Goal: Task Accomplishment & Management: Use online tool/utility

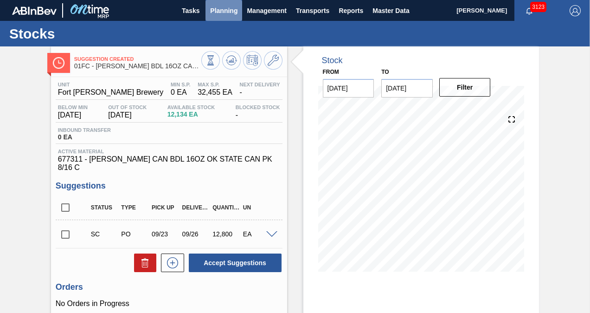
click at [224, 9] on span "Planning" at bounding box center [223, 10] width 27 height 11
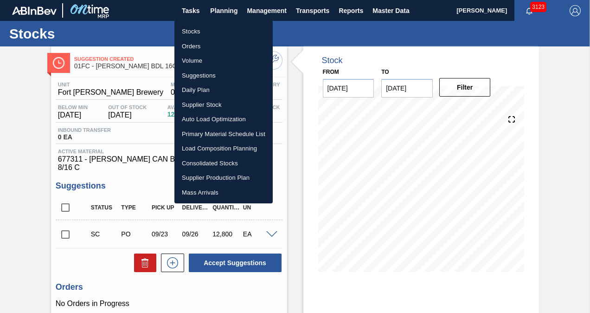
click at [201, 73] on li "Suggestions" at bounding box center [223, 75] width 98 height 15
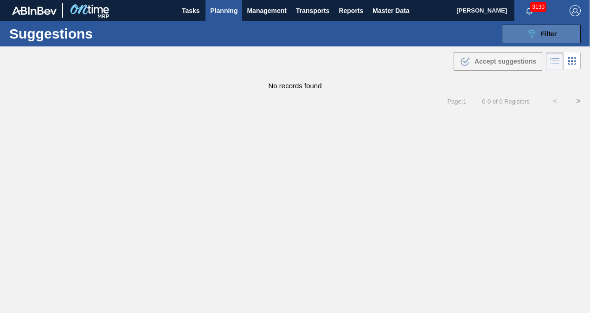
click at [544, 39] on button "089F7B8B-B2A5-4AFE-B5C0-19BA573D28AC Filter" at bounding box center [541, 34] width 79 height 19
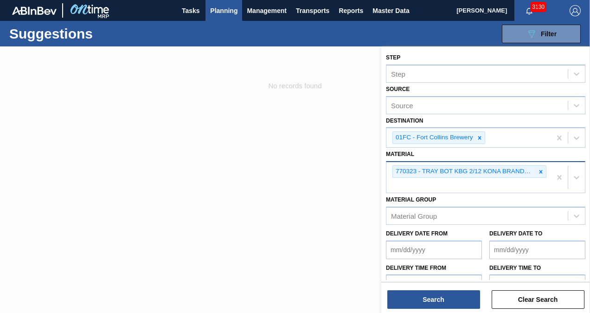
drag, startPoint x: 544, startPoint y: 170, endPoint x: 520, endPoint y: 173, distance: 23.5
click at [544, 170] on div at bounding box center [541, 172] width 10 height 12
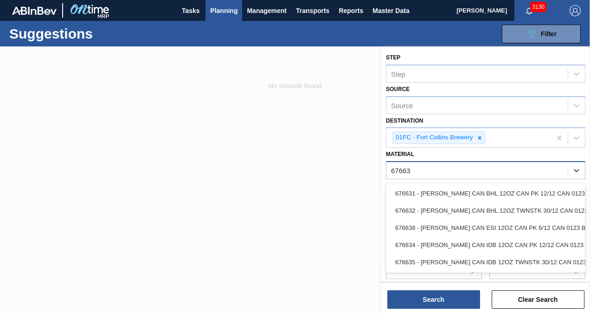
type input "676631"
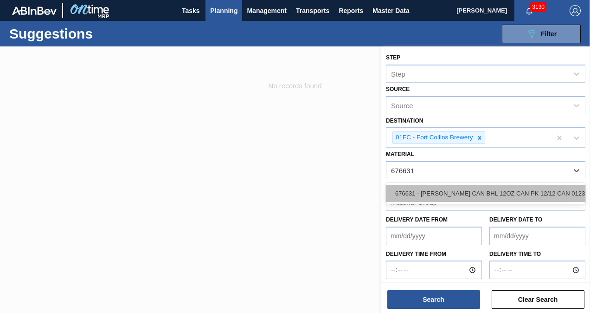
click at [498, 191] on div "676631 - [PERSON_NAME] CAN BHL 12OZ CAN PK 12/12 CAN 0123" at bounding box center [485, 193] width 199 height 17
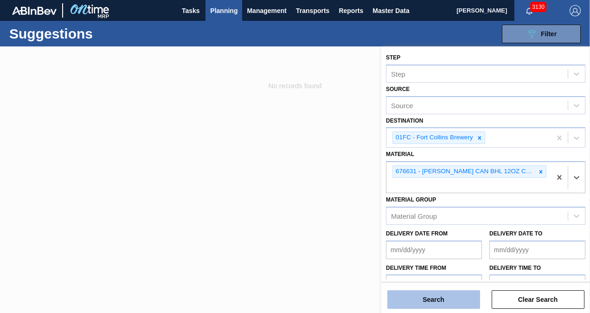
click at [417, 304] on button "Search" at bounding box center [433, 299] width 93 height 19
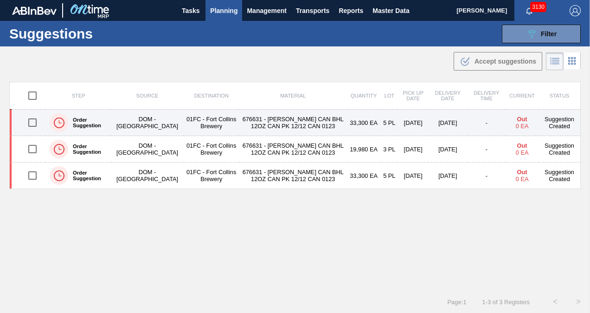
drag, startPoint x: 24, startPoint y: 121, endPoint x: 63, endPoint y: 121, distance: 39.0
click at [24, 121] on input "checkbox" at bounding box center [32, 122] width 19 height 19
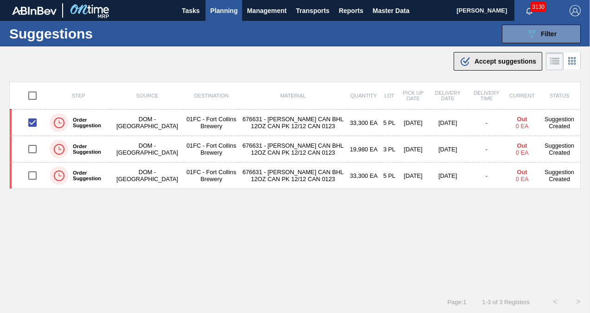
click at [499, 58] on span "Accept suggestions" at bounding box center [505, 61] width 62 height 7
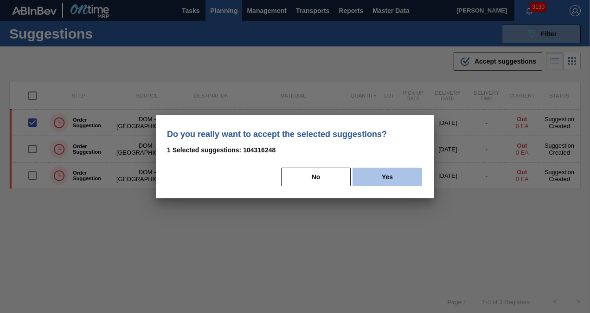
click at [403, 170] on button "Yes" at bounding box center [387, 176] width 70 height 19
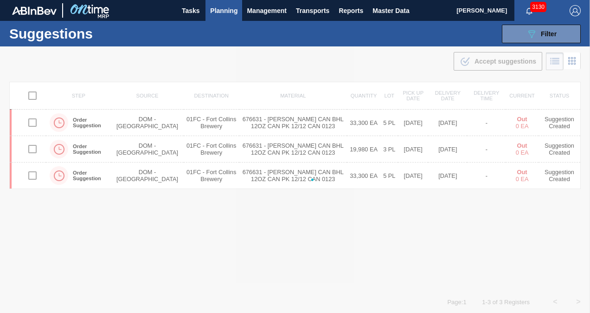
checkbox input "false"
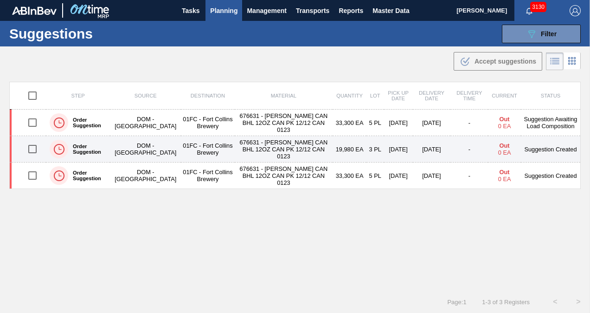
click at [35, 149] on input "checkbox" at bounding box center [32, 148] width 19 height 19
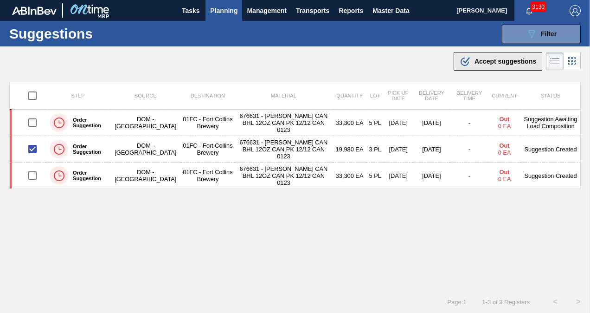
click at [479, 68] on button ".b{fill:var(--color-action-default)} Accept suggestions" at bounding box center [498, 61] width 89 height 19
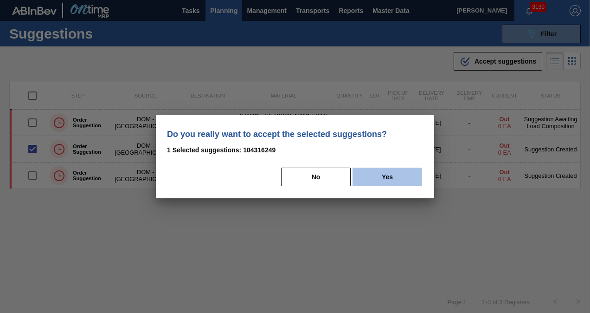
click at [377, 177] on button "Yes" at bounding box center [387, 176] width 70 height 19
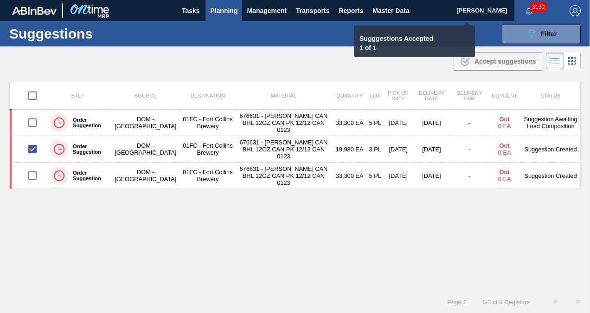
checkbox input "false"
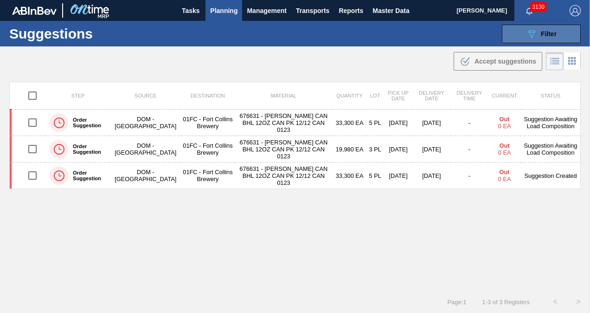
click at [528, 32] on icon at bounding box center [531, 34] width 7 height 8
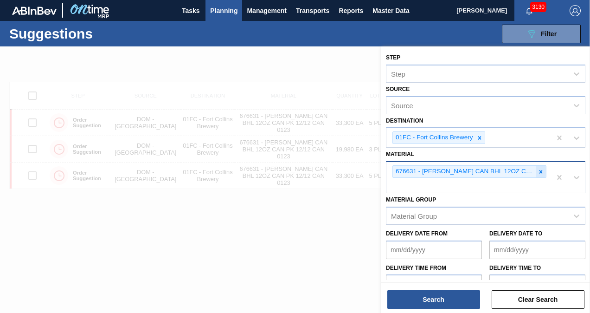
click at [540, 170] on icon at bounding box center [540, 171] width 6 height 6
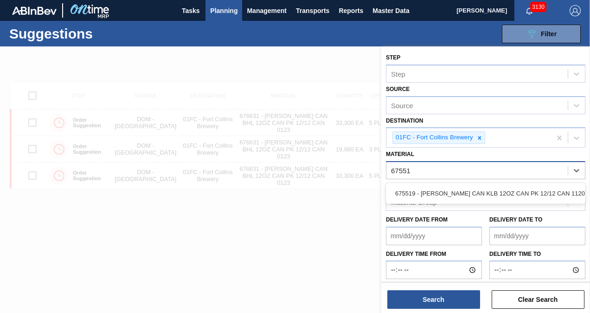
type input "675519"
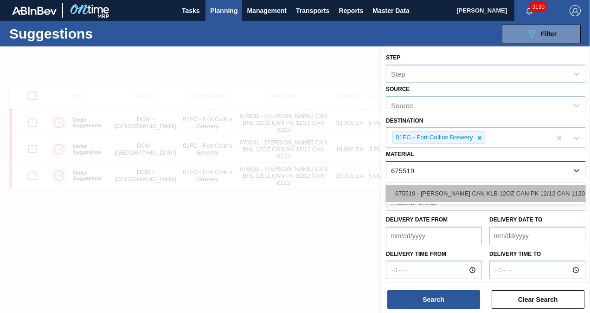
click at [510, 190] on div "675519 - CARR CAN KLB 12OZ CAN PK 12/12 CAN 1120" at bounding box center [485, 193] width 199 height 17
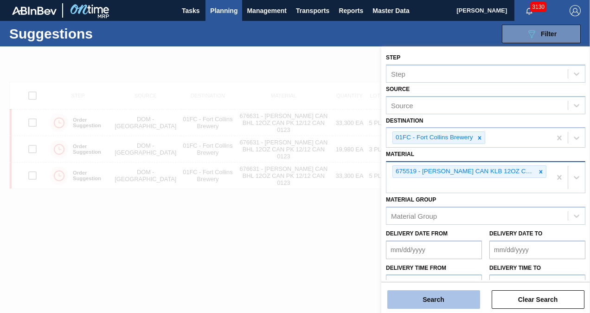
click at [443, 298] on button "Search" at bounding box center [433, 299] width 93 height 19
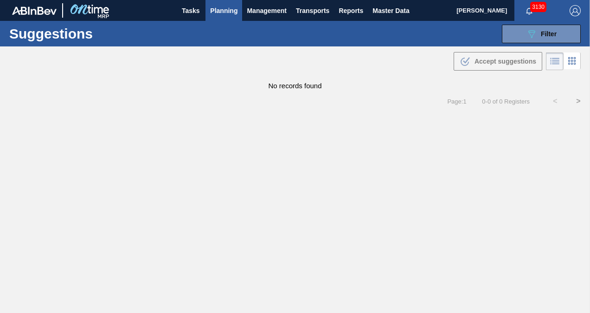
drag, startPoint x: 546, startPoint y: 33, endPoint x: 532, endPoint y: 66, distance: 35.9
click at [546, 33] on span "Filter" at bounding box center [549, 33] width 16 height 7
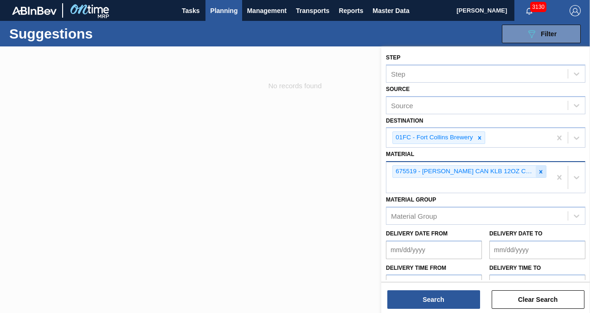
click at [543, 170] on icon at bounding box center [540, 171] width 6 height 6
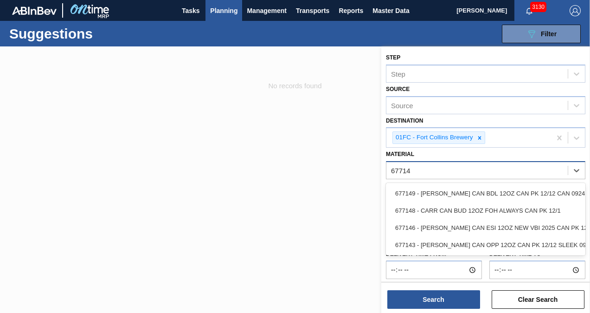
type input "677149"
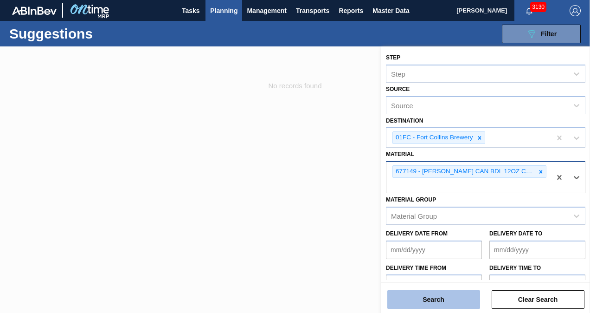
click at [449, 303] on button "Search" at bounding box center [433, 299] width 93 height 19
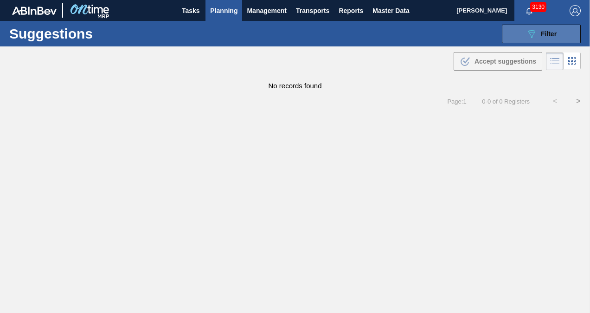
click at [526, 33] on icon "089F7B8B-B2A5-4AFE-B5C0-19BA573D28AC" at bounding box center [531, 33] width 11 height 11
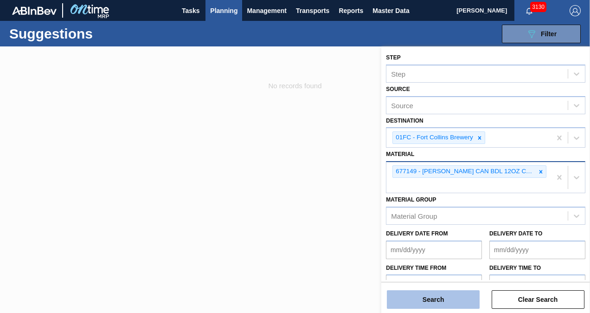
click at [455, 302] on button "Search" at bounding box center [433, 299] width 93 height 19
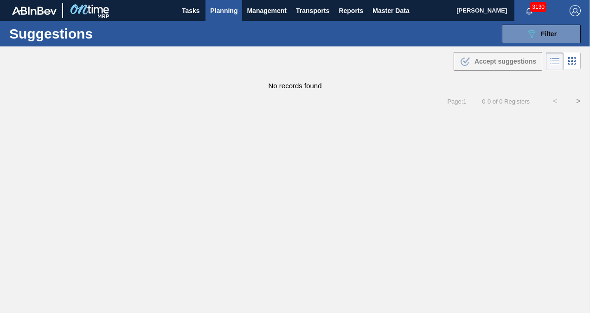
drag, startPoint x: 531, startPoint y: 40, endPoint x: 532, endPoint y: 46, distance: 6.6
click at [531, 40] on button "089F7B8B-B2A5-4AFE-B5C0-19BA573D28AC Filter" at bounding box center [541, 34] width 79 height 19
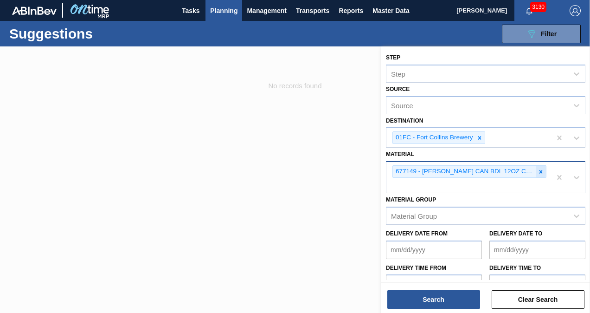
click at [541, 170] on icon at bounding box center [540, 171] width 6 height 6
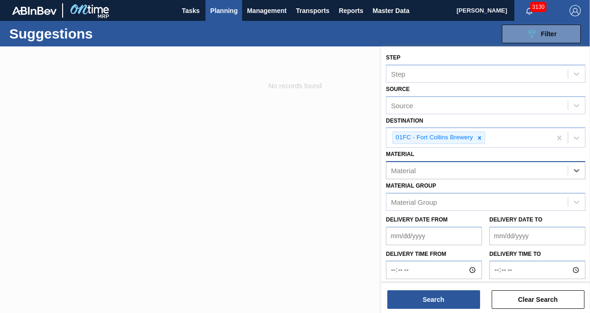
click at [474, 171] on div "Material" at bounding box center [476, 170] width 181 height 13
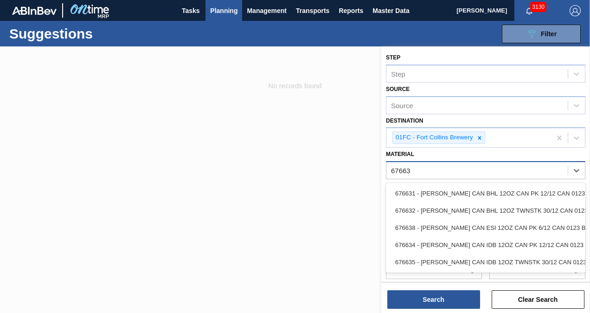
type input "676634"
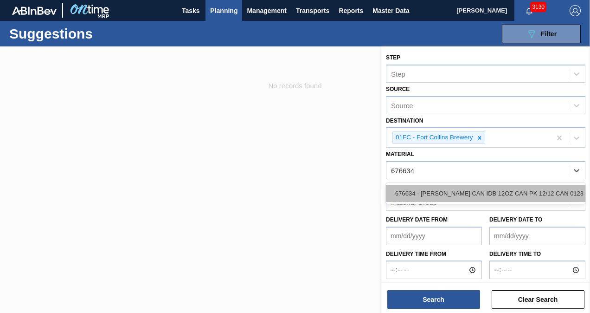
click at [429, 191] on div "676634 - CARR CAN IDB 12OZ CAN PK 12/12 CAN 0123" at bounding box center [485, 193] width 199 height 17
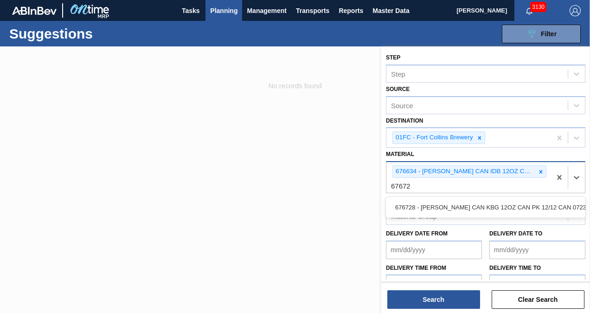
type input "676728"
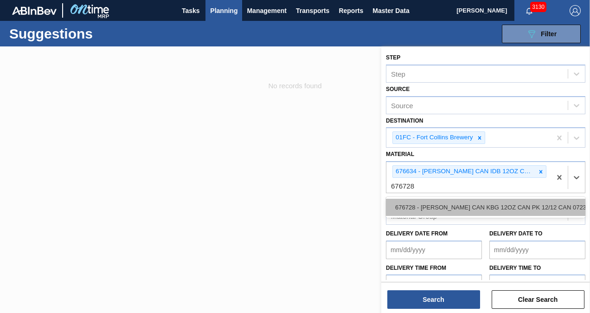
click at [434, 205] on div "676728 - CARR CAN KBG 12OZ CAN PK 12/12 CAN 0723" at bounding box center [485, 206] width 199 height 17
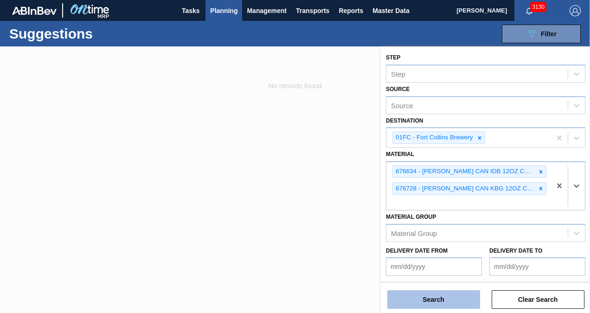
click at [429, 300] on button "Search" at bounding box center [433, 299] width 93 height 19
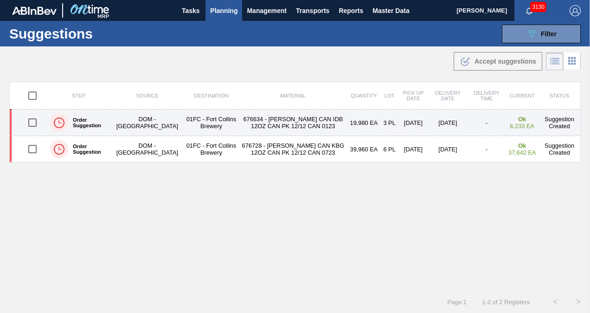
drag, startPoint x: 32, startPoint y: 119, endPoint x: 31, endPoint y: 129, distance: 10.2
click at [32, 119] on input "checkbox" at bounding box center [32, 122] width 19 height 19
checkbox input "true"
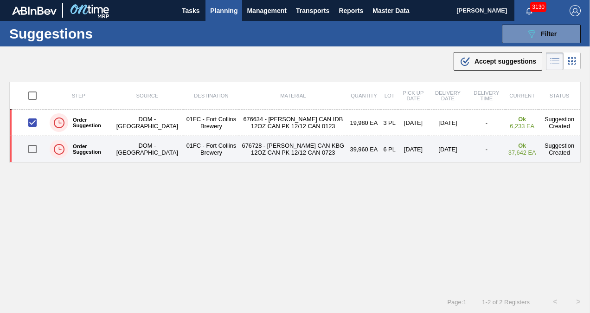
click at [29, 149] on input "checkbox" at bounding box center [32, 148] width 19 height 19
checkbox input "true"
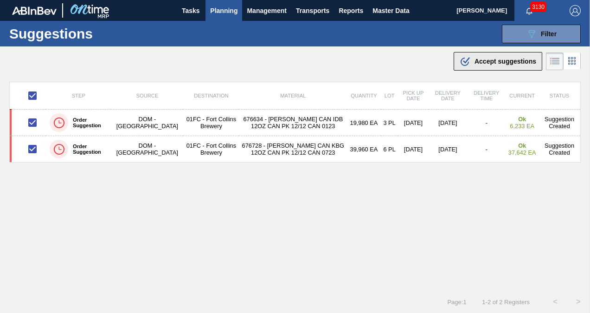
click at [486, 60] on span "Accept suggestions" at bounding box center [505, 61] width 62 height 7
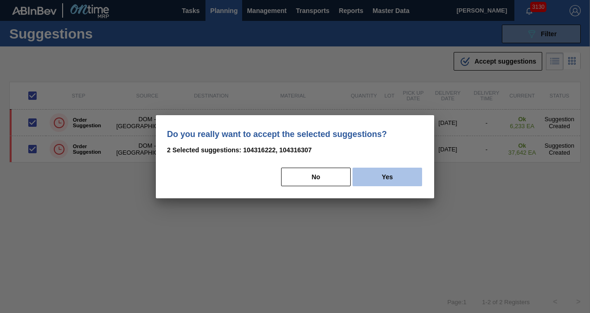
click at [389, 171] on button "Yes" at bounding box center [387, 176] width 70 height 19
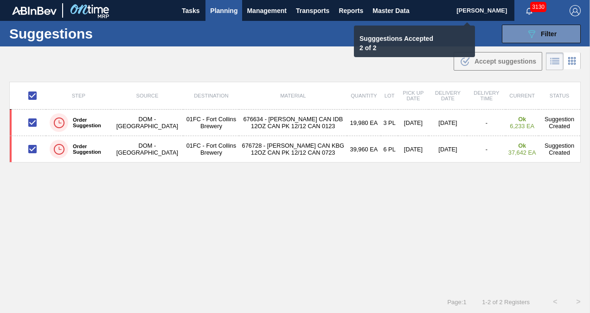
checkbox input "false"
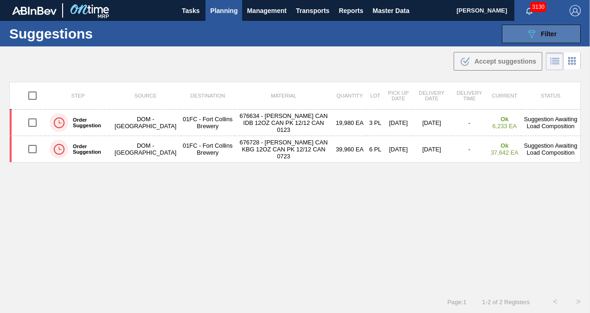
click at [529, 38] on icon "089F7B8B-B2A5-4AFE-B5C0-19BA573D28AC" at bounding box center [531, 33] width 11 height 11
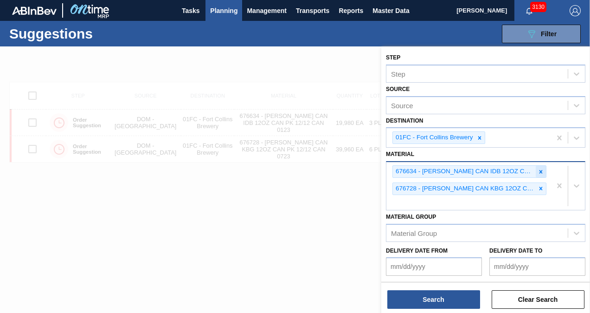
click at [538, 170] on icon at bounding box center [540, 171] width 6 height 6
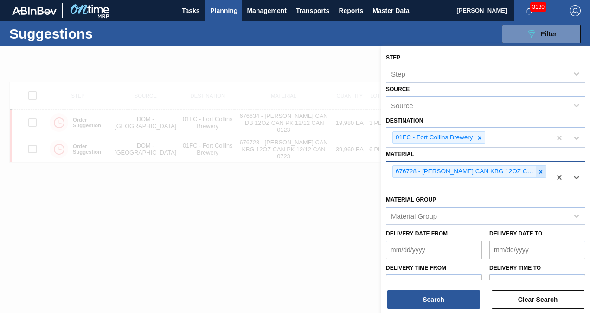
click at [538, 173] on icon at bounding box center [540, 171] width 6 height 6
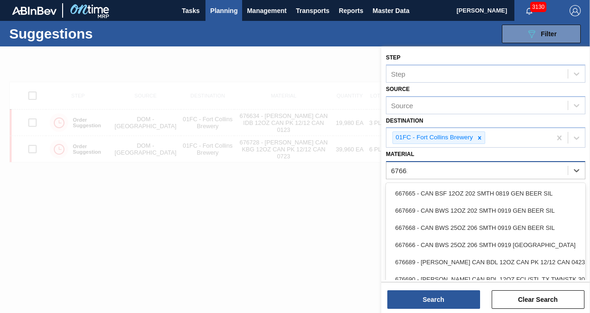
type input "676617"
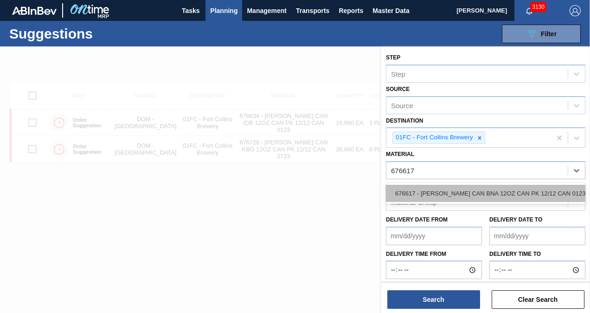
click at [485, 197] on div "676617 - CARR CAN BNA 12OZ CAN PK 12/12 CAN 0123" at bounding box center [485, 193] width 199 height 17
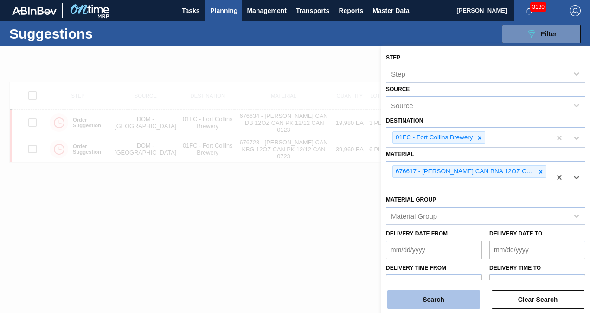
click at [439, 293] on button "Search" at bounding box center [433, 299] width 93 height 19
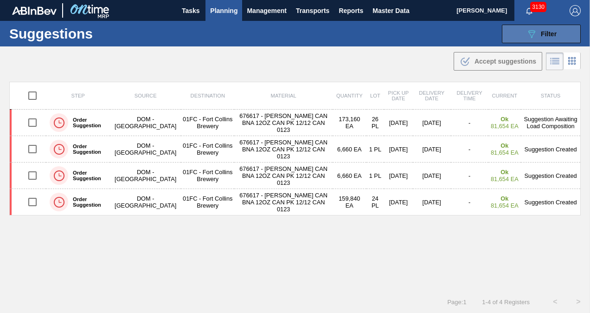
click at [526, 33] on icon "089F7B8B-B2A5-4AFE-B5C0-19BA573D28AC" at bounding box center [531, 33] width 11 height 11
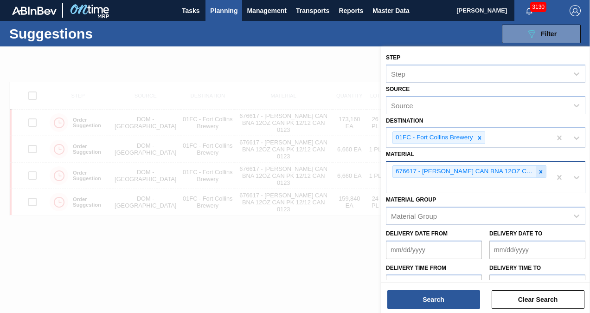
click at [537, 173] on icon at bounding box center [540, 171] width 6 height 6
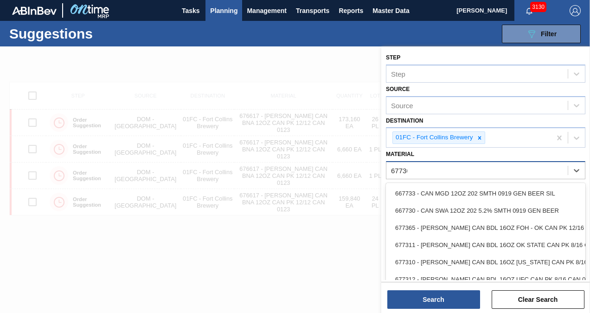
type input "677368"
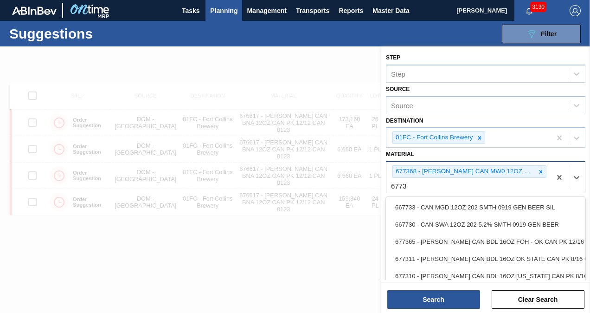
type input "677372"
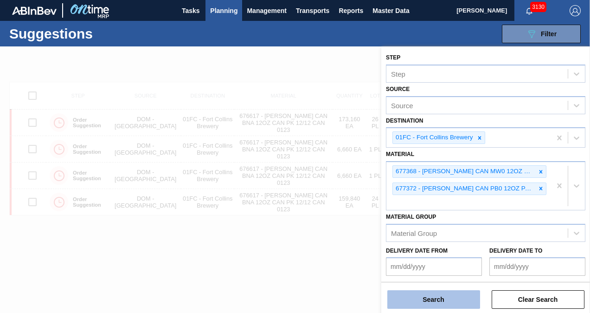
click at [434, 300] on button "Search" at bounding box center [433, 299] width 93 height 19
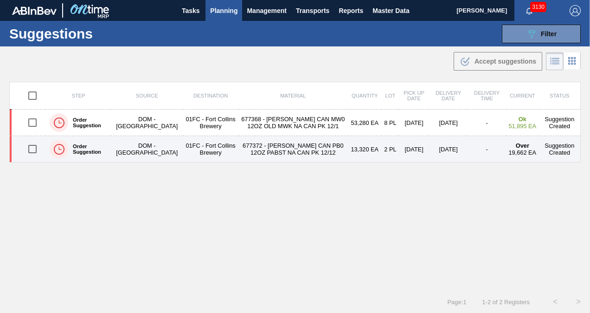
click at [35, 148] on input "checkbox" at bounding box center [32, 148] width 19 height 19
checkbox input "true"
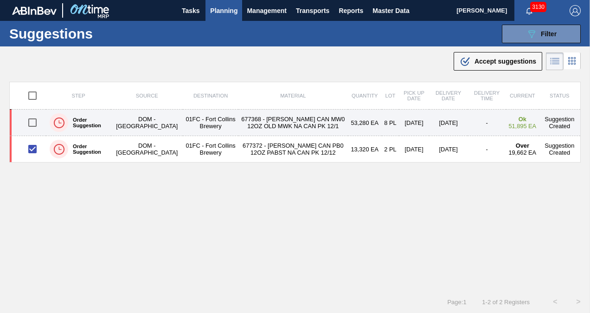
click at [30, 120] on input "checkbox" at bounding box center [32, 122] width 19 height 19
checkbox input "true"
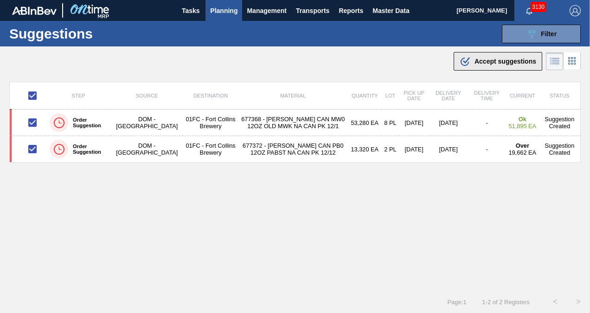
click at [470, 58] on div ".b{fill:var(--color-action-default)} Accept suggestions" at bounding box center [498, 61] width 77 height 11
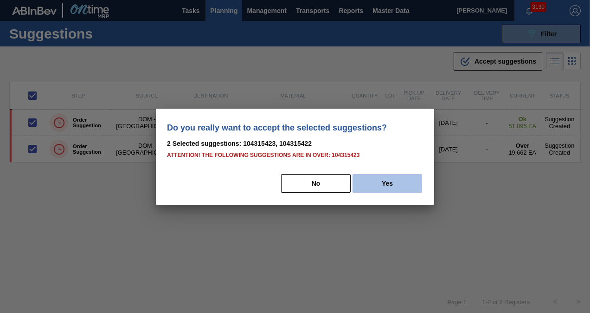
click at [384, 185] on button "Yes" at bounding box center [387, 183] width 70 height 19
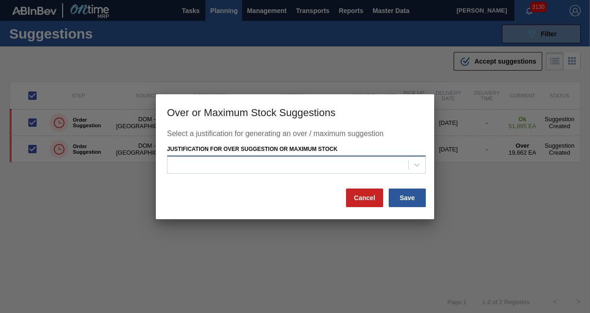
click at [346, 169] on div at bounding box center [287, 164] width 241 height 13
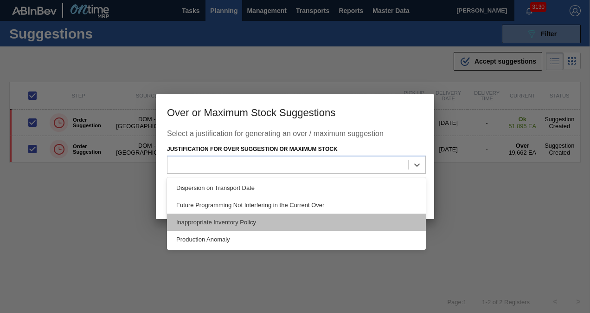
click at [321, 214] on div "Inappropriate Inventory Policy" at bounding box center [296, 221] width 259 height 17
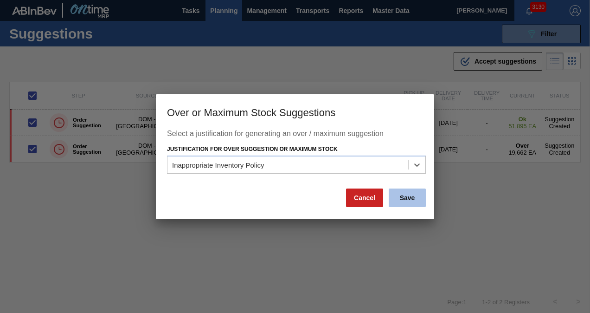
click at [400, 197] on button "Save" at bounding box center [407, 197] width 37 height 19
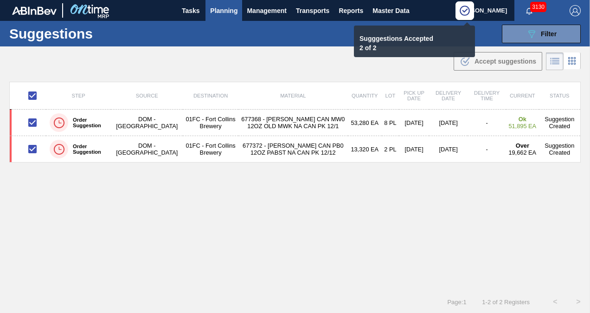
click at [400, 196] on div "Step Source Destination Material Quantity Lot Pick up Date Delivery Date Delive…" at bounding box center [294, 178] width 571 height 192
checkbox input "false"
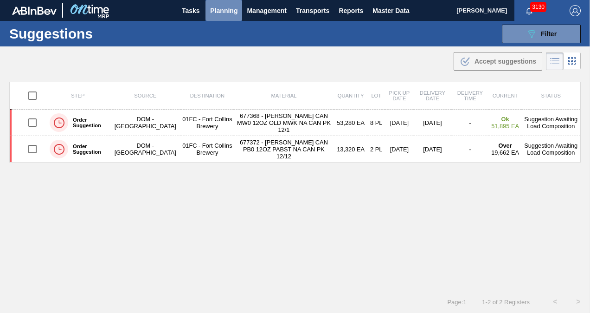
click at [213, 6] on span "Planning" at bounding box center [223, 10] width 27 height 11
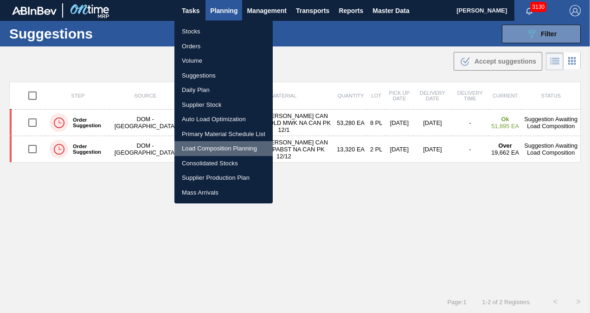
click at [210, 150] on li "Load Composition Planning" at bounding box center [223, 148] width 98 height 15
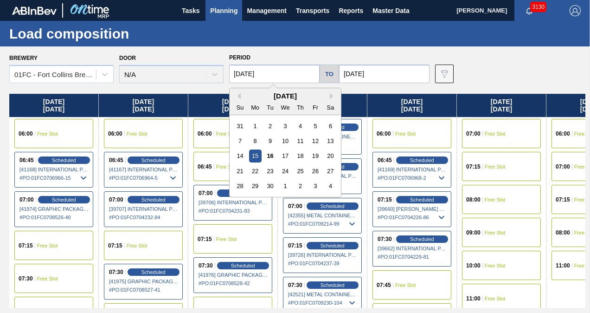
click at [267, 73] on input "09/15/2025" at bounding box center [274, 73] width 90 height 19
click at [257, 169] on div "22" at bounding box center [255, 171] width 13 height 13
type input "09/22/2025"
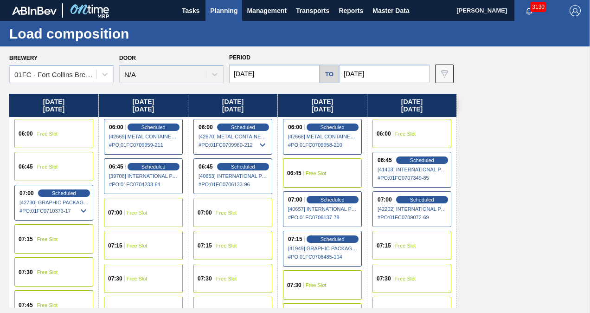
click at [363, 72] on input "[DATE]" at bounding box center [384, 73] width 90 height 19
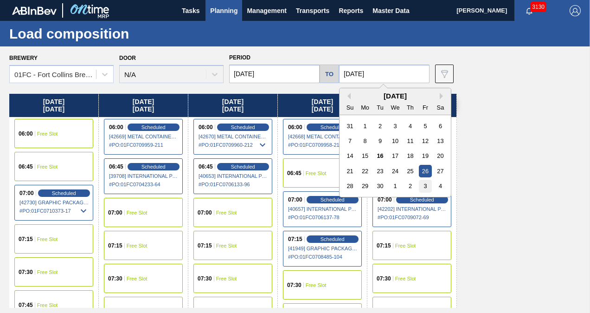
click at [423, 183] on div "3" at bounding box center [425, 185] width 13 height 13
type input "[DATE]"
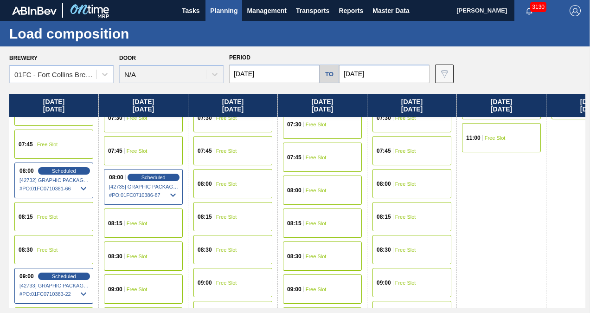
scroll to position [139, 0]
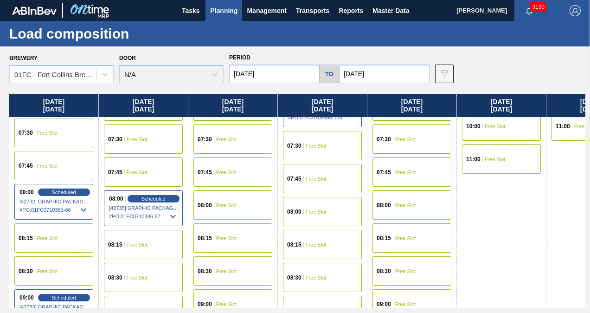
click at [237, 203] on div "08:00 Free Slot" at bounding box center [232, 204] width 79 height 29
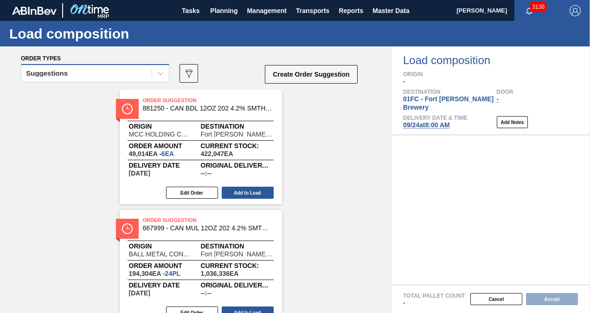
click at [102, 64] on div "Suggestions" at bounding box center [95, 73] width 148 height 18
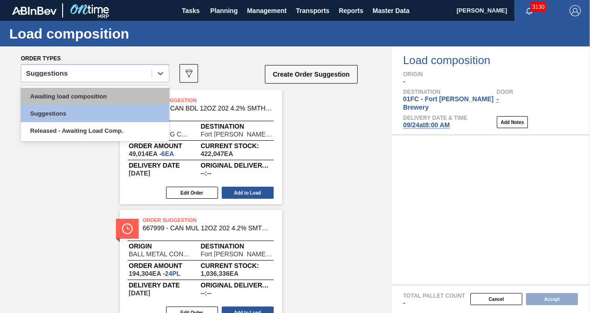
click at [77, 98] on div "Awaiting load composition" at bounding box center [95, 96] width 148 height 17
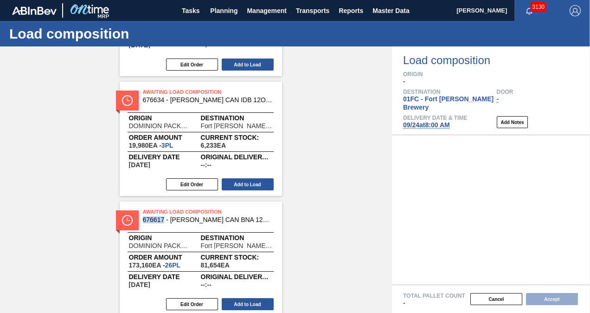
scroll to position [500, 0]
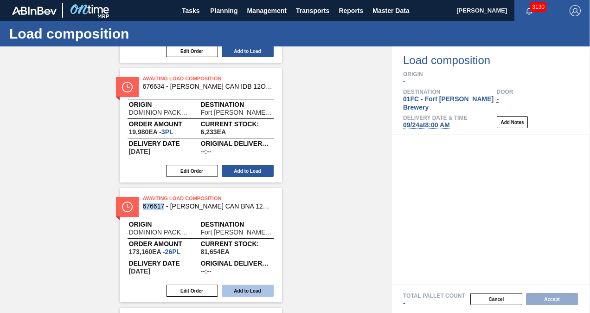
click at [242, 289] on button "Add to Load" at bounding box center [248, 290] width 52 height 12
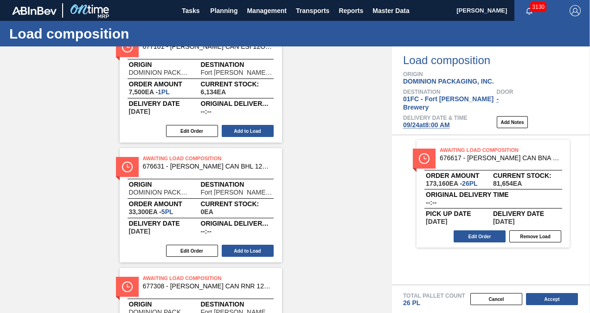
scroll to position [686, 0]
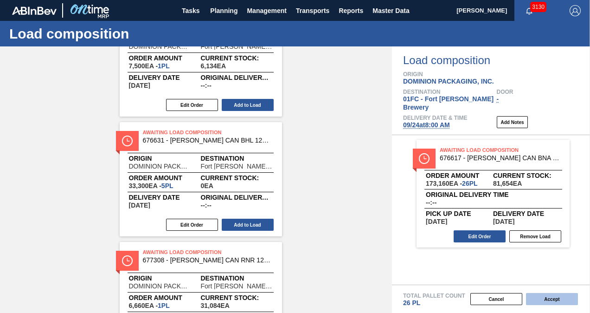
click at [544, 297] on button "Accept" at bounding box center [552, 299] width 52 height 12
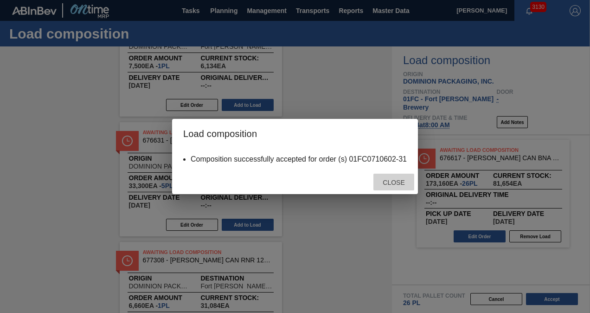
click at [390, 178] on div "Close" at bounding box center [393, 181] width 41 height 17
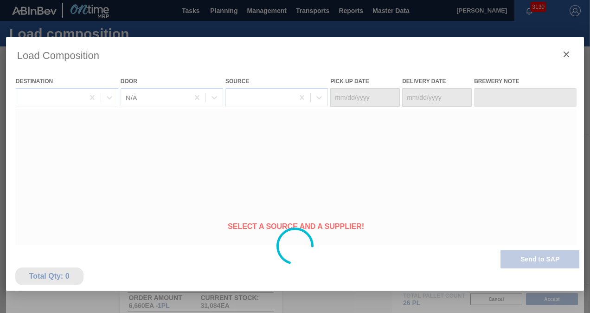
type Date "09/21/2025"
type Date "[DATE]"
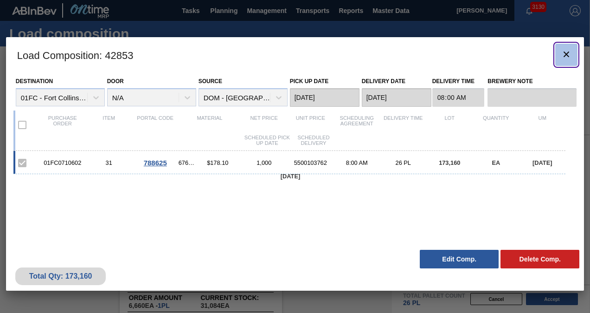
click at [563, 55] on icon "botão de ícone" at bounding box center [566, 54] width 11 height 11
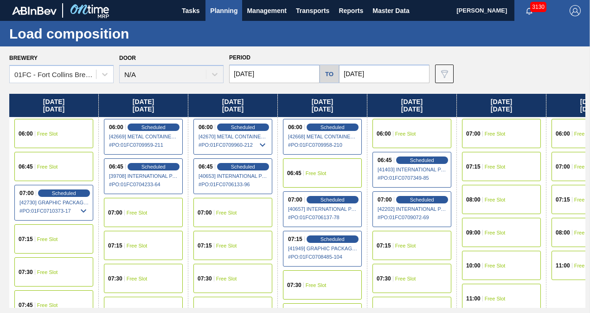
scroll to position [185, 0]
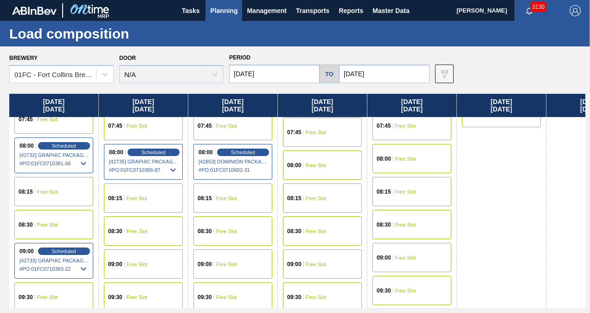
click at [324, 162] on span "Free Slot" at bounding box center [316, 165] width 21 height 6
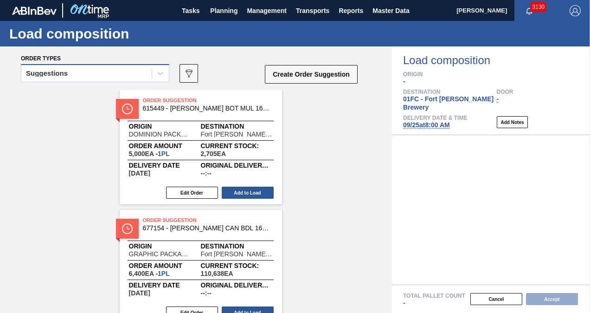
click at [126, 68] on div "Suggestions" at bounding box center [86, 73] width 130 height 13
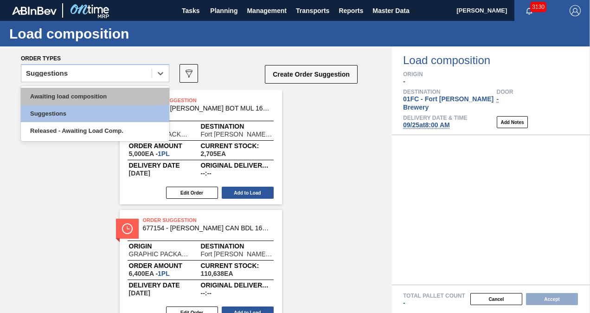
click at [85, 96] on div "Awaiting load composition" at bounding box center [95, 96] width 148 height 17
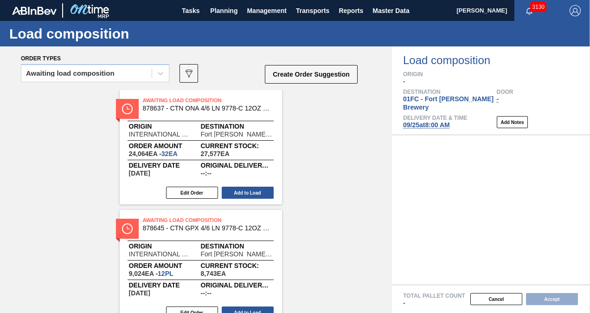
scroll to position [168, 0]
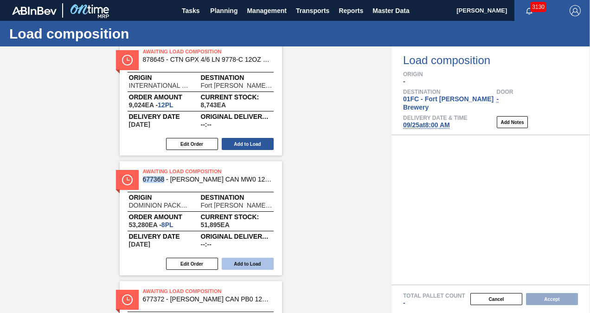
click at [252, 261] on button "Add to Load" at bounding box center [248, 263] width 52 height 12
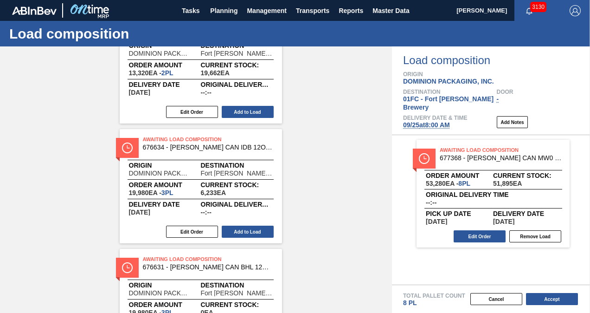
scroll to position [0, 0]
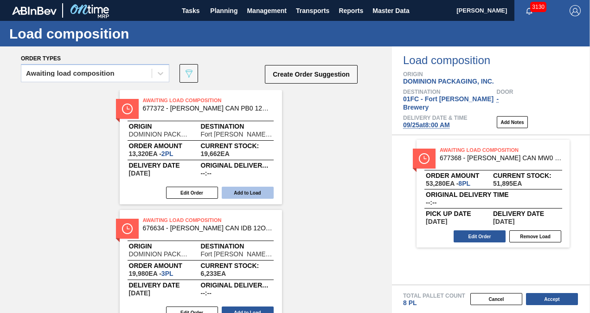
click at [249, 192] on button "Add to Load" at bounding box center [248, 192] width 52 height 12
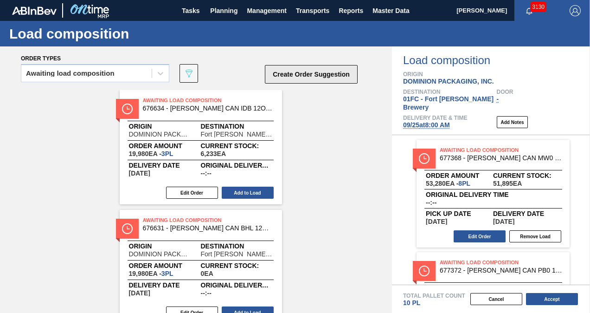
click at [289, 68] on button "Create Order Suggestion" at bounding box center [311, 74] width 93 height 19
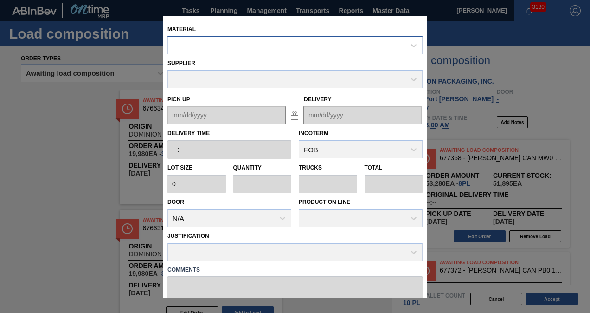
click at [232, 50] on div at bounding box center [286, 44] width 237 height 13
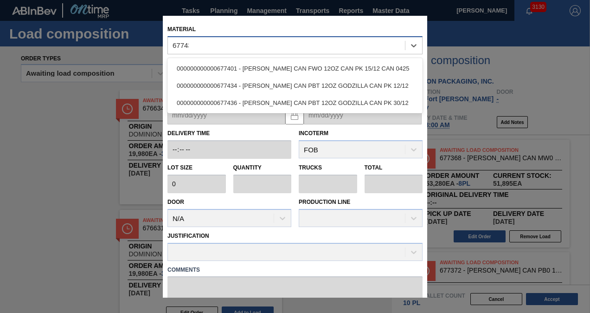
type input "677434"
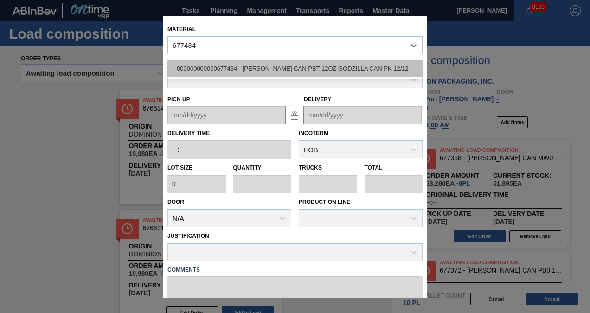
click at [241, 70] on div "000000000000677434 - [PERSON_NAME] CAN PBT 12OZ GODZILLA CAN PK 12/12" at bounding box center [294, 68] width 255 height 17
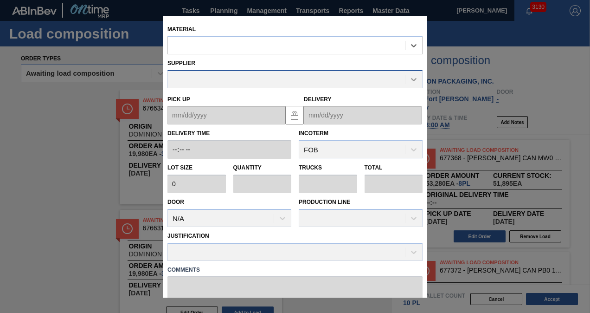
type input "6,660"
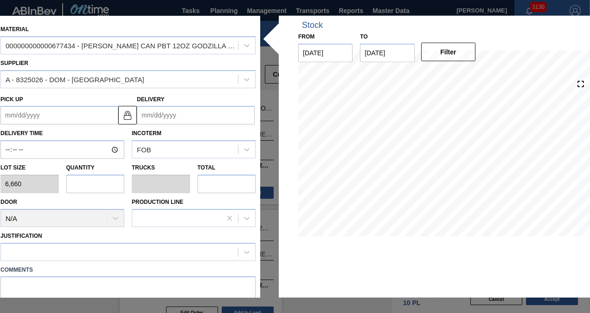
click at [101, 184] on input "text" at bounding box center [95, 183] width 58 height 19
type input "1"
type input "0.038"
type input "6,660"
type input "16"
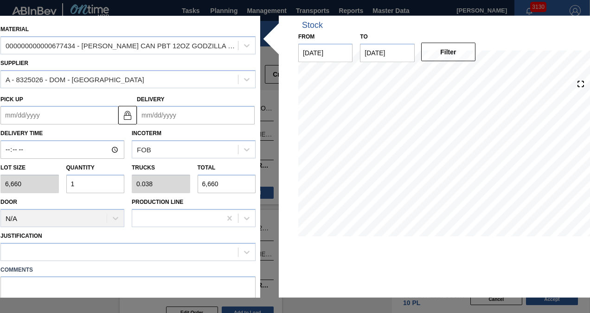
type input "0.615"
type input "106,560"
type input "16"
click at [122, 250] on div at bounding box center [119, 251] width 237 height 13
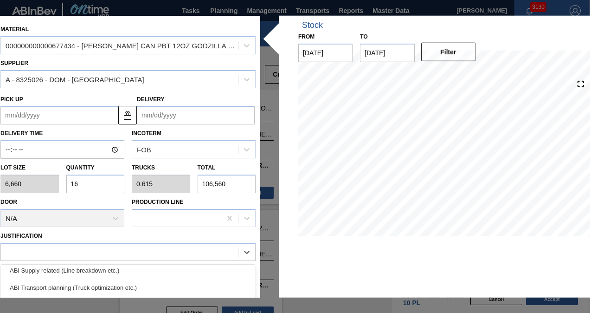
scroll to position [144, 0]
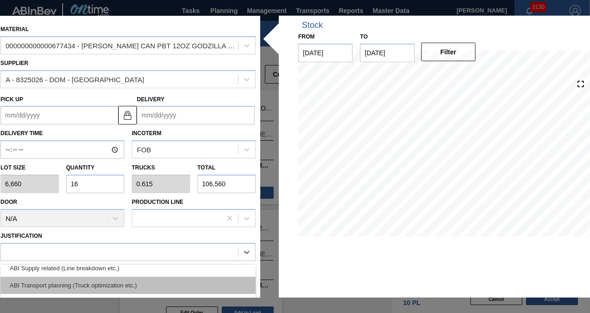
click at [120, 283] on div "ABI Transport planning (Truck optimization etc.)" at bounding box center [127, 284] width 255 height 17
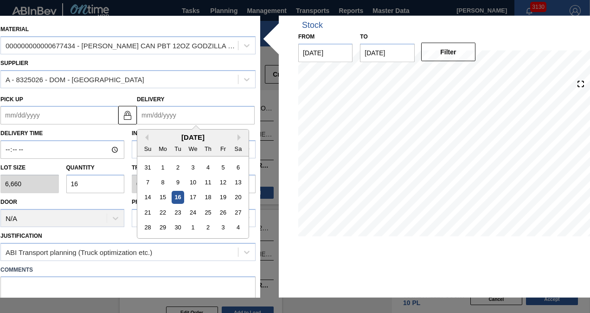
click at [160, 108] on input "Delivery" at bounding box center [196, 115] width 118 height 19
click at [181, 95] on div "Delivery Previous Month Next Month September 2025 Su Mo Tu We Th Fr Sa 31 1 2 3…" at bounding box center [196, 108] width 118 height 32
click at [172, 110] on input "Delivery" at bounding box center [196, 115] width 118 height 19
click at [151, 138] on div "[DATE]" at bounding box center [192, 137] width 111 height 8
click at [209, 210] on div "25" at bounding box center [208, 212] width 13 height 13
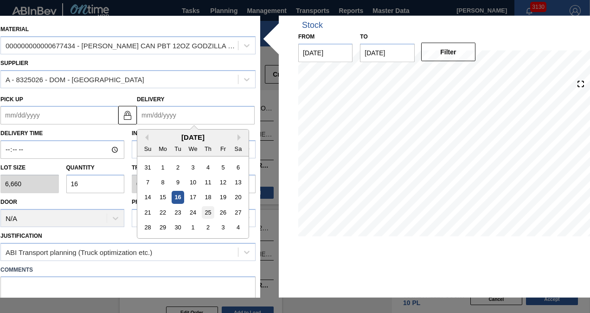
type up "[DATE]"
type input "[DATE]"
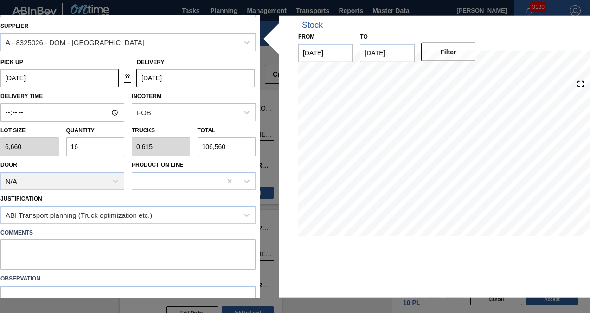
scroll to position [83, 0]
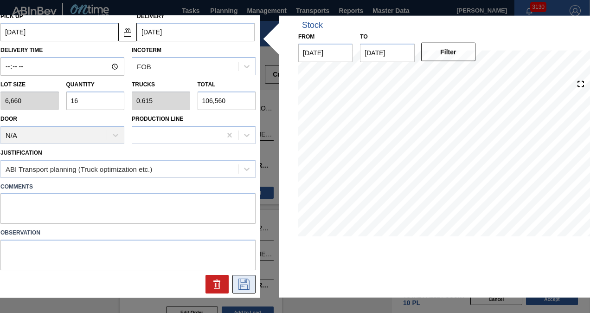
click at [245, 283] on icon at bounding box center [243, 283] width 11 height 11
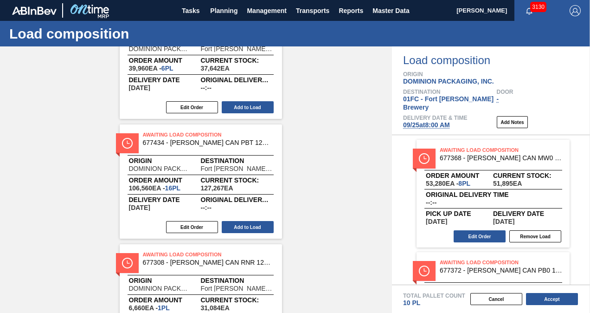
scroll to position [464, 0]
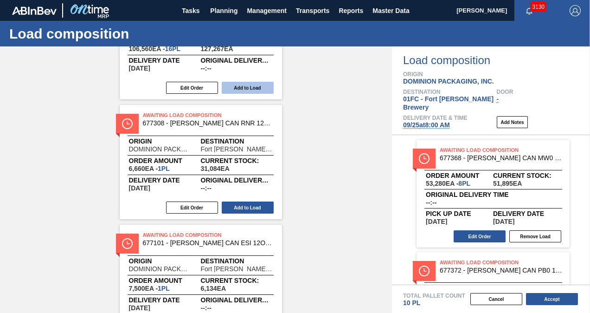
click at [254, 87] on button "Add to Load" at bounding box center [248, 88] width 52 height 12
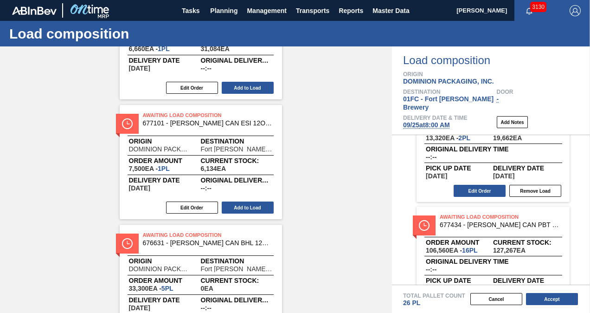
scroll to position [184, 0]
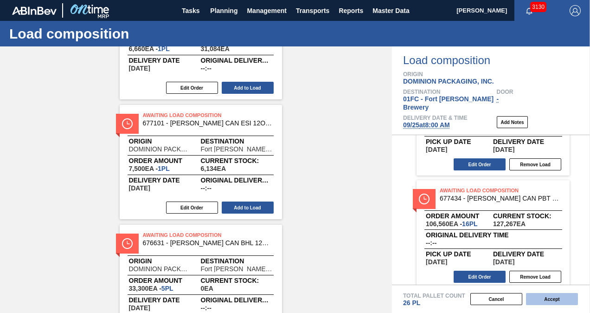
click at [535, 294] on button "Accept" at bounding box center [552, 299] width 52 height 12
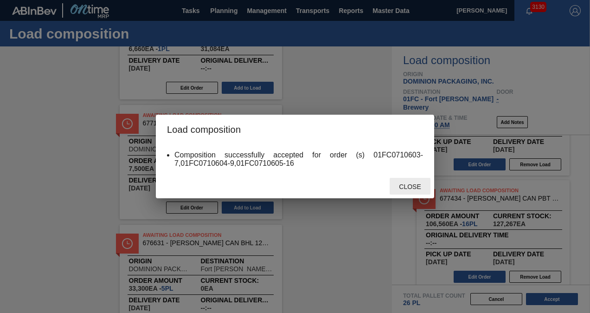
click at [410, 188] on span "Close" at bounding box center [409, 186] width 37 height 7
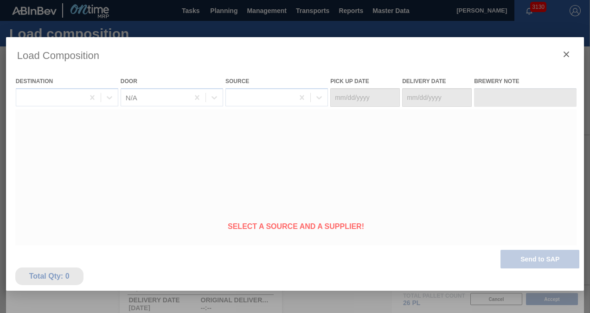
type Date "[DATE]"
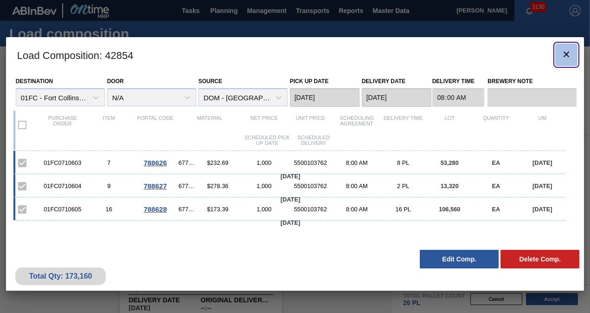
click at [568, 51] on icon "botão de ícone" at bounding box center [566, 54] width 11 height 11
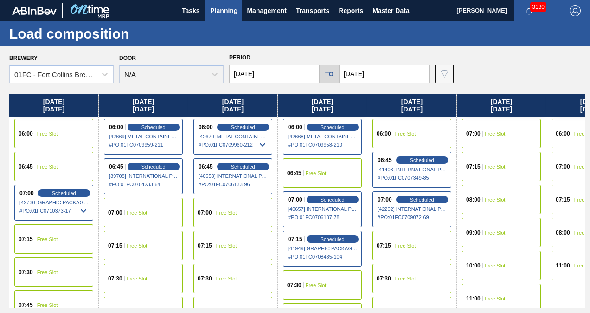
click at [282, 78] on input "[DATE]" at bounding box center [274, 73] width 90 height 19
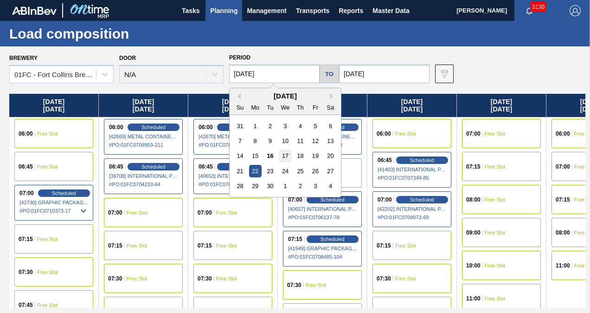
click at [283, 157] on div "17" at bounding box center [285, 155] width 13 height 13
type input "09/17/2025"
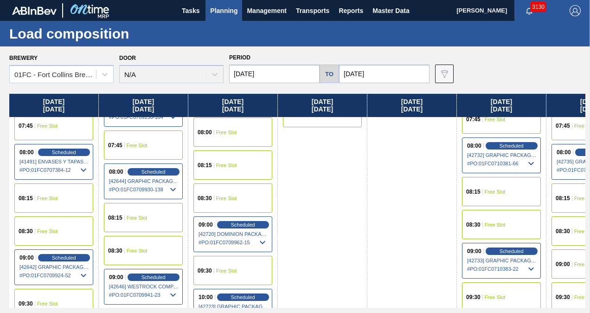
scroll to position [325, 0]
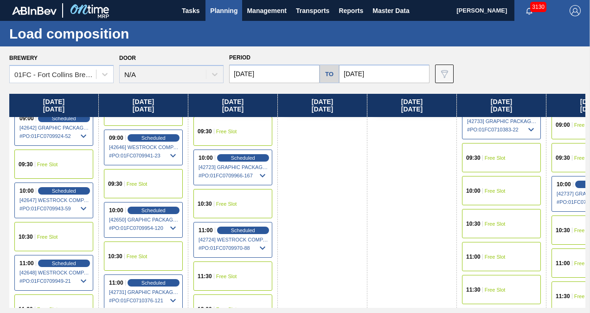
click at [507, 187] on div "10:00 Free Slot" at bounding box center [501, 190] width 79 height 29
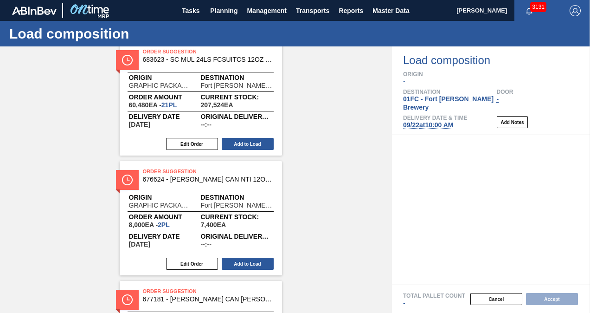
scroll to position [195, 0]
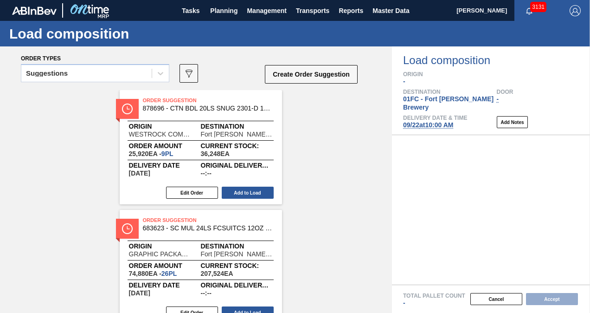
scroll to position [288, 0]
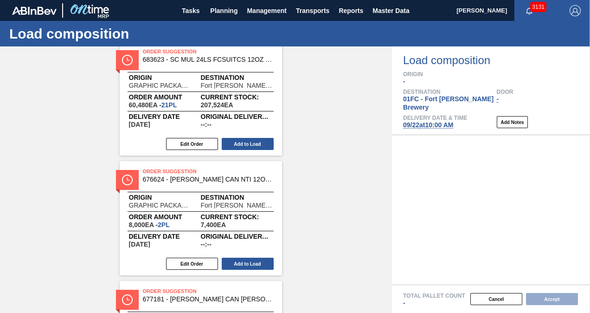
click at [301, 182] on div "Order Suggestion 676624 - CARR CAN NTI 12OZ CAN PK 15/12 CAN 0123" at bounding box center [224, 174] width 162 height 16
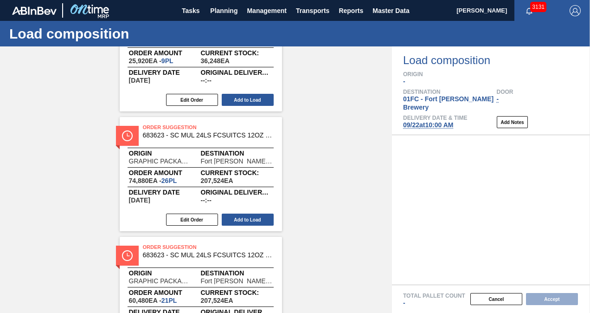
scroll to position [0, 0]
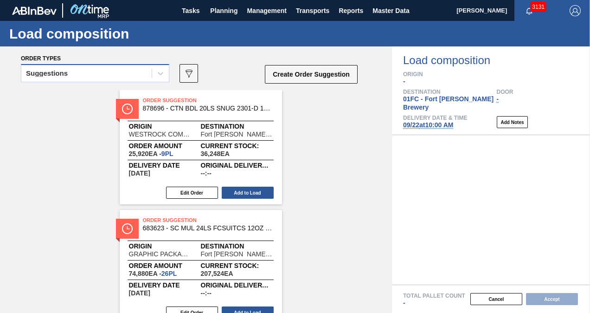
click at [55, 78] on div "Suggestions" at bounding box center [86, 73] width 130 height 13
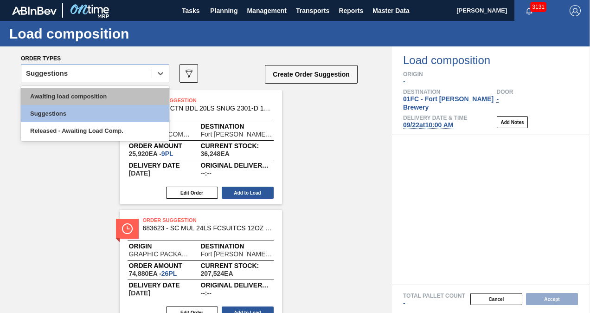
click at [56, 91] on div "Awaiting load composition" at bounding box center [95, 96] width 148 height 17
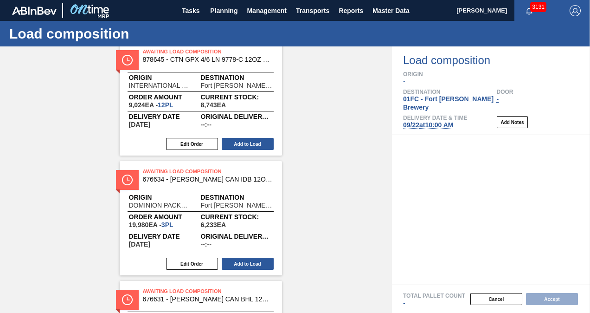
scroll to position [647, 0]
click at [249, 269] on button "Add to Load" at bounding box center [248, 263] width 52 height 12
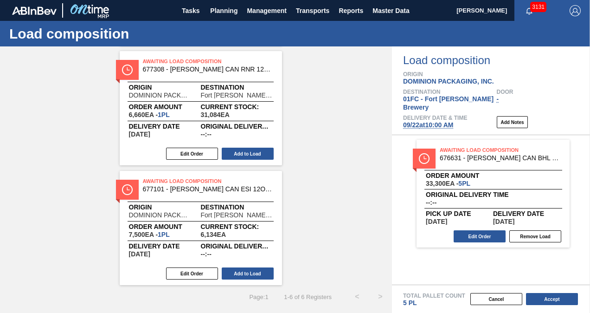
scroll to position [398, 0]
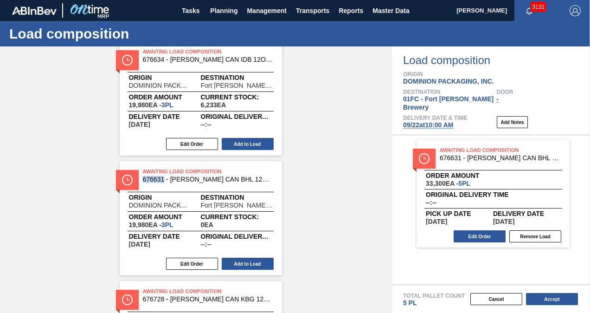
click at [231, 270] on div "Edit Order Add to Load" at bounding box center [197, 263] width 155 height 14
click at [232, 262] on button "Add to Load" at bounding box center [248, 263] width 52 height 12
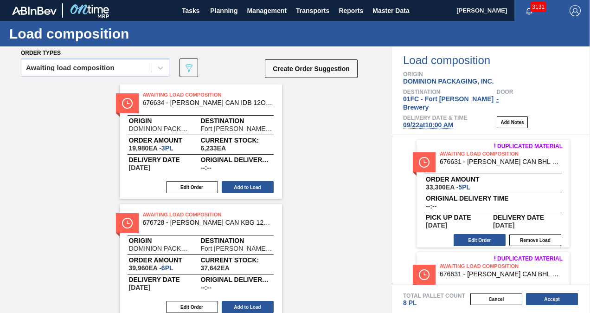
scroll to position [0, 0]
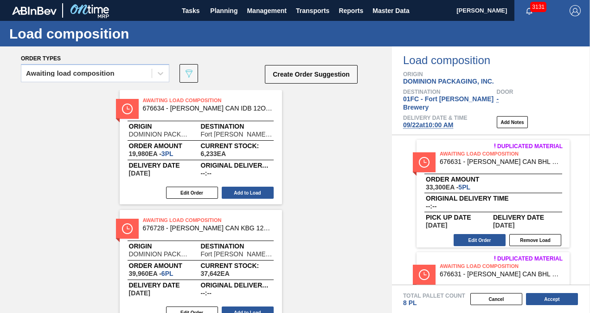
click at [190, 190] on button "Edit Order" at bounding box center [192, 192] width 52 height 12
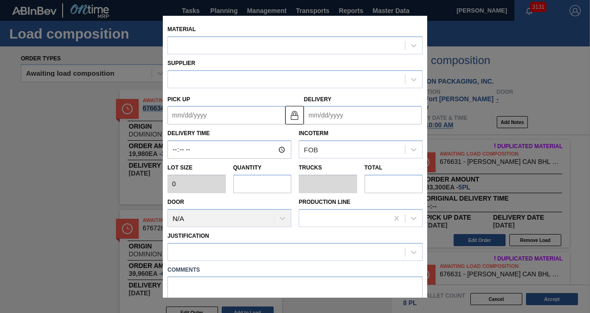
type input "6,660"
type input "3"
type input "0.115"
type input "19,980"
type up "[DATE]"
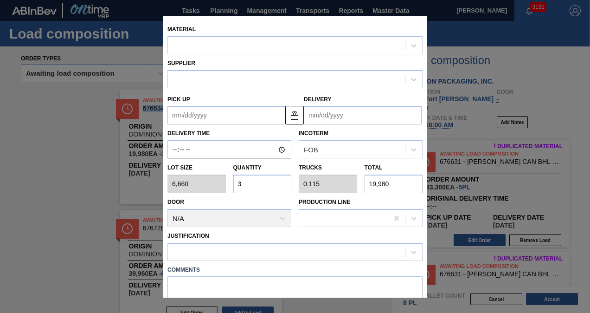
type input "[DATE]"
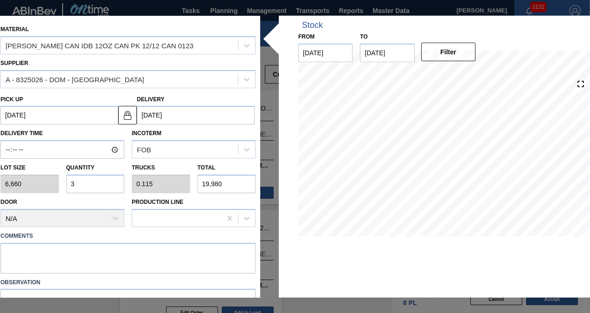
click at [106, 186] on input "3" at bounding box center [95, 183] width 58 height 19
type input "0"
type input "4"
type input "0.154"
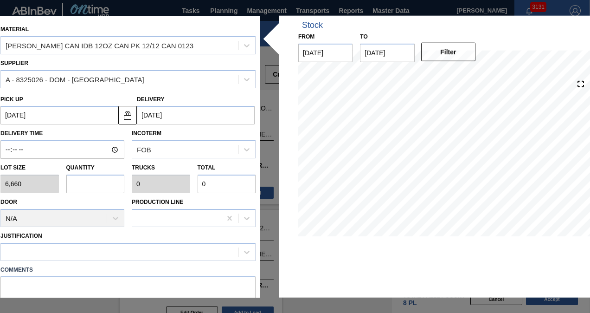
type input "26,640"
type input "4"
click at [92, 240] on div "Justification" at bounding box center [127, 245] width 255 height 32
click at [87, 257] on div at bounding box center [119, 251] width 237 height 13
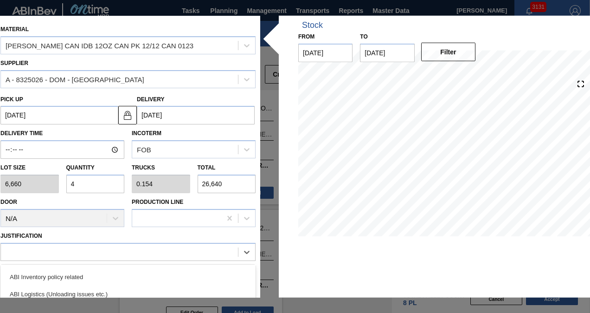
scroll to position [46, 0]
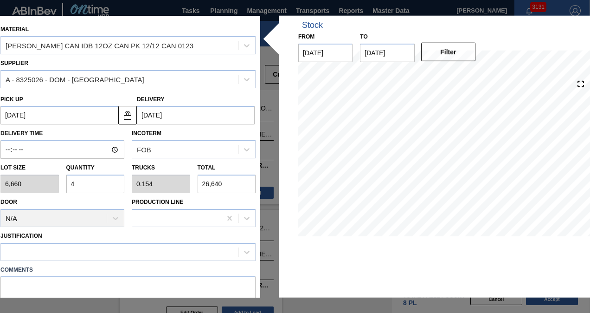
click at [255, 279] on div "Comments" at bounding box center [128, 284] width 262 height 44
click at [197, 252] on div at bounding box center [119, 251] width 237 height 13
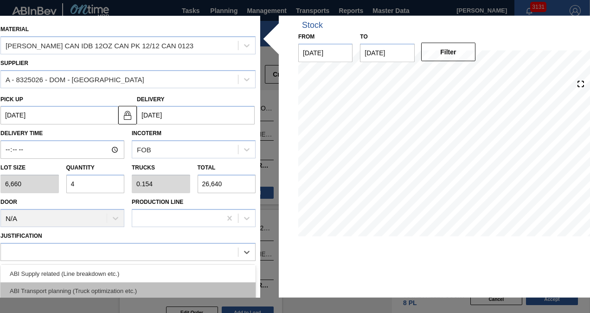
click at [64, 285] on div "ABI Transport planning (Truck optimization etc.)" at bounding box center [127, 289] width 255 height 17
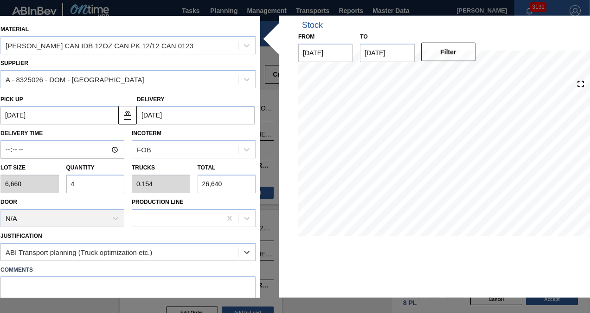
scroll to position [83, 0]
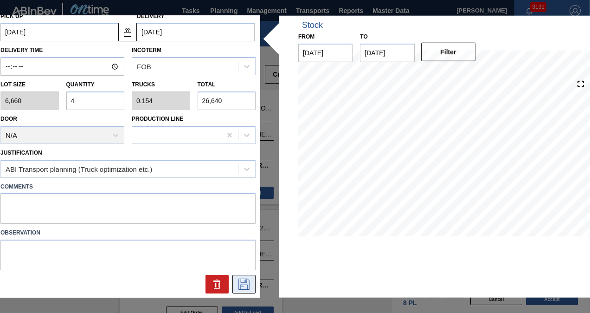
click at [245, 280] on icon at bounding box center [244, 283] width 15 height 11
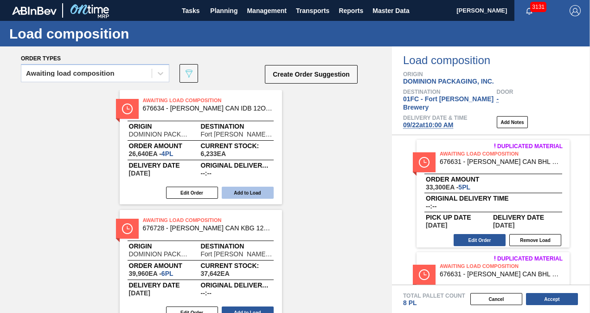
click at [233, 192] on button "Add to Load" at bounding box center [248, 192] width 52 height 12
click at [311, 148] on div "Awaiting Load Composition 676728 - CARR CAN KBG 12OZ CAN PK 12/12 CAN 0723 Orig…" at bounding box center [196, 266] width 392 height 353
click at [232, 193] on button "Add to Load" at bounding box center [248, 192] width 52 height 12
click at [335, 160] on div "Awaiting Load Composition 677308 - CARR CAN RNR 12OZ RAINIER CAN PK 12/12 L Ori…" at bounding box center [196, 207] width 392 height 234
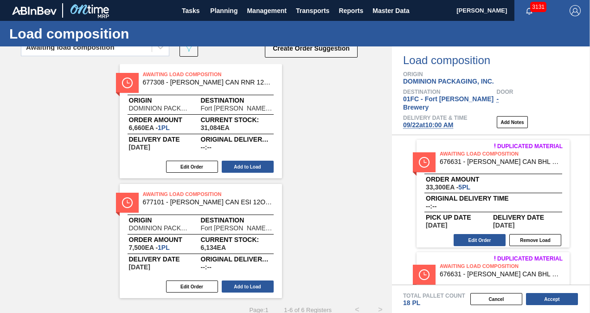
scroll to position [39, 0]
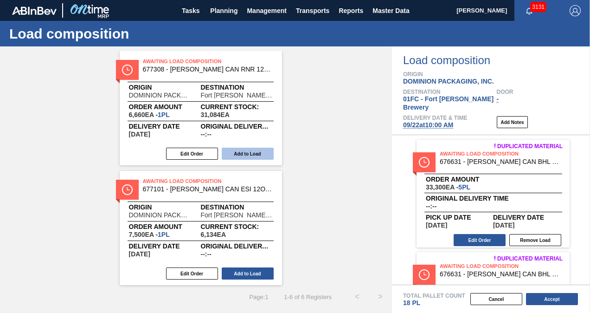
click at [247, 151] on button "Add to Load" at bounding box center [248, 153] width 52 height 12
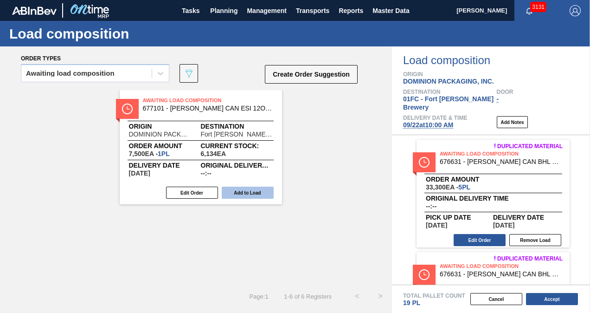
click at [249, 192] on button "Add to Load" at bounding box center [248, 192] width 52 height 12
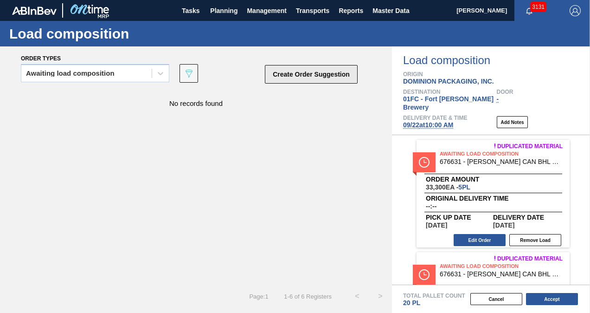
click at [293, 77] on button "Create Order Suggestion" at bounding box center [311, 74] width 93 height 19
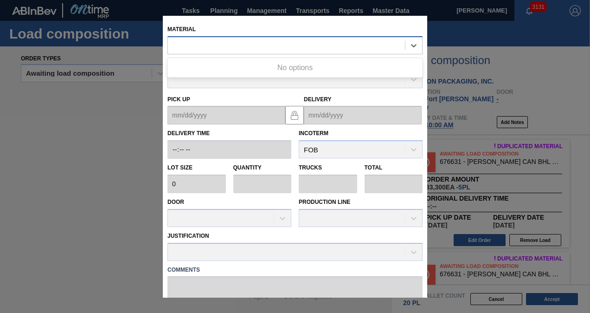
click at [192, 48] on div at bounding box center [286, 44] width 237 height 13
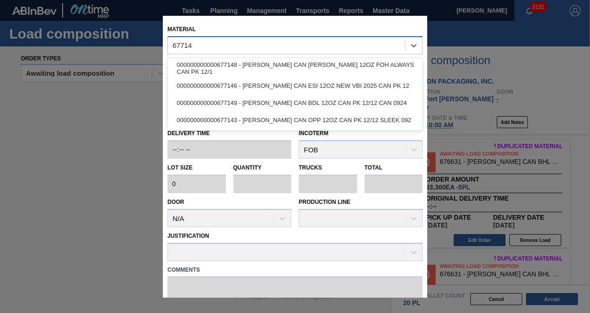
type input "677149"
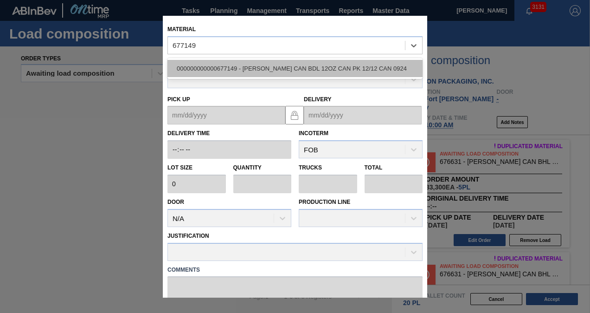
click at [220, 71] on div "000000000000677149 - [PERSON_NAME] CAN BDL 12OZ CAN PK 12/12 CAN 0924" at bounding box center [294, 68] width 255 height 17
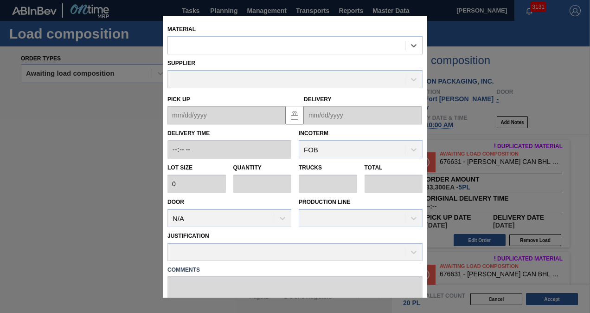
type input "6,660"
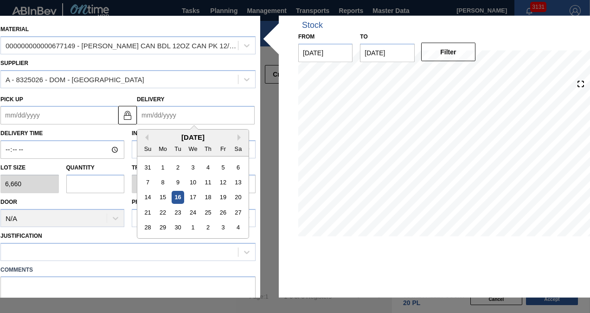
click at [175, 115] on input "Delivery" at bounding box center [196, 115] width 118 height 19
click at [154, 135] on div "[DATE]" at bounding box center [192, 137] width 111 height 8
click at [207, 209] on div "25" at bounding box center [208, 212] width 13 height 13
type up "[DATE]"
type input "[DATE]"
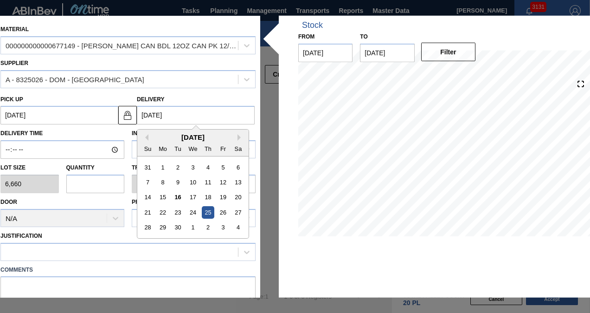
click at [184, 118] on input "[DATE]" at bounding box center [196, 115] width 118 height 19
click at [162, 224] on div "29" at bounding box center [163, 227] width 13 height 13
type up "[DATE]"
type input "[DATE]"
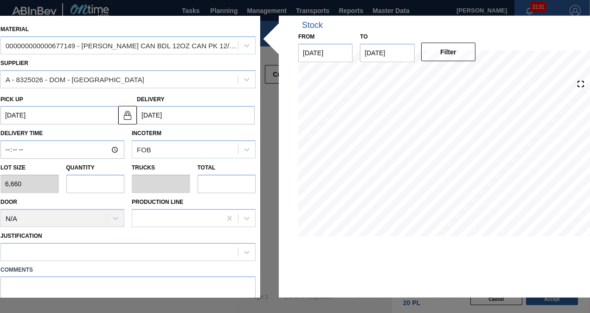
click at [90, 181] on input "text" at bounding box center [95, 183] width 58 height 19
type input "6"
type input "0.231"
type input "39,960"
type input "6"
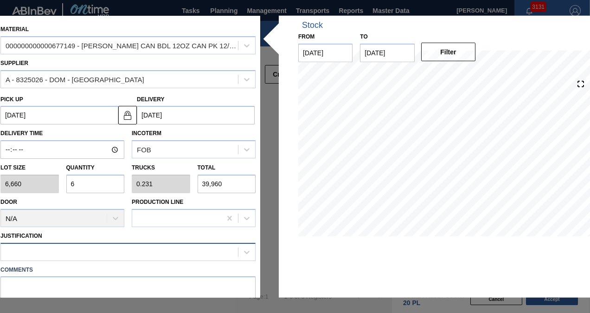
click at [83, 250] on div at bounding box center [119, 251] width 237 height 13
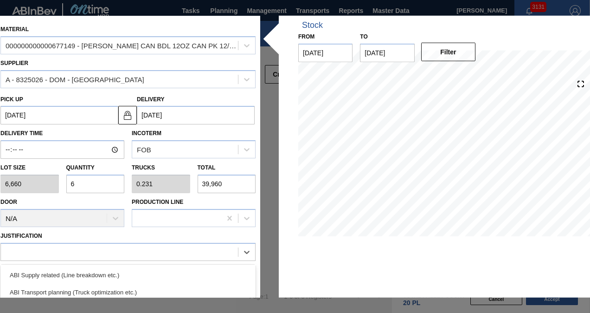
scroll to position [138, 0]
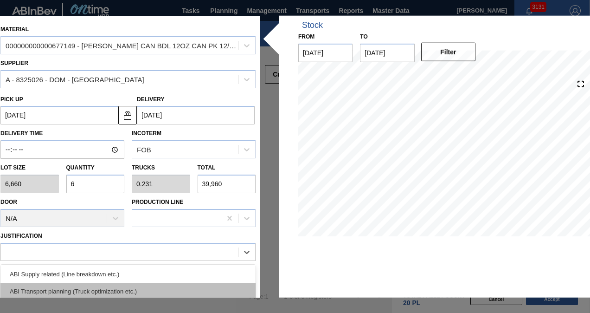
click at [123, 285] on div "ABI Transport planning (Truck optimization etc.)" at bounding box center [127, 290] width 255 height 17
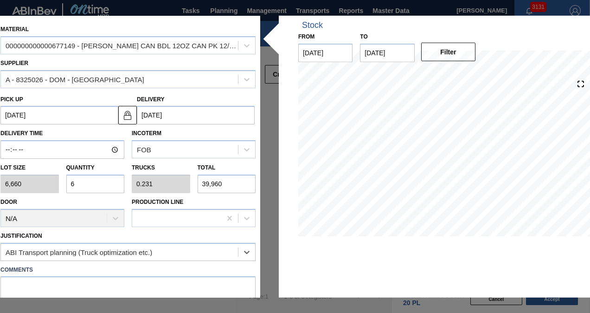
scroll to position [83, 0]
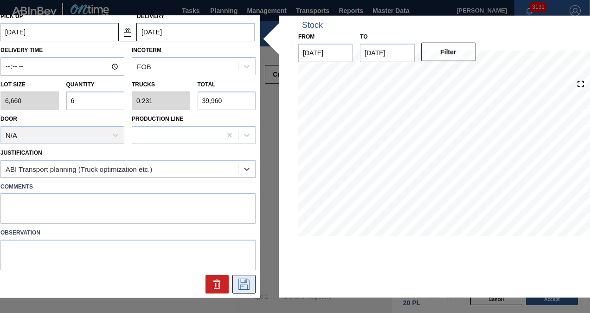
click at [242, 281] on icon at bounding box center [244, 283] width 15 height 11
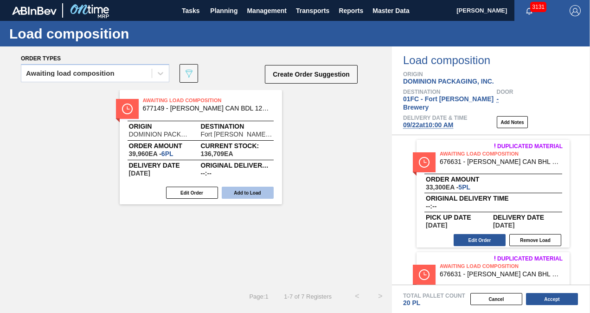
click at [245, 192] on button "Add to Load" at bounding box center [248, 192] width 52 height 12
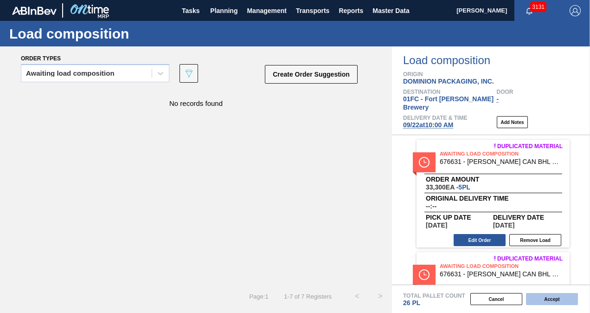
click at [563, 295] on button "Accept" at bounding box center [552, 299] width 52 height 12
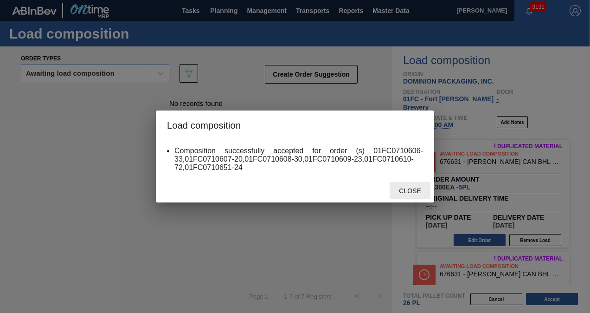
click at [409, 183] on div "Close" at bounding box center [410, 190] width 41 height 17
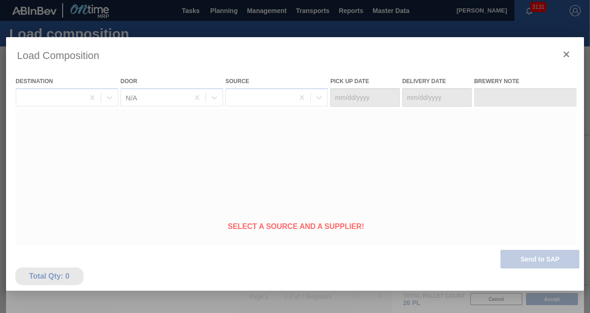
type Date "[DATE]"
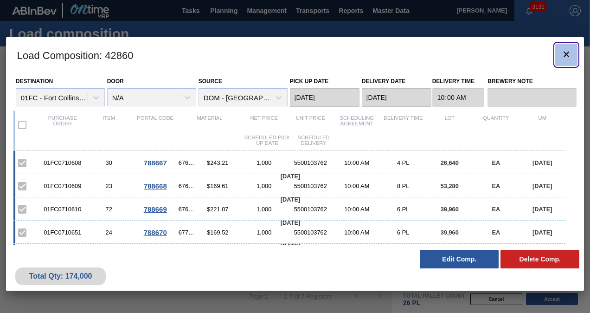
click at [565, 55] on icon "botão de ícone" at bounding box center [566, 54] width 6 height 6
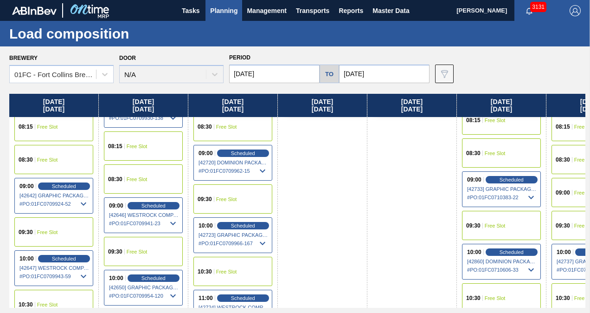
scroll to position [278, 0]
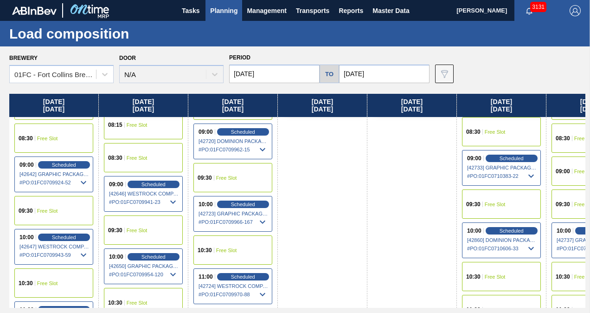
click at [529, 248] on icon at bounding box center [530, 248] width 11 height 11
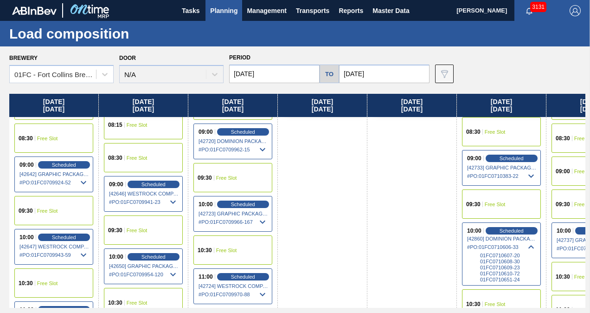
click at [529, 248] on icon at bounding box center [530, 246] width 11 height 11
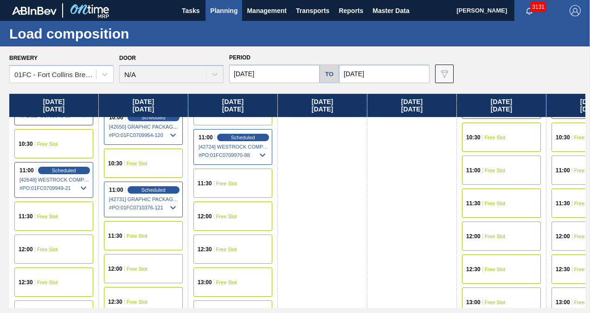
scroll to position [325, 0]
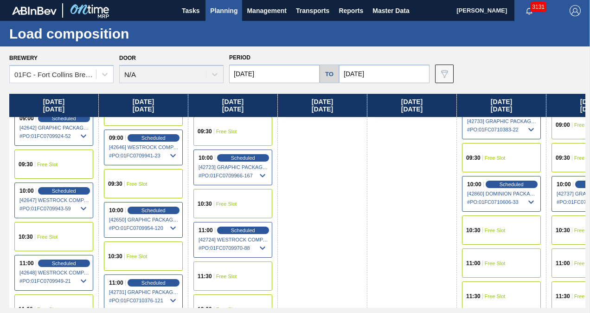
click at [274, 79] on input "09/17/2025" at bounding box center [274, 73] width 90 height 19
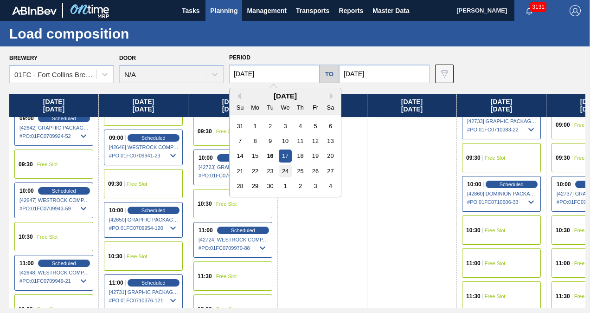
click at [280, 173] on div "24" at bounding box center [285, 171] width 13 height 13
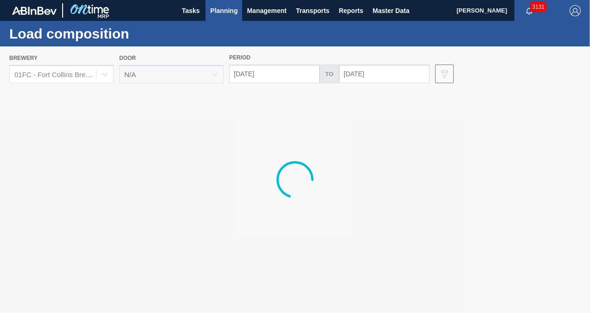
click at [389, 71] on div at bounding box center [295, 179] width 590 height 266
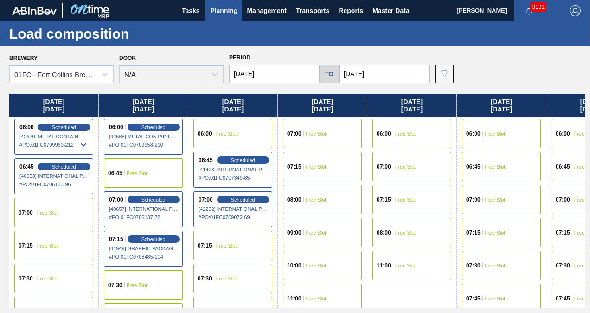
click at [382, 75] on input "[DATE]" at bounding box center [384, 73] width 90 height 19
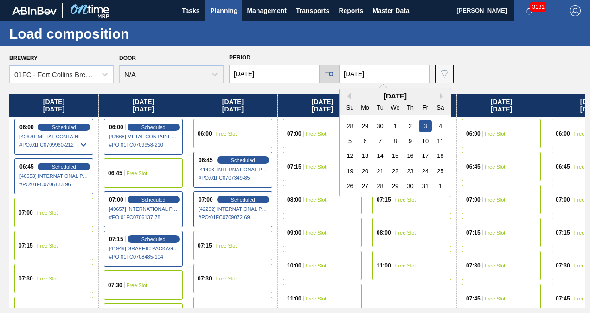
click at [488, 75] on div "Brewery 01FC - Fort Collins Brewery Door N/A Period 09/24/2025 to 10/03/2025 Pr…" at bounding box center [297, 67] width 576 height 32
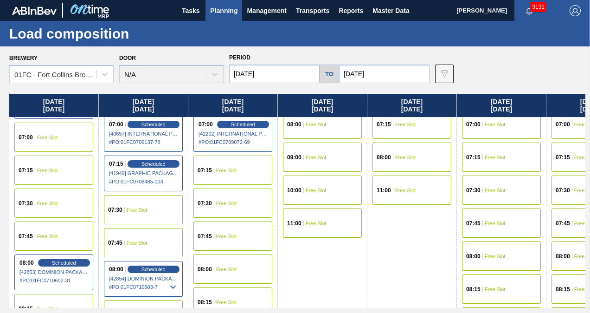
scroll to position [0, 0]
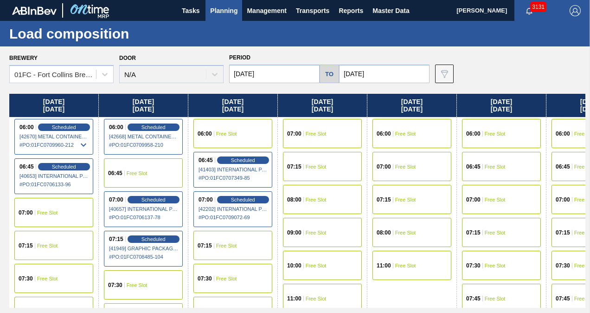
click at [263, 69] on input "[DATE]" at bounding box center [274, 73] width 90 height 19
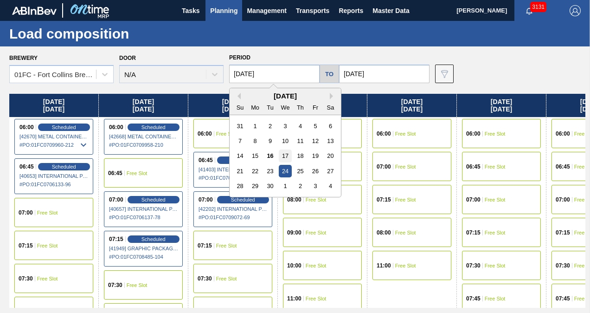
click at [279, 159] on div "17" at bounding box center [285, 155] width 13 height 13
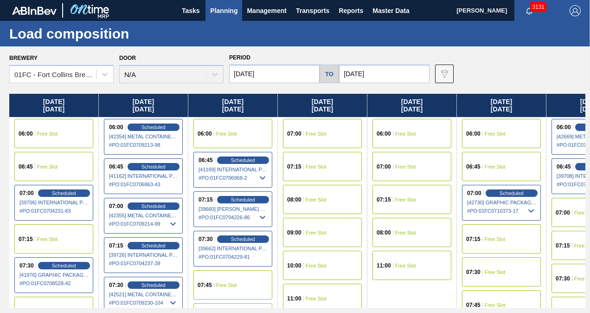
click at [299, 78] on input "09/17/2025" at bounding box center [274, 73] width 90 height 19
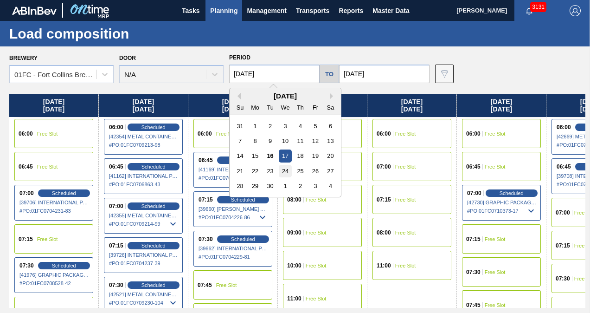
click at [288, 171] on div "24" at bounding box center [285, 171] width 13 height 13
type input "[DATE]"
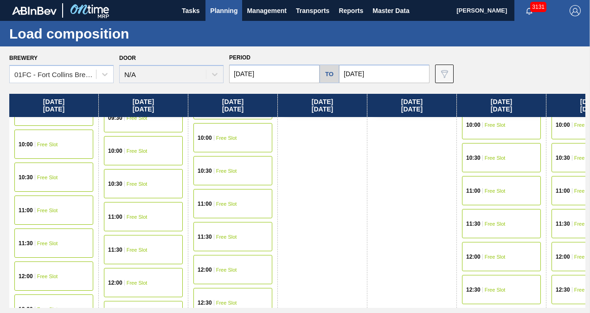
scroll to position [185, 0]
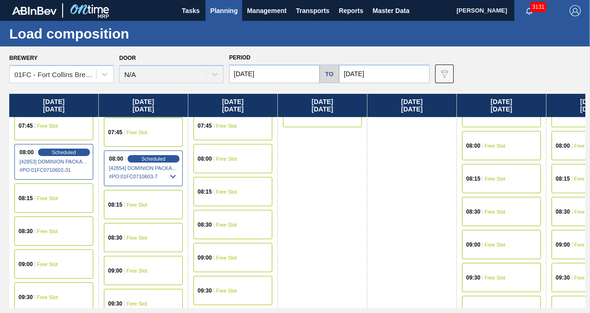
click at [573, 149] on div "08:00 Free Slot" at bounding box center [590, 145] width 79 height 29
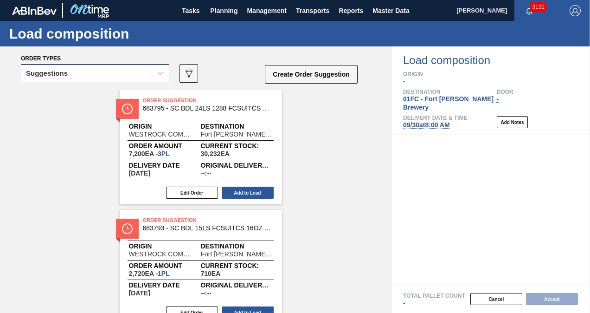
click at [72, 67] on div "Suggestions" at bounding box center [86, 73] width 130 height 13
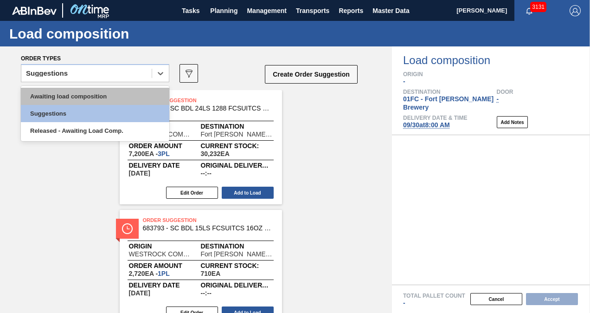
click at [62, 96] on div "Awaiting load composition" at bounding box center [95, 96] width 148 height 17
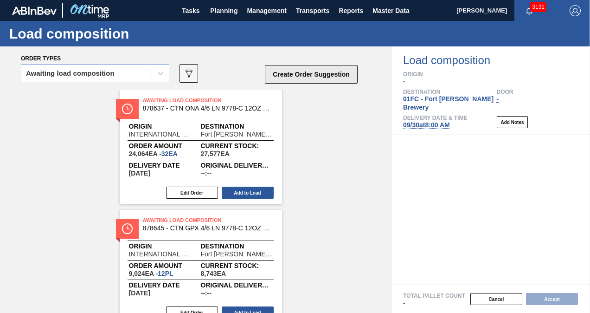
click at [291, 70] on button "Create Order Suggestion" at bounding box center [311, 74] width 93 height 19
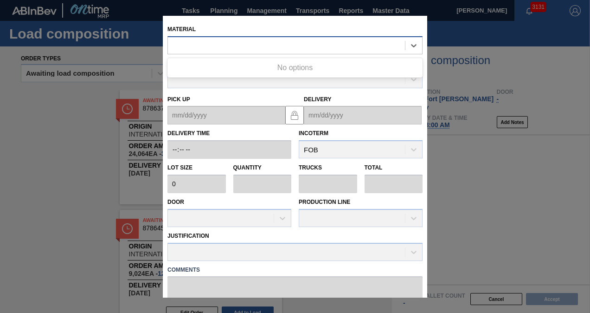
click at [218, 47] on div at bounding box center [286, 44] width 237 height 13
type input "615470"
click at [223, 43] on div "615470" at bounding box center [286, 44] width 237 height 13
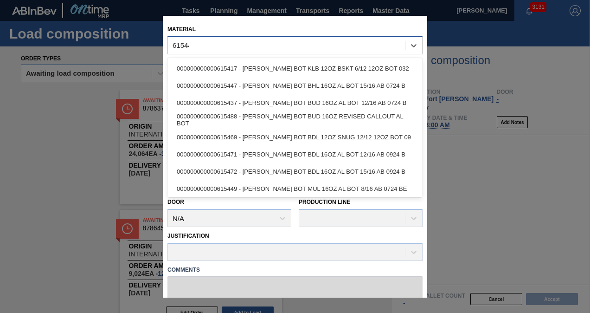
type input "615449"
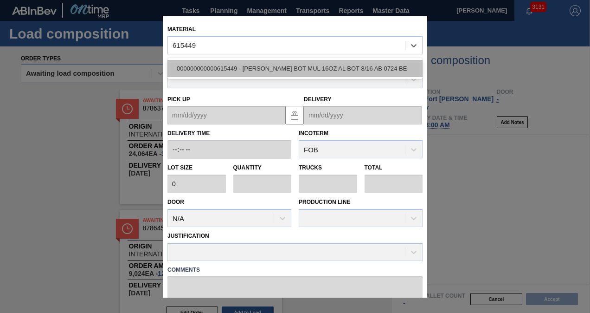
click at [225, 68] on div "000000000000615449 - [PERSON_NAME] BOT MUL 16OZ AL BOT 8/16 AB 0724 BE" at bounding box center [294, 68] width 255 height 17
type input "5,000"
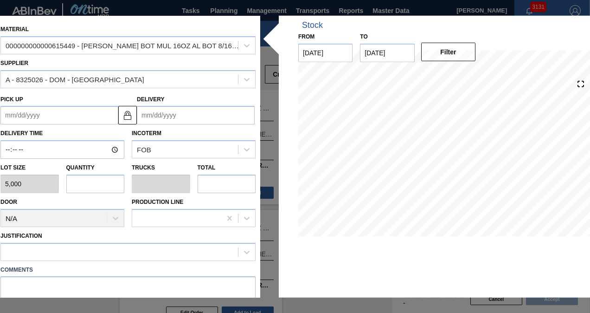
click at [81, 180] on input "text" at bounding box center [95, 183] width 58 height 19
type input "1"
type input "0.038"
type input "5,000"
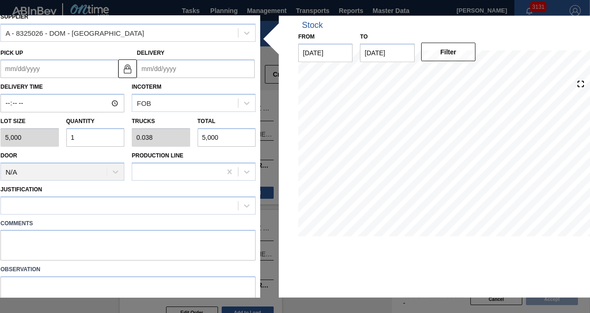
scroll to position [83, 0]
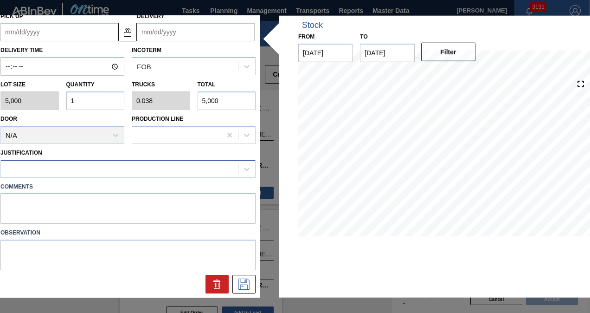
type input "1"
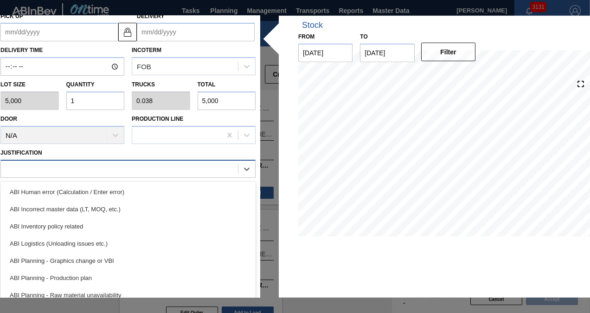
click at [99, 173] on div at bounding box center [119, 168] width 237 height 13
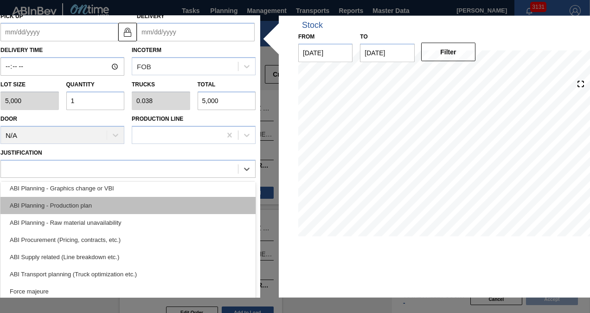
scroll to position [93, 0]
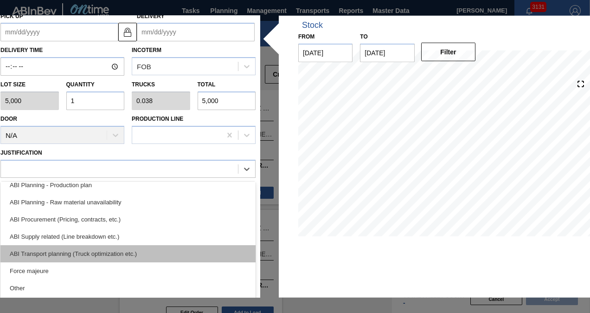
click at [113, 259] on div "ABI Transport planning (Truck optimization etc.)" at bounding box center [127, 252] width 255 height 17
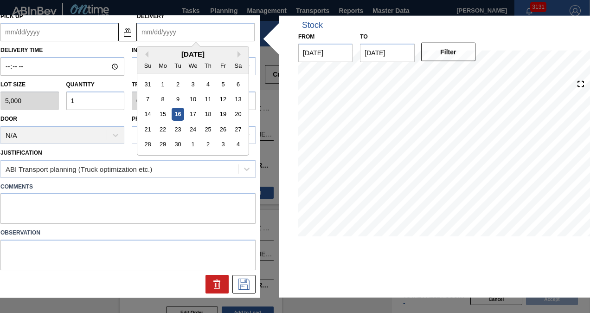
click at [173, 30] on input "Delivery" at bounding box center [196, 32] width 118 height 19
click at [154, 49] on div "September 2025 Su Mo Tu We Th Fr Sa" at bounding box center [192, 59] width 111 height 27
click at [172, 145] on div "30" at bounding box center [178, 144] width 13 height 13
type up "[DATE]"
type input "[DATE]"
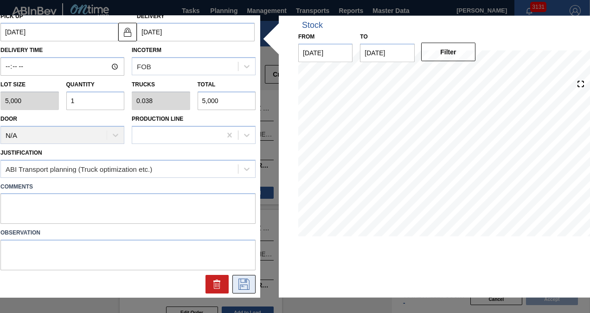
click at [237, 278] on icon at bounding box center [244, 283] width 15 height 11
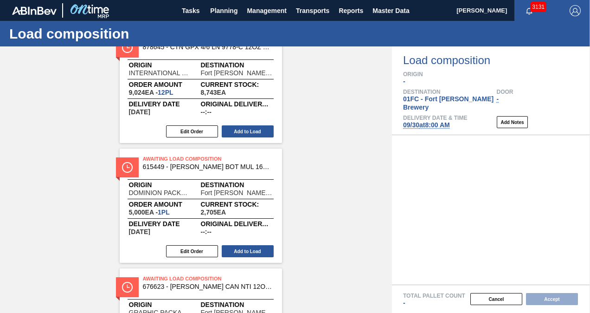
scroll to position [232, 0]
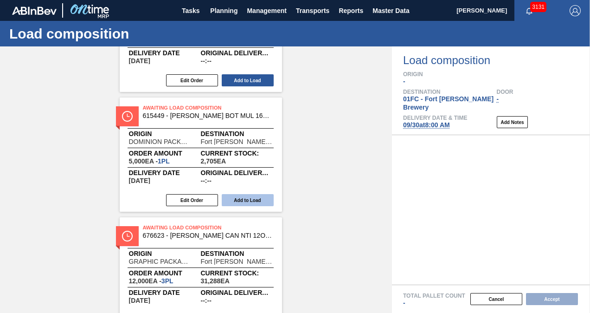
click at [246, 198] on button "Add to Load" at bounding box center [248, 200] width 52 height 12
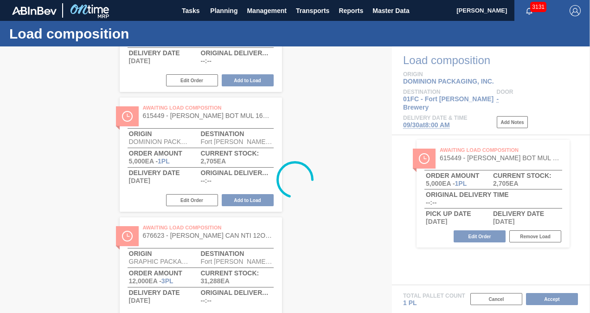
scroll to position [0, 0]
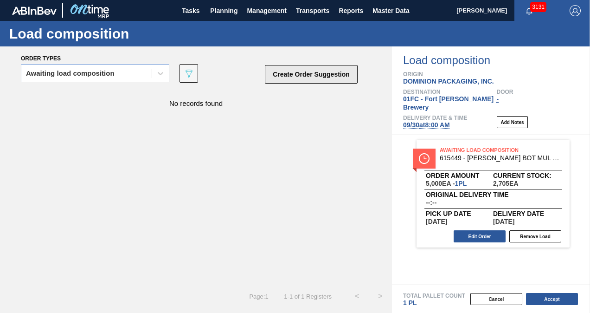
click at [303, 82] on button "Create Order Suggestion" at bounding box center [311, 74] width 93 height 19
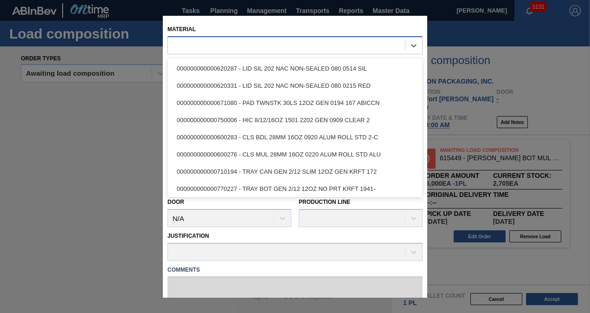
click at [214, 45] on div at bounding box center [286, 44] width 237 height 13
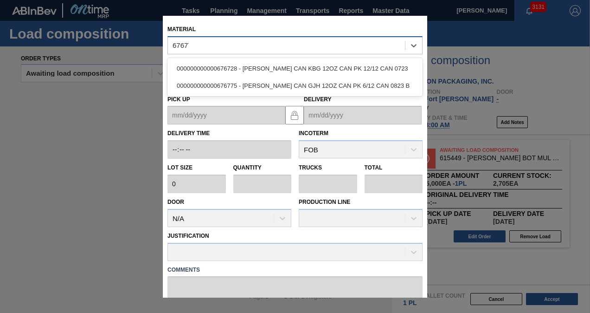
type input "676775"
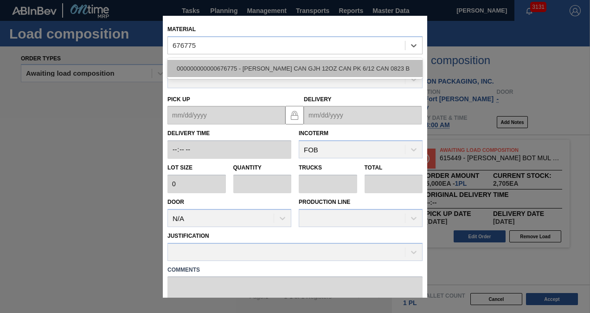
click at [240, 70] on div "000000000000676775 - [PERSON_NAME] CAN GJH 12OZ CAN PK 6/12 CAN 0823 B" at bounding box center [294, 68] width 255 height 17
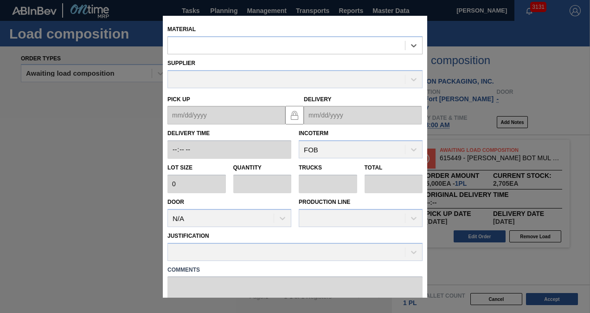
type input "7,500"
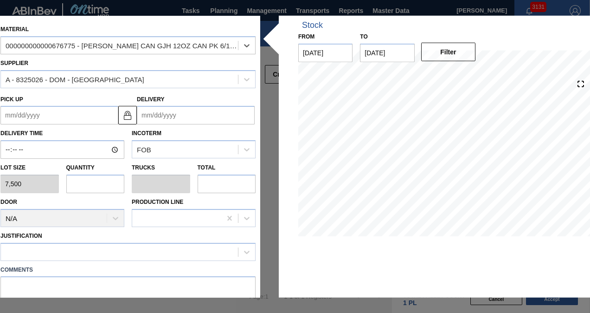
drag, startPoint x: 196, startPoint y: 105, endPoint x: 196, endPoint y: 112, distance: 7.0
click at [196, 106] on input "Delivery" at bounding box center [196, 115] width 118 height 19
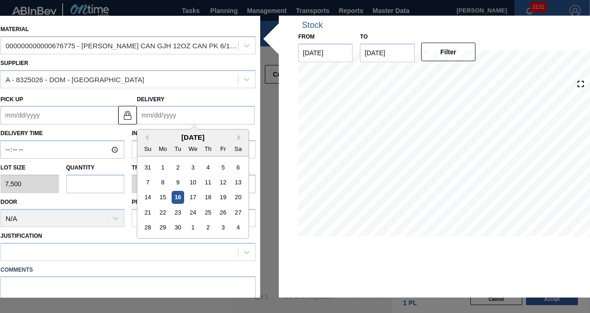
click at [152, 135] on div "[DATE]" at bounding box center [192, 137] width 111 height 8
click at [178, 225] on div "30" at bounding box center [178, 227] width 13 height 13
type up "[DATE]"
type input "[DATE]"
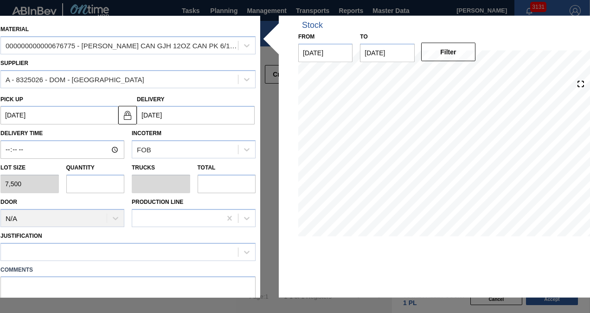
click at [93, 182] on input "text" at bounding box center [95, 183] width 58 height 19
type input "1"
type input "0.038"
type input "7,500"
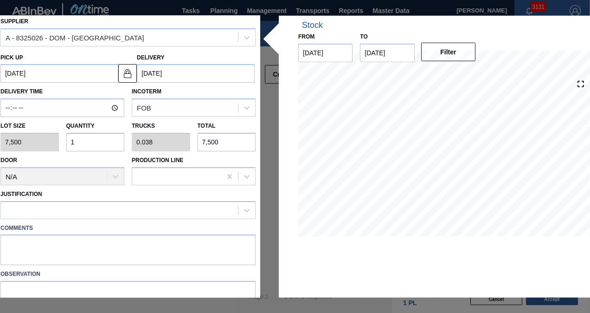
scroll to position [83, 0]
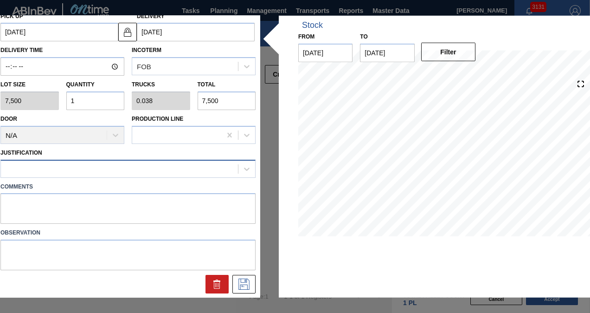
type input "1"
click at [65, 174] on div at bounding box center [119, 168] width 237 height 13
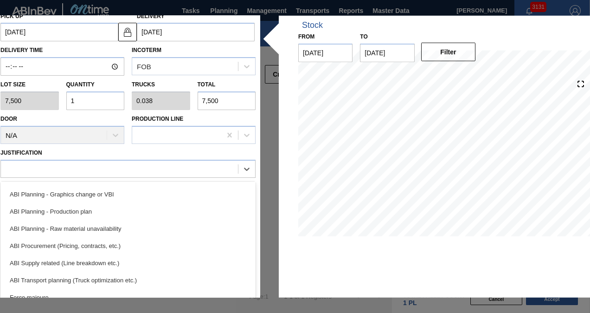
scroll to position [93, 0]
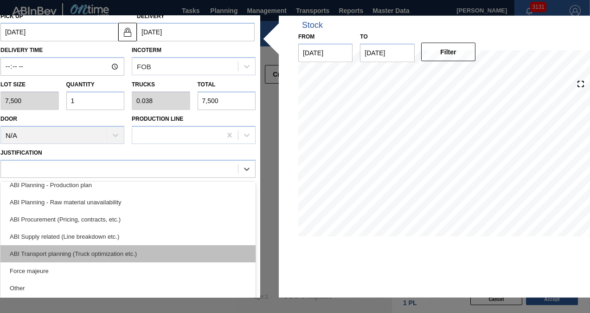
click at [95, 249] on div "ABI Transport planning (Truck optimization etc.)" at bounding box center [127, 252] width 255 height 17
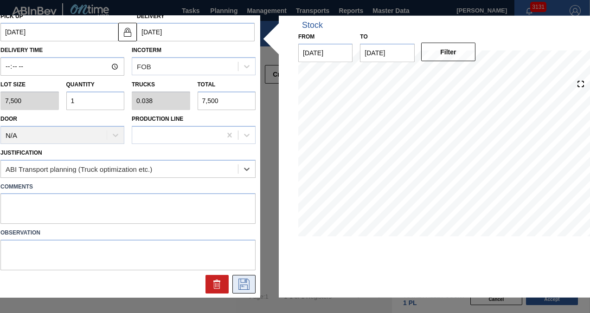
click at [238, 278] on icon at bounding box center [244, 283] width 15 height 11
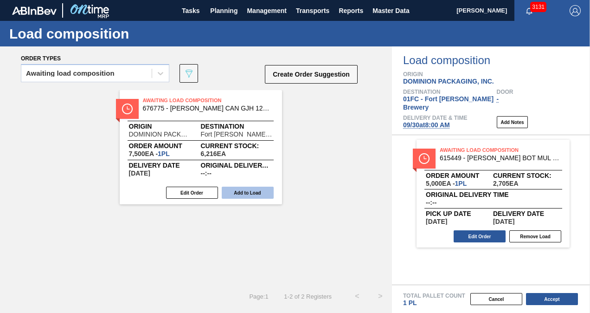
click at [253, 194] on button "Add to Load" at bounding box center [248, 192] width 52 height 12
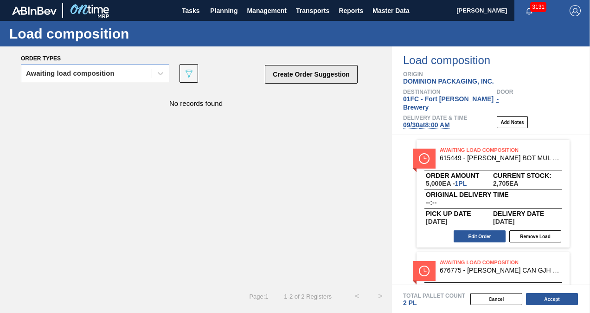
click at [297, 73] on button "Create Order Suggestion" at bounding box center [311, 74] width 93 height 19
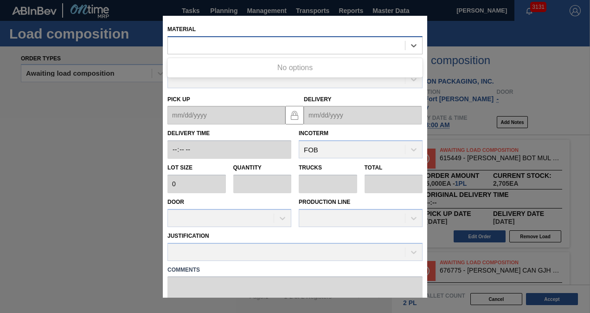
click at [199, 42] on div at bounding box center [286, 44] width 237 height 13
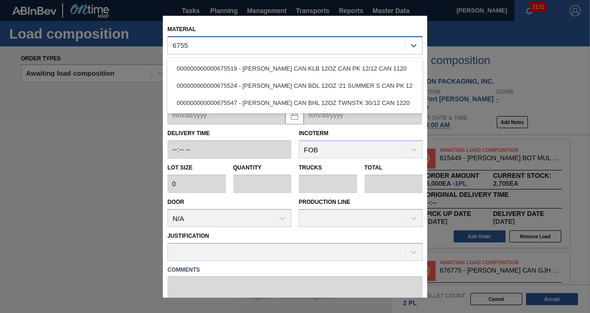
type input "675519"
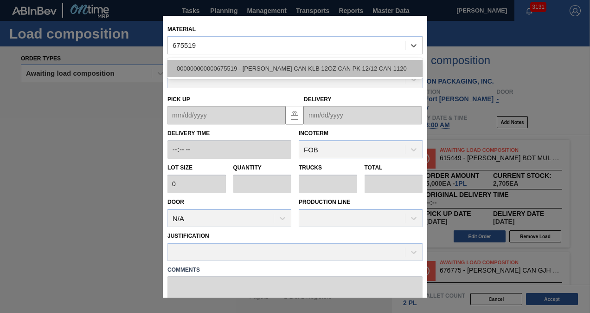
click at [227, 64] on div "000000000000675519 - [PERSON_NAME] CAN KLB 12OZ CAN PK 12/12 CAN 1120" at bounding box center [294, 68] width 255 height 17
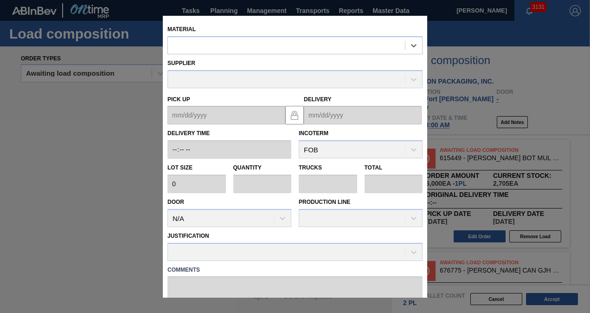
type input "6,660"
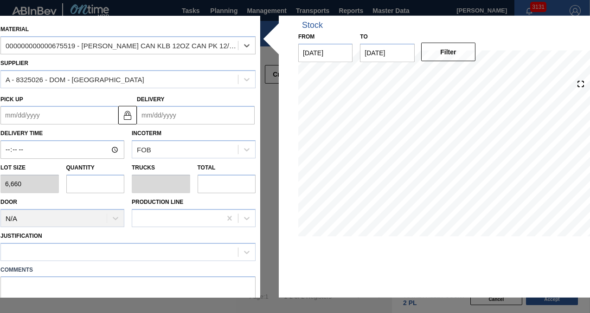
click at [177, 122] on input "Delivery" at bounding box center [196, 115] width 118 height 19
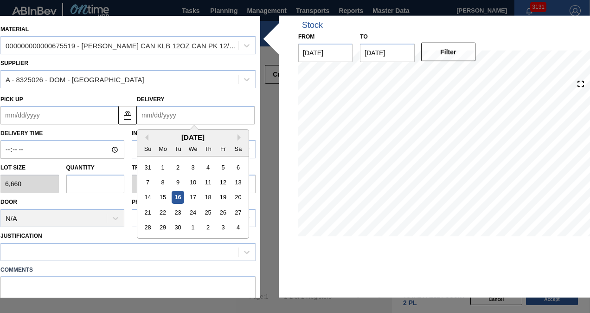
type input "9"
type up "[DATE]"
type input "9/"
type up "[DATE]"
type input "9/3"
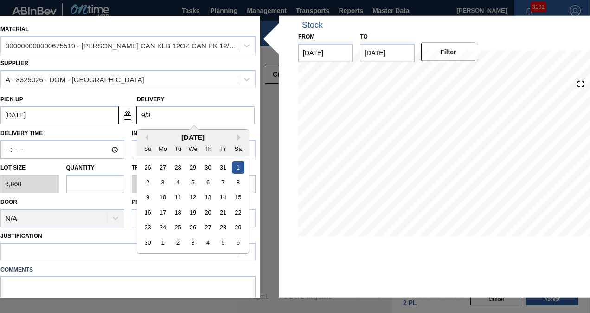
type up "08/31/2001"
type input "9/30"
type up "[DATE]"
click at [173, 227] on div "30" at bounding box center [178, 227] width 13 height 13
type input "[DATE]"
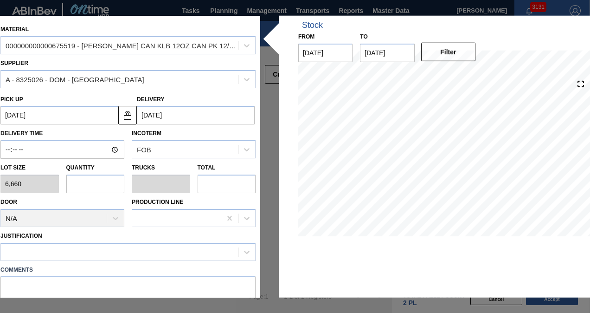
click at [88, 175] on input "text" at bounding box center [95, 183] width 58 height 19
type input "1"
type input "0.042"
type input "6,660"
type input "1"
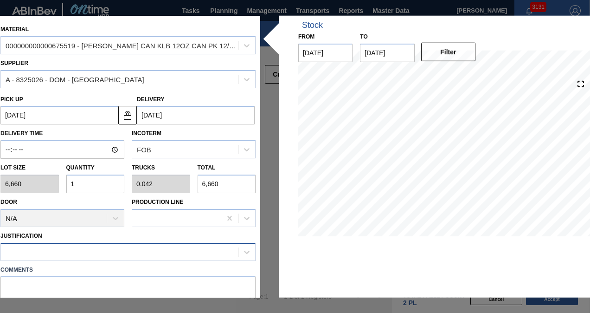
scroll to position [83, 0]
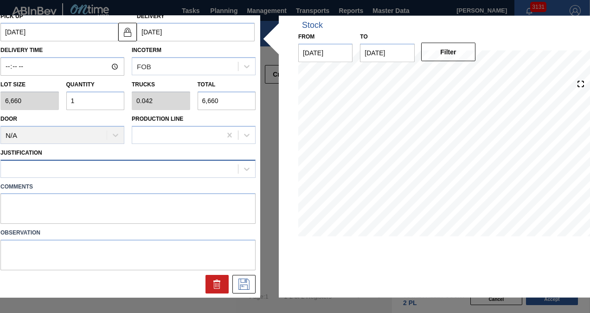
click at [109, 171] on div at bounding box center [119, 168] width 237 height 13
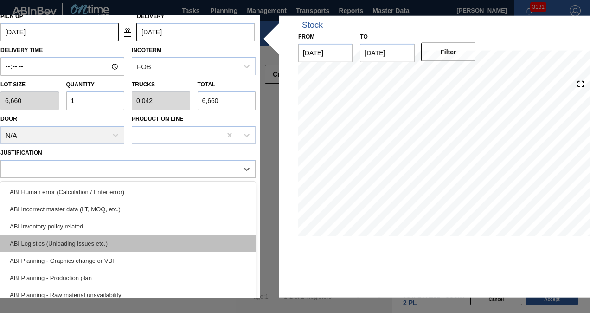
scroll to position [93, 0]
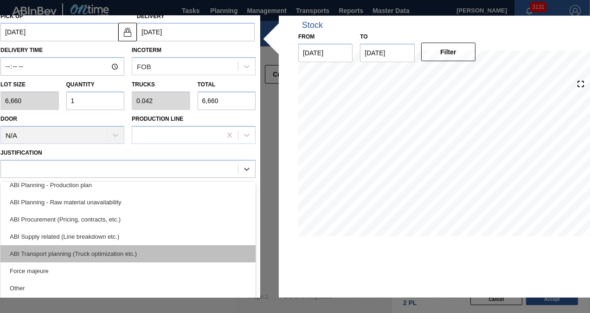
click at [122, 250] on div "ABI Transport planning (Truck optimization etc.)" at bounding box center [127, 252] width 255 height 17
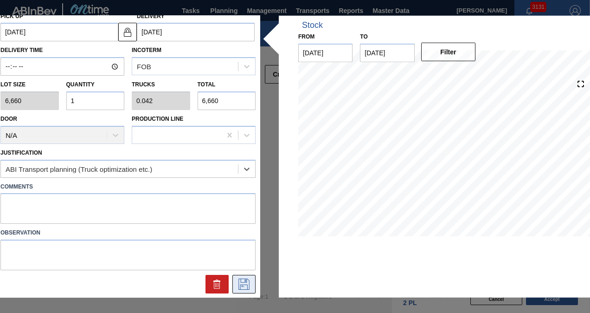
click at [240, 283] on icon at bounding box center [244, 283] width 15 height 11
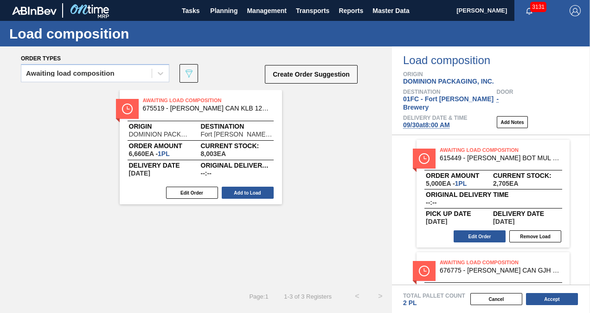
click at [228, 186] on button "Add to Load" at bounding box center [248, 192] width 52 height 12
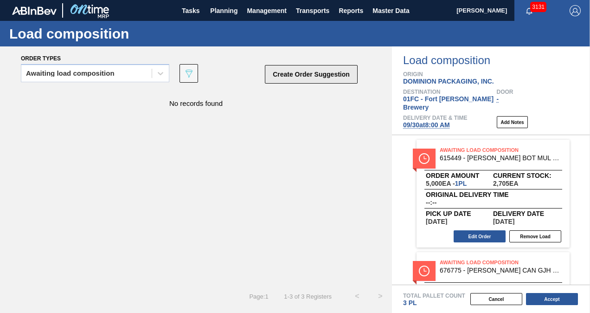
click at [290, 72] on button "Create Order Suggestion" at bounding box center [311, 74] width 93 height 19
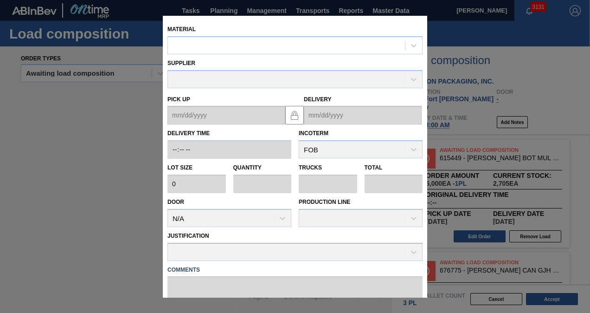
click at [224, 34] on div "Material" at bounding box center [294, 39] width 255 height 32
click at [226, 48] on div at bounding box center [286, 44] width 237 height 13
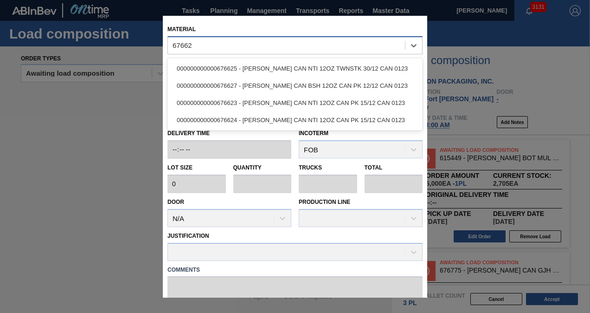
type input "676627"
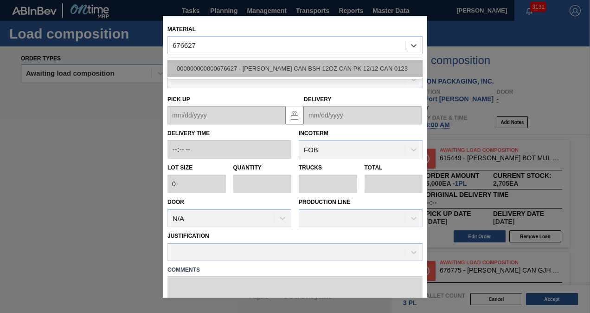
click at [231, 72] on div "000000000000676627 - [PERSON_NAME] CAN BSH 12OZ CAN PK 12/12 CAN 0123" at bounding box center [294, 68] width 255 height 17
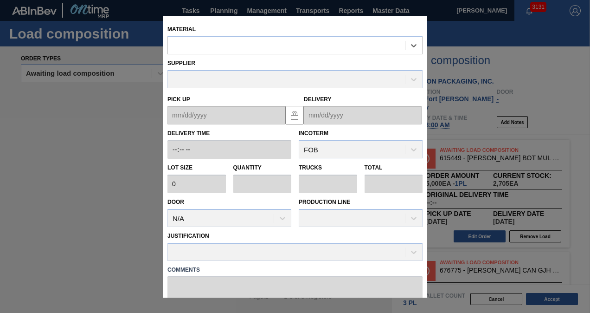
type input "6,660"
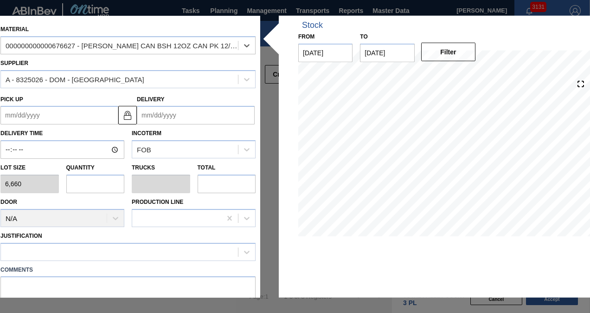
click at [91, 185] on input "text" at bounding box center [95, 183] width 58 height 19
type input "1"
type input "0.042"
type input "6,660"
type input "1"
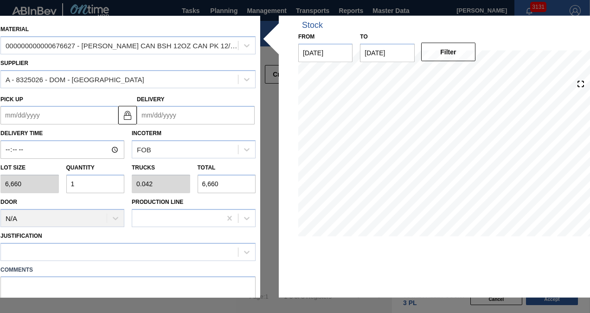
click at [150, 118] on input "Delivery" at bounding box center [196, 115] width 118 height 19
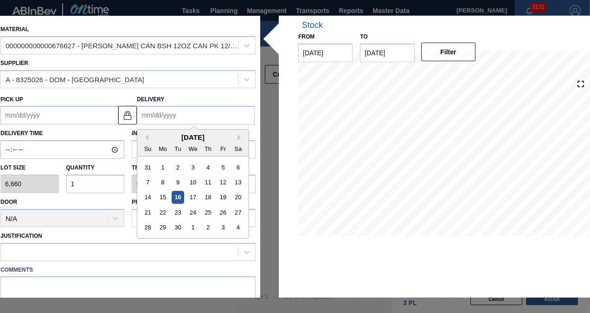
type input "9"
type up "[DATE]"
type input "9/"
type up "[DATE]"
type input "9/3"
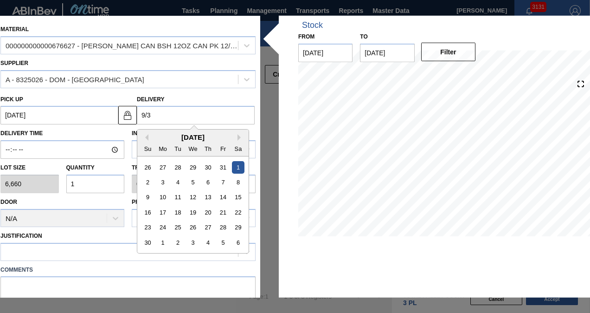
type up "08/31/2001"
type input "9/30"
type up "[DATE]"
click at [173, 222] on div "30" at bounding box center [178, 227] width 13 height 13
type input "[DATE]"
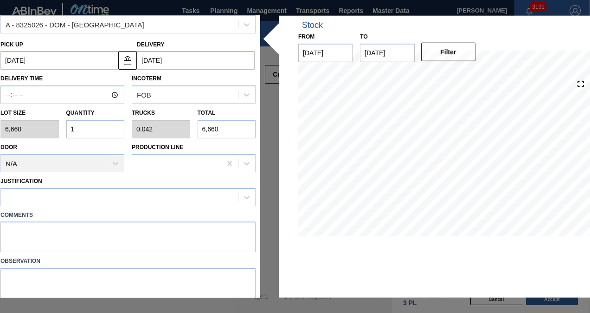
scroll to position [83, 0]
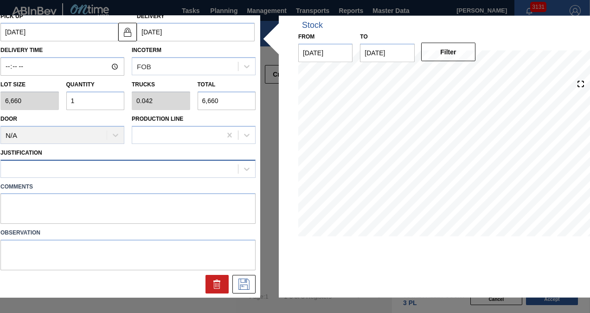
click at [106, 170] on div at bounding box center [119, 168] width 237 height 13
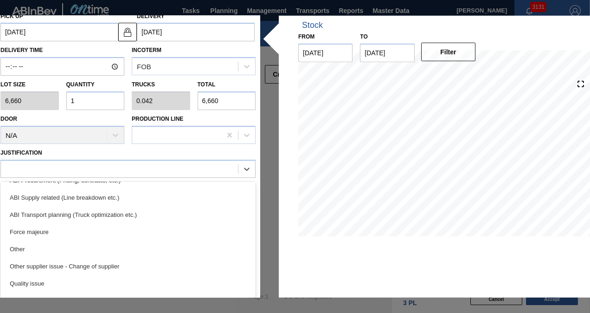
scroll to position [139, 0]
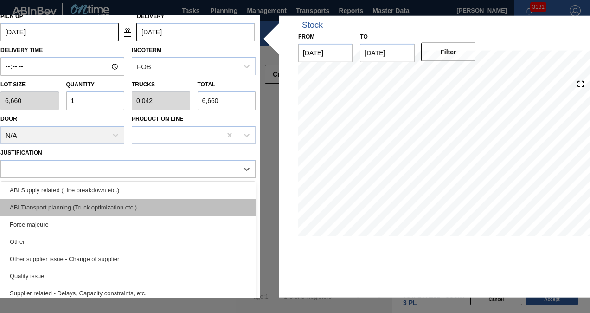
click at [103, 208] on div "ABI Transport planning (Truck optimization etc.)" at bounding box center [127, 206] width 255 height 17
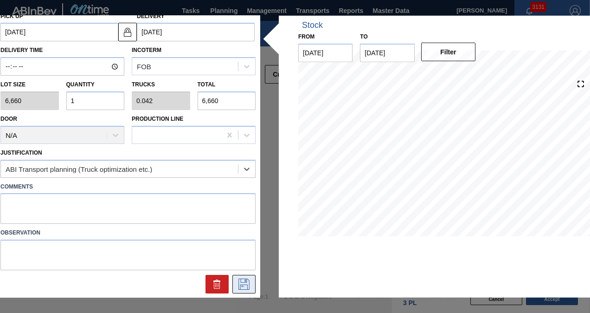
click at [249, 281] on icon at bounding box center [244, 283] width 15 height 11
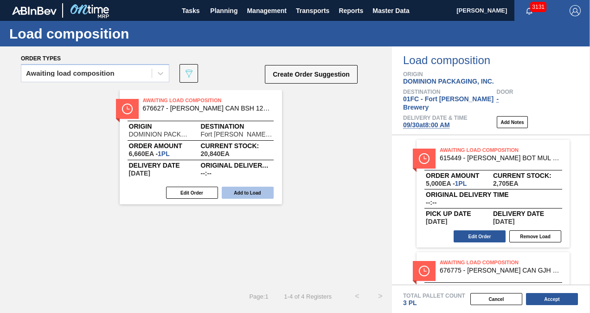
click at [252, 189] on button "Add to Load" at bounding box center [248, 192] width 52 height 12
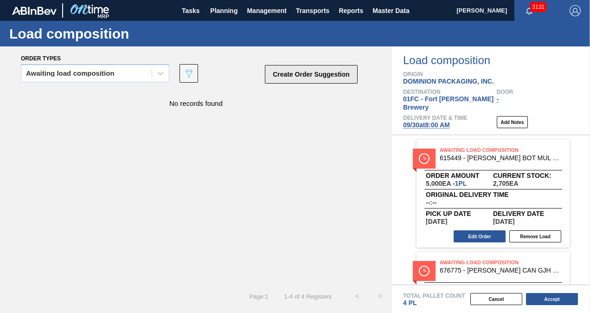
click at [312, 79] on button "Create Order Suggestion" at bounding box center [311, 74] width 93 height 19
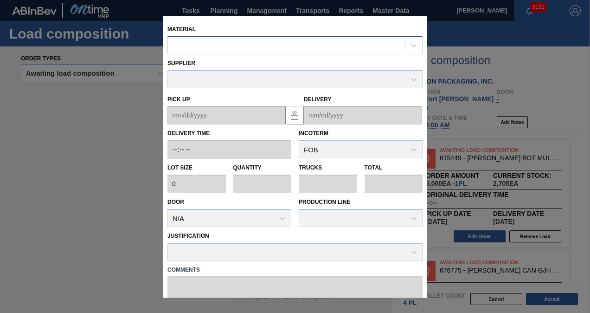
click at [251, 43] on div at bounding box center [286, 44] width 237 height 13
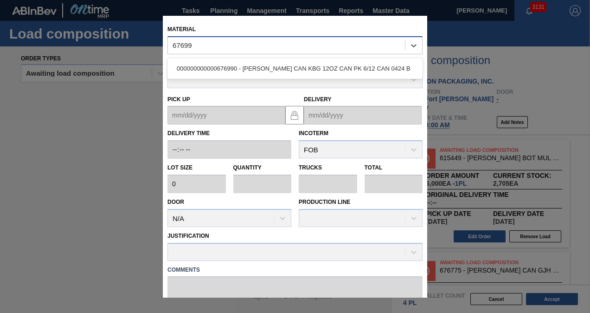
type input "676990"
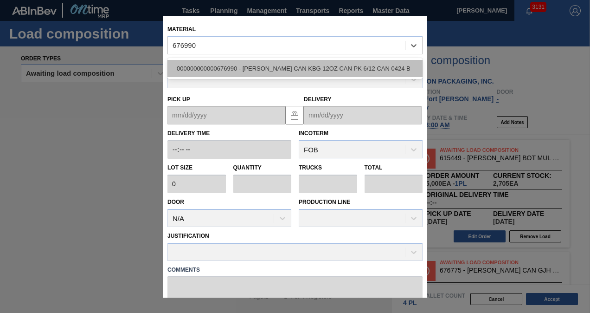
click at [248, 62] on div "000000000000676990 - [PERSON_NAME] CAN KBG 12OZ CAN PK 6/12 CAN 0424 B" at bounding box center [294, 68] width 255 height 17
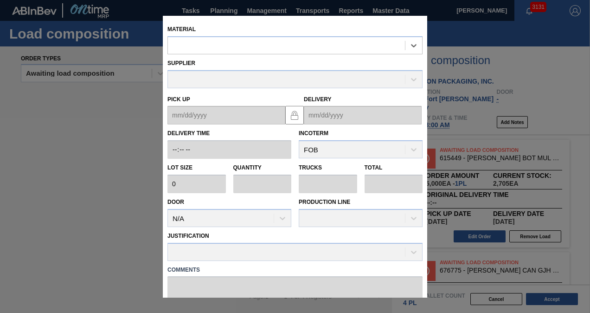
type input "7,500"
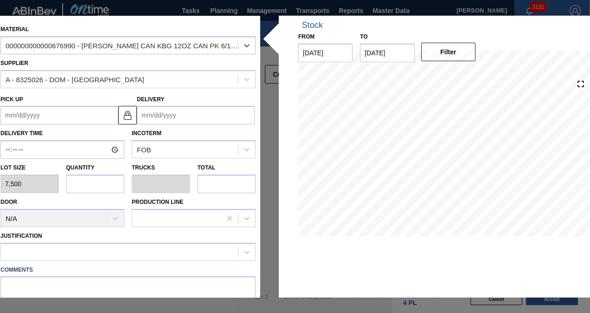
click at [90, 177] on input "text" at bounding box center [95, 183] width 58 height 19
type input "1"
type input "0.038"
type input "7,500"
type input "1"
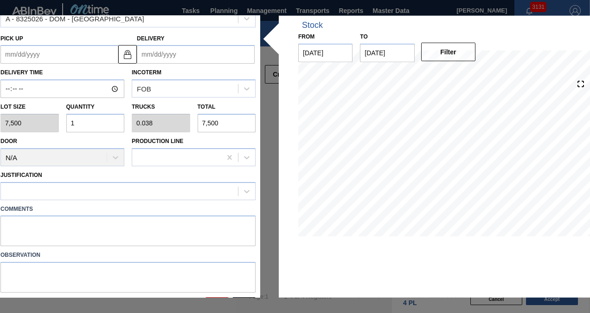
scroll to position [83, 0]
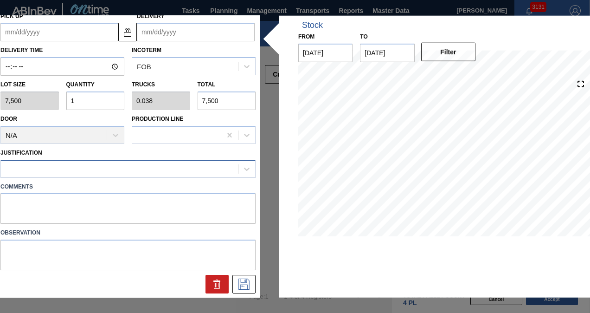
click at [109, 167] on div at bounding box center [119, 168] width 237 height 13
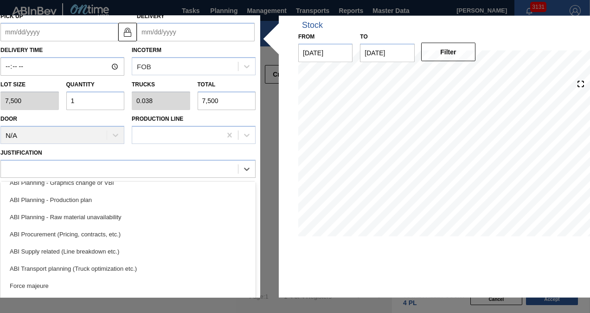
scroll to position [93, 0]
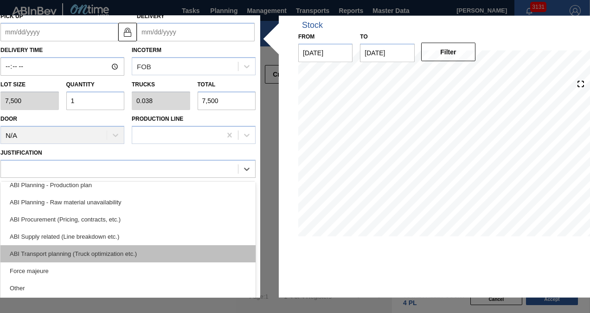
click at [86, 249] on div "ABI Transport planning (Truck optimization etc.)" at bounding box center [127, 252] width 255 height 17
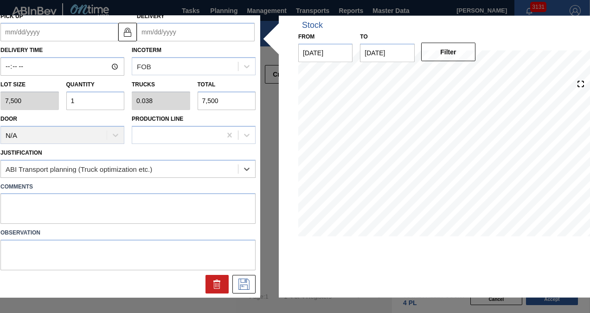
click at [161, 32] on input "Delivery" at bounding box center [196, 32] width 118 height 19
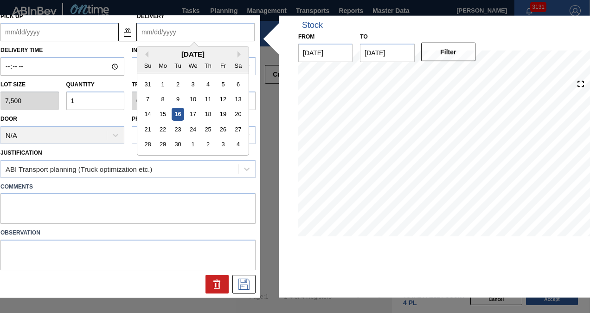
type input "9"
type up "[DATE]"
type input "9/"
type up "[DATE]"
type input "9/3"
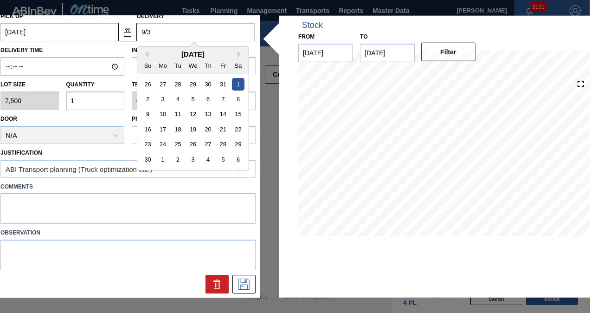
type up "08/31/2001"
type input "9/30"
type up "[DATE]"
click at [178, 140] on div "30" at bounding box center [178, 144] width 13 height 13
type input "[DATE]"
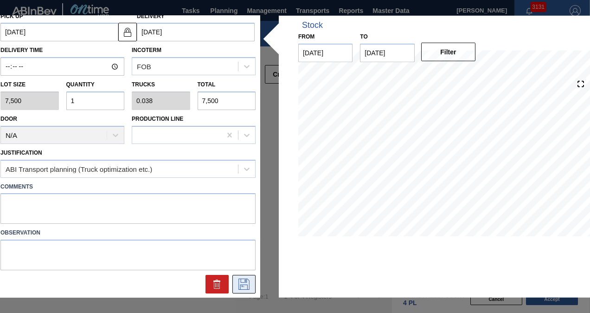
click at [247, 286] on icon at bounding box center [244, 283] width 15 height 11
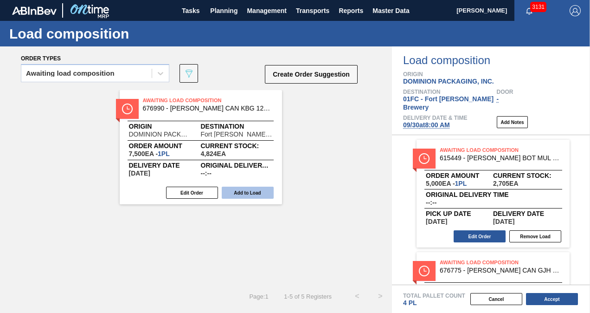
click at [261, 192] on button "Add to Load" at bounding box center [248, 192] width 52 height 12
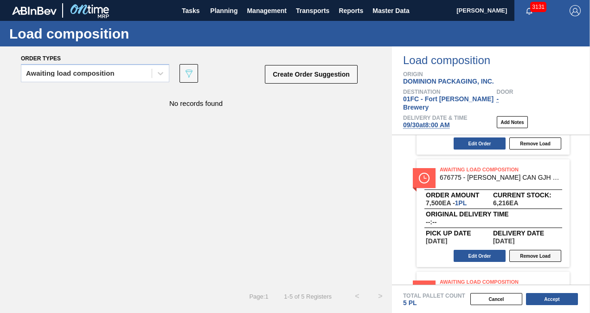
click at [532, 249] on button "Remove Load" at bounding box center [535, 255] width 52 height 12
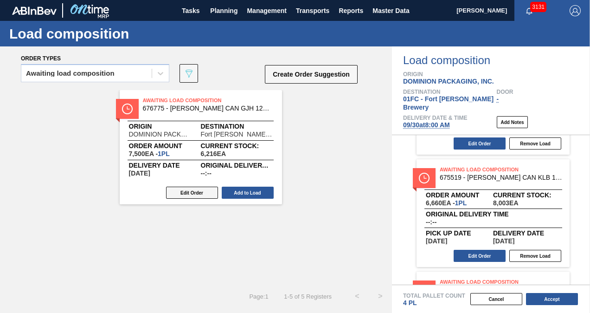
click at [197, 190] on button "Edit Order" at bounding box center [192, 192] width 52 height 12
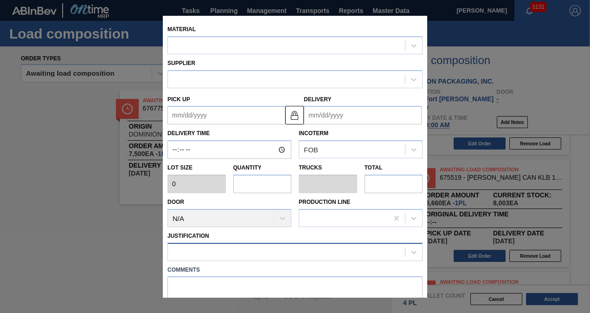
type input "7,500"
type input "1"
type input "0.038"
type input "7,500"
type up "[DATE]"
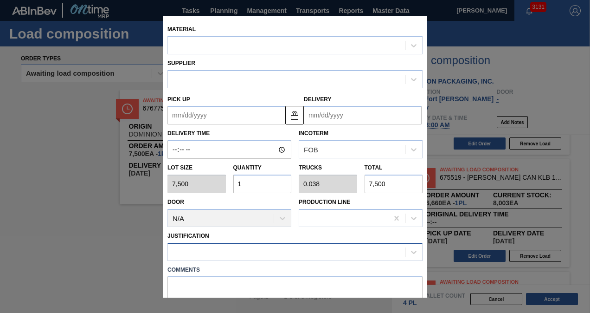
type input "[DATE]"
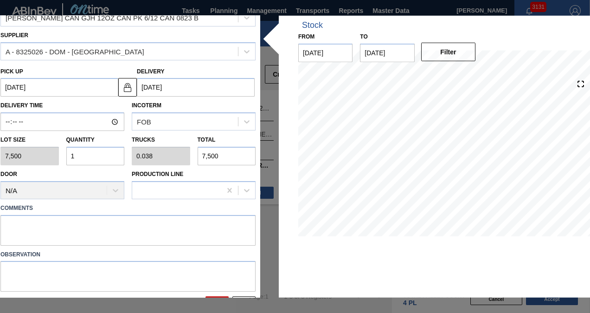
scroll to position [49, 0]
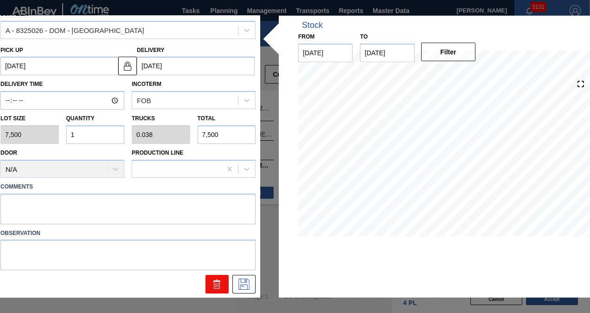
click at [211, 281] on icon at bounding box center [216, 283] width 11 height 11
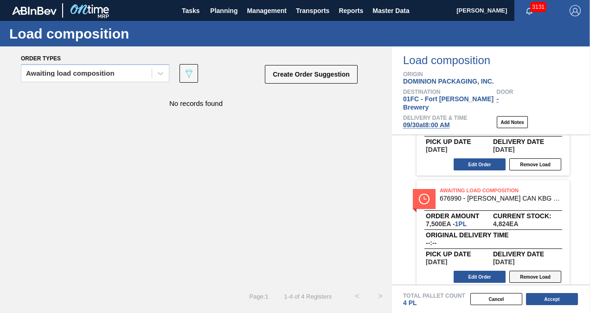
click at [543, 270] on button "Remove Load" at bounding box center [535, 276] width 52 height 12
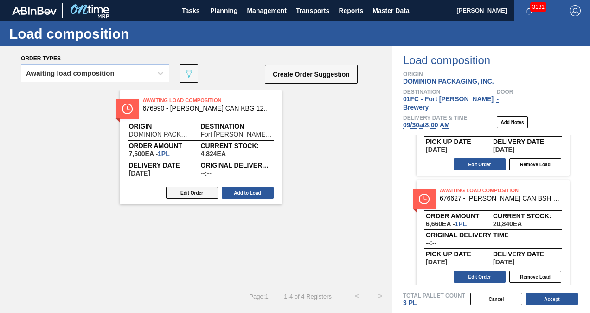
click at [205, 191] on button "Edit Order" at bounding box center [192, 192] width 52 height 12
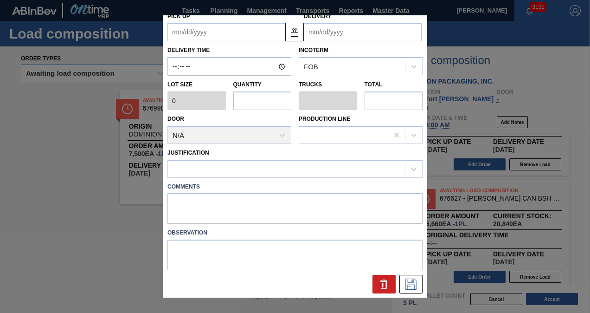
type input "7,500"
type input "1"
type input "0.038"
type input "7,500"
type up "[DATE]"
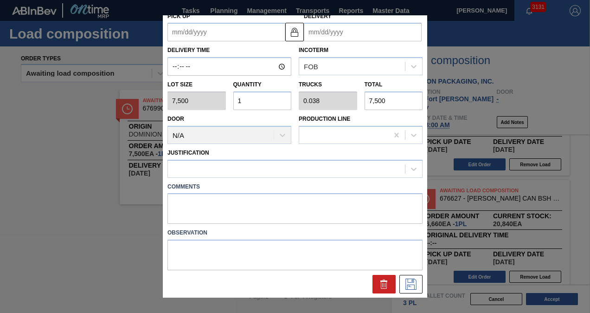
type input "[DATE]"
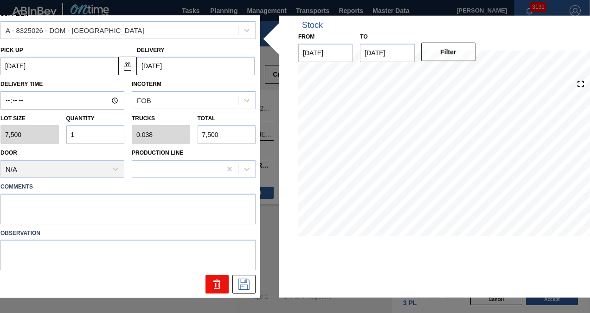
click at [210, 286] on button at bounding box center [216, 284] width 23 height 19
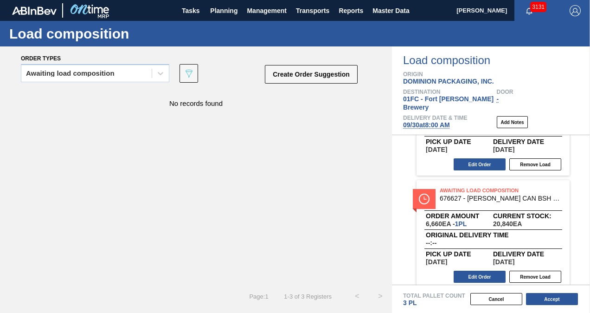
scroll to position [0, 0]
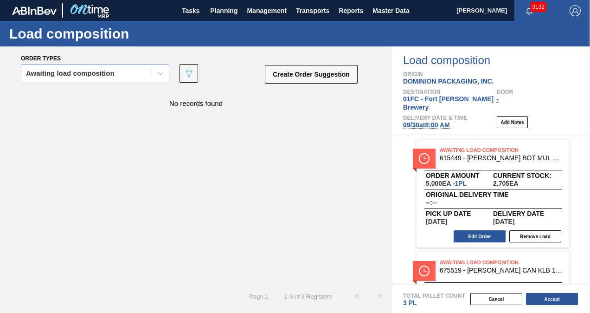
click at [525, 230] on button "Remove Load" at bounding box center [535, 236] width 52 height 12
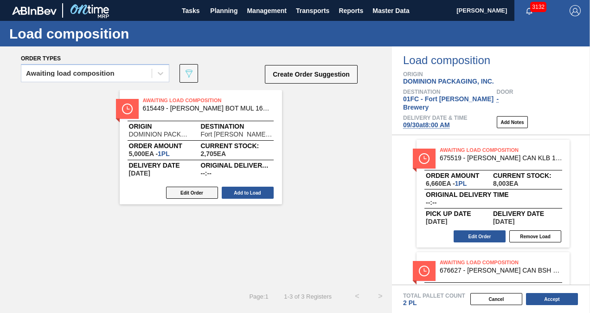
click at [189, 192] on button "Edit Order" at bounding box center [192, 192] width 52 height 12
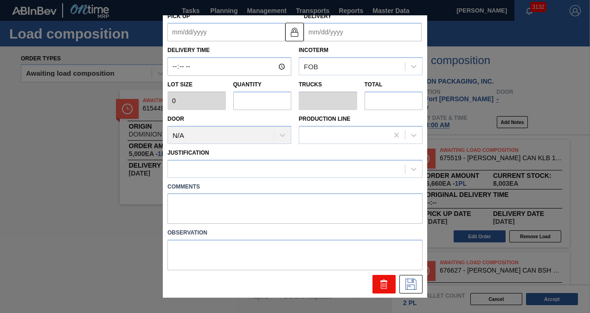
type input "5,000"
type input "1"
type input "0.038"
type input "5,000"
type up "[DATE]"
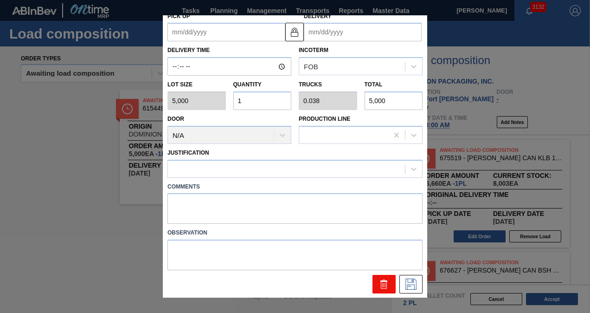
type input "[DATE]"
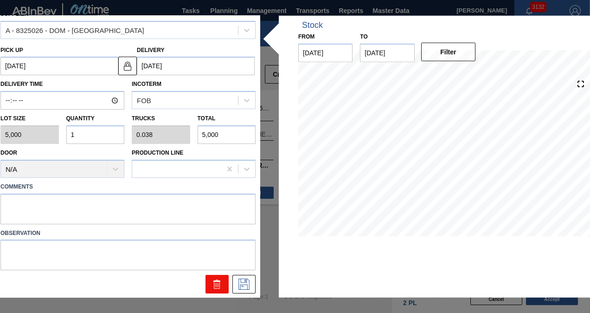
click at [215, 284] on icon at bounding box center [216, 283] width 11 height 11
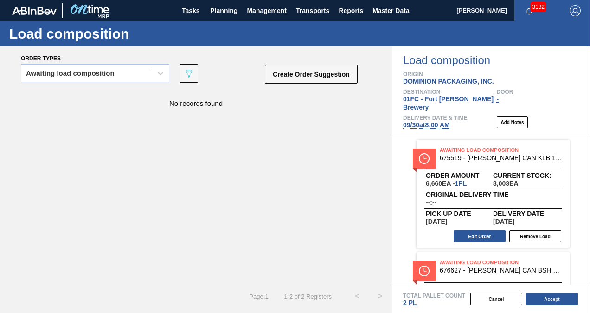
scroll to position [72, 0]
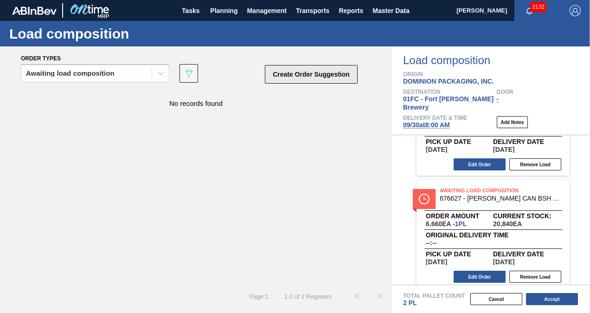
click at [322, 70] on button "Create Order Suggestion" at bounding box center [311, 74] width 93 height 19
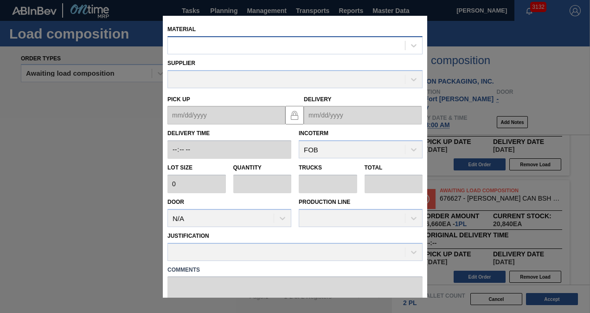
click at [205, 44] on div at bounding box center [286, 44] width 237 height 13
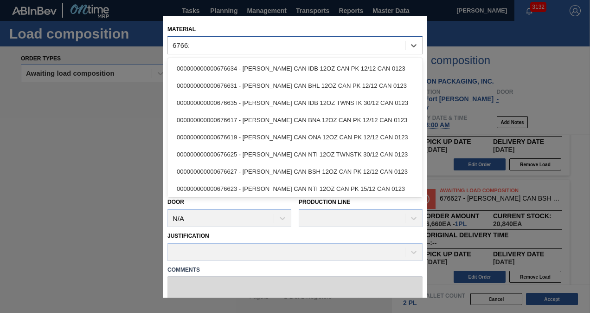
type input "676619"
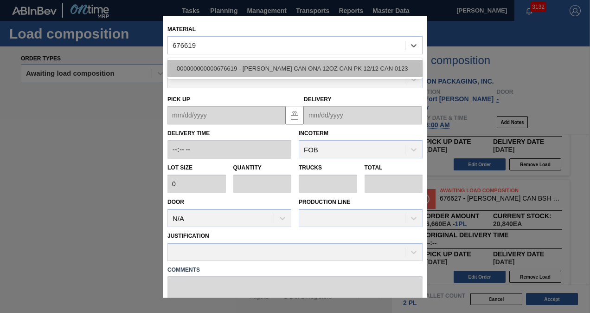
click at [223, 65] on div "000000000000676619 - [PERSON_NAME] CAN ONA 12OZ CAN PK 12/12 CAN 0123" at bounding box center [294, 68] width 255 height 17
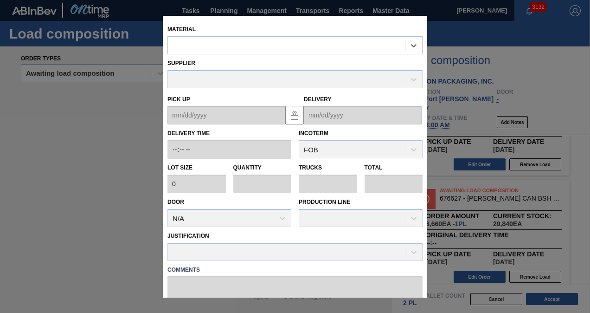
type input "6,660"
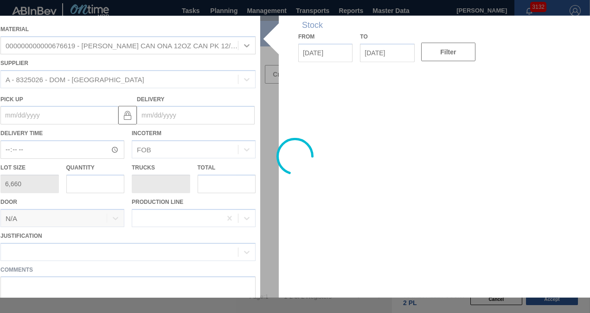
click at [168, 114] on div at bounding box center [295, 156] width 598 height 281
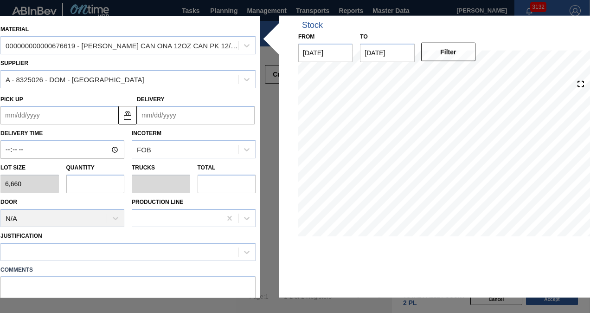
click at [182, 114] on input "Delivery" at bounding box center [196, 115] width 118 height 19
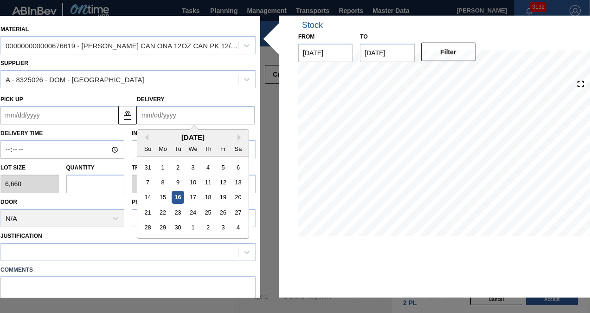
type input "9"
type up "[DATE]"
type input "9/"
type up "[DATE]"
type input "9/3"
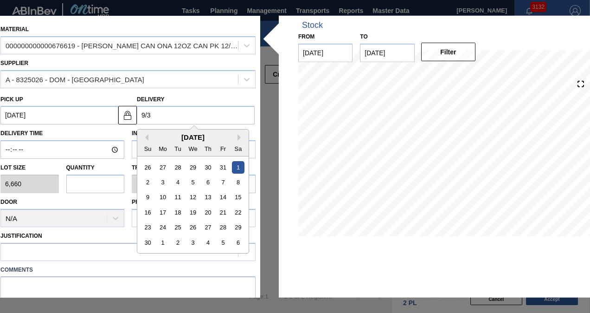
type up "08/31/2001"
type input "9/30"
type up "[DATE]"
click at [181, 224] on div "30" at bounding box center [178, 227] width 13 height 13
type input "[DATE]"
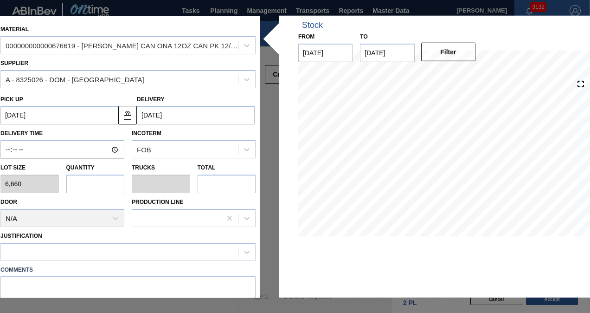
click at [102, 180] on input "text" at bounding box center [95, 183] width 58 height 19
type input "1"
type input "0.042"
type input "6,660"
type input "1"
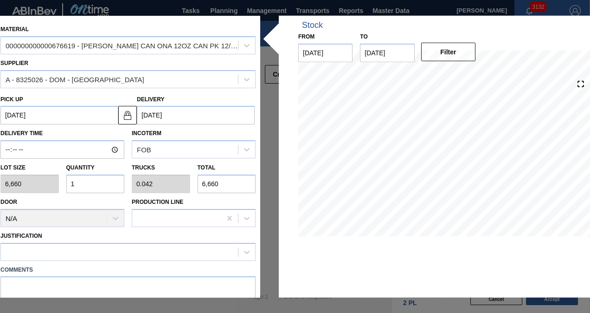
scroll to position [83, 0]
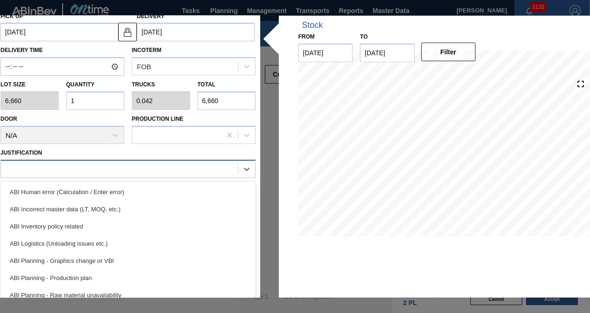
click at [93, 170] on div at bounding box center [119, 168] width 237 height 13
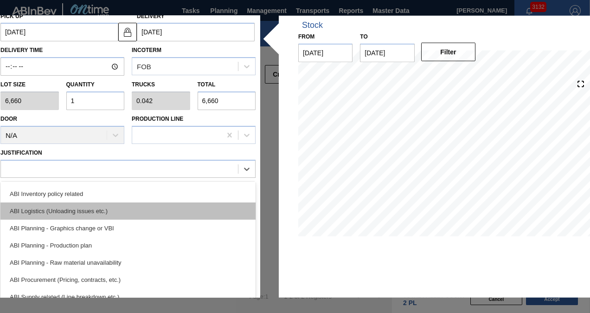
scroll to position [93, 0]
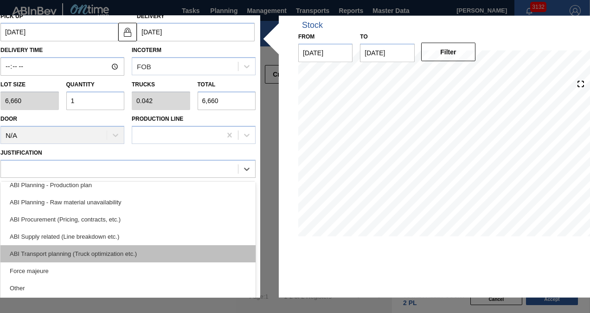
click at [110, 247] on div "ABI Transport planning (Truck optimization etc.)" at bounding box center [127, 252] width 255 height 17
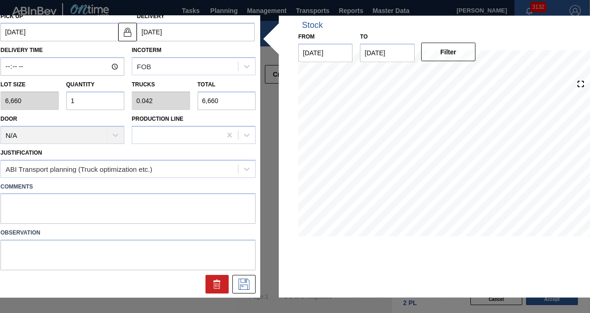
click at [255, 282] on div at bounding box center [128, 284] width 262 height 19
click at [252, 282] on button at bounding box center [243, 284] width 23 height 19
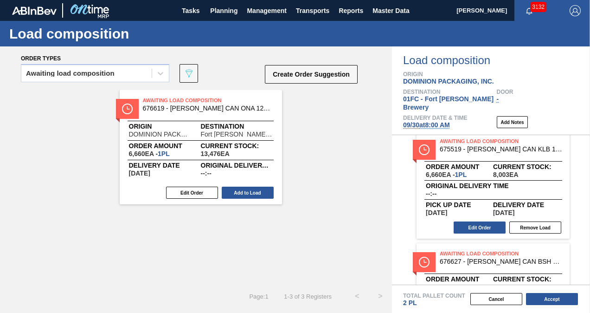
scroll to position [0, 0]
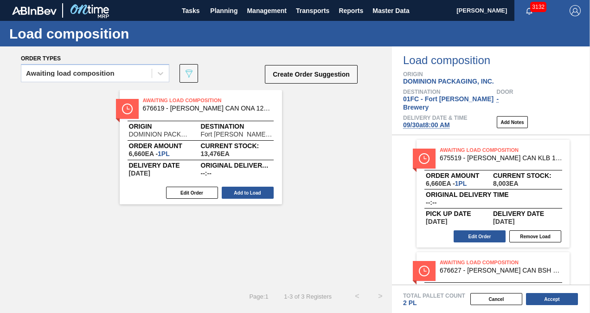
click at [192, 184] on div "Awaiting Load Composition 676619 - CARR CAN ONA 12OZ CAN PK 12/12 CAN 0123 Orig…" at bounding box center [201, 147] width 162 height 114
click at [192, 189] on button "Edit Order" at bounding box center [192, 192] width 52 height 12
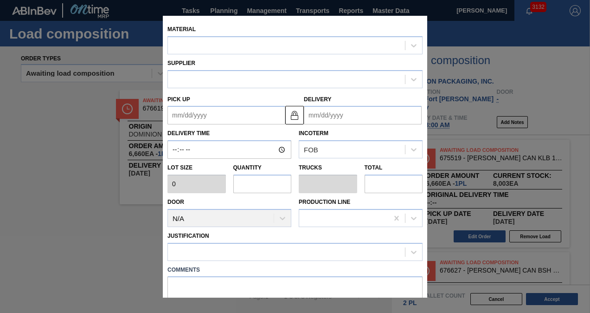
type input "6,660"
type input "1"
type input "0.042"
type input "6,660"
type up "[DATE]"
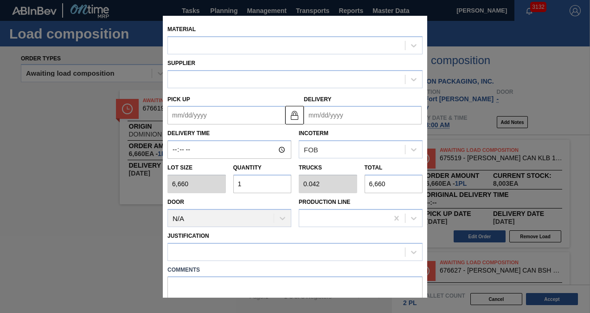
type input "[DATE]"
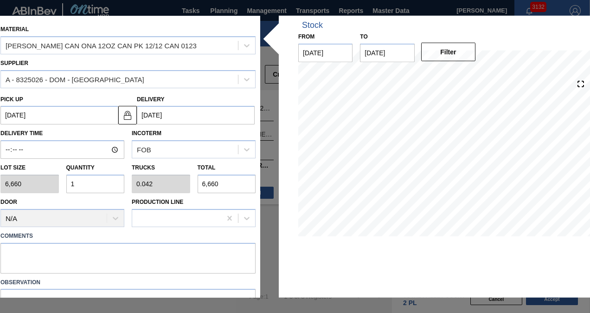
click at [81, 185] on input "1" at bounding box center [95, 183] width 58 height 19
type input "0"
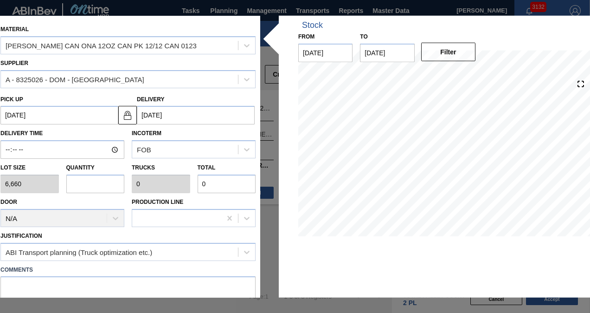
type input "2"
type input "0.083"
type input "13,320"
type input "2"
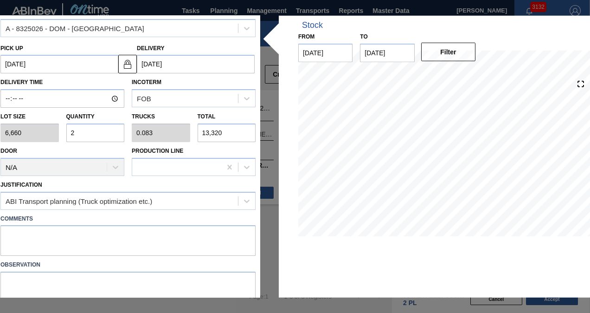
scroll to position [83, 0]
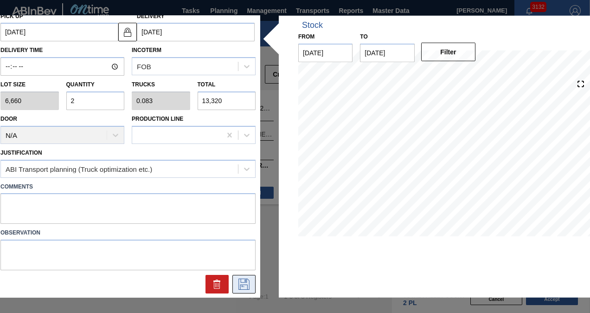
click at [238, 284] on icon at bounding box center [244, 283] width 15 height 11
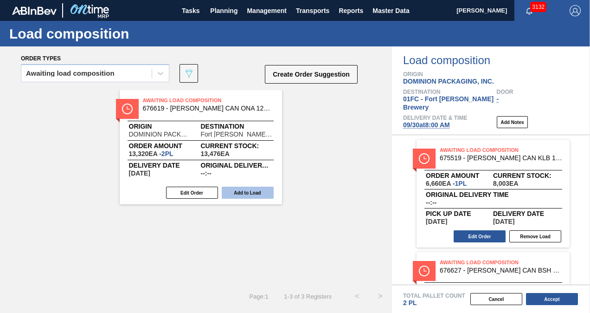
click at [248, 194] on button "Add to Load" at bounding box center [248, 192] width 52 height 12
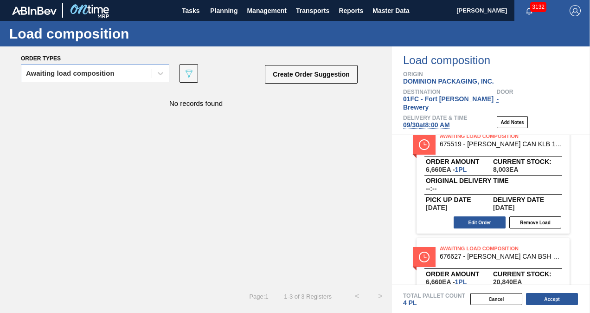
scroll to position [0, 0]
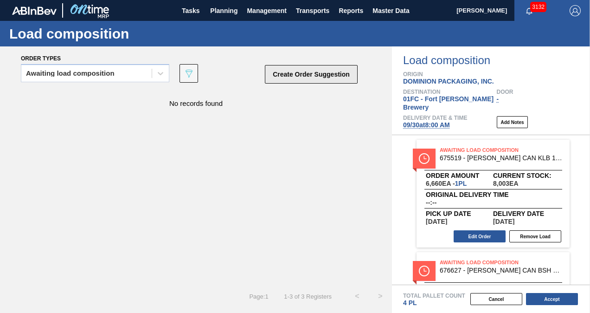
click at [299, 75] on button "Create Order Suggestion" at bounding box center [311, 74] width 93 height 19
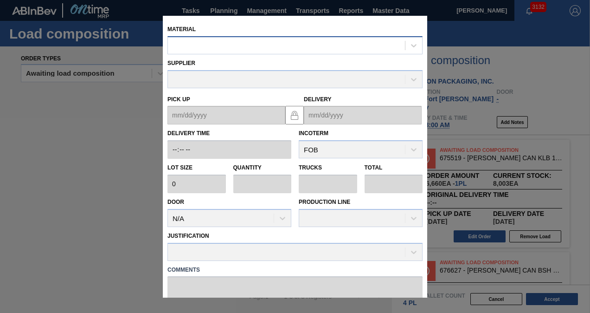
click at [207, 48] on div at bounding box center [286, 44] width 237 height 13
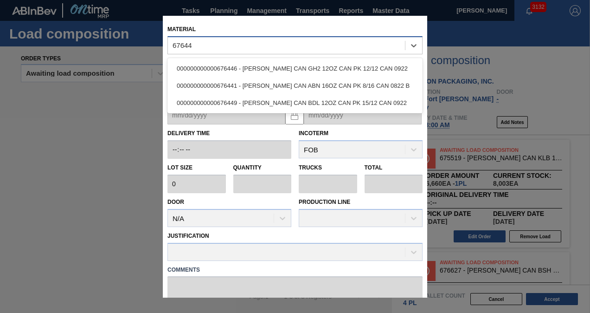
type input "676446"
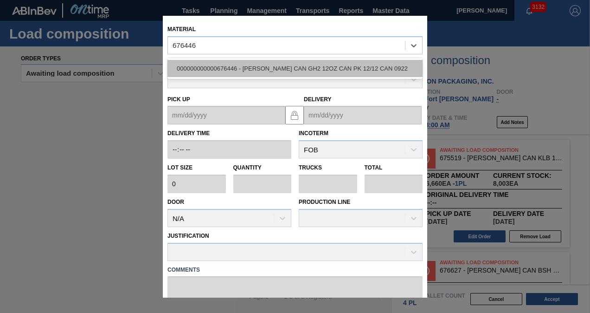
click at [215, 61] on div "000000000000676446 - [PERSON_NAME] CAN GH2 12OZ CAN PK 12/12 CAN 0922" at bounding box center [294, 68] width 255 height 17
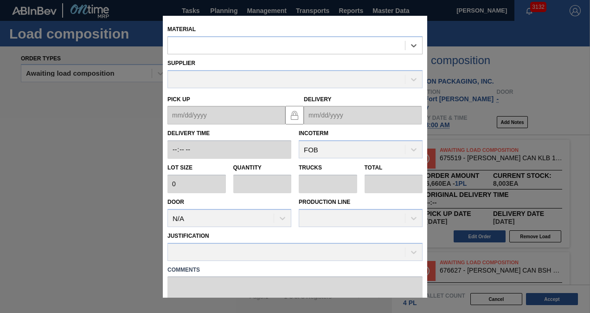
type input "6,660"
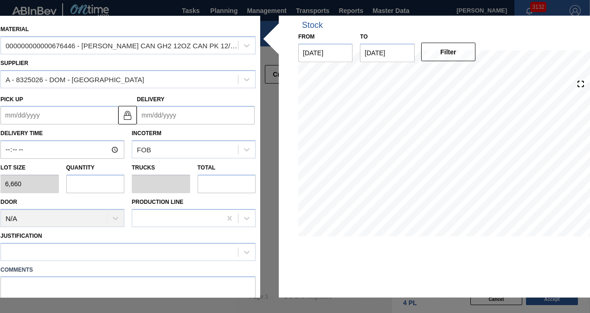
click at [98, 186] on input "text" at bounding box center [95, 183] width 58 height 19
type input "1"
type input "0.038"
type input "6,660"
type input "1"
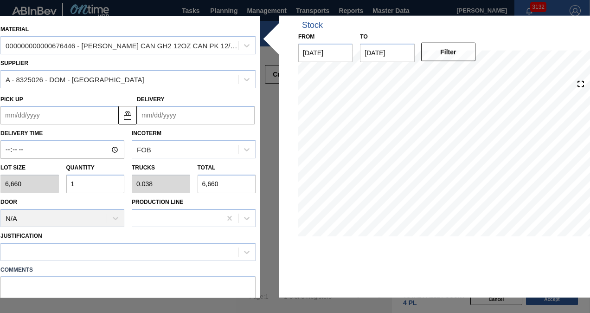
scroll to position [83, 0]
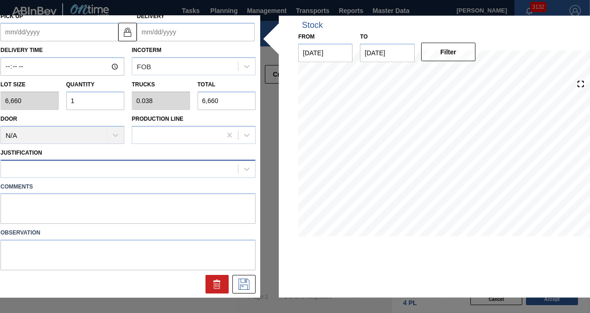
click at [72, 169] on div at bounding box center [119, 168] width 237 height 13
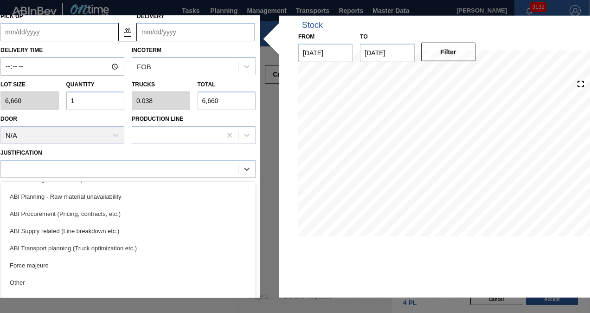
scroll to position [139, 0]
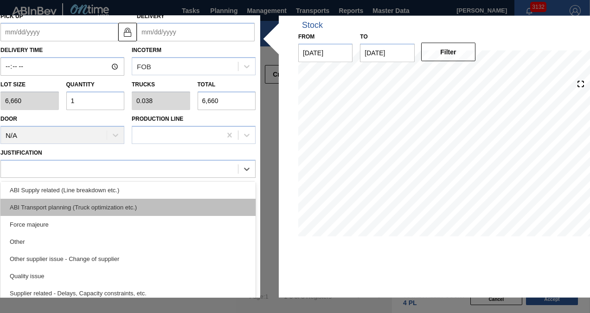
click at [77, 211] on div "ABI Transport planning (Truck optimization etc.)" at bounding box center [127, 206] width 255 height 17
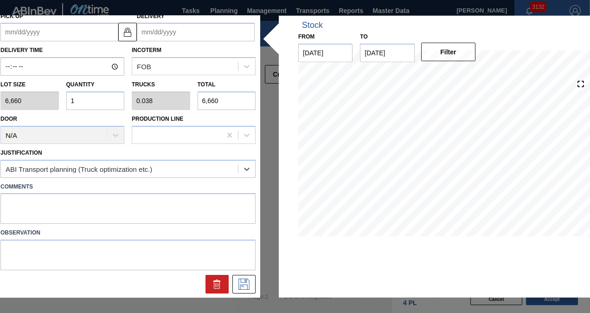
click at [171, 30] on input "Delivery" at bounding box center [196, 32] width 118 height 19
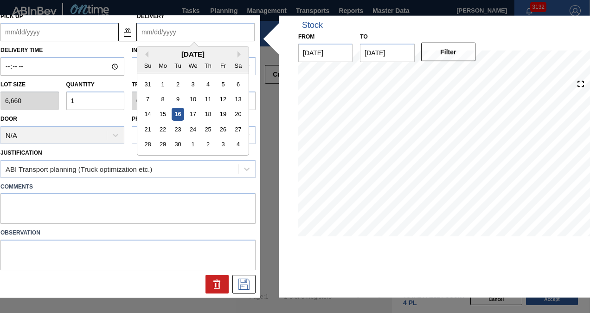
type input "9"
type up "[DATE]"
type input "9/"
type up "[DATE]"
type input "9/3"
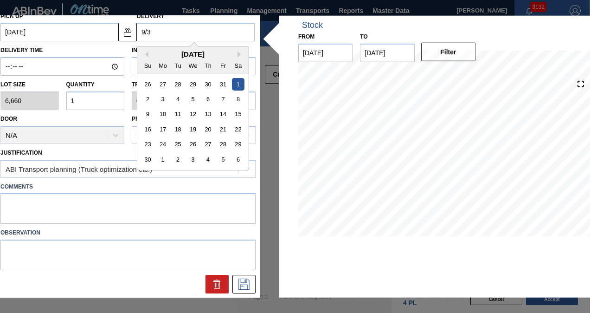
type up "08/31/2001"
type input "9/30"
type up "[DATE]"
click at [174, 146] on div "30" at bounding box center [178, 144] width 13 height 13
type input "[DATE]"
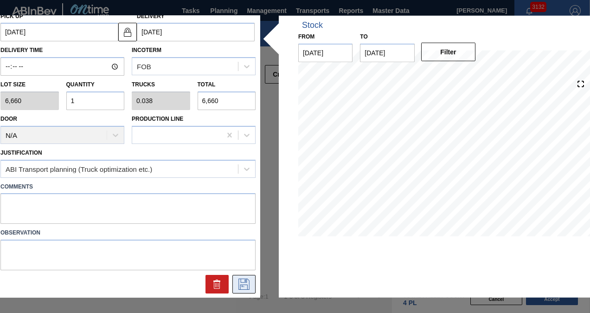
click at [239, 278] on icon at bounding box center [243, 283] width 11 height 11
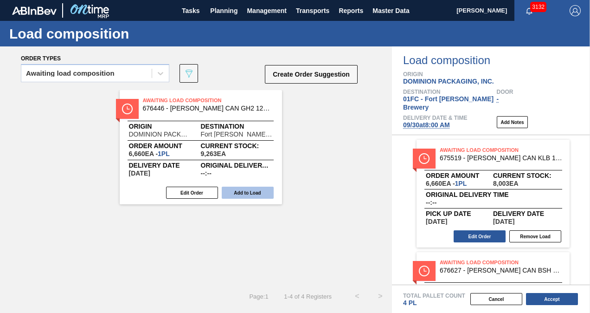
click at [234, 194] on button "Add to Load" at bounding box center [248, 192] width 52 height 12
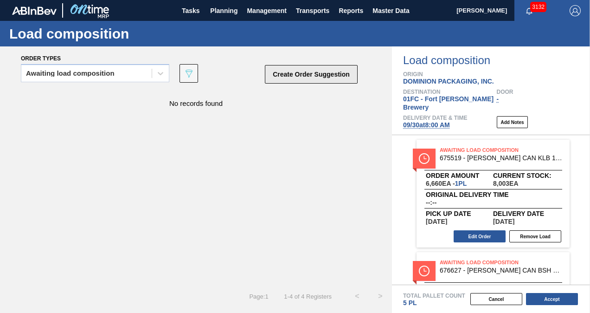
click at [312, 70] on button "Create Order Suggestion" at bounding box center [311, 74] width 93 height 19
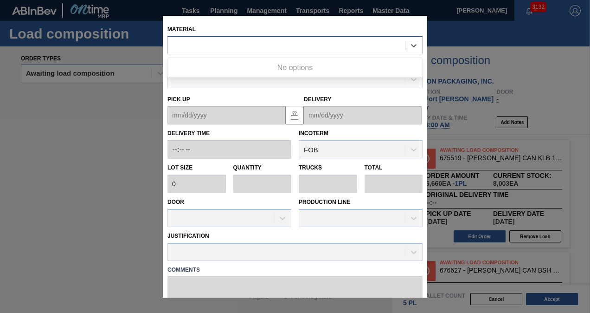
click at [188, 50] on div at bounding box center [286, 44] width 237 height 13
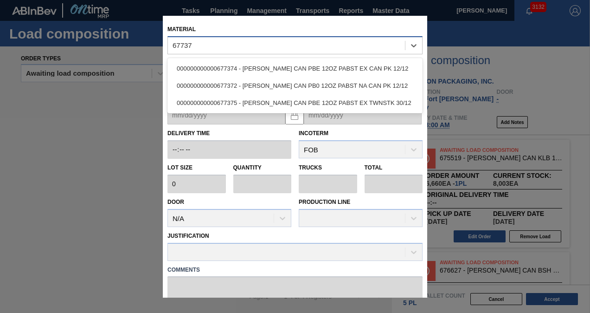
type input "677372"
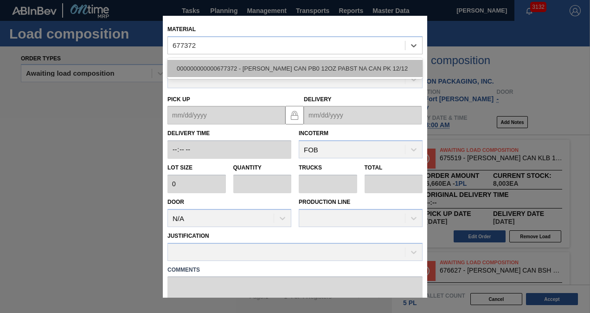
click at [247, 67] on div "000000000000677372 - [PERSON_NAME] CAN PB0 12OZ PABST NA CAN PK 12/12" at bounding box center [294, 68] width 255 height 17
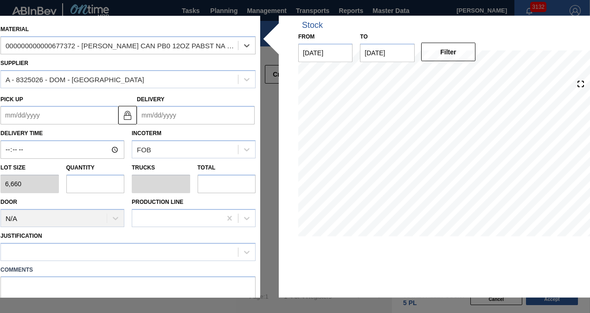
click at [177, 115] on input "Delivery" at bounding box center [196, 115] width 118 height 19
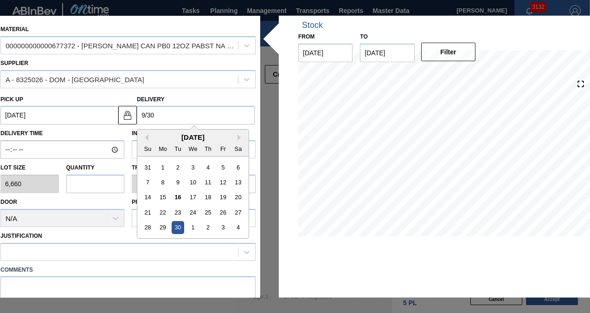
click at [176, 225] on div "30" at bounding box center [178, 227] width 13 height 13
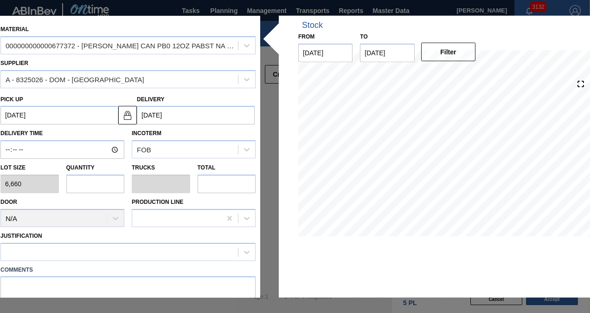
click at [85, 183] on input "text" at bounding box center [95, 183] width 58 height 19
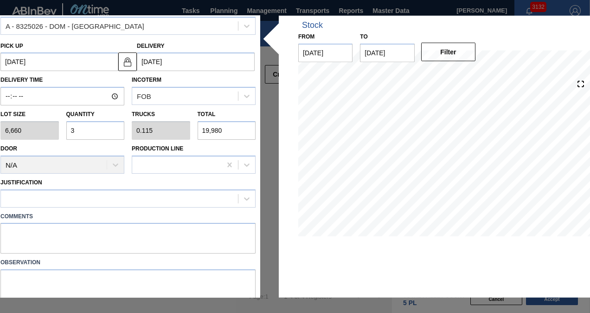
scroll to position [83, 0]
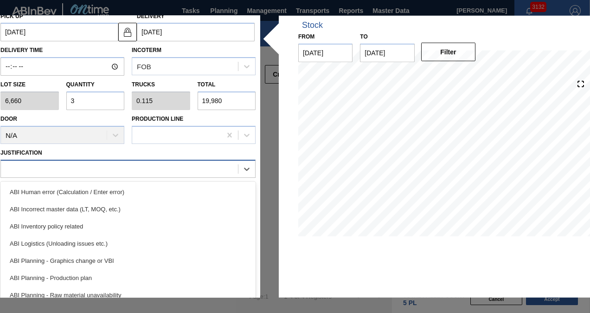
click at [113, 169] on div at bounding box center [119, 168] width 237 height 13
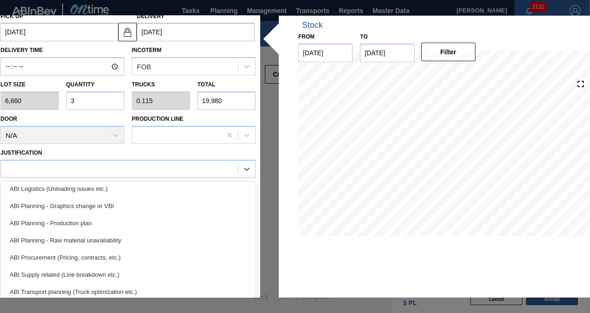
scroll to position [93, 0]
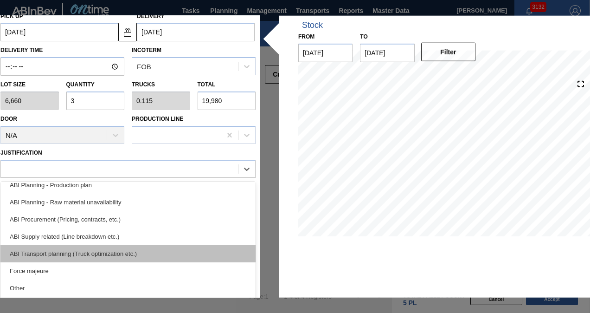
click at [106, 254] on div "ABI Transport planning (Truck optimization etc.)" at bounding box center [127, 252] width 255 height 17
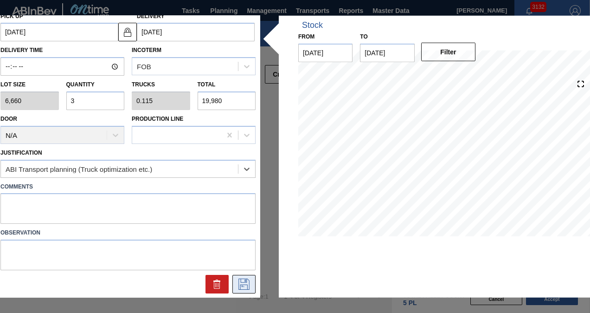
click at [237, 279] on icon at bounding box center [244, 283] width 15 height 11
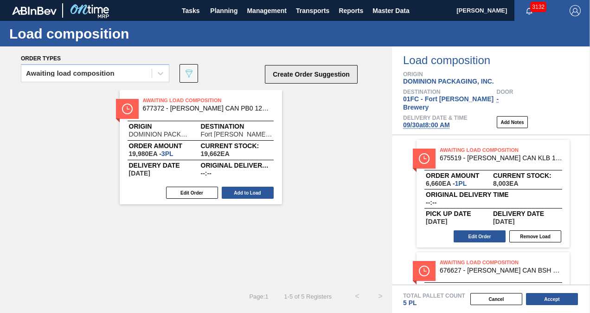
click at [293, 73] on button "Create Order Suggestion" at bounding box center [311, 74] width 93 height 19
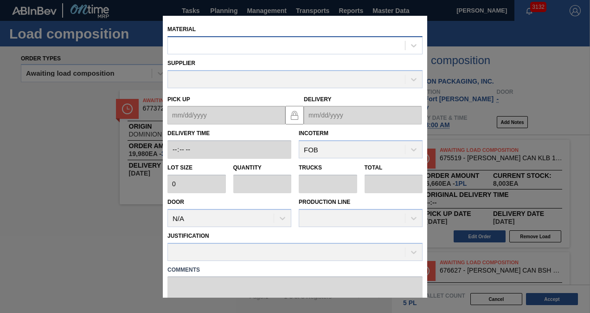
click at [210, 48] on div at bounding box center [286, 44] width 237 height 13
click at [277, 45] on div at bounding box center [286, 44] width 237 height 13
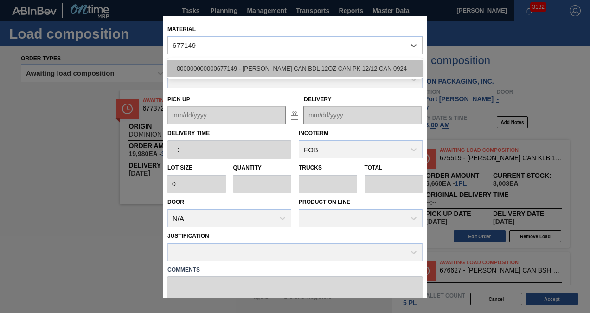
click at [276, 71] on div "000000000000677149 - [PERSON_NAME] CAN BDL 12OZ CAN PK 12/12 CAN 0924" at bounding box center [294, 68] width 255 height 17
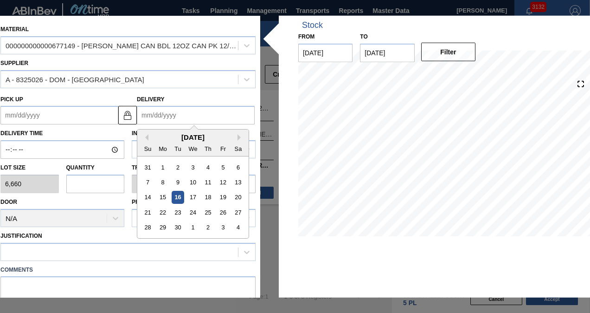
click at [166, 116] on input "Delivery" at bounding box center [196, 115] width 118 height 19
drag, startPoint x: 175, startPoint y: 227, endPoint x: 134, endPoint y: 207, distance: 46.3
click at [175, 227] on div "30" at bounding box center [178, 227] width 13 height 13
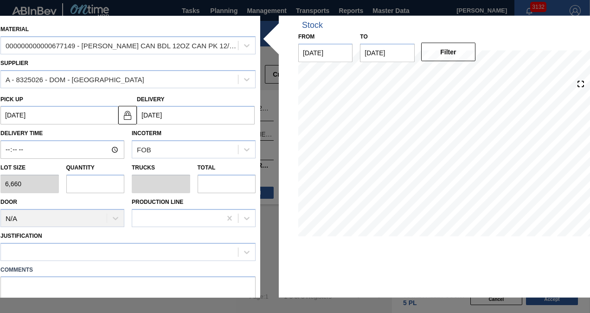
click at [83, 181] on input "text" at bounding box center [95, 183] width 58 height 19
click at [83, 248] on div at bounding box center [119, 251] width 237 height 13
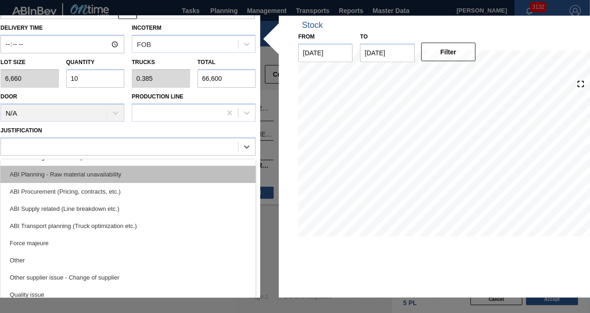
scroll to position [139, 0]
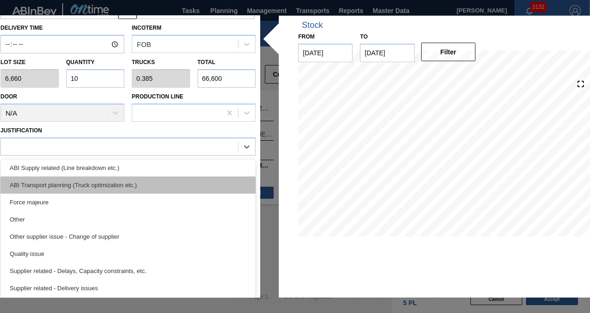
click at [96, 189] on div "ABI Transport planning (Truck optimization etc.)" at bounding box center [127, 184] width 255 height 17
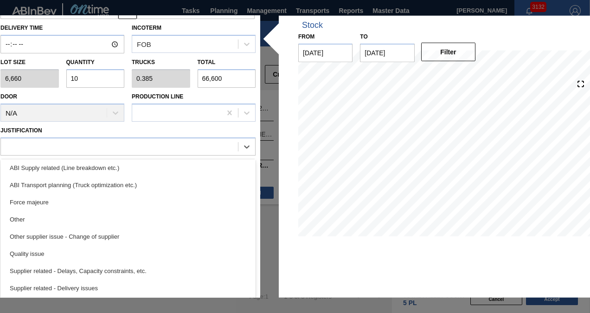
scroll to position [83, 0]
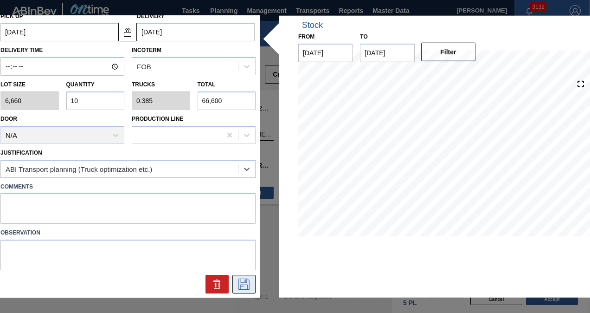
click at [234, 280] on button at bounding box center [243, 284] width 23 height 19
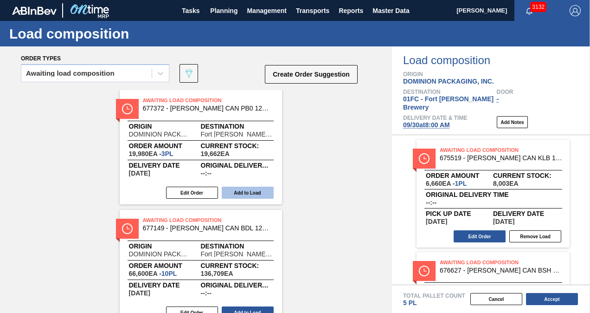
click at [239, 191] on button "Add to Load" at bounding box center [248, 192] width 52 height 12
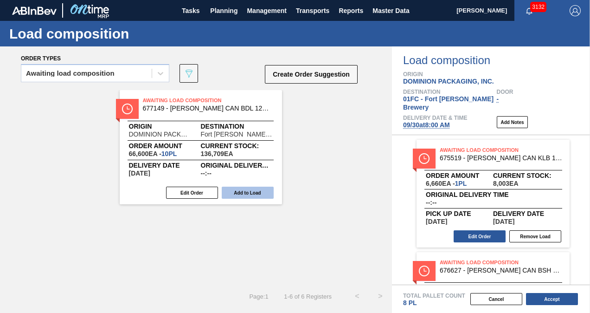
click at [245, 192] on button "Add to Load" at bounding box center [248, 192] width 52 height 12
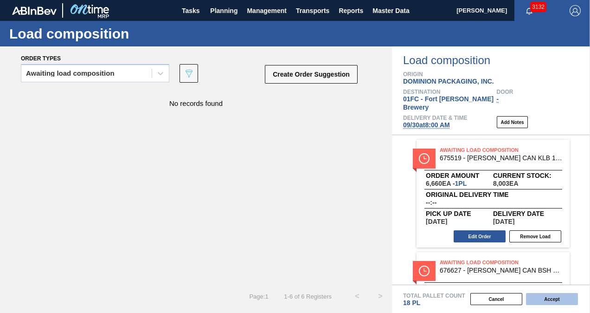
click at [544, 296] on button "Accept" at bounding box center [552, 299] width 52 height 12
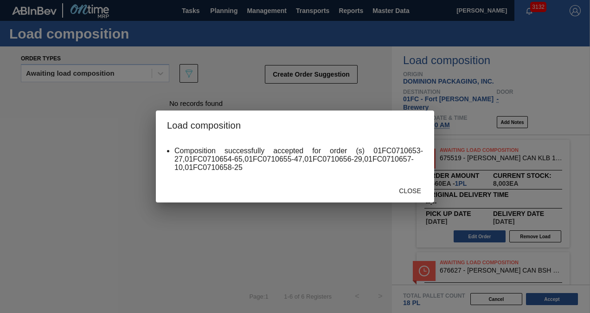
click at [407, 190] on span "Close" at bounding box center [409, 190] width 37 height 7
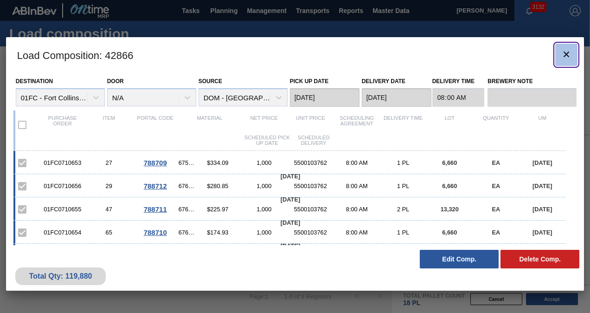
click at [567, 52] on icon "botão de ícone" at bounding box center [566, 54] width 11 height 11
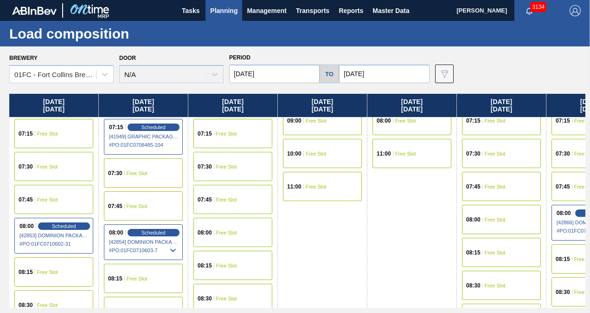
scroll to position [185, 0]
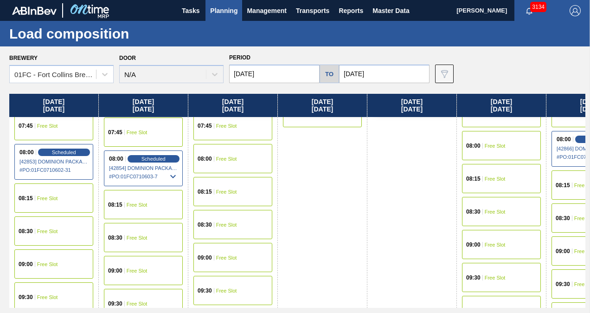
click at [272, 76] on input "[DATE]" at bounding box center [274, 73] width 90 height 19
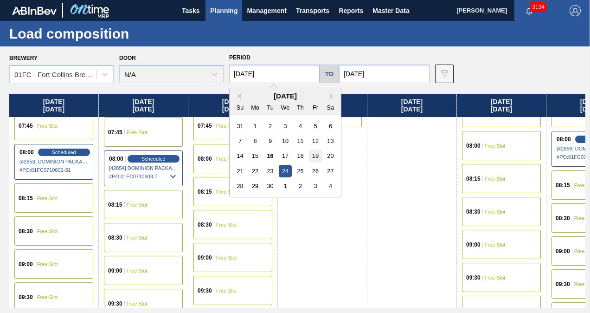
click at [316, 155] on div "19" at bounding box center [315, 155] width 13 height 13
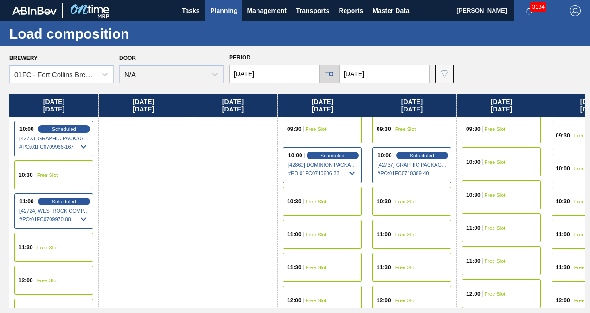
scroll to position [446, 0]
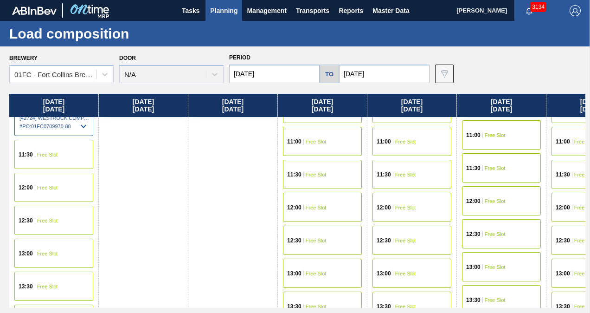
click at [77, 183] on div "12:00 Free Slot" at bounding box center [53, 187] width 79 height 29
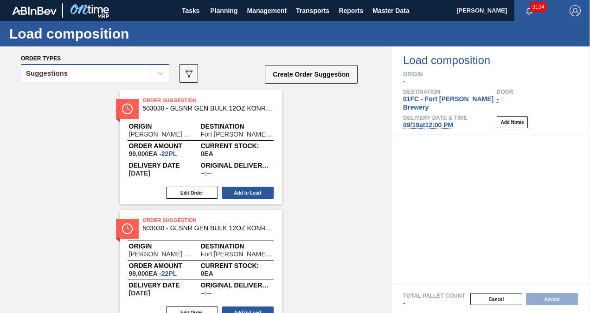
click at [125, 77] on div "Suggestions" at bounding box center [86, 73] width 130 height 13
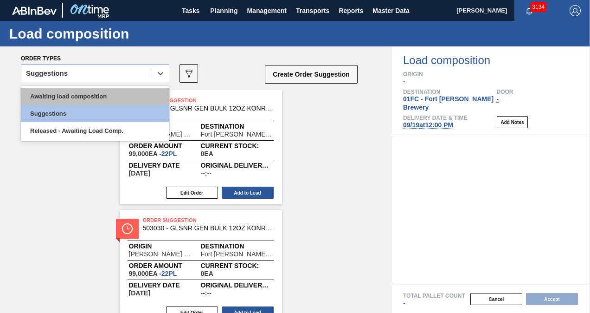
click at [67, 96] on div "Awaiting load composition" at bounding box center [95, 96] width 148 height 17
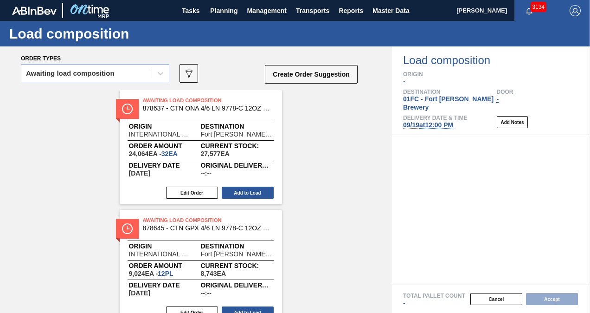
scroll to position [886, 0]
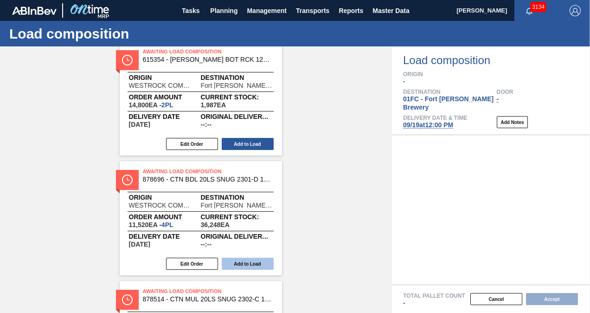
click at [241, 263] on button "Add to Load" at bounding box center [248, 263] width 52 height 12
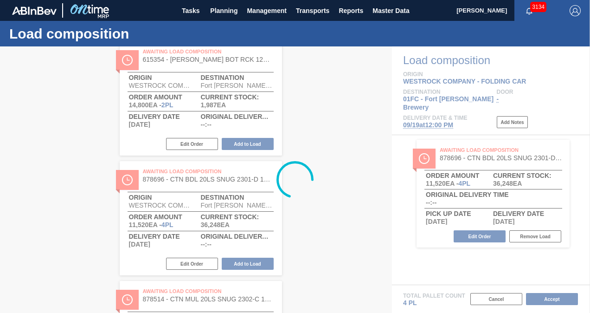
scroll to position [876, 0]
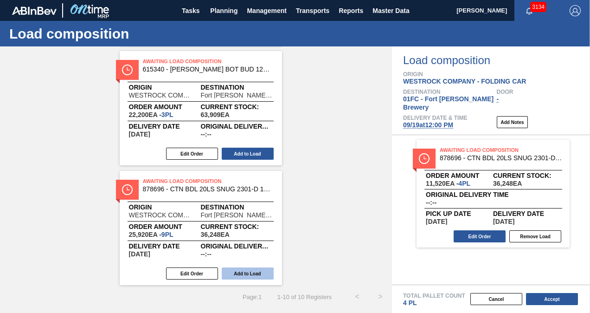
click at [253, 271] on button "Add to Load" at bounding box center [248, 273] width 52 height 12
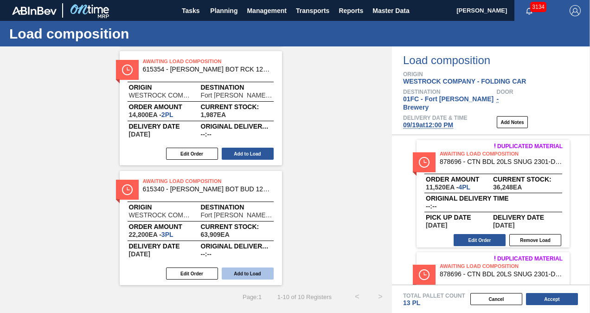
scroll to position [757, 0]
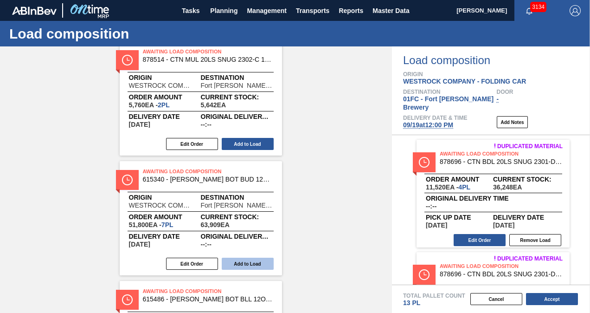
click at [249, 262] on button "Add to Load" at bounding box center [248, 263] width 52 height 12
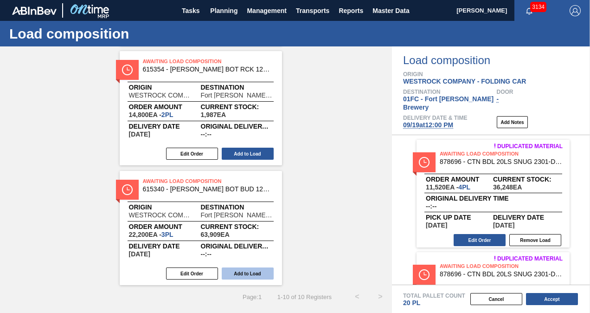
click at [252, 275] on button "Add to Load" at bounding box center [248, 273] width 52 height 12
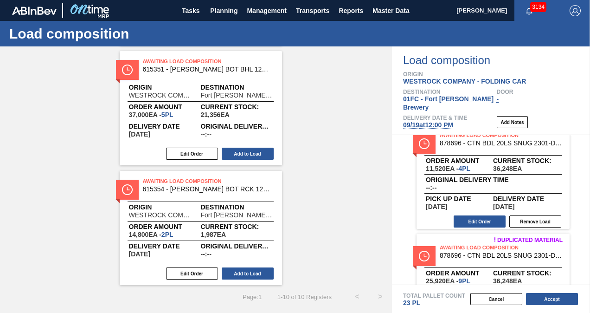
scroll to position [0, 0]
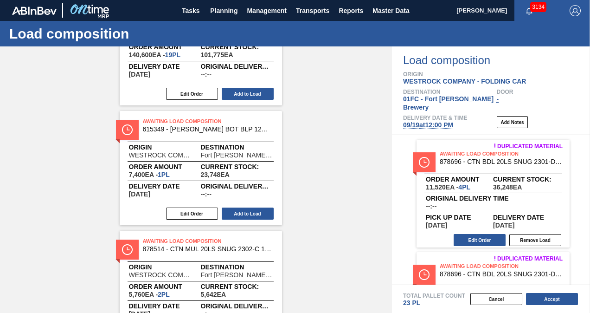
scroll to position [139, 0]
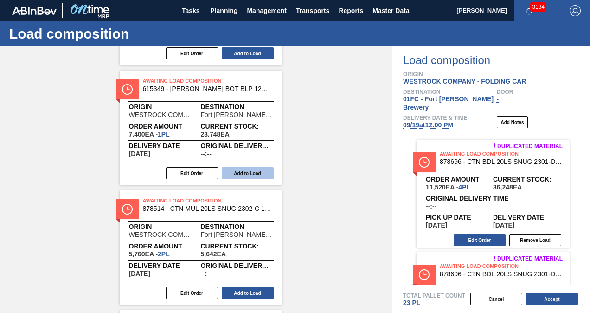
click at [265, 171] on button "Add to Load" at bounding box center [248, 173] width 52 height 12
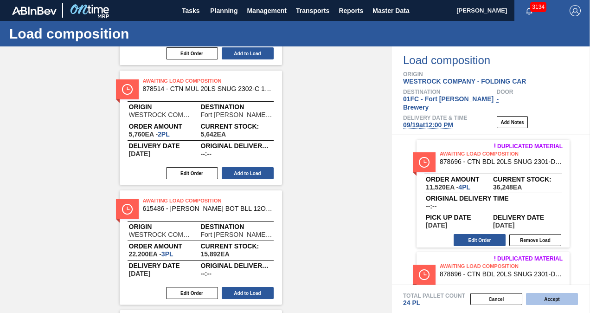
click at [544, 296] on button "Accept" at bounding box center [552, 299] width 52 height 12
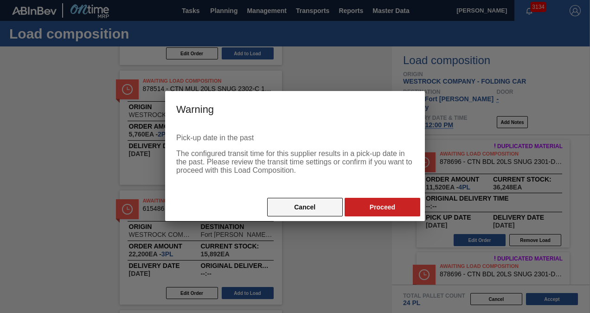
click at [313, 208] on button "Cancel" at bounding box center [305, 207] width 76 height 19
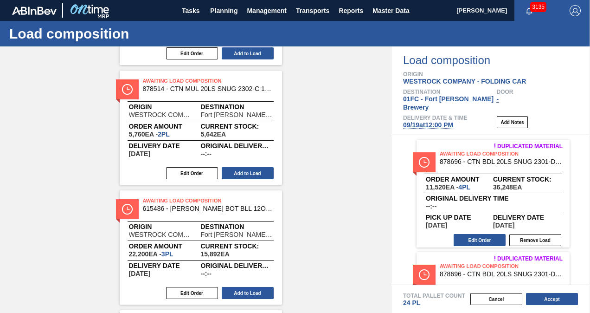
click at [431, 121] on span "09/19 at 12:00 PM" at bounding box center [428, 124] width 50 height 7
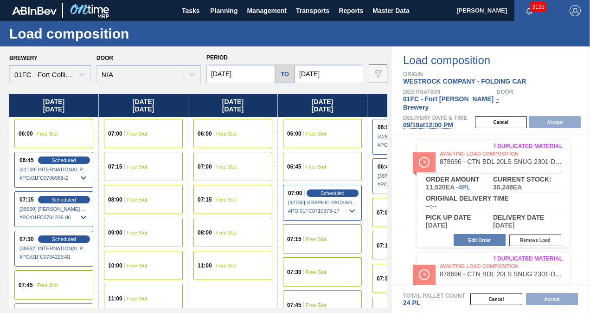
click at [323, 129] on div "06:00 Free Slot" at bounding box center [322, 133] width 79 height 29
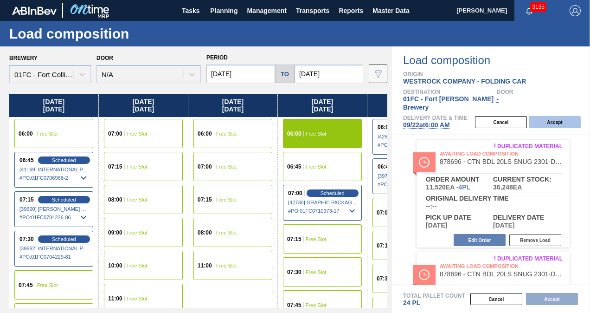
click at [544, 116] on button "Accept" at bounding box center [555, 122] width 52 height 12
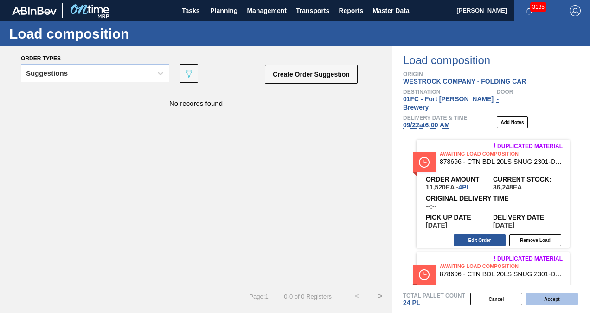
click at [556, 296] on button "Accept" at bounding box center [552, 299] width 52 height 12
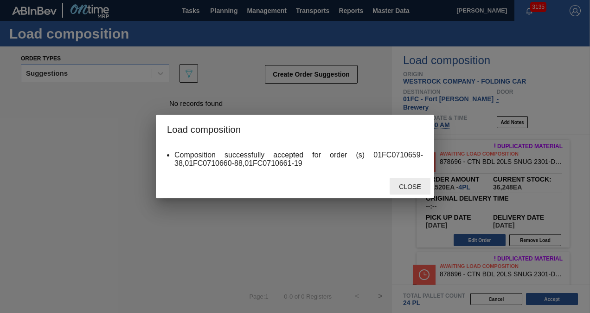
click at [411, 188] on span "Close" at bounding box center [409, 186] width 37 height 7
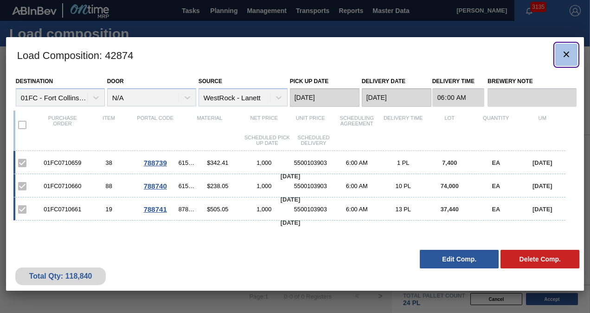
click at [569, 57] on icon "botão de ícone" at bounding box center [566, 54] width 11 height 11
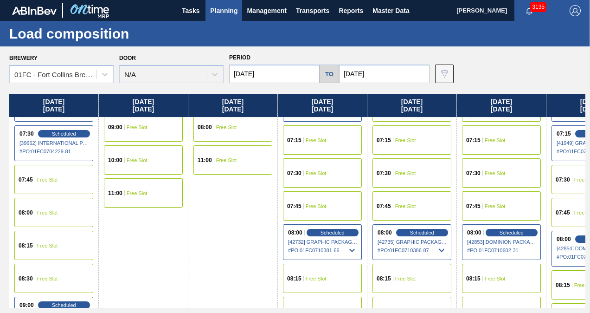
scroll to position [139, 0]
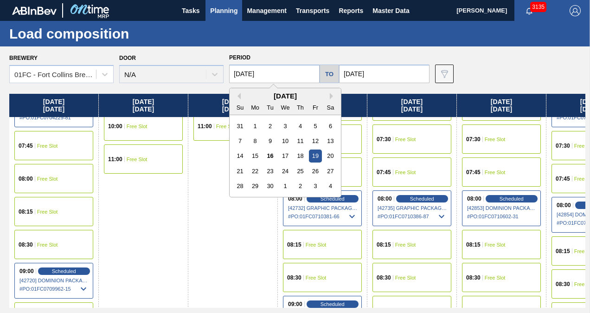
click at [288, 67] on input "[DATE]" at bounding box center [274, 73] width 90 height 19
click at [287, 168] on div "24" at bounding box center [285, 171] width 13 height 13
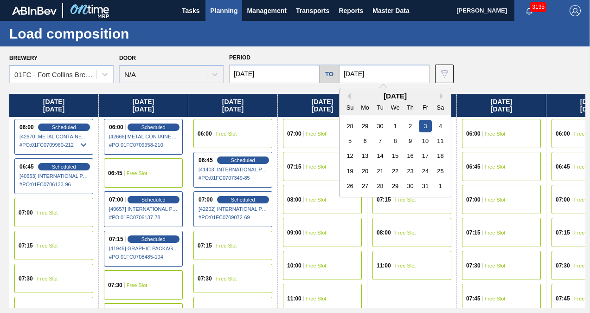
click at [392, 67] on input "[DATE]" at bounding box center [384, 73] width 90 height 19
click at [426, 126] on div "3" at bounding box center [425, 126] width 13 height 13
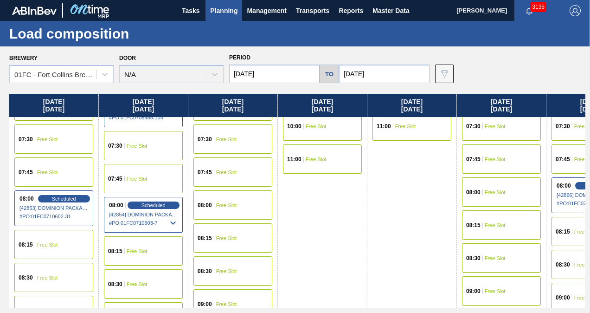
scroll to position [185, 0]
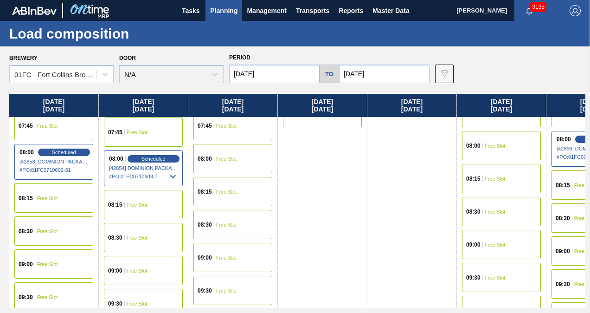
click at [240, 153] on div "08:00 Free Slot" at bounding box center [232, 158] width 79 height 29
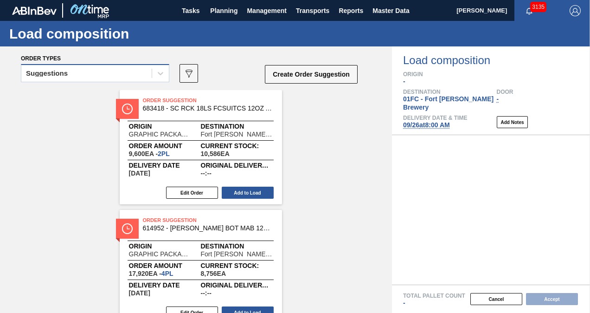
click at [83, 70] on div "Suggestions" at bounding box center [86, 73] width 130 height 13
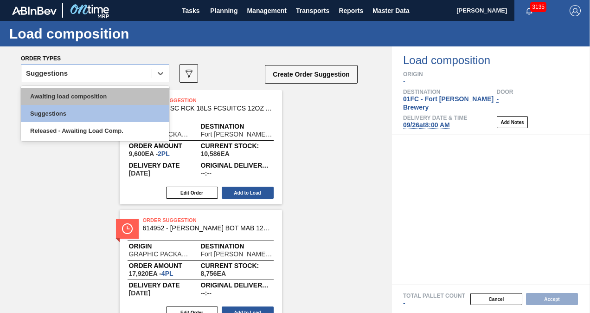
click at [78, 101] on div "Awaiting load composition" at bounding box center [95, 96] width 148 height 17
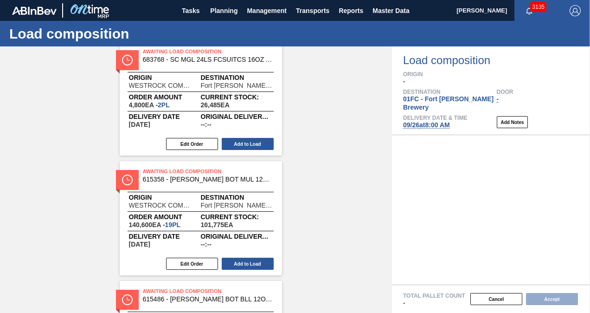
scroll to position [886, 0]
click at [244, 264] on button "Add to Load" at bounding box center [248, 263] width 52 height 12
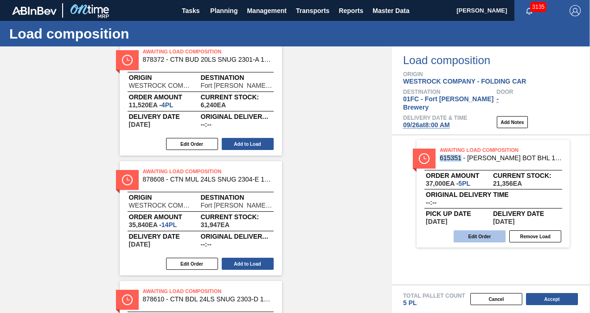
click at [466, 230] on button "Edit Order" at bounding box center [480, 236] width 52 height 12
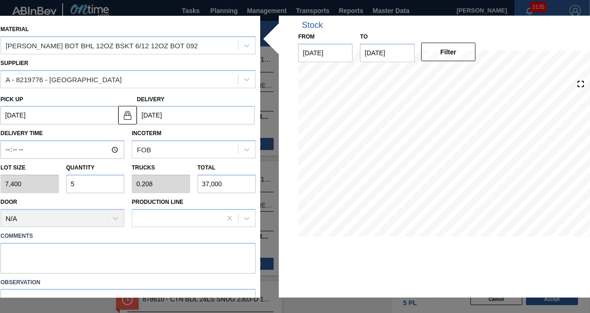
click at [102, 179] on input "5" at bounding box center [95, 183] width 58 height 19
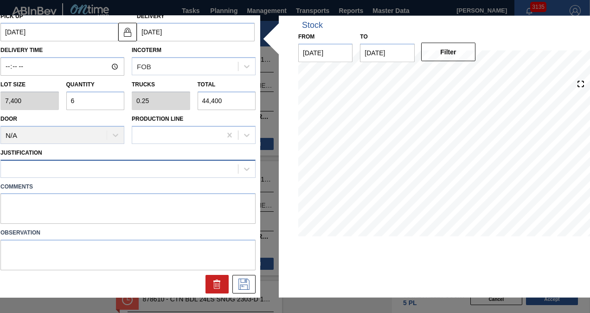
click at [183, 166] on div at bounding box center [119, 168] width 237 height 13
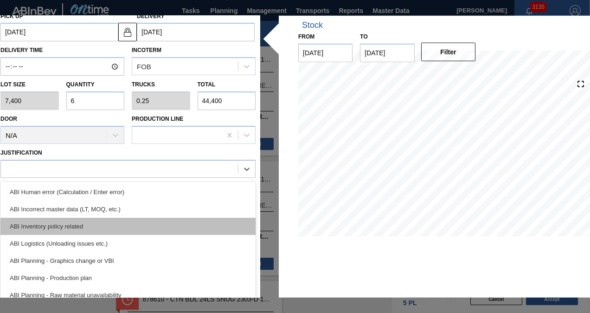
scroll to position [93, 0]
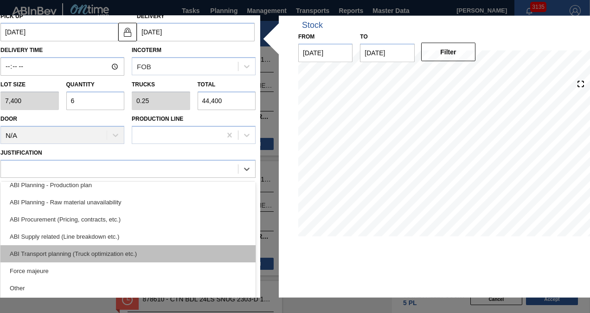
click at [104, 249] on div "ABI Transport planning (Truck optimization etc.)" at bounding box center [127, 252] width 255 height 17
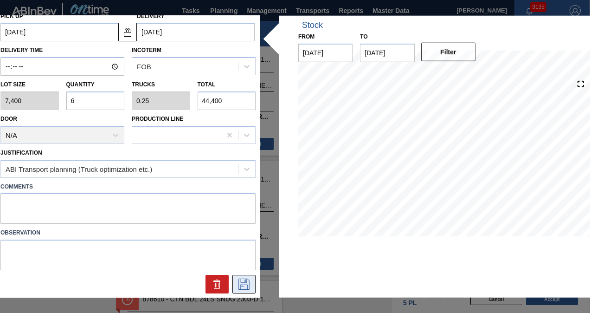
click at [238, 283] on icon at bounding box center [243, 283] width 11 height 11
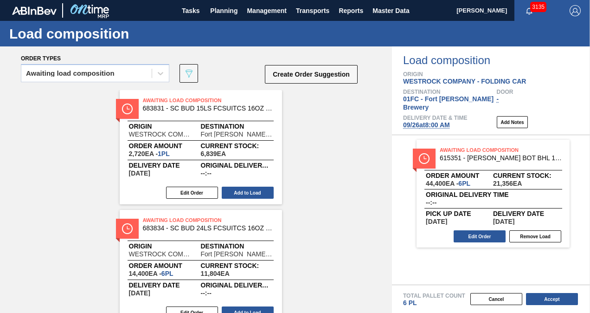
scroll to position [1235, 0]
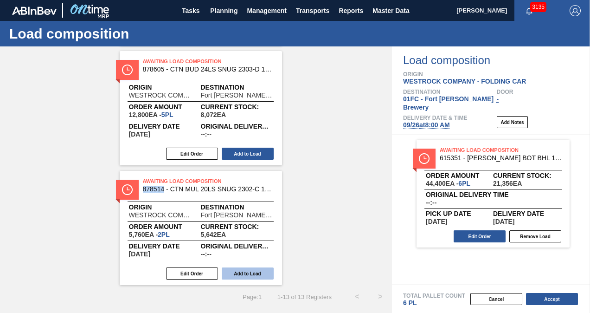
click at [241, 270] on button "Add to Load" at bounding box center [248, 273] width 52 height 12
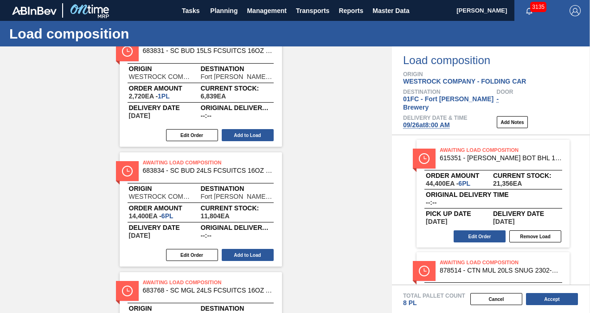
scroll to position [0, 0]
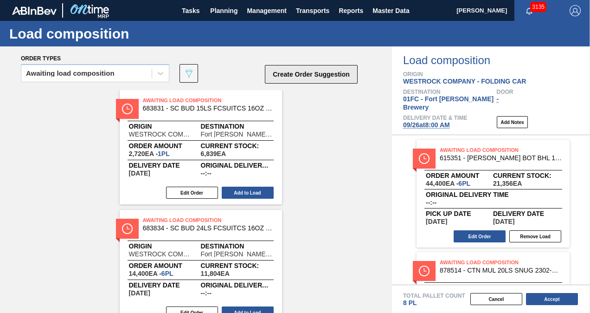
click at [307, 76] on button "Create Order Suggestion" at bounding box center [311, 74] width 93 height 19
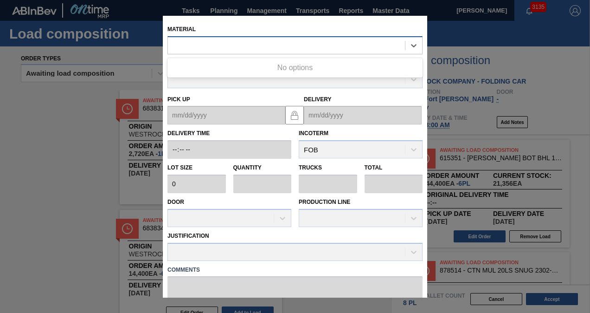
click at [231, 42] on div at bounding box center [286, 44] width 237 height 13
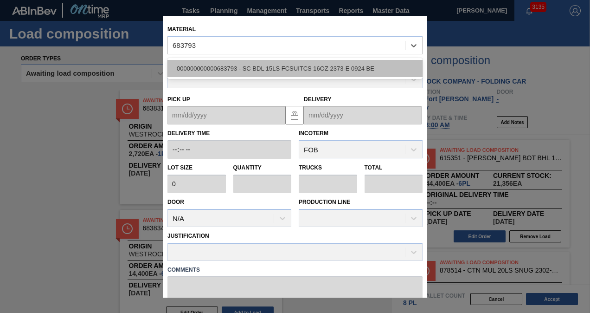
click at [233, 73] on div "000000000000683793 - SC BDL 15LS FCSUITCS 16OZ 2373-E 0924 BE" at bounding box center [294, 68] width 255 height 17
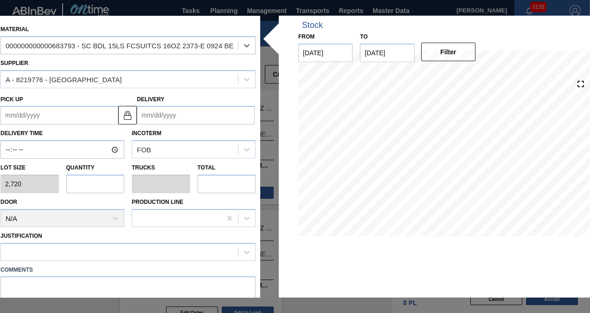
click at [193, 109] on input "Delivery" at bounding box center [196, 115] width 118 height 19
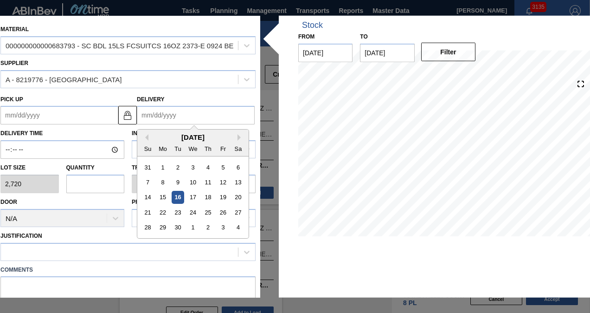
click at [150, 134] on div "[DATE]" at bounding box center [192, 137] width 111 height 8
click at [218, 213] on div "26" at bounding box center [223, 212] width 13 height 13
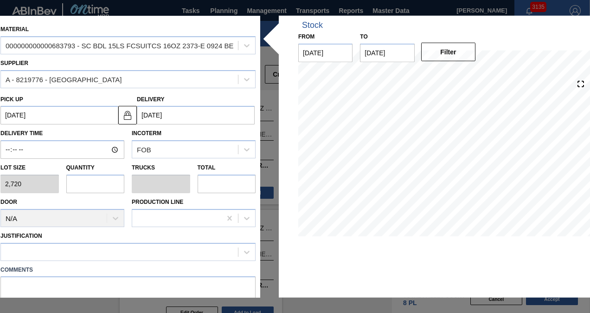
click at [98, 185] on input "text" at bounding box center [95, 183] width 58 height 19
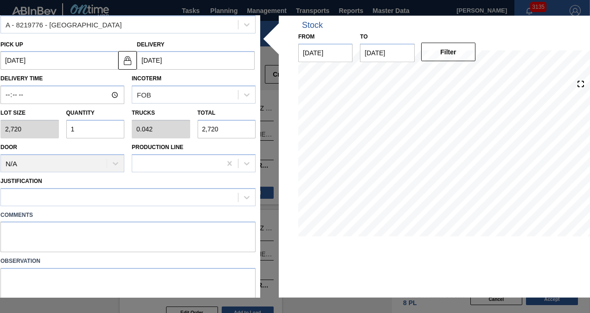
scroll to position [83, 0]
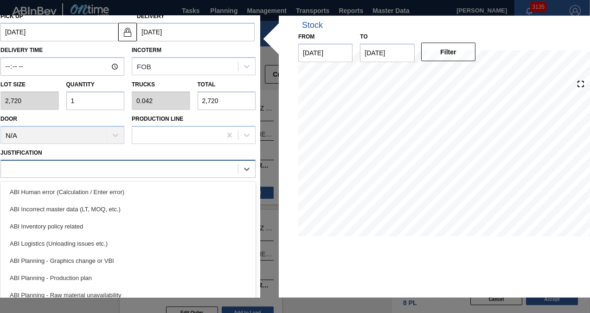
click at [87, 169] on div at bounding box center [119, 168] width 237 height 13
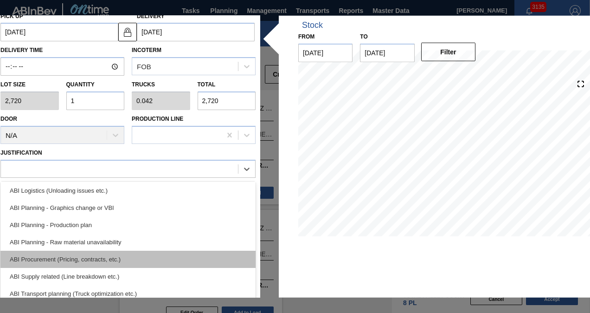
scroll to position [93, 0]
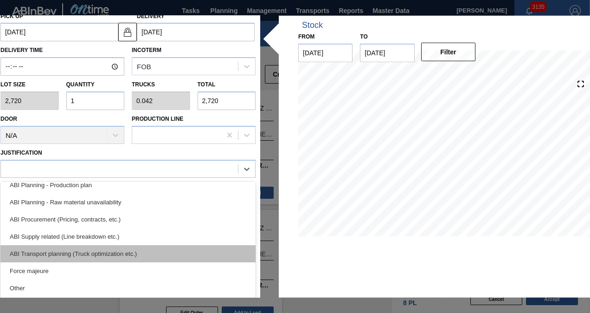
click at [106, 250] on div "ABI Transport planning (Truck optimization etc.)" at bounding box center [127, 252] width 255 height 17
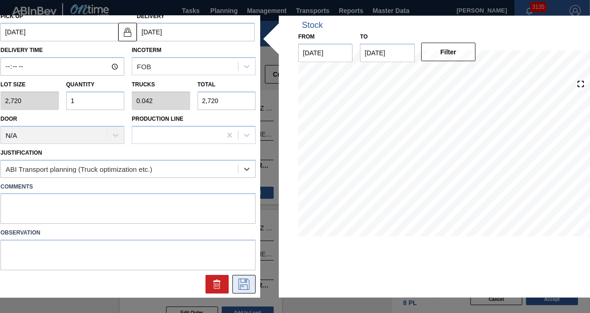
click at [245, 281] on icon at bounding box center [244, 283] width 15 height 11
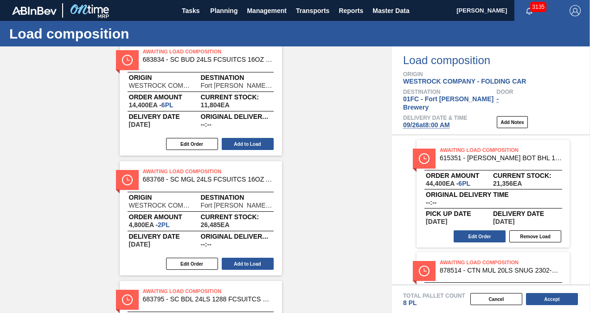
scroll to position [1235, 0]
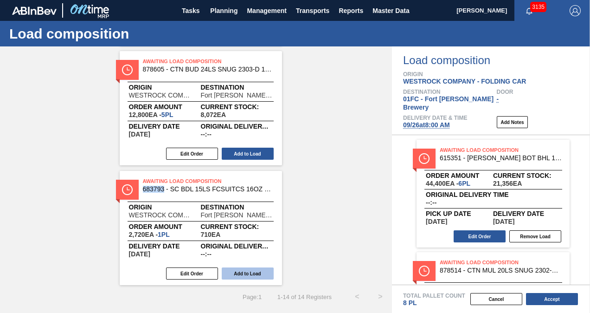
click at [238, 272] on button "Add to Load" at bounding box center [248, 273] width 52 height 12
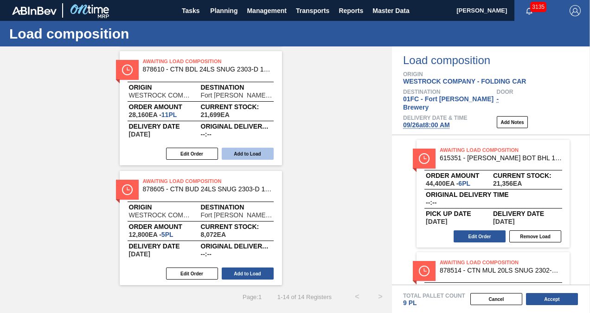
click at [258, 153] on button "Add to Load" at bounding box center [248, 153] width 52 height 12
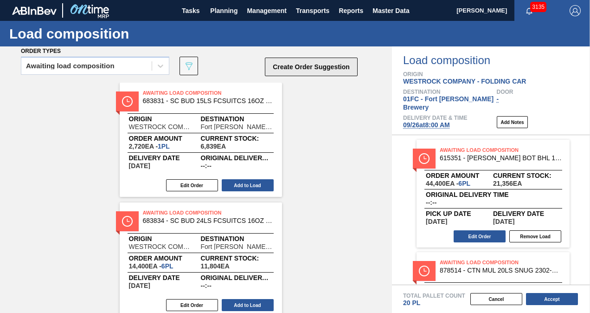
scroll to position [0, 0]
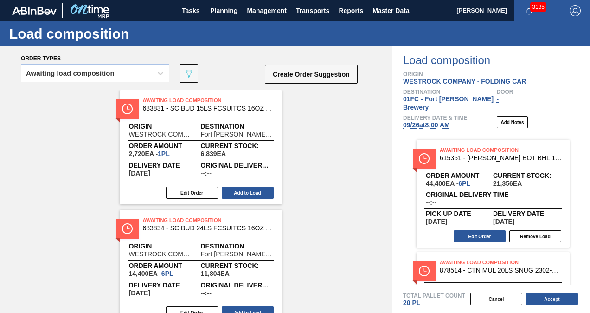
click at [301, 59] on div "Order types" at bounding box center [190, 58] width 338 height 8
click at [301, 71] on button "Create Order Suggestion" at bounding box center [311, 74] width 93 height 19
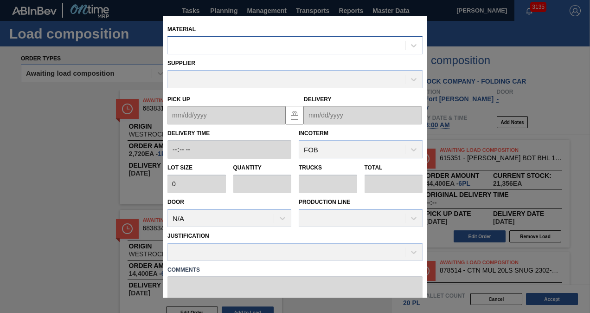
click at [261, 40] on div at bounding box center [286, 44] width 237 height 13
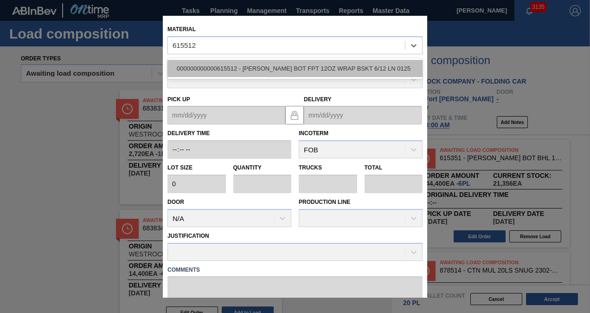
click at [249, 62] on div "000000000000615512 - [PERSON_NAME] BOT FPT 12OZ WRAP BSKT 6/12 LN 0125" at bounding box center [294, 68] width 255 height 17
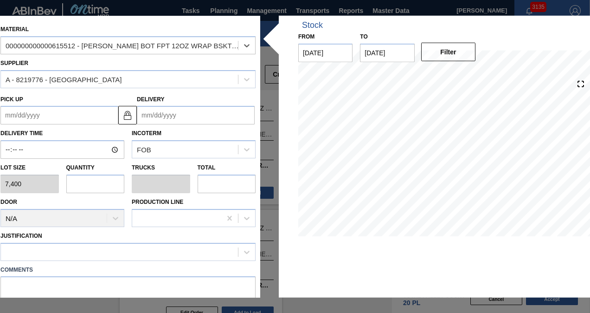
click at [187, 114] on input "Delivery" at bounding box center [196, 115] width 118 height 19
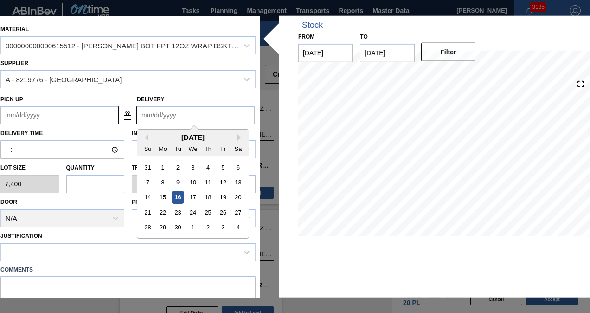
click at [152, 135] on div "[DATE]" at bounding box center [192, 137] width 111 height 8
click at [219, 209] on div "26" at bounding box center [223, 212] width 13 height 13
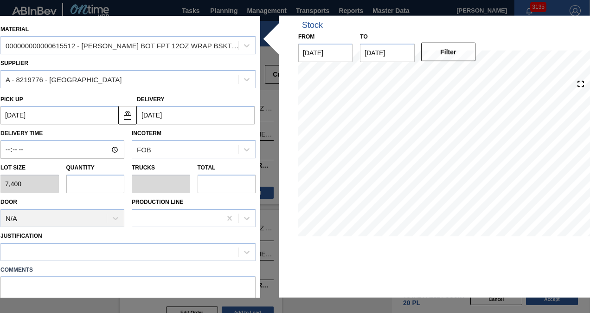
click at [92, 183] on input "text" at bounding box center [95, 183] width 58 height 19
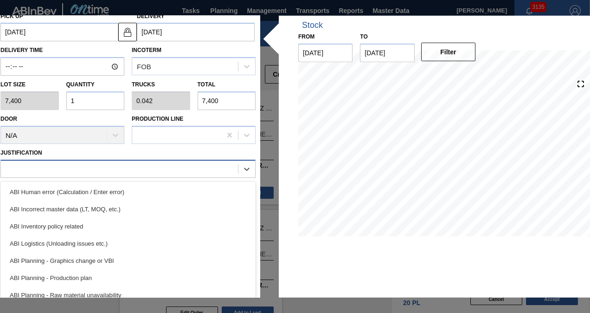
click at [95, 173] on div at bounding box center [119, 168] width 237 height 13
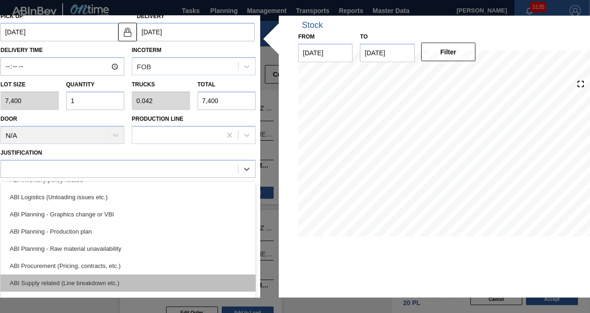
scroll to position [139, 0]
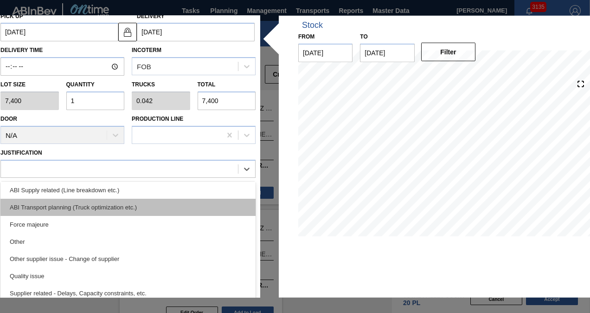
click at [98, 198] on div "ABI Transport planning (Truck optimization etc.)" at bounding box center [127, 206] width 255 height 17
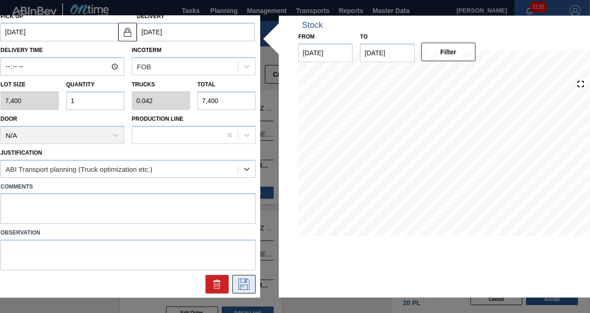
click at [248, 282] on icon at bounding box center [243, 283] width 11 height 11
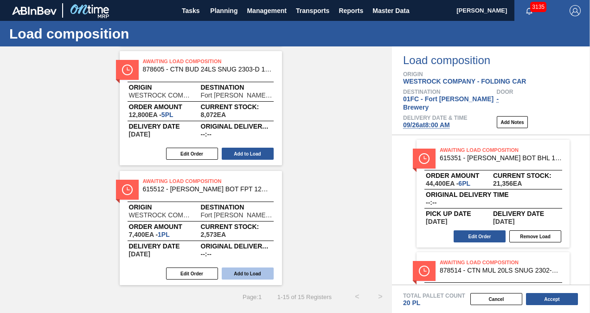
click at [238, 269] on button "Add to Load" at bounding box center [248, 273] width 52 height 12
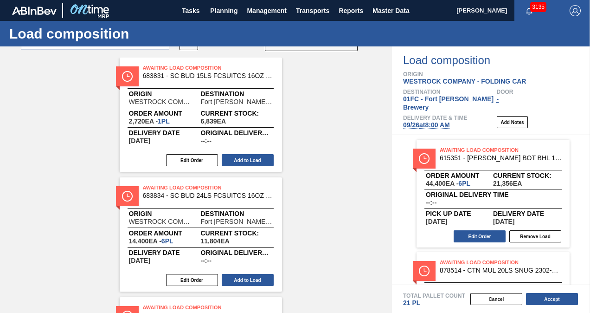
scroll to position [0, 0]
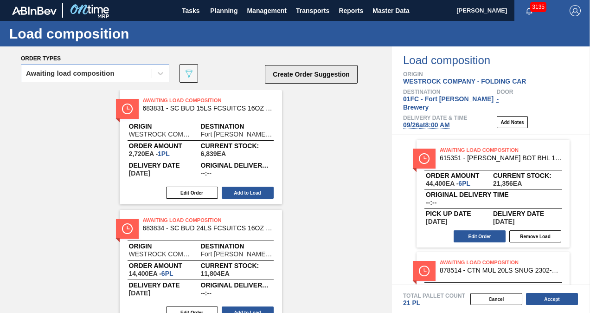
click at [306, 69] on button "Create Order Suggestion" at bounding box center [311, 74] width 93 height 19
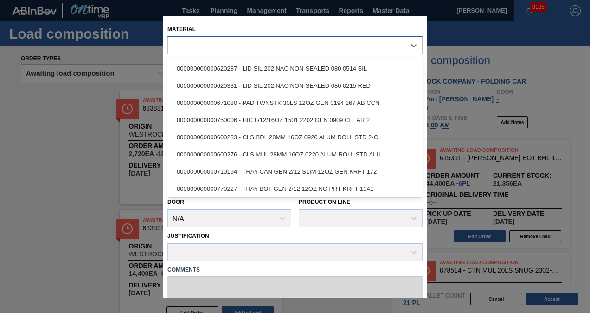
click at [272, 41] on div at bounding box center [286, 44] width 237 height 13
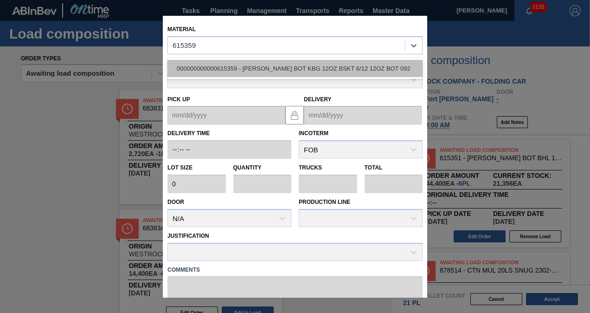
click at [266, 60] on div "000000000000615359 - [PERSON_NAME] BOT KBG 12OZ BSKT 6/12 12OZ BOT 092" at bounding box center [294, 68] width 255 height 17
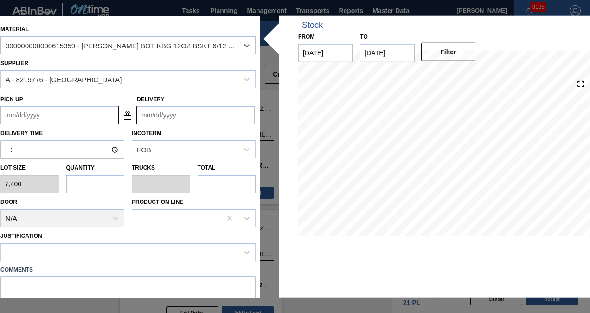
click at [168, 115] on input "Delivery" at bounding box center [196, 115] width 118 height 19
click at [179, 96] on div "Delivery" at bounding box center [196, 108] width 118 height 32
click at [182, 114] on input "Delivery" at bounding box center [196, 115] width 118 height 19
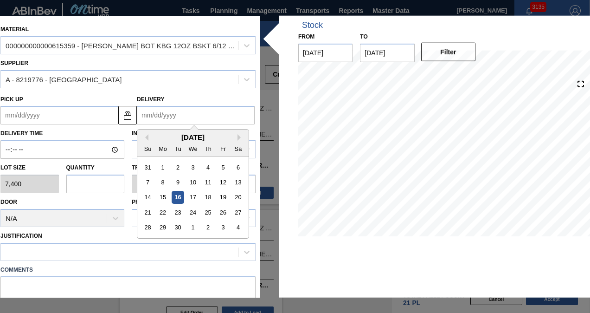
click at [152, 134] on div "[DATE]" at bounding box center [192, 137] width 111 height 8
click at [217, 210] on div "26" at bounding box center [223, 212] width 13 height 13
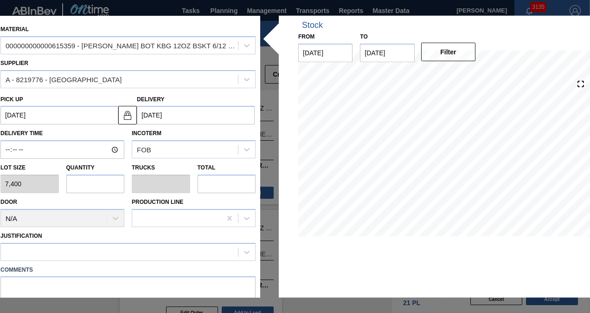
click at [81, 185] on input "text" at bounding box center [95, 183] width 58 height 19
click at [80, 248] on div at bounding box center [119, 251] width 237 height 13
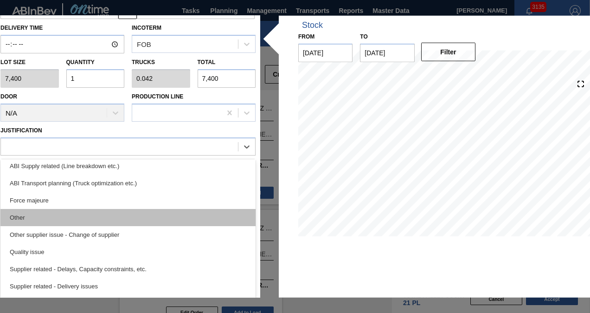
scroll to position [127, 0]
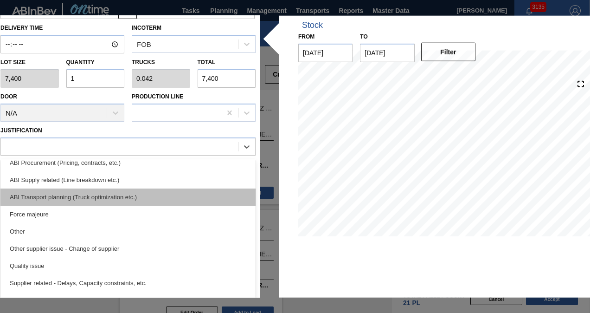
click at [96, 202] on div "ABI Transport planning (Truck optimization etc.)" at bounding box center [127, 196] width 255 height 17
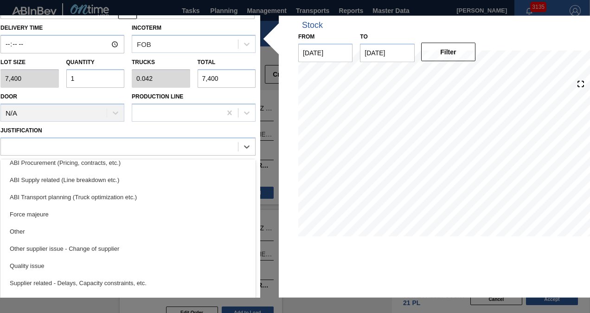
scroll to position [83, 0]
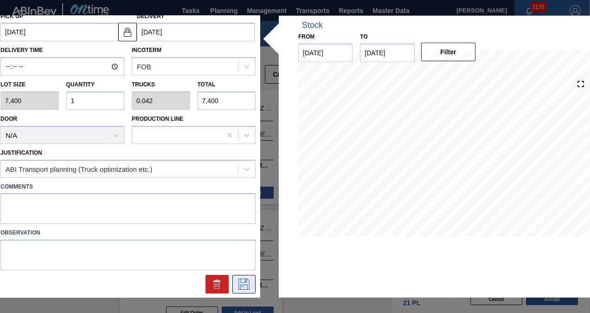
click at [243, 281] on icon at bounding box center [243, 283] width 11 height 11
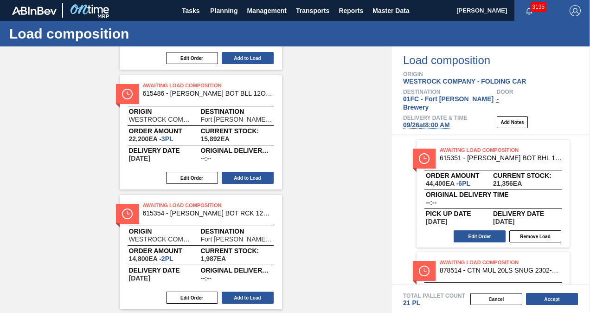
scroll to position [649, 0]
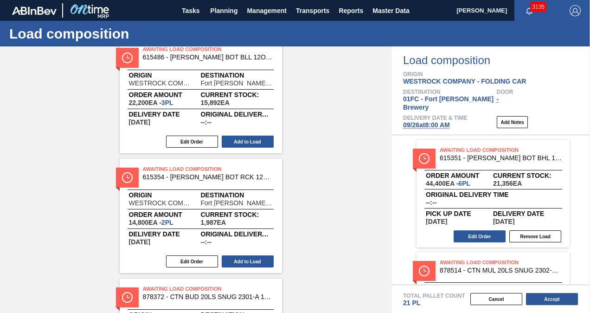
click at [300, 208] on div "Awaiting Load Composition 683831 - SC BUD 15LS FCSUITCS 16OZ REVISED CALLOU Ori…" at bounding box center [196, 96] width 392 height 1311
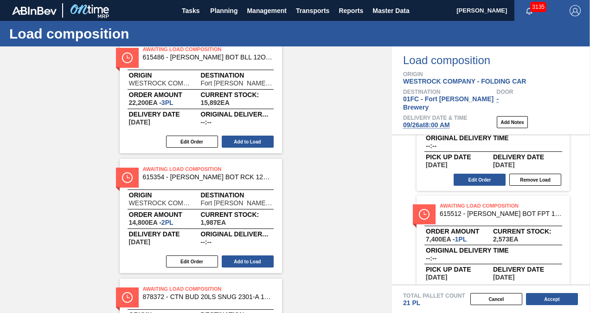
click at [301, 166] on div "Awaiting Load Composition 615354 - CARR BOT RCK 12OZ BSKT 6/12 12OZ BOT 092" at bounding box center [224, 172] width 162 height 16
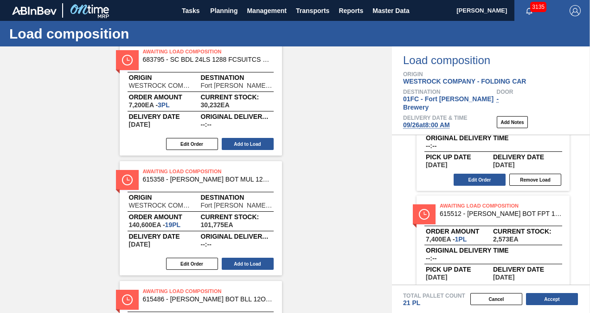
scroll to position [1116, 0]
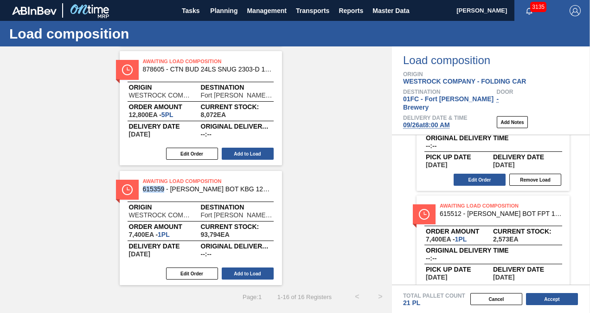
click at [254, 266] on div "Edit Order Add to Load" at bounding box center [197, 273] width 155 height 14
click at [252, 270] on button "Add to Load" at bounding box center [248, 273] width 52 height 12
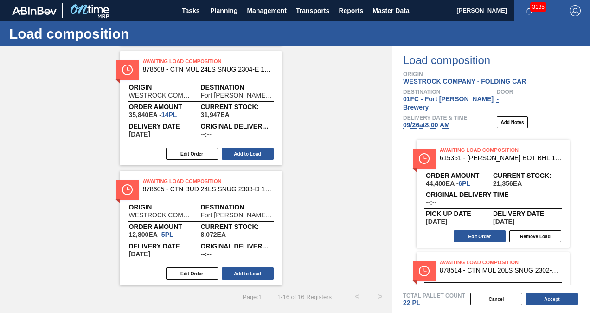
scroll to position [527, 0]
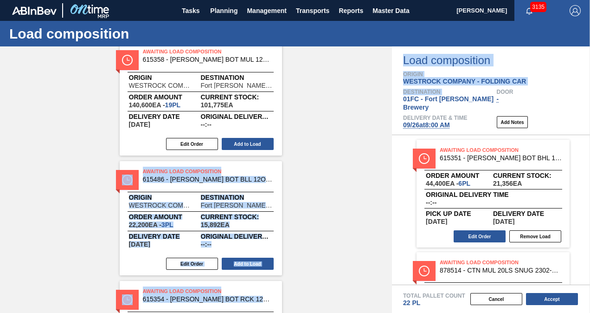
drag, startPoint x: 390, startPoint y: 187, endPoint x: 392, endPoint y: 95, distance: 91.9
click at [392, 95] on div "Order types Awaiting load composition 089F7B8B-B2A5-4AFE-B5C0-19BA573D28AC Crea…" at bounding box center [295, 179] width 590 height 266
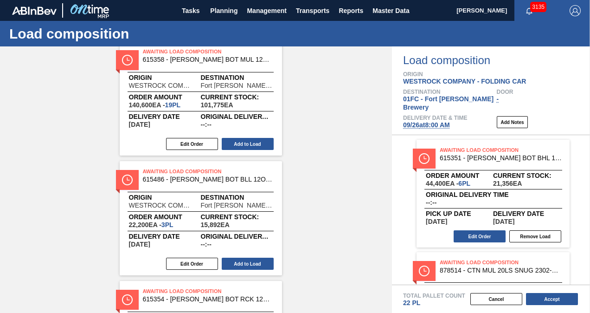
drag, startPoint x: 392, startPoint y: 95, endPoint x: 359, endPoint y: 125, distance: 44.3
click at [359, 125] on div "Awaiting Load Composition 683831 - SC BUD 15LS FCSUITCS 16OZ REVISED CALLOU Ori…" at bounding box center [196, 158] width 392 height 1191
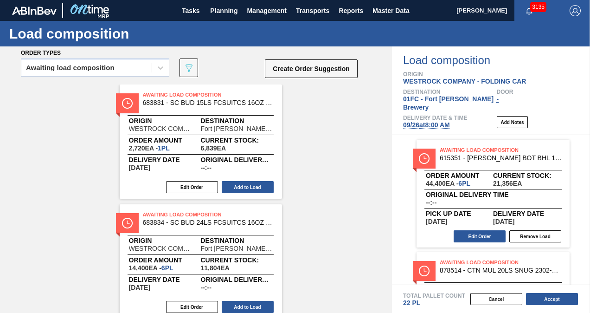
scroll to position [0, 0]
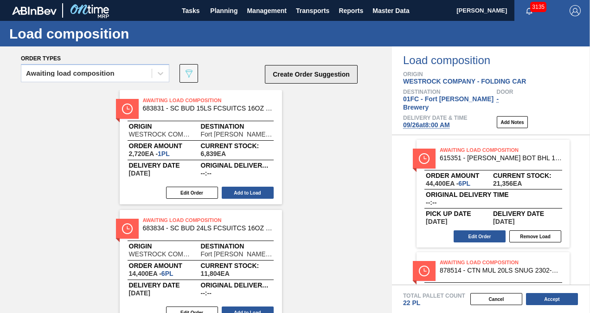
click at [313, 78] on button "Create Order Suggestion" at bounding box center [311, 74] width 93 height 19
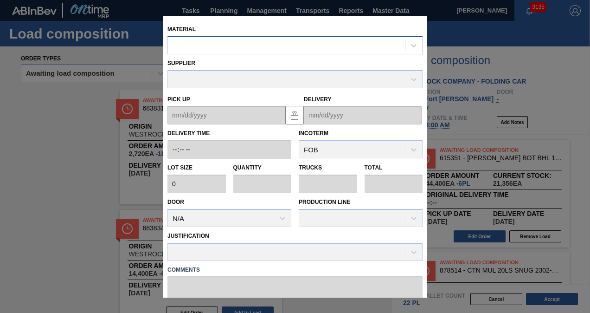
click at [234, 46] on div at bounding box center [286, 44] width 237 height 13
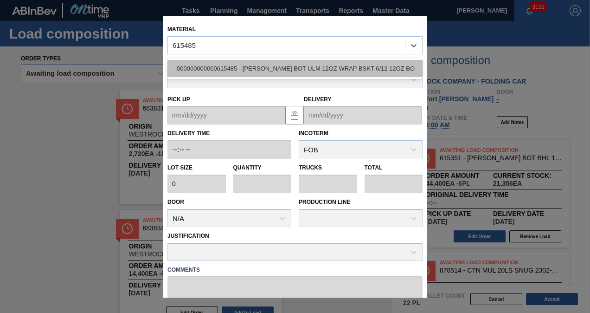
click at [250, 70] on div "000000000000615485 - [PERSON_NAME] BOT ULM 12OZ WRAP BSKT 6/12 12OZ BO" at bounding box center [294, 68] width 255 height 17
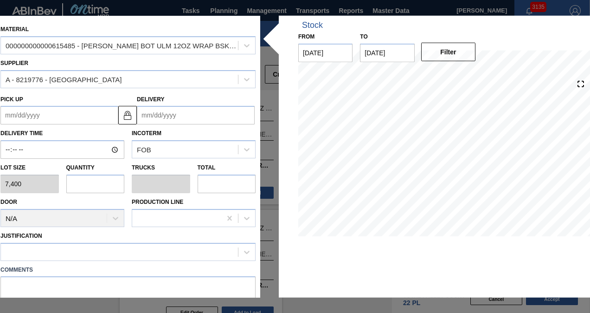
click at [94, 181] on input "text" at bounding box center [95, 183] width 58 height 19
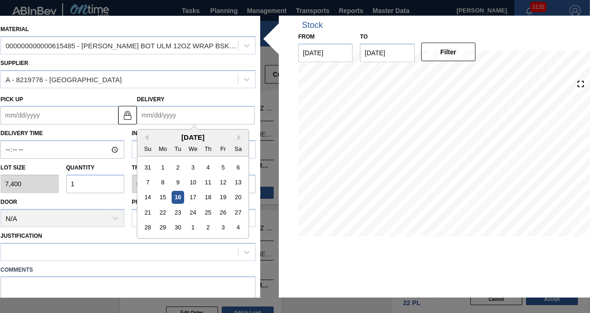
click at [161, 117] on input "Delivery" at bounding box center [196, 115] width 118 height 19
click at [224, 211] on div "26" at bounding box center [223, 212] width 13 height 13
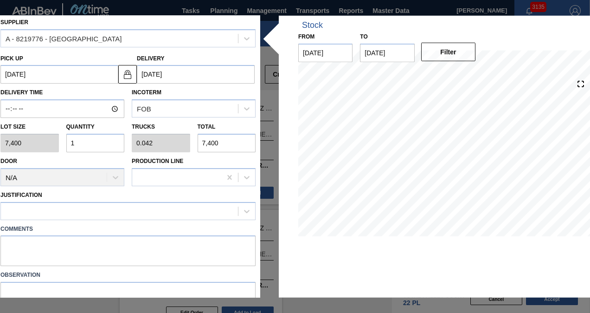
scroll to position [83, 0]
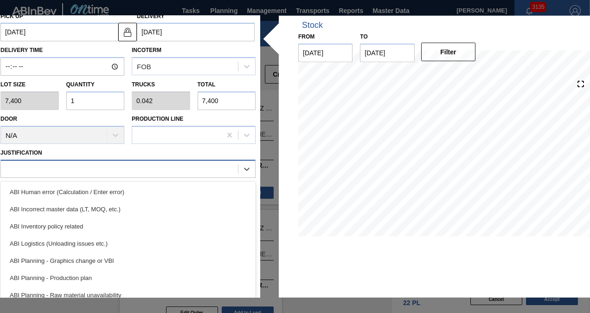
click at [118, 174] on div at bounding box center [119, 168] width 237 height 13
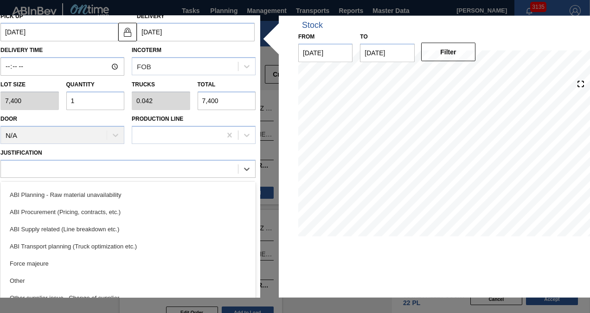
scroll to position [139, 0]
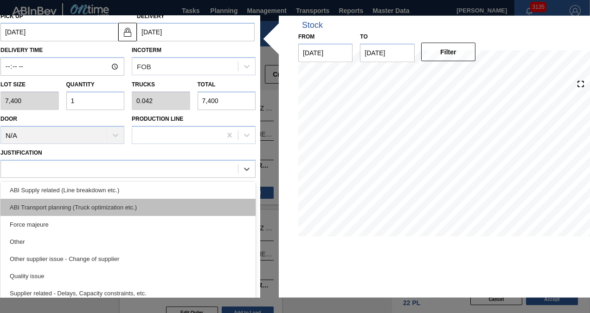
click at [107, 206] on div "ABI Transport planning (Truck optimization etc.)" at bounding box center [127, 206] width 255 height 17
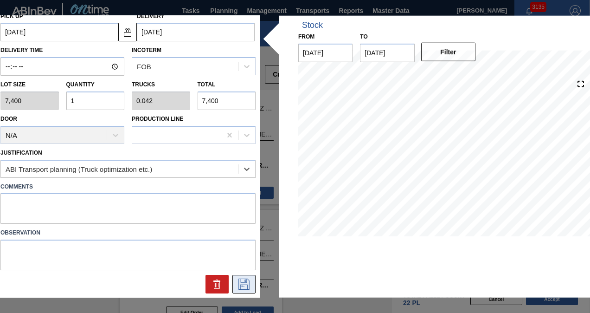
click at [243, 282] on icon at bounding box center [244, 283] width 15 height 11
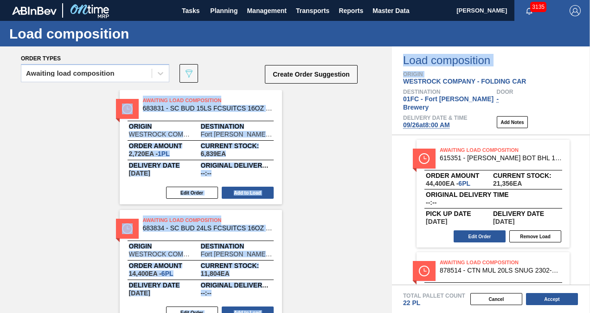
drag, startPoint x: 392, startPoint y: 83, endPoint x: 391, endPoint y: 99, distance: 15.3
click at [391, 99] on div "Order types Awaiting load composition 089F7B8B-B2A5-4AFE-B5C0-19BA573D28AC Crea…" at bounding box center [295, 179] width 590 height 266
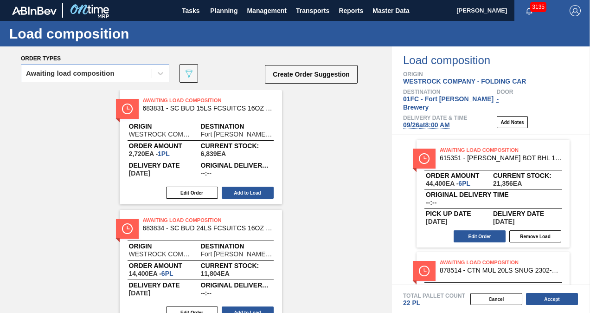
drag, startPoint x: 391, startPoint y: 99, endPoint x: 387, endPoint y: 93, distance: 7.6
drag, startPoint x: 390, startPoint y: 93, endPoint x: 390, endPoint y: 196, distance: 103.0
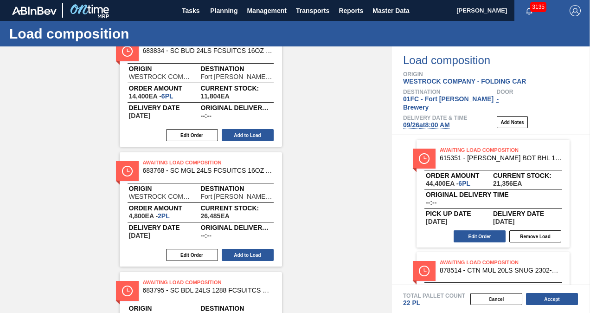
scroll to position [185, 0]
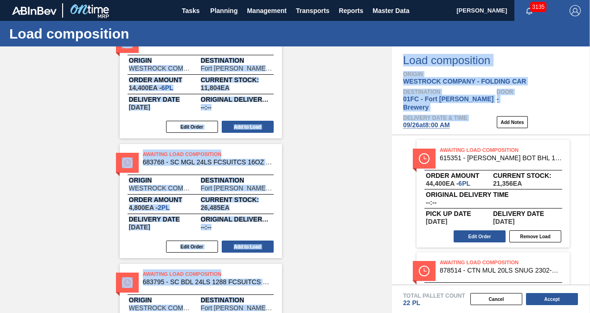
drag, startPoint x: 392, startPoint y: 114, endPoint x: 391, endPoint y: 130, distance: 15.8
click at [391, 130] on div "Order types Awaiting load composition 089F7B8B-B2A5-4AFE-B5C0-19BA573D28AC Crea…" at bounding box center [295, 179] width 590 height 266
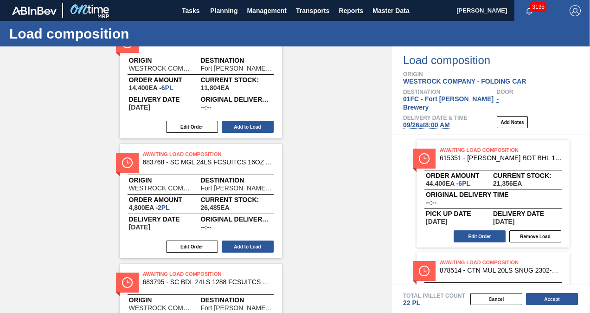
drag, startPoint x: 391, startPoint y: 130, endPoint x: 348, endPoint y: 139, distance: 44.1
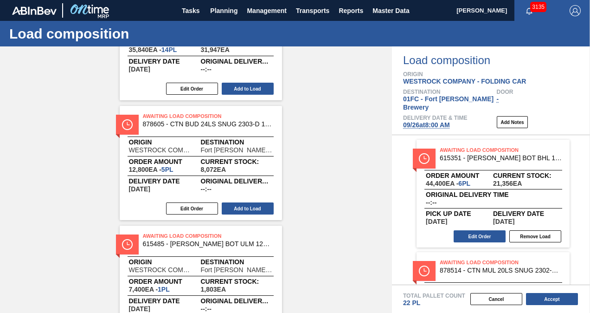
scroll to position [1116, 0]
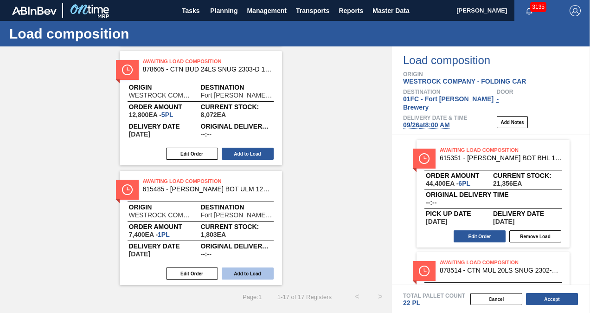
click at [249, 270] on button "Add to Load" at bounding box center [248, 273] width 52 height 12
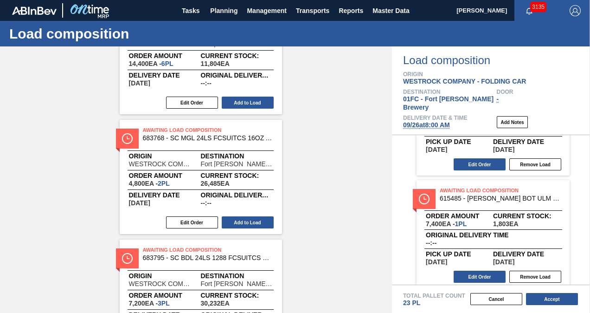
scroll to position [0, 0]
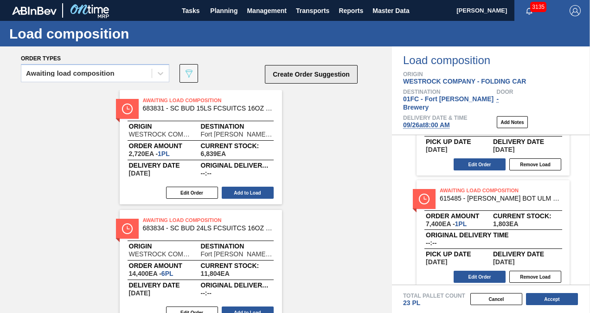
click at [291, 79] on button "Create Order Suggestion" at bounding box center [311, 74] width 93 height 19
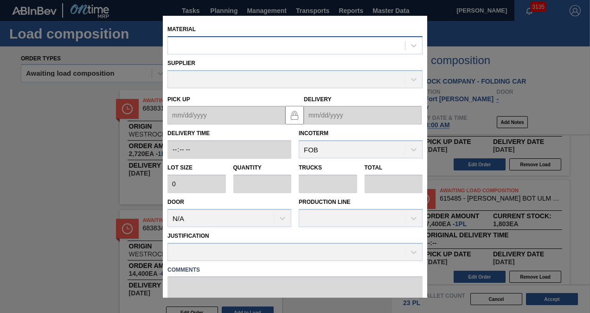
click at [246, 50] on div at bounding box center [286, 44] width 237 height 13
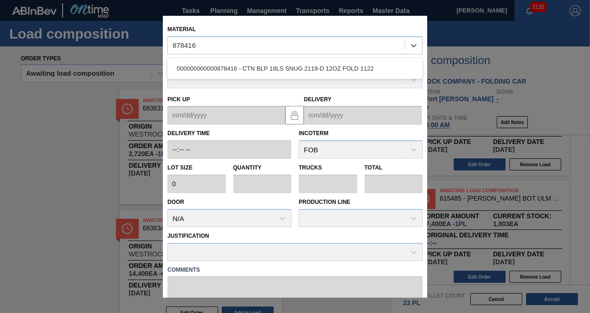
click at [243, 59] on div "000000000000878416 - CTN BLP 18LS SNUG 2119-D 12OZ FOLD 1122" at bounding box center [294, 68] width 255 height 21
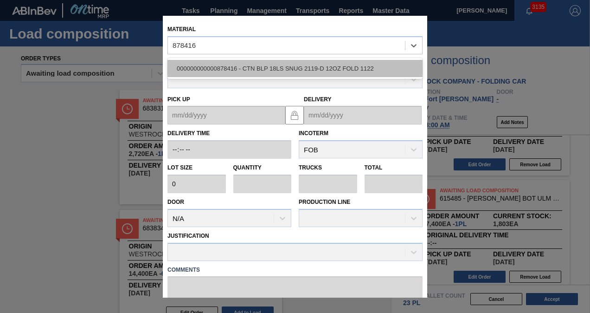
click at [243, 64] on div "000000000000878416 - CTN BLP 18LS SNUG 2119-D 12OZ FOLD 1122" at bounding box center [294, 68] width 255 height 17
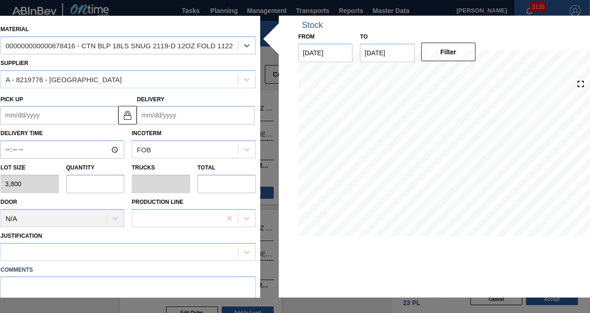
click at [174, 120] on input "Delivery" at bounding box center [196, 115] width 118 height 19
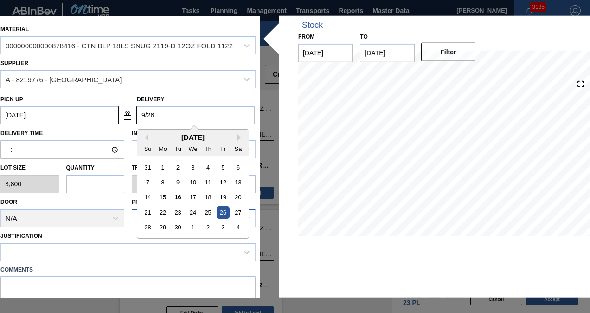
drag, startPoint x: 221, startPoint y: 213, endPoint x: 206, endPoint y: 208, distance: 15.8
click at [221, 213] on div "26" at bounding box center [223, 212] width 13 height 13
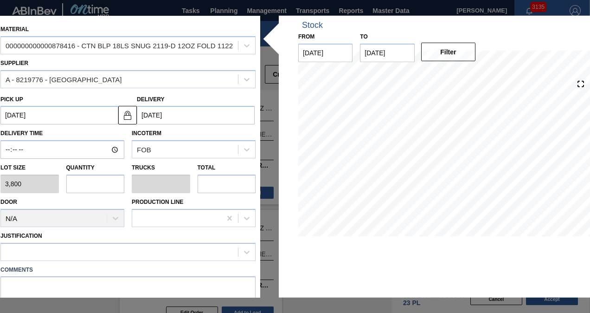
click at [82, 179] on input "text" at bounding box center [95, 183] width 58 height 19
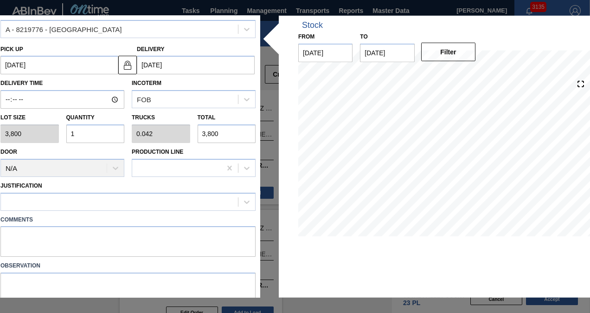
scroll to position [83, 0]
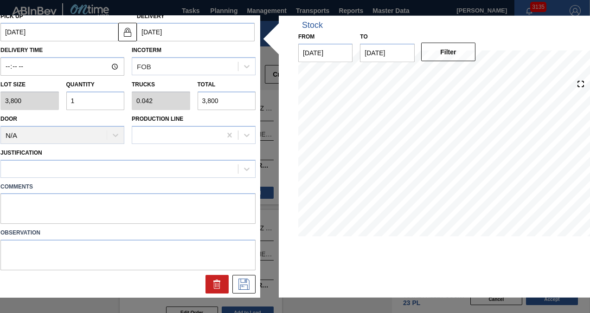
click at [109, 176] on div at bounding box center [127, 168] width 255 height 18
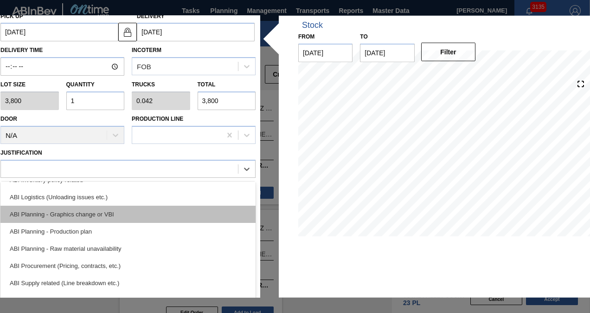
scroll to position [139, 0]
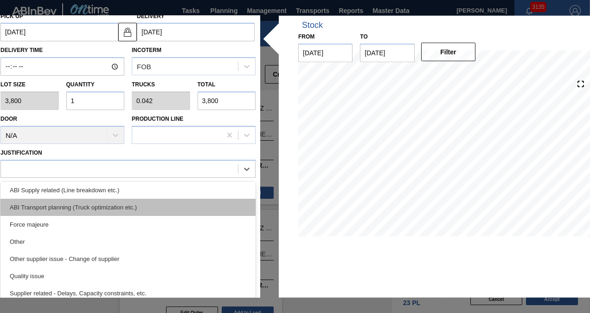
click at [113, 208] on div "ABI Transport planning (Truck optimization etc.)" at bounding box center [127, 206] width 255 height 17
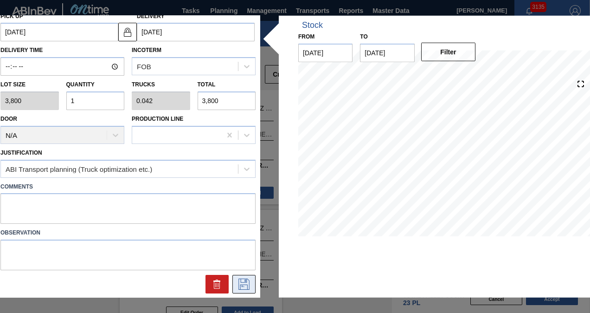
click at [238, 281] on icon at bounding box center [244, 283] width 15 height 11
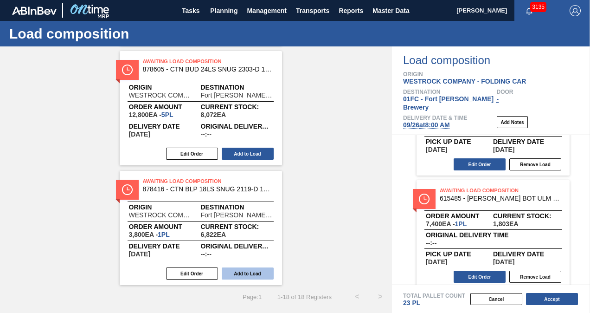
click at [254, 271] on button "Add to Load" at bounding box center [248, 273] width 52 height 12
click at [536, 301] on button "Accept" at bounding box center [552, 299] width 52 height 12
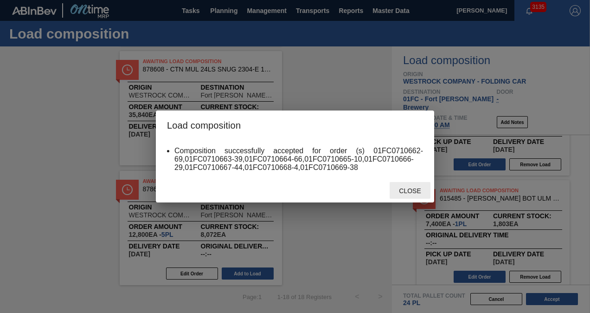
click at [408, 188] on span "Close" at bounding box center [409, 190] width 37 height 7
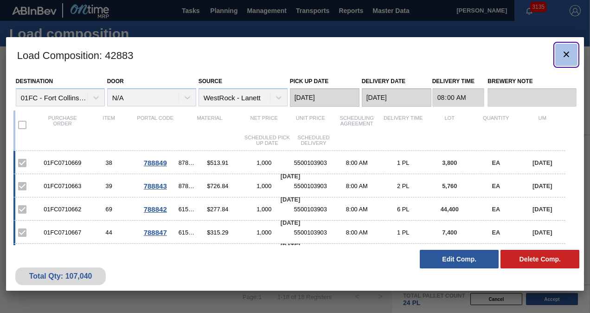
click at [568, 55] on icon "botão de ícone" at bounding box center [566, 54] width 6 height 6
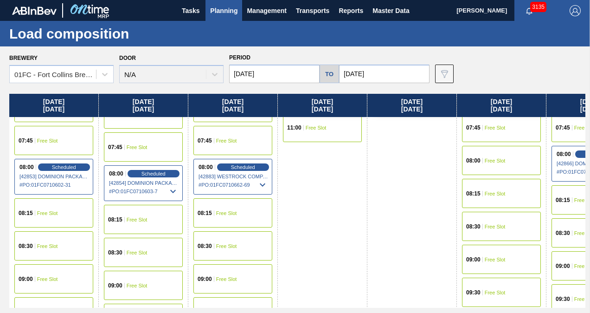
scroll to position [185, 0]
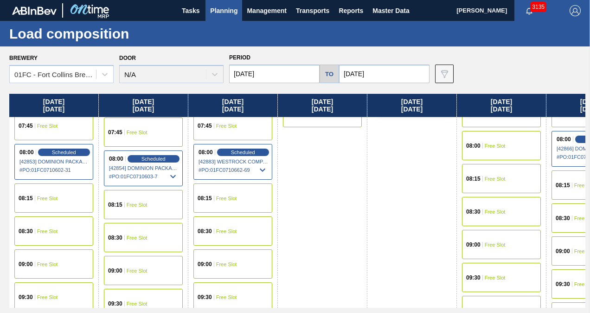
click at [245, 263] on div "09:00 Free Slot" at bounding box center [232, 263] width 79 height 29
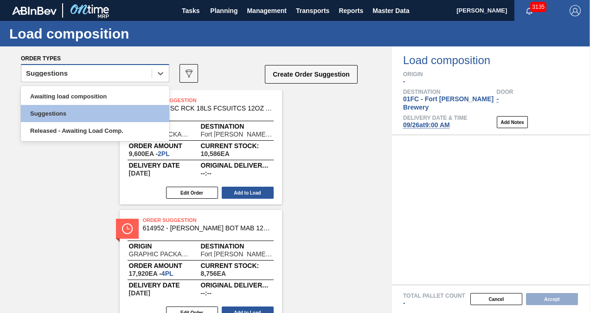
click at [130, 69] on div "Suggestions" at bounding box center [86, 73] width 130 height 13
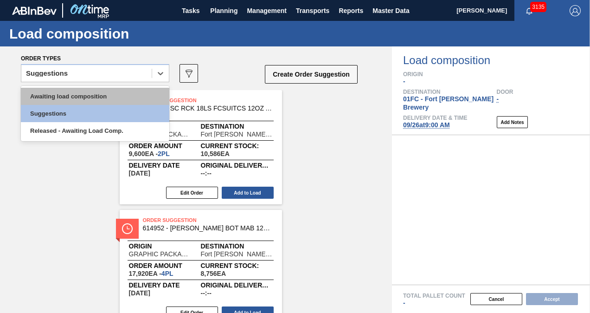
click at [90, 91] on div "Awaiting load composition" at bounding box center [95, 96] width 148 height 17
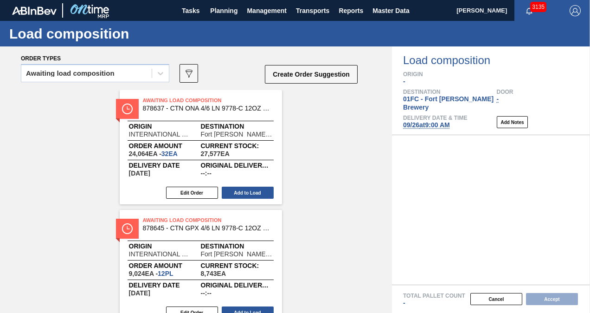
scroll to position [1006, 0]
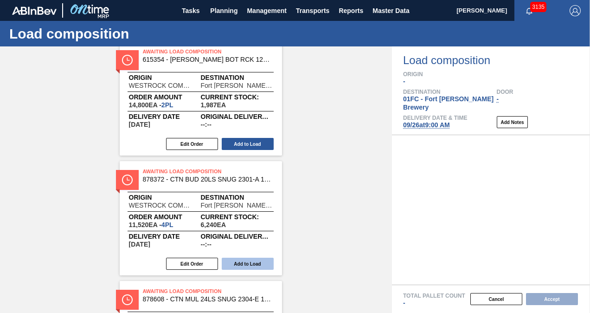
click at [253, 262] on button "Add to Load" at bounding box center [248, 263] width 52 height 12
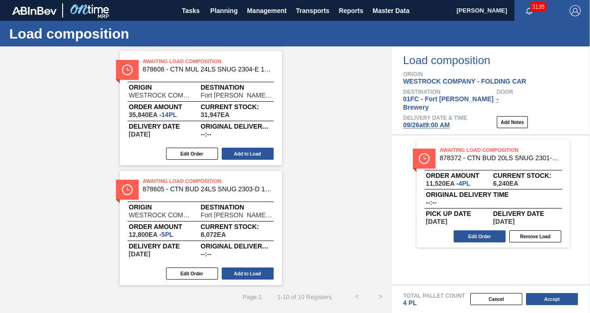
scroll to position [876, 0]
click at [248, 275] on button "Add to Load" at bounding box center [248, 273] width 52 height 12
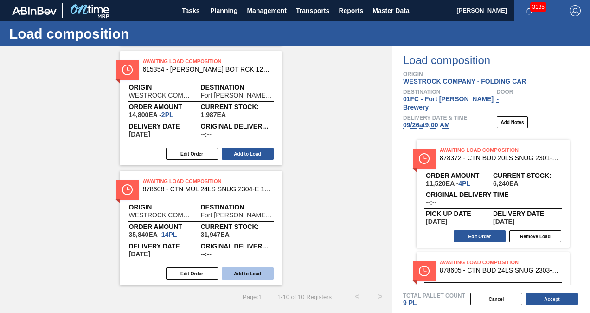
click at [241, 271] on button "Add to Load" at bounding box center [248, 273] width 52 height 12
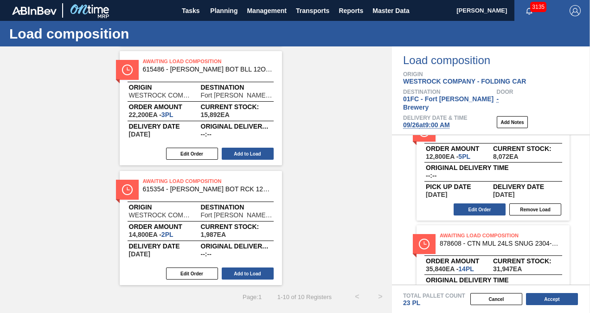
scroll to position [0, 0]
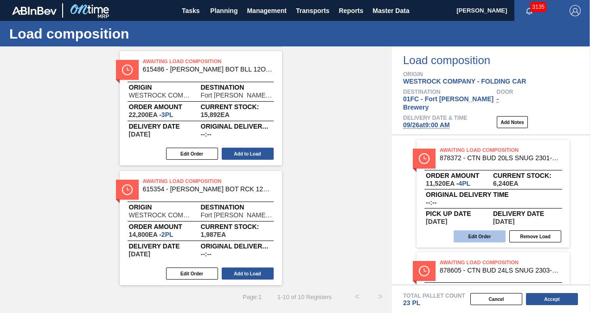
click at [467, 230] on button "Edit Order" at bounding box center [480, 236] width 52 height 12
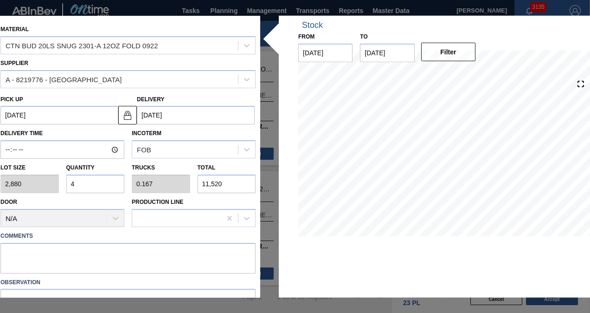
click at [81, 184] on input "4" at bounding box center [95, 183] width 58 height 19
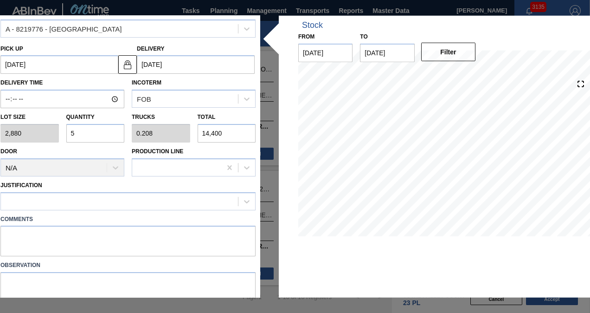
scroll to position [83, 0]
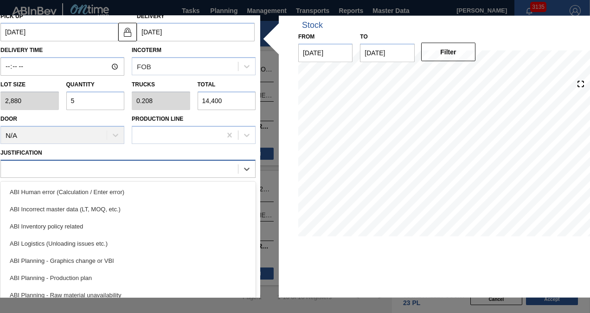
click at [102, 172] on div at bounding box center [119, 168] width 237 height 13
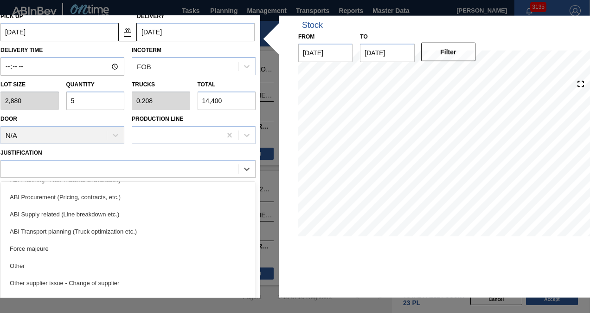
scroll to position [139, 0]
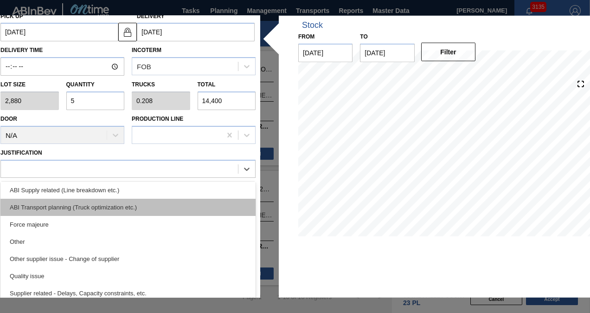
click at [110, 209] on div "ABI Transport planning (Truck optimization etc.)" at bounding box center [127, 206] width 255 height 17
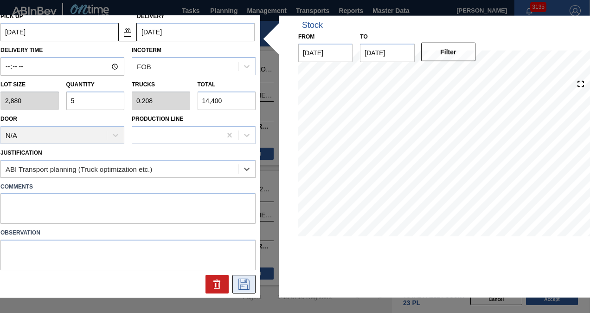
click at [238, 280] on icon at bounding box center [243, 283] width 11 height 11
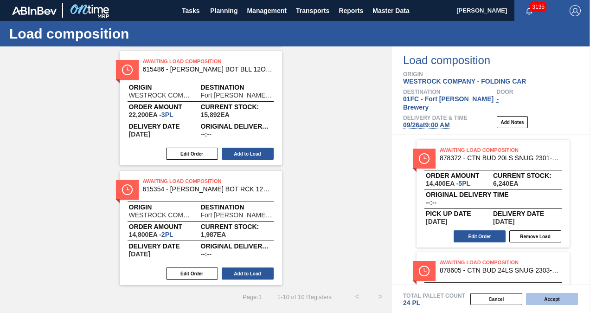
click at [540, 299] on button "Accept" at bounding box center [552, 299] width 52 height 12
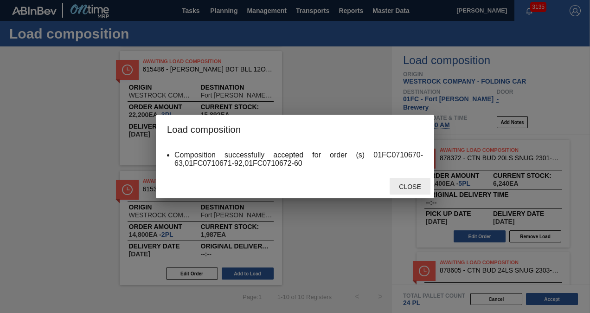
click at [405, 189] on span "Close" at bounding box center [409, 186] width 37 height 7
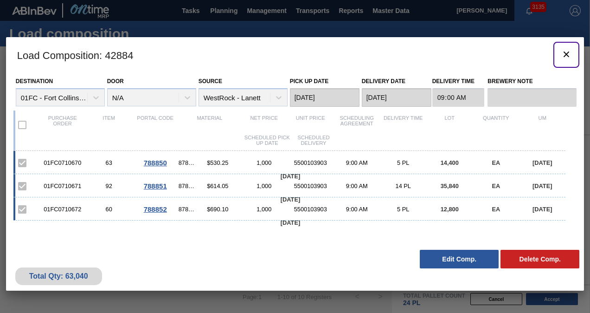
click at [565, 54] on icon "botão de ícone" at bounding box center [566, 54] width 11 height 11
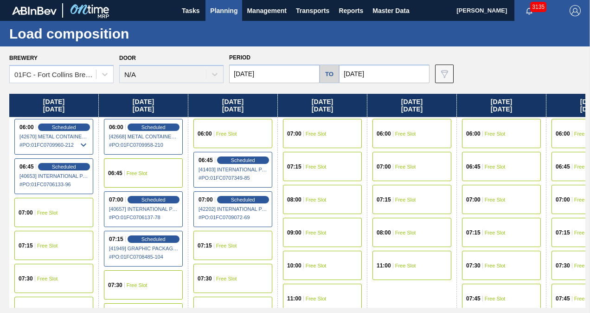
scroll to position [139, 0]
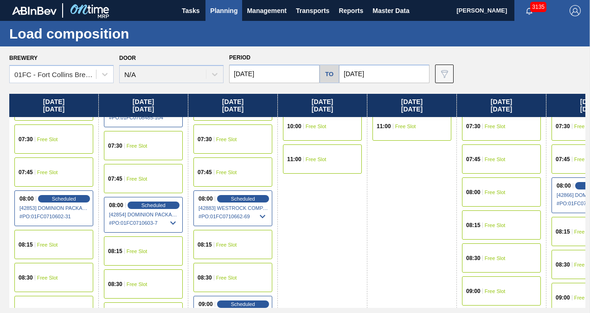
click at [501, 192] on span "Free Slot" at bounding box center [495, 192] width 21 height 6
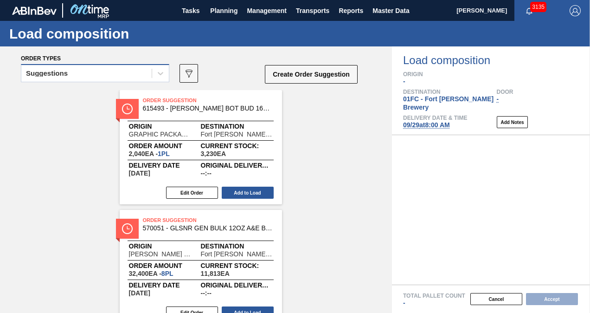
click at [146, 77] on div "Suggestions" at bounding box center [86, 73] width 130 height 13
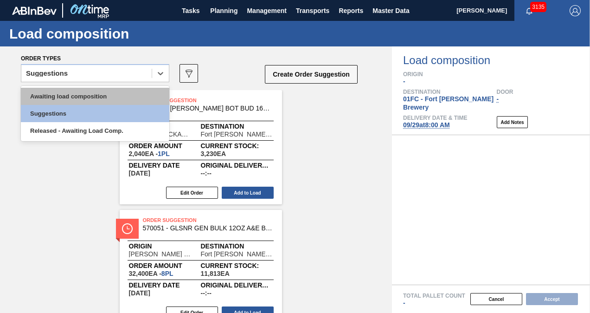
click at [77, 95] on div "Awaiting load composition" at bounding box center [95, 96] width 148 height 17
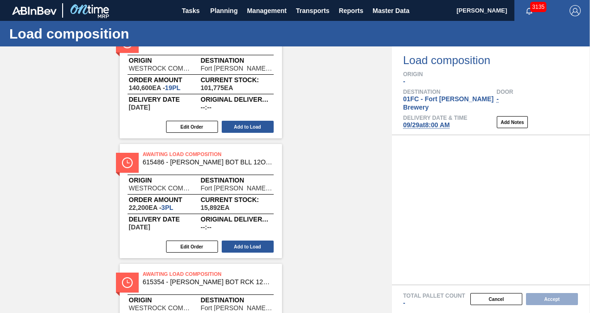
scroll to position [786, 0]
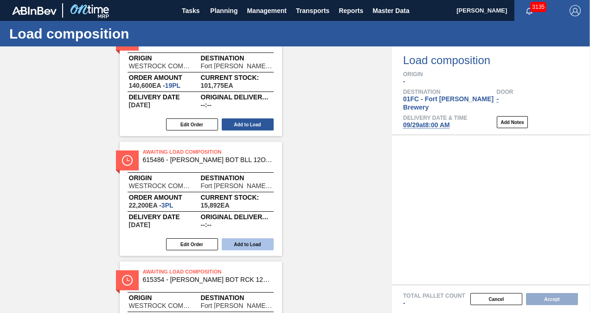
click at [254, 243] on button "Add to Load" at bounding box center [248, 244] width 52 height 12
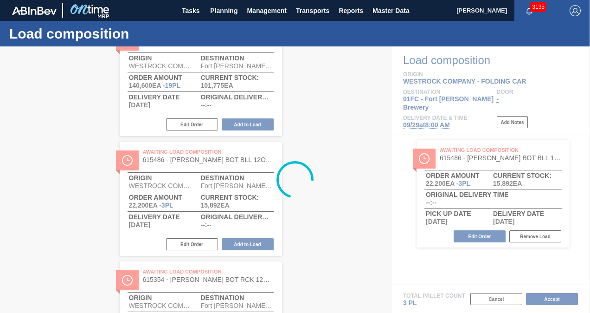
scroll to position [518, 0]
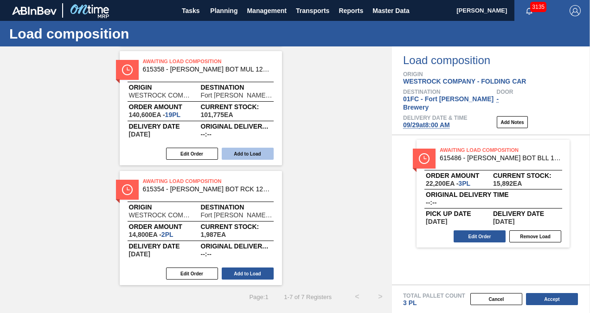
click at [262, 158] on button "Add to Load" at bounding box center [248, 153] width 52 height 12
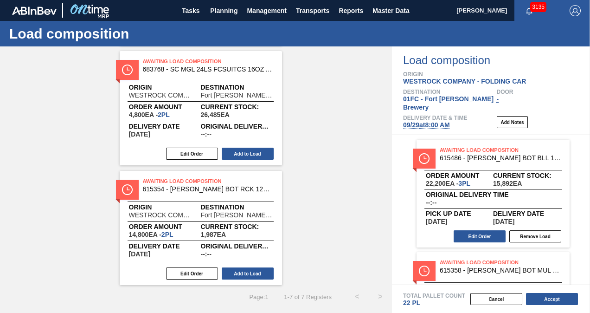
scroll to position [398, 0]
click at [235, 272] on button "Add to Load" at bounding box center [248, 273] width 52 height 12
click at [306, 220] on div "Awaiting Load Composition 683831 - SC BUD 15LS FCSUITCS 16OZ REVISED CALLOU Ori…" at bounding box center [196, 48] width 392 height 473
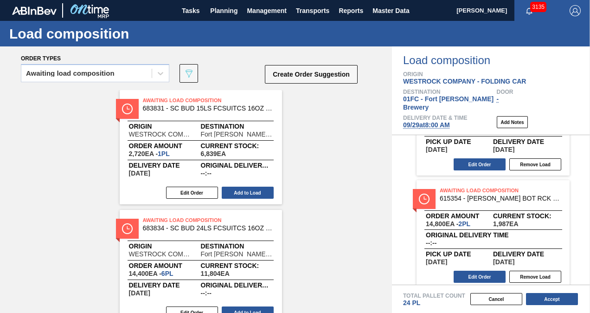
scroll to position [0, 0]
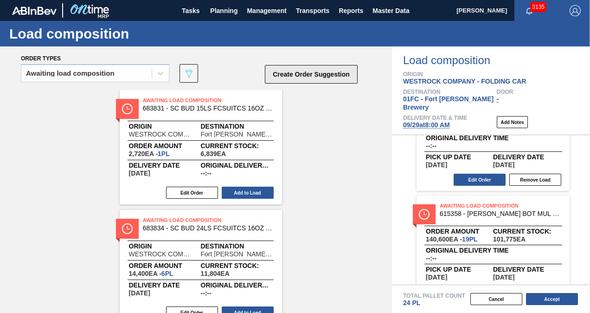
click at [312, 78] on button "Create Order Suggestion" at bounding box center [311, 74] width 93 height 19
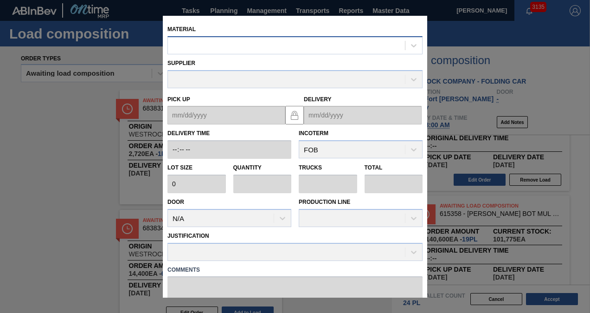
click at [230, 47] on div at bounding box center [286, 44] width 237 height 13
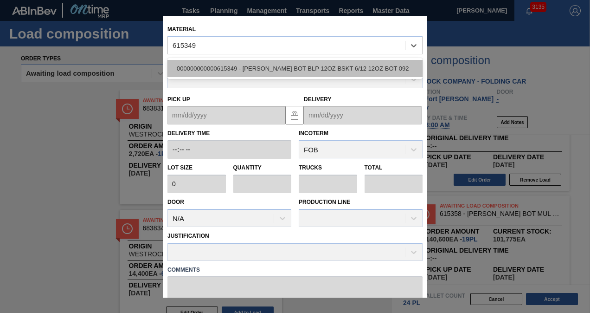
click at [217, 69] on div "000000000000615349 - [PERSON_NAME] BOT BLP 12OZ BSKT 6/12 12OZ BOT 092" at bounding box center [294, 68] width 255 height 17
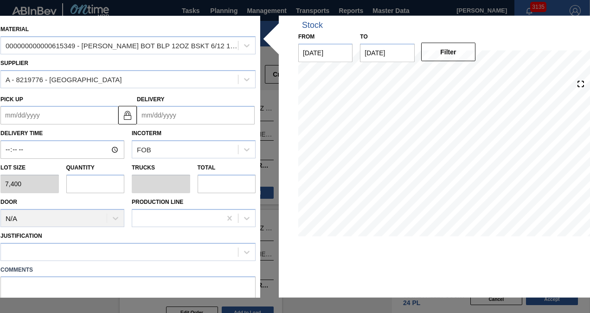
click at [104, 181] on input "text" at bounding box center [95, 183] width 58 height 19
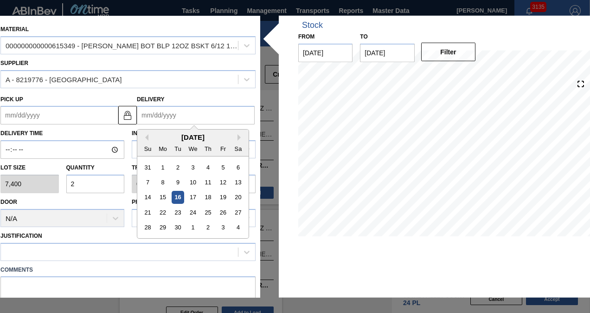
click at [189, 115] on input "Delivery" at bounding box center [196, 115] width 118 height 19
click at [148, 133] on div "[DATE]" at bounding box center [192, 137] width 111 height 8
click at [163, 228] on div "29" at bounding box center [163, 227] width 13 height 13
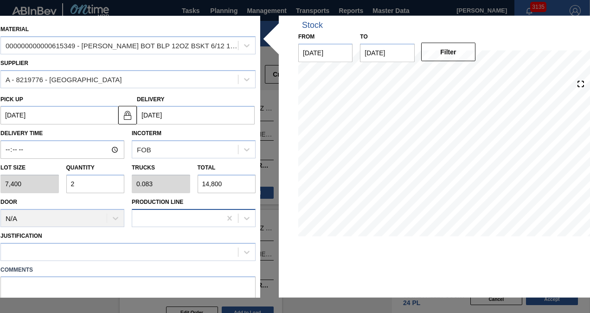
scroll to position [83, 0]
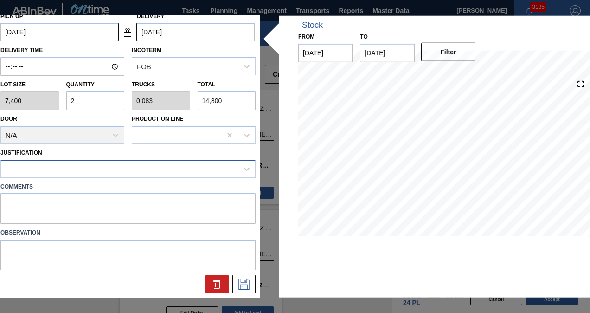
click at [116, 171] on div at bounding box center [119, 168] width 237 height 13
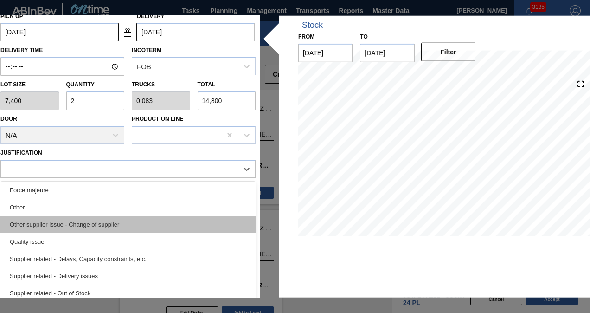
scroll to position [127, 0]
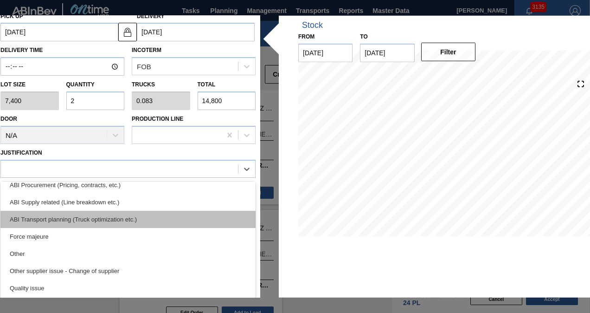
click at [107, 220] on div "ABI Transport planning (Truck optimization etc.)" at bounding box center [127, 218] width 255 height 17
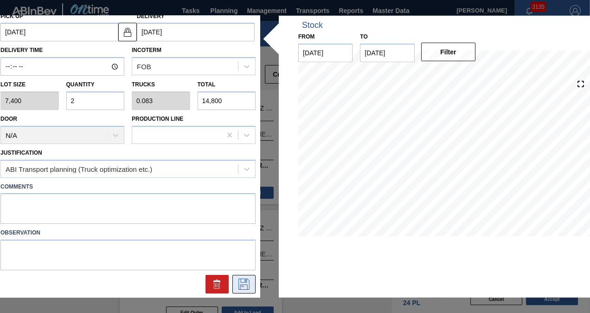
click at [243, 283] on icon at bounding box center [244, 283] width 15 height 11
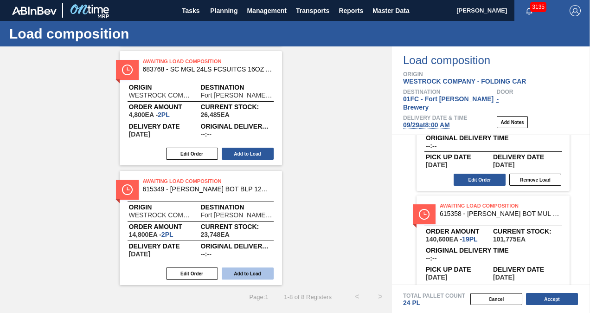
click at [253, 270] on button "Add to Load" at bounding box center [248, 273] width 52 height 12
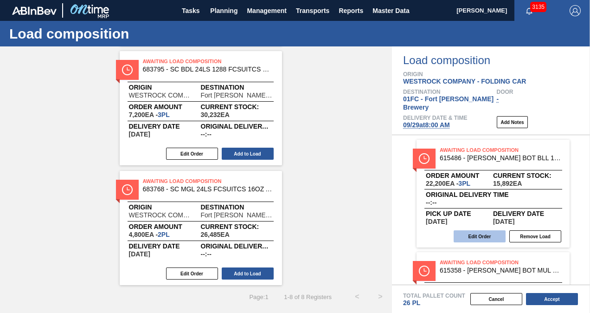
click at [484, 230] on button "Edit Order" at bounding box center [480, 236] width 52 height 12
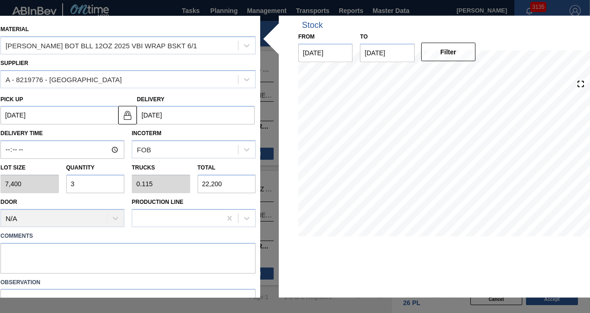
click at [106, 182] on input "3" at bounding box center [95, 183] width 58 height 19
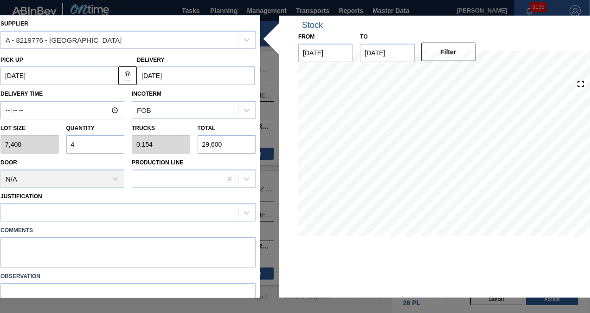
scroll to position [83, 0]
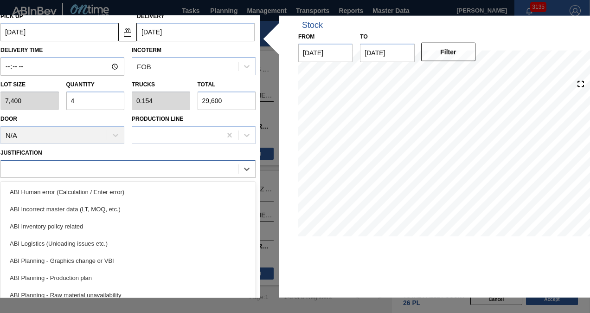
click at [103, 172] on div at bounding box center [119, 168] width 237 height 13
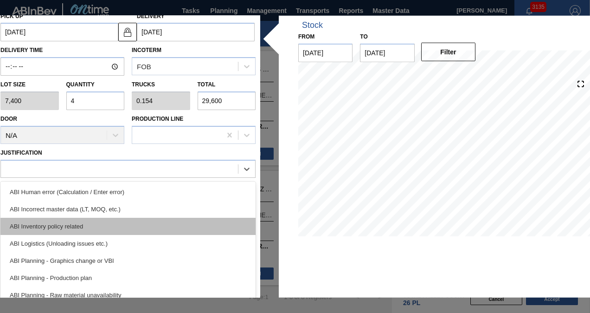
scroll to position [93, 0]
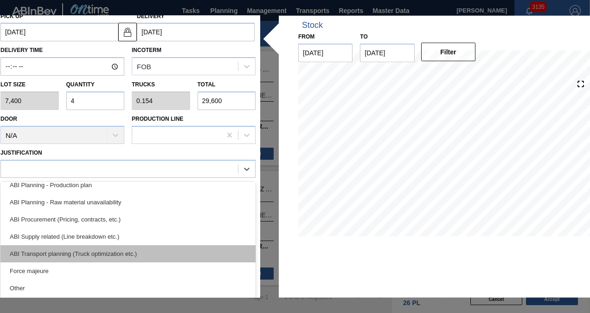
click at [106, 252] on div "ABI Transport planning (Truck optimization etc.)" at bounding box center [127, 252] width 255 height 17
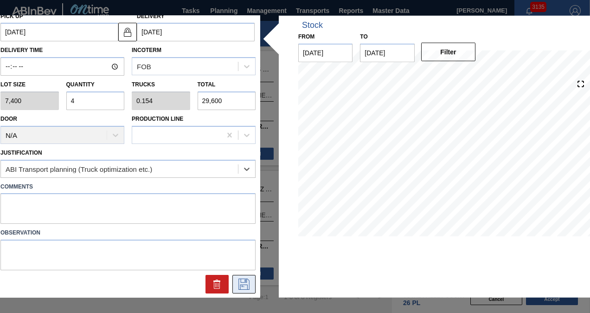
click at [241, 283] on icon at bounding box center [244, 283] width 15 height 11
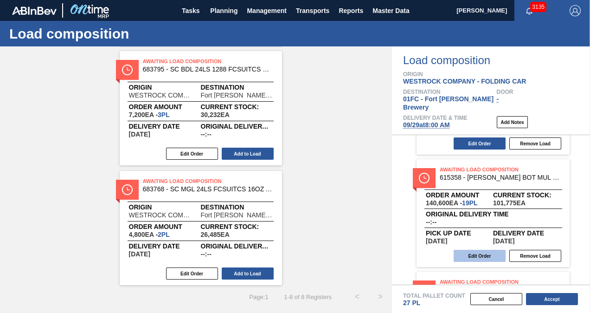
click at [480, 249] on button "Edit Order" at bounding box center [480, 255] width 52 height 12
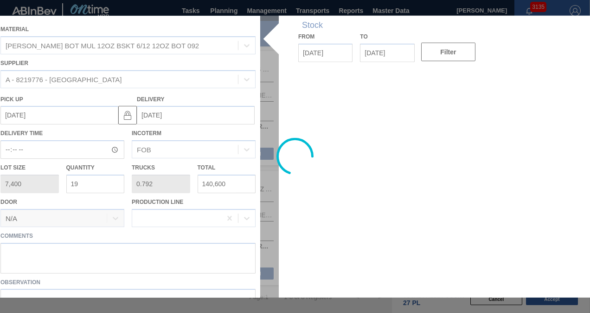
click at [85, 179] on input "19" at bounding box center [95, 183] width 58 height 19
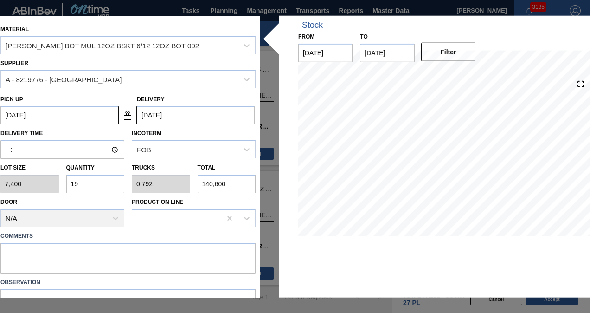
click at [85, 179] on input "19" at bounding box center [95, 183] width 58 height 19
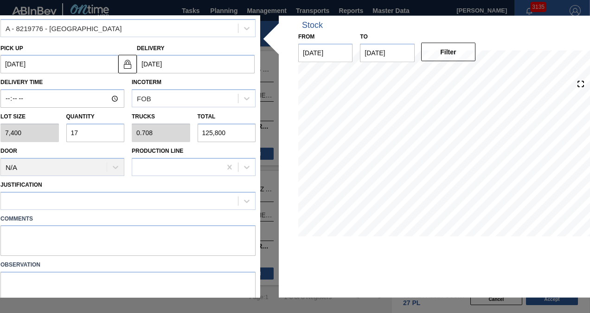
scroll to position [83, 0]
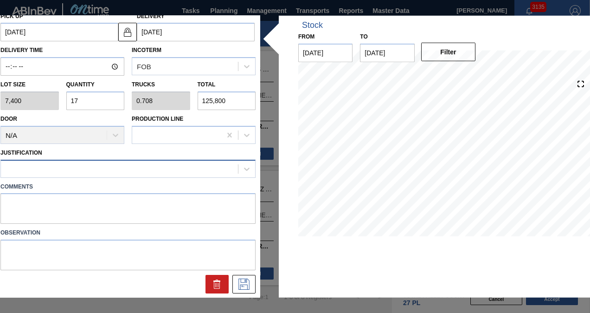
click at [98, 160] on div at bounding box center [127, 168] width 255 height 18
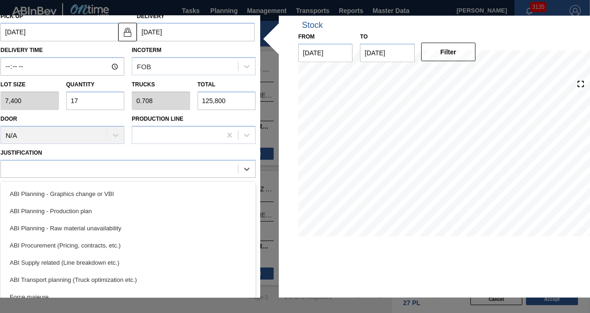
scroll to position [93, 0]
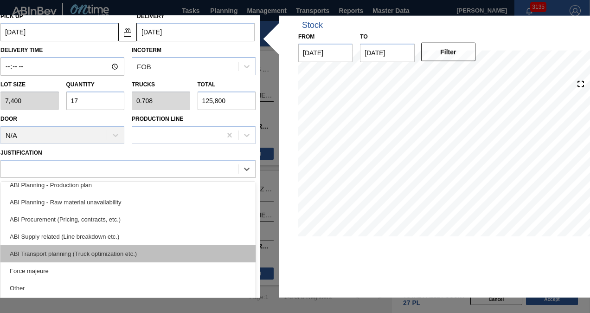
click at [104, 249] on div "ABI Transport planning (Truck optimization etc.)" at bounding box center [127, 252] width 255 height 17
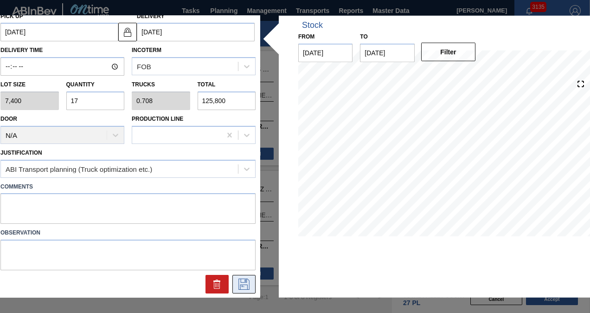
click at [237, 283] on icon at bounding box center [244, 283] width 15 height 11
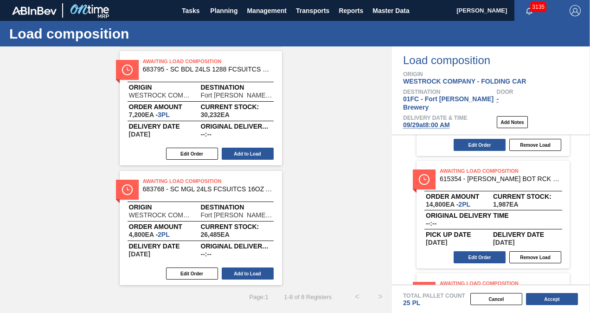
scroll to position [111, 0]
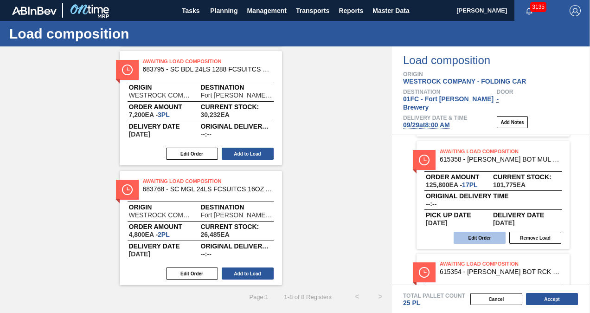
click at [455, 231] on button "Edit Order" at bounding box center [480, 237] width 52 height 12
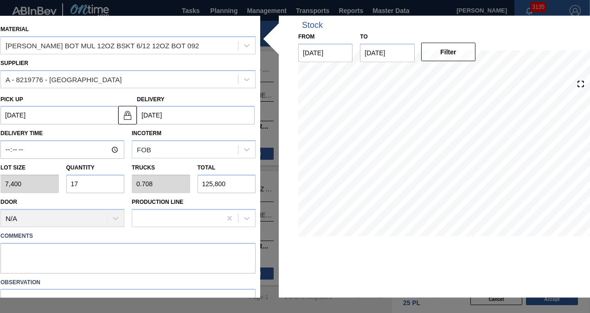
click at [96, 181] on input "17" at bounding box center [95, 183] width 58 height 19
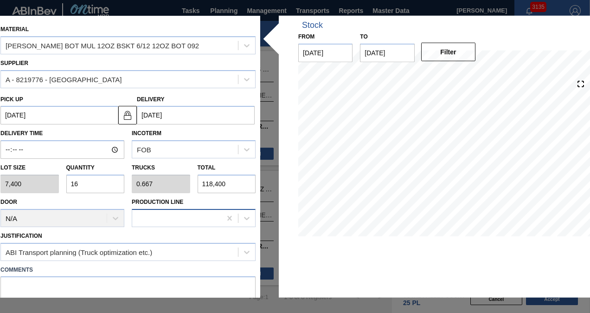
scroll to position [83, 0]
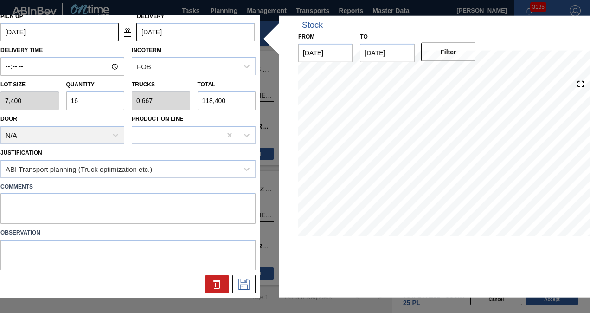
click at [235, 271] on div at bounding box center [128, 281] width 262 height 23
click at [237, 276] on button at bounding box center [243, 284] width 23 height 19
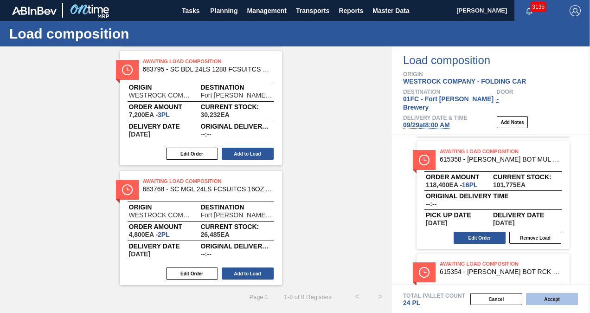
click at [536, 296] on button "Accept" at bounding box center [552, 299] width 52 height 12
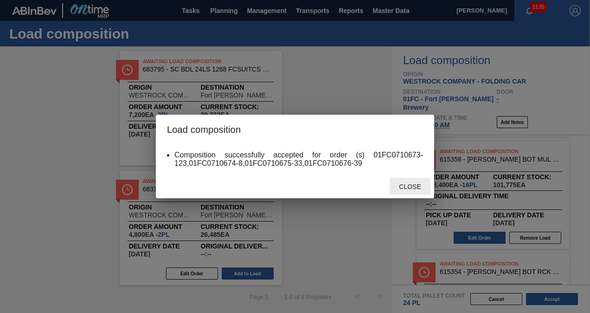
click at [407, 179] on div "Close" at bounding box center [410, 186] width 41 height 17
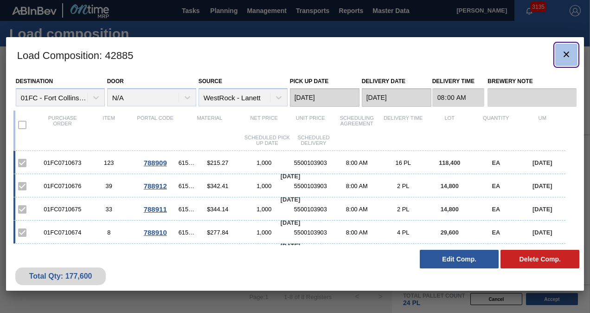
click at [569, 53] on icon "botão de ícone" at bounding box center [566, 54] width 11 height 11
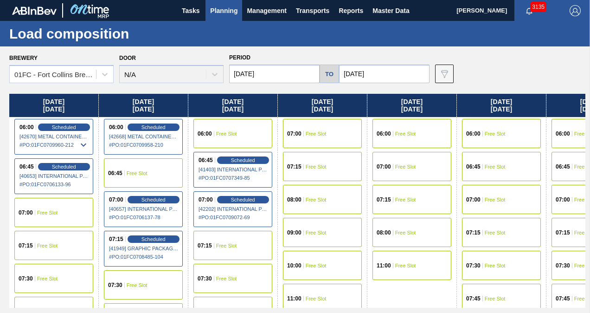
scroll to position [46, 0]
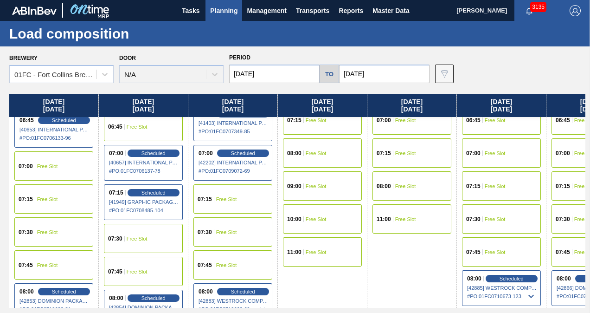
click at [290, 71] on input "[DATE]" at bounding box center [274, 73] width 90 height 19
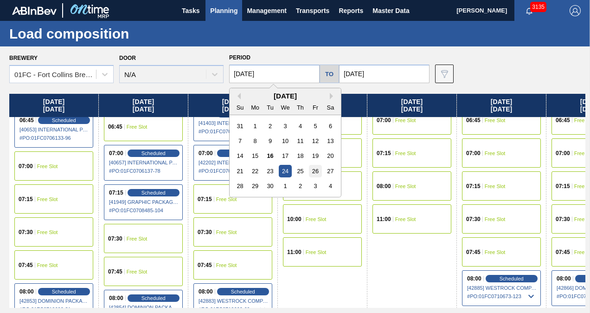
click at [312, 172] on div "26" at bounding box center [315, 171] width 13 height 13
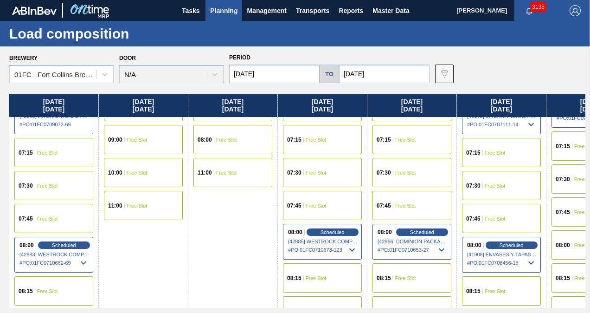
scroll to position [185, 0]
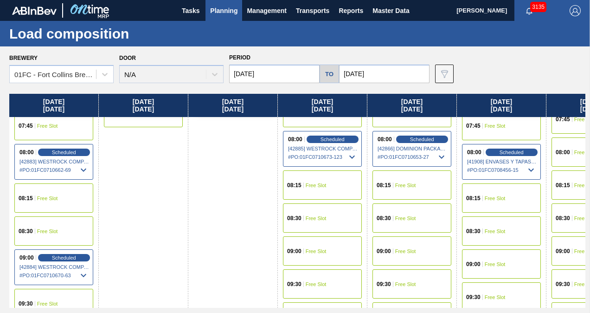
click at [403, 247] on div "09:00 Free Slot" at bounding box center [411, 250] width 79 height 29
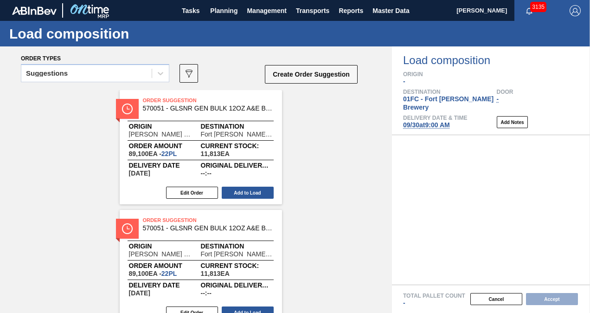
click at [131, 72] on div "Suggestions" at bounding box center [86, 73] width 130 height 13
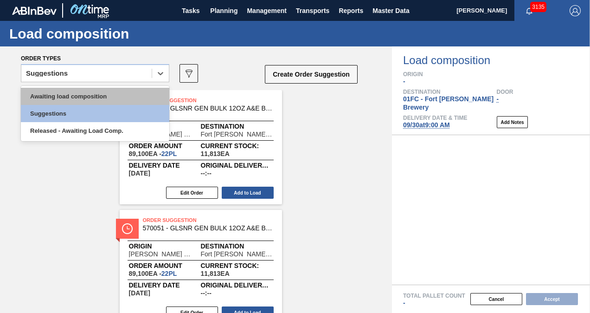
click at [79, 96] on div "Awaiting load composition" at bounding box center [95, 96] width 148 height 17
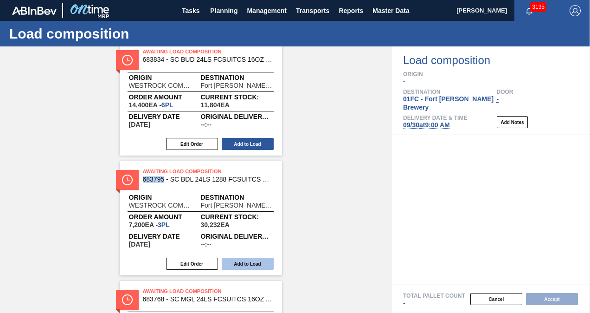
click at [254, 261] on button "Add to Load" at bounding box center [248, 263] width 52 height 12
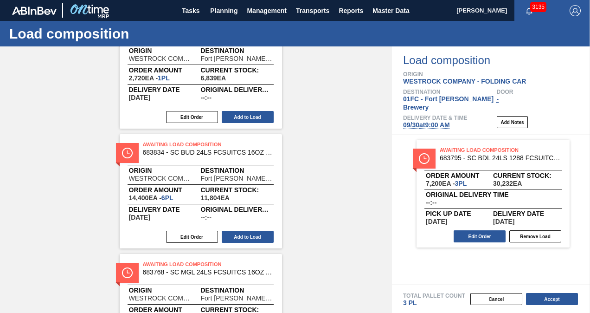
scroll to position [19, 0]
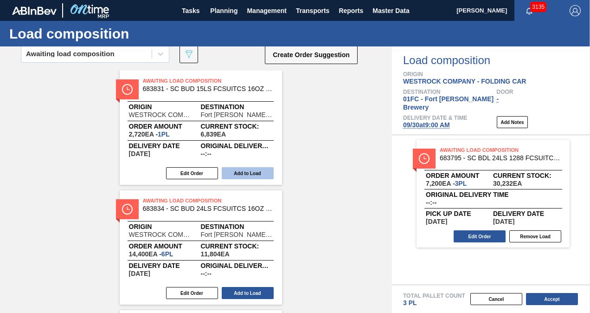
click at [246, 177] on button "Add to Load" at bounding box center [248, 173] width 52 height 12
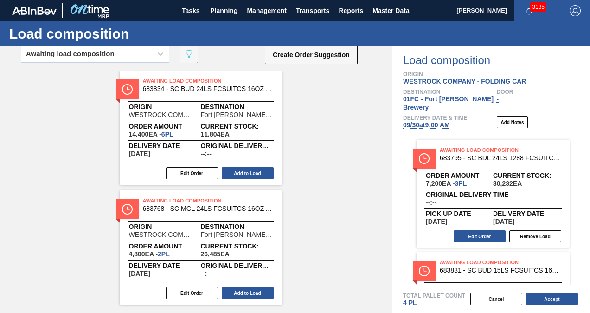
click at [339, 134] on div "Awaiting Load Composition 683834 - SC BUD 24LS FCSUITCS 16OZ REVISED CALLO Orig…" at bounding box center [196, 187] width 392 height 234
click at [257, 174] on button "Add to Load" at bounding box center [248, 173] width 52 height 12
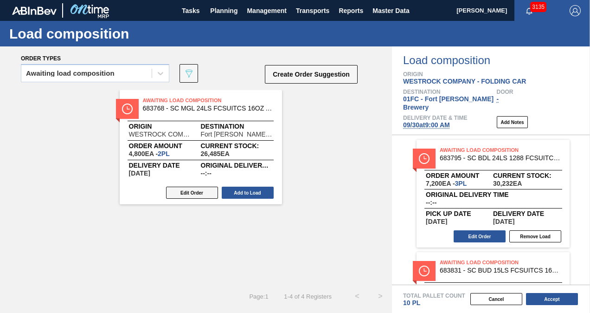
click at [179, 193] on button "Edit Order" at bounding box center [192, 192] width 52 height 12
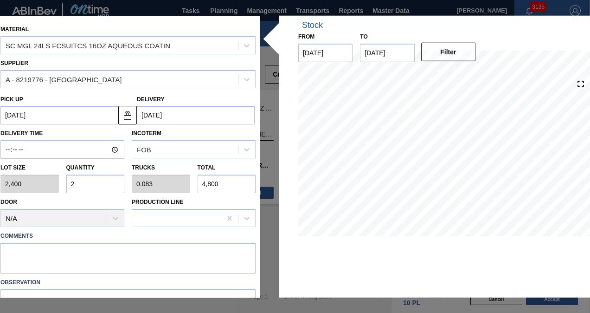
click at [102, 183] on input "2" at bounding box center [95, 183] width 58 height 19
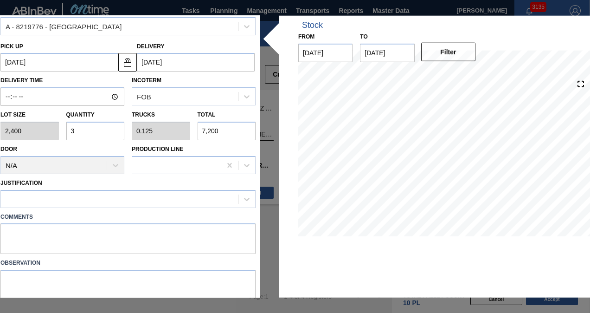
scroll to position [83, 0]
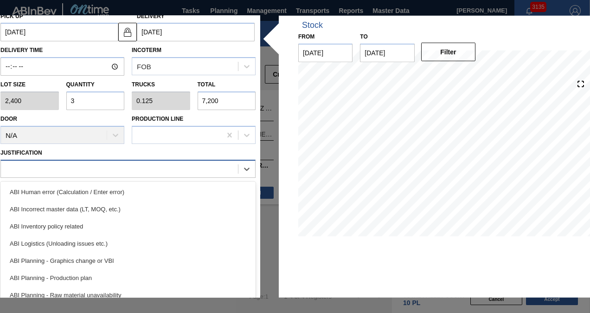
click at [115, 172] on div at bounding box center [119, 168] width 237 height 13
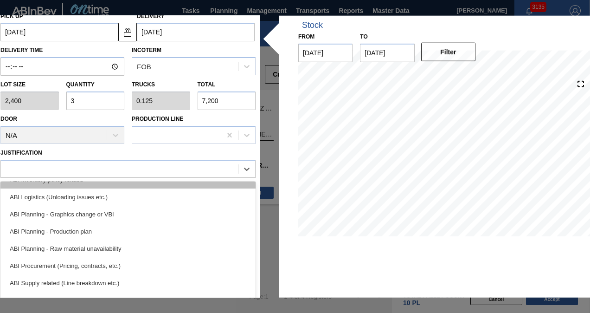
scroll to position [139, 0]
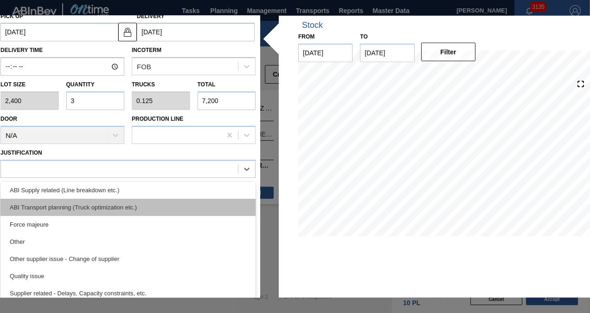
click at [105, 209] on div "ABI Transport planning (Truck optimization etc.)" at bounding box center [127, 206] width 255 height 17
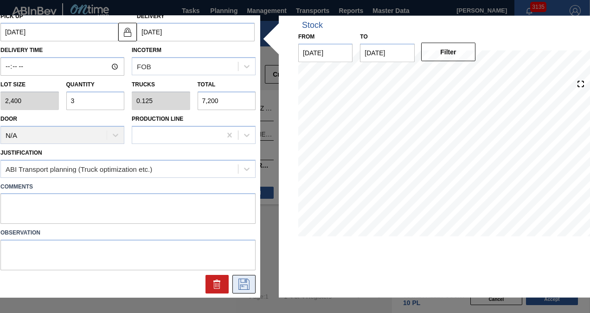
click at [244, 283] on icon at bounding box center [244, 283] width 15 height 11
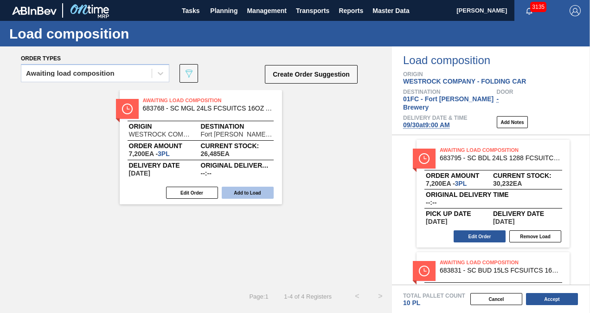
click at [249, 192] on button "Add to Load" at bounding box center [248, 192] width 52 height 12
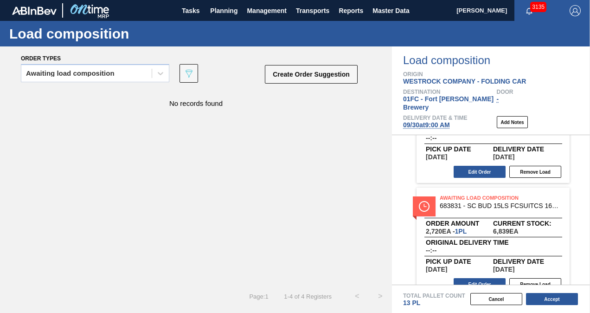
scroll to position [0, 0]
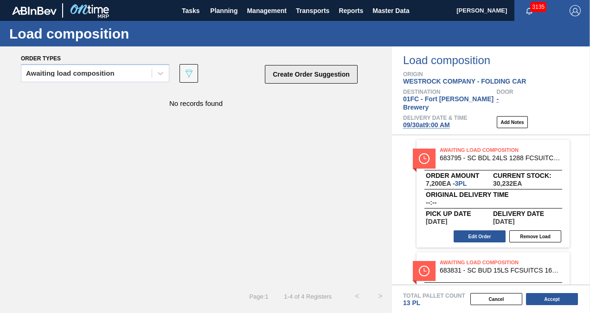
click at [290, 79] on button "Create Order Suggestion" at bounding box center [311, 74] width 93 height 19
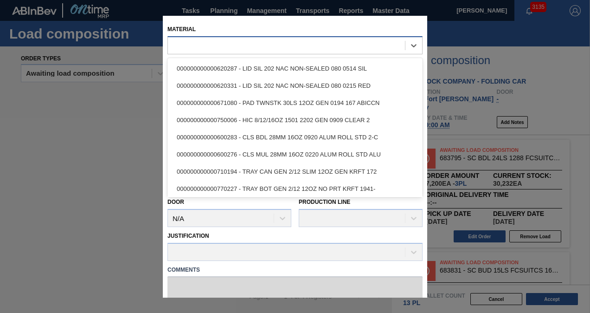
click at [213, 44] on div at bounding box center [286, 44] width 237 height 13
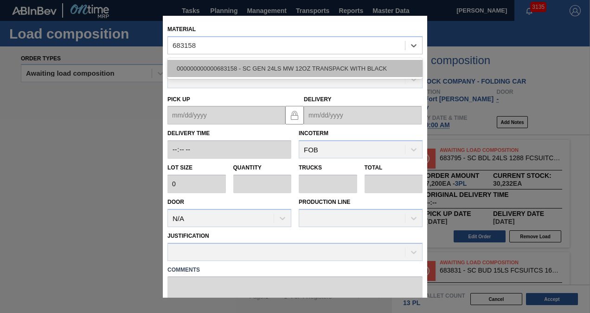
click at [219, 63] on div "000000000000683158 - SC GEN 24LS MW 12OZ TRANSPACK WITH BLACK" at bounding box center [294, 68] width 255 height 17
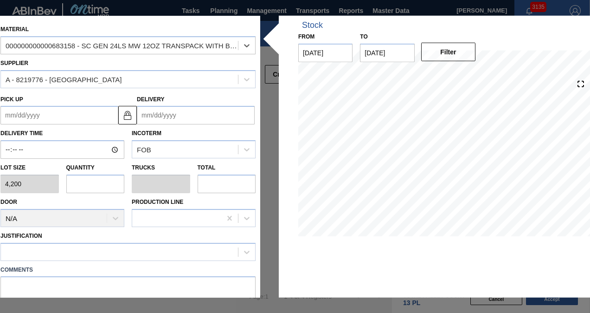
click at [194, 112] on input "Delivery" at bounding box center [196, 115] width 118 height 19
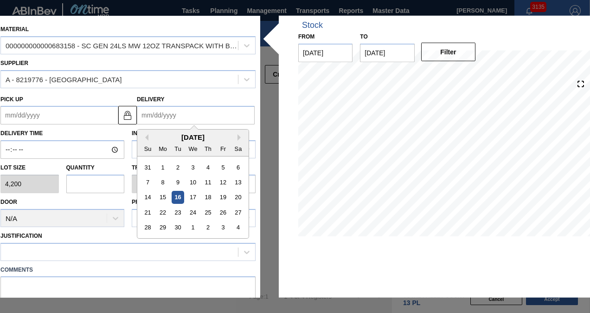
click at [176, 94] on div "Delivery Previous Month Next Month September 2025 Su Mo Tu We Th Fr Sa 31 1 2 3…" at bounding box center [196, 108] width 118 height 32
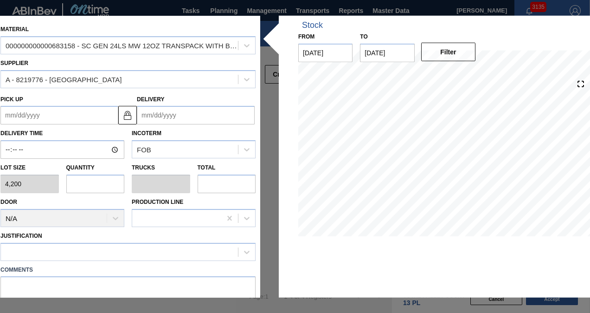
click at [177, 118] on input "Delivery" at bounding box center [196, 115] width 118 height 19
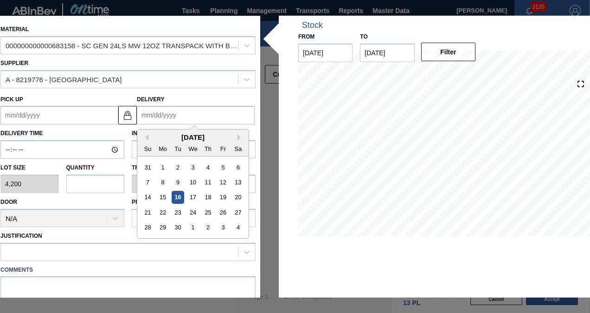
click at [151, 137] on div "[DATE]" at bounding box center [192, 137] width 111 height 8
click at [179, 225] on div "30" at bounding box center [178, 227] width 13 height 13
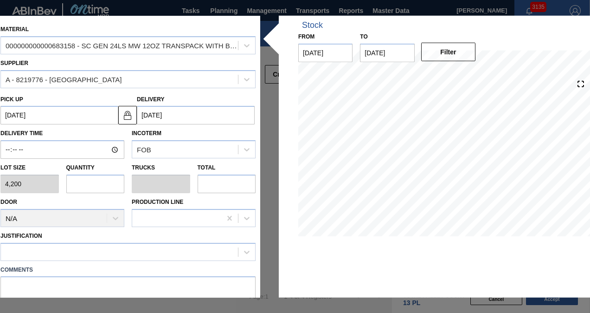
click at [114, 183] on input "text" at bounding box center [95, 183] width 58 height 19
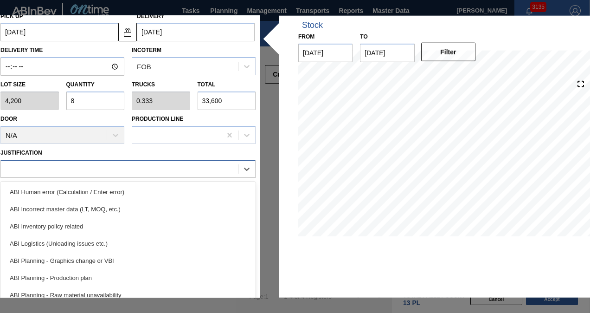
click at [87, 166] on div at bounding box center [119, 168] width 237 height 13
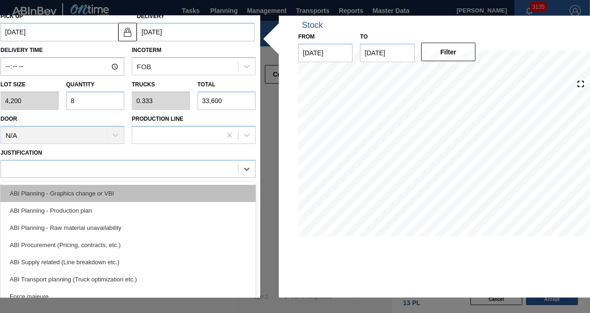
scroll to position [93, 0]
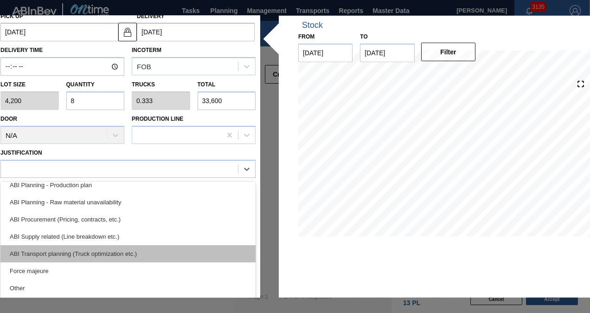
click at [93, 249] on div "ABI Transport planning (Truck optimization etc.)" at bounding box center [127, 252] width 255 height 17
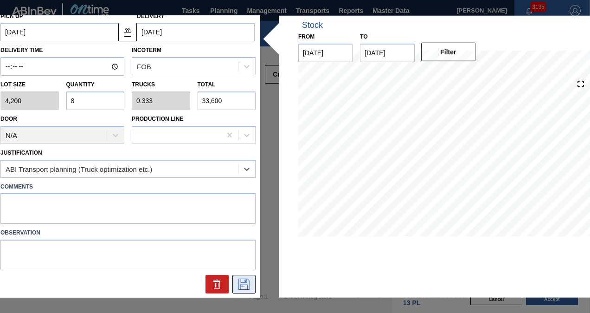
click at [238, 279] on icon at bounding box center [244, 283] width 15 height 11
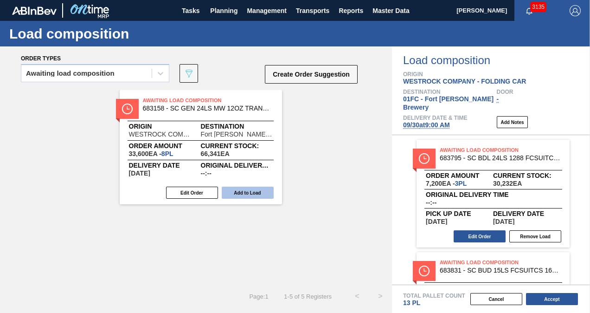
click at [247, 194] on button "Add to Load" at bounding box center [248, 192] width 52 height 12
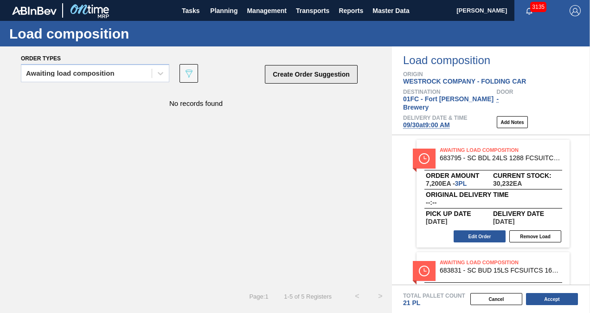
click at [306, 76] on button "Create Order Suggestion" at bounding box center [311, 74] width 93 height 19
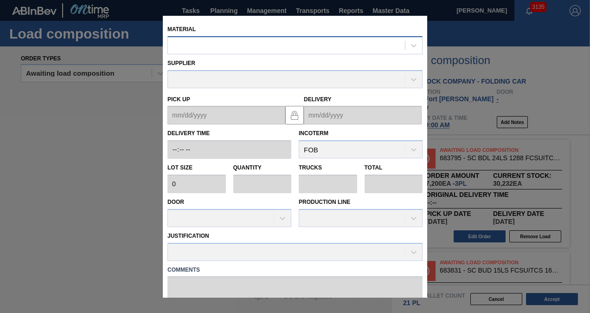
click at [230, 49] on div at bounding box center [286, 44] width 237 height 13
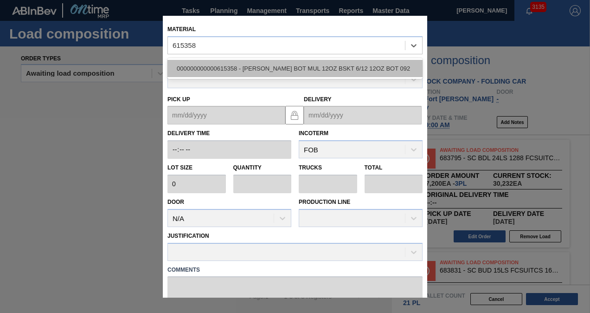
click at [230, 64] on div "000000000000615358 - [PERSON_NAME] BOT MUL 12OZ BSKT 6/12 12OZ BOT 092" at bounding box center [294, 68] width 255 height 17
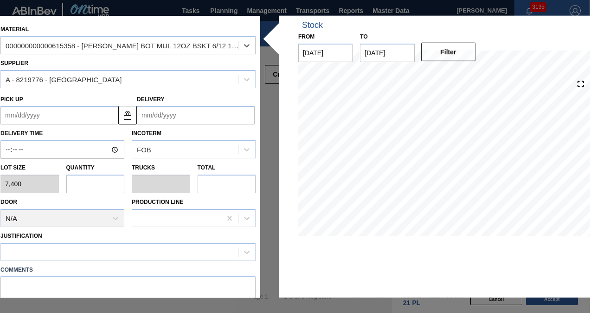
click at [188, 113] on input "Delivery" at bounding box center [196, 115] width 118 height 19
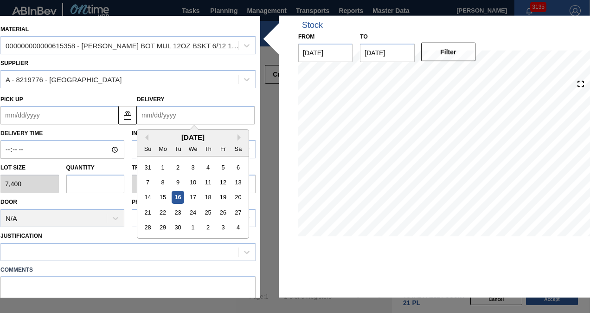
click at [173, 95] on div "Delivery Previous Month Next Month September 2025 Su Mo Tu We Th Fr Sa 31 1 2 3…" at bounding box center [196, 108] width 118 height 32
drag, startPoint x: 168, startPoint y: 112, endPoint x: 165, endPoint y: 119, distance: 7.5
click at [168, 112] on input "Delivery" at bounding box center [196, 115] width 118 height 19
click at [150, 133] on div "[DATE]" at bounding box center [192, 137] width 111 height 8
click at [173, 228] on div "30" at bounding box center [178, 227] width 13 height 13
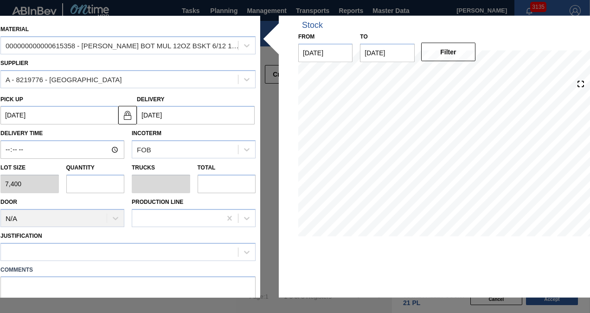
click at [110, 185] on input "text" at bounding box center [95, 183] width 58 height 19
click at [81, 252] on div at bounding box center [119, 251] width 237 height 13
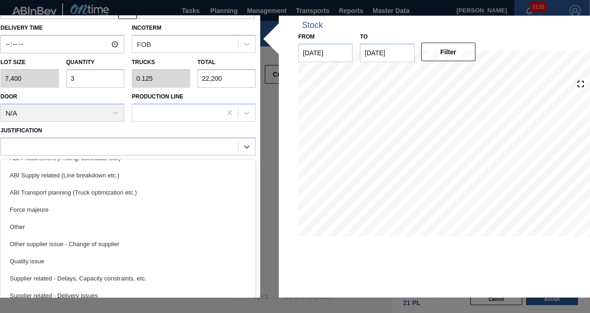
scroll to position [139, 0]
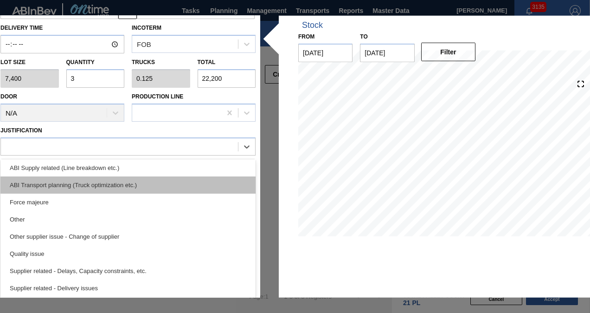
click at [97, 188] on div "ABI Transport planning (Truck optimization etc.)" at bounding box center [127, 184] width 255 height 17
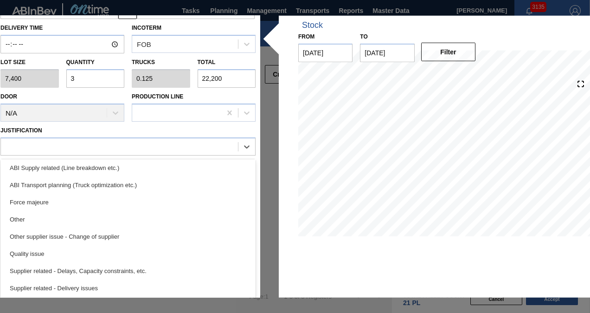
scroll to position [83, 0]
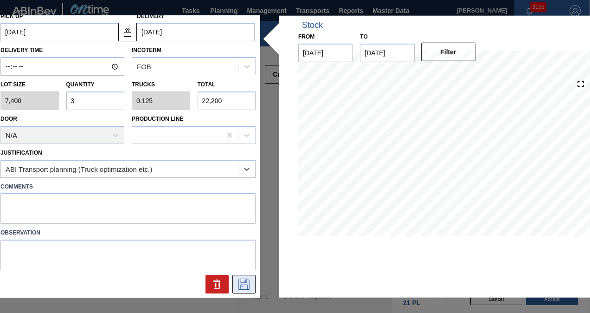
click at [243, 285] on icon at bounding box center [244, 283] width 15 height 11
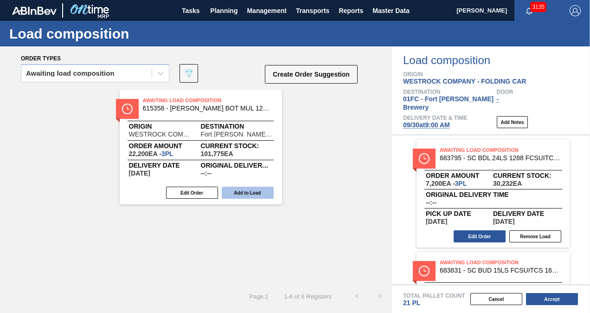
click at [249, 190] on button "Add to Load" at bounding box center [248, 192] width 52 height 12
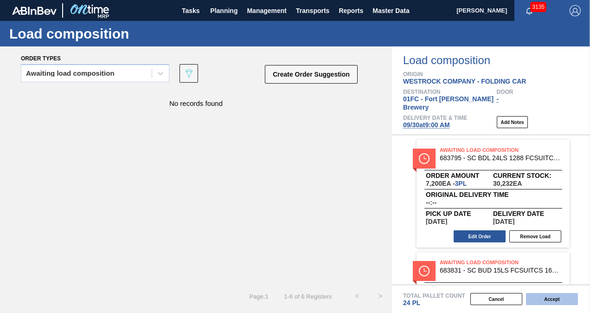
click at [544, 301] on button "Accept" at bounding box center [552, 299] width 52 height 12
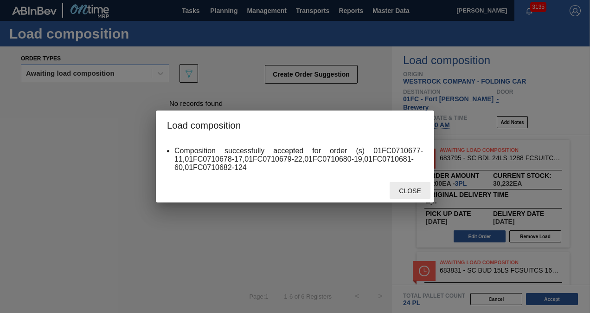
click at [424, 191] on span "Close" at bounding box center [409, 190] width 37 height 7
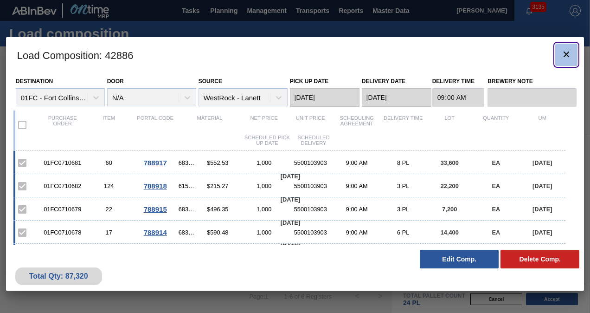
click at [561, 51] on icon "botão de ícone" at bounding box center [566, 54] width 11 height 11
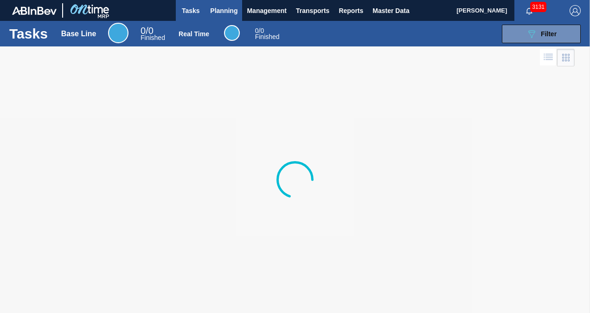
click at [220, 2] on button "Planning" at bounding box center [223, 10] width 37 height 21
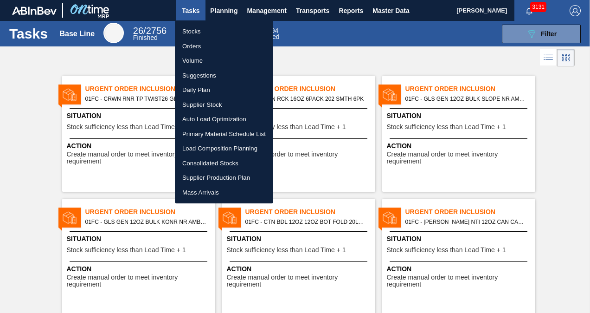
click at [205, 76] on li "Suggestions" at bounding box center [224, 75] width 98 height 15
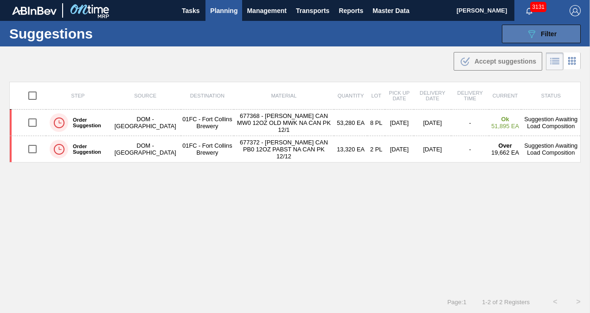
click at [526, 36] on icon "089F7B8B-B2A5-4AFE-B5C0-19BA573D28AC" at bounding box center [531, 33] width 11 height 11
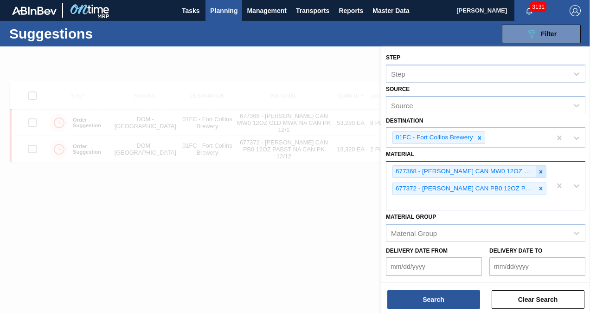
click at [537, 168] on icon at bounding box center [540, 171] width 6 height 6
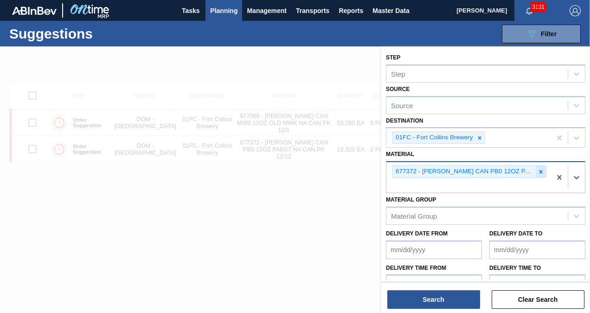
click at [537, 170] on icon at bounding box center [540, 171] width 6 height 6
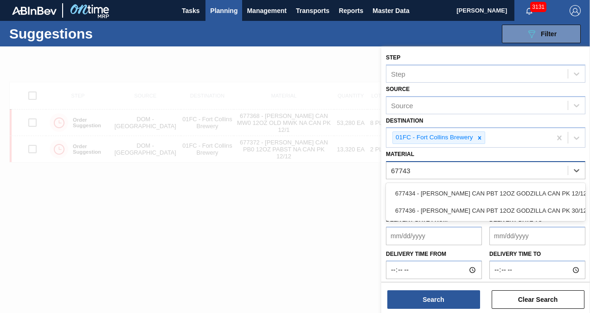
type input "677434"
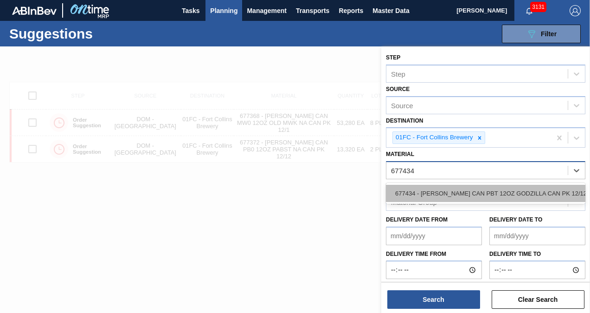
click at [522, 189] on div "677434 - [PERSON_NAME] CAN PBT 12OZ GODZILLA CAN PK 12/12" at bounding box center [485, 193] width 199 height 17
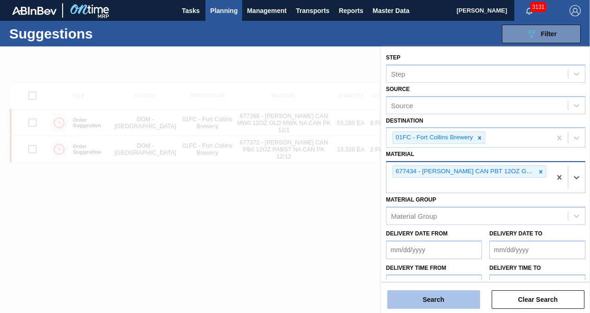
click at [460, 293] on button "Search" at bounding box center [433, 299] width 93 height 19
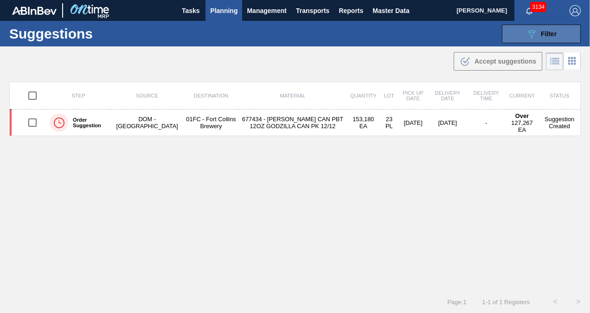
click at [535, 36] on icon "089F7B8B-B2A5-4AFE-B5C0-19BA573D28AC" at bounding box center [531, 33] width 11 height 11
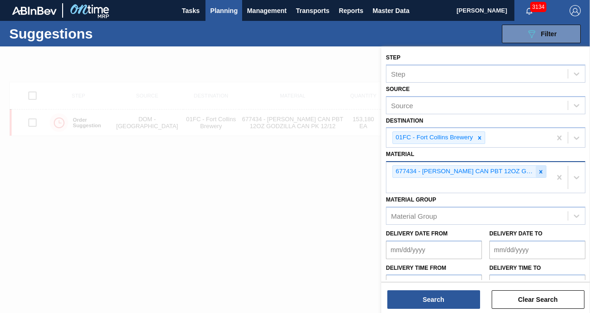
click at [539, 170] on icon at bounding box center [540, 171] width 3 height 3
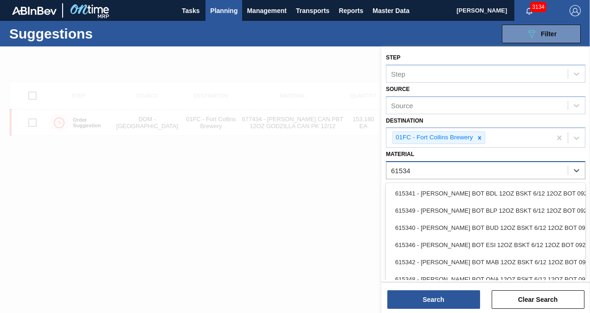
type input "615340"
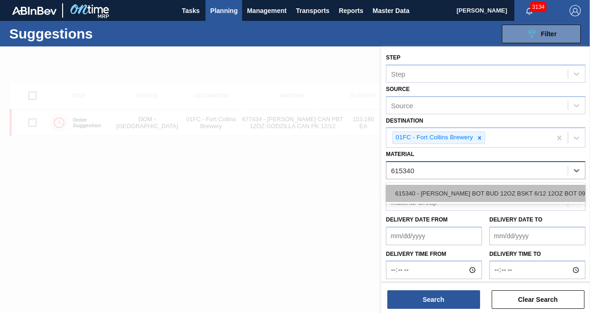
click at [512, 190] on div "615340 - [PERSON_NAME] BOT BUD 12OZ BSKT 6/12 12OZ BOT 092" at bounding box center [485, 193] width 199 height 17
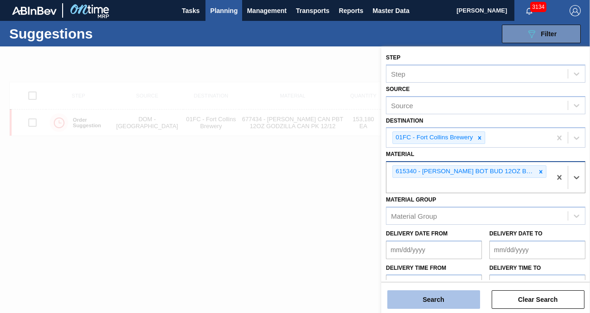
click at [437, 299] on button "Search" at bounding box center [433, 299] width 93 height 19
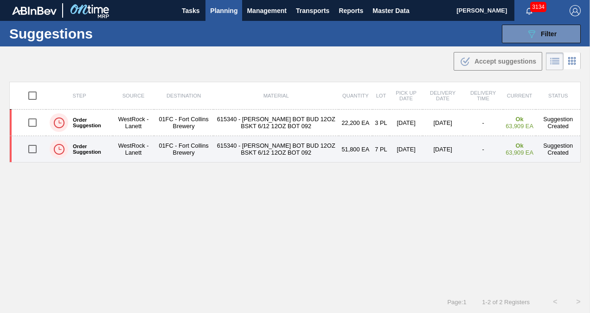
click at [27, 146] on input "checkbox" at bounding box center [32, 148] width 19 height 19
checkbox input "true"
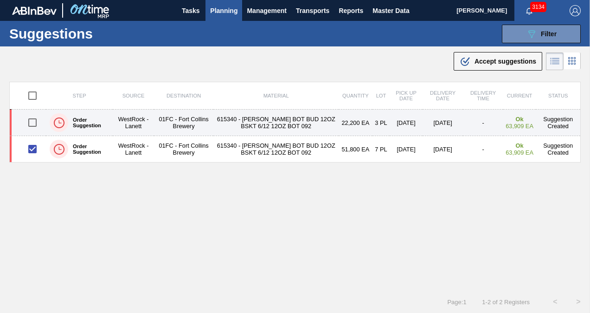
click at [31, 124] on input "checkbox" at bounding box center [32, 122] width 19 height 19
checkbox input "true"
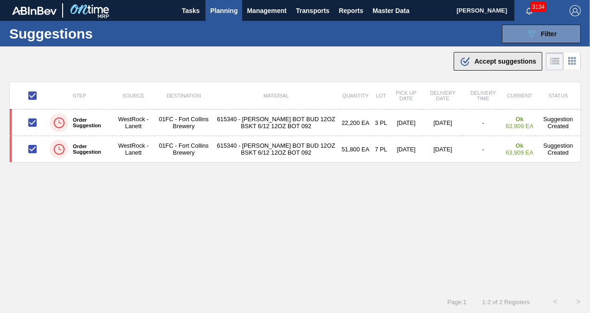
click at [494, 53] on button ".b{fill:var(--color-action-default)} Accept suggestions" at bounding box center [498, 61] width 89 height 19
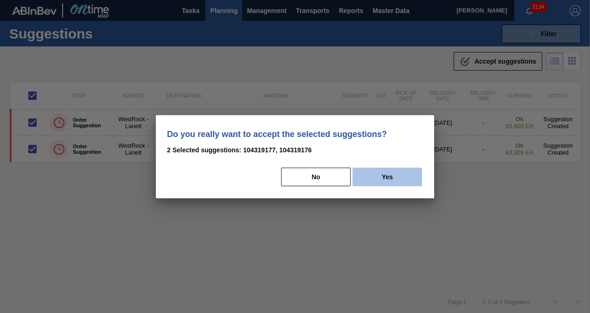
click at [380, 177] on button "Yes" at bounding box center [387, 176] width 70 height 19
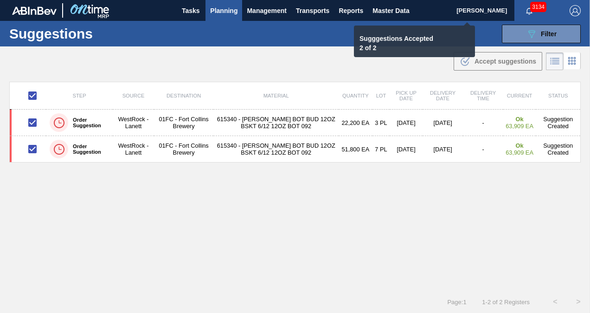
checkbox input "false"
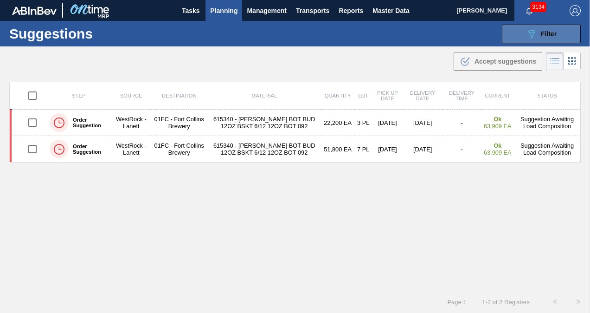
click at [517, 36] on button "089F7B8B-B2A5-4AFE-B5C0-19BA573D28AC Filter" at bounding box center [541, 34] width 79 height 19
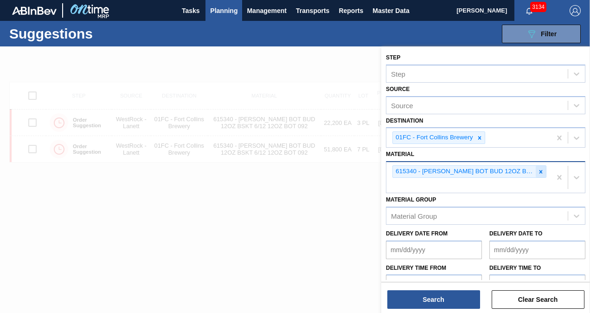
click at [543, 169] on div at bounding box center [541, 172] width 10 height 12
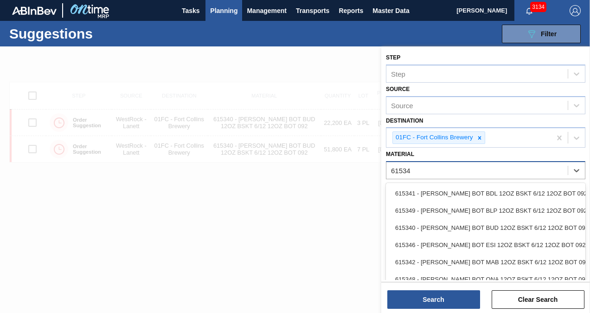
type input "615349"
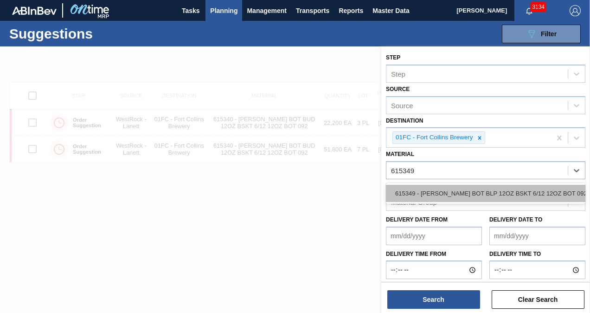
click at [520, 185] on div "615349 - CARR BOT BLP 12OZ BSKT 6/12 12OZ BOT 092" at bounding box center [485, 193] width 199 height 17
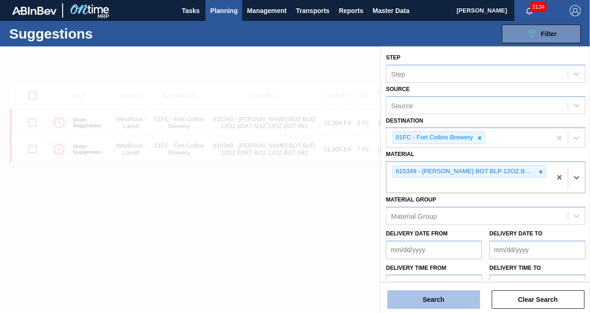
click at [448, 296] on button "Search" at bounding box center [433, 299] width 93 height 19
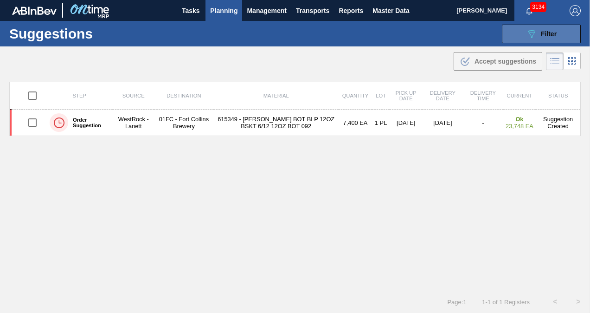
click at [510, 38] on button "089F7B8B-B2A5-4AFE-B5C0-19BA573D28AC Filter" at bounding box center [541, 34] width 79 height 19
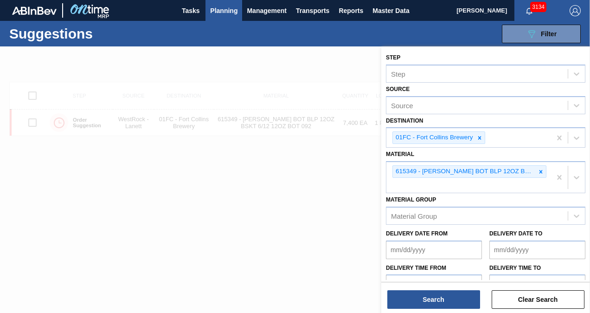
click at [367, 170] on div at bounding box center [295, 202] width 590 height 313
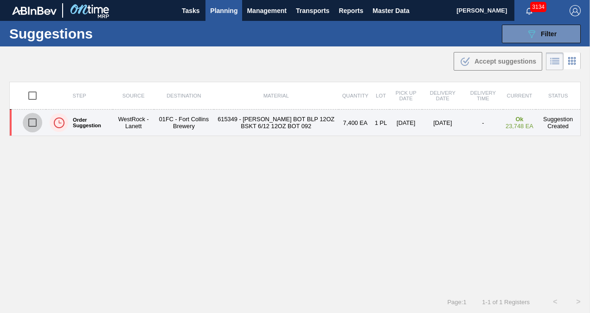
click at [29, 118] on input "checkbox" at bounding box center [32, 122] width 19 height 19
checkbox input "true"
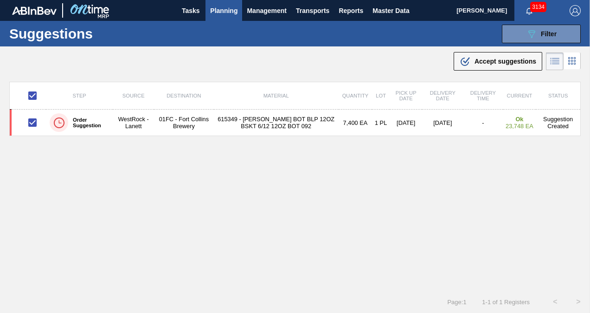
click at [483, 67] on button ".b{fill:var(--color-action-default)} Accept suggestions" at bounding box center [498, 61] width 89 height 19
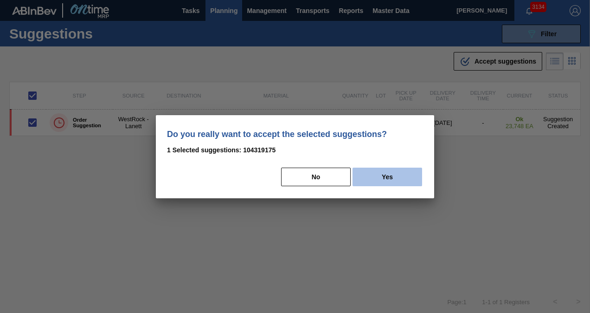
click at [381, 179] on button "Yes" at bounding box center [387, 176] width 70 height 19
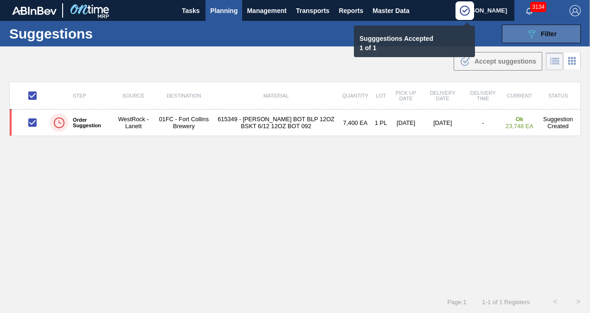
click at [537, 39] on button "089F7B8B-B2A5-4AFE-B5C0-19BA573D28AC Filter" at bounding box center [541, 34] width 79 height 19
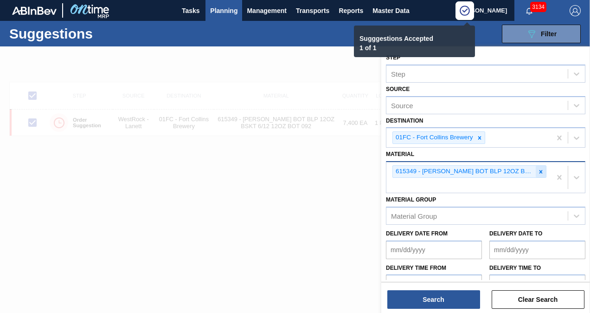
click at [537, 166] on div at bounding box center [541, 172] width 10 height 12
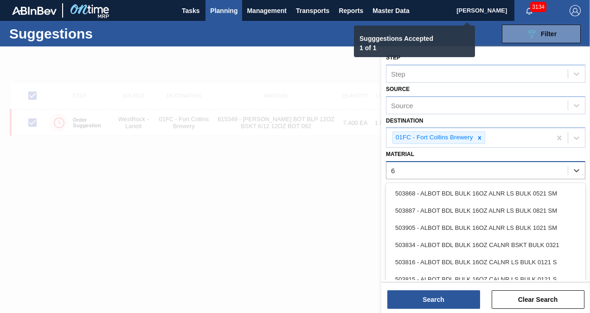
type input "61"
checkbox input "false"
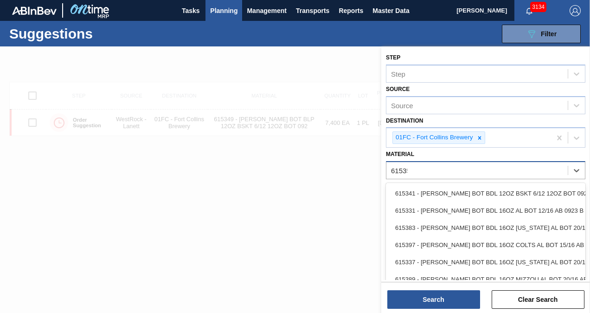
type input "615351"
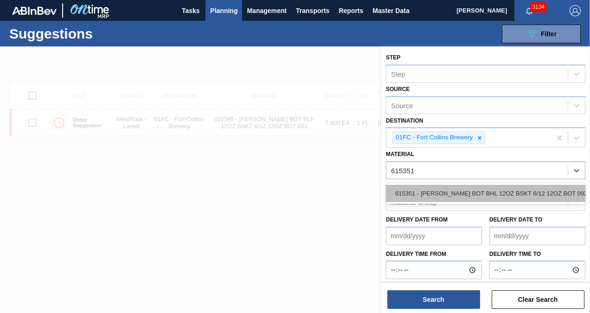
click at [493, 195] on div "615351 - CARR BOT BHL 12OZ BSKT 6/12 12OZ BOT 092" at bounding box center [485, 193] width 199 height 17
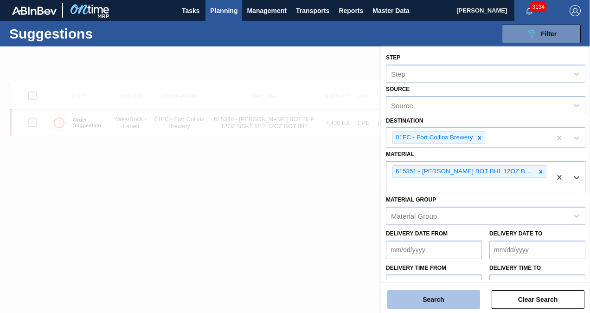
click at [460, 296] on button "Search" at bounding box center [433, 299] width 93 height 19
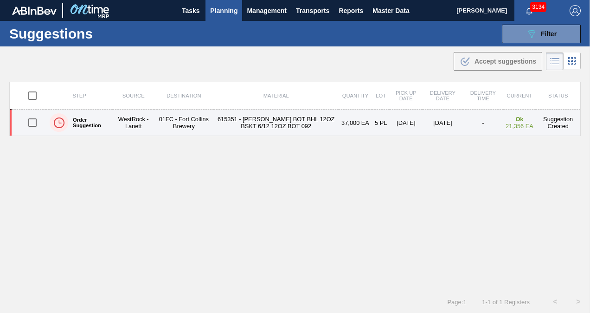
drag, startPoint x: 30, startPoint y: 120, endPoint x: 47, endPoint y: 117, distance: 17.8
click at [30, 120] on input "checkbox" at bounding box center [32, 122] width 19 height 19
checkbox input "true"
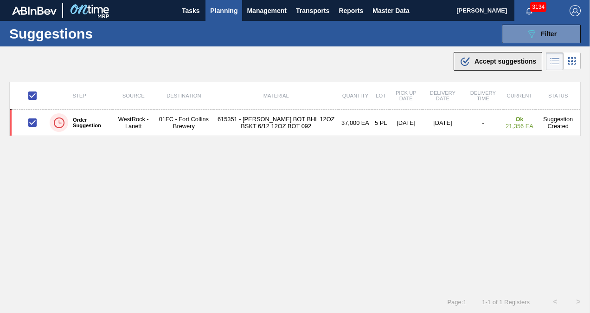
click at [472, 64] on div ".b{fill:var(--color-action-default)} Accept suggestions" at bounding box center [498, 61] width 77 height 11
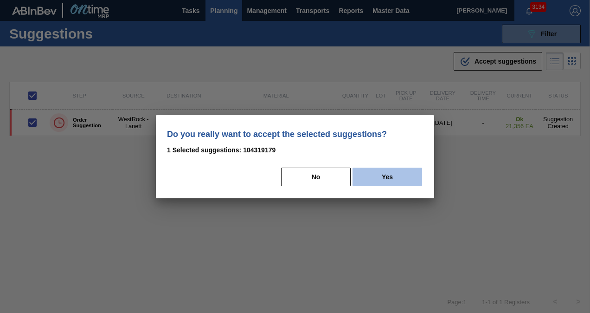
click at [380, 173] on button "Yes" at bounding box center [387, 176] width 70 height 19
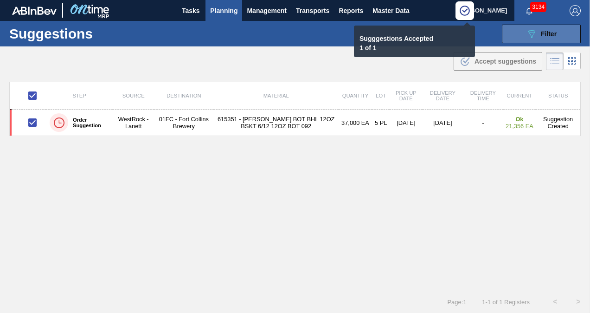
click at [519, 41] on button "089F7B8B-B2A5-4AFE-B5C0-19BA573D28AC Filter" at bounding box center [541, 34] width 79 height 19
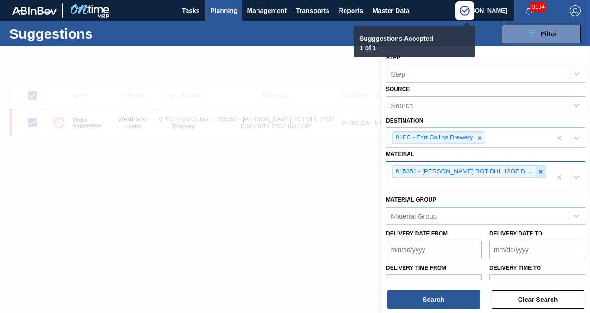
click at [536, 172] on div at bounding box center [541, 172] width 10 height 12
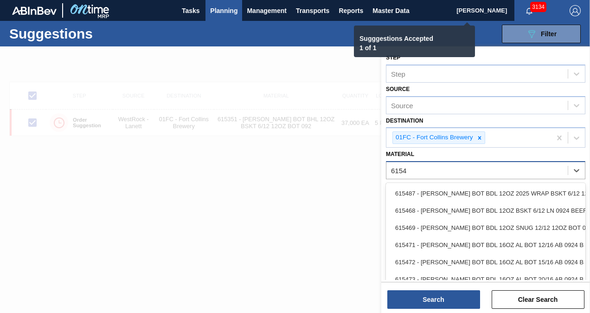
type input "61548"
checkbox input "false"
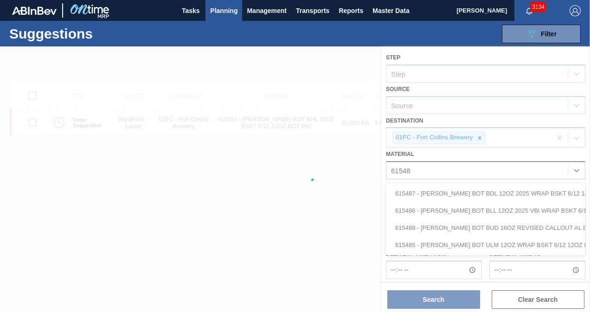
type input "615486"
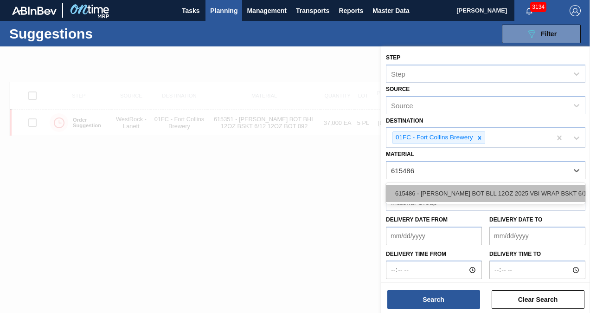
click at [453, 188] on div "615486 - CARR BOT BLL 12OZ 2025 VBI WRAP BSKT 6/1" at bounding box center [485, 193] width 199 height 17
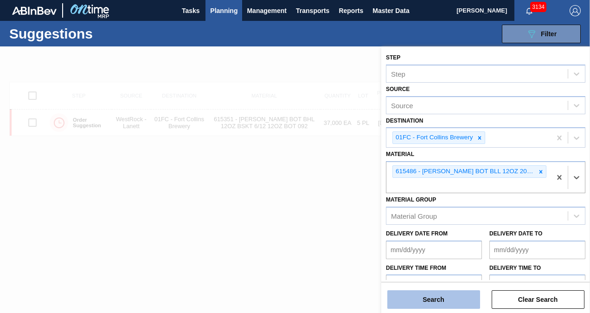
click at [450, 298] on button "Search" at bounding box center [433, 299] width 93 height 19
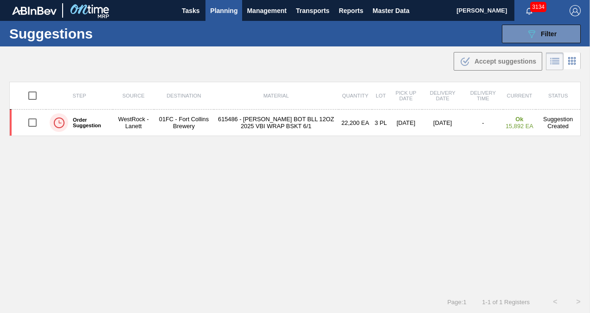
click at [365, 168] on div "Step Source Destination Material Quantity Lot Pick up Date Delivery Date Delive…" at bounding box center [294, 178] width 571 height 192
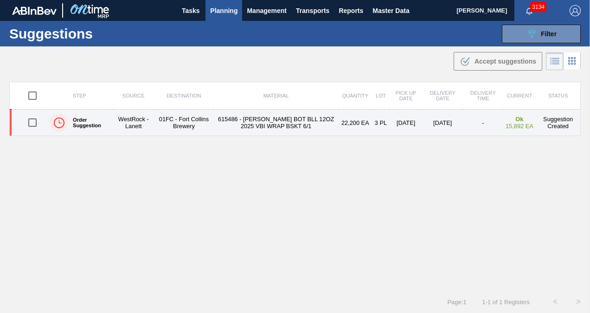
click at [34, 123] on input "checkbox" at bounding box center [32, 122] width 19 height 19
checkbox input "true"
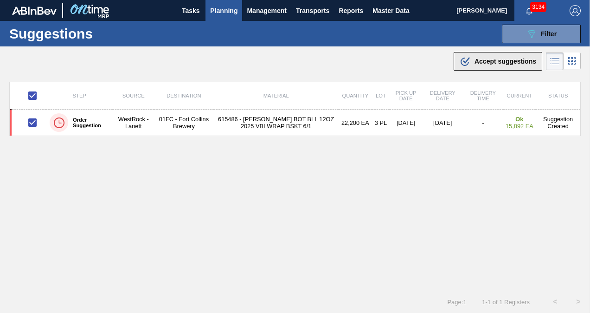
click at [519, 58] on span "Accept suggestions" at bounding box center [505, 61] width 62 height 7
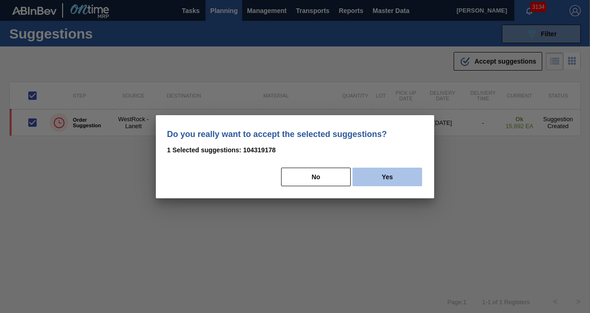
click at [397, 169] on button "Yes" at bounding box center [387, 176] width 70 height 19
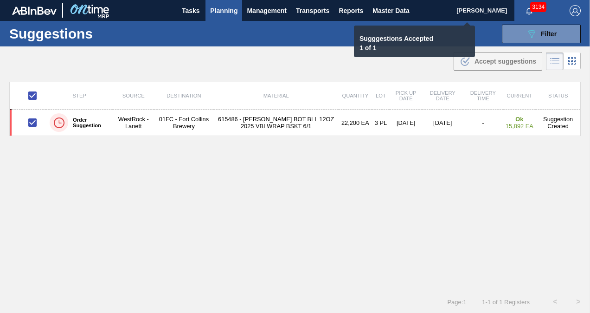
checkbox input "false"
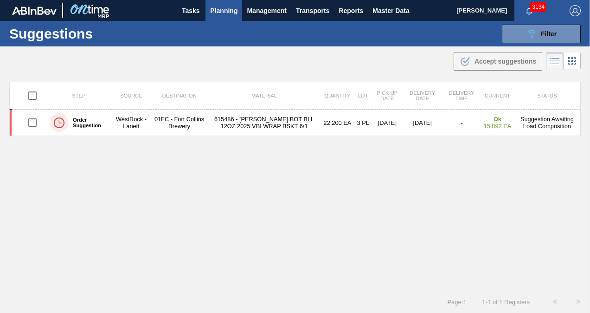
drag, startPoint x: 530, startPoint y: 40, endPoint x: 530, endPoint y: 54, distance: 13.9
click at [530, 40] on button "089F7B8B-B2A5-4AFE-B5C0-19BA573D28AC Filter" at bounding box center [541, 34] width 79 height 19
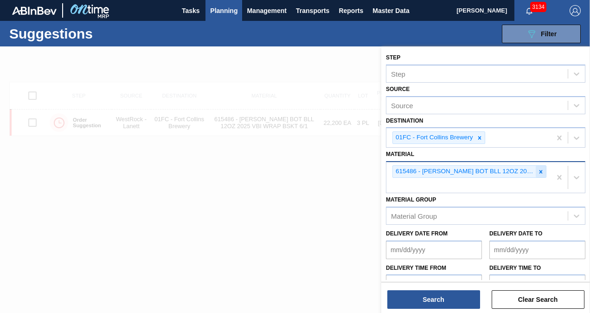
click at [539, 170] on icon at bounding box center [540, 171] width 6 height 6
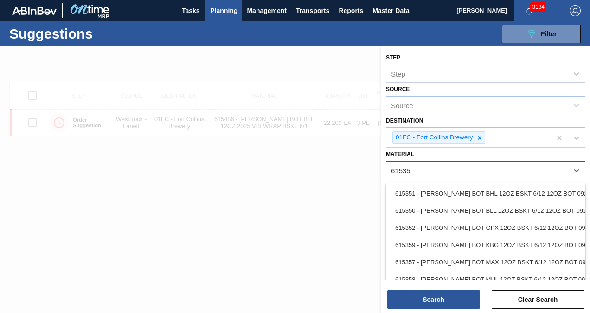
type input "615358"
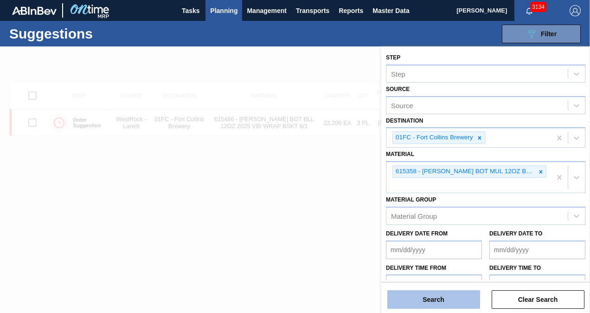
click at [432, 304] on button "Search" at bounding box center [433, 299] width 93 height 19
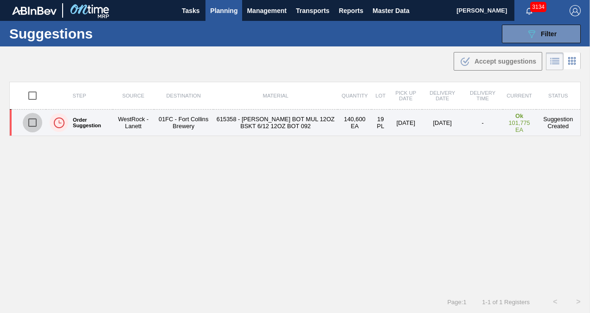
click at [41, 122] on input "checkbox" at bounding box center [32, 122] width 19 height 19
checkbox input "true"
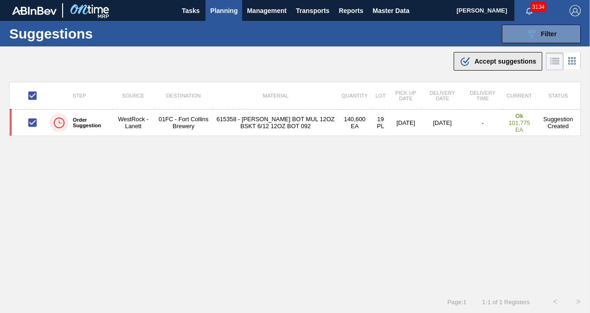
click at [517, 65] on div ".b{fill:var(--color-action-default)} Accept suggestions" at bounding box center [498, 61] width 77 height 11
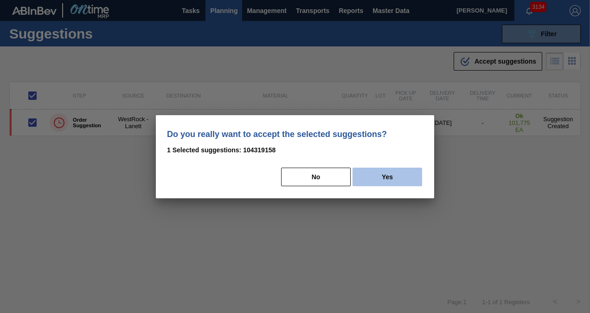
click at [402, 172] on button "Yes" at bounding box center [387, 176] width 70 height 19
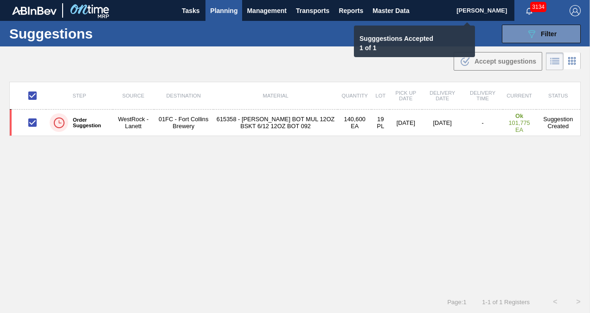
checkbox input "false"
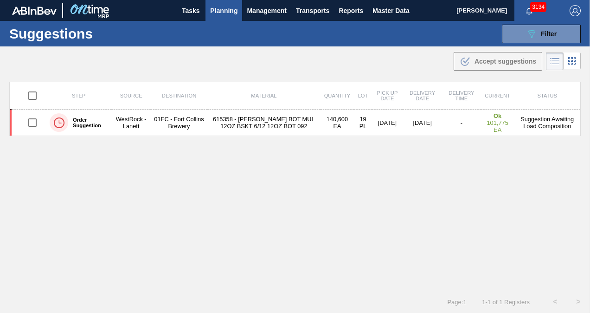
drag, startPoint x: 538, startPoint y: 40, endPoint x: 538, endPoint y: 45, distance: 5.6
click at [538, 40] on button "089F7B8B-B2A5-4AFE-B5C0-19BA573D28AC Filter" at bounding box center [541, 34] width 79 height 19
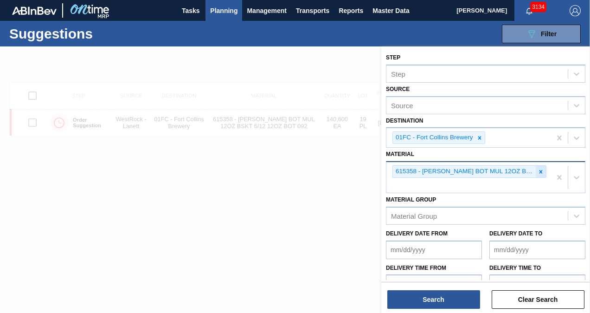
click at [538, 168] on icon at bounding box center [540, 171] width 6 height 6
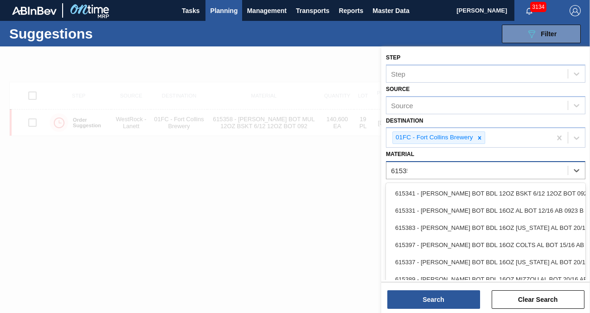
type input "615354"
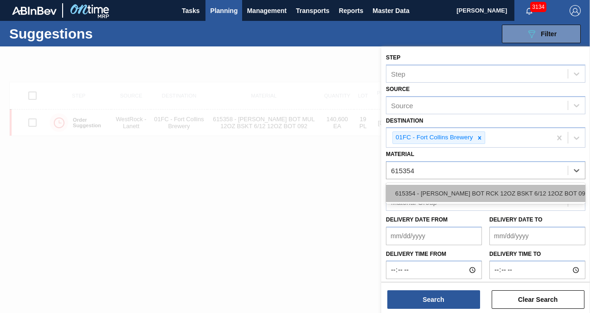
click at [483, 189] on div "615354 - CARR BOT RCK 12OZ BSKT 6/12 12OZ BOT 092" at bounding box center [485, 193] width 199 height 17
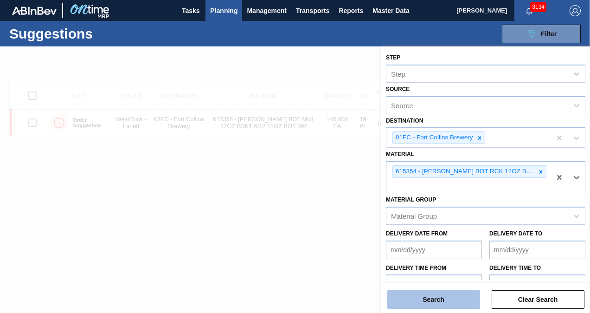
click at [443, 295] on button "Search" at bounding box center [433, 299] width 93 height 19
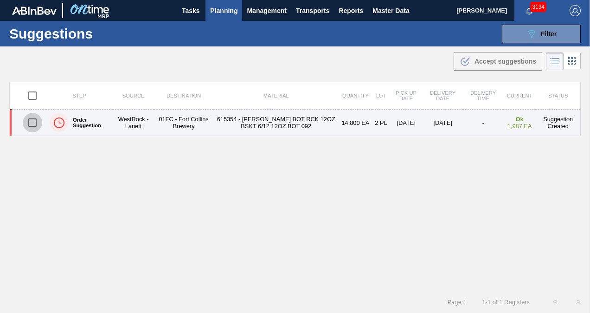
click at [32, 122] on input "checkbox" at bounding box center [32, 122] width 19 height 19
checkbox input "true"
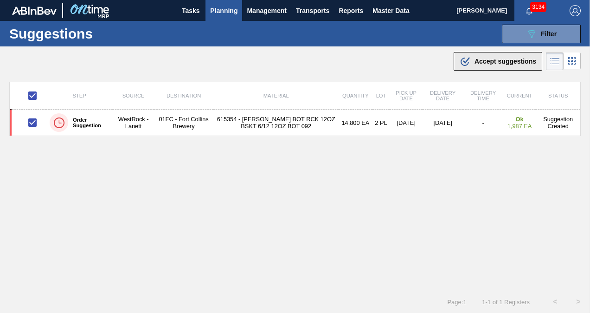
click at [483, 56] on div ".b{fill:var(--color-action-default)} Accept suggestions" at bounding box center [498, 61] width 77 height 11
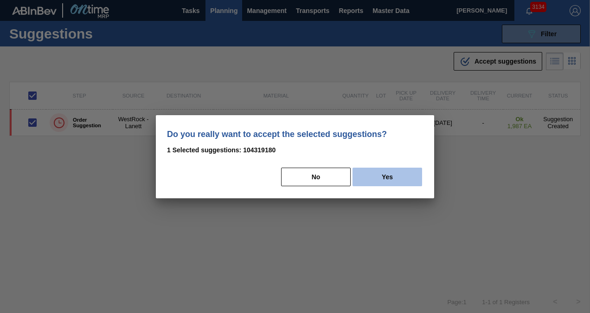
click at [379, 175] on button "Yes" at bounding box center [387, 176] width 70 height 19
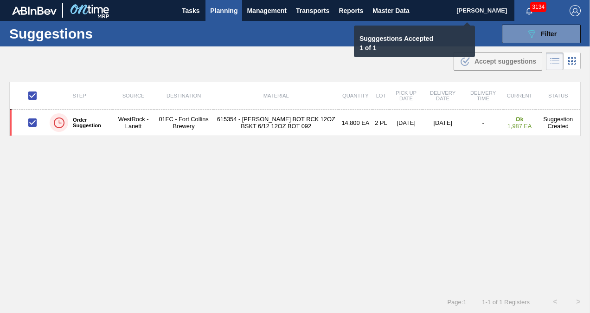
checkbox input "false"
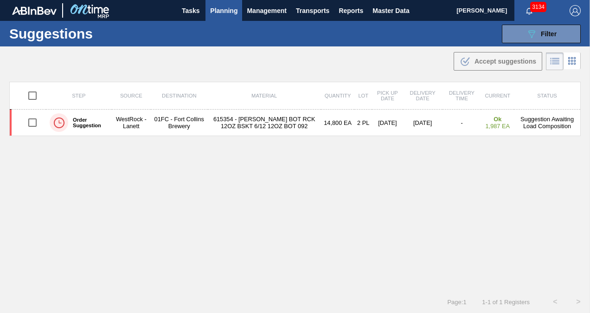
click at [513, 45] on div "Suggestions 089F7B8B-B2A5-4AFE-B5C0-19BA573D28AC Filter Step Step Source Source…" at bounding box center [295, 34] width 590 height 26
click at [515, 35] on button "089F7B8B-B2A5-4AFE-B5C0-19BA573D28AC Filter" at bounding box center [541, 34] width 79 height 19
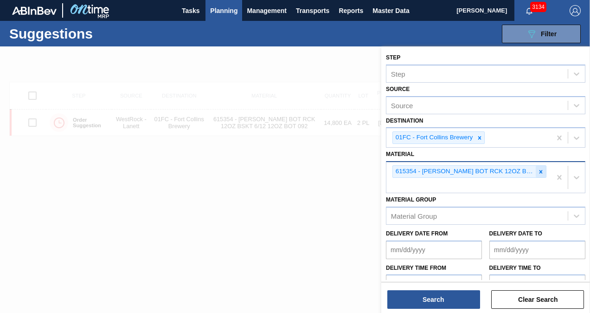
click at [541, 171] on icon at bounding box center [540, 171] width 6 height 6
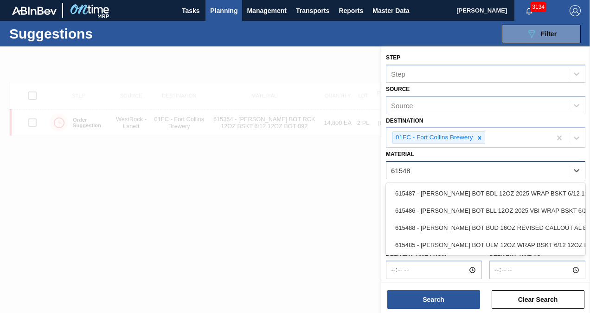
type input "615485"
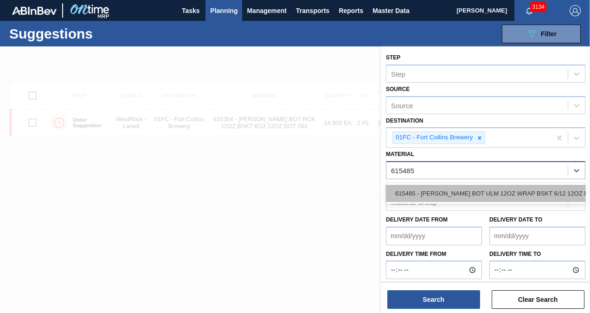
click at [525, 196] on div "615485 - CARR BOT ULM 12OZ WRAP BSKT 6/12 12OZ BO" at bounding box center [485, 193] width 199 height 17
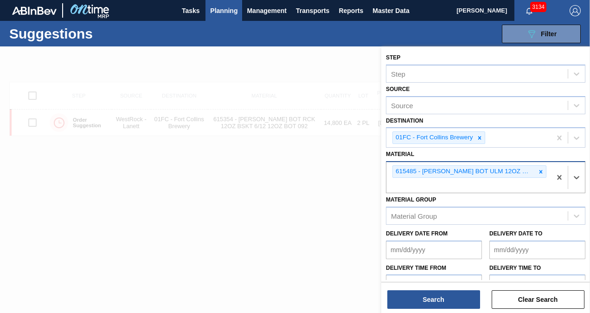
type input "6"
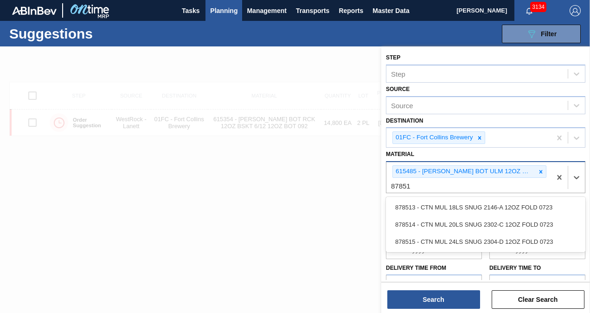
type input "878514"
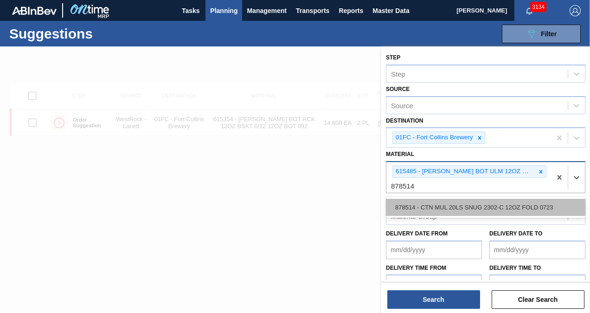
click at [487, 205] on div "878514 - CTN MUL 20LS SNUG 2302-C 12OZ FOLD 0723" at bounding box center [485, 206] width 199 height 17
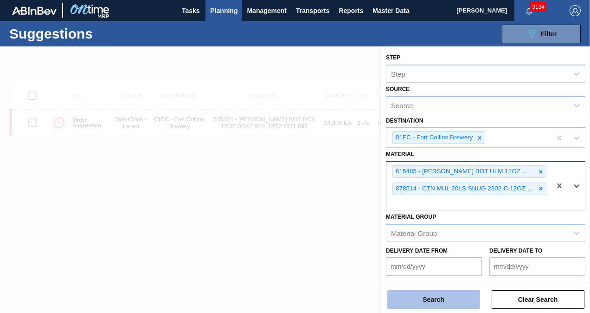
click at [448, 294] on button "Search" at bounding box center [433, 299] width 93 height 19
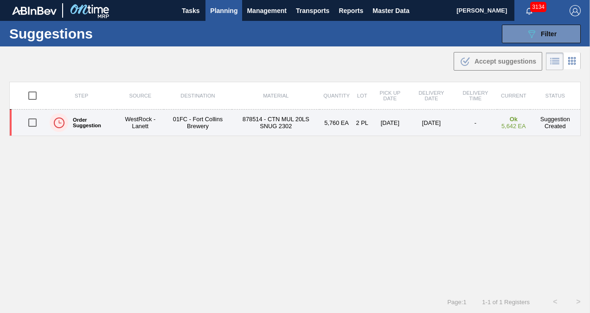
click at [38, 122] on input "checkbox" at bounding box center [32, 122] width 19 height 19
checkbox input "true"
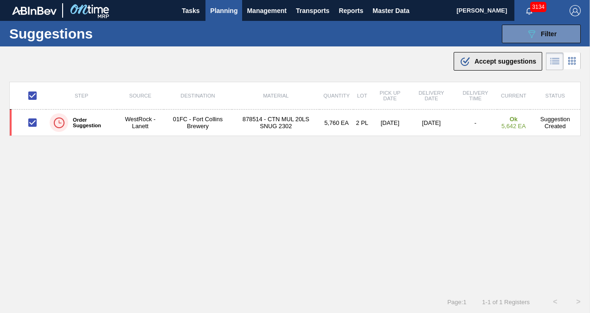
click at [477, 59] on span "Accept suggestions" at bounding box center [505, 61] width 62 height 7
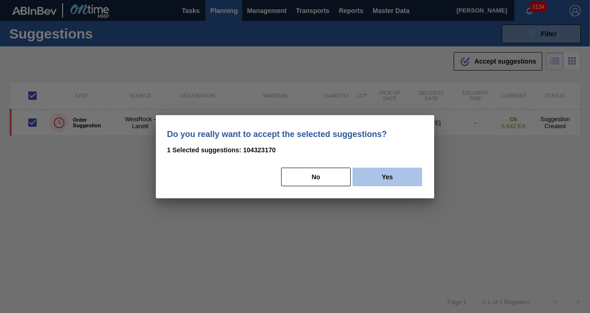
click at [384, 175] on button "Yes" at bounding box center [387, 176] width 70 height 19
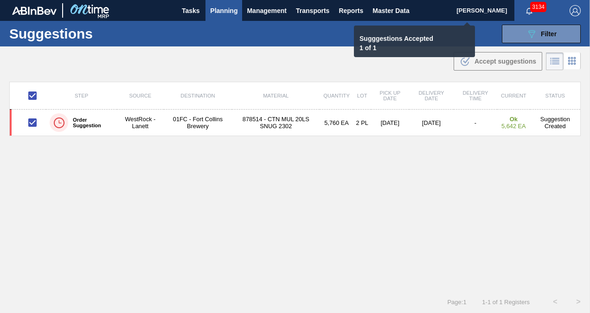
checkbox input "false"
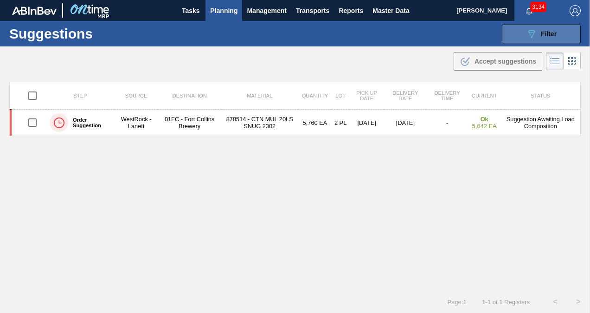
click at [547, 34] on span "Filter" at bounding box center [549, 33] width 16 height 7
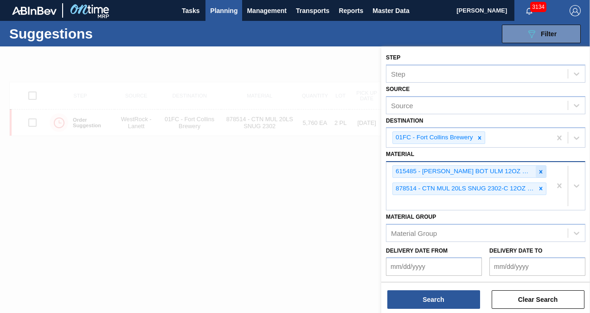
click at [543, 172] on icon at bounding box center [540, 171] width 6 height 6
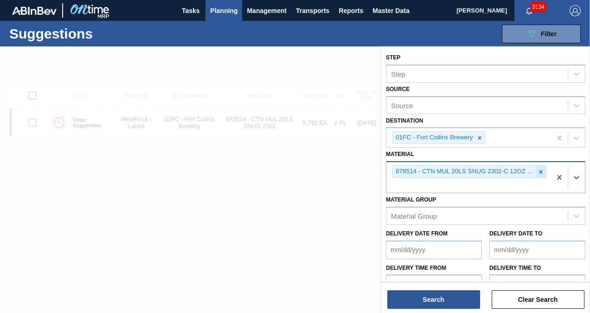
click at [538, 173] on div at bounding box center [541, 172] width 10 height 12
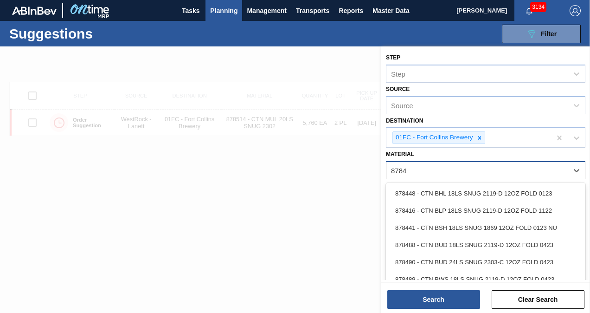
type input "878416"
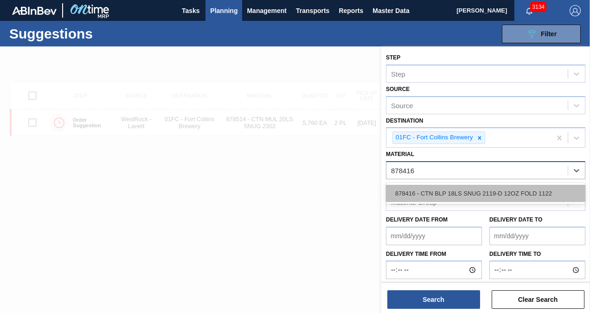
click at [521, 191] on div "878416 - CTN BLP 18LS SNUG 2119-D 12OZ FOLD 1122" at bounding box center [485, 193] width 199 height 17
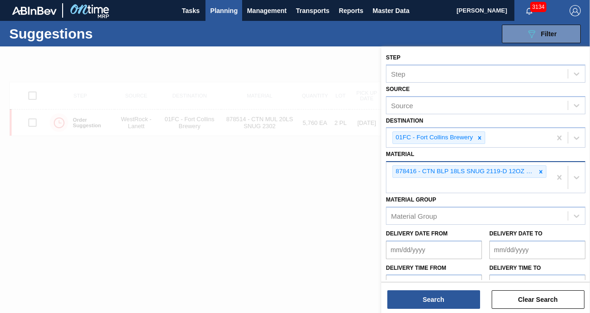
click at [446, 0] on html "Tasks Planning Management Transports Reports Master Data Christina Carrig 3134 …" at bounding box center [295, 0] width 590 height 0
click at [447, 300] on button "Search" at bounding box center [433, 299] width 93 height 19
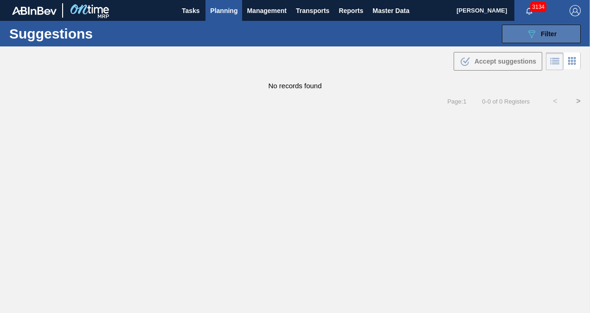
drag, startPoint x: 524, startPoint y: 36, endPoint x: 525, endPoint y: 41, distance: 5.2
click at [524, 36] on button "089F7B8B-B2A5-4AFE-B5C0-19BA573D28AC Filter" at bounding box center [541, 34] width 79 height 19
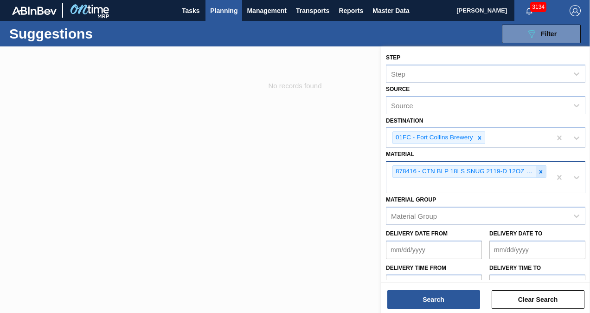
click at [542, 168] on icon at bounding box center [540, 171] width 6 height 6
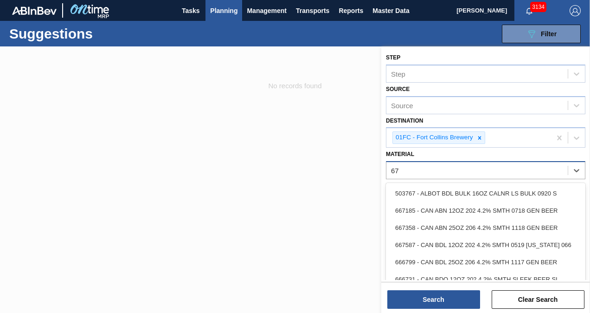
type input "6"
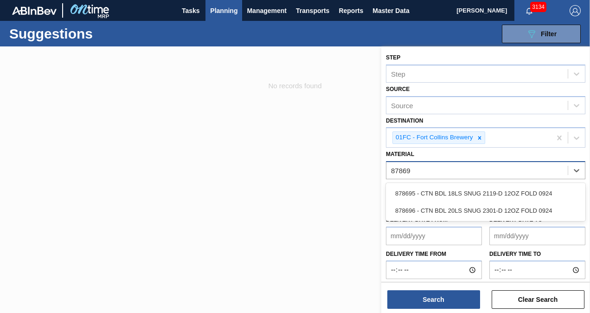
type input "878696"
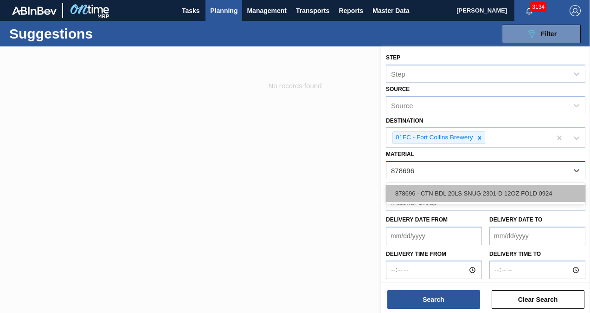
click at [502, 188] on div "878696 - CTN BDL 20LS SNUG 2301-D 12OZ FOLD 0924" at bounding box center [485, 193] width 199 height 17
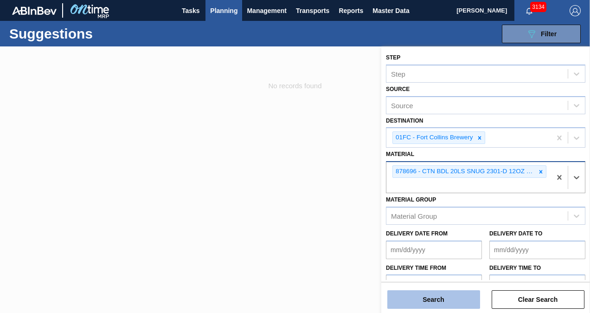
click at [428, 304] on button "Search" at bounding box center [433, 299] width 93 height 19
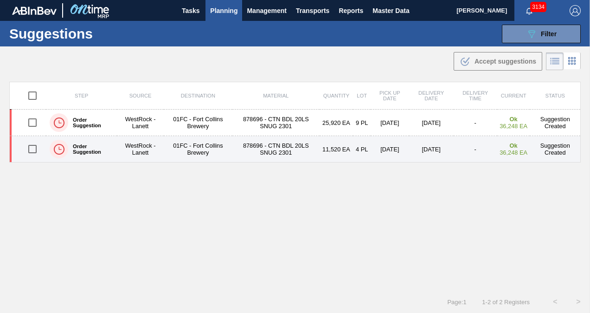
click at [37, 147] on input "checkbox" at bounding box center [32, 148] width 19 height 19
checkbox input "true"
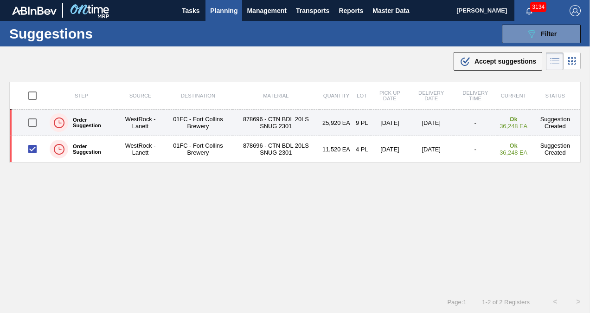
click at [34, 119] on input "checkbox" at bounding box center [32, 122] width 19 height 19
checkbox input "true"
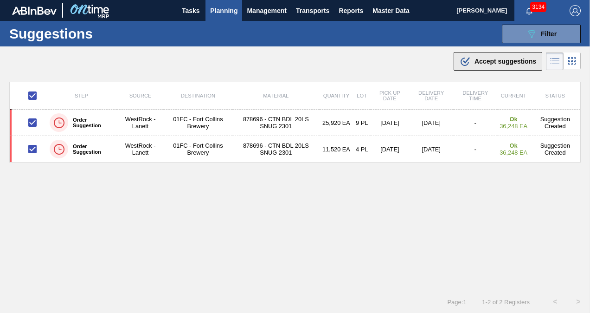
click at [495, 65] on div ".b{fill:var(--color-action-default)} Accept suggestions" at bounding box center [498, 61] width 77 height 11
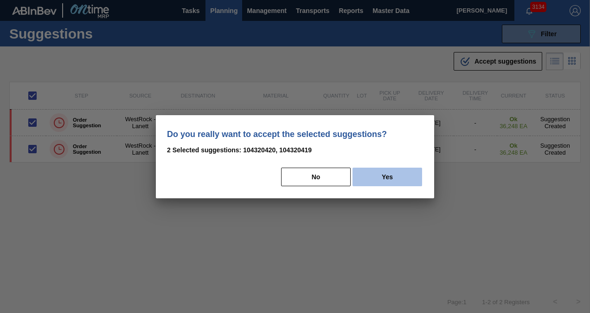
click at [382, 173] on button "Yes" at bounding box center [387, 176] width 70 height 19
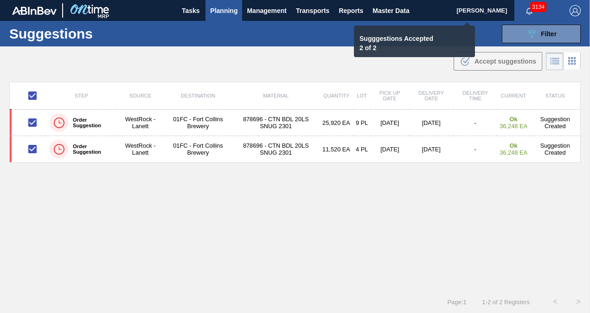
checkbox input "false"
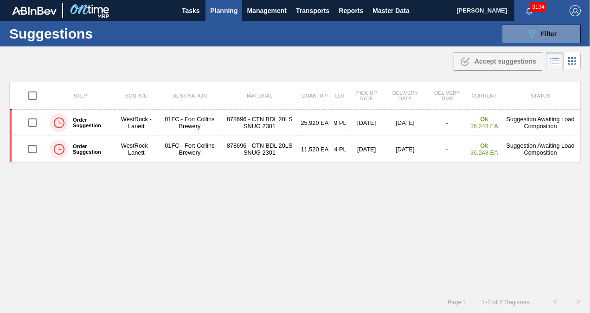
click at [217, 11] on span "Planning" at bounding box center [223, 10] width 27 height 11
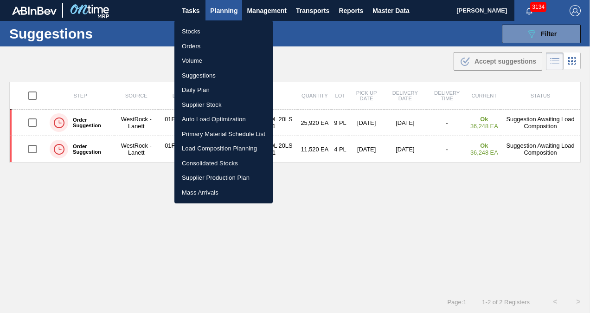
click at [221, 6] on div at bounding box center [295, 156] width 590 height 313
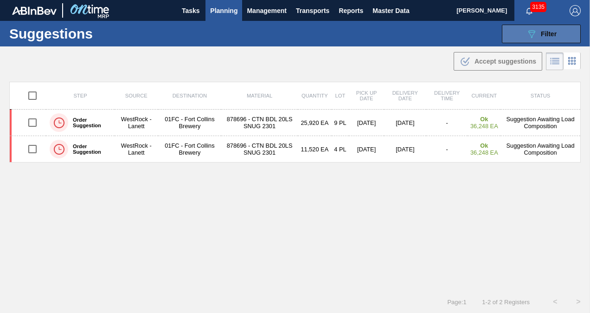
click at [544, 36] on span "Filter" at bounding box center [549, 33] width 16 height 7
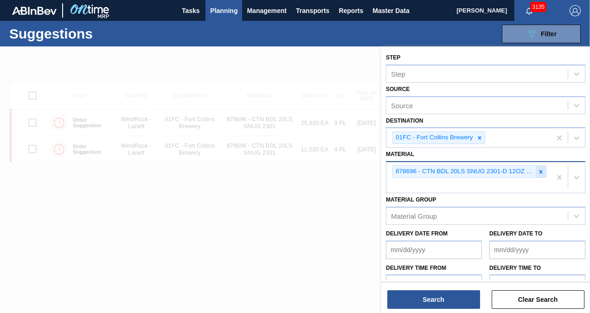
click at [540, 170] on icon at bounding box center [540, 171] width 3 height 3
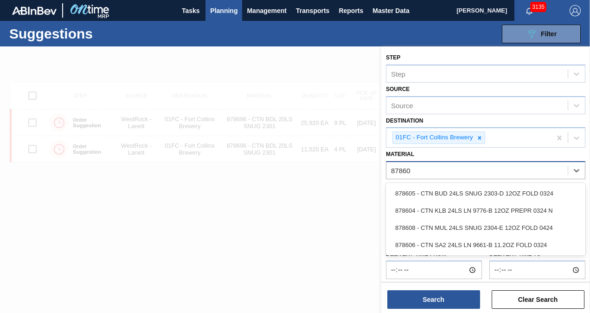
type input "878605"
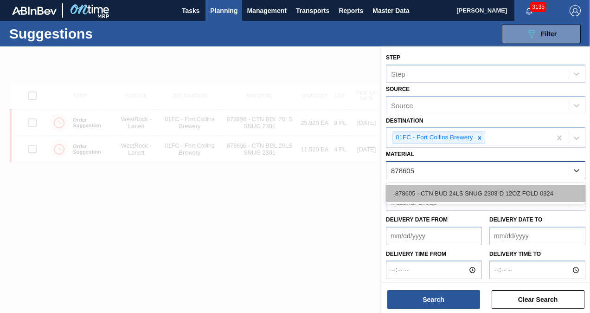
click at [514, 186] on div "878605 - CTN BUD 24LS SNUG 2303-D 12OZ FOLD 0324" at bounding box center [485, 193] width 199 height 17
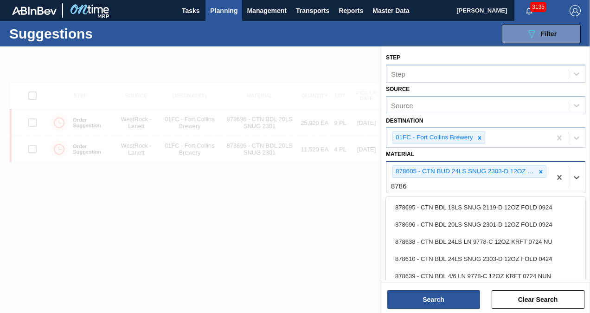
type input "878608"
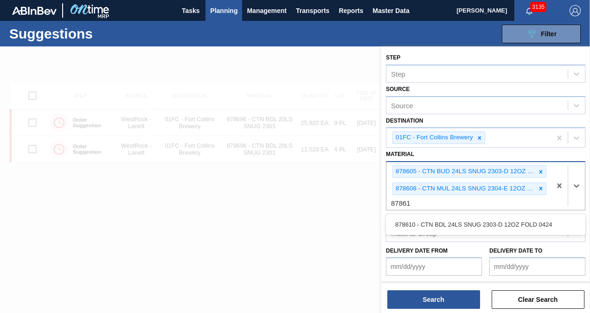
type input "878610"
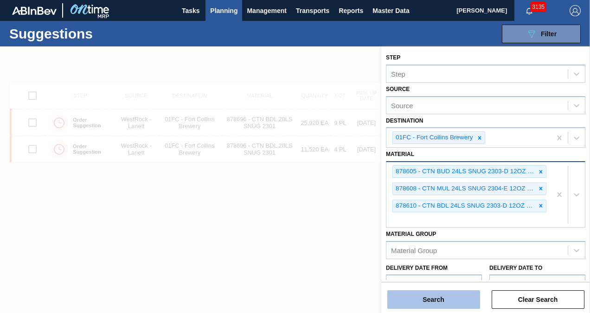
click at [443, 291] on button "Search" at bounding box center [433, 299] width 93 height 19
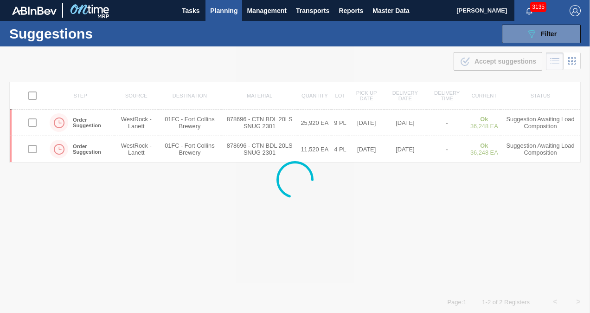
drag, startPoint x: 310, startPoint y: 51, endPoint x: 304, endPoint y: 51, distance: 6.0
click at [310, 51] on div at bounding box center [295, 179] width 590 height 266
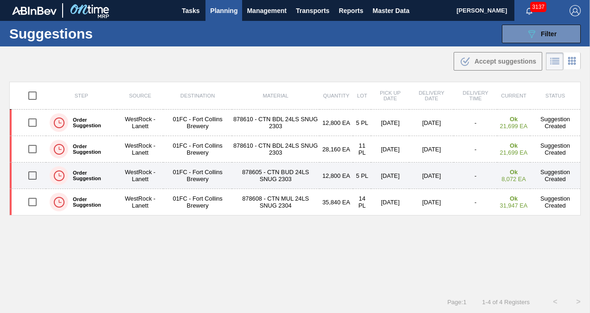
click at [30, 170] on input "checkbox" at bounding box center [32, 175] width 19 height 19
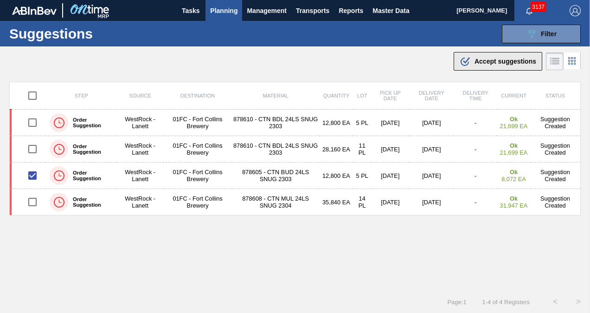
click at [474, 63] on span "Accept suggestions" at bounding box center [505, 61] width 62 height 7
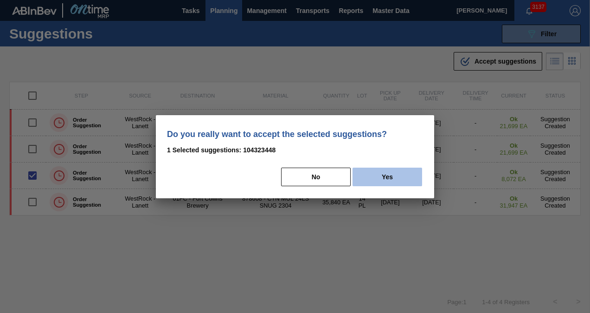
click at [371, 175] on button "Yes" at bounding box center [387, 176] width 70 height 19
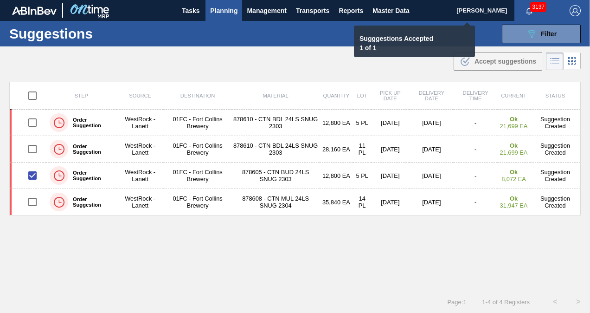
checkbox input "false"
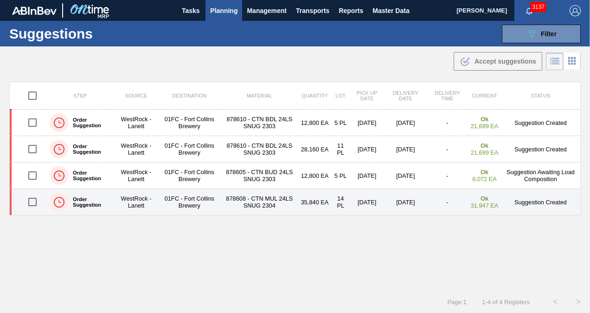
click at [31, 201] on input "checkbox" at bounding box center [32, 201] width 19 height 19
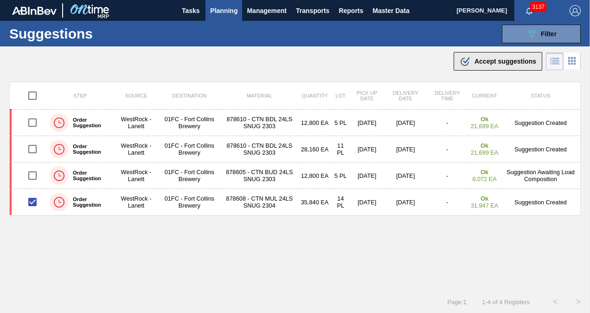
click at [489, 64] on span "Accept suggestions" at bounding box center [505, 61] width 62 height 7
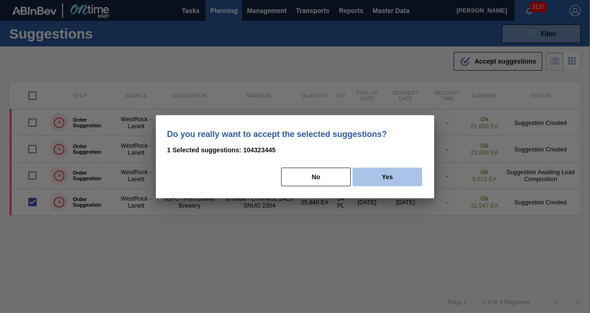
click at [386, 171] on button "Yes" at bounding box center [387, 176] width 70 height 19
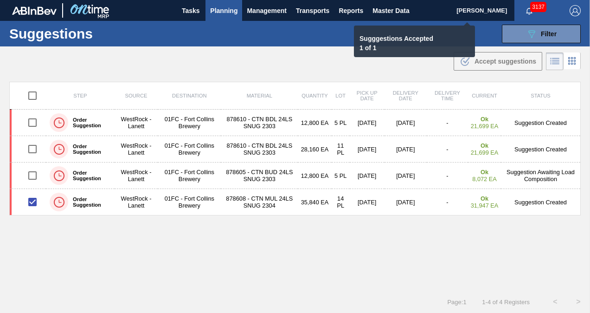
checkbox input "false"
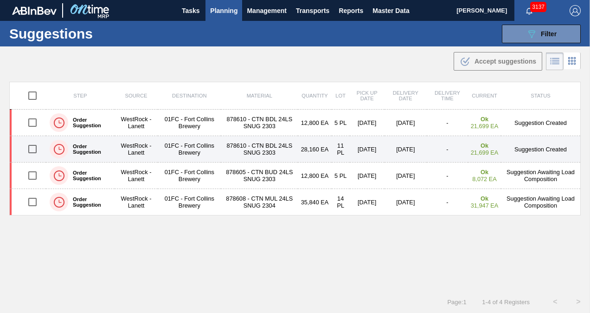
click at [33, 148] on input "checkbox" at bounding box center [32, 148] width 19 height 19
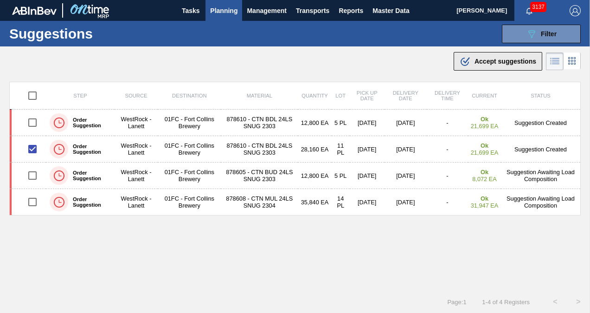
click at [494, 60] on span "Accept suggestions" at bounding box center [505, 61] width 62 height 7
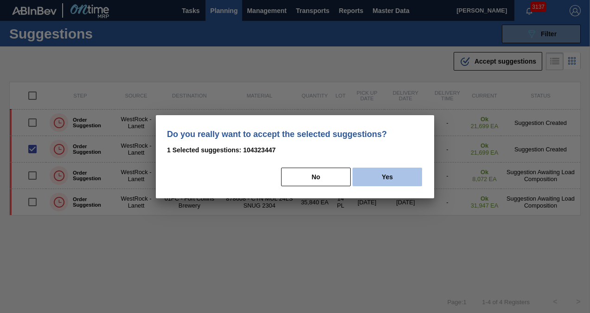
click at [381, 179] on button "Yes" at bounding box center [387, 176] width 70 height 19
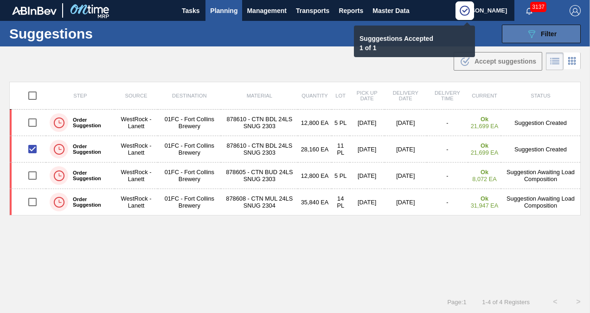
click at [531, 30] on icon at bounding box center [531, 34] width 7 height 8
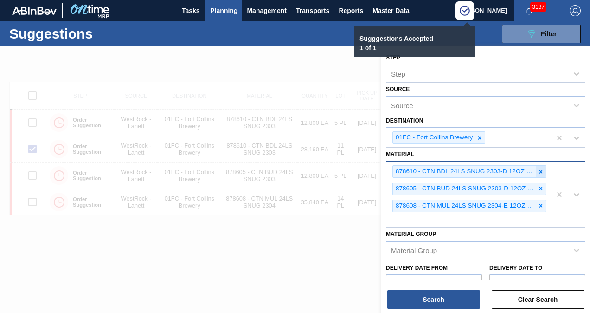
click at [537, 168] on icon at bounding box center [540, 171] width 6 height 6
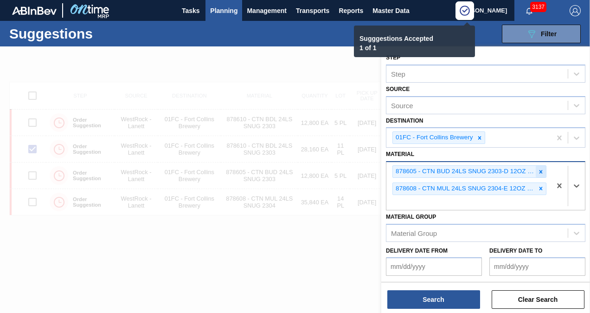
click at [539, 171] on icon at bounding box center [540, 171] width 3 height 3
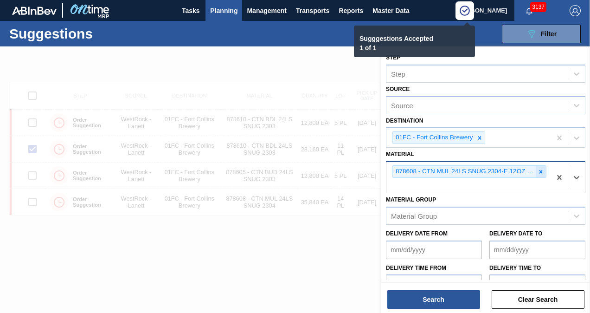
click at [539, 172] on icon at bounding box center [540, 171] width 6 height 6
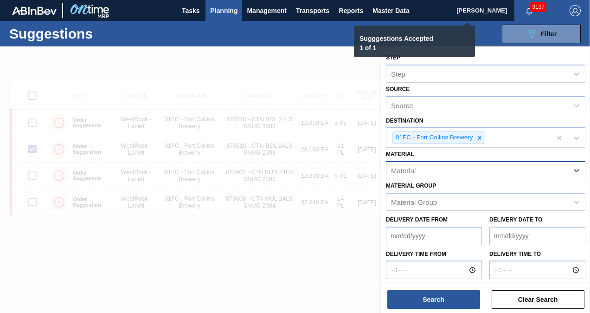
checkbox input "false"
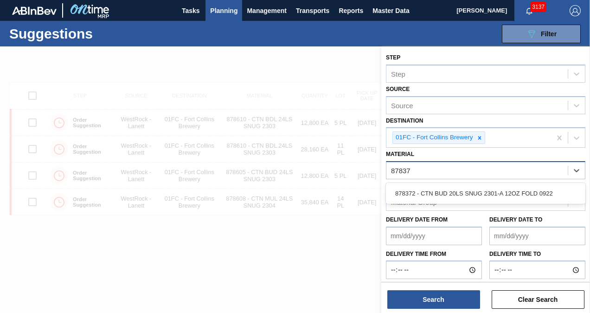
type input "878372"
click at [493, 186] on div "878372 - CTN BUD 20LS SNUG 2301-A 12OZ FOLD 0922" at bounding box center [485, 193] width 199 height 17
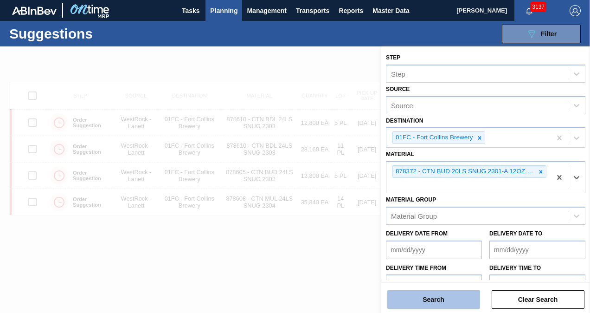
click at [449, 298] on button "Search" at bounding box center [433, 299] width 93 height 19
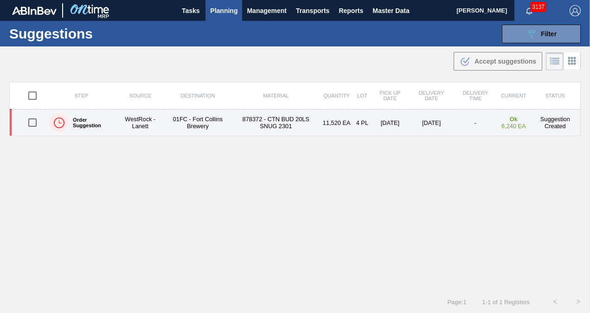
click at [28, 119] on input "checkbox" at bounding box center [32, 122] width 19 height 19
checkbox input "true"
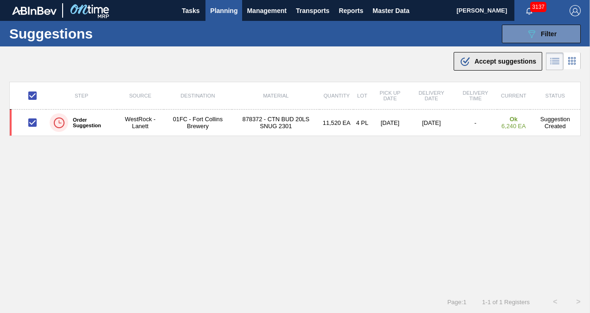
click at [501, 62] on span "Accept suggestions" at bounding box center [505, 61] width 62 height 7
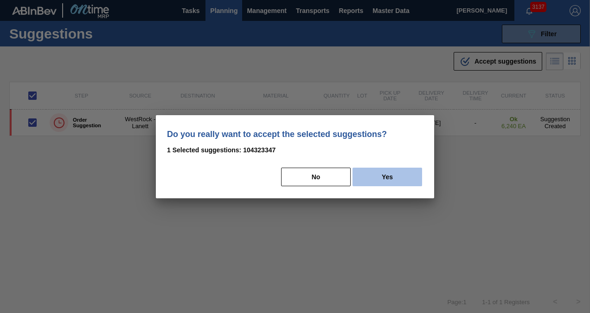
click at [397, 180] on button "Yes" at bounding box center [387, 176] width 70 height 19
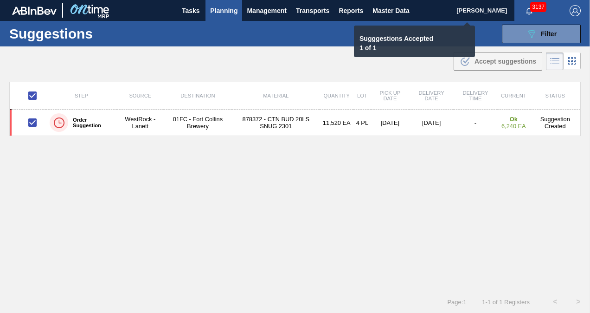
checkbox input "false"
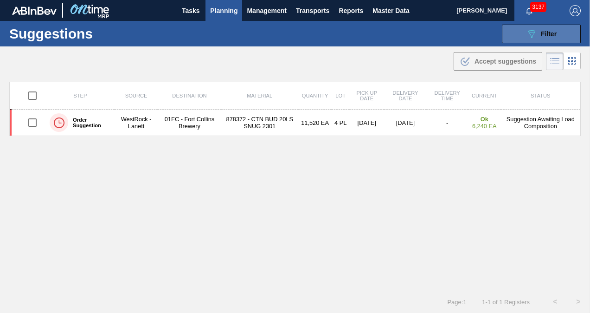
click at [518, 32] on button "089F7B8B-B2A5-4AFE-B5C0-19BA573D28AC Filter" at bounding box center [541, 34] width 79 height 19
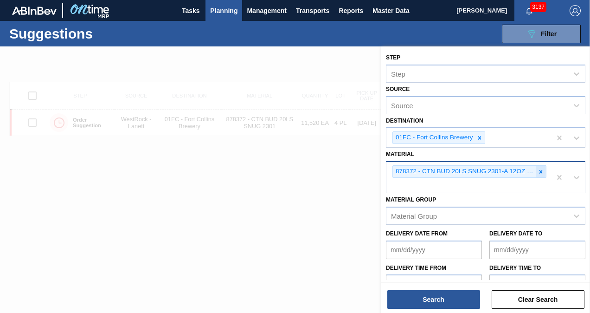
click at [538, 170] on icon at bounding box center [540, 171] width 6 height 6
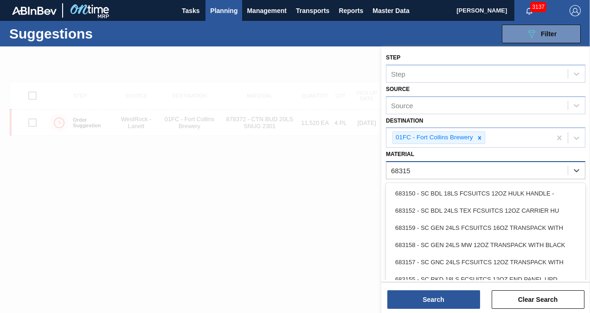
type input "683158"
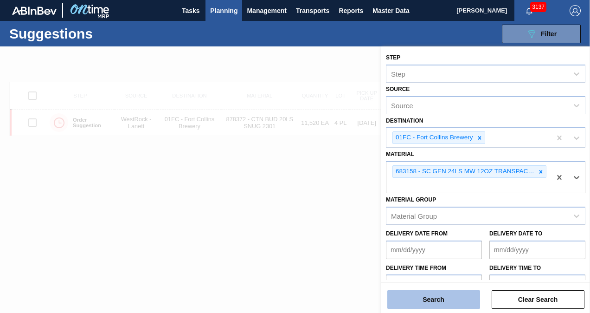
click at [457, 293] on button "Search" at bounding box center [433, 299] width 93 height 19
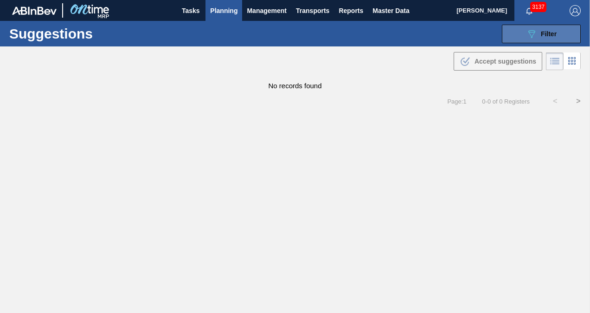
click at [521, 42] on button "089F7B8B-B2A5-4AFE-B5C0-19BA573D28AC Filter" at bounding box center [541, 34] width 79 height 19
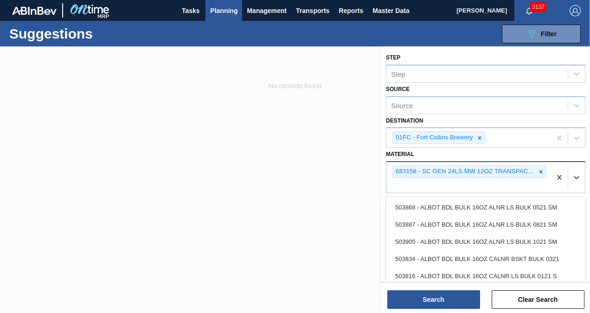
click at [534, 172] on div "683158 - SC GEN 24LS MW 12OZ TRANSPACK WITH BLACK" at bounding box center [464, 172] width 143 height 12
click at [538, 171] on icon at bounding box center [540, 171] width 6 height 6
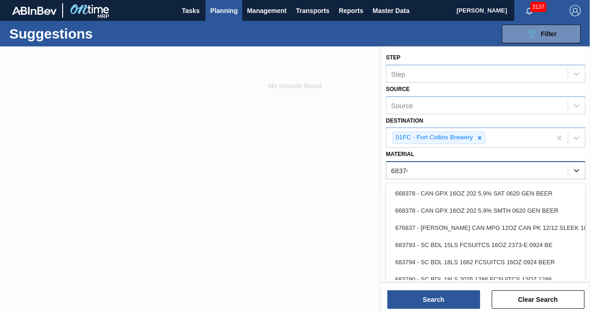
type input "683768"
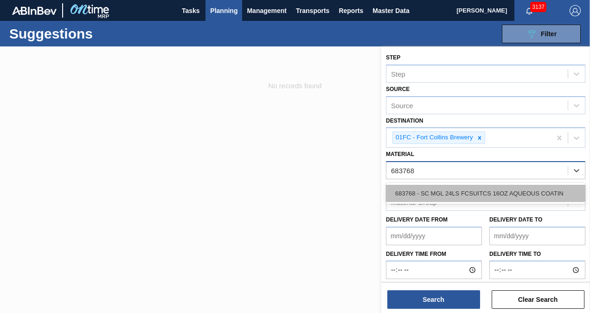
click at [521, 189] on div "683768 - SC MGL 24LS FCSUITCS 16OZ AQUEOUS COATIN" at bounding box center [485, 193] width 199 height 17
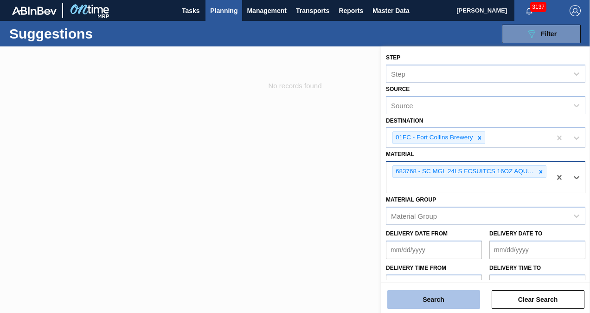
click at [438, 293] on button "Search" at bounding box center [433, 299] width 93 height 19
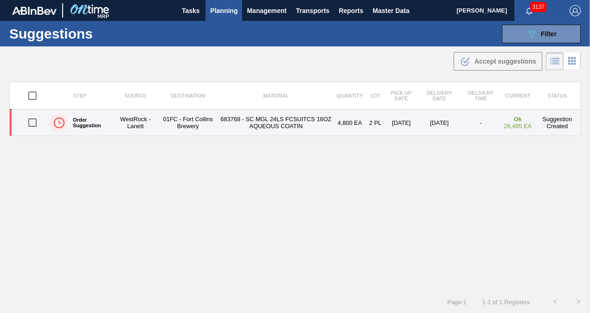
click at [35, 123] on input "checkbox" at bounding box center [32, 122] width 19 height 19
checkbox input "true"
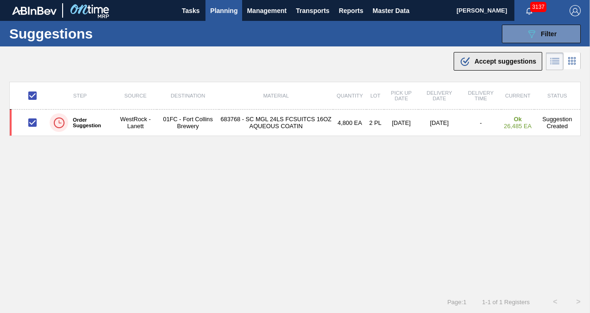
click at [508, 57] on div ".b{fill:var(--color-action-default)} Accept suggestions" at bounding box center [498, 61] width 77 height 11
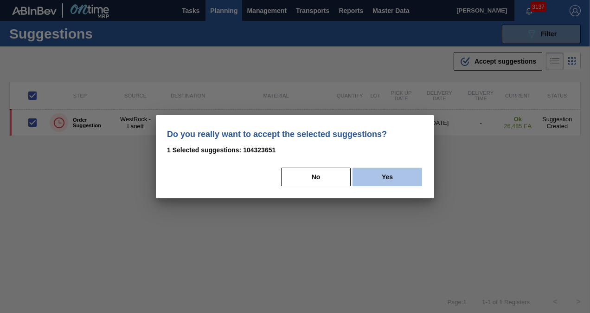
click at [385, 167] on button "Yes" at bounding box center [387, 176] width 70 height 19
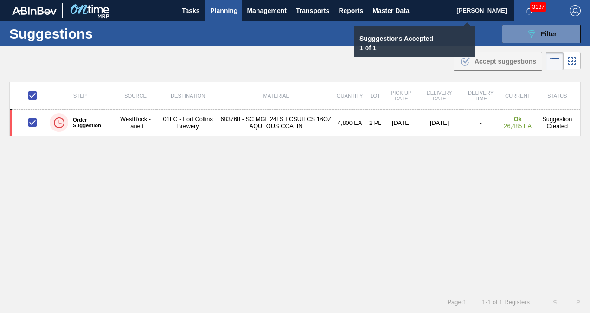
checkbox input "false"
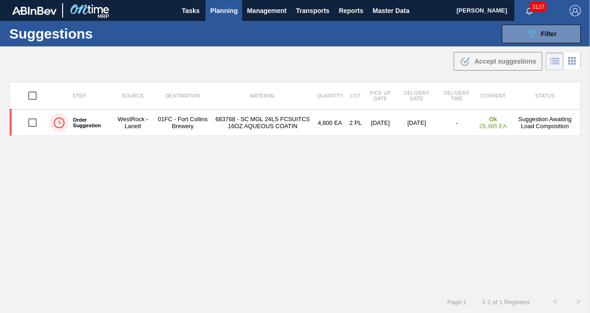
drag, startPoint x: 534, startPoint y: 31, endPoint x: 525, endPoint y: 64, distance: 34.5
click at [534, 31] on icon "089F7B8B-B2A5-4AFE-B5C0-19BA573D28AC" at bounding box center [531, 33] width 11 height 11
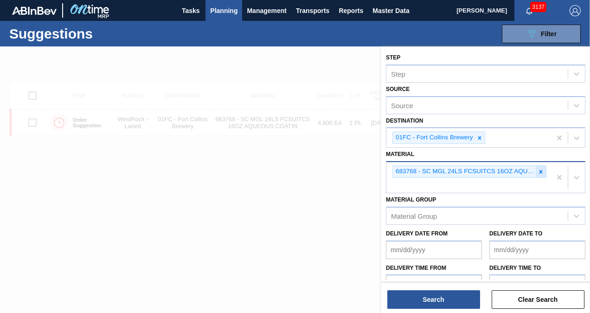
click at [539, 172] on icon at bounding box center [540, 171] width 6 height 6
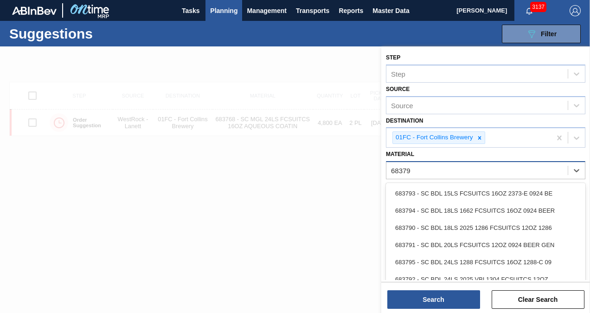
type input "683795"
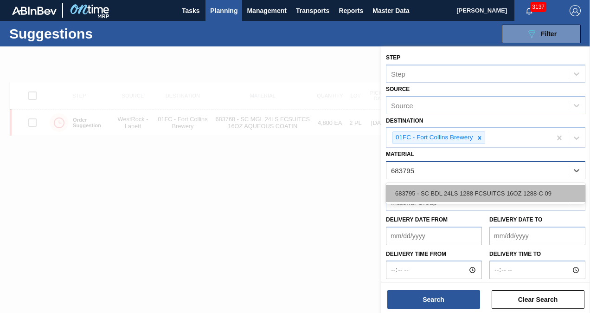
click at [529, 188] on div "683795 - SC BDL 24LS 1288 FCSUITCS 16OZ 1288-C 09" at bounding box center [485, 193] width 199 height 17
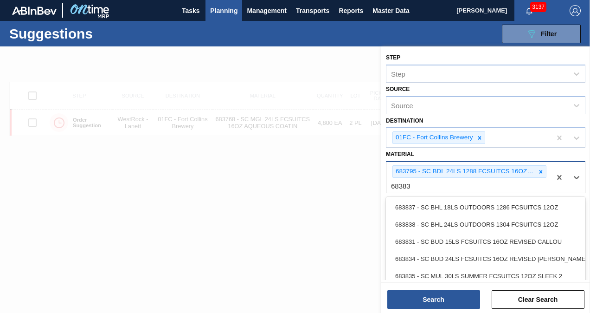
type input "683831"
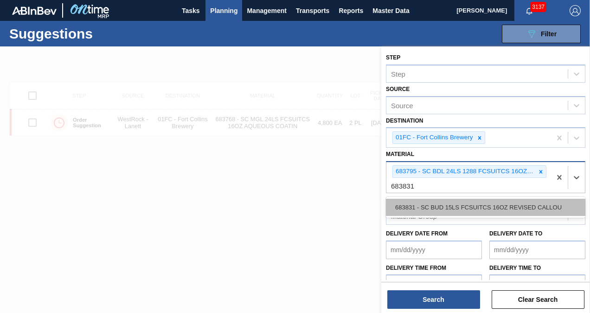
click at [500, 200] on div "683831 - SC BUD 15LS FCSUITCS 16OZ REVISED CALLOU" at bounding box center [485, 206] width 199 height 17
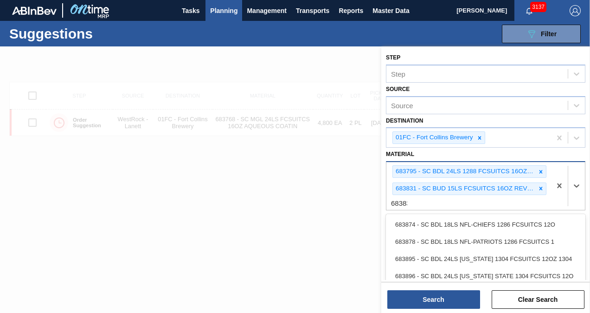
type input "683834"
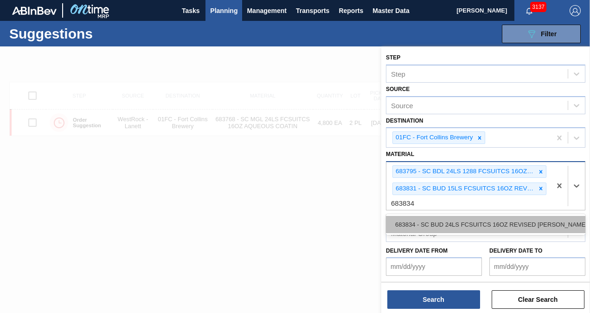
click at [499, 219] on div "683834 - SC BUD 24LS FCSUITCS 16OZ REVISED CALLO" at bounding box center [485, 224] width 199 height 17
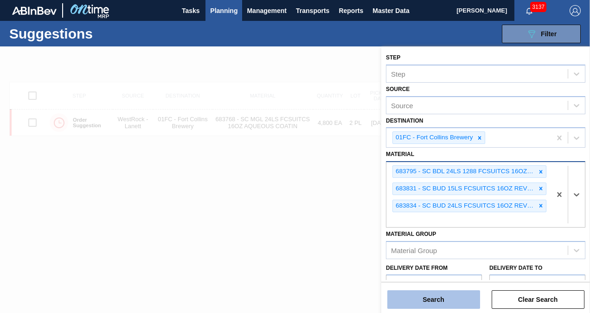
click at [457, 292] on button "Search" at bounding box center [433, 299] width 93 height 19
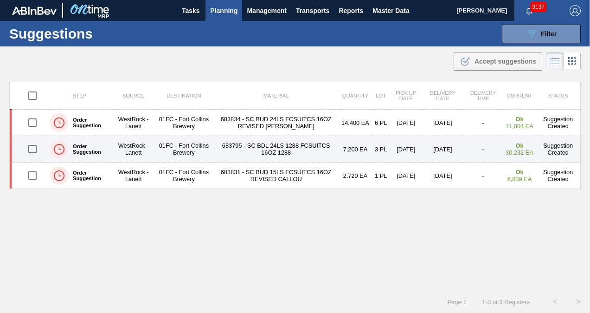
drag, startPoint x: 26, startPoint y: 175, endPoint x: 29, endPoint y: 157, distance: 18.8
click at [26, 175] on input "checkbox" at bounding box center [32, 175] width 19 height 19
checkbox input "true"
click at [30, 144] on input "checkbox" at bounding box center [32, 148] width 19 height 19
checkbox input "true"
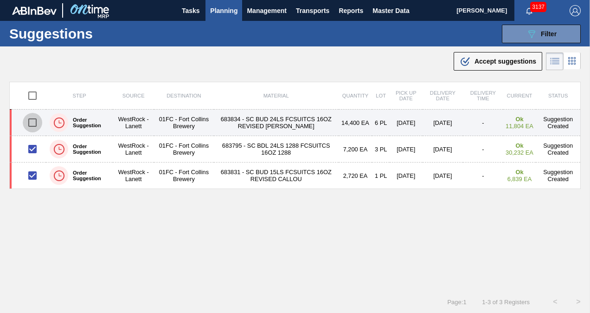
click at [28, 122] on input "checkbox" at bounding box center [32, 122] width 19 height 19
checkbox input "true"
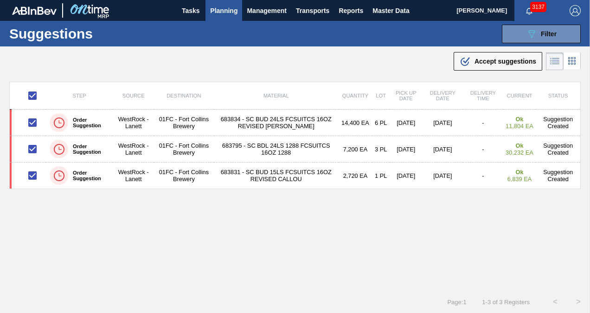
drag, startPoint x: 461, startPoint y: 61, endPoint x: 371, endPoint y: 104, distance: 99.8
click at [461, 61] on icon ".b{fill:var(--color-action-default)}" at bounding box center [465, 61] width 11 height 11
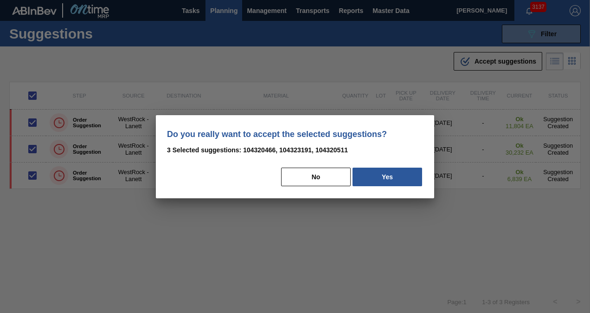
click at [377, 167] on div "No Yes" at bounding box center [295, 176] width 256 height 20
click at [389, 175] on button "Yes" at bounding box center [387, 176] width 70 height 19
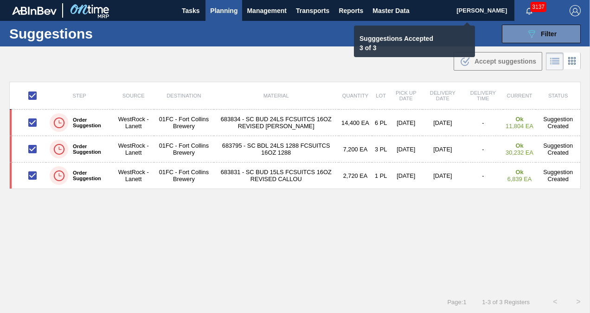
checkbox input "false"
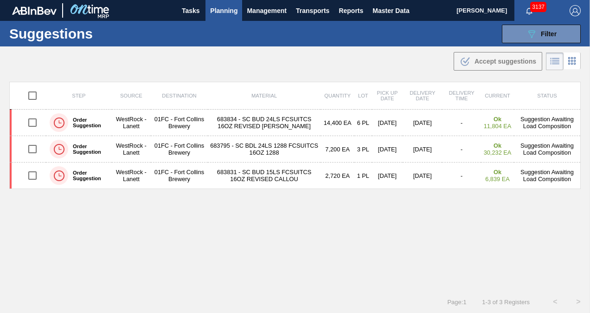
drag, startPoint x: 525, startPoint y: 36, endPoint x: 523, endPoint y: 43, distance: 6.8
click at [526, 36] on icon "089F7B8B-B2A5-4AFE-B5C0-19BA573D28AC" at bounding box center [531, 33] width 11 height 11
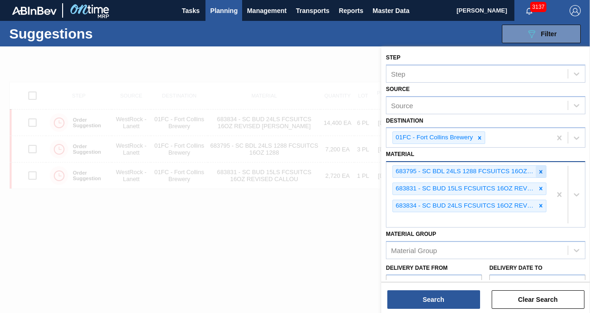
click at [537, 168] on icon at bounding box center [540, 171] width 6 height 6
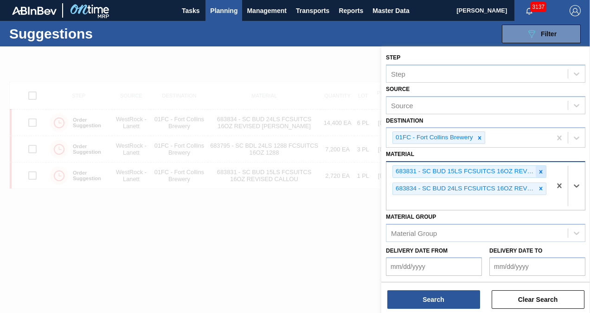
click at [539, 173] on icon at bounding box center [540, 171] width 6 height 6
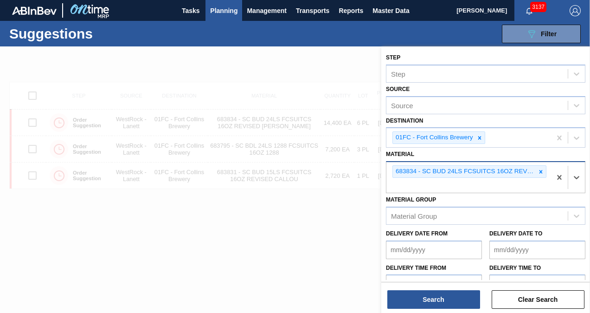
click at [540, 169] on icon at bounding box center [540, 171] width 6 height 6
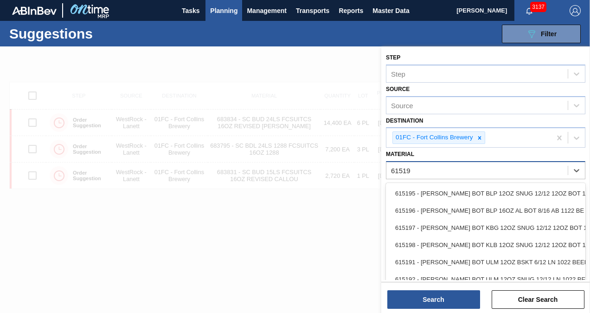
type input "615195"
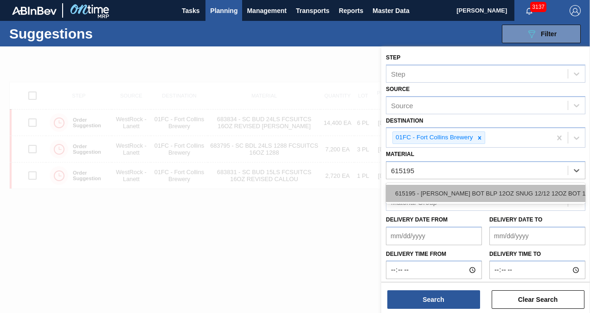
click at [489, 187] on div "615195 - CARR BOT BLP 12OZ SNUG 12/12 12OZ BOT 11" at bounding box center [485, 193] width 199 height 17
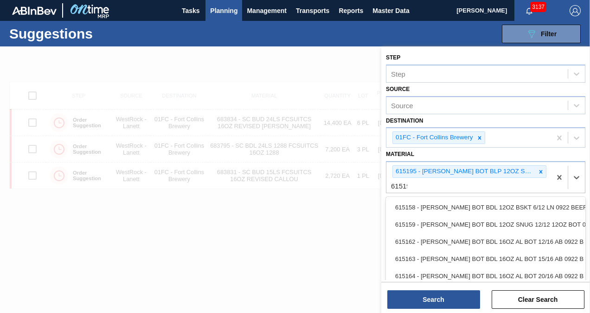
type input "615198"
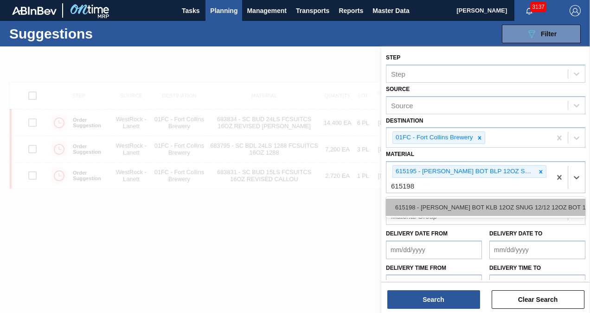
click at [491, 205] on div "615198 - CARR BOT KLB 12OZ SNUG 12/12 12OZ BOT 11" at bounding box center [485, 206] width 199 height 17
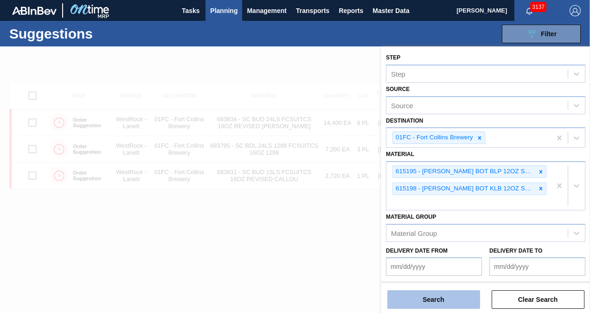
click at [441, 290] on button "Search" at bounding box center [433, 299] width 93 height 19
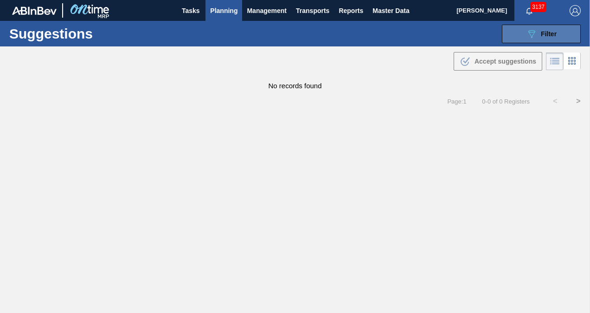
click at [525, 30] on button "089F7B8B-B2A5-4AFE-B5C0-19BA573D28AC Filter" at bounding box center [541, 34] width 79 height 19
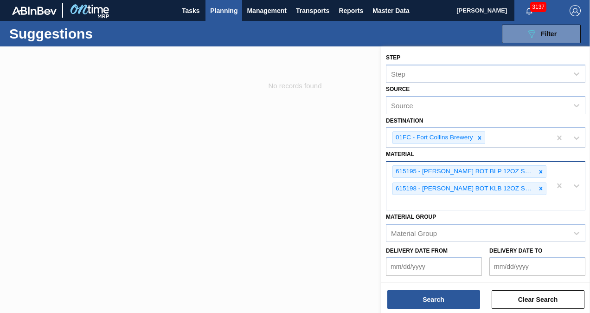
drag, startPoint x: 549, startPoint y: 172, endPoint x: 539, endPoint y: 169, distance: 10.5
click at [549, 172] on div "615195 - CARR BOT BLP 12OZ SNUG 12/12 12OZ BOT 11 615198 - CARR BOT KLB 12OZ SN…" at bounding box center [468, 186] width 165 height 48
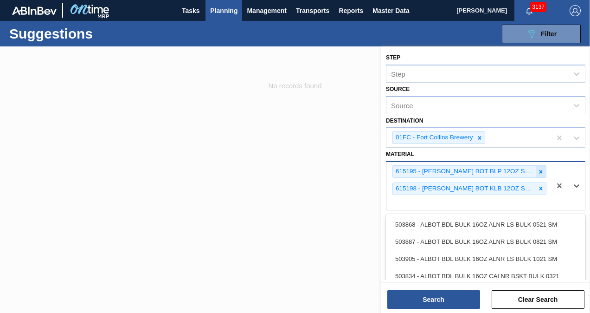
click at [539, 170] on icon at bounding box center [540, 171] width 3 height 3
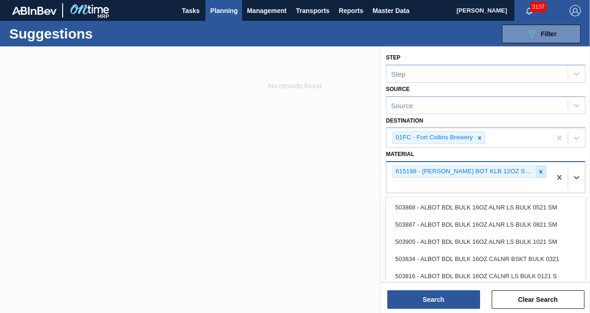
click at [540, 171] on icon at bounding box center [540, 171] width 3 height 3
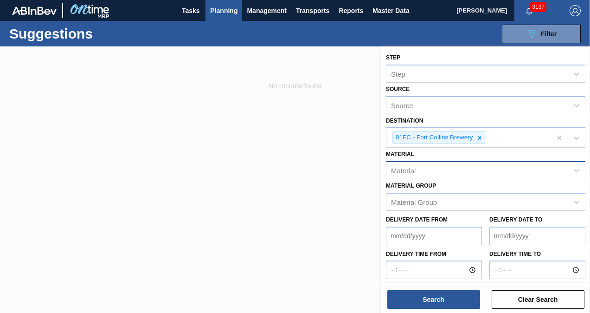
click at [461, 172] on div "Material" at bounding box center [476, 170] width 181 height 13
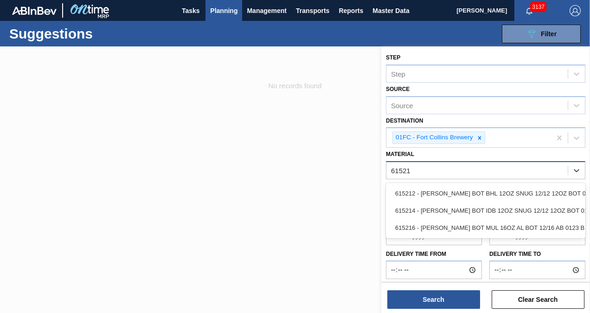
type input "615212"
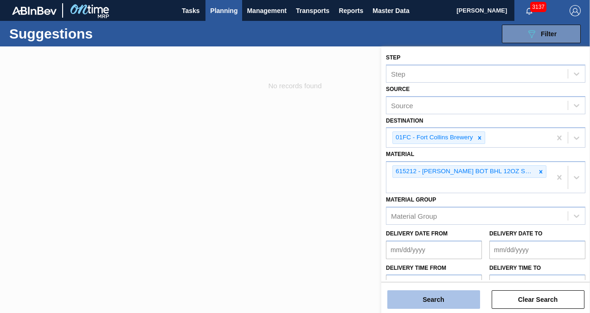
click at [444, 295] on button "Search" at bounding box center [433, 299] width 93 height 19
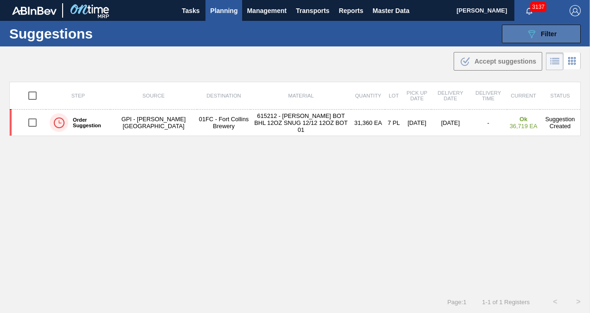
click at [514, 34] on button "089F7B8B-B2A5-4AFE-B5C0-19BA573D28AC Filter" at bounding box center [541, 34] width 79 height 19
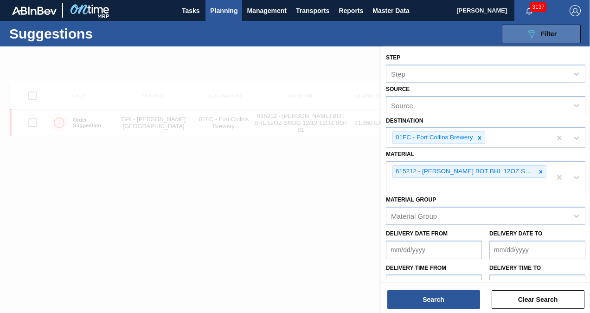
click at [514, 34] on button "089F7B8B-B2A5-4AFE-B5C0-19BA573D28AC Filter" at bounding box center [541, 34] width 79 height 19
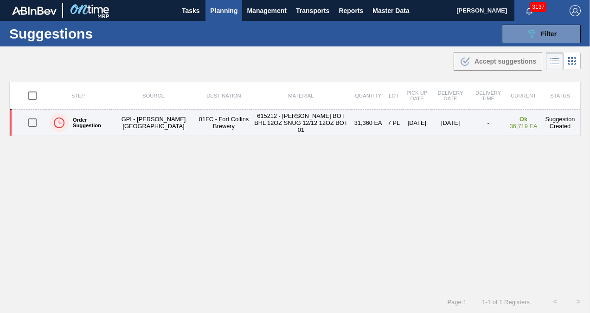
click at [37, 119] on input "checkbox" at bounding box center [32, 122] width 19 height 19
checkbox input "true"
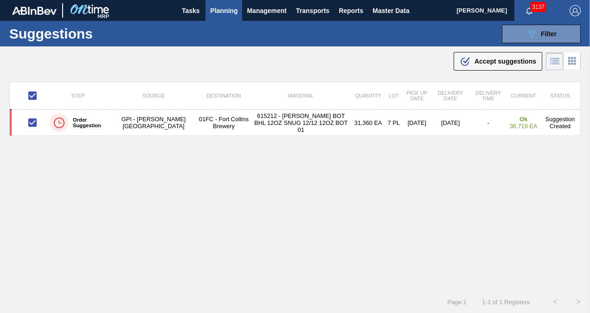
drag, startPoint x: 462, startPoint y: 58, endPoint x: 505, endPoint y: 41, distance: 45.8
click at [462, 58] on icon at bounding box center [465, 62] width 8 height 8
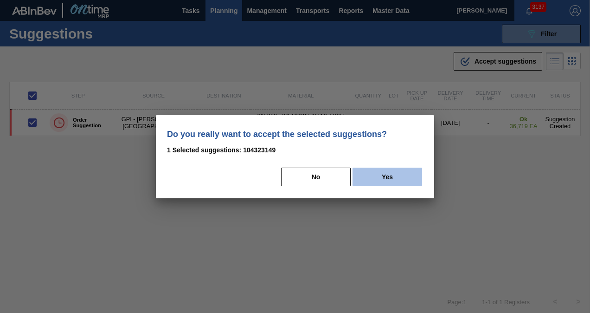
click at [381, 172] on button "Yes" at bounding box center [387, 176] width 70 height 19
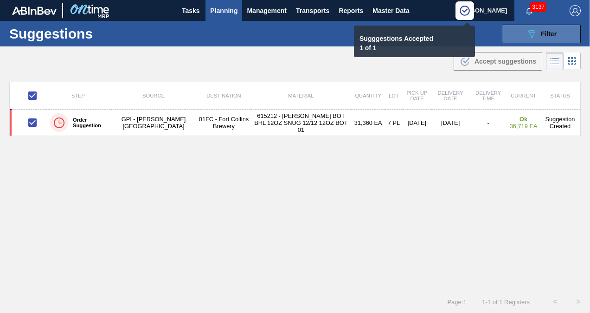
click at [532, 35] on icon "089F7B8B-B2A5-4AFE-B5C0-19BA573D28AC" at bounding box center [531, 33] width 11 height 11
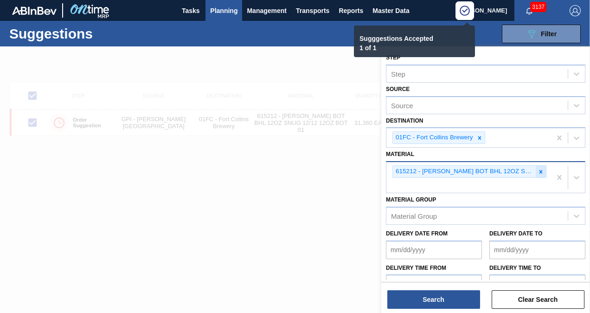
click at [538, 168] on icon at bounding box center [540, 171] width 6 height 6
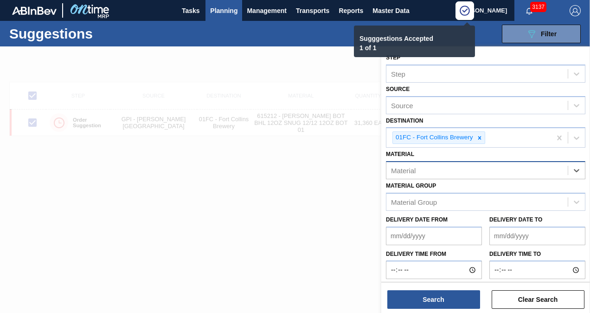
click at [449, 173] on div "Material" at bounding box center [476, 170] width 181 height 13
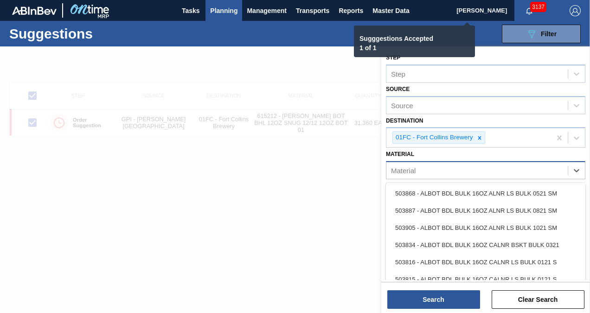
checkbox input "false"
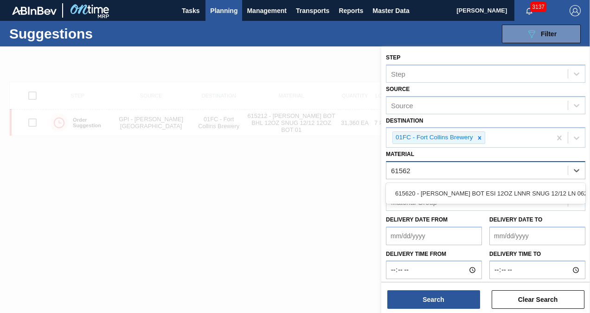
type input "615620"
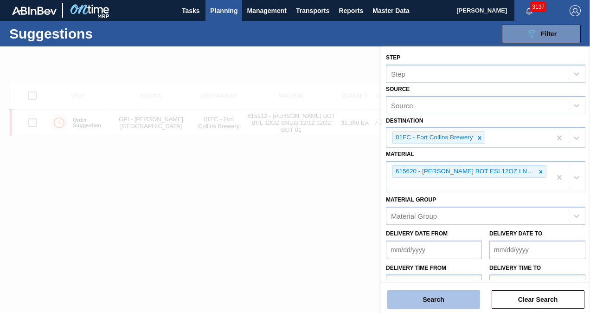
click at [441, 299] on button "Search" at bounding box center [433, 299] width 93 height 19
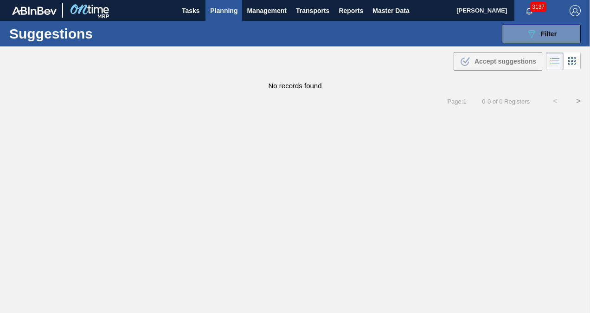
drag, startPoint x: 548, startPoint y: 32, endPoint x: 543, endPoint y: 51, distance: 19.7
click at [548, 32] on span "Filter" at bounding box center [549, 33] width 16 height 7
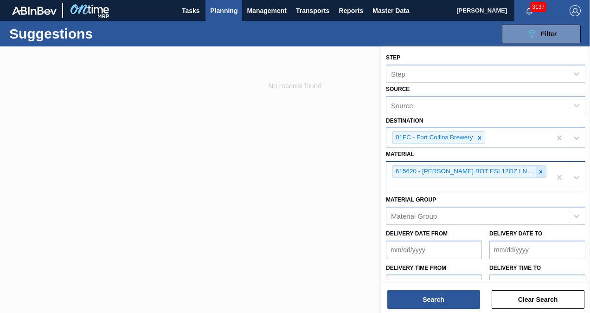
click at [541, 168] on icon at bounding box center [540, 171] width 6 height 6
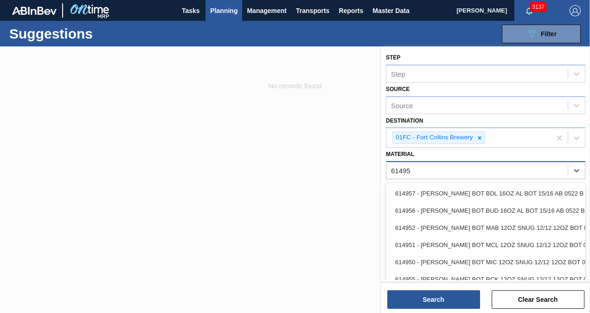
type input "614952"
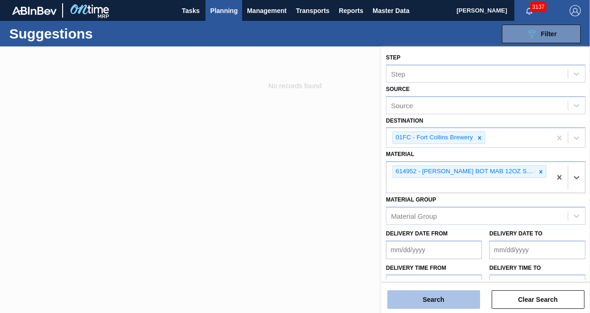
click at [460, 301] on button "Search" at bounding box center [433, 299] width 93 height 19
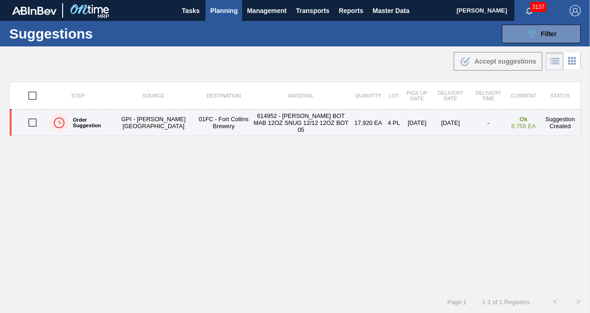
drag, startPoint x: 34, startPoint y: 119, endPoint x: 279, endPoint y: 117, distance: 244.9
click at [34, 119] on input "checkbox" at bounding box center [32, 122] width 19 height 19
checkbox input "true"
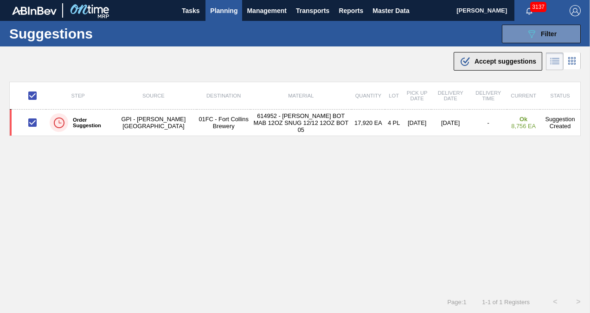
click at [461, 62] on icon ".b{fill:var(--color-action-default)}" at bounding box center [465, 61] width 11 height 11
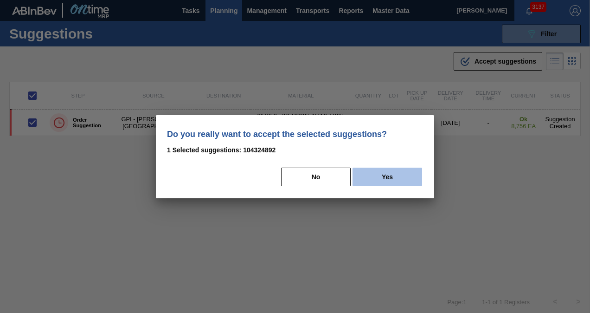
click at [396, 177] on button "Yes" at bounding box center [387, 176] width 70 height 19
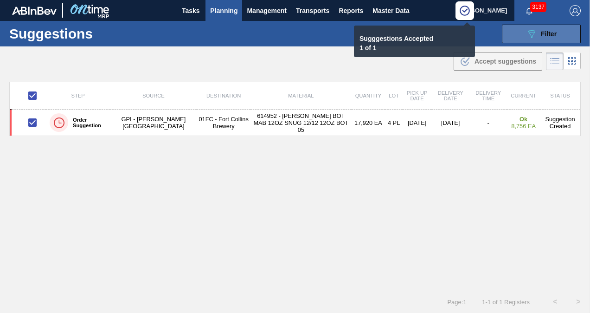
click at [526, 38] on icon "089F7B8B-B2A5-4AFE-B5C0-19BA573D28AC" at bounding box center [531, 33] width 11 height 11
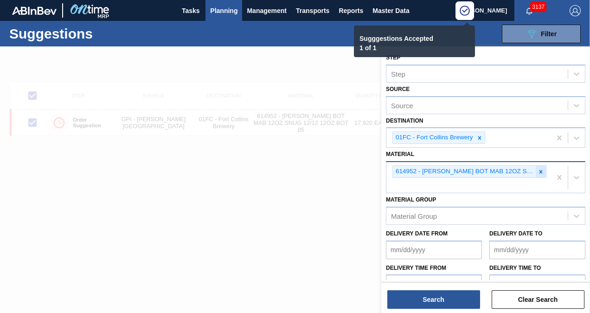
click at [541, 172] on icon at bounding box center [540, 171] width 3 height 3
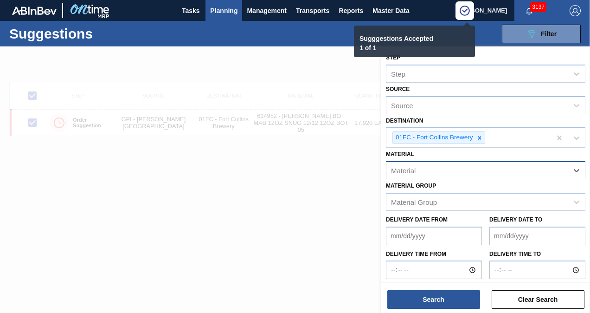
type input "6"
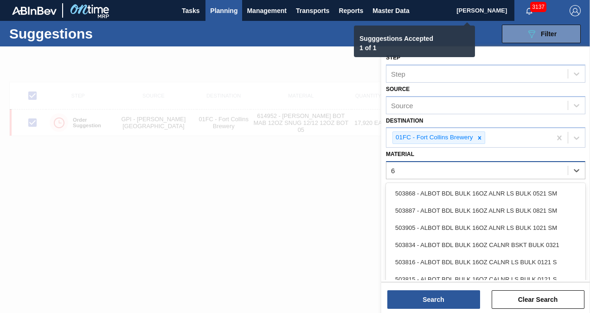
checkbox input "false"
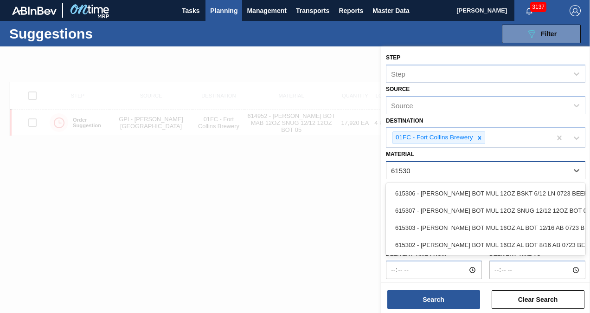
type input "615307"
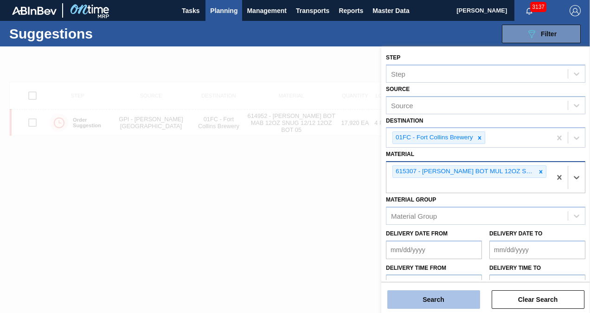
click at [461, 295] on button "Search" at bounding box center [433, 299] width 93 height 19
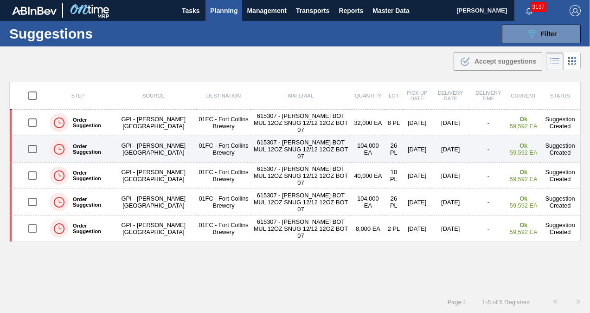
click at [32, 148] on input "checkbox" at bounding box center [32, 148] width 19 height 19
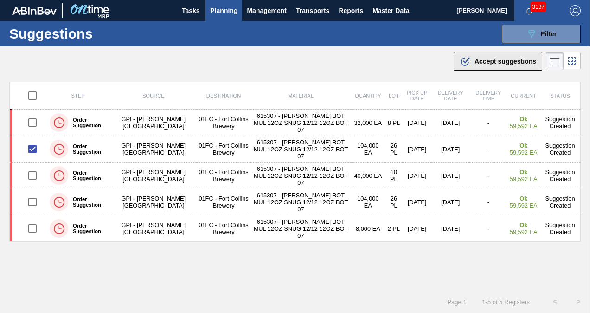
click at [467, 64] on icon ".b{fill:var(--color-action-default)}" at bounding box center [465, 61] width 11 height 11
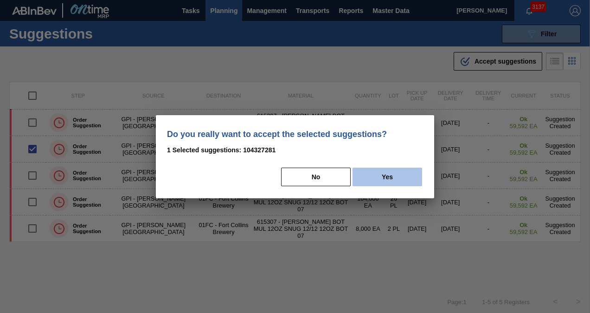
click at [375, 172] on button "Yes" at bounding box center [387, 176] width 70 height 19
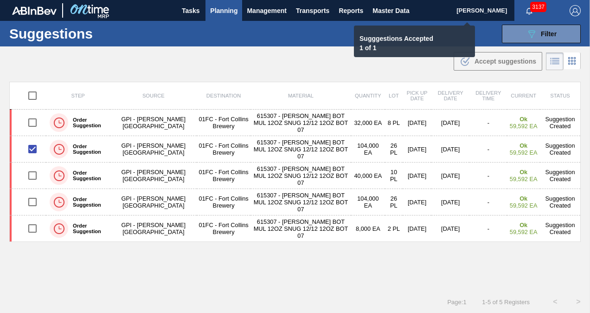
checkbox input "false"
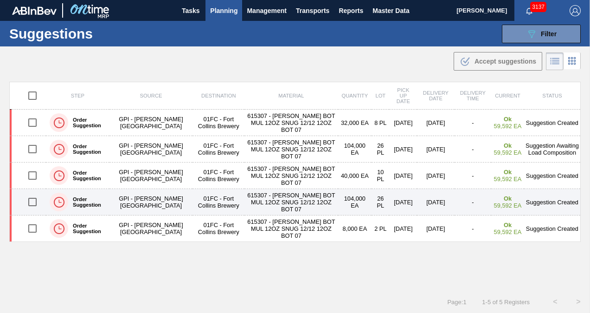
click at [27, 198] on input "checkbox" at bounding box center [32, 201] width 19 height 19
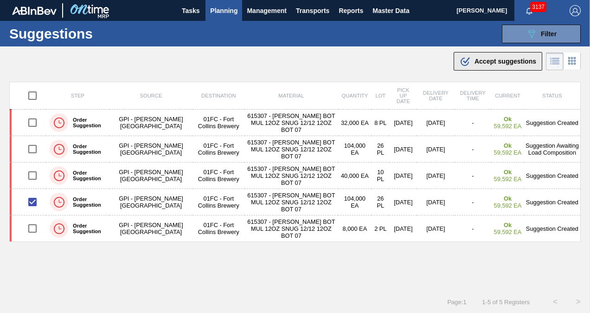
click at [486, 62] on span "Accept suggestions" at bounding box center [505, 61] width 62 height 7
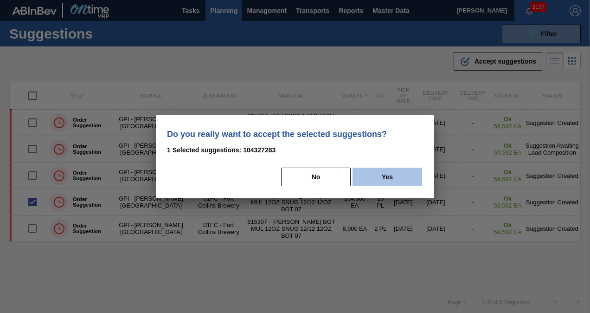
click at [397, 178] on button "Yes" at bounding box center [387, 176] width 70 height 19
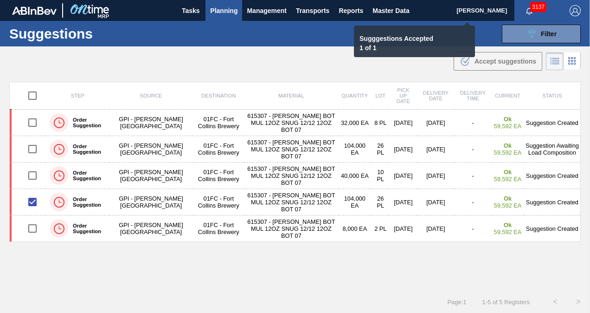
checkbox input "false"
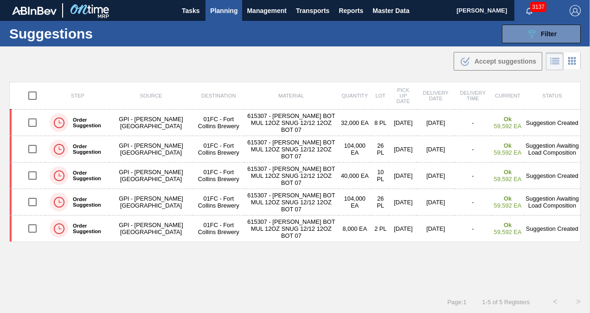
drag, startPoint x: 519, startPoint y: 34, endPoint x: 516, endPoint y: 49, distance: 15.2
click at [519, 34] on button "089F7B8B-B2A5-4AFE-B5C0-19BA573D28AC Filter" at bounding box center [541, 34] width 79 height 19
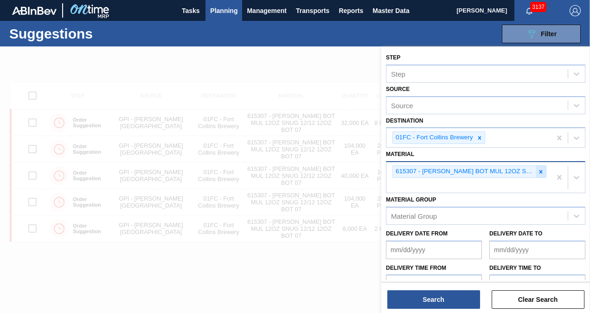
click at [537, 173] on icon at bounding box center [540, 171] width 6 height 6
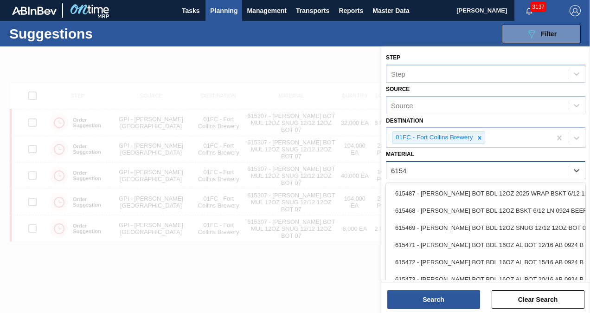
type input "615460"
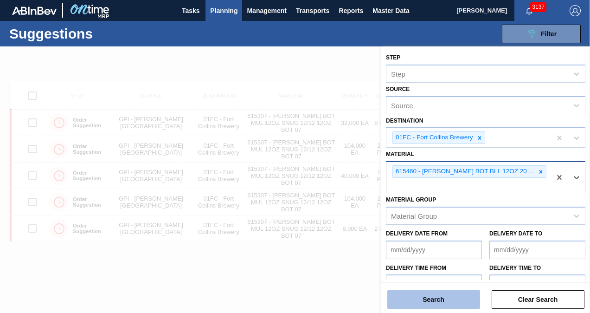
click at [436, 302] on button "Search" at bounding box center [433, 299] width 93 height 19
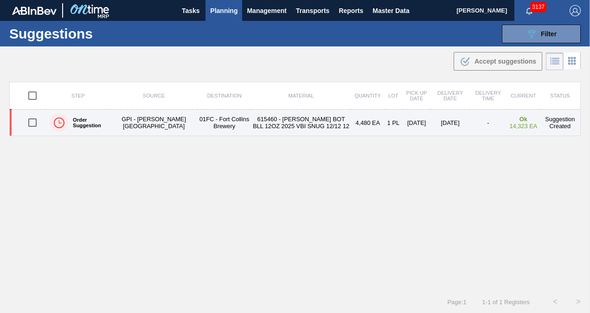
drag, startPoint x: 27, startPoint y: 120, endPoint x: 226, endPoint y: 115, distance: 199.5
click at [27, 120] on input "checkbox" at bounding box center [32, 122] width 19 height 19
checkbox input "true"
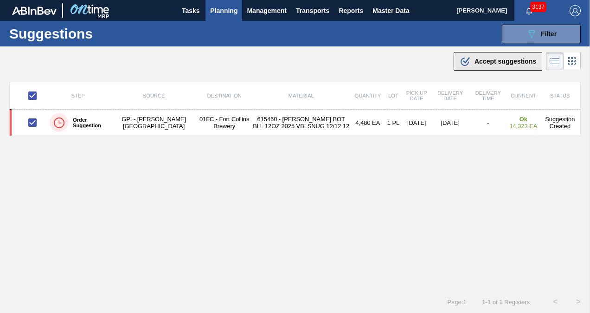
click at [502, 54] on button ".b{fill:var(--color-action-default)} Accept suggestions" at bounding box center [498, 61] width 89 height 19
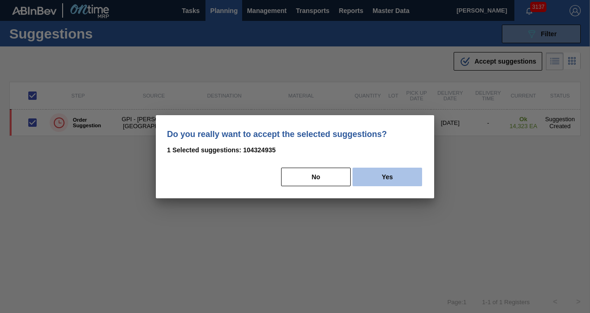
click at [376, 169] on button "Yes" at bounding box center [387, 176] width 70 height 19
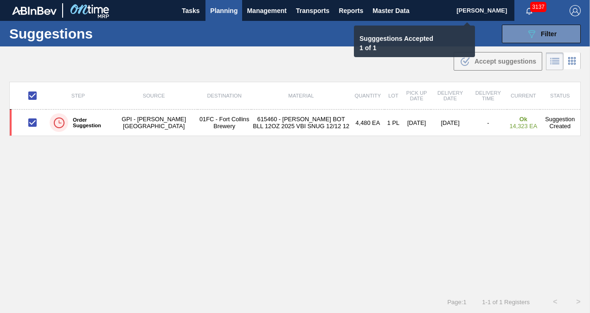
checkbox input "false"
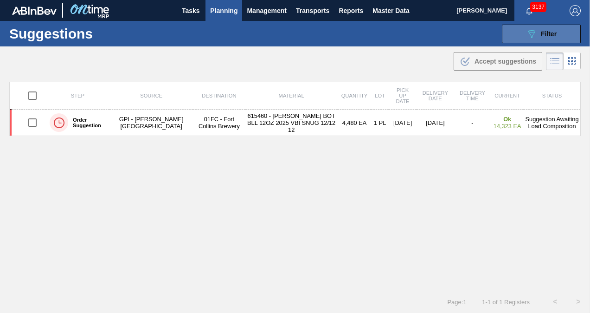
click at [523, 31] on button "089F7B8B-B2A5-4AFE-B5C0-19BA573D28AC Filter" at bounding box center [541, 34] width 79 height 19
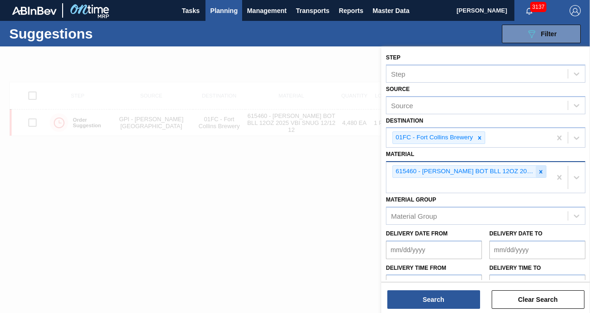
click at [538, 172] on icon at bounding box center [540, 171] width 6 height 6
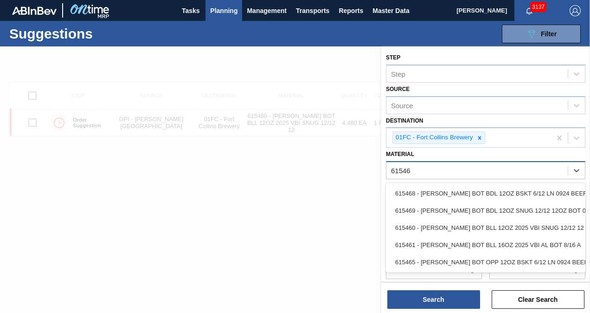
type input "615469"
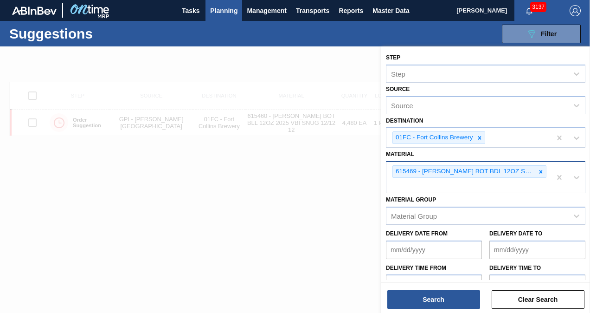
click at [437, 308] on div "Step Step Source Source Destination 01FC - Fort Collins Brewery Material 615469…" at bounding box center [485, 180] width 209 height 268
click at [436, 302] on button "Search" at bounding box center [433, 299] width 93 height 19
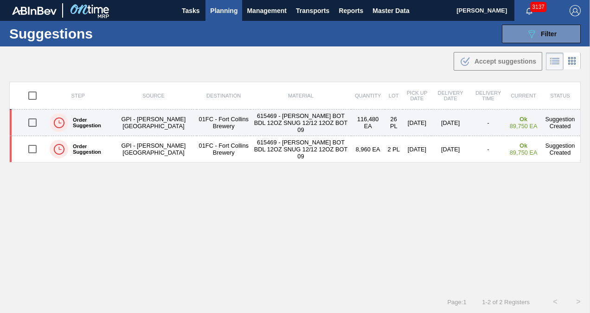
click at [32, 120] on input "checkbox" at bounding box center [32, 122] width 19 height 19
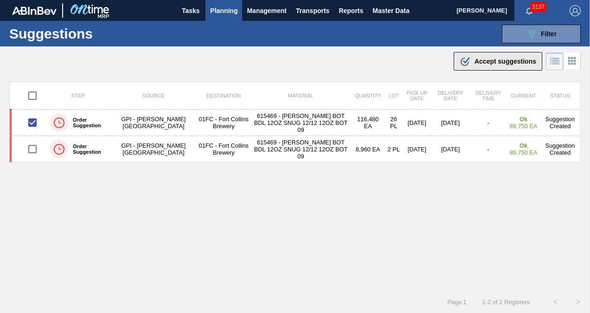
click at [476, 67] on button ".b{fill:var(--color-action-default)} Accept suggestions" at bounding box center [498, 61] width 89 height 19
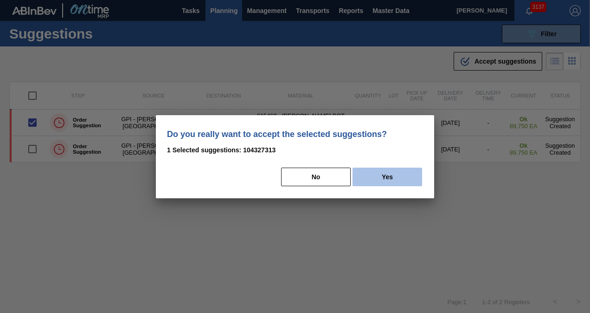
click at [381, 179] on button "Yes" at bounding box center [387, 176] width 70 height 19
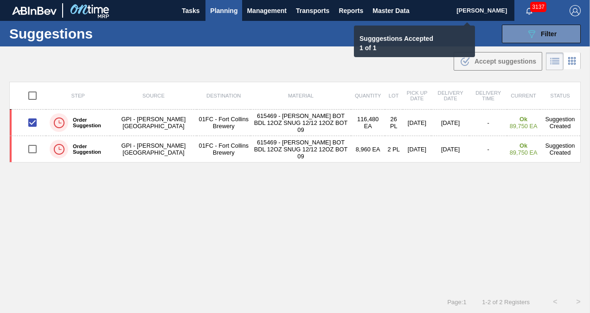
checkbox input "false"
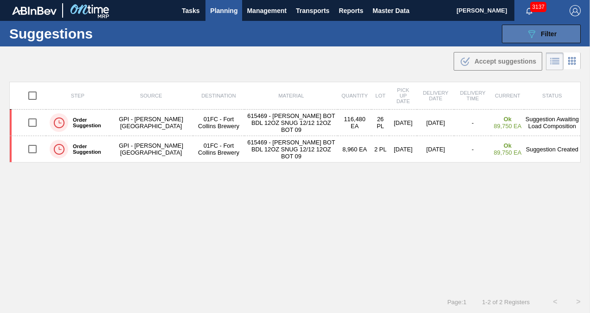
click at [524, 27] on button "089F7B8B-B2A5-4AFE-B5C0-19BA573D28AC Filter" at bounding box center [541, 34] width 79 height 19
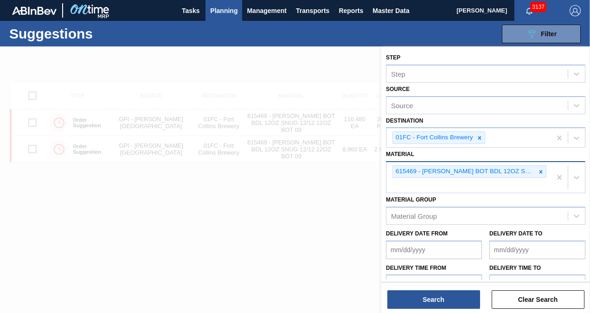
click at [316, 176] on div at bounding box center [295, 202] width 590 height 313
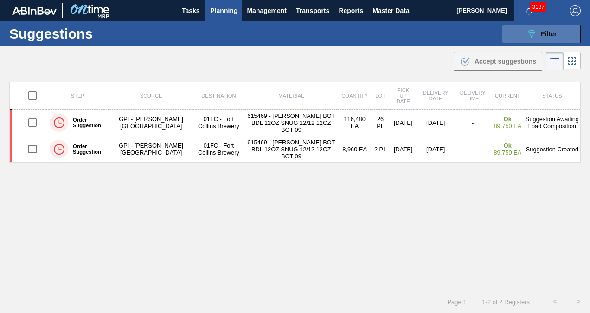
click at [517, 36] on button "089F7B8B-B2A5-4AFE-B5C0-19BA573D28AC Filter" at bounding box center [541, 34] width 79 height 19
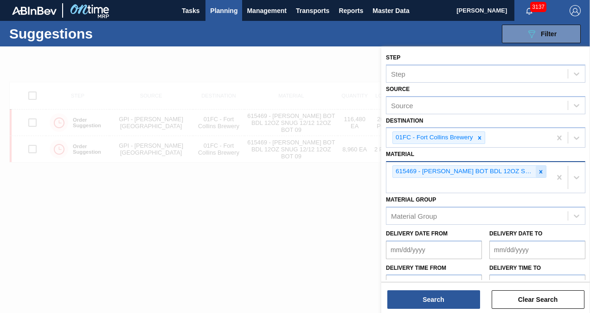
click at [540, 170] on icon at bounding box center [540, 171] width 3 height 3
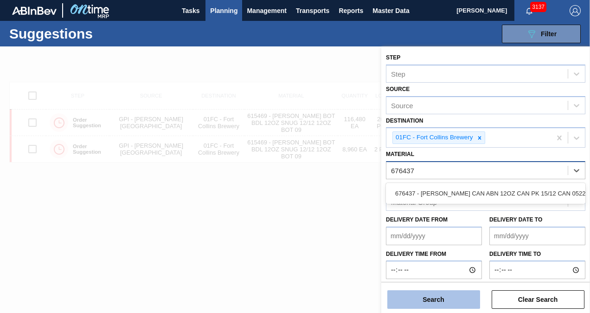
type input "676437"
click at [467, 296] on button "Search" at bounding box center [433, 299] width 93 height 19
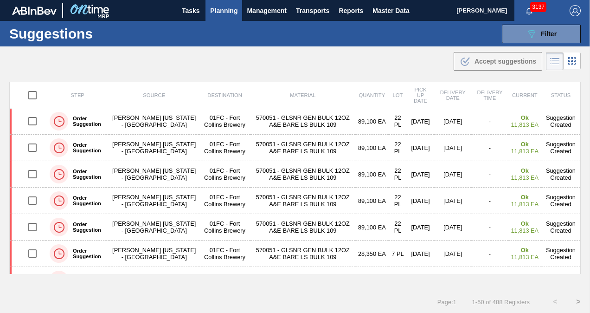
scroll to position [1149, 0]
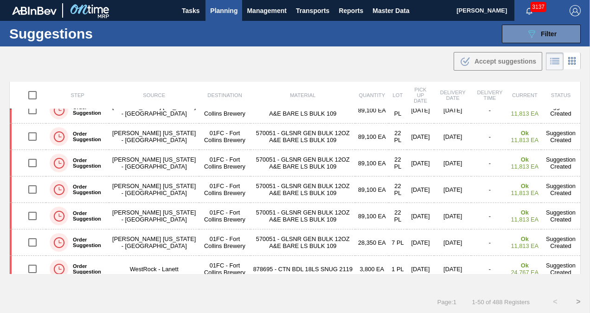
click at [525, 40] on button "089F7B8B-B2A5-4AFE-B5C0-19BA573D28AC Filter" at bounding box center [541, 34] width 79 height 19
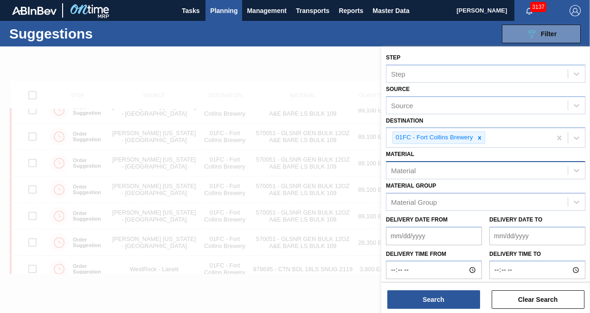
click at [469, 169] on div "Material" at bounding box center [476, 170] width 181 height 13
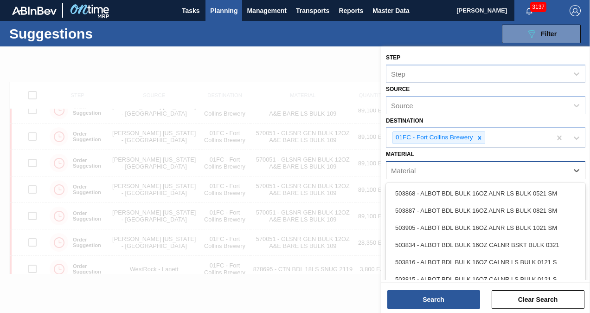
scroll to position [0, 0]
click at [460, 169] on div "Material" at bounding box center [476, 170] width 181 height 13
type input "676437"
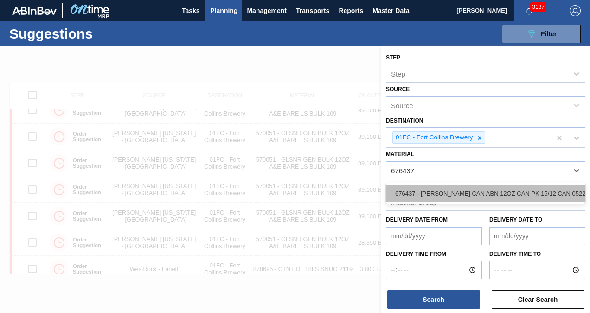
click at [459, 186] on div "676437 - [PERSON_NAME] CAN ABN 12OZ CAN PK 15/12 CAN 0522" at bounding box center [485, 193] width 199 height 17
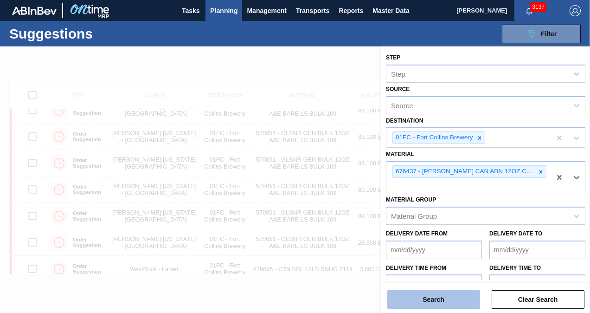
click at [434, 291] on button "Search" at bounding box center [433, 299] width 93 height 19
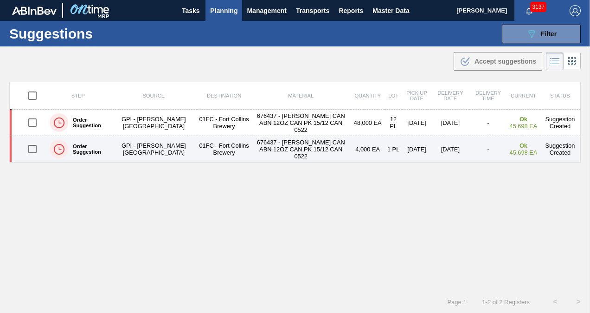
click at [32, 145] on input "checkbox" at bounding box center [32, 148] width 19 height 19
checkbox input "true"
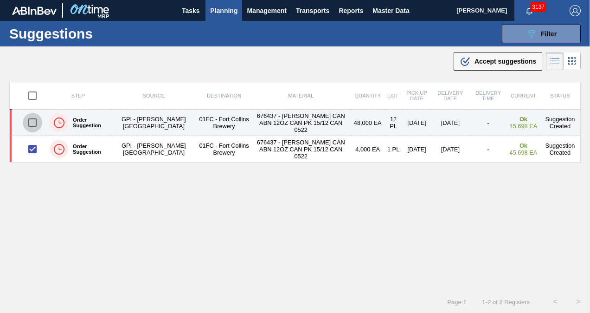
click at [32, 126] on input "checkbox" at bounding box center [32, 122] width 19 height 19
checkbox input "true"
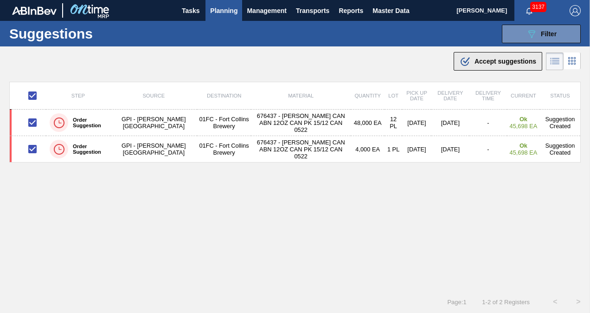
click at [498, 56] on div ".b{fill:var(--color-action-default)} Accept suggestions" at bounding box center [498, 61] width 77 height 11
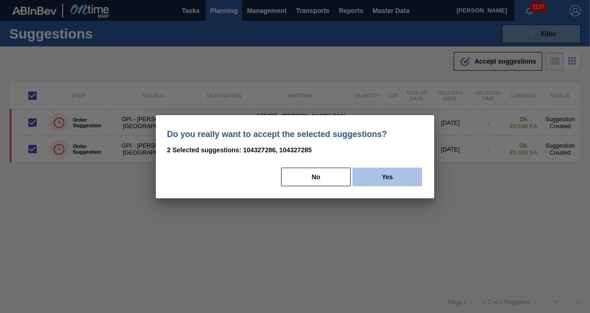
click at [379, 178] on button "Yes" at bounding box center [387, 176] width 70 height 19
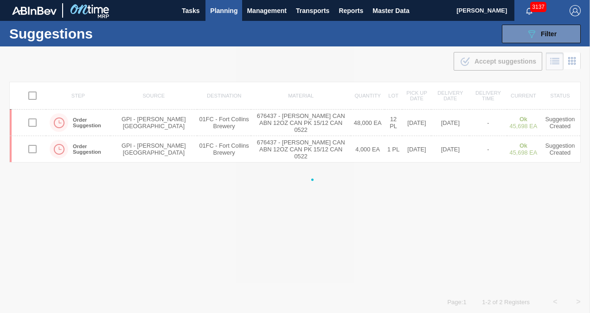
checkbox input "false"
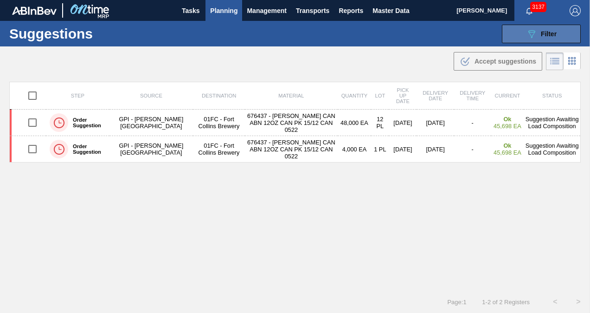
click at [522, 37] on button "089F7B8B-B2A5-4AFE-B5C0-19BA573D28AC Filter" at bounding box center [541, 34] width 79 height 19
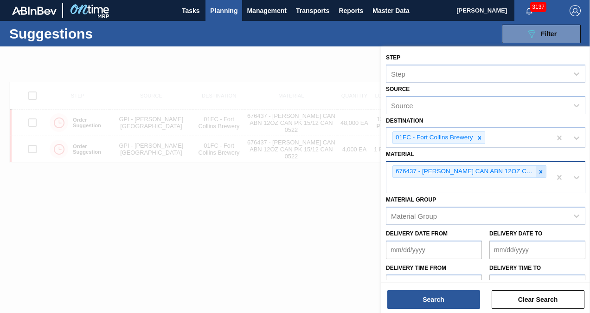
click at [537, 168] on icon at bounding box center [540, 171] width 6 height 6
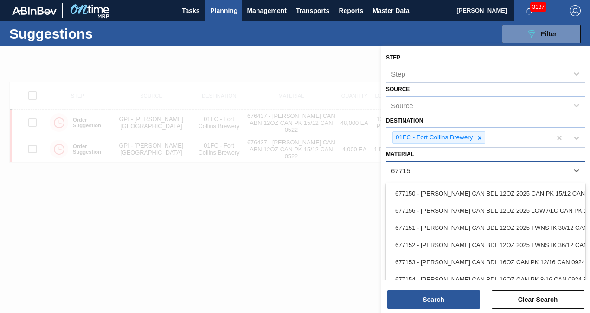
type input "677154"
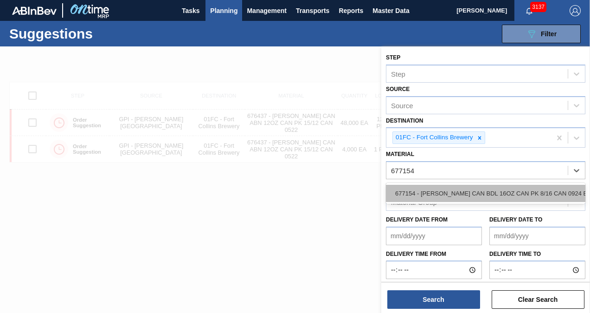
click at [529, 188] on div "677154 - [PERSON_NAME] CAN BDL 16OZ CAN PK 8/16 CAN 0924 B" at bounding box center [485, 193] width 199 height 17
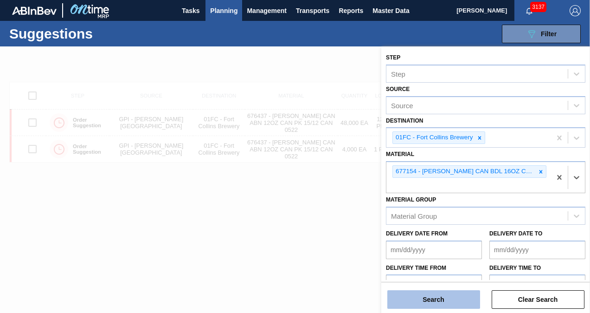
click at [455, 293] on button "Search" at bounding box center [433, 299] width 93 height 19
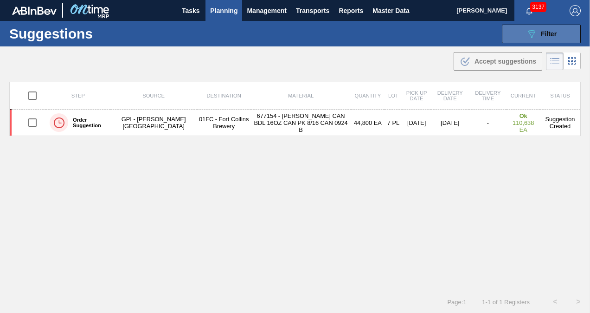
click at [530, 38] on icon "089F7B8B-B2A5-4AFE-B5C0-19BA573D28AC" at bounding box center [531, 33] width 11 height 11
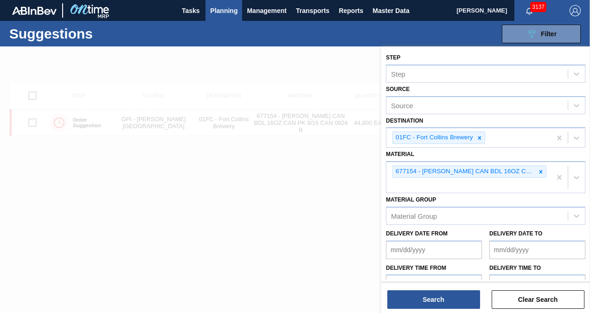
click at [233, 214] on div at bounding box center [295, 202] width 590 height 313
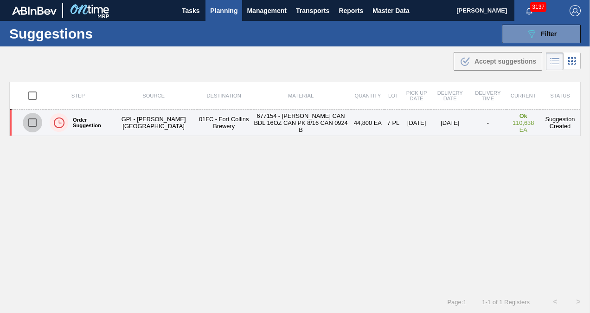
click at [32, 122] on input "checkbox" at bounding box center [32, 122] width 19 height 19
checkbox input "true"
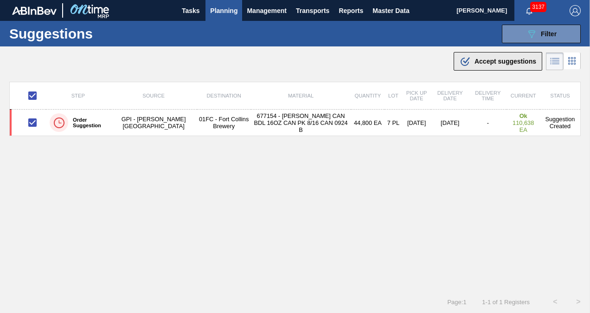
click at [477, 61] on span "Accept suggestions" at bounding box center [505, 61] width 62 height 7
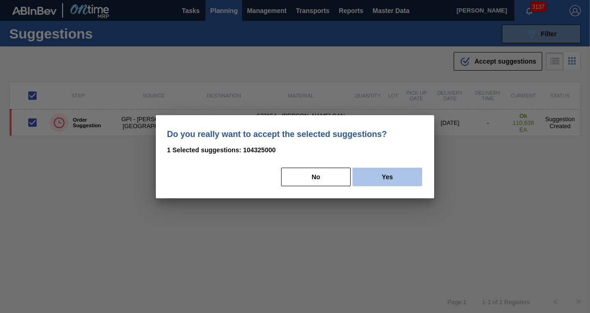
click at [398, 171] on button "Yes" at bounding box center [387, 176] width 70 height 19
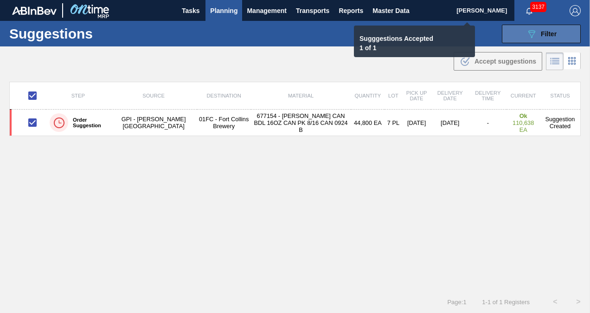
checkbox input "false"
click at [544, 38] on div "089F7B8B-B2A5-4AFE-B5C0-19BA573D28AC Filter" at bounding box center [541, 33] width 31 height 11
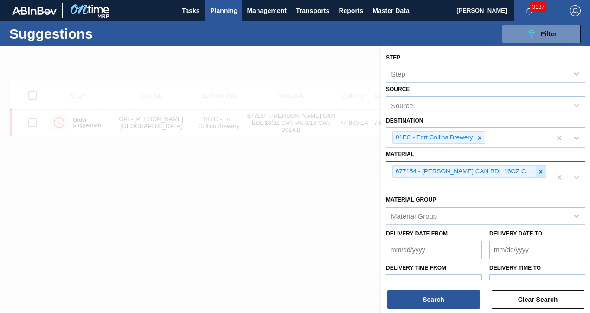
click at [537, 170] on icon at bounding box center [540, 171] width 6 height 6
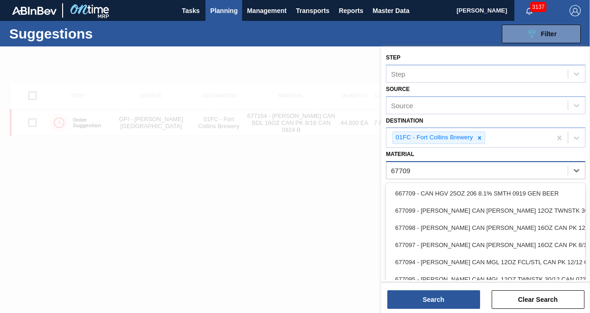
type input "677099"
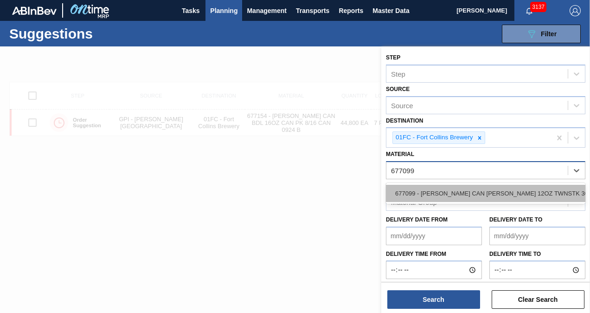
click at [492, 186] on div "677099 - CARR CAN BUD 12OZ TWNSTK 30/12 CAN 0724" at bounding box center [485, 193] width 199 height 17
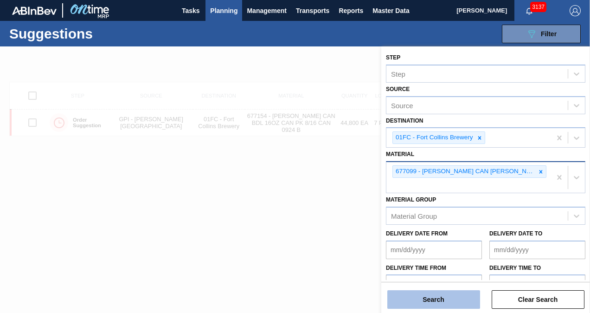
click at [448, 301] on button "Search" at bounding box center [433, 299] width 93 height 19
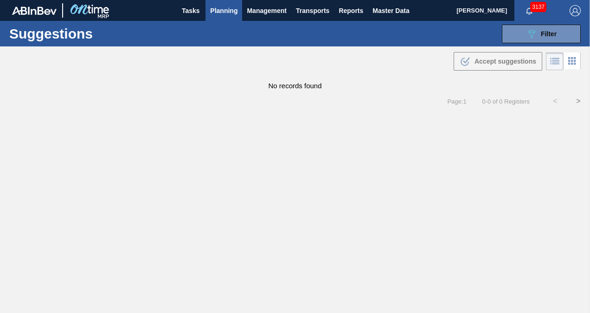
drag, startPoint x: 555, startPoint y: 35, endPoint x: 550, endPoint y: 56, distance: 21.0
click at [555, 35] on span "Filter" at bounding box center [549, 33] width 16 height 7
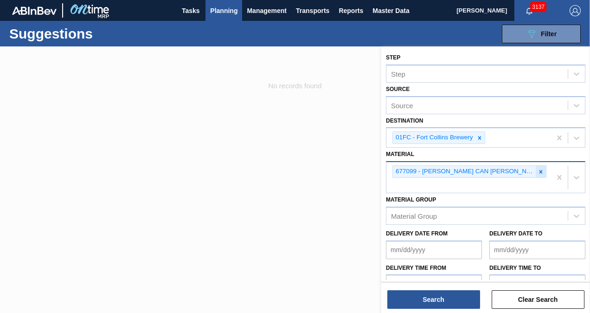
click at [536, 168] on div at bounding box center [541, 172] width 10 height 12
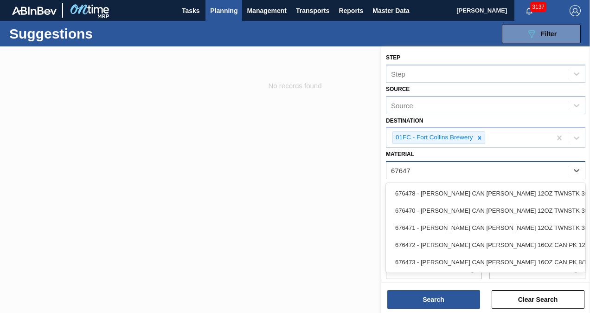
type input "676470"
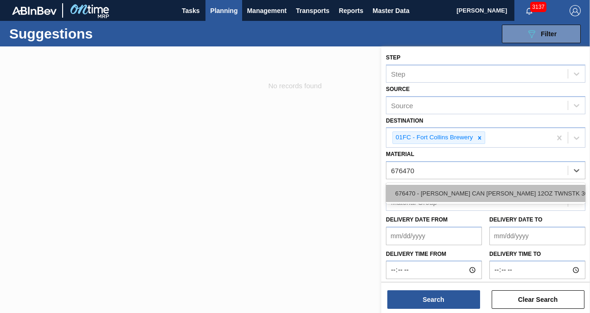
click at [516, 188] on div "676470 - [PERSON_NAME] CAN [PERSON_NAME] 12OZ TWNSTK 30/12 CAN 0922" at bounding box center [485, 193] width 199 height 17
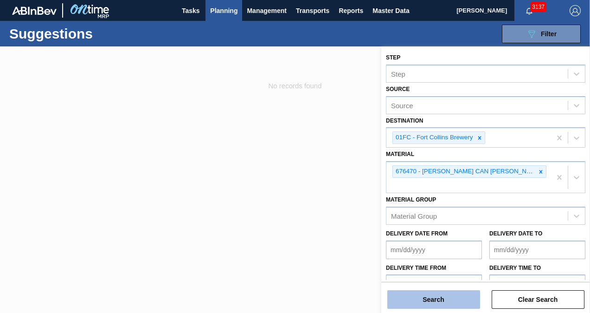
click at [414, 295] on button "Search" at bounding box center [433, 299] width 93 height 19
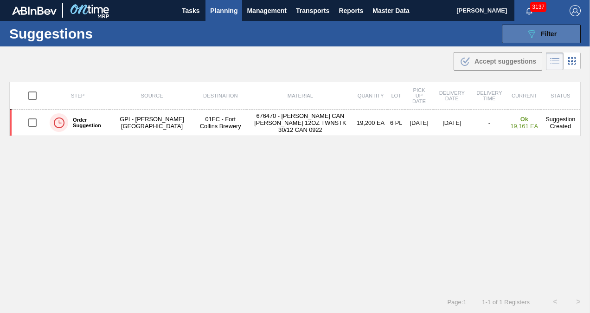
click at [537, 31] on div "089F7B8B-B2A5-4AFE-B5C0-19BA573D28AC Filter" at bounding box center [541, 33] width 31 height 11
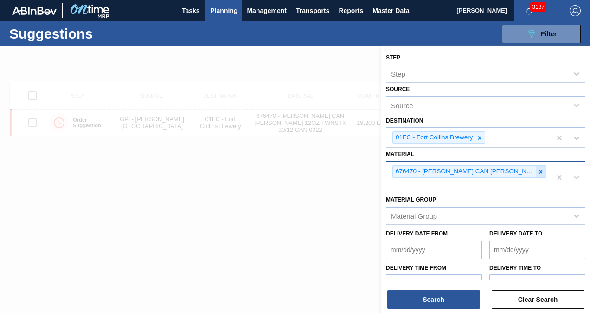
click at [543, 166] on div at bounding box center [541, 172] width 10 height 12
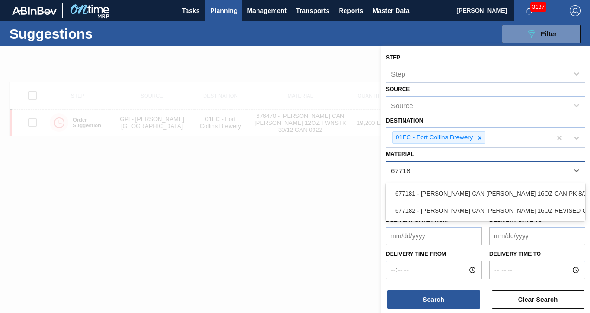
type input "677182"
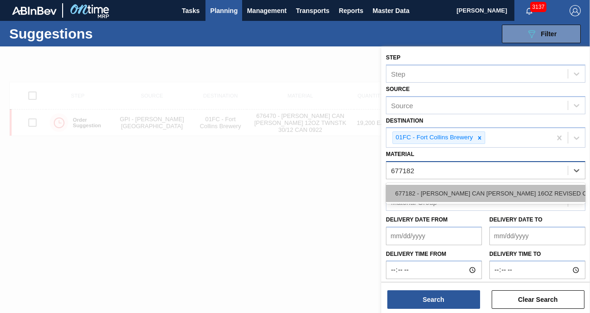
click at [518, 186] on div "677182 - [PERSON_NAME] CAN [PERSON_NAME] 16OZ REVISED CALLOUT CAN PK" at bounding box center [485, 193] width 199 height 17
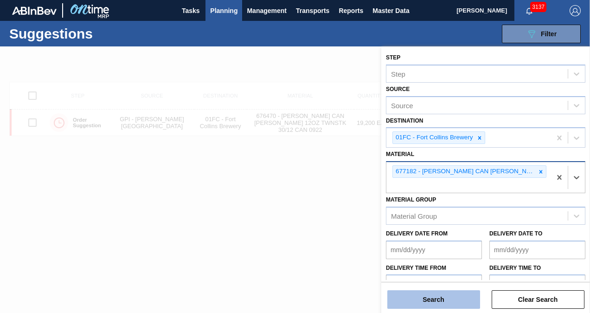
click at [446, 290] on button "Search" at bounding box center [433, 299] width 93 height 19
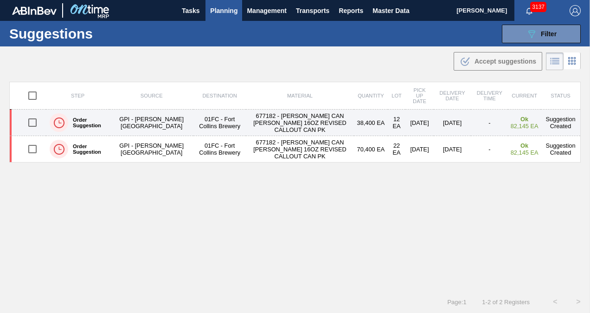
click at [31, 121] on input "checkbox" at bounding box center [32, 122] width 19 height 19
checkbox input "true"
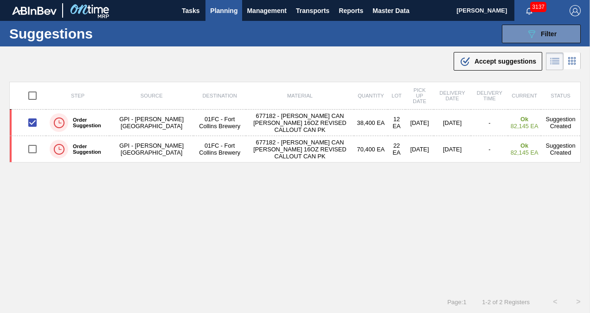
click at [465, 58] on icon ".b{fill:var(--color-action-default)}" at bounding box center [465, 61] width 11 height 11
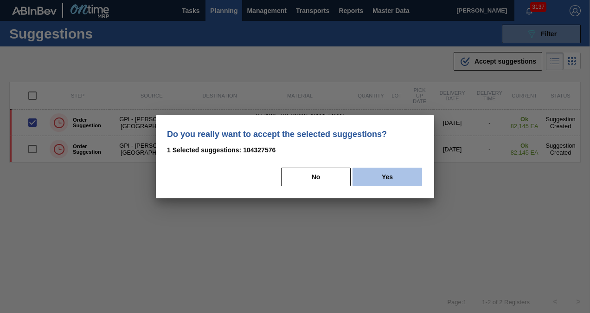
click at [396, 169] on button "Yes" at bounding box center [387, 176] width 70 height 19
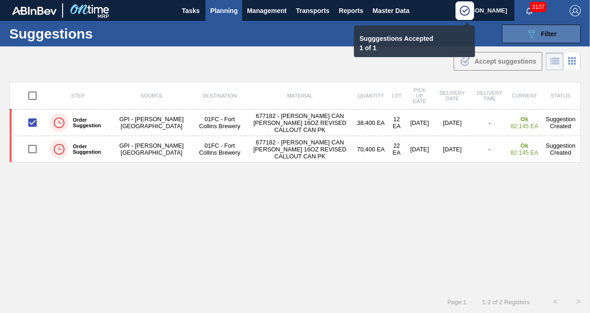
click at [532, 36] on icon "089F7B8B-B2A5-4AFE-B5C0-19BA573D28AC" at bounding box center [531, 33] width 11 height 11
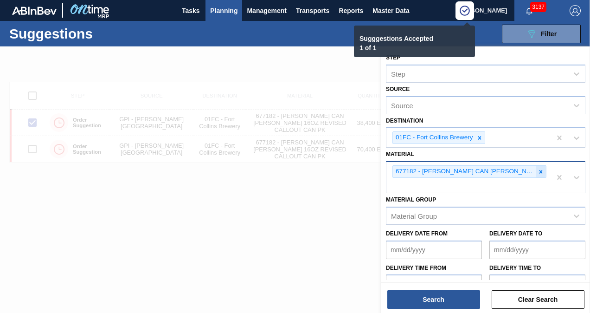
click at [539, 168] on icon at bounding box center [540, 171] width 6 height 6
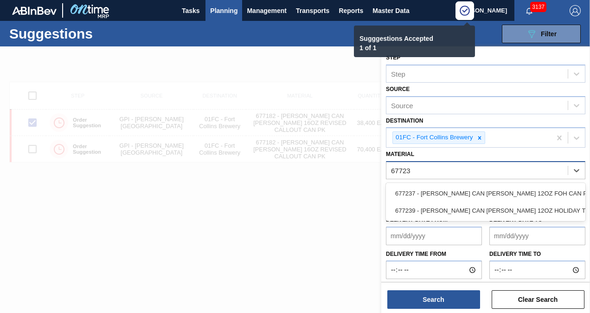
type input "677239"
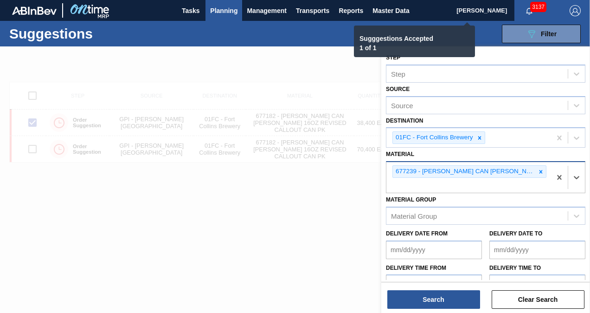
checkbox input "false"
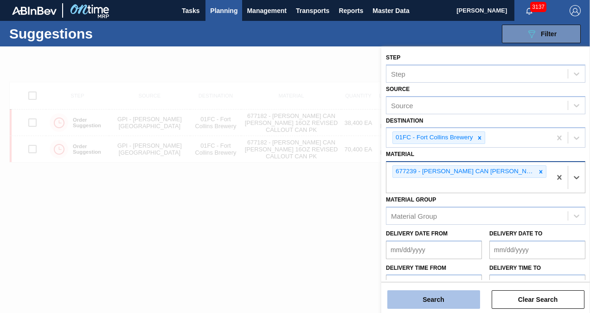
click at [435, 295] on button "Search" at bounding box center [433, 299] width 93 height 19
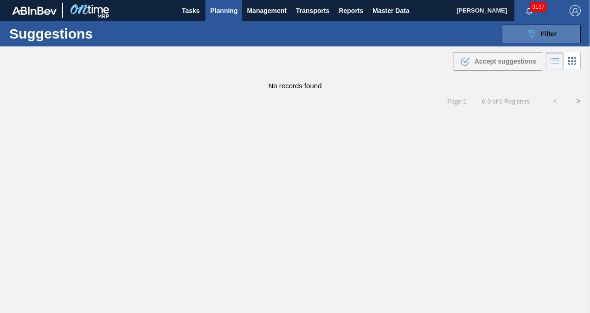
click at [518, 29] on button "089F7B8B-B2A5-4AFE-B5C0-19BA573D28AC Filter" at bounding box center [541, 34] width 79 height 19
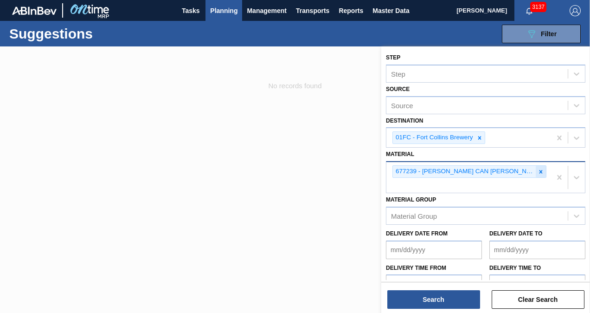
click at [540, 169] on icon at bounding box center [540, 171] width 6 height 6
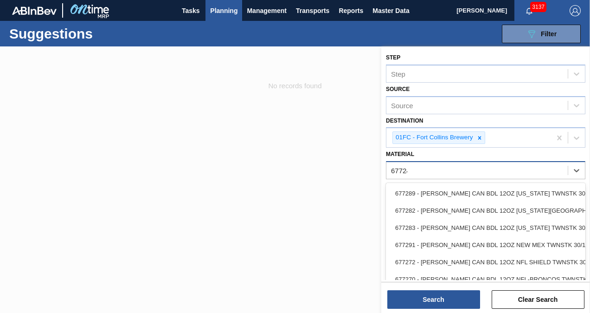
type input "677242"
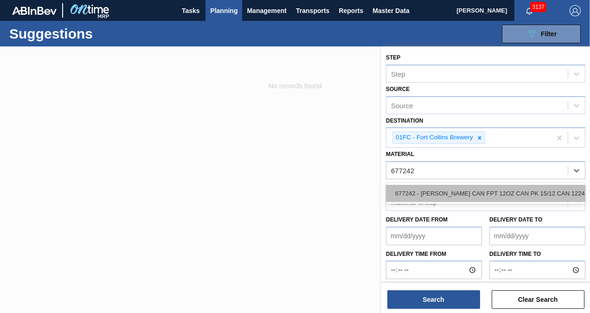
click at [487, 186] on div "677242 - [PERSON_NAME] CAN FPT 12OZ CAN PK 15/12 CAN 1224" at bounding box center [485, 193] width 199 height 17
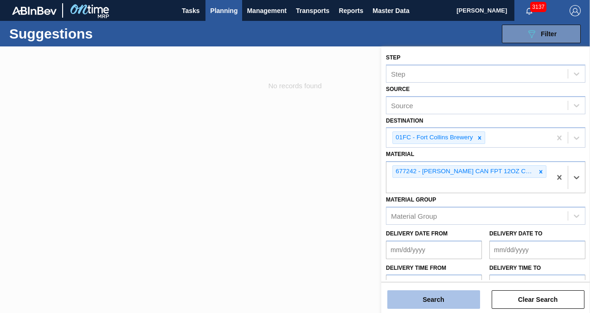
click at [446, 293] on button "Search" at bounding box center [433, 299] width 93 height 19
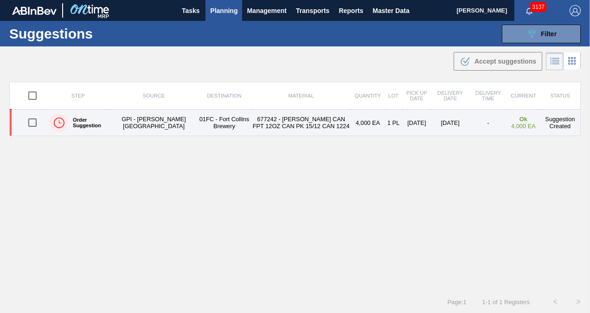
drag, startPoint x: 29, startPoint y: 123, endPoint x: 72, endPoint y: 111, distance: 44.8
click at [29, 123] on input "checkbox" at bounding box center [32, 122] width 19 height 19
checkbox input "true"
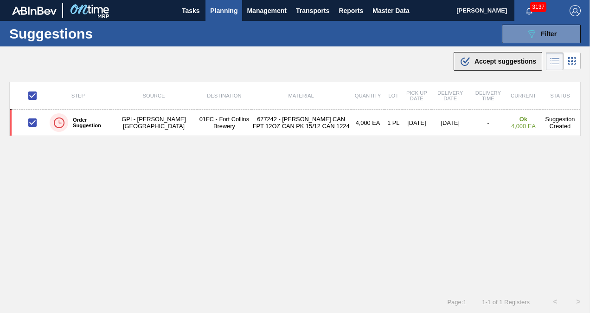
click at [490, 64] on span "Accept suggestions" at bounding box center [505, 61] width 62 height 7
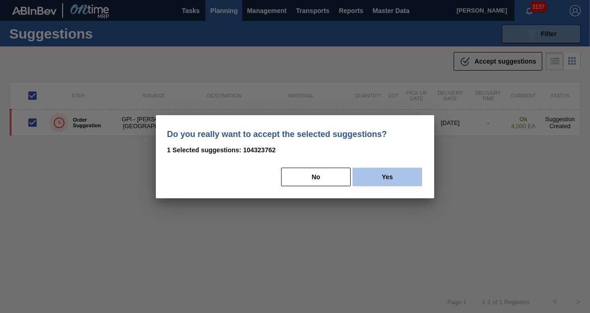
click at [384, 169] on button "Yes" at bounding box center [387, 176] width 70 height 19
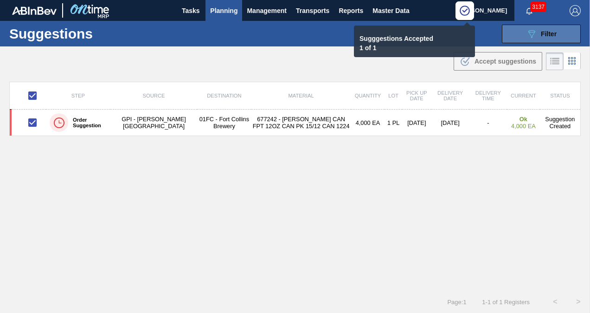
click at [541, 32] on span "Filter" at bounding box center [549, 33] width 16 height 7
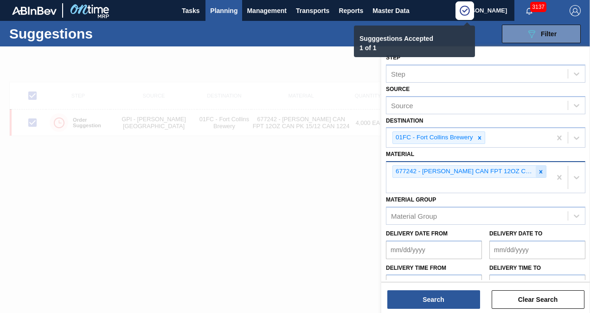
click at [543, 172] on icon at bounding box center [540, 171] width 6 height 6
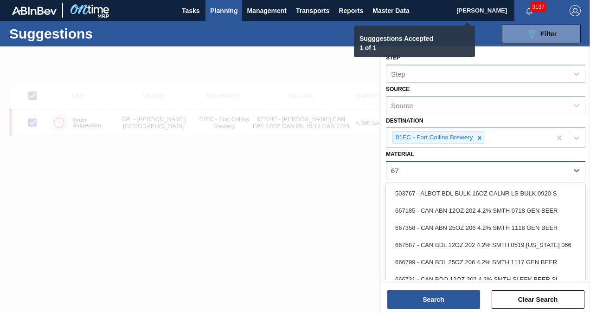
type input "677"
checkbox input "false"
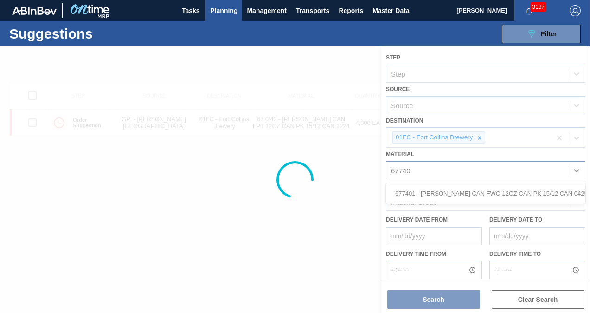
type input "677401"
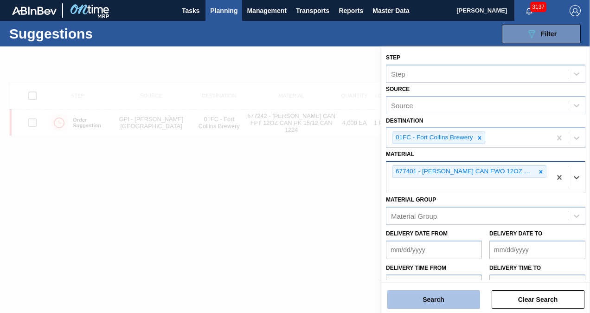
click at [451, 297] on button "Search" at bounding box center [433, 299] width 93 height 19
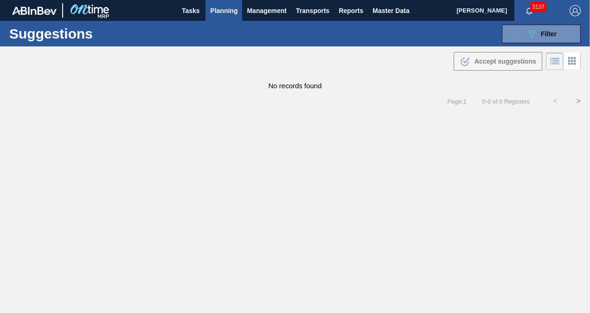
click at [429, 2] on div "Tasks Planning Management Transports Reports Master Data" at bounding box center [295, 10] width 590 height 21
drag, startPoint x: 515, startPoint y: 31, endPoint x: 522, endPoint y: 32, distance: 7.4
click at [515, 31] on button "089F7B8B-B2A5-4AFE-B5C0-19BA573D28AC Filter" at bounding box center [541, 34] width 79 height 19
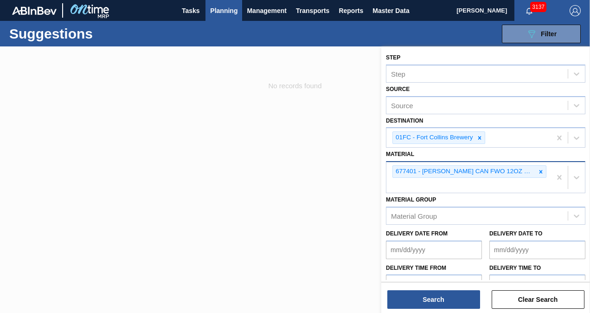
click at [545, 173] on div "677401 - CARR CAN FWO 12OZ CAN PK 15/12 CAN 0425" at bounding box center [468, 177] width 165 height 31
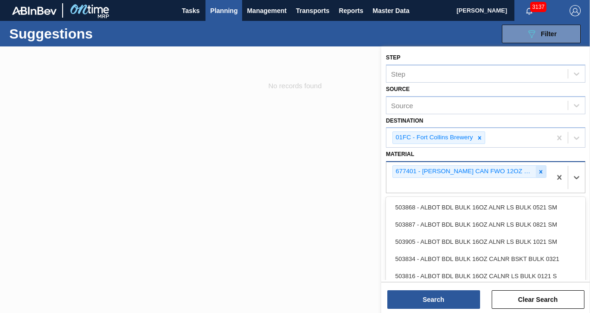
click at [544, 173] on div at bounding box center [541, 172] width 10 height 12
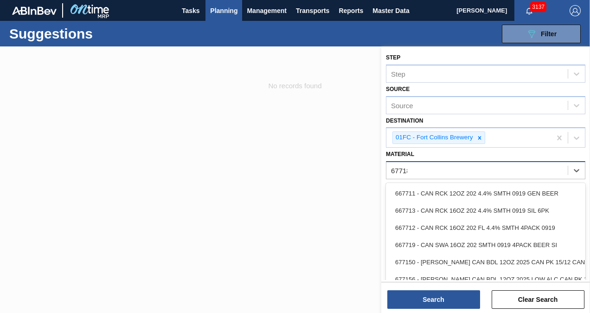
type input "677181"
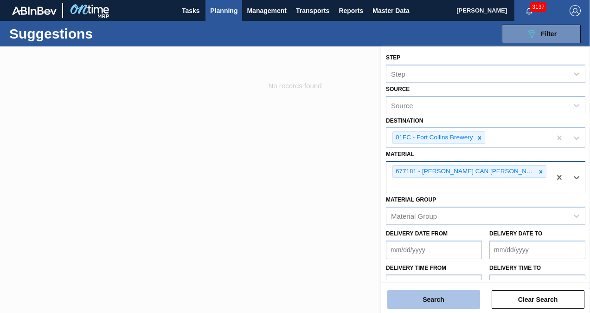
click at [454, 295] on button "Search" at bounding box center [433, 299] width 93 height 19
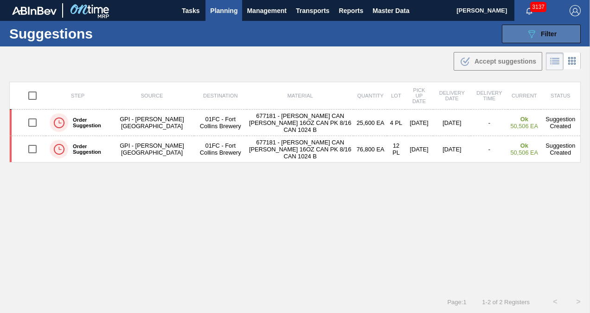
click at [518, 39] on button "089F7B8B-B2A5-4AFE-B5C0-19BA573D28AC Filter" at bounding box center [541, 34] width 79 height 19
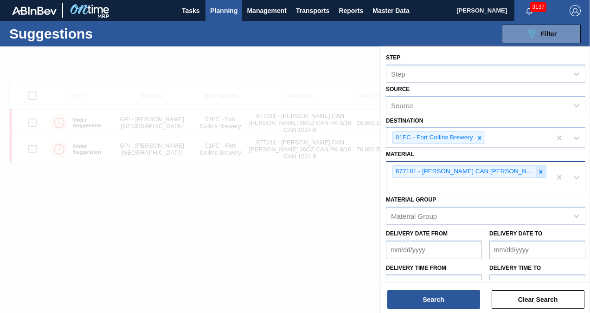
click at [538, 172] on icon at bounding box center [540, 171] width 6 height 6
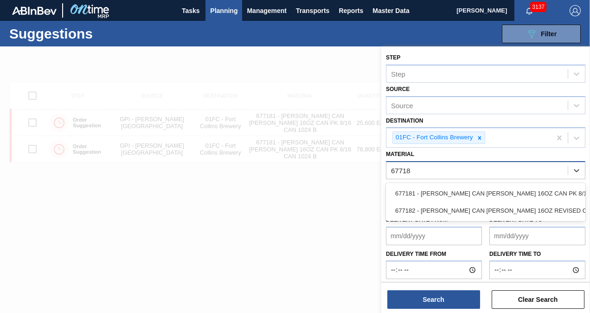
type input "677182"
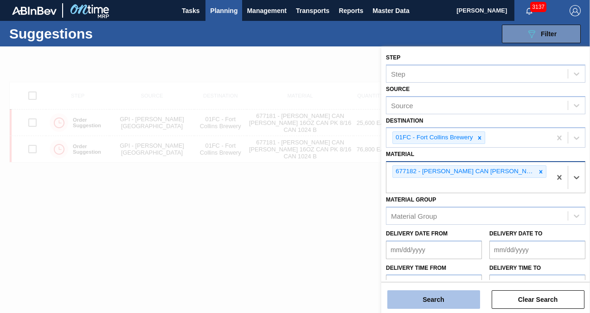
click at [424, 300] on button "Search" at bounding box center [433, 299] width 93 height 19
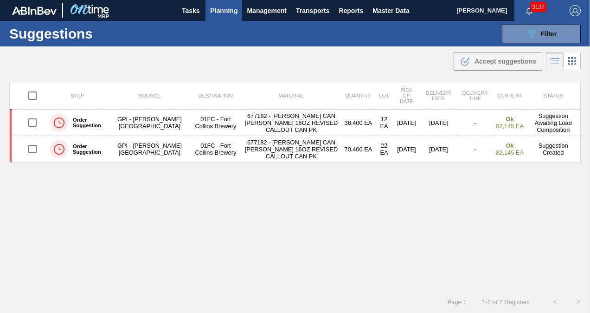
click at [528, 45] on div "Suggestions 089F7B8B-B2A5-4AFE-B5C0-19BA573D28AC Filter Step Step Source Source…" at bounding box center [295, 34] width 590 height 26
click at [526, 35] on icon "089F7B8B-B2A5-4AFE-B5C0-19BA573D28AC" at bounding box center [531, 33] width 11 height 11
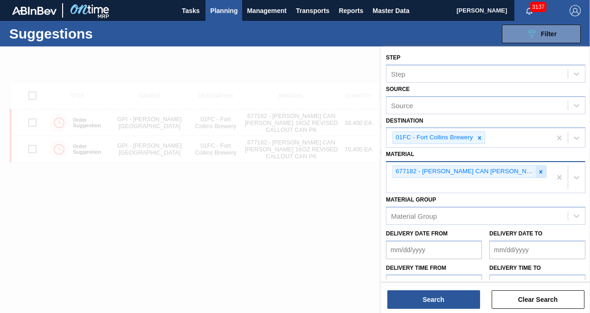
click at [537, 172] on icon at bounding box center [540, 171] width 6 height 6
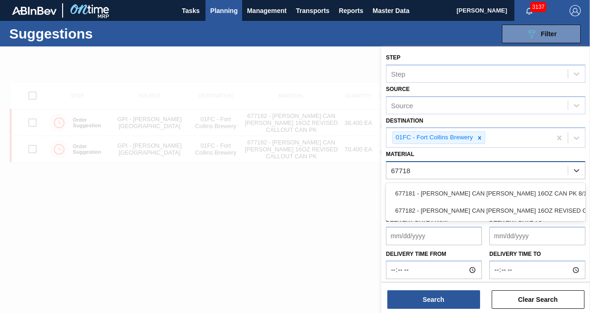
type input "677181"
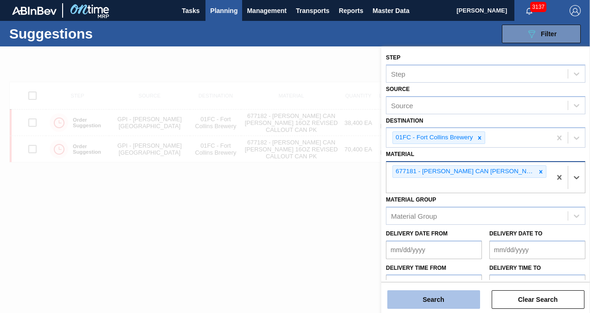
click at [441, 301] on button "Search" at bounding box center [433, 299] width 93 height 19
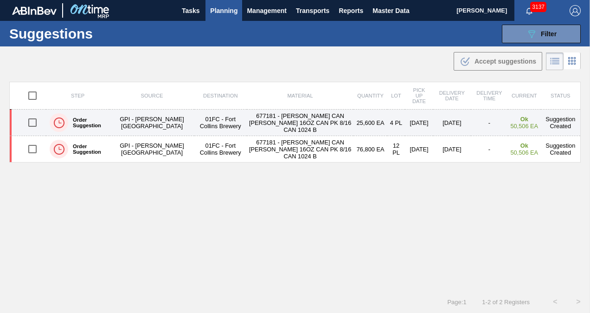
drag, startPoint x: 34, startPoint y: 148, endPoint x: 32, endPoint y: 124, distance: 24.2
click at [34, 148] on input "checkbox" at bounding box center [32, 148] width 19 height 19
checkbox input "true"
click at [32, 123] on input "checkbox" at bounding box center [32, 122] width 19 height 19
checkbox input "true"
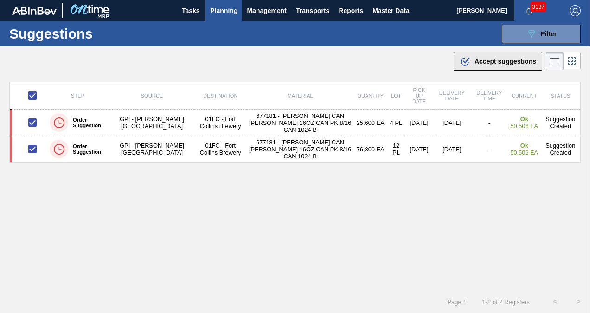
click at [470, 62] on div ".b{fill:var(--color-action-default)} Accept suggestions" at bounding box center [498, 61] width 77 height 11
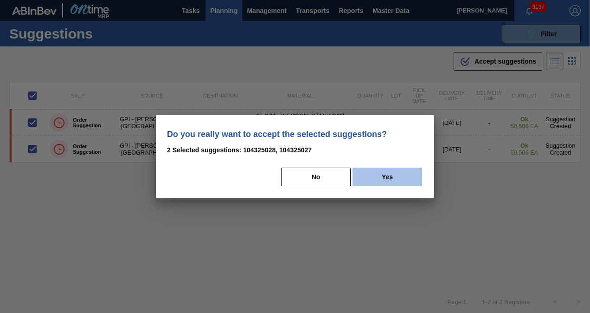
click at [392, 184] on button "Yes" at bounding box center [387, 176] width 70 height 19
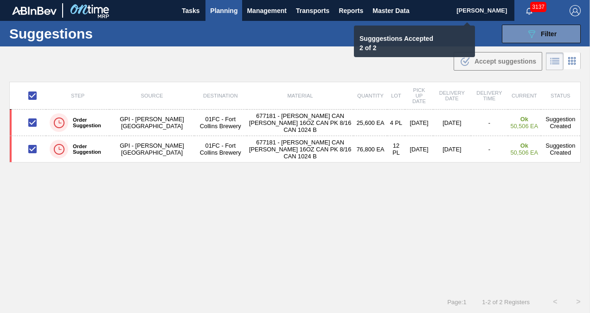
checkbox input "false"
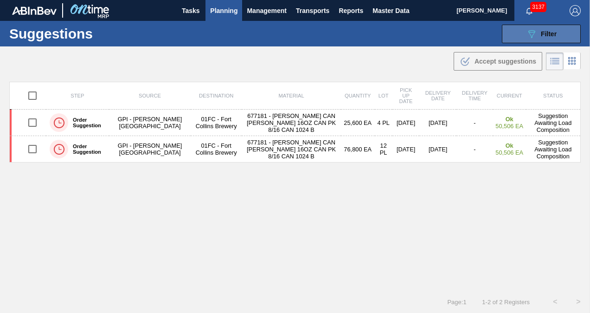
click at [538, 36] on div "089F7B8B-B2A5-4AFE-B5C0-19BA573D28AC Filter" at bounding box center [541, 33] width 31 height 11
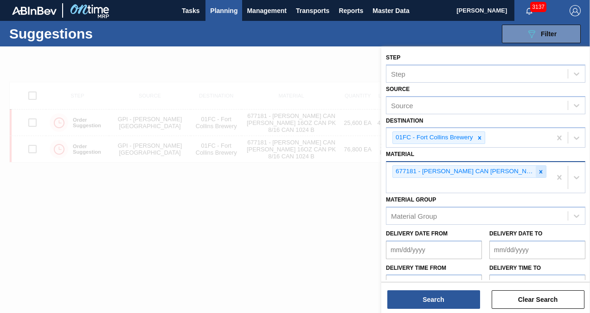
click at [541, 166] on div at bounding box center [541, 172] width 10 height 12
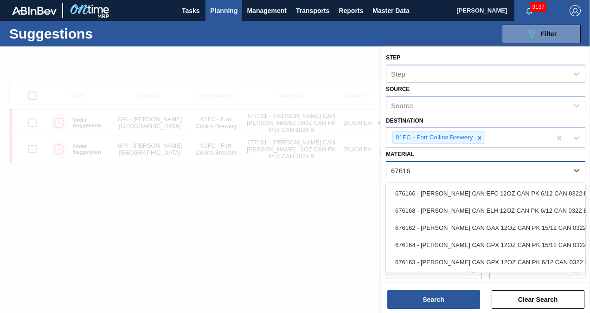
type input "676164"
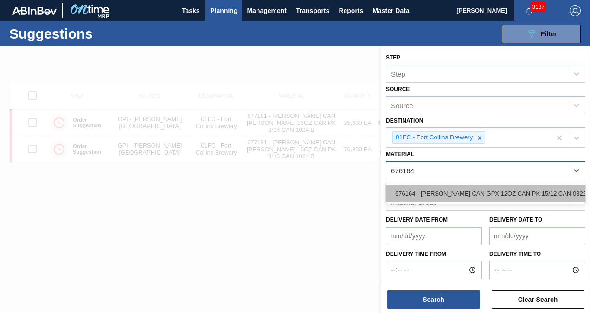
click at [522, 194] on div "676164 - [PERSON_NAME] CAN GPX 12OZ CAN PK 15/12 CAN 0322" at bounding box center [485, 193] width 199 height 17
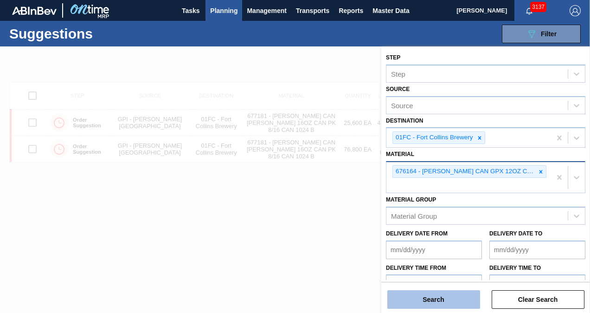
click at [428, 296] on button "Search" at bounding box center [433, 299] width 93 height 19
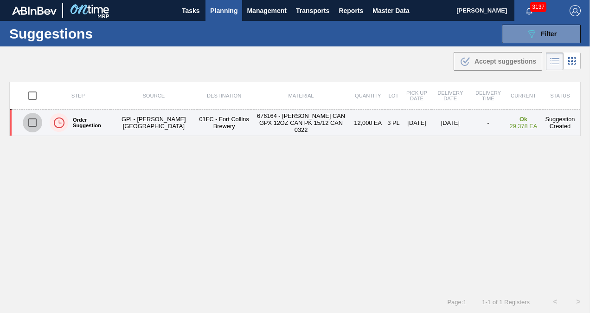
click at [33, 122] on input "checkbox" at bounding box center [32, 122] width 19 height 19
checkbox input "true"
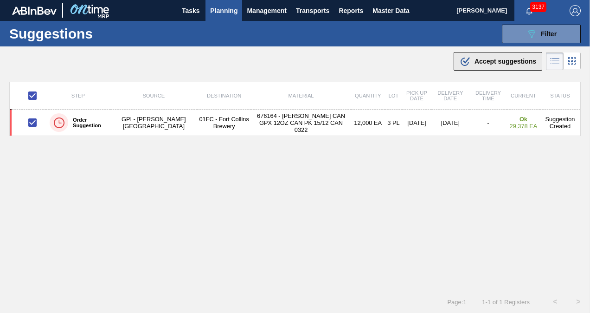
click at [463, 69] on button ".b{fill:var(--color-action-default)} Accept suggestions" at bounding box center [498, 61] width 89 height 19
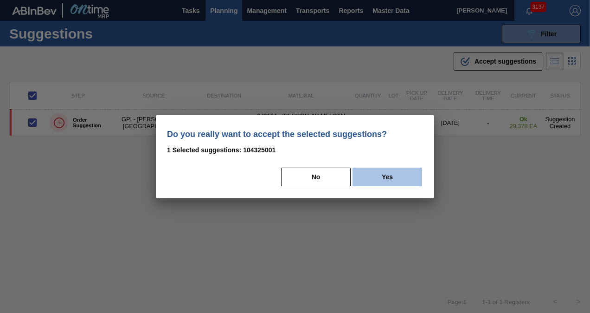
click at [382, 176] on button "Yes" at bounding box center [387, 176] width 70 height 19
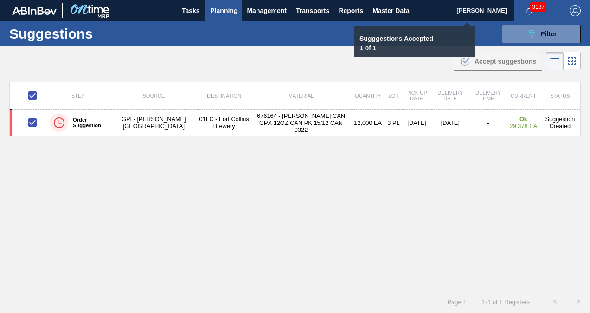
checkbox input "false"
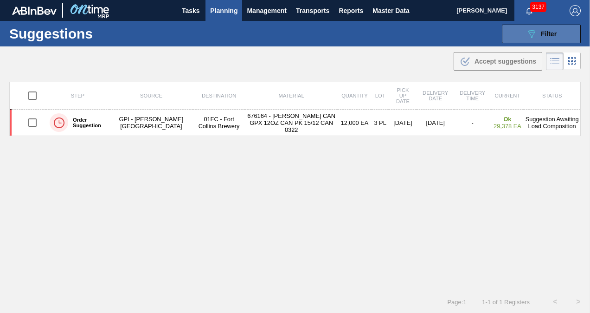
click at [538, 32] on div "089F7B8B-B2A5-4AFE-B5C0-19BA573D28AC Filter" at bounding box center [541, 33] width 31 height 11
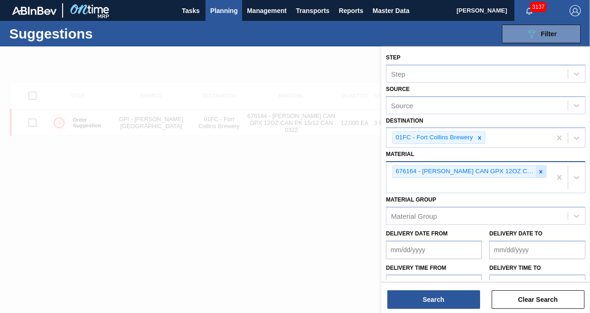
click at [543, 172] on icon at bounding box center [540, 171] width 6 height 6
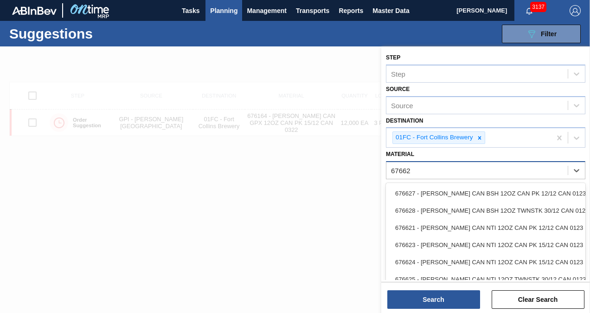
type input "676623"
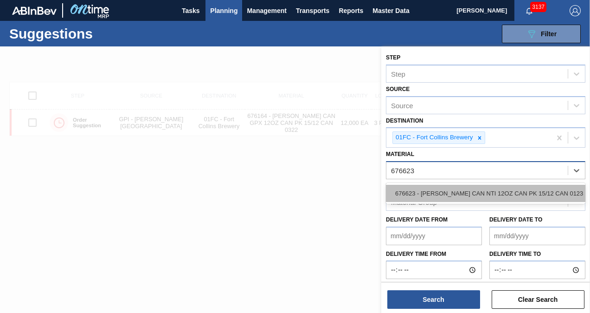
click at [494, 190] on div "676623 - [PERSON_NAME] CAN NTI 12OZ CAN PK 15/12 CAN 0123" at bounding box center [485, 193] width 199 height 17
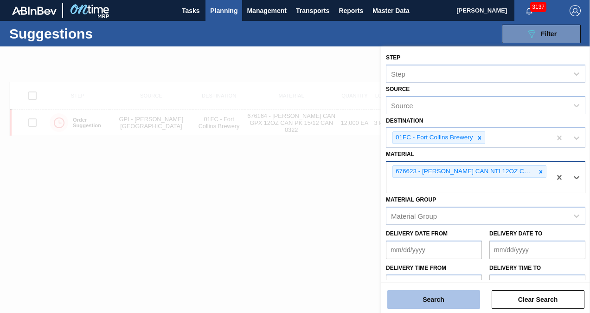
click at [438, 294] on button "Search" at bounding box center [433, 299] width 93 height 19
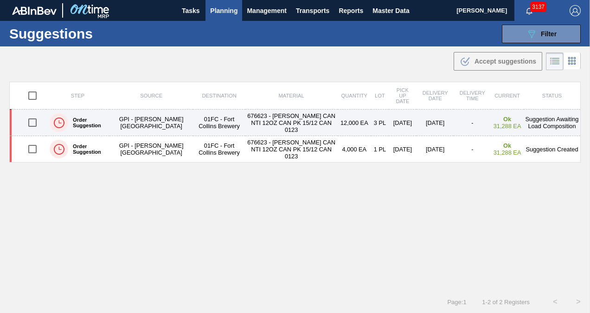
click at [36, 119] on input "checkbox" at bounding box center [32, 122] width 19 height 19
checkbox input "true"
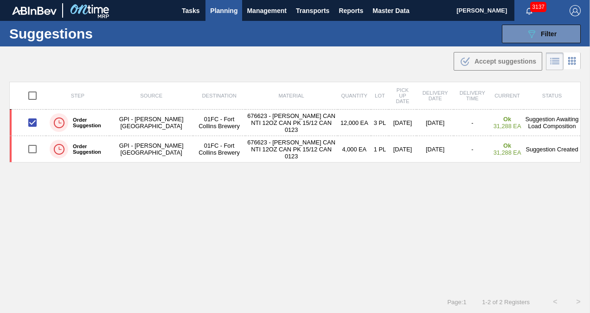
click at [299, 218] on div "Step Source Destination Material Quantity Lot Pick up Date Delivery Date Delive…" at bounding box center [294, 178] width 571 height 192
click at [510, 39] on button "089F7B8B-B2A5-4AFE-B5C0-19BA573D28AC Filter" at bounding box center [541, 34] width 79 height 19
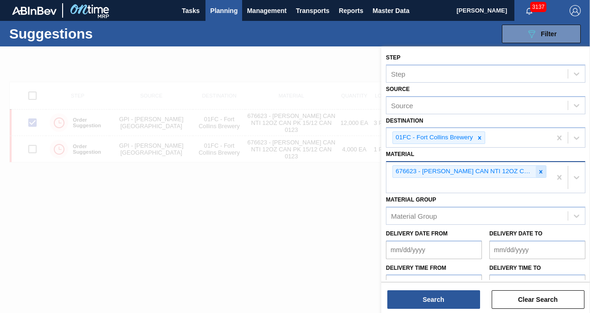
click at [542, 169] on icon at bounding box center [540, 171] width 6 height 6
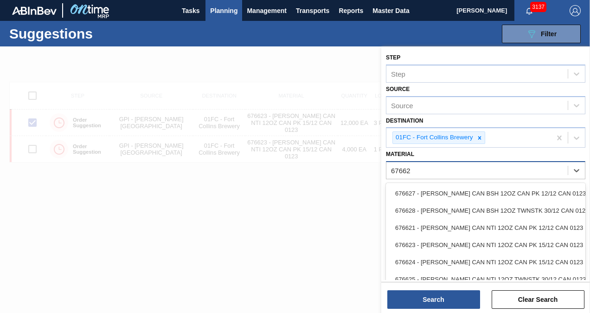
type input "676624"
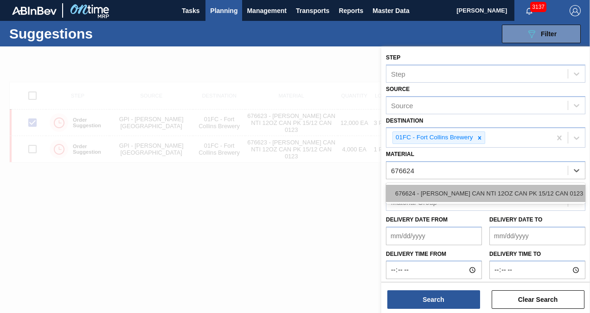
click at [464, 197] on div "676624 - CARR CAN NTI 12OZ CAN PK 15/12 CAN 0123" at bounding box center [485, 193] width 199 height 17
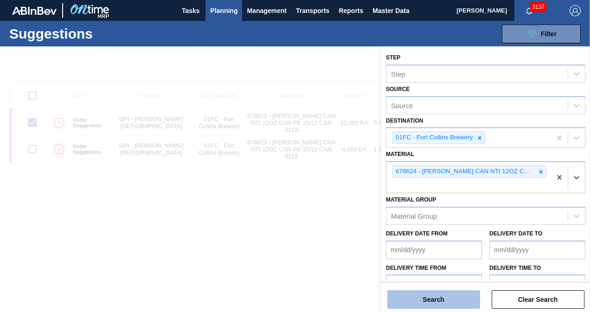
click at [436, 298] on button "Search" at bounding box center [433, 299] width 93 height 19
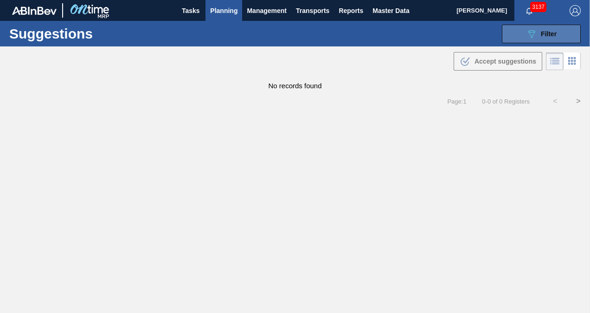
click at [528, 38] on icon "089F7B8B-B2A5-4AFE-B5C0-19BA573D28AC" at bounding box center [531, 33] width 11 height 11
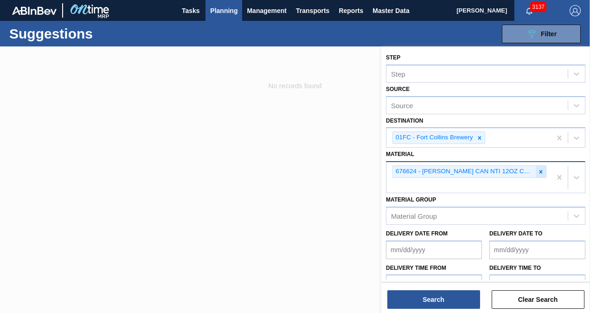
click at [543, 171] on icon at bounding box center [540, 171] width 6 height 6
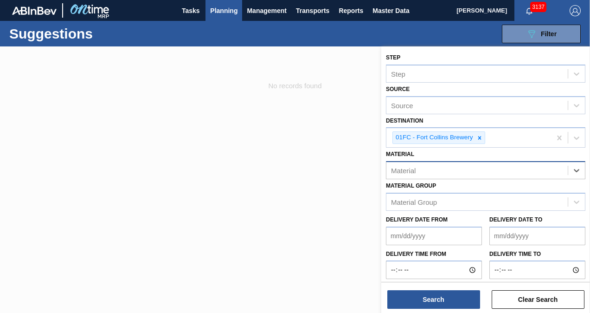
type input "+"
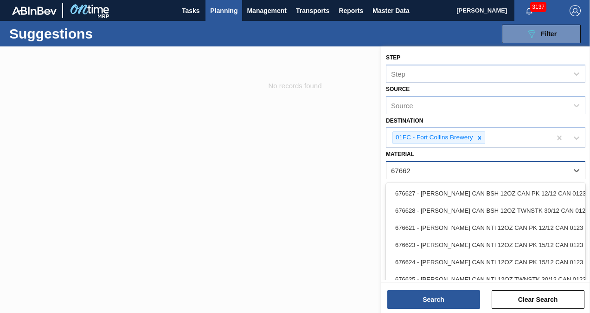
type input "676625"
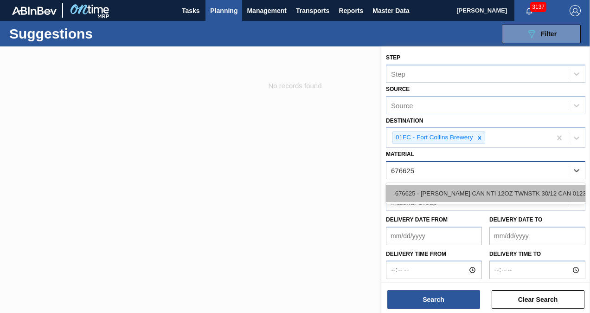
click at [521, 199] on div "676625 - [PERSON_NAME] CAN NTI 12OZ TWNSTK 30/12 CAN 0123" at bounding box center [485, 193] width 199 height 17
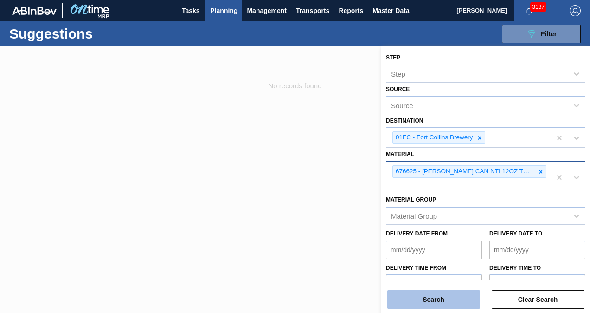
click at [456, 293] on button "Search" at bounding box center [433, 299] width 93 height 19
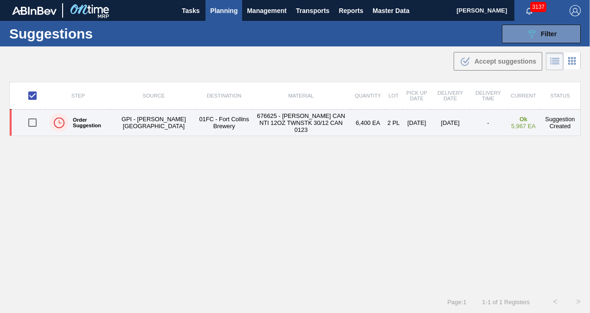
click at [25, 120] on input "checkbox" at bounding box center [32, 122] width 19 height 19
checkbox input "true"
checkbox input "false"
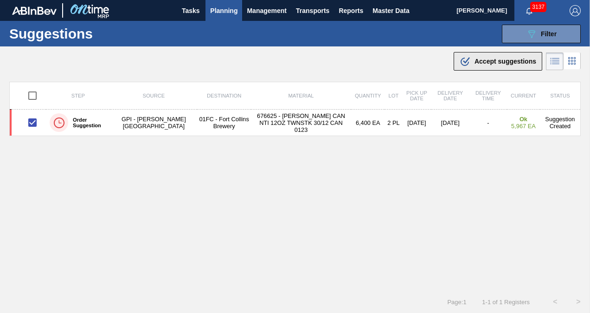
click at [476, 70] on button ".b{fill:var(--color-action-default)} Accept suggestions" at bounding box center [498, 61] width 89 height 19
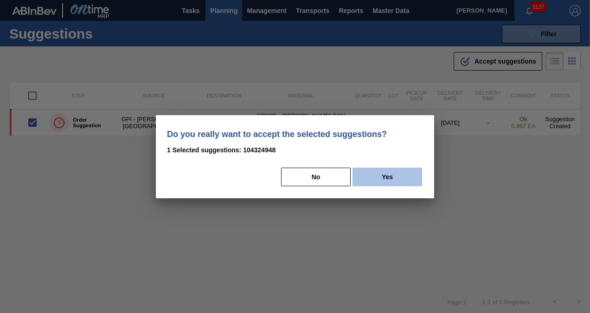
click at [384, 172] on button "Yes" at bounding box center [387, 176] width 70 height 19
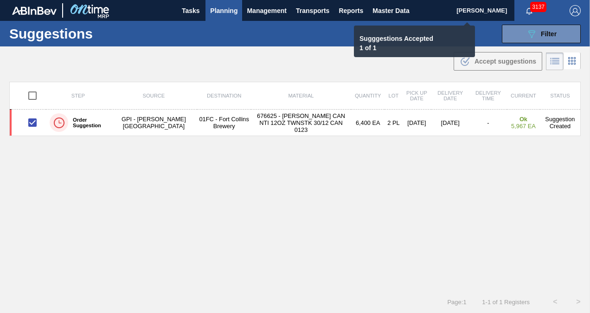
checkbox input "false"
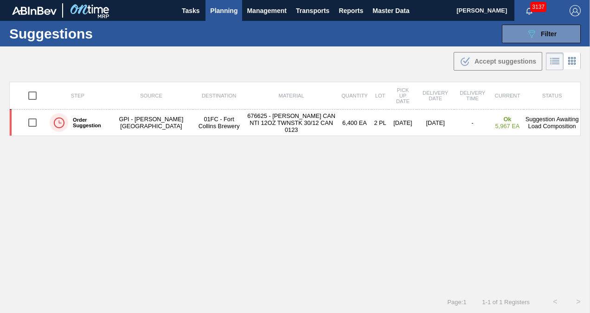
drag, startPoint x: 527, startPoint y: 35, endPoint x: 531, endPoint y: 43, distance: 8.5
click at [527, 35] on icon "089F7B8B-B2A5-4AFE-B5C0-19BA573D28AC" at bounding box center [531, 33] width 11 height 11
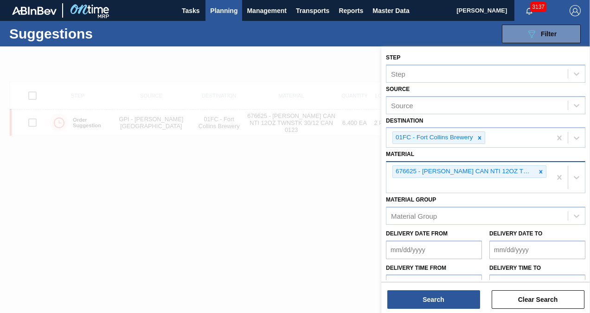
click at [539, 171] on icon at bounding box center [540, 171] width 3 height 3
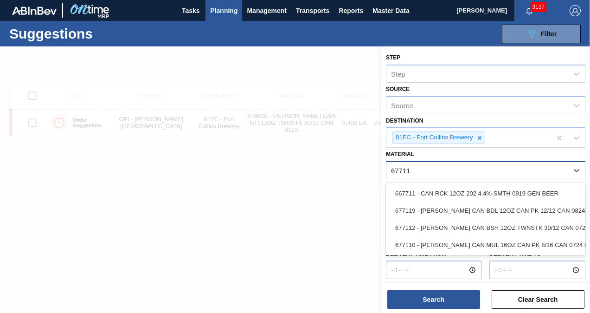
type input "677110"
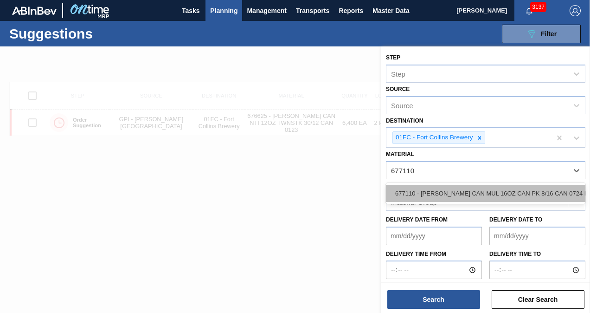
click at [520, 191] on div "677110 - [PERSON_NAME] CAN MUL 16OZ CAN PK 8/16 CAN 0724 B" at bounding box center [485, 193] width 199 height 17
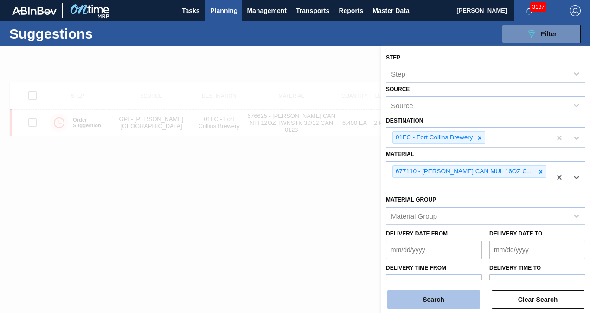
click at [452, 303] on button "Search" at bounding box center [433, 299] width 93 height 19
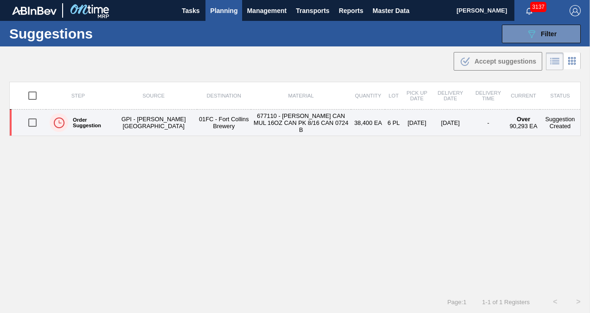
click at [29, 121] on input "checkbox" at bounding box center [32, 122] width 19 height 19
checkbox input "true"
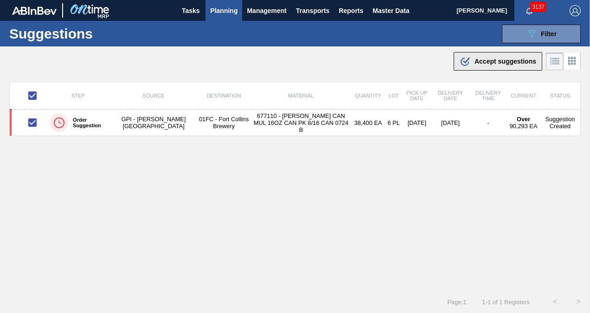
click at [493, 64] on span "Accept suggestions" at bounding box center [505, 61] width 62 height 7
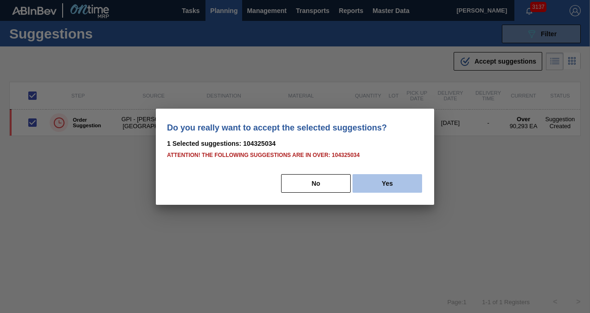
click at [403, 183] on button "Yes" at bounding box center [387, 183] width 70 height 19
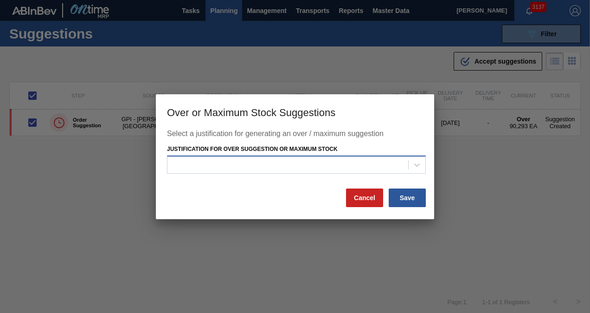
click at [364, 170] on div at bounding box center [287, 164] width 241 height 13
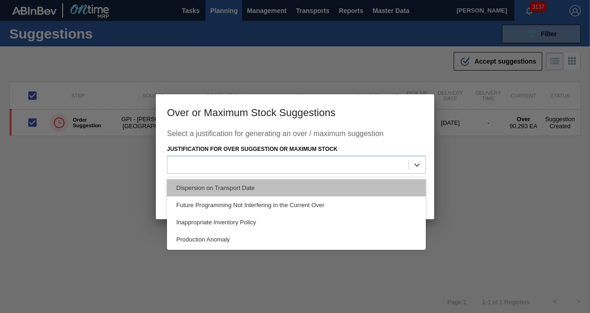
click at [323, 187] on div "Dispersion on Transport Date" at bounding box center [296, 187] width 259 height 17
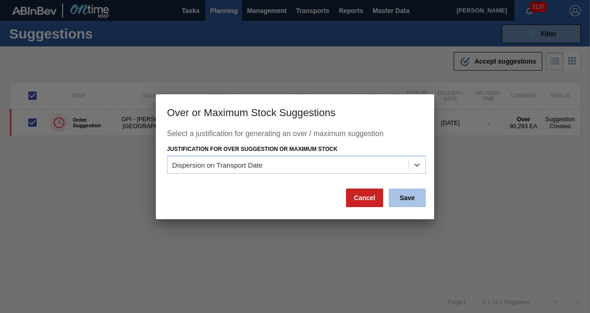
click at [418, 195] on button "Save" at bounding box center [407, 197] width 37 height 19
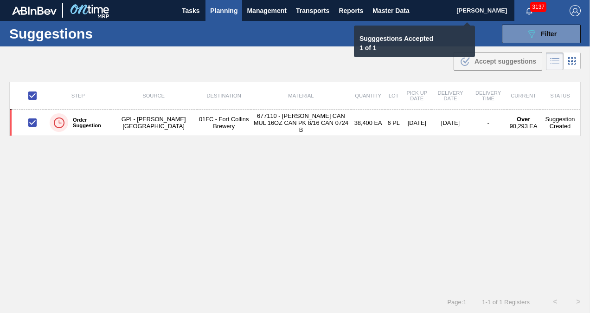
checkbox input "false"
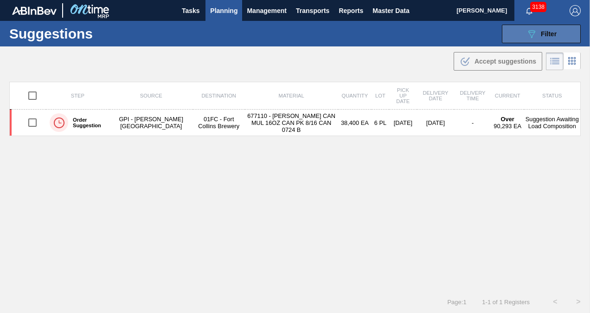
click at [521, 38] on button "089F7B8B-B2A5-4AFE-B5C0-19BA573D28AC Filter" at bounding box center [541, 34] width 79 height 19
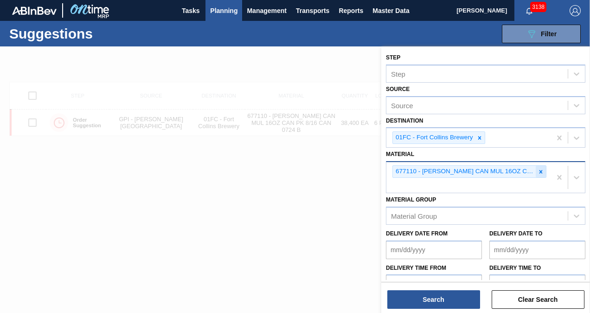
click at [539, 169] on icon at bounding box center [540, 171] width 6 height 6
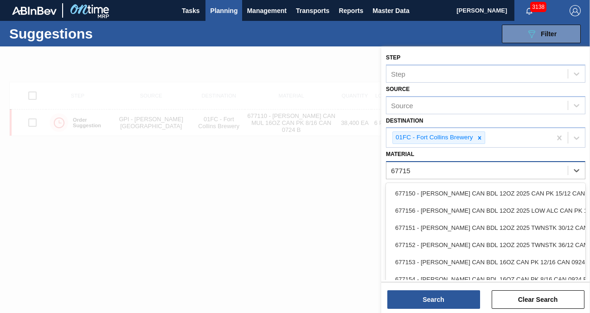
type input "677151"
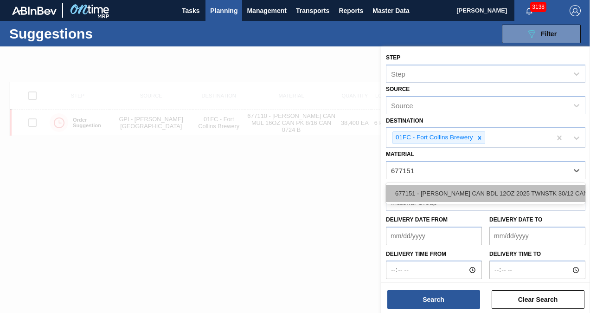
click at [492, 185] on div "677151 - [PERSON_NAME] CAN BDL 12OZ 2025 TWNSTK 30/12 CAN" at bounding box center [485, 193] width 199 height 17
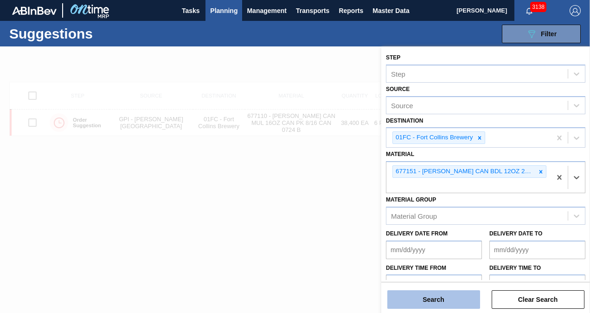
click at [439, 294] on button "Search" at bounding box center [433, 299] width 93 height 19
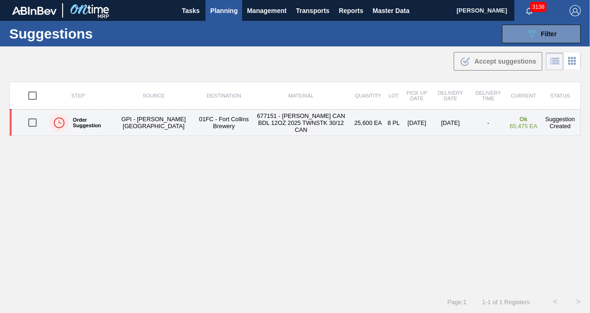
click at [34, 124] on input "checkbox" at bounding box center [32, 122] width 19 height 19
checkbox input "true"
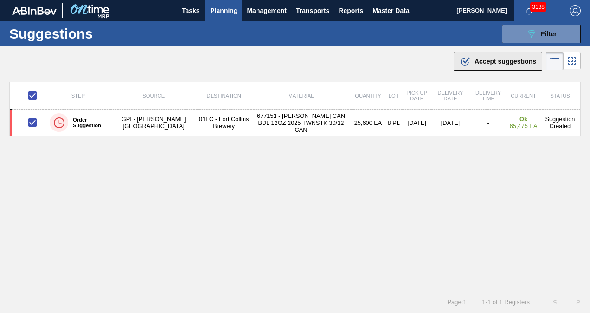
click at [466, 58] on icon ".b{fill:var(--color-action-default)}" at bounding box center [465, 61] width 11 height 11
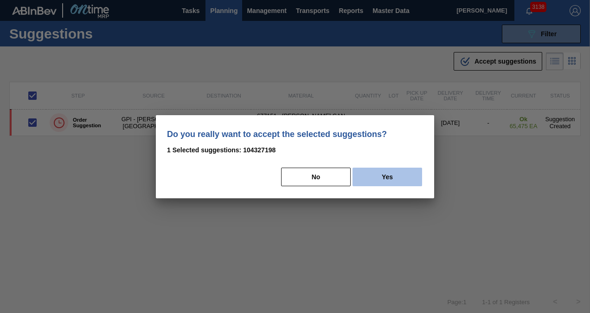
click at [397, 171] on button "Yes" at bounding box center [387, 176] width 70 height 19
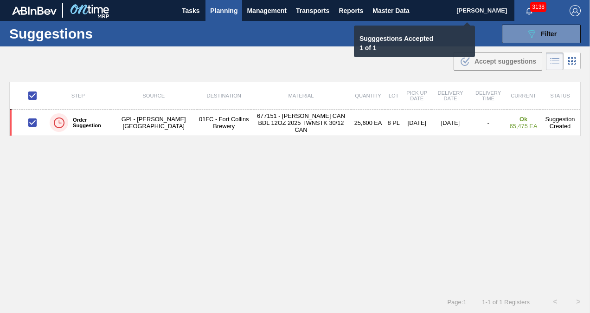
checkbox input "false"
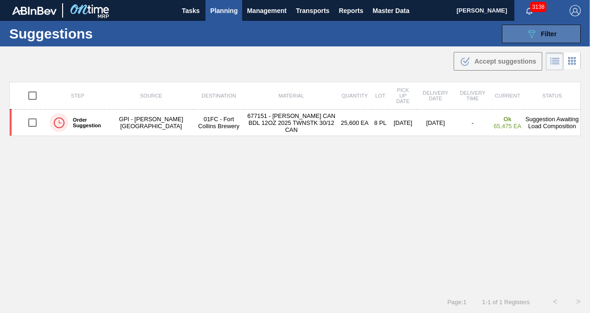
click at [518, 29] on button "089F7B8B-B2A5-4AFE-B5C0-19BA573D28AC Filter" at bounding box center [541, 34] width 79 height 19
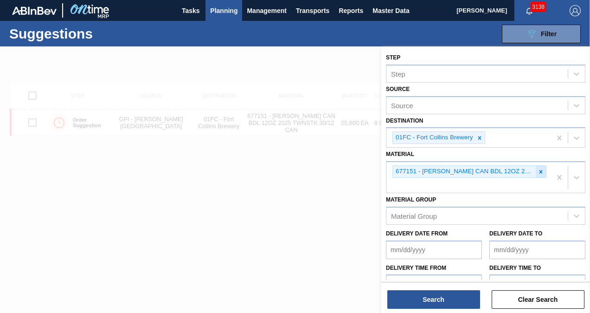
click at [538, 174] on div at bounding box center [541, 172] width 10 height 12
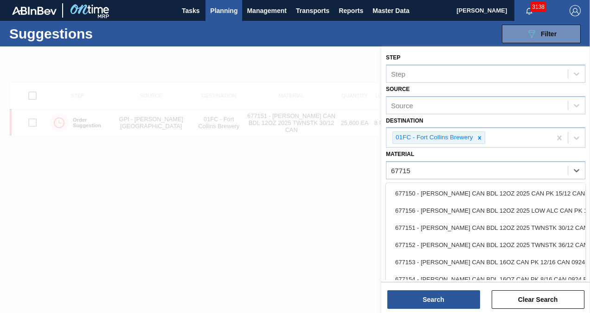
type input "677154"
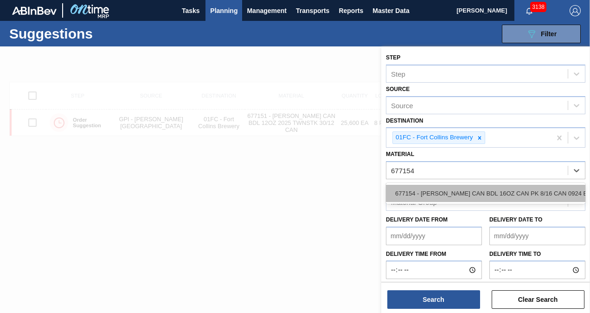
click at [530, 189] on div "677154 - [PERSON_NAME] CAN BDL 16OZ CAN PK 8/16 CAN 0924 B" at bounding box center [485, 193] width 199 height 17
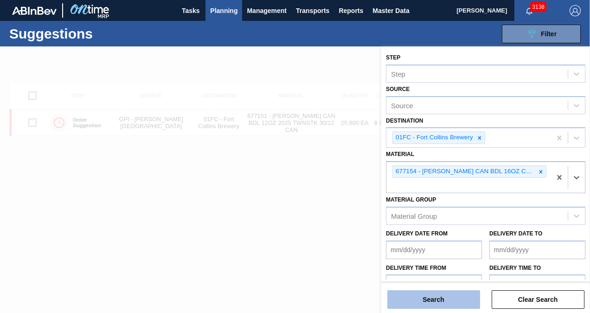
click at [453, 295] on button "Search" at bounding box center [433, 299] width 93 height 19
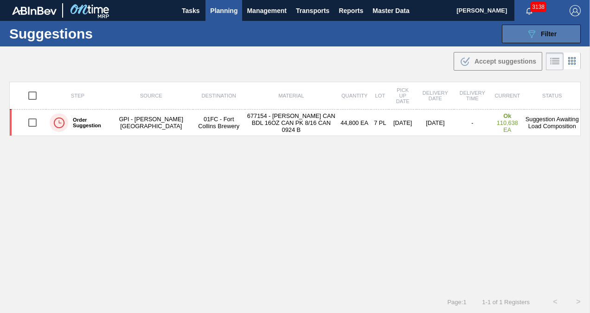
click at [536, 34] on div "089F7B8B-B2A5-4AFE-B5C0-19BA573D28AC Filter" at bounding box center [541, 33] width 31 height 11
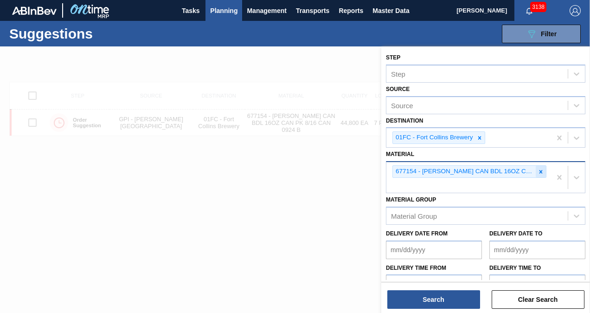
click at [539, 170] on icon at bounding box center [540, 171] width 3 height 3
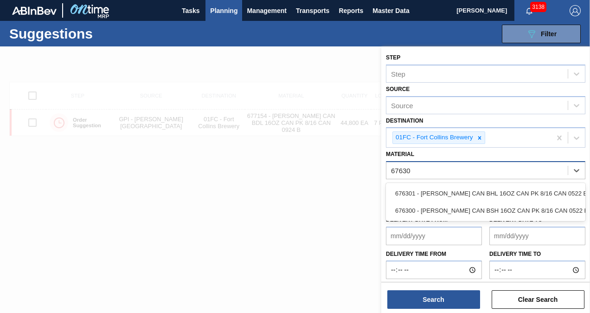
type input "676301"
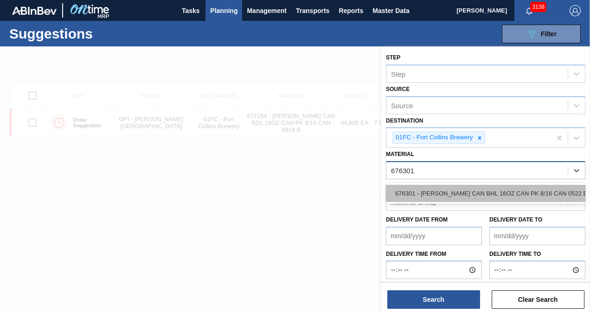
click at [521, 193] on div "676301 - [PERSON_NAME] CAN BHL 16OZ CAN PK 8/16 CAN 0522 B" at bounding box center [485, 193] width 199 height 17
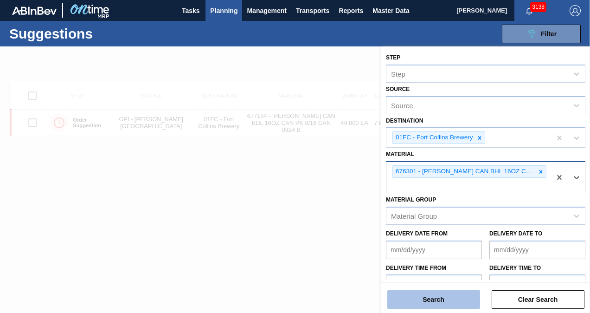
click at [433, 296] on button "Search" at bounding box center [433, 299] width 93 height 19
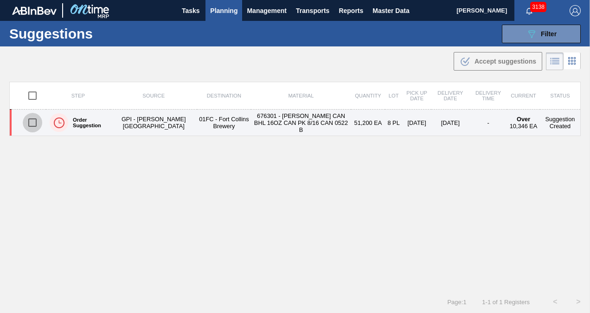
click at [26, 121] on input "checkbox" at bounding box center [32, 122] width 19 height 19
checkbox input "true"
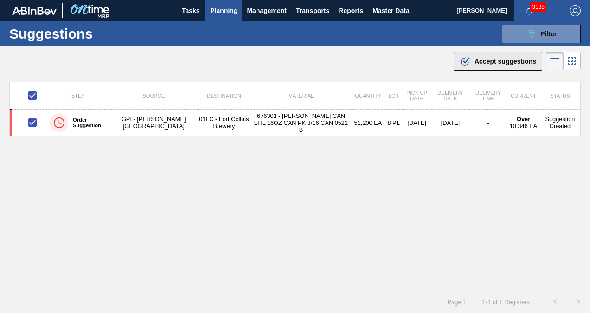
click at [482, 58] on span "Accept suggestions" at bounding box center [505, 61] width 62 height 7
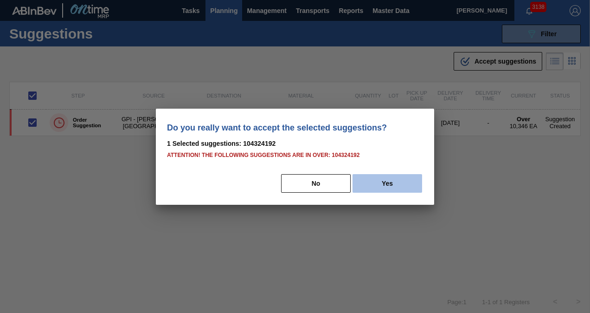
click at [391, 183] on button "Yes" at bounding box center [387, 183] width 70 height 19
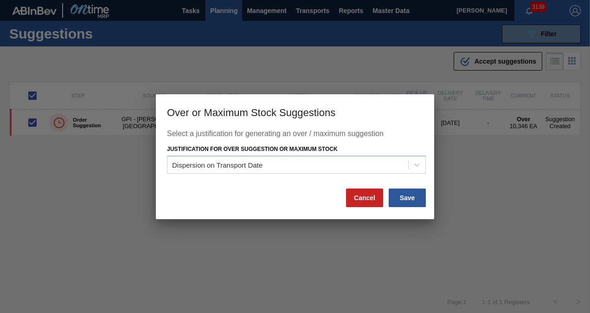
click at [384, 155] on div "Justification for Over Suggestion or Maximum Stock Dispersion on Transport Date" at bounding box center [296, 158] width 259 height 32
click at [394, 167] on div "Dispersion on Transport Date" at bounding box center [287, 164] width 241 height 13
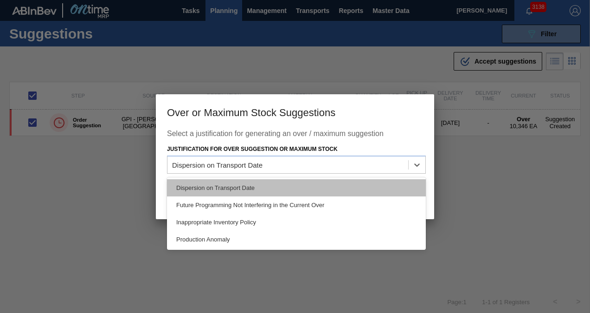
click at [328, 187] on div "Dispersion on Transport Date" at bounding box center [296, 187] width 259 height 17
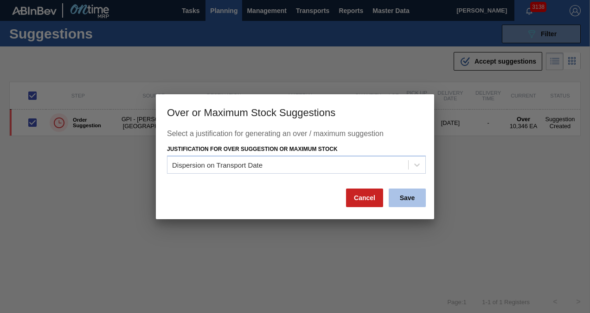
click at [412, 201] on button "Save" at bounding box center [407, 197] width 37 height 19
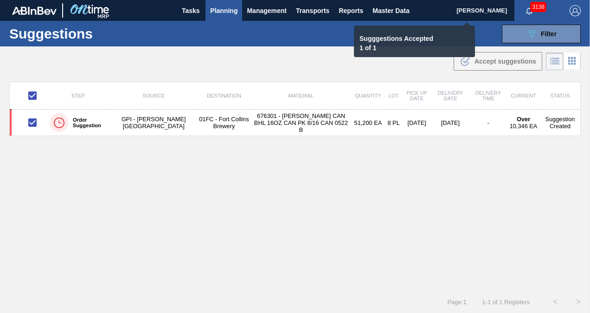
checkbox input "false"
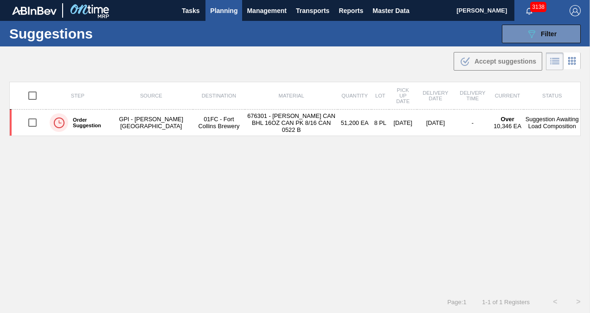
drag, startPoint x: 529, startPoint y: 37, endPoint x: 531, endPoint y: 73, distance: 36.2
click at [529, 37] on icon "089F7B8B-B2A5-4AFE-B5C0-19BA573D28AC" at bounding box center [531, 33] width 11 height 11
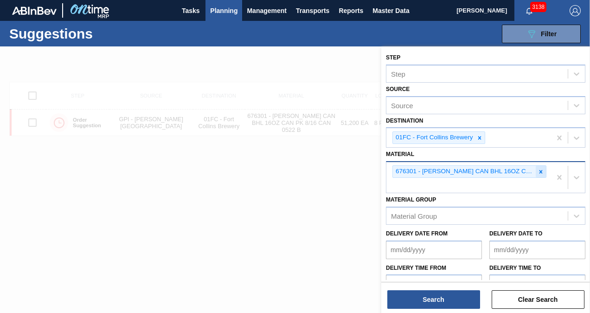
click at [539, 170] on icon at bounding box center [540, 171] width 6 height 6
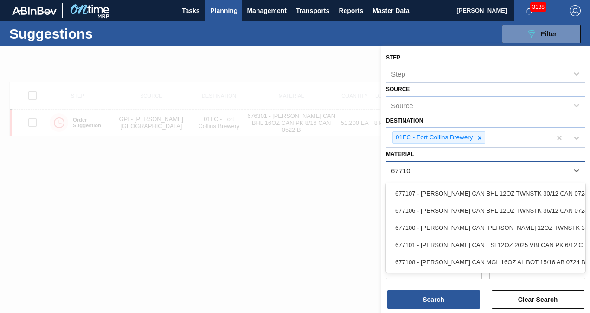
type input "677107"
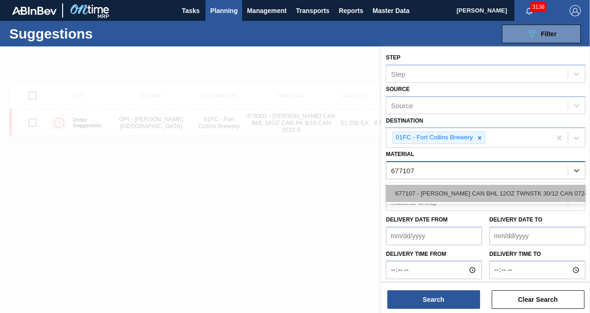
click at [518, 186] on div "677107 - CARR CAN BHL 12OZ TWNSTK 30/12 CAN 0724" at bounding box center [485, 193] width 199 height 17
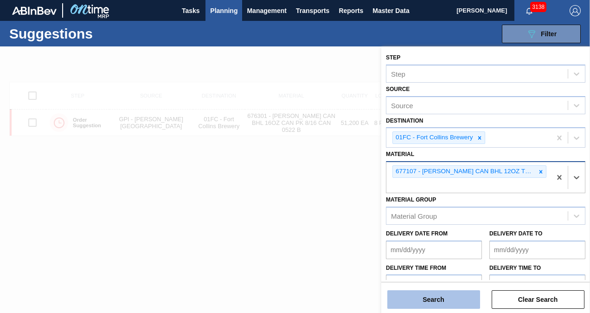
click at [459, 293] on button "Search" at bounding box center [433, 299] width 93 height 19
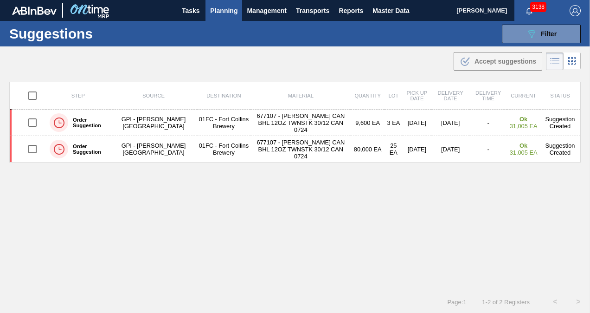
drag, startPoint x: 540, startPoint y: 35, endPoint x: 528, endPoint y: 64, distance: 30.6
click at [541, 35] on span "Filter" at bounding box center [549, 33] width 16 height 7
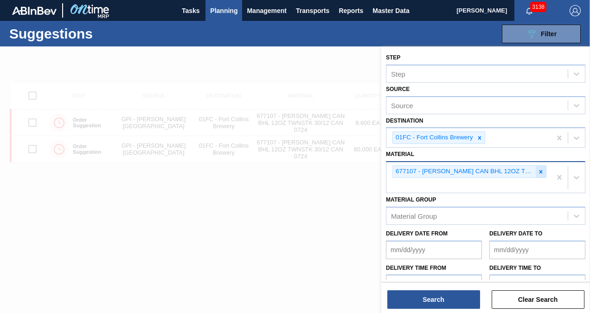
click at [539, 172] on icon at bounding box center [540, 171] width 6 height 6
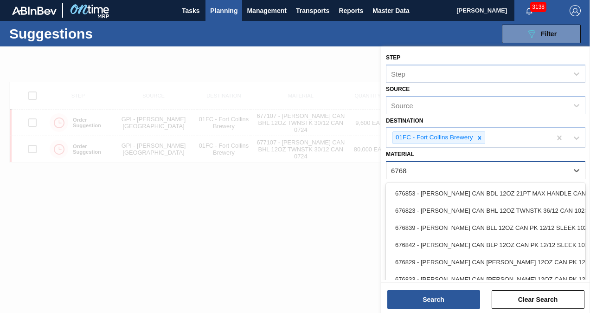
type input "676844"
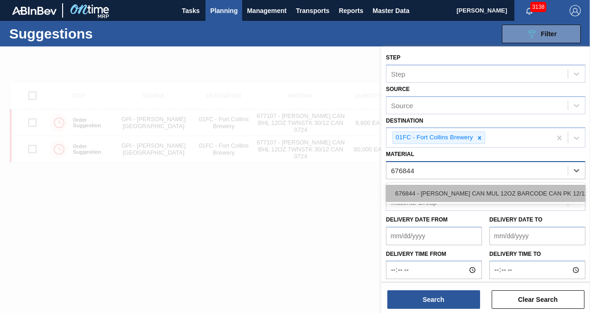
click at [526, 189] on div "676844 - [PERSON_NAME] CAN MUL 12OZ BARCODE CAN PK 12/12 S" at bounding box center [485, 193] width 199 height 17
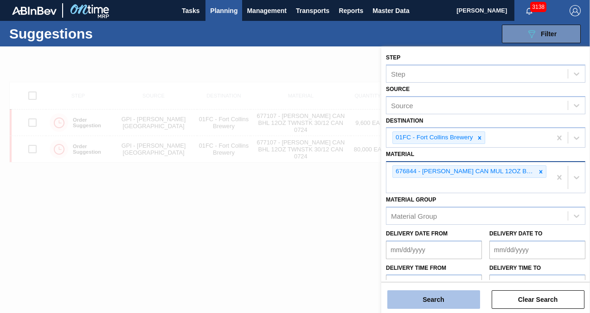
click at [451, 297] on button "Search" at bounding box center [433, 299] width 93 height 19
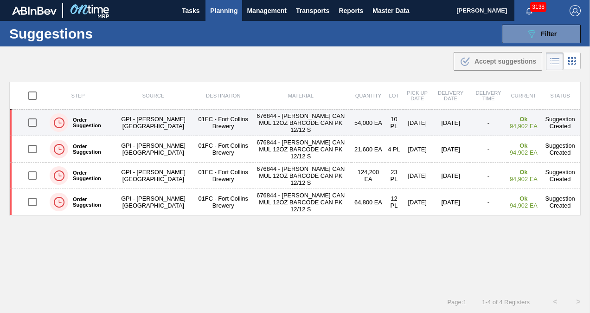
drag, startPoint x: 31, startPoint y: 123, endPoint x: 32, endPoint y: 129, distance: 6.2
click at [31, 123] on input "checkbox" at bounding box center [32, 122] width 19 height 19
checkbox input "true"
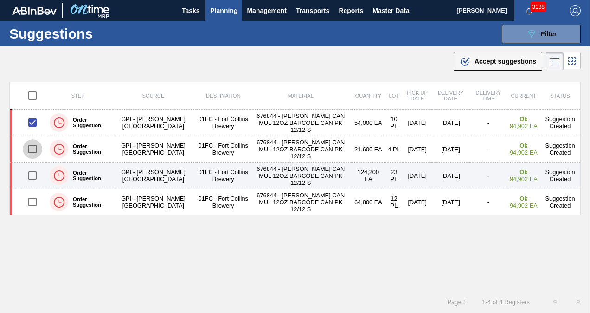
drag, startPoint x: 35, startPoint y: 147, endPoint x: 32, endPoint y: 162, distance: 14.6
click at [35, 148] on input "checkbox" at bounding box center [32, 148] width 19 height 19
checkbox input "true"
click at [32, 173] on input "checkbox" at bounding box center [32, 175] width 19 height 19
checkbox input "true"
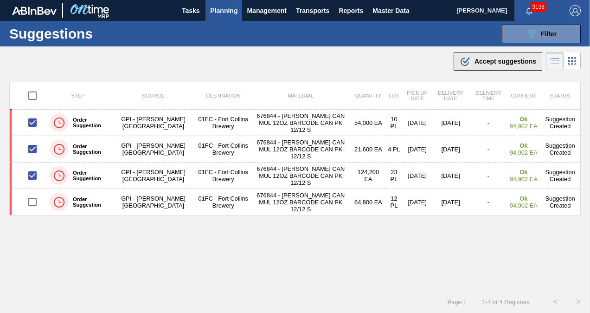
click at [475, 62] on span "Accept suggestions" at bounding box center [505, 61] width 62 height 7
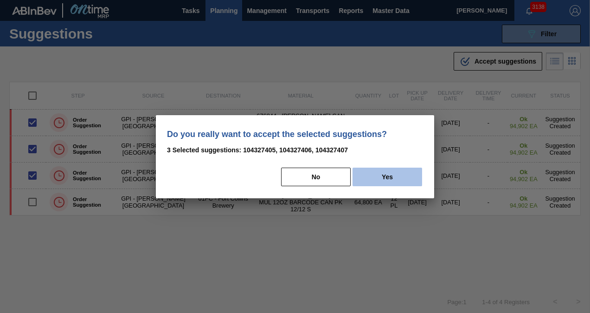
click at [386, 179] on button "Yes" at bounding box center [387, 176] width 70 height 19
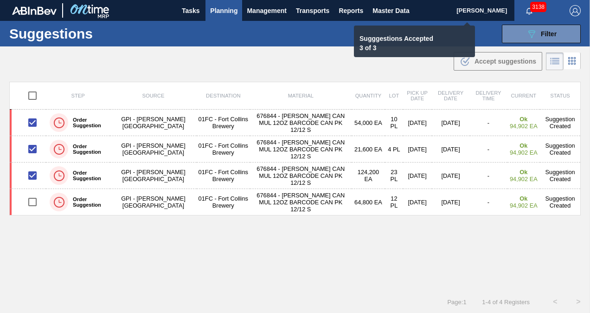
checkbox input "false"
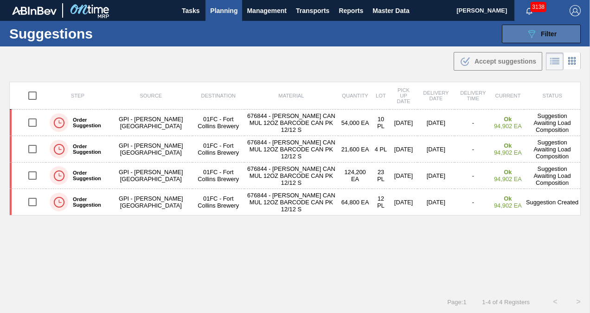
click at [521, 35] on button "089F7B8B-B2A5-4AFE-B5C0-19BA573D28AC Filter" at bounding box center [541, 34] width 79 height 19
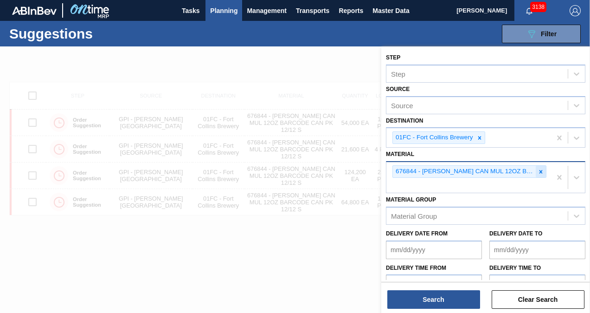
click at [539, 170] on icon at bounding box center [540, 171] width 3 height 3
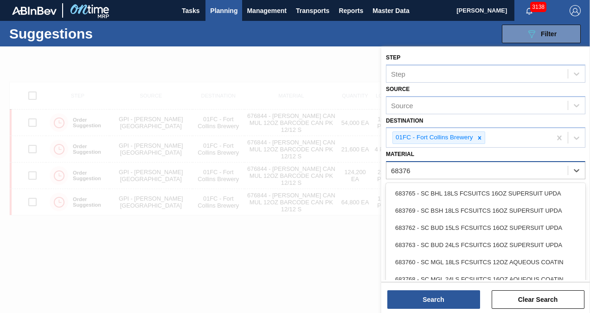
type input "683769"
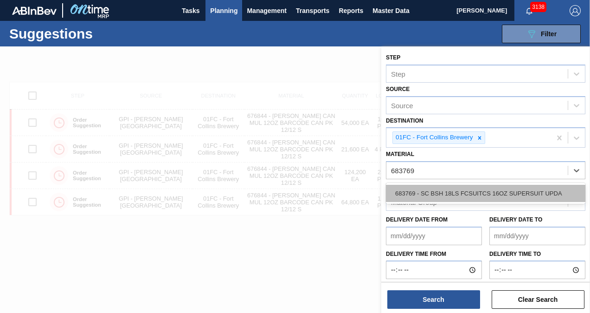
click at [513, 186] on div "683769 - SC BSH 18LS FCSUITCS 16OZ SUPERSUIT UPDA" at bounding box center [485, 193] width 199 height 17
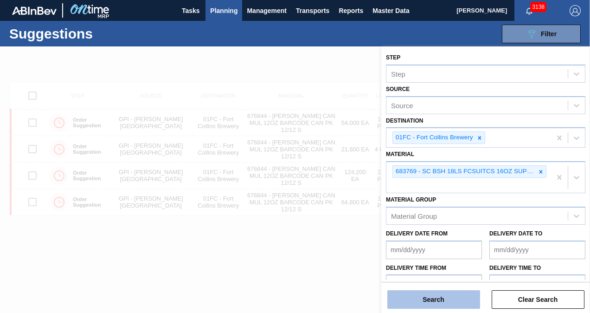
click at [421, 294] on button "Search" at bounding box center [433, 299] width 93 height 19
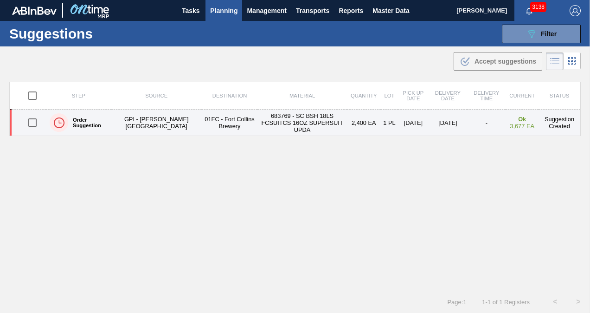
drag, startPoint x: 34, startPoint y: 121, endPoint x: 111, endPoint y: 115, distance: 77.6
click at [34, 121] on input "checkbox" at bounding box center [32, 122] width 19 height 19
checkbox input "true"
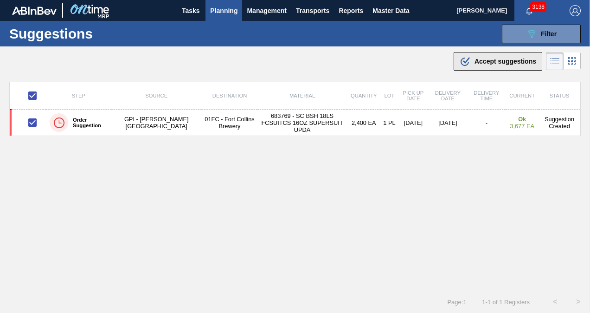
click at [474, 58] on span "Accept suggestions" at bounding box center [505, 61] width 62 height 7
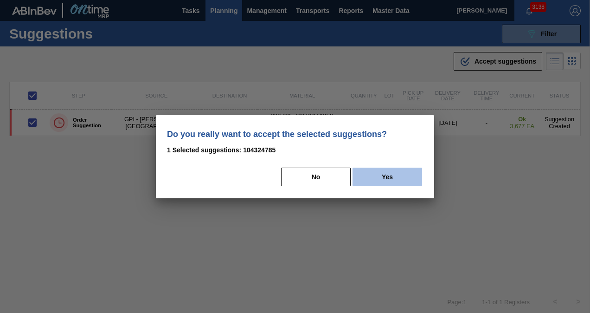
click at [390, 175] on button "Yes" at bounding box center [387, 176] width 70 height 19
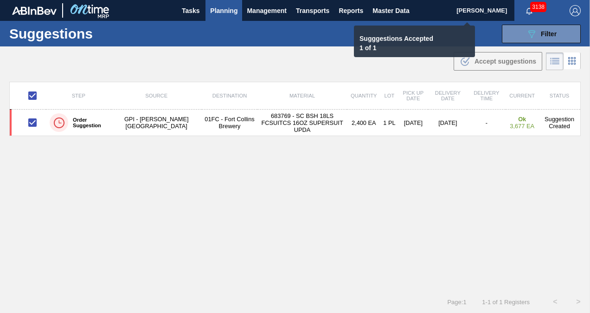
checkbox input "false"
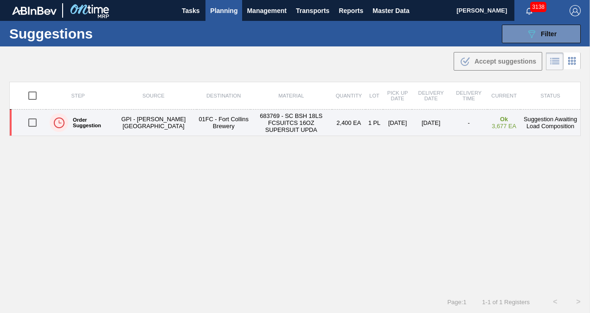
click at [34, 124] on input "checkbox" at bounding box center [32, 122] width 19 height 19
checkbox input "true"
click at [28, 119] on input "checkbox" at bounding box center [32, 122] width 19 height 19
checkbox input "false"
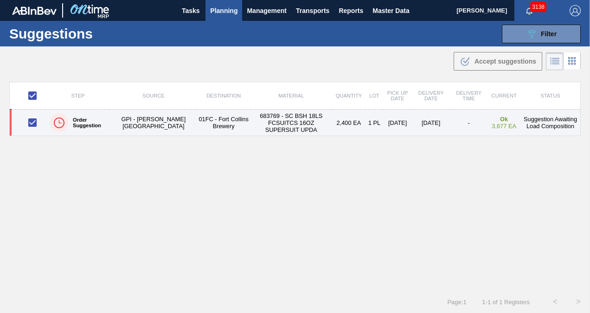
checkbox input "false"
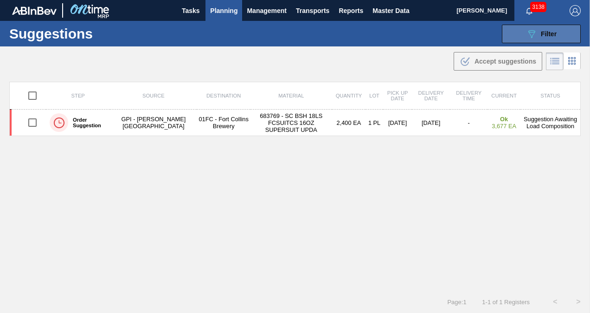
click at [521, 35] on button "089F7B8B-B2A5-4AFE-B5C0-19BA573D28AC Filter" at bounding box center [541, 34] width 79 height 19
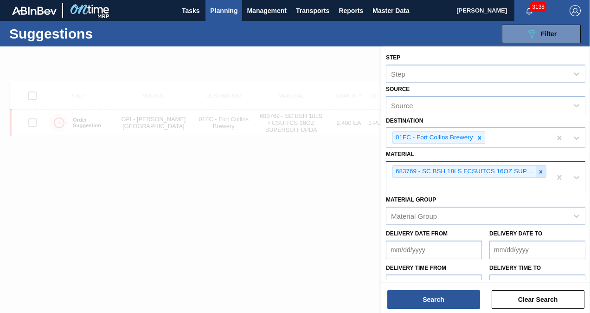
click at [539, 171] on icon at bounding box center [540, 171] width 3 height 3
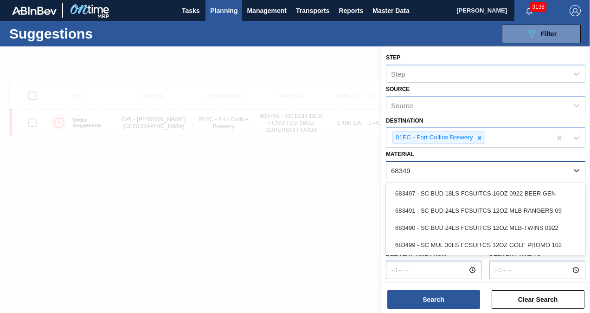
type input "683497"
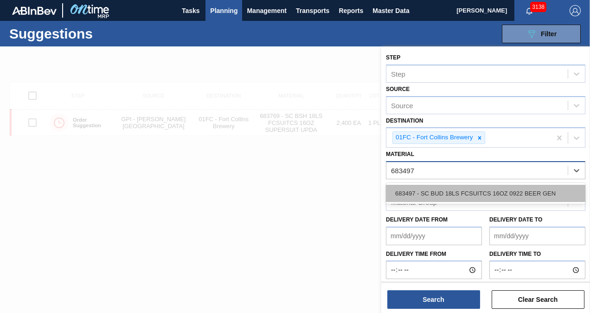
click at [501, 196] on div "683497 - SC BUD 18LS FCSUITCS 16OZ 0922 BEER GEN" at bounding box center [485, 193] width 199 height 17
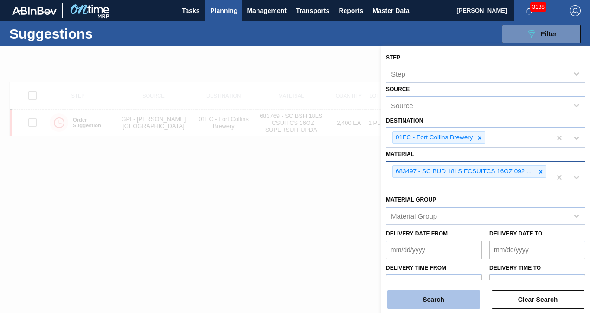
click at [444, 297] on button "Search" at bounding box center [433, 299] width 93 height 19
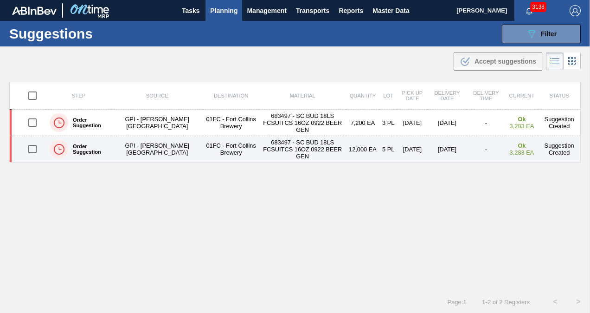
drag, startPoint x: 31, startPoint y: 146, endPoint x: 253, endPoint y: 146, distance: 221.7
click at [31, 146] on input "checkbox" at bounding box center [32, 148] width 19 height 19
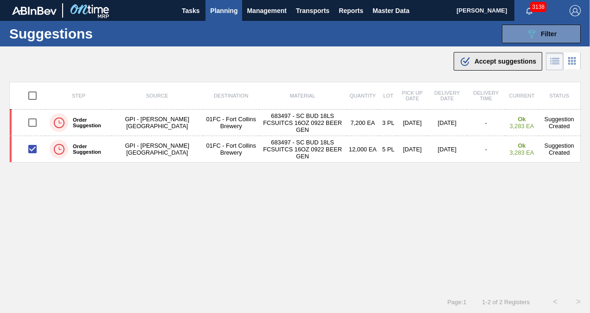
click at [506, 60] on span "Accept suggestions" at bounding box center [505, 61] width 62 height 7
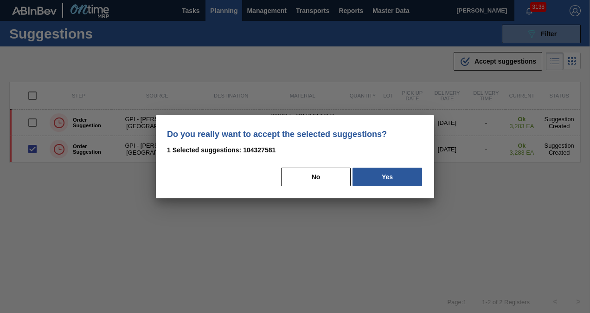
click at [403, 167] on div "No Yes" at bounding box center [295, 176] width 256 height 20
click at [403, 173] on button "Yes" at bounding box center [387, 176] width 70 height 19
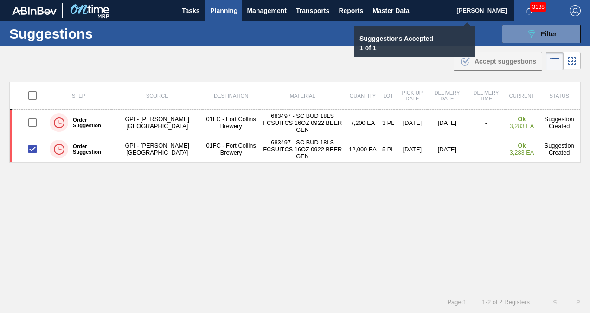
checkbox input "false"
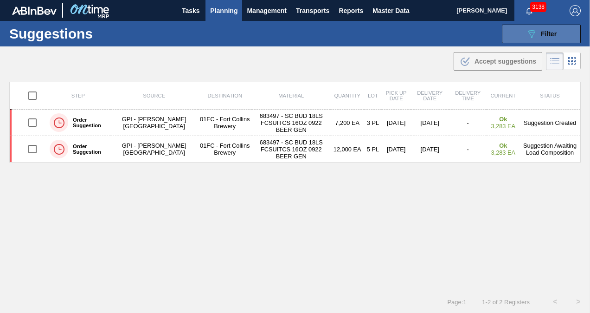
click at [533, 32] on icon "089F7B8B-B2A5-4AFE-B5C0-19BA573D28AC" at bounding box center [531, 33] width 11 height 11
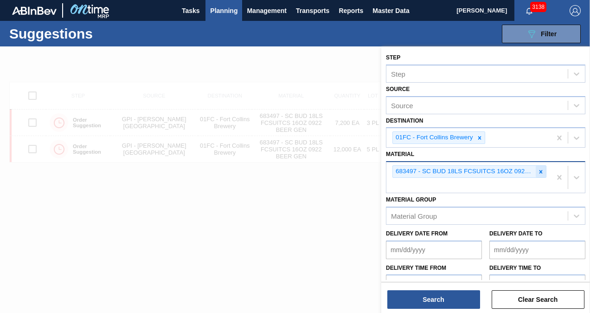
click at [540, 172] on icon at bounding box center [540, 171] width 6 height 6
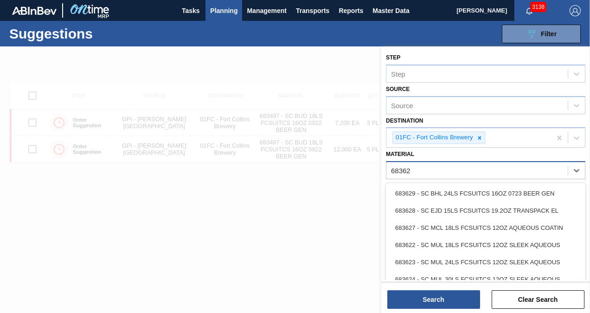
type input "683623"
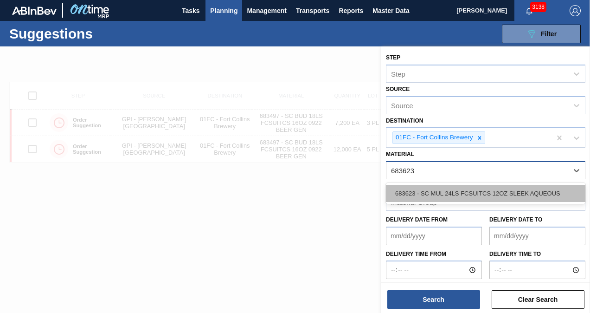
click at [455, 198] on div "683623 - SC MUL 24LS FCSUITCS 12OZ SLEEK AQUEOUS" at bounding box center [485, 193] width 199 height 17
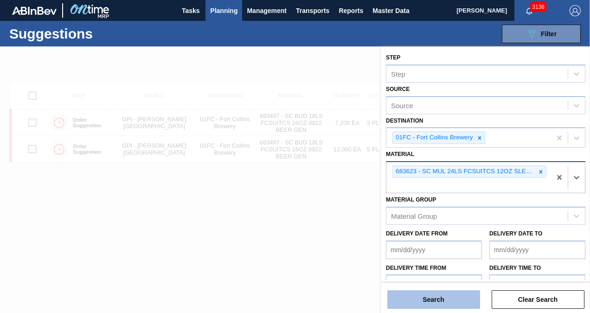
click at [441, 300] on button "Search" at bounding box center [433, 299] width 93 height 19
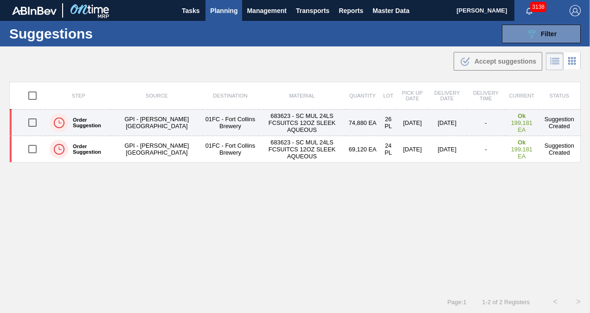
click at [30, 120] on input "checkbox" at bounding box center [32, 122] width 19 height 19
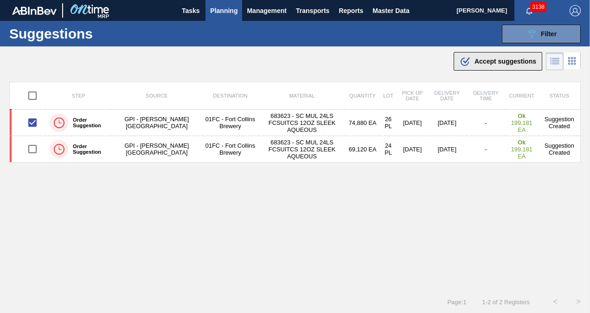
click at [499, 54] on button ".b{fill:var(--color-action-default)} Accept suggestions" at bounding box center [498, 61] width 89 height 19
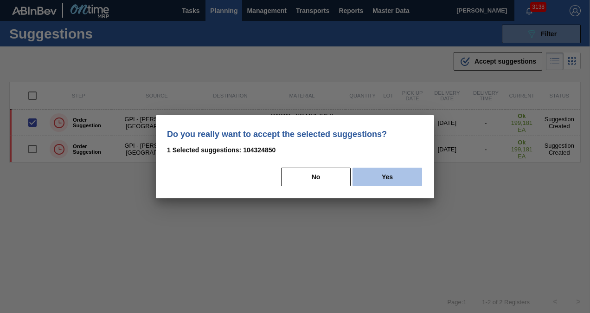
click at [379, 174] on button "Yes" at bounding box center [387, 176] width 70 height 19
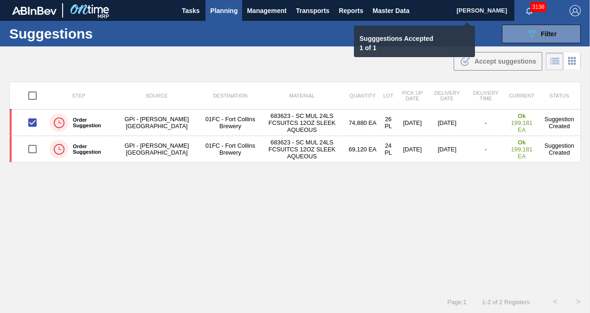
checkbox input "false"
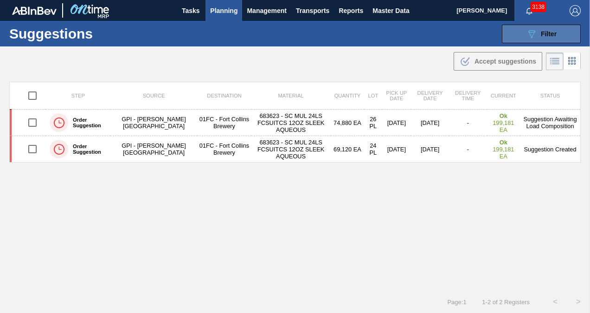
click at [525, 41] on button "089F7B8B-B2A5-4AFE-B5C0-19BA573D28AC Filter" at bounding box center [541, 34] width 79 height 19
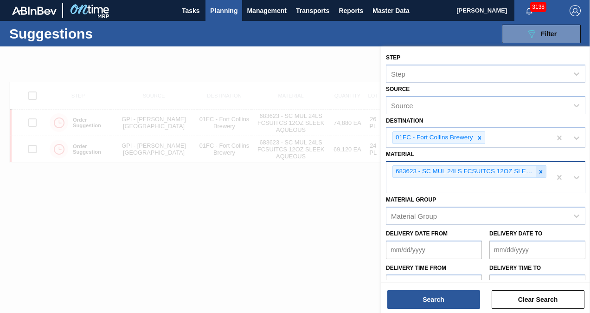
click at [542, 171] on icon at bounding box center [540, 171] width 6 height 6
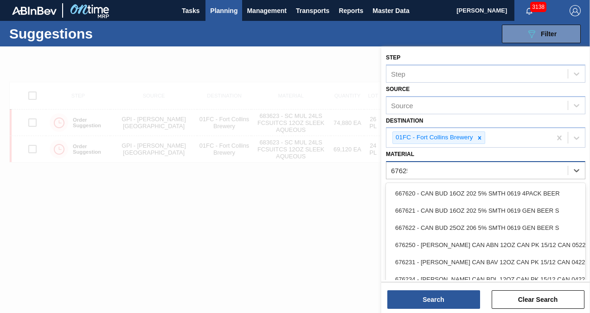
type input "676253"
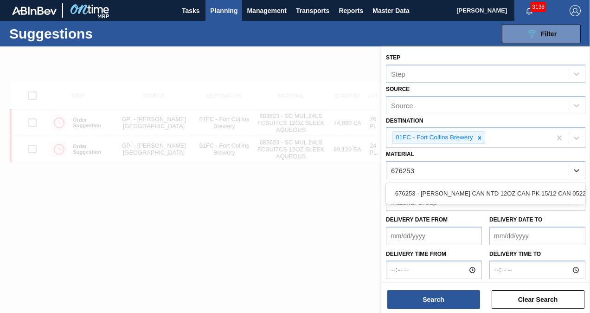
click at [524, 183] on div "676253 - CARR CAN NTD 12OZ CAN PK 15/12 CAN 0522" at bounding box center [485, 193] width 199 height 21
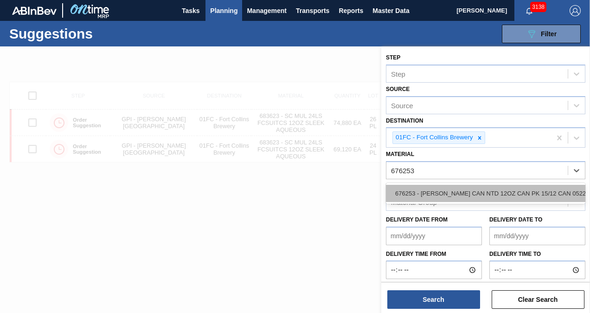
click at [523, 187] on div "676253 - CARR CAN NTD 12OZ CAN PK 15/12 CAN 0522" at bounding box center [485, 193] width 199 height 17
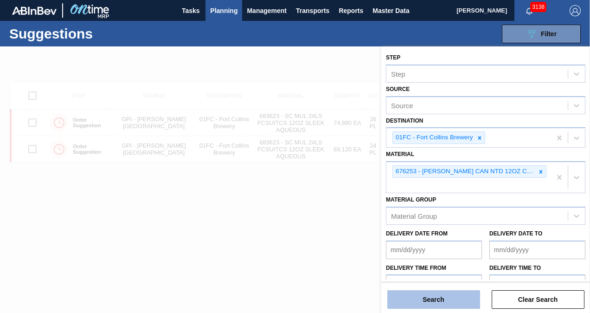
click at [441, 301] on button "Search" at bounding box center [433, 299] width 93 height 19
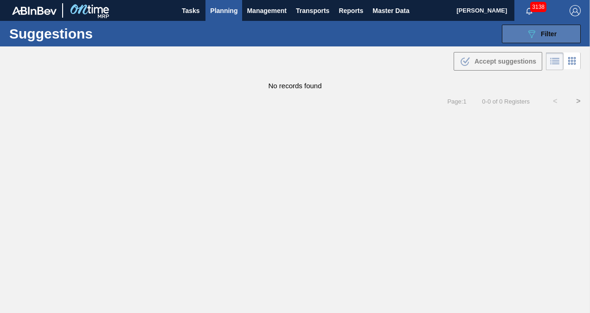
click at [531, 38] on icon "089F7B8B-B2A5-4AFE-B5C0-19BA573D28AC" at bounding box center [531, 33] width 11 height 11
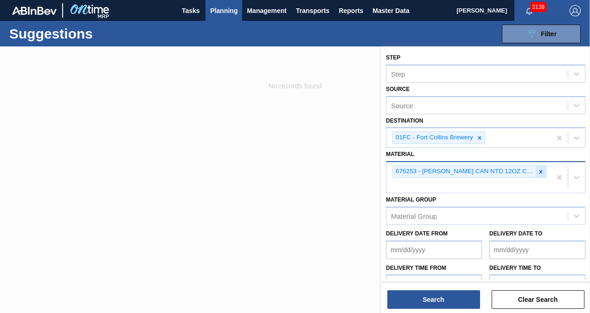
click at [539, 166] on div at bounding box center [541, 172] width 10 height 12
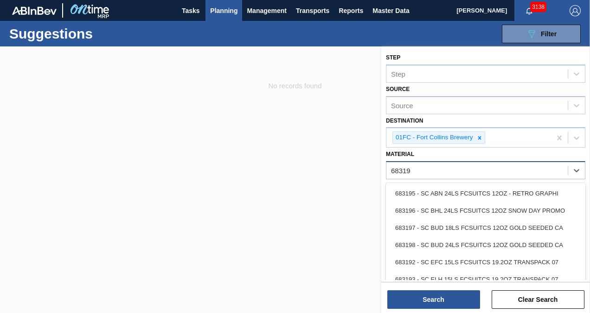
type input "683191"
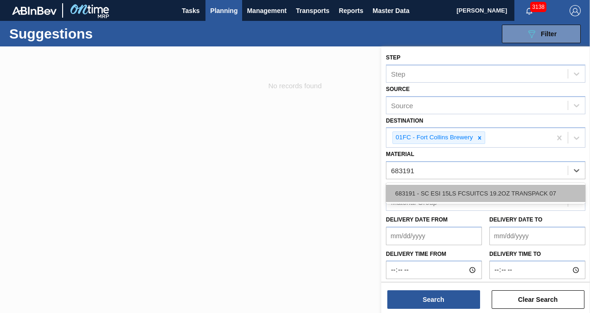
click at [503, 197] on div "683191 - SC ESI 15LS FCSUITCS 19.2OZ TRANSPACK 07" at bounding box center [485, 193] width 199 height 17
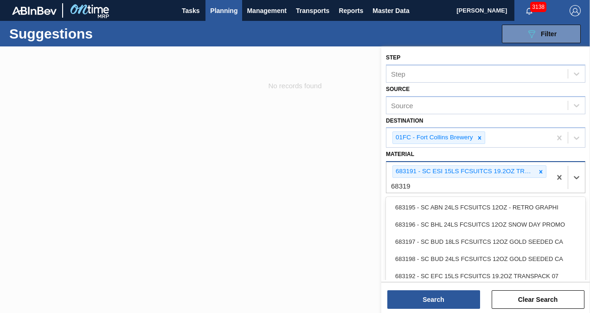
type input "683193"
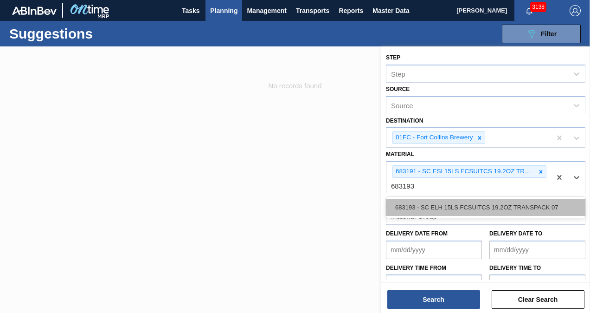
click at [483, 201] on div "683193 - SC ELH 15LS FCSUITCS 19.2OZ TRANSPACK 07" at bounding box center [485, 206] width 199 height 17
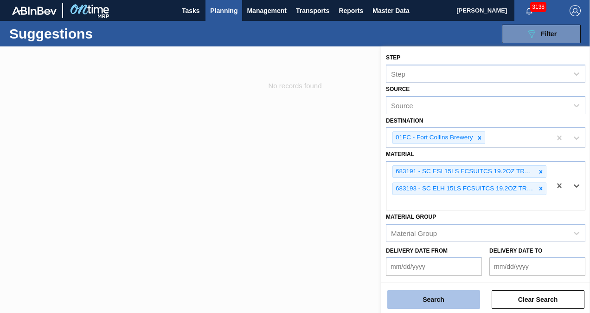
click at [450, 295] on button "Search" at bounding box center [433, 299] width 93 height 19
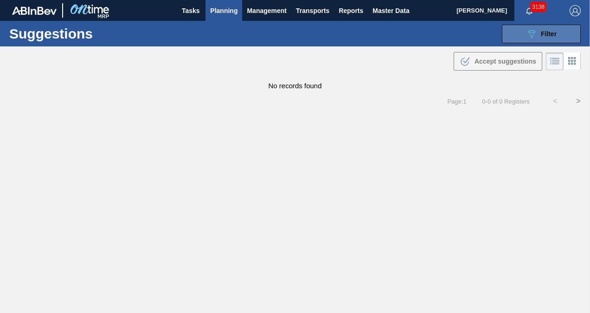
click at [518, 37] on button "089F7B8B-B2A5-4AFE-B5C0-19BA573D28AC Filter" at bounding box center [541, 34] width 79 height 19
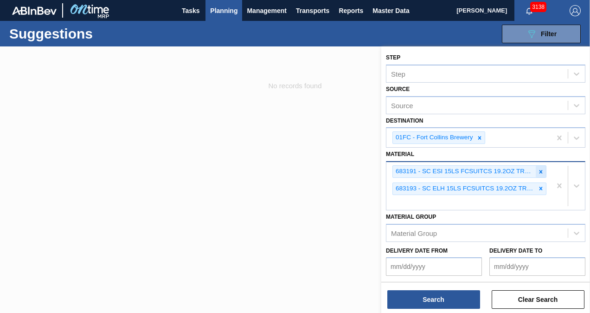
click at [541, 166] on div at bounding box center [541, 172] width 10 height 12
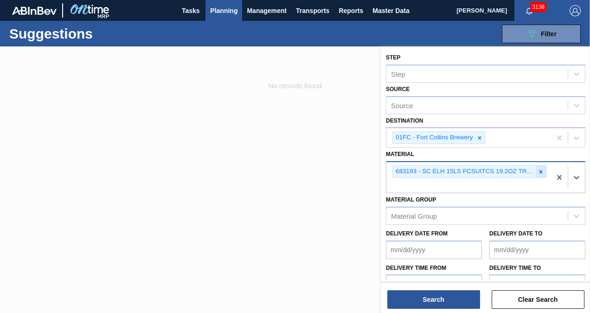
click at [541, 171] on icon at bounding box center [540, 171] width 6 height 6
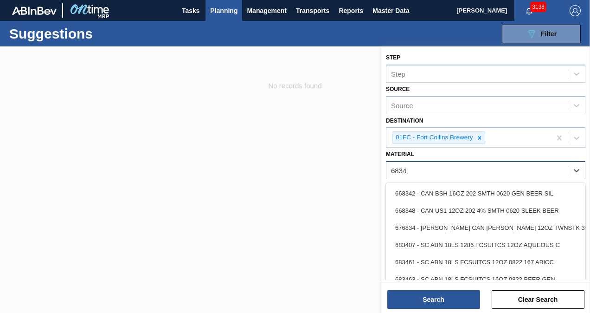
type input "683481"
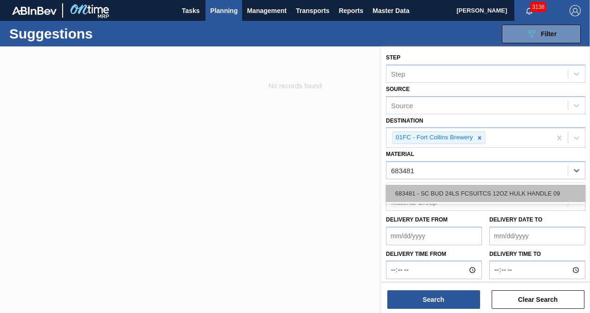
click at [530, 197] on div "683481 - SC BUD 24LS FCSUITCS 12OZ HULK HANDLE 09" at bounding box center [485, 193] width 199 height 17
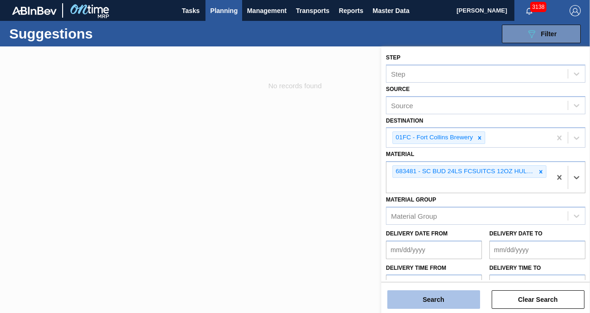
click at [434, 298] on button "Search" at bounding box center [433, 299] width 93 height 19
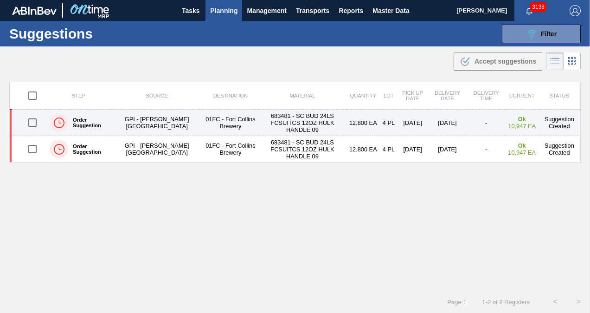
click at [29, 122] on input "checkbox" at bounding box center [32, 122] width 19 height 19
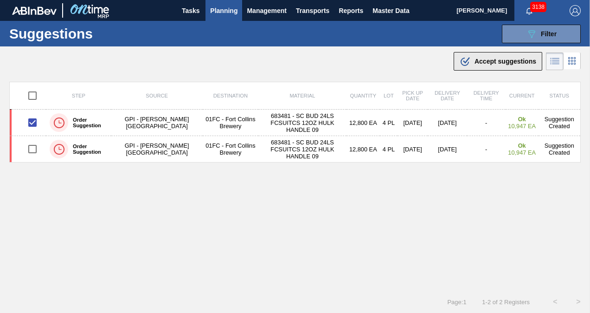
click at [497, 56] on div ".b{fill:var(--color-action-default)} Accept suggestions" at bounding box center [498, 61] width 77 height 11
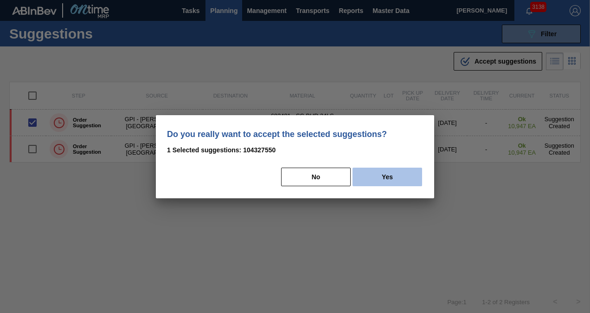
click at [410, 177] on button "Yes" at bounding box center [387, 176] width 70 height 19
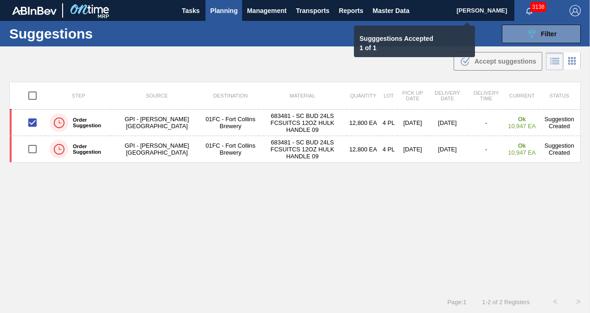
checkbox input "false"
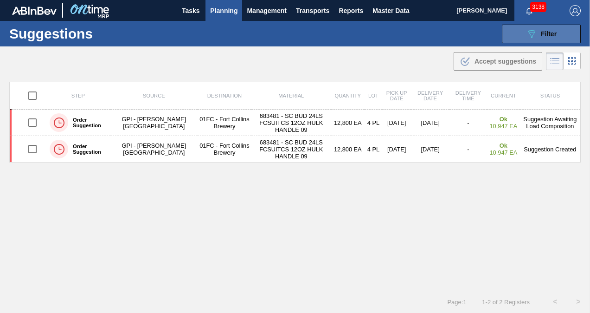
click at [505, 37] on button "089F7B8B-B2A5-4AFE-B5C0-19BA573D28AC Filter" at bounding box center [541, 34] width 79 height 19
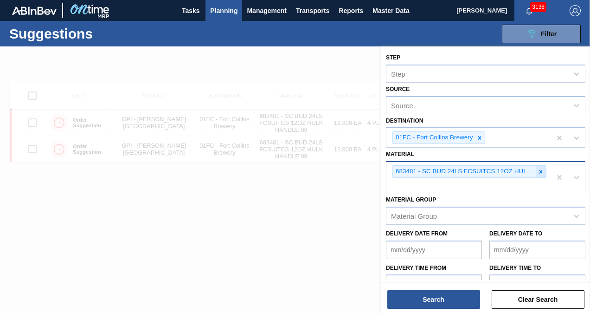
click at [536, 171] on div at bounding box center [541, 172] width 10 height 12
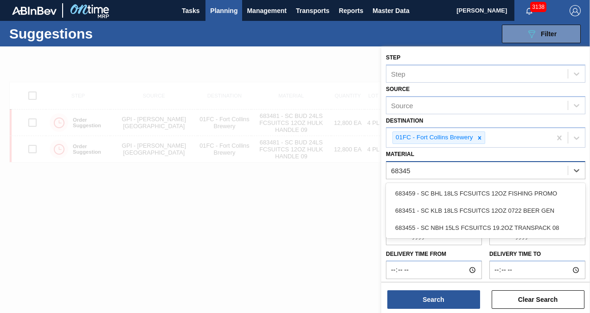
type input "683451"
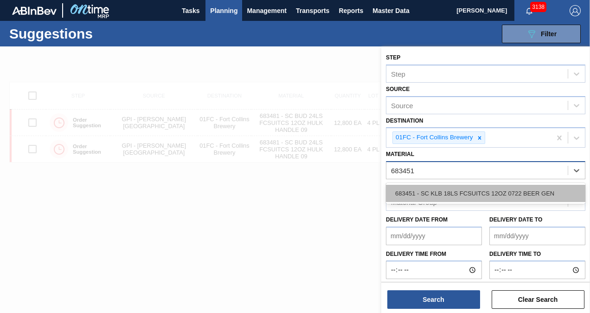
click at [502, 194] on div "683451 - SC KLB 18LS FCSUITCS 12OZ 0722 BEER GEN" at bounding box center [485, 193] width 199 height 17
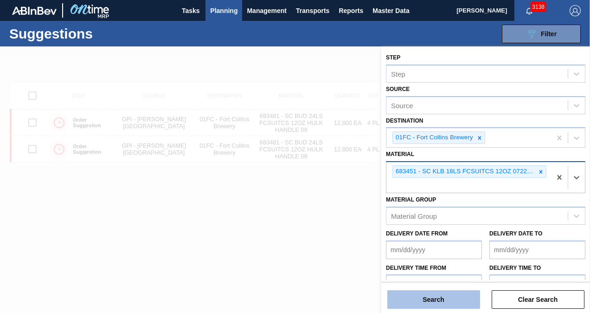
click at [438, 298] on button "Search" at bounding box center [433, 299] width 93 height 19
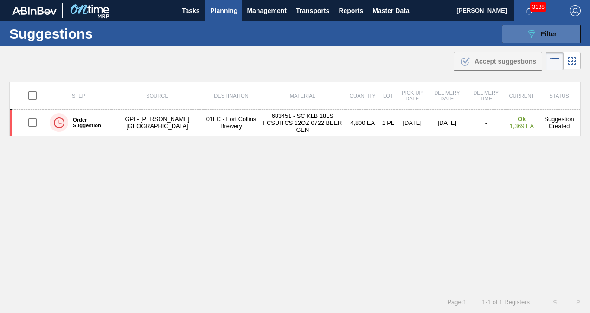
click at [532, 35] on icon "089F7B8B-B2A5-4AFE-B5C0-19BA573D28AC" at bounding box center [531, 33] width 11 height 11
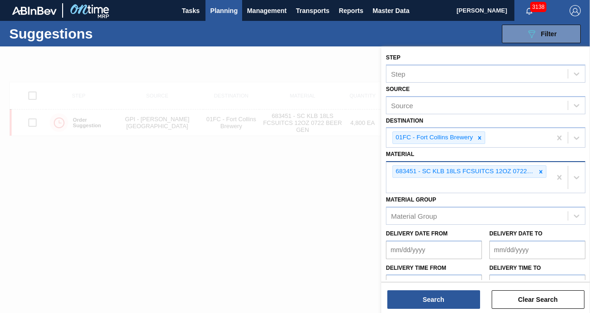
click at [299, 172] on div at bounding box center [295, 202] width 590 height 313
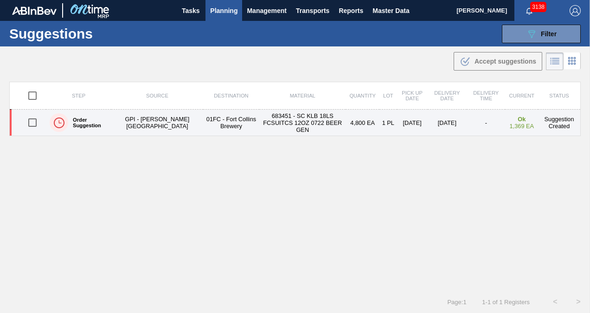
click at [33, 122] on input "checkbox" at bounding box center [32, 122] width 19 height 19
checkbox input "true"
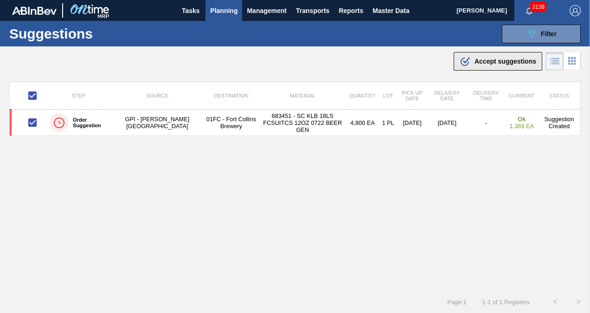
click at [488, 62] on span "Accept suggestions" at bounding box center [505, 61] width 62 height 7
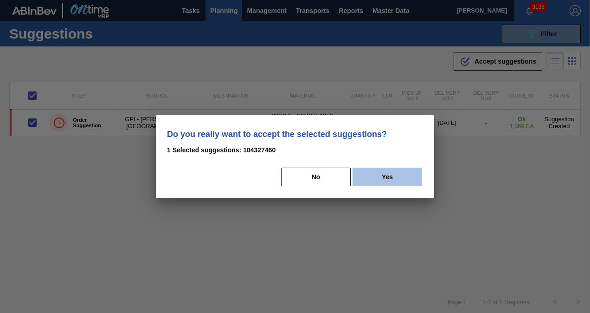
click at [372, 179] on button "Yes" at bounding box center [387, 176] width 70 height 19
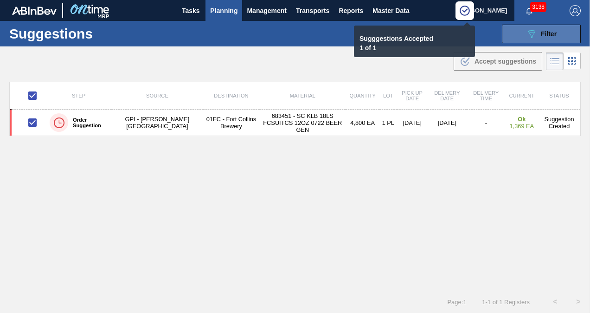
click at [526, 35] on icon "089F7B8B-B2A5-4AFE-B5C0-19BA573D28AC" at bounding box center [531, 33] width 11 height 11
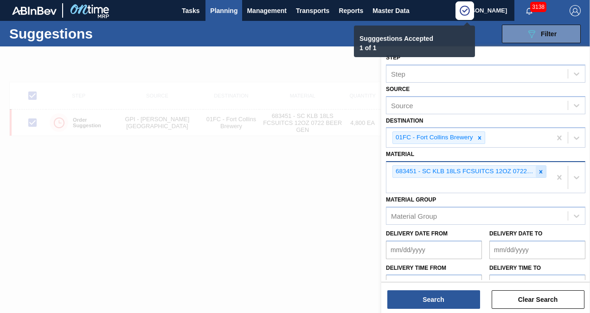
click at [538, 166] on div at bounding box center [541, 172] width 10 height 12
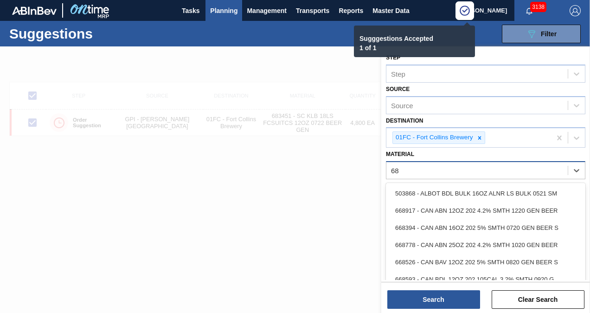
type input "683"
checkbox input "false"
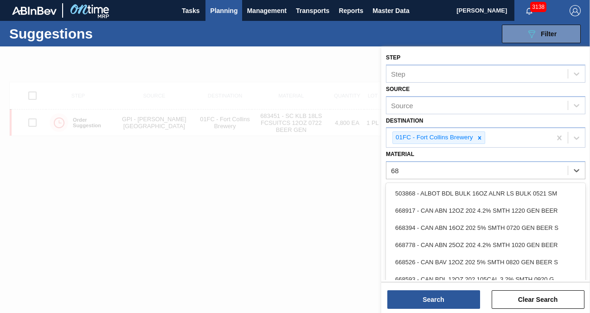
type input "6"
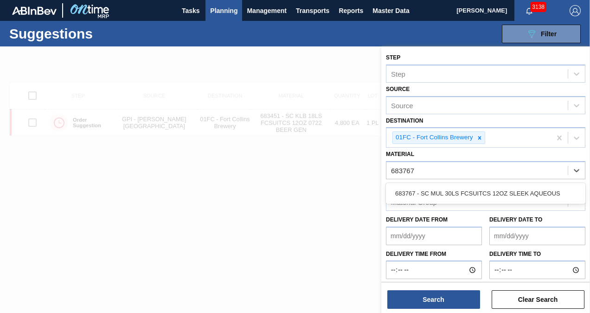
type input "683767"
click at [466, 203] on div "Material Group" at bounding box center [476, 201] width 181 height 13
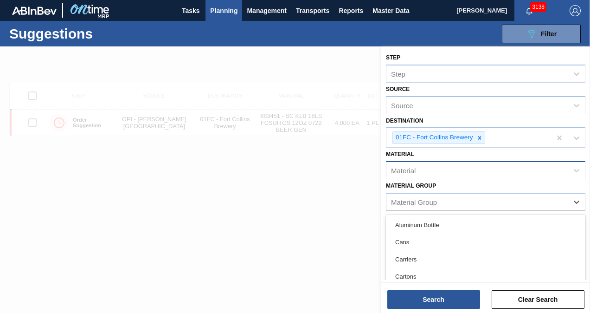
click at [455, 166] on div "Material" at bounding box center [476, 170] width 181 height 13
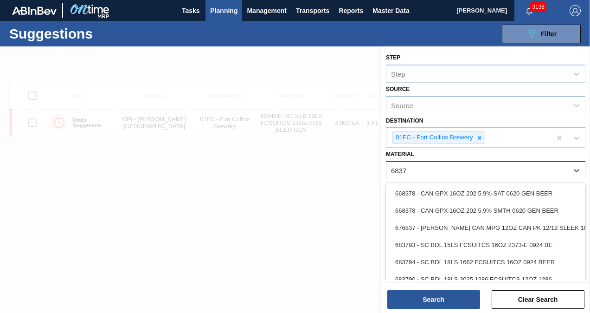
type input "683767"
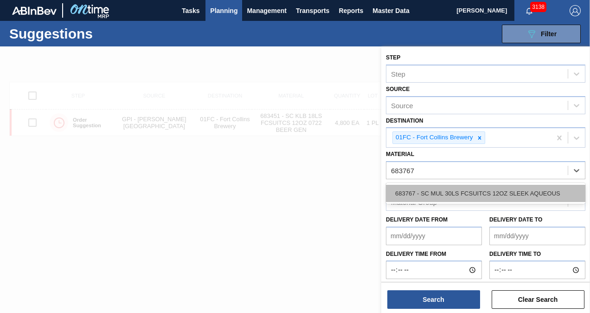
click at [449, 186] on div "683767 - SC MUL 30LS FCSUITCS 12OZ SLEEK AQUEOUS" at bounding box center [485, 193] width 199 height 17
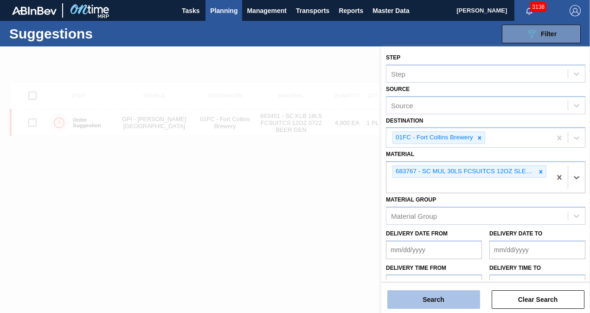
click at [448, 297] on button "Search" at bounding box center [433, 299] width 93 height 19
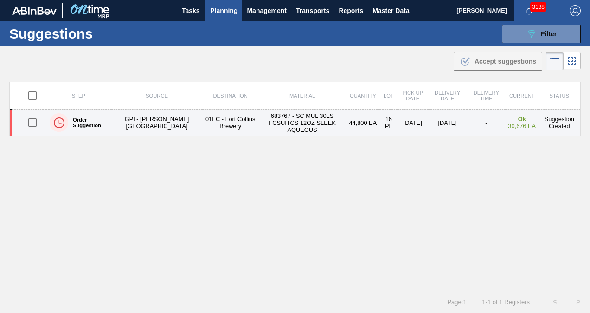
click at [38, 119] on input "checkbox" at bounding box center [32, 122] width 19 height 19
checkbox input "true"
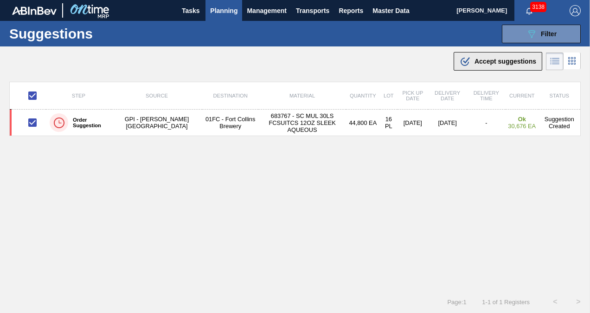
click at [482, 63] on span "Accept suggestions" at bounding box center [505, 61] width 62 height 7
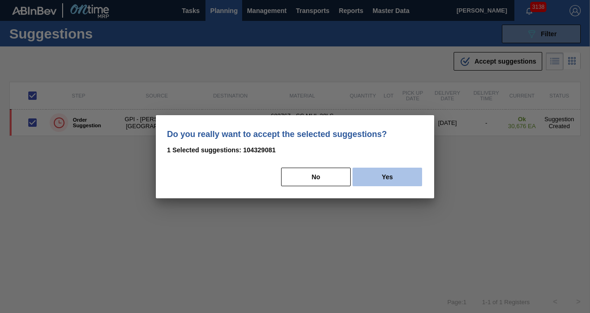
click at [408, 171] on button "Yes" at bounding box center [387, 176] width 70 height 19
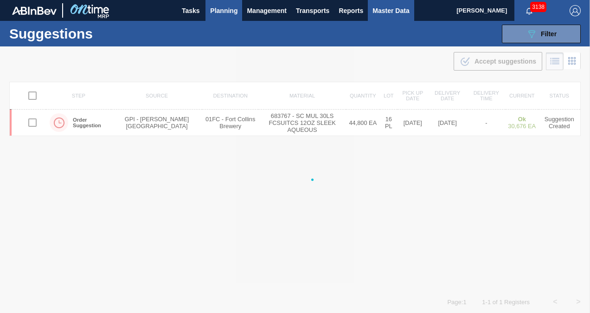
checkbox input "false"
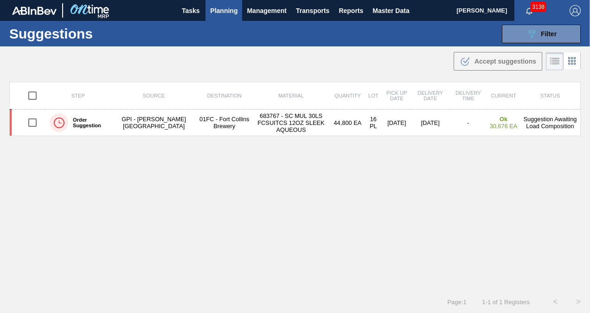
drag, startPoint x: 519, startPoint y: 32, endPoint x: 511, endPoint y: 94, distance: 62.7
click at [519, 32] on button "089F7B8B-B2A5-4AFE-B5C0-19BA573D28AC Filter" at bounding box center [541, 34] width 79 height 19
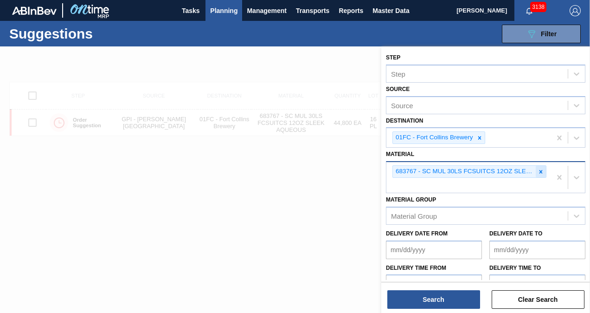
click at [539, 173] on icon at bounding box center [540, 171] width 6 height 6
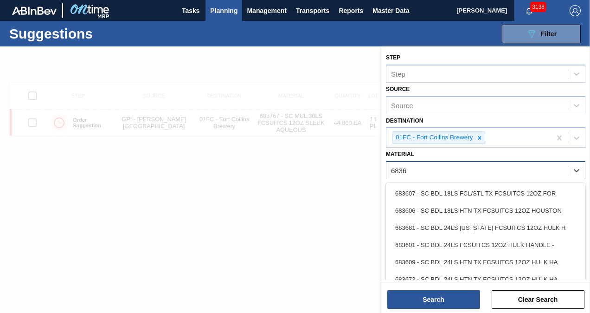
type input "683619"
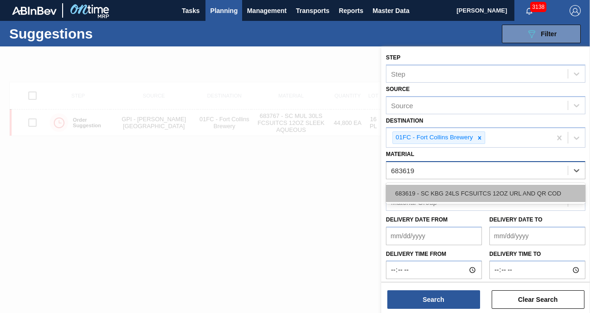
click at [515, 185] on div "683619 - SC KBG 24LS FCSUITCS 12OZ URL AND QR COD" at bounding box center [485, 193] width 199 height 17
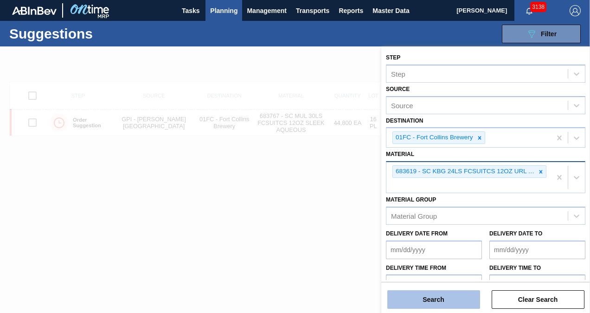
click at [461, 296] on button "Search" at bounding box center [433, 299] width 93 height 19
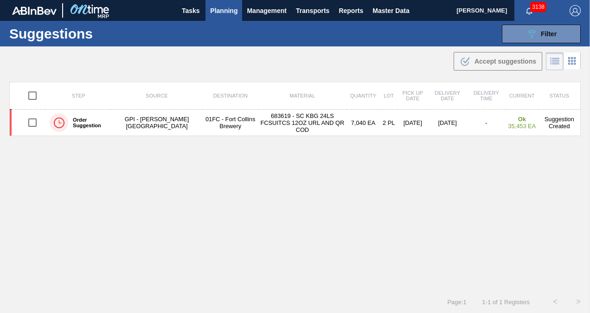
drag, startPoint x: 37, startPoint y: 123, endPoint x: 142, endPoint y: 97, distance: 108.5
click at [37, 123] on input "checkbox" at bounding box center [32, 122] width 19 height 19
checkbox input "true"
click at [505, 62] on span "Accept suggestions" at bounding box center [505, 61] width 62 height 7
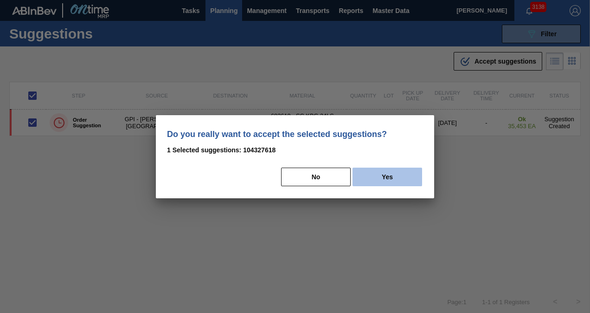
click at [371, 173] on button "Yes" at bounding box center [387, 176] width 70 height 19
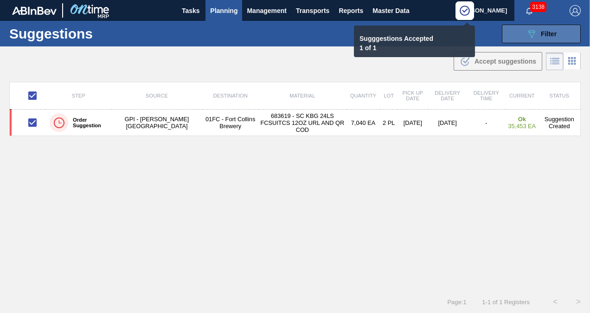
click at [526, 32] on icon "089F7B8B-B2A5-4AFE-B5C0-19BA573D28AC" at bounding box center [531, 33] width 11 height 11
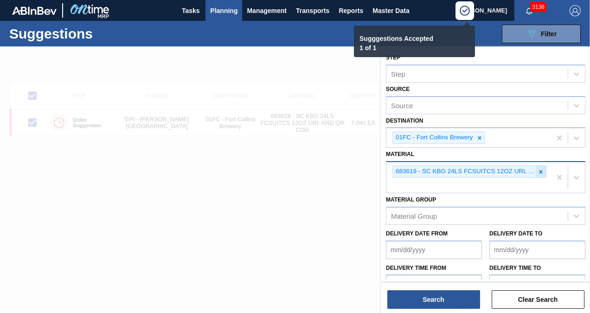
click at [542, 169] on icon at bounding box center [540, 171] width 6 height 6
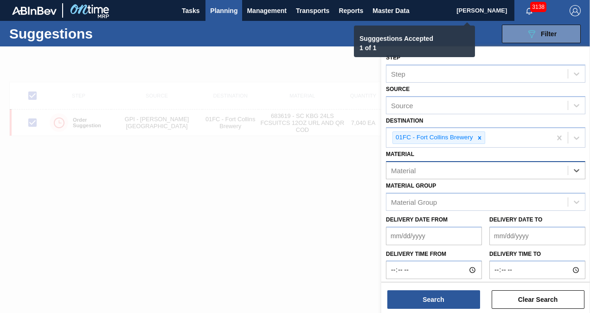
type input "6"
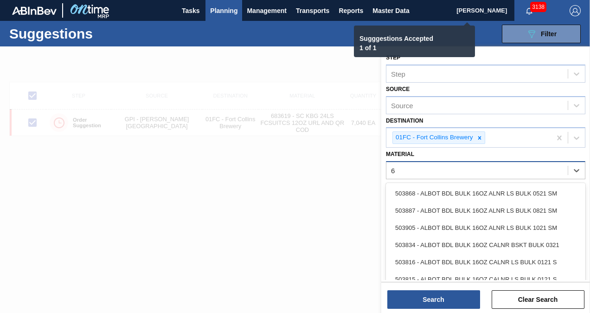
checkbox input "false"
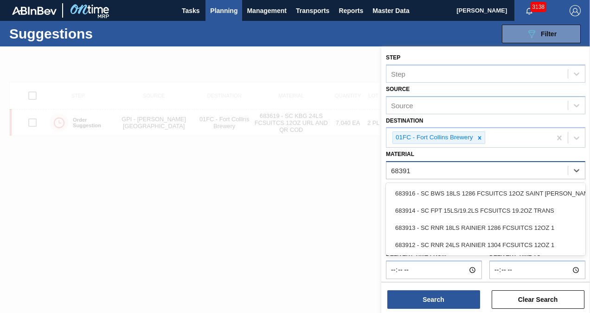
type input "683914"
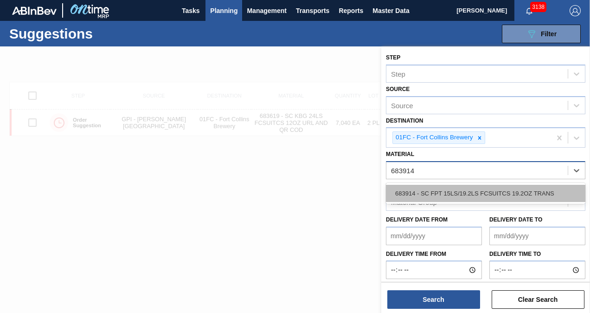
click at [531, 186] on div "683914 - SC FPT 15LS/19.2LS FCSUITCS 19.2OZ TRANS" at bounding box center [485, 193] width 199 height 17
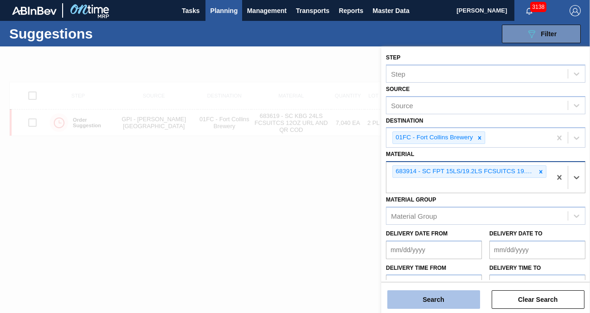
click at [438, 302] on button "Search" at bounding box center [433, 299] width 93 height 19
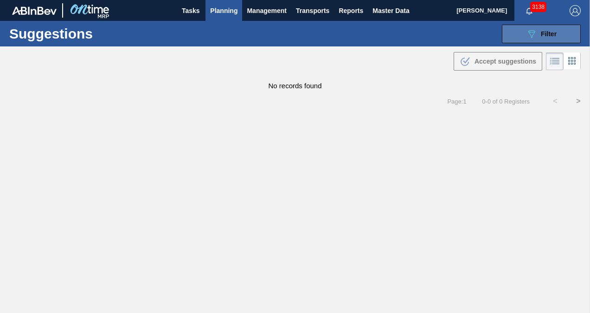
click at [519, 38] on button "089F7B8B-B2A5-4AFE-B5C0-19BA573D28AC Filter" at bounding box center [541, 34] width 79 height 19
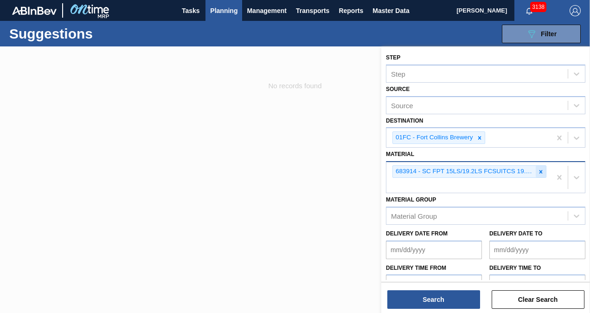
click at [540, 170] on icon at bounding box center [540, 171] width 6 height 6
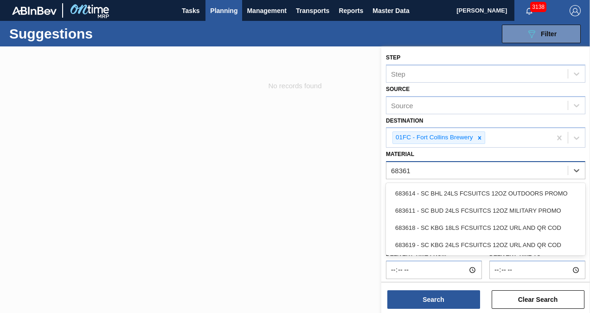
type input "683618"
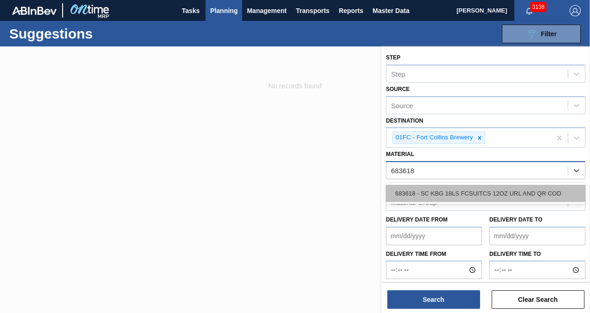
click at [534, 185] on div "683618 - SC KBG 18LS FCSUITCS 12OZ URL AND QR COD" at bounding box center [485, 193] width 199 height 17
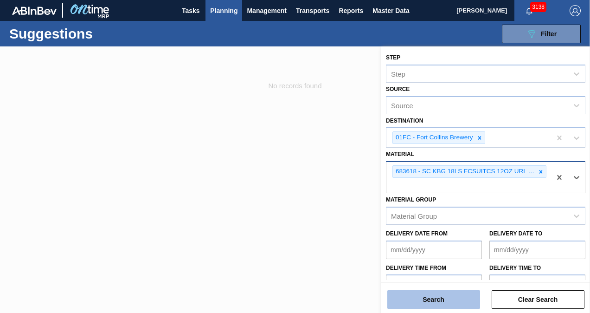
click at [456, 297] on button "Search" at bounding box center [433, 299] width 93 height 19
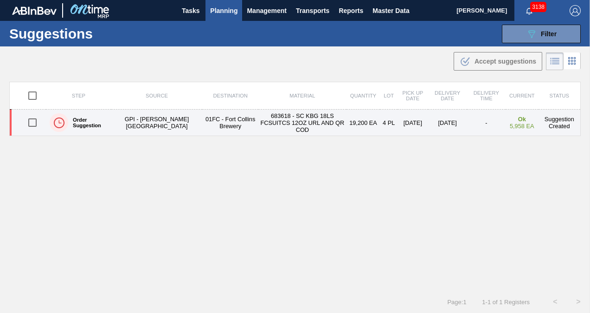
click at [30, 117] on input "checkbox" at bounding box center [32, 122] width 19 height 19
checkbox input "true"
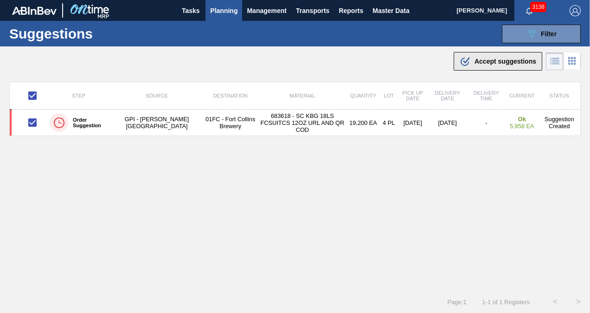
click at [478, 60] on span "Accept suggestions" at bounding box center [505, 61] width 62 height 7
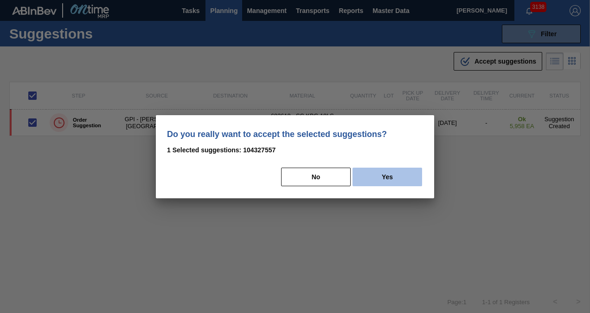
click at [401, 175] on button "Yes" at bounding box center [387, 176] width 70 height 19
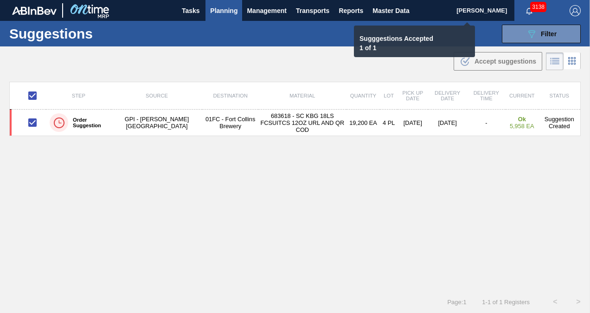
checkbox input "false"
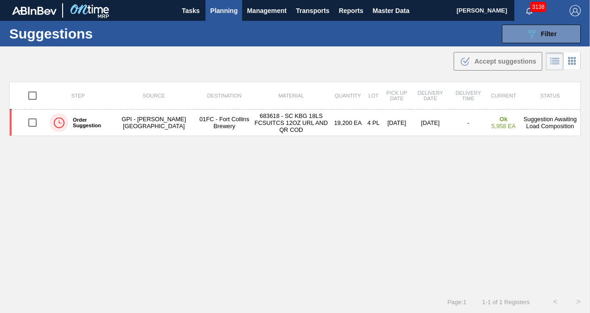
drag, startPoint x: 527, startPoint y: 40, endPoint x: 528, endPoint y: 49, distance: 9.3
click at [527, 40] on button "089F7B8B-B2A5-4AFE-B5C0-19BA573D28AC Filter" at bounding box center [541, 34] width 79 height 19
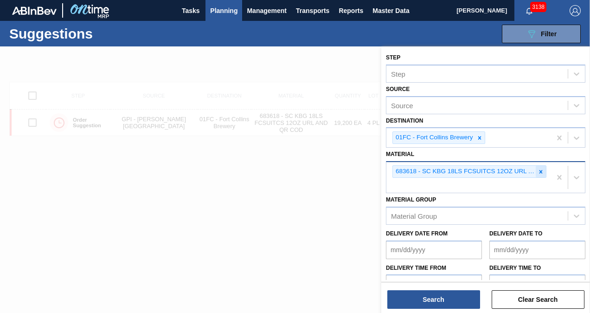
click at [537, 166] on div at bounding box center [541, 172] width 10 height 12
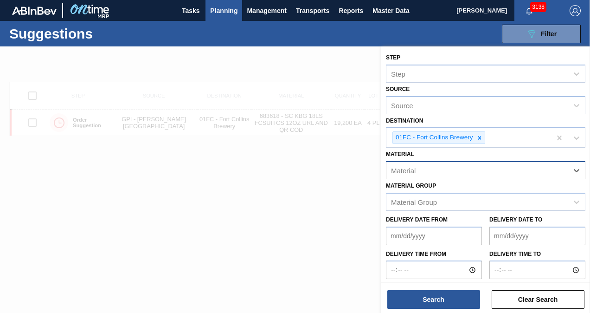
paste input "676253"
type input "676253"
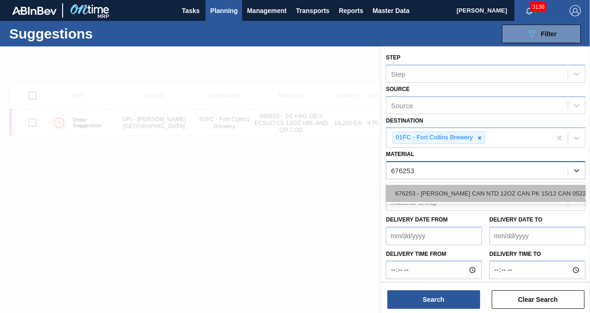
click at [413, 194] on div "676253 - CARR CAN NTD 12OZ CAN PK 15/12 CAN 0522" at bounding box center [485, 193] width 199 height 17
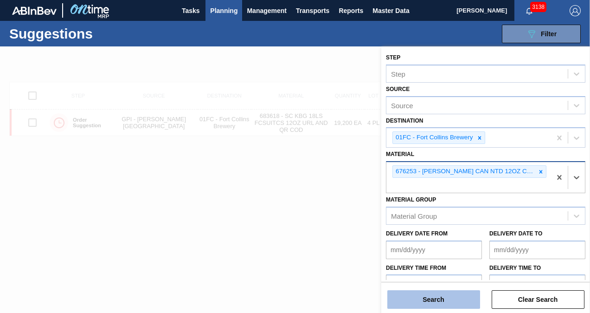
click at [435, 293] on button "Search" at bounding box center [433, 299] width 93 height 19
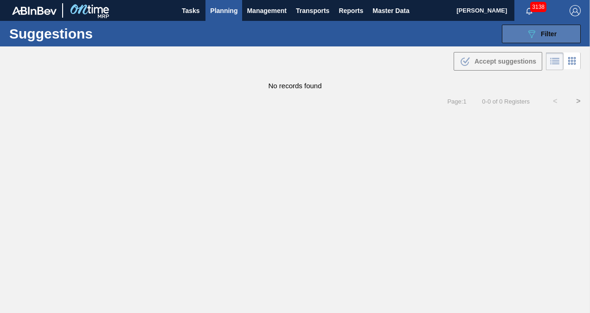
click at [528, 37] on icon "089F7B8B-B2A5-4AFE-B5C0-19BA573D28AC" at bounding box center [531, 33] width 11 height 11
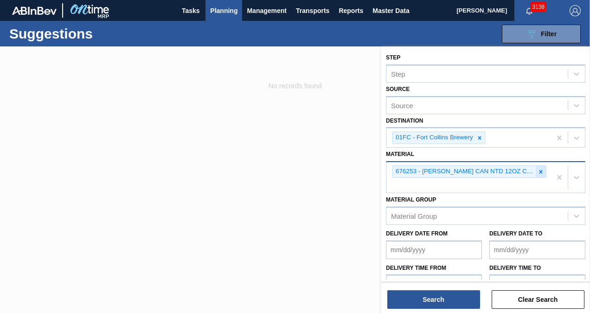
click at [541, 170] on icon at bounding box center [540, 171] width 3 height 3
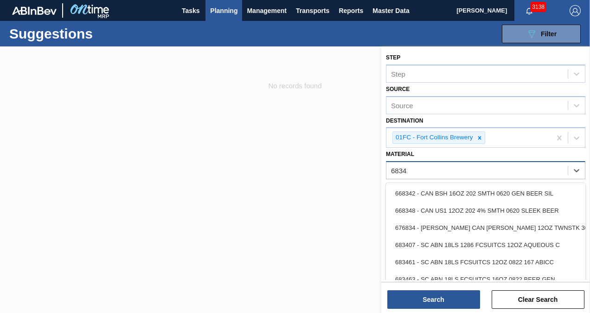
type input "683418"
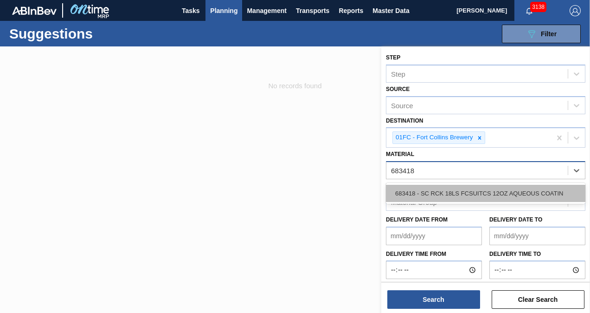
click at [458, 190] on div "683418 - SC RCK 18LS FCSUITCS 12OZ AQUEOUS COATIN" at bounding box center [485, 193] width 199 height 17
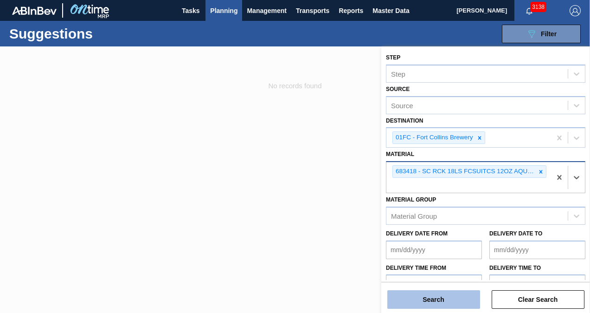
click at [442, 294] on button "Search" at bounding box center [433, 299] width 93 height 19
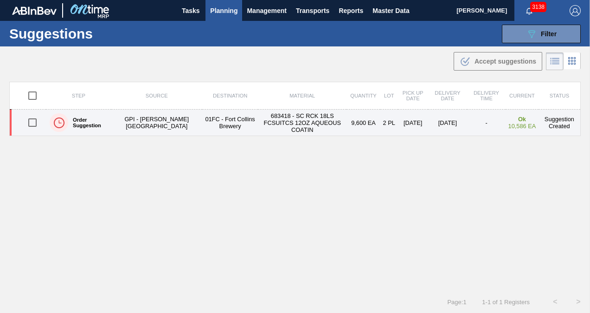
click at [35, 121] on input "checkbox" at bounding box center [32, 122] width 19 height 19
checkbox input "true"
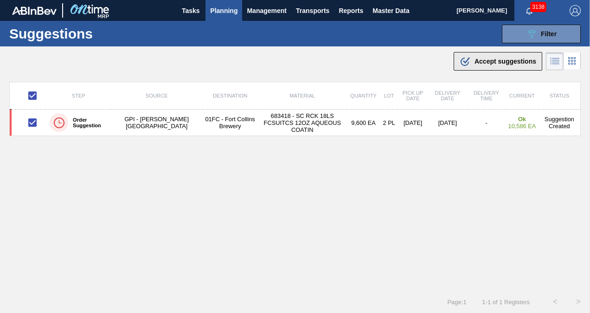
click at [468, 60] on icon ".b{fill:var(--color-action-default)}" at bounding box center [465, 61] width 11 height 11
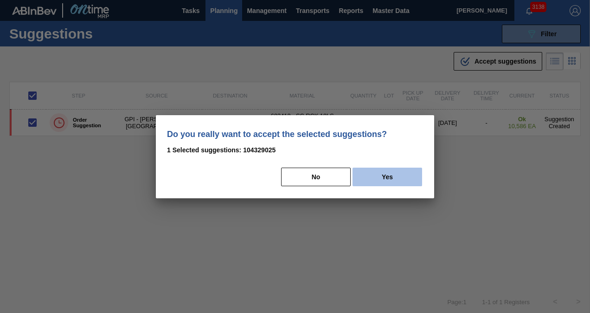
click at [391, 170] on button "Yes" at bounding box center [387, 176] width 70 height 19
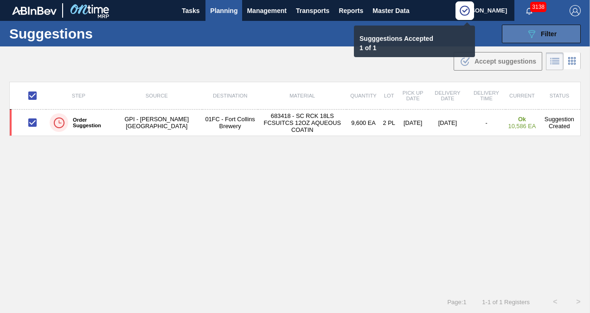
click at [528, 31] on icon at bounding box center [531, 34] width 7 height 8
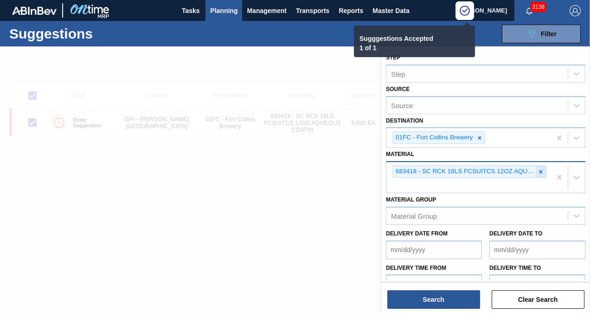
click at [539, 171] on icon at bounding box center [540, 171] width 6 height 6
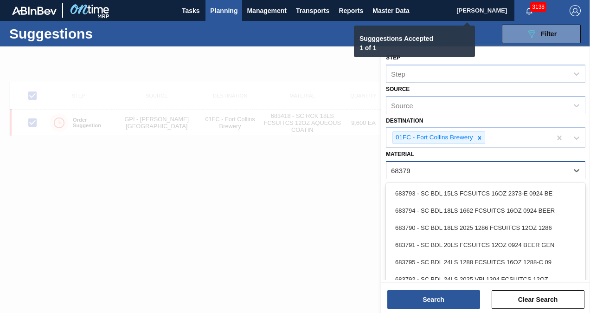
type input "683790"
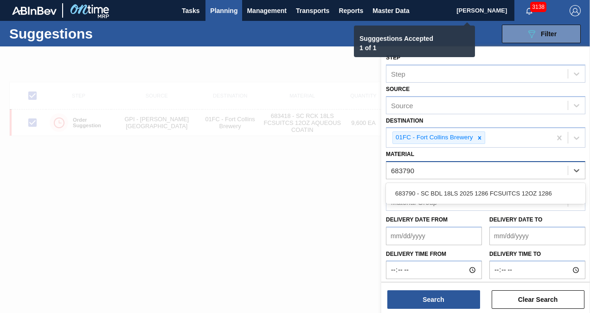
checkbox input "false"
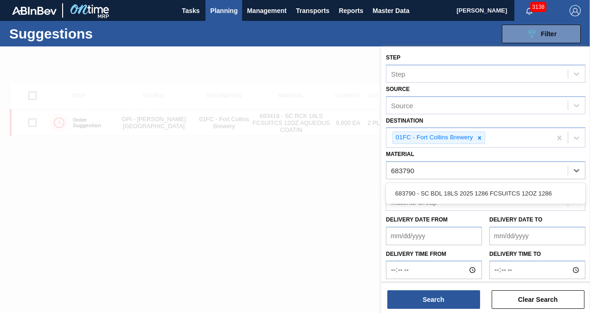
click at [493, 196] on div "683790 - SC BDL 18LS 2025 1286 FCSUITCS 12OZ 1286" at bounding box center [485, 193] width 199 height 17
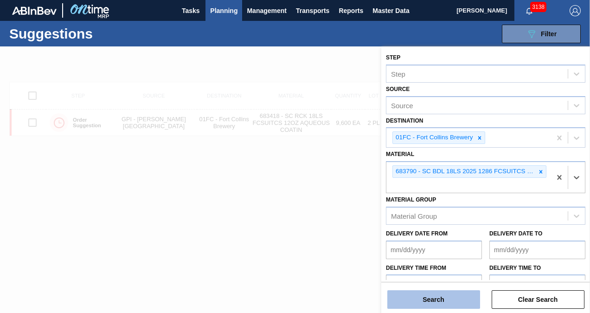
click at [435, 304] on button "Search" at bounding box center [433, 299] width 93 height 19
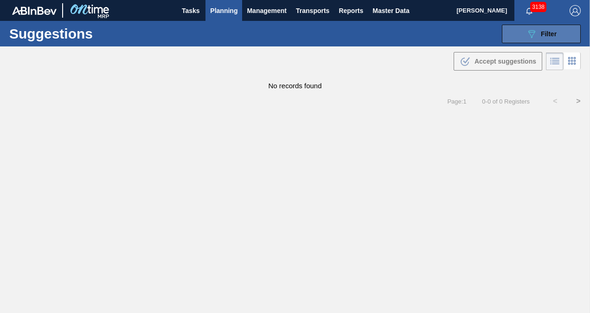
click at [515, 33] on button "089F7B8B-B2A5-4AFE-B5C0-19BA573D28AC Filter" at bounding box center [541, 34] width 79 height 19
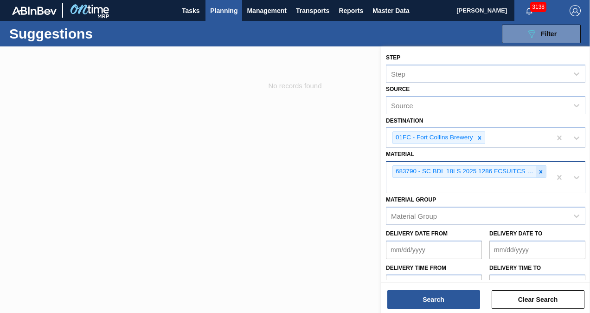
click at [543, 172] on icon at bounding box center [540, 171] width 6 height 6
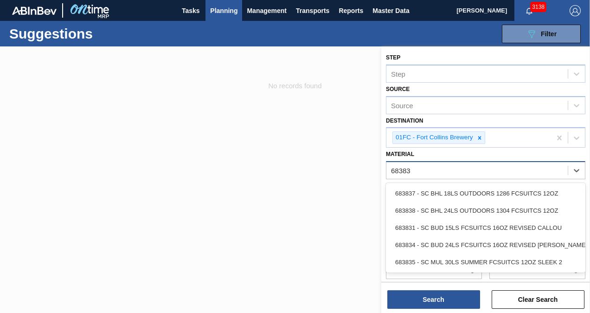
type input "683838"
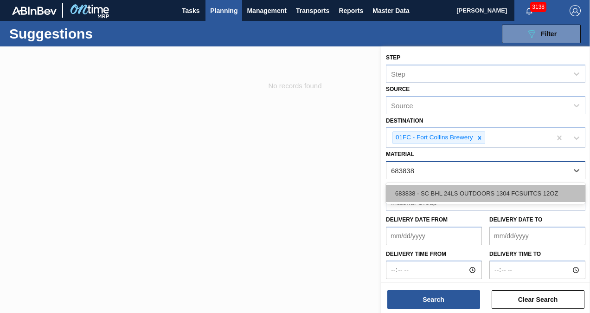
click at [502, 197] on div "683838 - SC BHL 24LS OUTDOORS 1304 FCSUITCS 12OZ" at bounding box center [485, 193] width 199 height 17
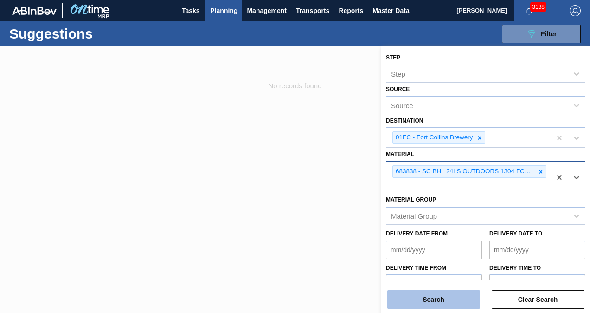
click at [452, 295] on button "Search" at bounding box center [433, 299] width 93 height 19
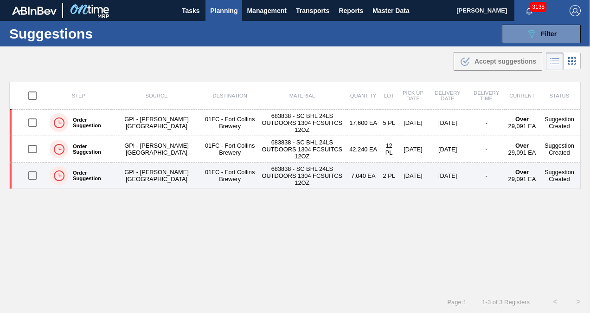
click at [32, 170] on input "checkbox" at bounding box center [32, 175] width 19 height 19
checkbox input "true"
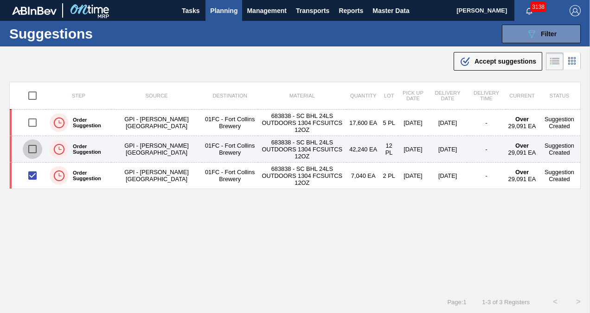
click at [33, 147] on input "checkbox" at bounding box center [32, 148] width 19 height 19
checkbox input "true"
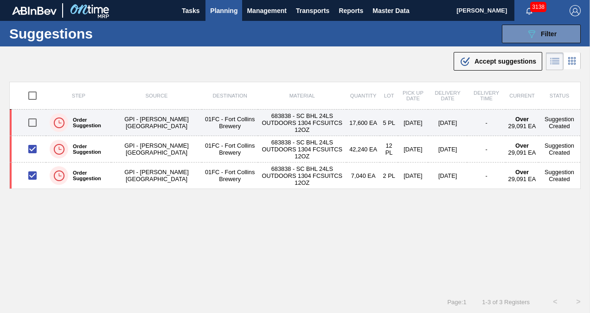
click at [36, 120] on input "checkbox" at bounding box center [32, 122] width 19 height 19
checkbox input "true"
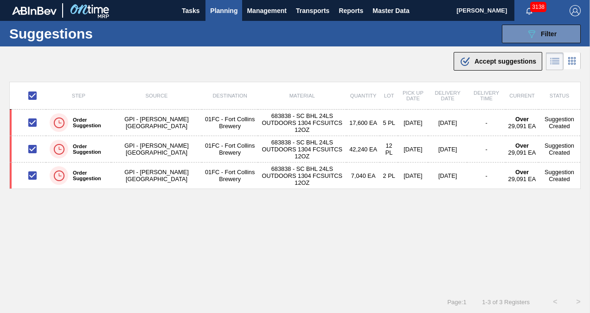
click at [478, 58] on span "Accept suggestions" at bounding box center [505, 61] width 62 height 7
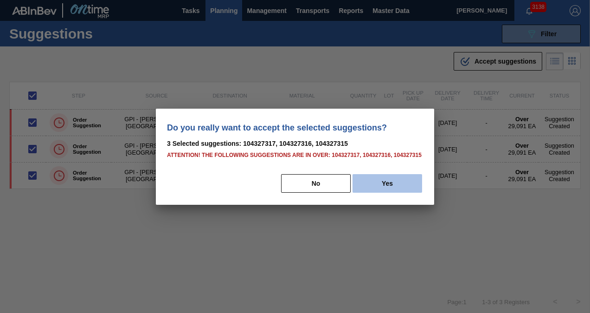
click at [403, 181] on button "Yes" at bounding box center [387, 183] width 70 height 19
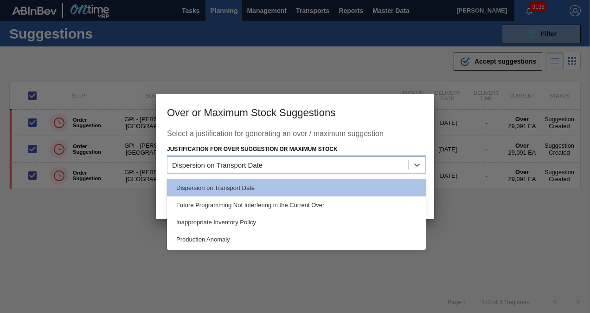
click at [342, 160] on div "Dispersion on Transport Date" at bounding box center [287, 164] width 241 height 13
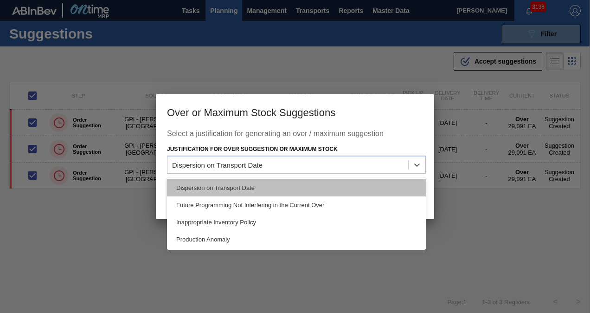
click at [291, 192] on div "Dispersion on Transport Date" at bounding box center [296, 187] width 259 height 17
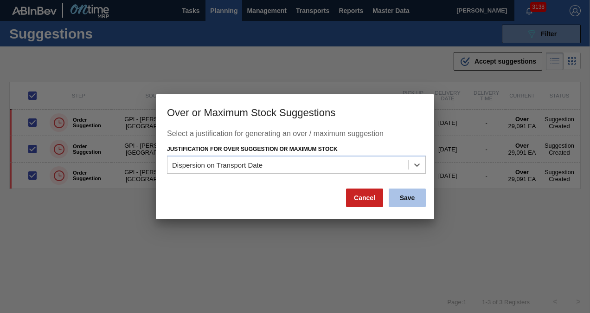
click at [409, 193] on button "Save" at bounding box center [407, 197] width 37 height 19
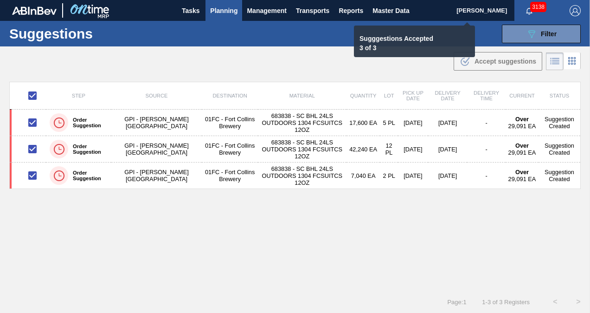
checkbox input "false"
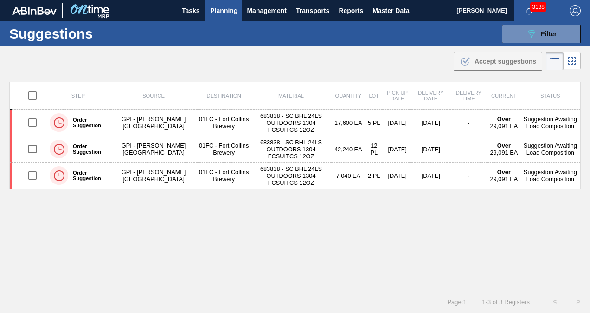
drag, startPoint x: 536, startPoint y: 32, endPoint x: 536, endPoint y: 48, distance: 15.3
click at [536, 32] on div "089F7B8B-B2A5-4AFE-B5C0-19BA573D28AC Filter" at bounding box center [541, 33] width 31 height 11
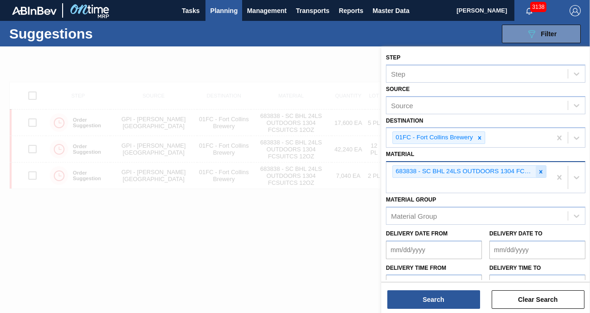
click at [539, 166] on div at bounding box center [541, 172] width 10 height 12
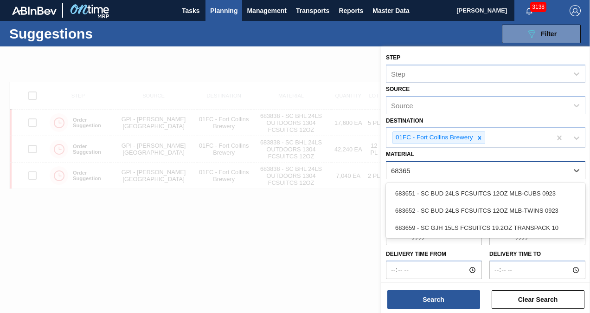
type input "683659"
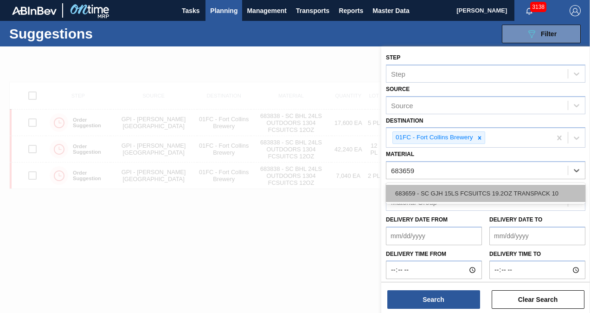
click at [536, 193] on div "683659 - SC GJH 15LS FCSUITCS 19.2OZ TRANSPACK 10" at bounding box center [485, 193] width 199 height 17
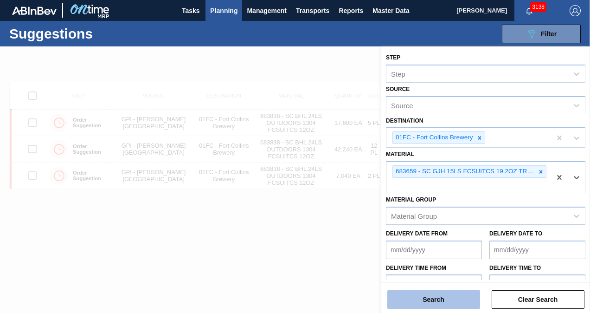
click at [442, 298] on button "Search" at bounding box center [433, 299] width 93 height 19
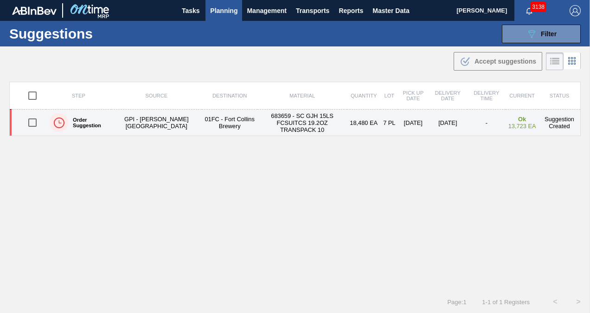
click at [27, 113] on input "checkbox" at bounding box center [32, 122] width 19 height 19
checkbox input "true"
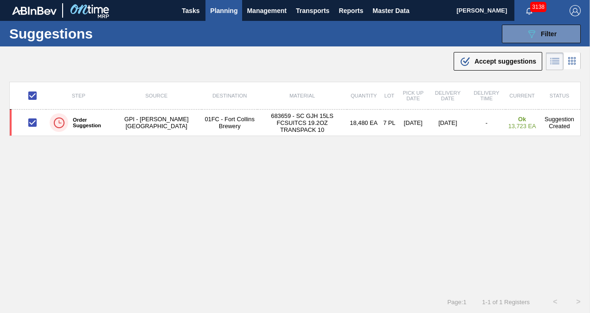
drag, startPoint x: 473, startPoint y: 61, endPoint x: 454, endPoint y: 94, distance: 37.8
click at [473, 61] on div ".b{fill:var(--color-action-default)} Accept suggestions" at bounding box center [498, 61] width 77 height 11
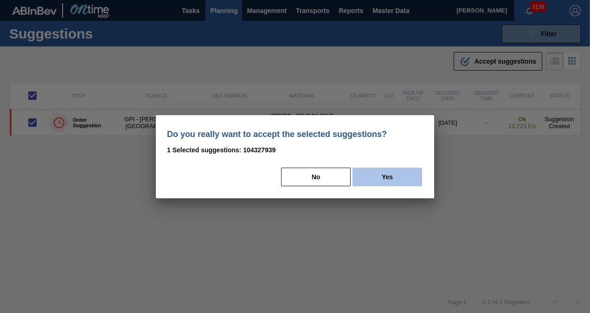
click at [369, 182] on button "Yes" at bounding box center [387, 176] width 70 height 19
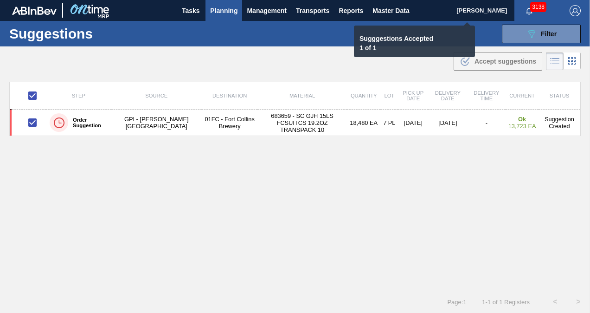
checkbox input "false"
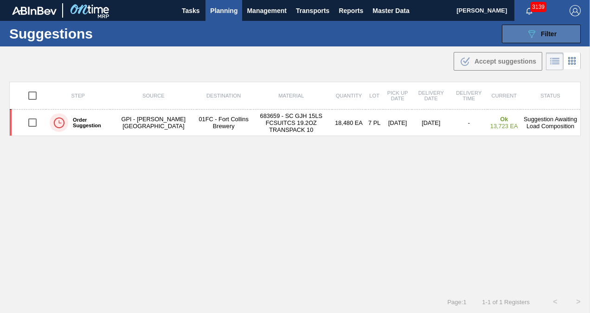
click at [514, 32] on button "089F7B8B-B2A5-4AFE-B5C0-19BA573D28AC Filter" at bounding box center [541, 34] width 79 height 19
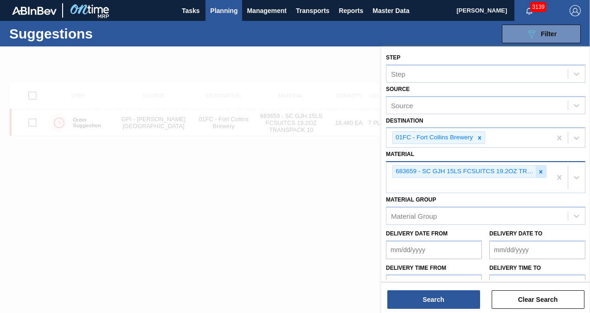
click at [537, 168] on icon at bounding box center [540, 171] width 6 height 6
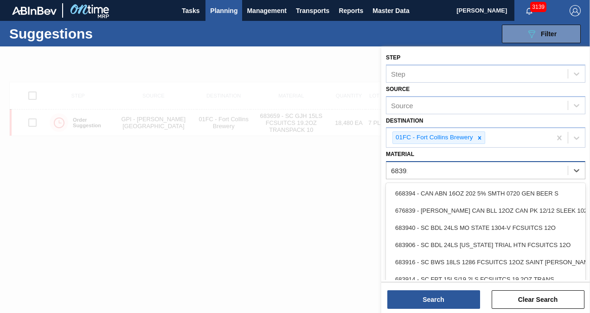
type input "683913"
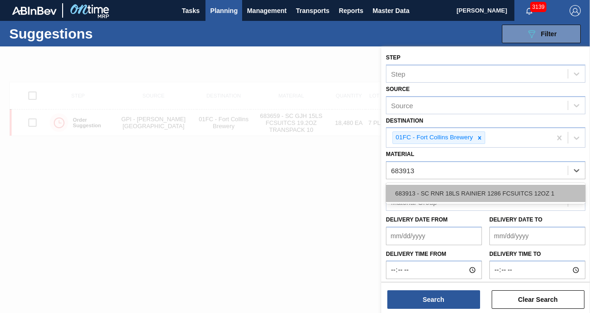
click at [473, 188] on div "683913 - SC RNR 18LS RAINIER 1286 FCSUITCS 12OZ 1" at bounding box center [485, 193] width 199 height 17
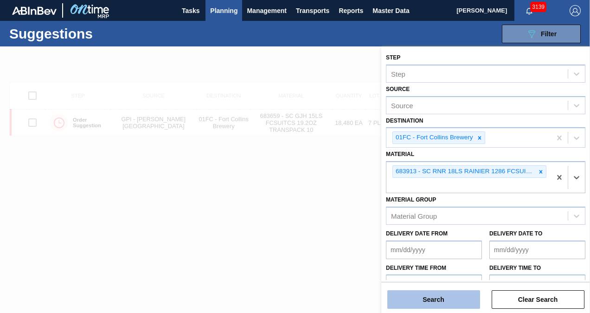
click at [451, 299] on button "Search" at bounding box center [433, 299] width 93 height 19
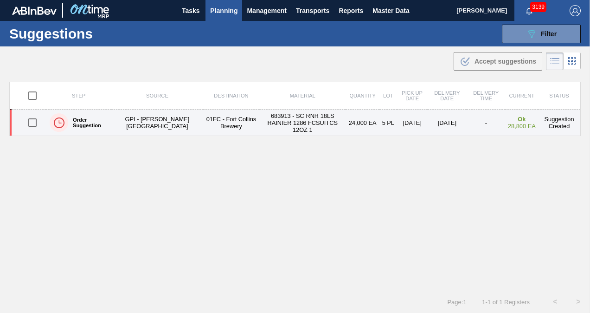
click at [30, 117] on input "checkbox" at bounding box center [32, 122] width 19 height 19
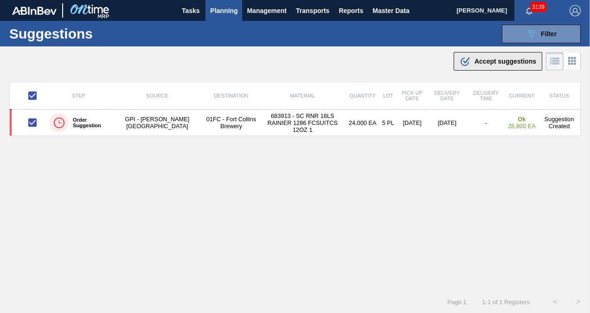
click at [465, 61] on icon at bounding box center [466, 60] width 7 height 6
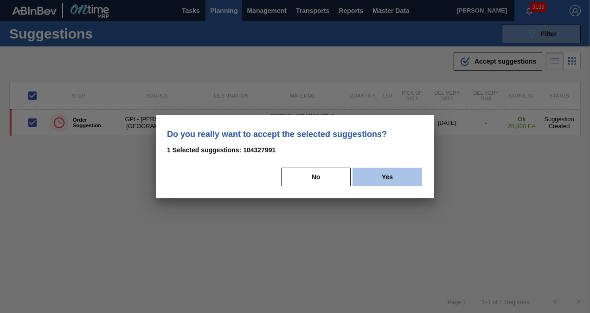
click at [404, 172] on button "Yes" at bounding box center [387, 176] width 70 height 19
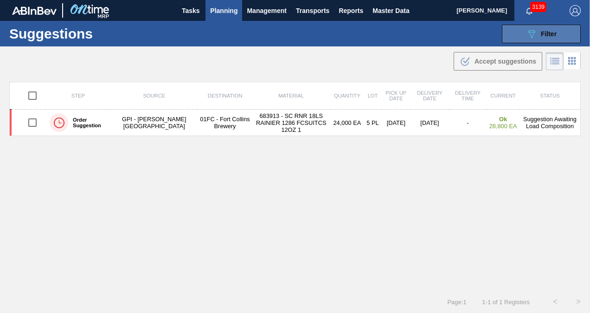
click at [544, 30] on span "Filter" at bounding box center [549, 33] width 16 height 7
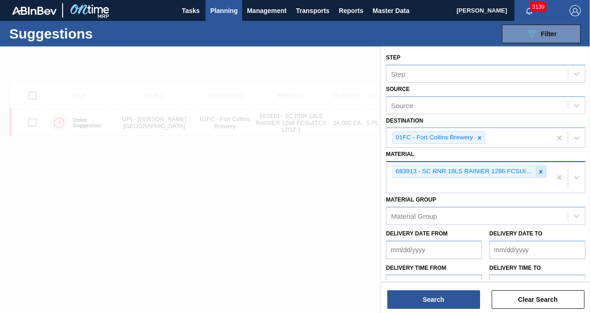
click at [538, 173] on icon at bounding box center [540, 171] width 6 height 6
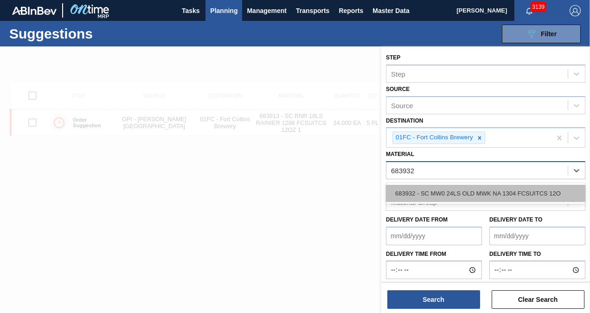
click at [518, 198] on div "683932 - SC MW0 24LS OLD MWK NA 1304 FCSUITCS 12O" at bounding box center [485, 193] width 199 height 17
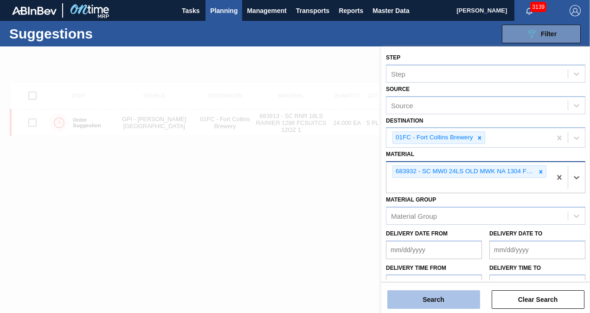
click at [455, 293] on button "Search" at bounding box center [433, 299] width 93 height 19
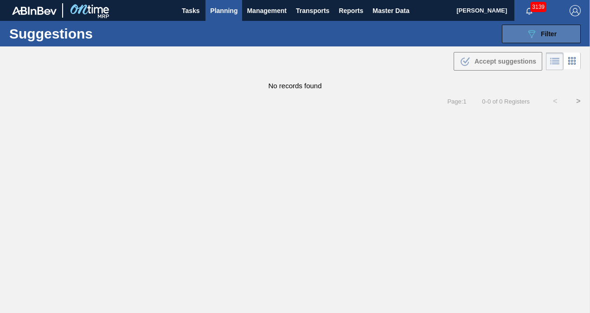
click at [519, 38] on button "089F7B8B-B2A5-4AFE-B5C0-19BA573D28AC Filter" at bounding box center [541, 34] width 79 height 19
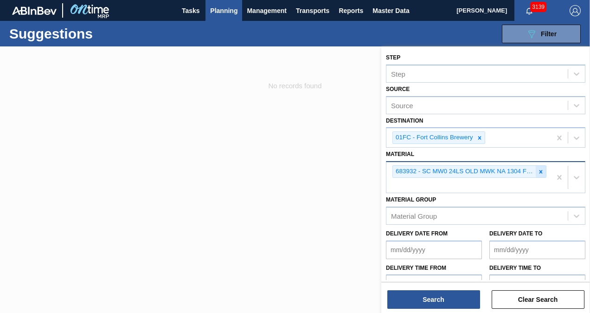
click at [540, 168] on icon at bounding box center [540, 171] width 6 height 6
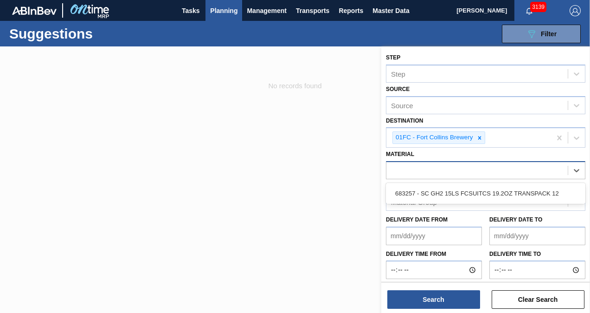
click at [531, 181] on div "Material Group Material Group" at bounding box center [485, 195] width 199 height 32
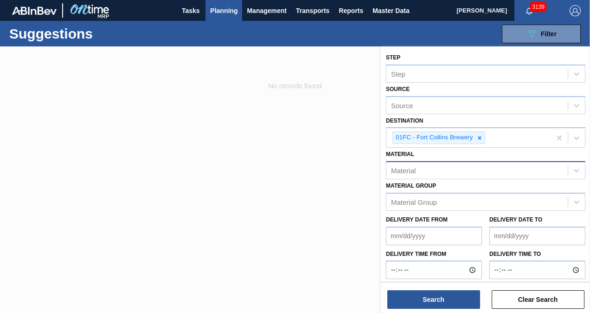
click at [487, 167] on div "Material" at bounding box center [476, 170] width 181 height 13
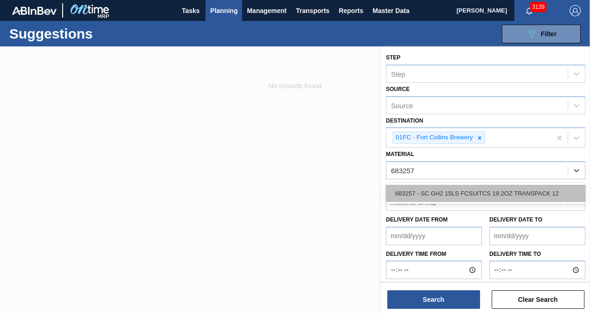
click at [478, 187] on div "683257 - SC GH2 15LS FCSUITCS 19.2OZ TRANSPACK 12" at bounding box center [485, 193] width 199 height 17
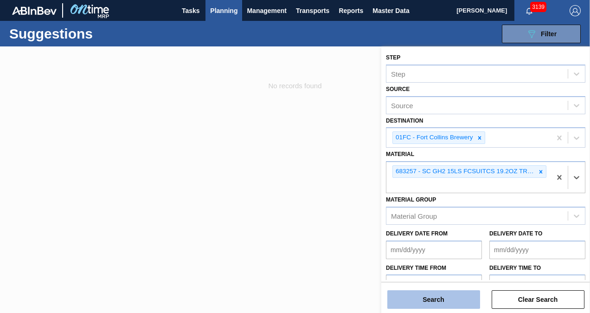
click at [441, 298] on button "Search" at bounding box center [433, 299] width 93 height 19
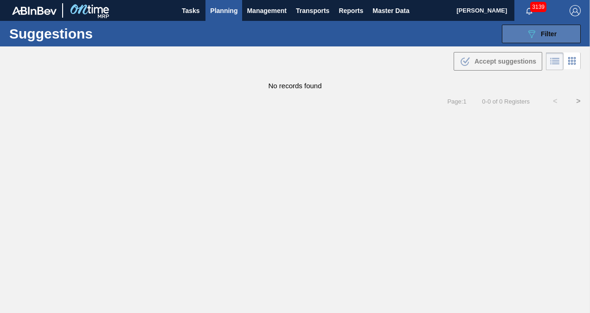
click at [522, 30] on button "089F7B8B-B2A5-4AFE-B5C0-19BA573D28AC Filter" at bounding box center [541, 34] width 79 height 19
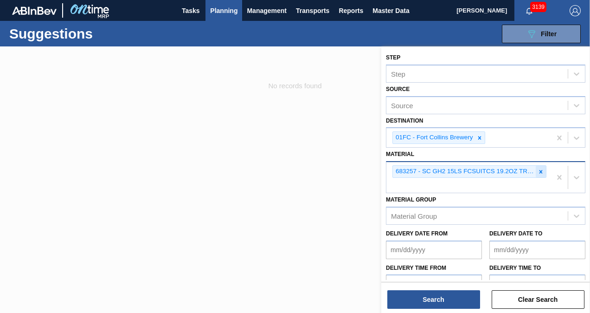
click at [540, 173] on div at bounding box center [541, 172] width 10 height 12
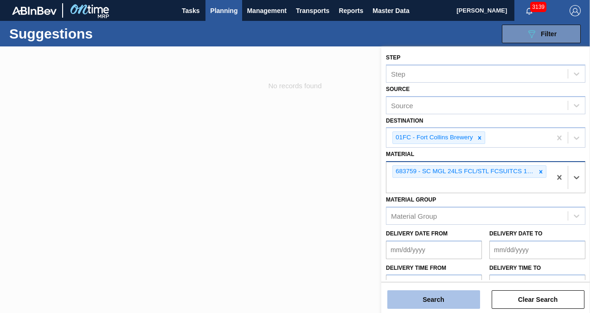
click at [451, 302] on button "Search" at bounding box center [433, 299] width 93 height 19
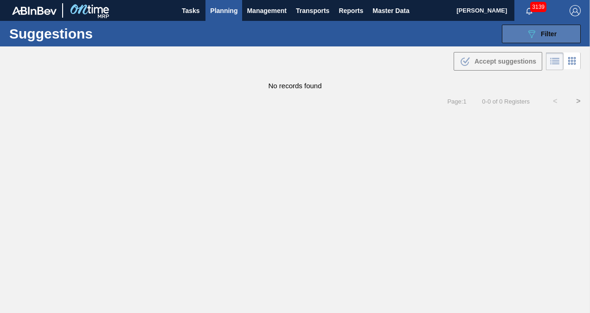
click at [518, 30] on button "089F7B8B-B2A5-4AFE-B5C0-19BA573D28AC Filter" at bounding box center [541, 34] width 79 height 19
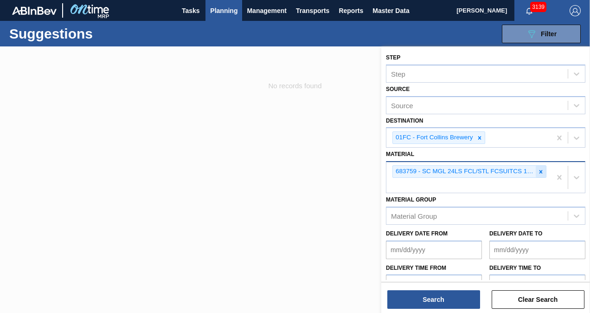
click at [544, 171] on div at bounding box center [541, 172] width 10 height 12
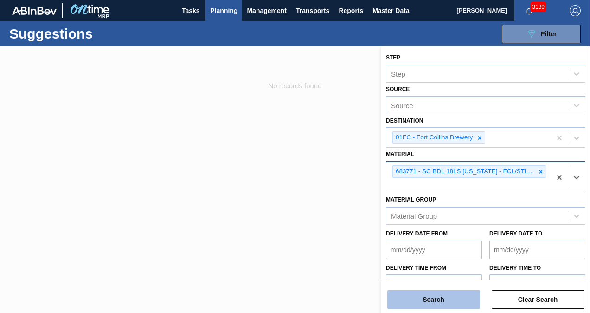
click at [451, 298] on button "Search" at bounding box center [433, 299] width 93 height 19
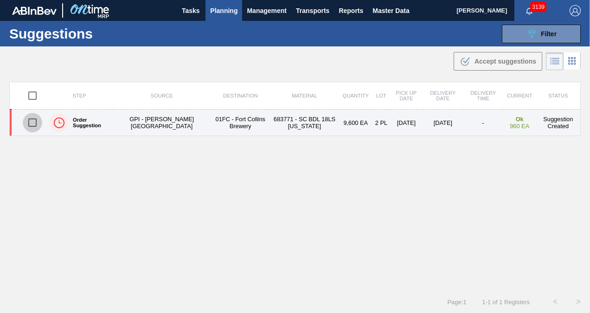
click at [33, 120] on input "checkbox" at bounding box center [32, 122] width 19 height 19
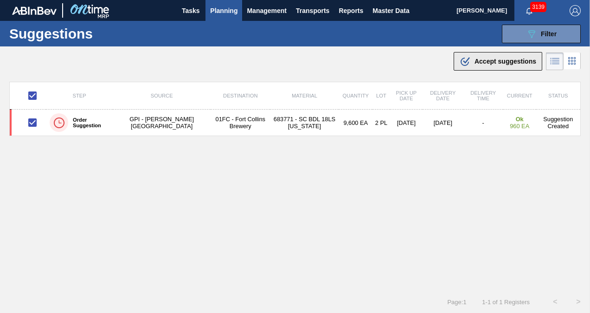
click at [489, 60] on span "Accept suggestions" at bounding box center [505, 61] width 62 height 7
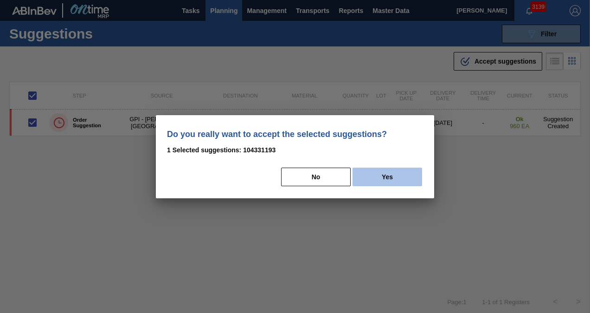
click at [408, 171] on button "Yes" at bounding box center [387, 176] width 70 height 19
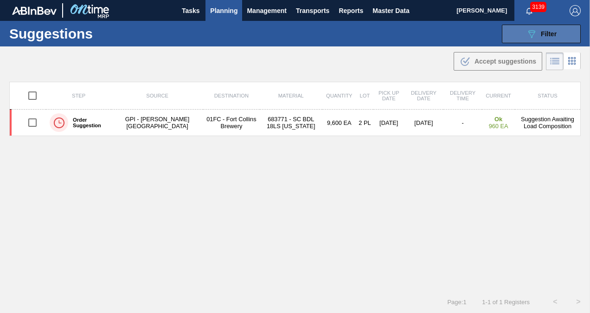
click at [516, 32] on button "089F7B8B-B2A5-4AFE-B5C0-19BA573D28AC Filter" at bounding box center [541, 34] width 79 height 19
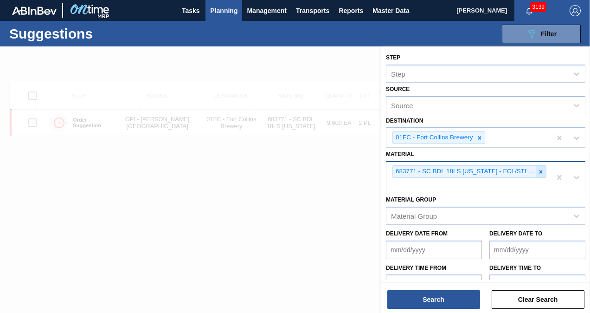
click at [539, 171] on icon at bounding box center [540, 171] width 3 height 3
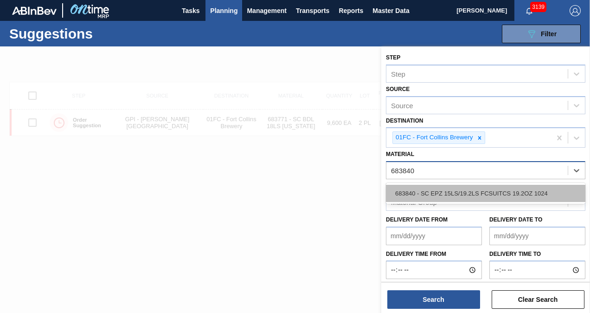
click at [461, 190] on div "683840 - SC EPZ 15LS/19.2LS FCSUITCS 19.2OZ 1024" at bounding box center [485, 193] width 199 height 17
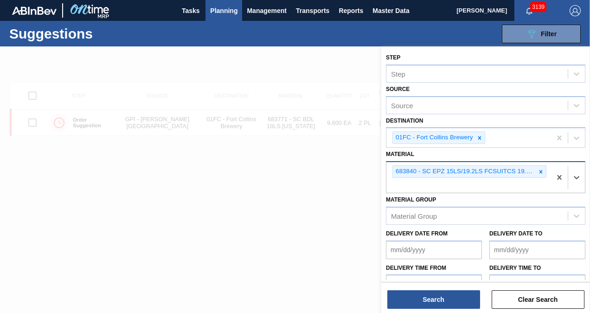
click at [437, 310] on div "Step Step Source Source Destination 01FC - Fort Collins Brewery Material option…" at bounding box center [485, 180] width 209 height 268
click at [431, 296] on button "Search" at bounding box center [433, 299] width 93 height 19
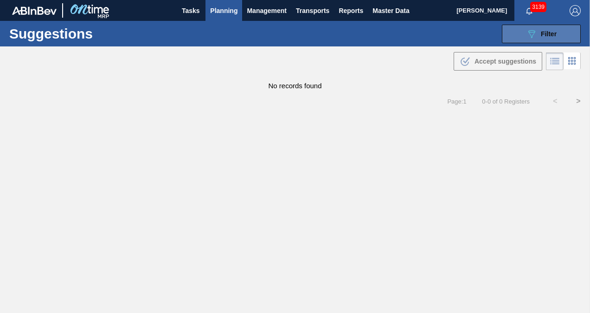
click at [512, 31] on button "089F7B8B-B2A5-4AFE-B5C0-19BA573D28AC Filter" at bounding box center [541, 34] width 79 height 19
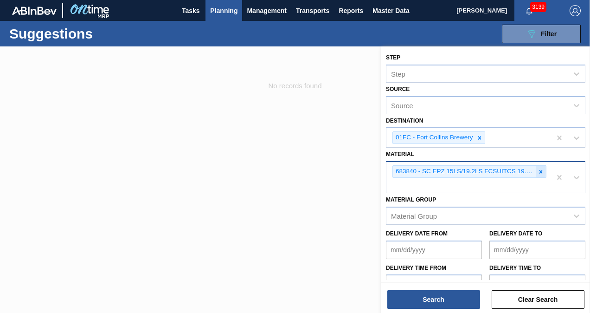
click at [538, 170] on icon at bounding box center [540, 171] width 6 height 6
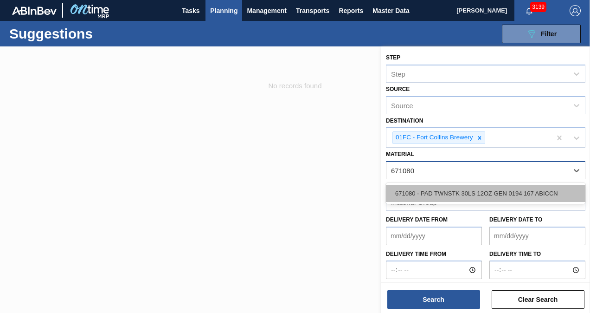
click at [468, 189] on div "671080 - PAD TWNSTK 30LS 12OZ GEN 0194 167 ABICCN" at bounding box center [485, 193] width 199 height 17
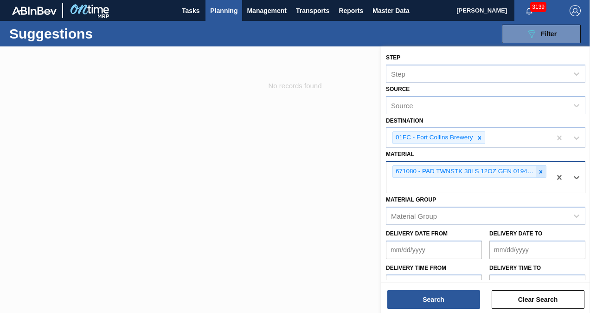
click at [537, 172] on icon at bounding box center [540, 171] width 6 height 6
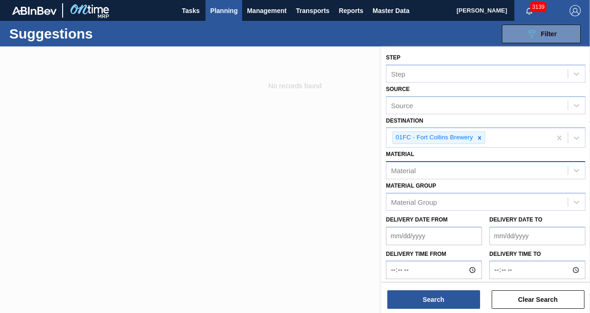
click at [242, 158] on div at bounding box center [295, 202] width 590 height 313
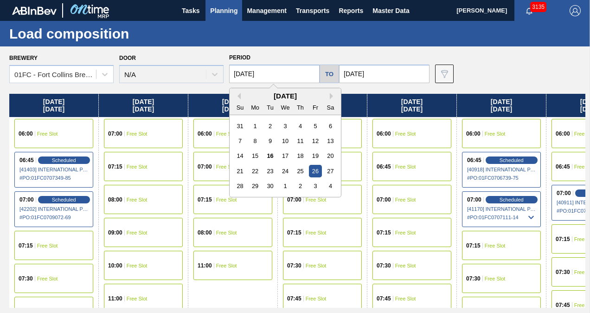
click at [283, 72] on input "[DATE]" at bounding box center [274, 73] width 90 height 19
click at [280, 171] on div "24" at bounding box center [285, 171] width 13 height 13
type input "[DATE]"
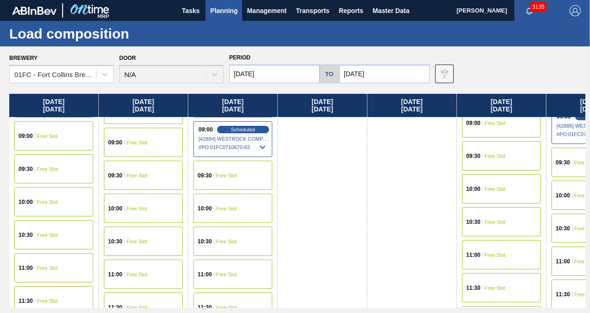
scroll to position [371, 0]
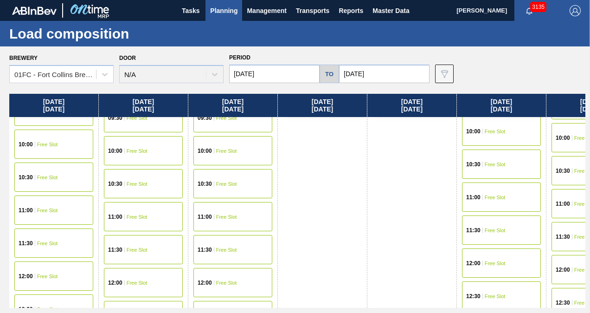
click at [245, 150] on div "10:00 Free Slot" at bounding box center [232, 150] width 79 height 29
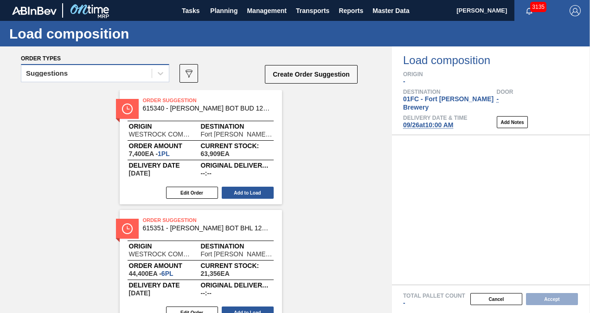
click at [128, 74] on div "Suggestions" at bounding box center [86, 73] width 130 height 13
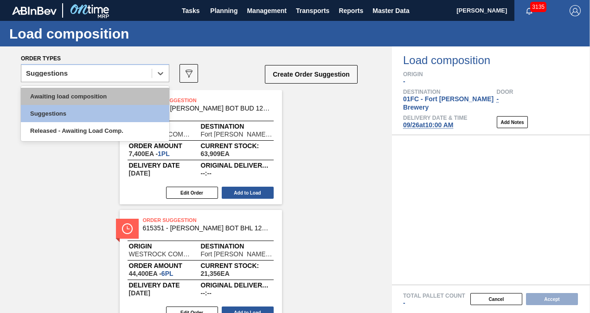
click at [92, 94] on div "Awaiting load composition" at bounding box center [95, 96] width 148 height 17
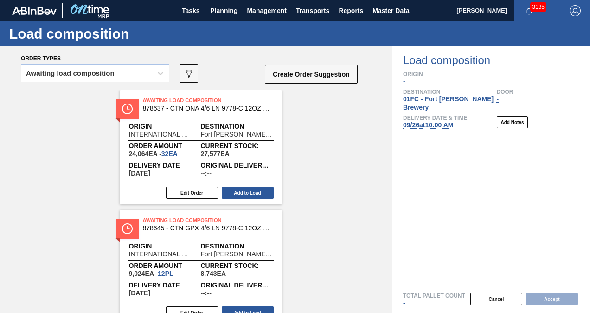
scroll to position [168, 0]
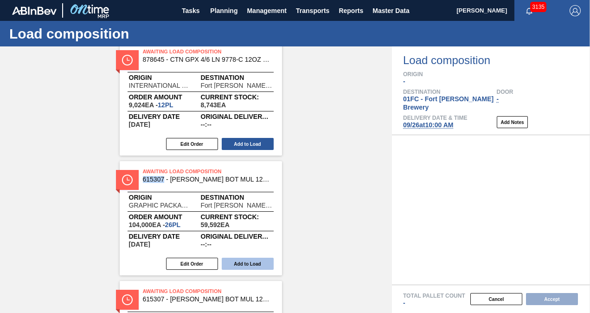
click at [262, 259] on button "Add to Load" at bounding box center [248, 263] width 52 height 12
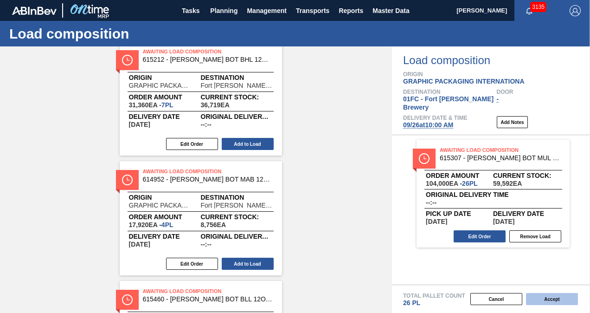
click at [550, 298] on button "Accept" at bounding box center [552, 299] width 52 height 12
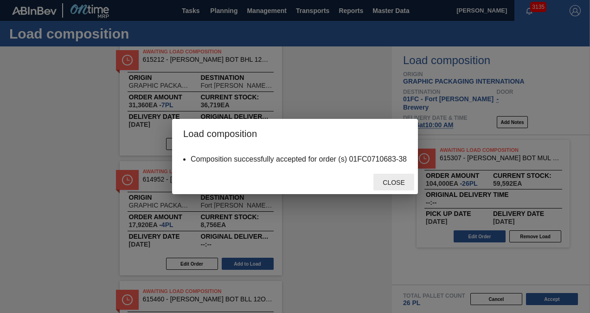
click at [393, 180] on span "Close" at bounding box center [393, 182] width 37 height 7
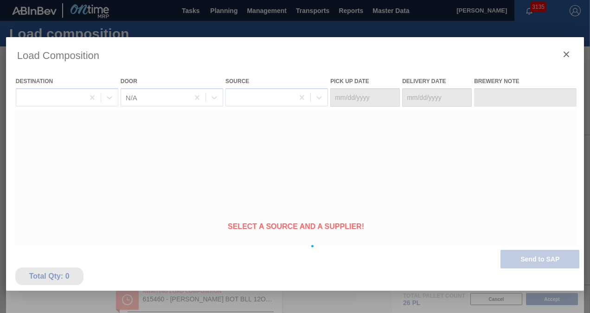
type Date "[DATE]"
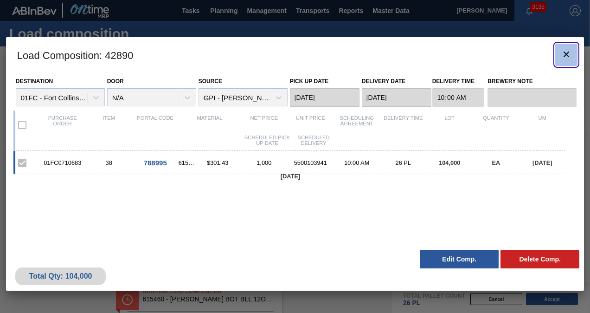
click at [563, 48] on button "botão de ícone" at bounding box center [566, 55] width 22 height 22
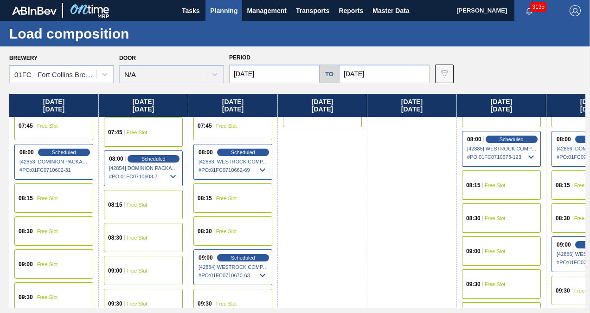
scroll to position [371, 0]
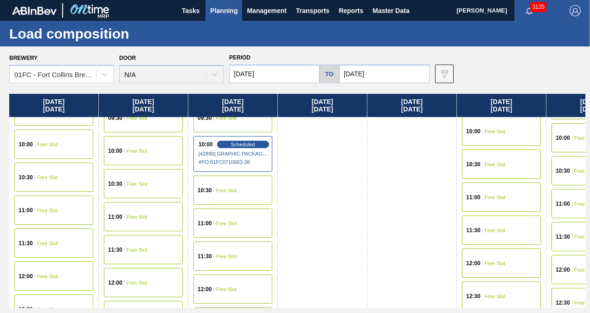
click at [245, 218] on div "11:00 Free Slot" at bounding box center [232, 222] width 79 height 29
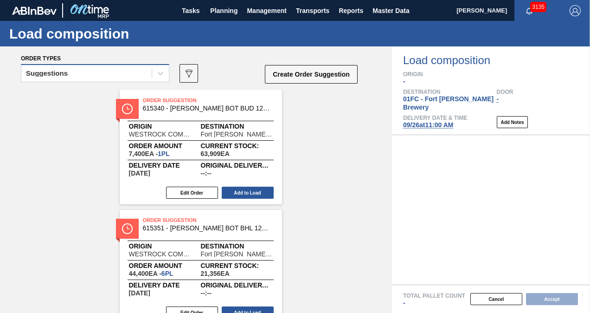
click at [108, 66] on div "Suggestions" at bounding box center [95, 73] width 148 height 18
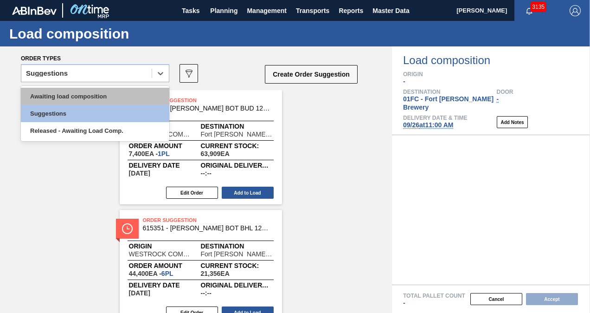
click at [83, 101] on div "Awaiting load composition" at bounding box center [95, 96] width 148 height 17
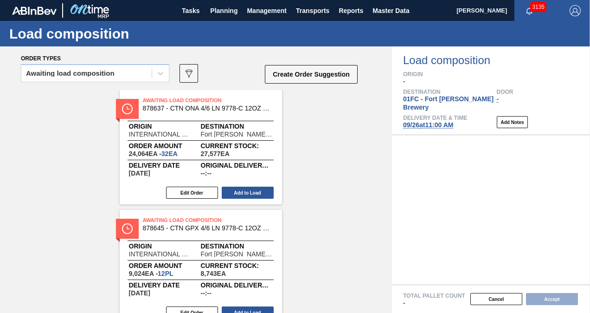
scroll to position [168, 0]
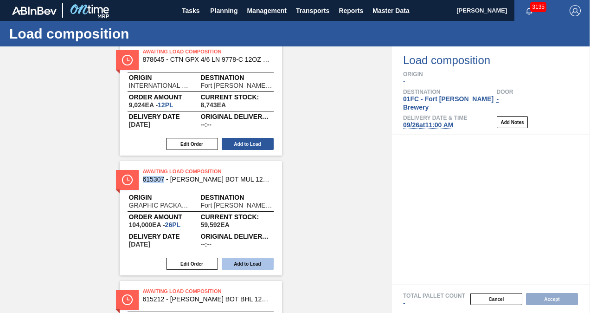
click at [240, 267] on button "Add to Load" at bounding box center [248, 263] width 52 height 12
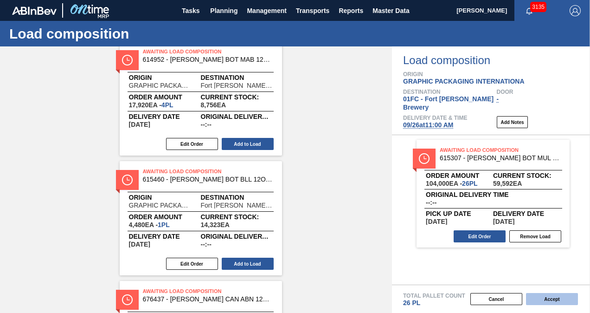
click at [552, 295] on button "Accept" at bounding box center [552, 299] width 52 height 12
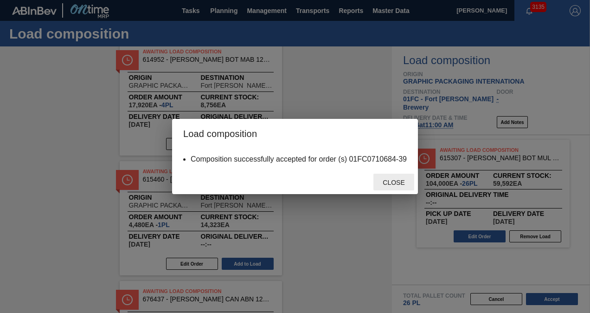
click at [396, 181] on span "Close" at bounding box center [393, 182] width 37 height 7
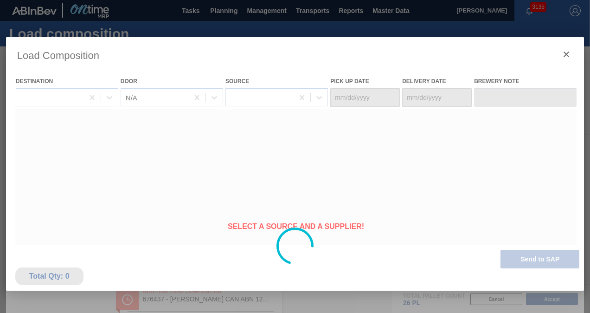
type Date "[DATE]"
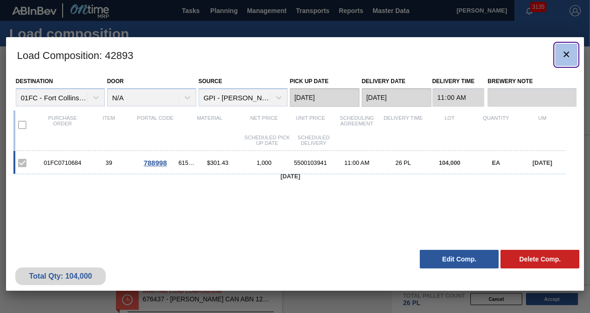
click at [566, 49] on icon "botão de ícone" at bounding box center [566, 54] width 11 height 11
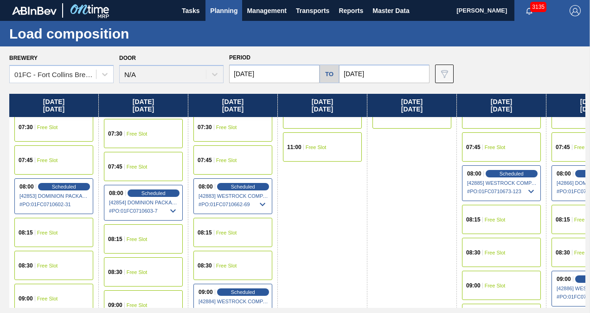
scroll to position [93, 0]
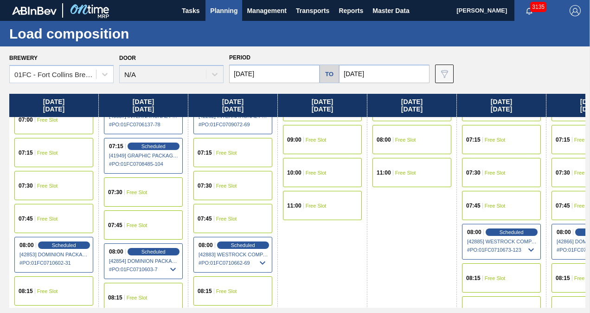
click at [570, 162] on div "07:30 Free Slot" at bounding box center [590, 172] width 79 height 29
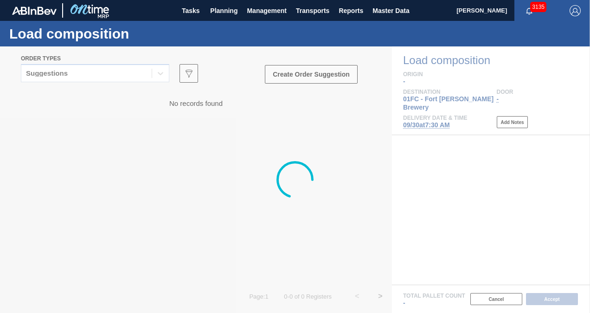
click at [107, 73] on div at bounding box center [295, 179] width 590 height 266
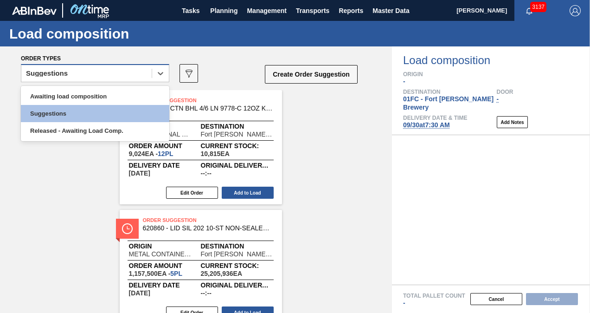
click at [88, 66] on div "Suggestions" at bounding box center [95, 73] width 148 height 18
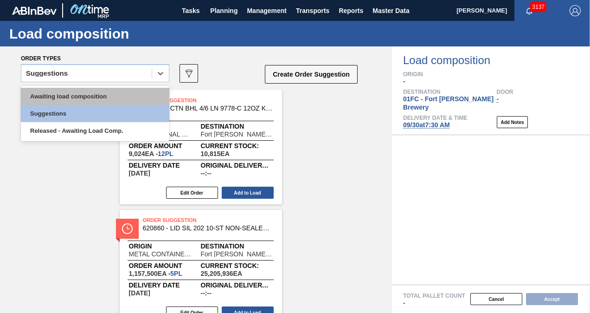
click at [71, 92] on div "Awaiting load composition" at bounding box center [95, 96] width 148 height 17
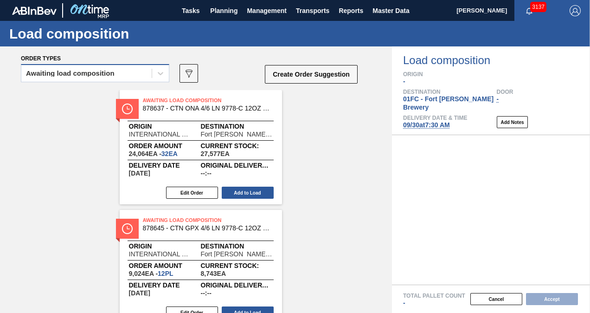
click at [54, 74] on div "Awaiting load composition" at bounding box center [70, 73] width 89 height 6
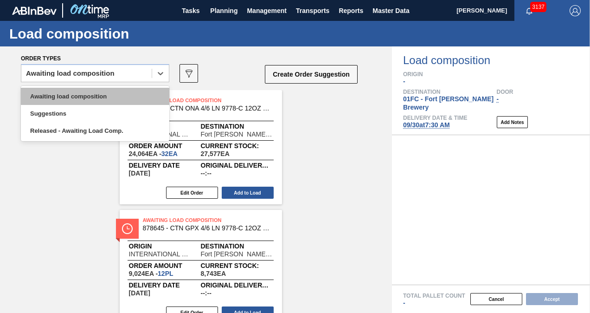
click at [55, 93] on div "Awaiting load composition" at bounding box center [95, 96] width 148 height 17
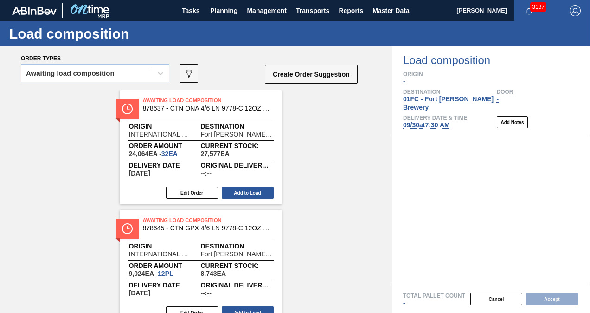
scroll to position [288, 0]
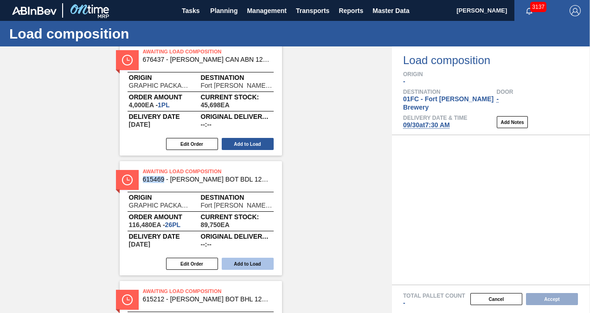
click at [257, 261] on button "Add to Load" at bounding box center [248, 263] width 52 height 12
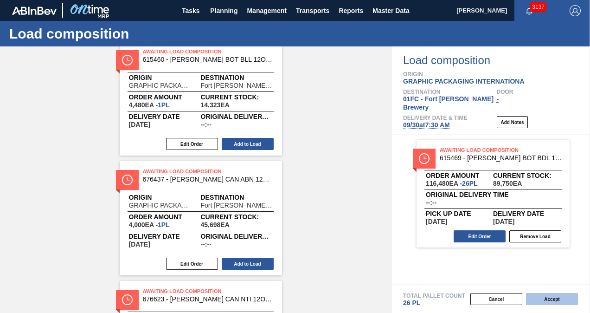
click at [548, 295] on button "Accept" at bounding box center [552, 299] width 52 height 12
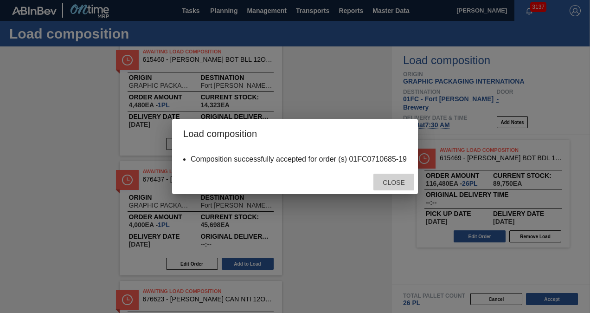
click at [390, 178] on div "Close" at bounding box center [393, 181] width 41 height 17
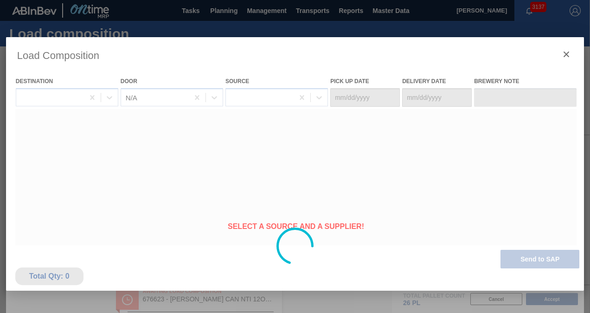
type Date "[DATE]"
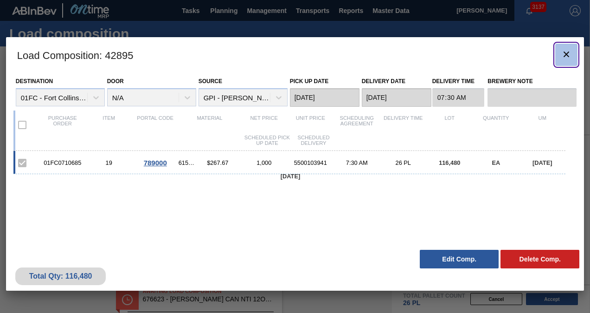
click at [572, 54] on button "botão de ícone" at bounding box center [566, 55] width 22 height 22
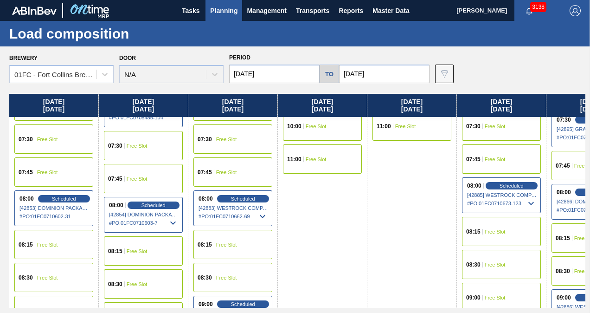
scroll to position [278, 0]
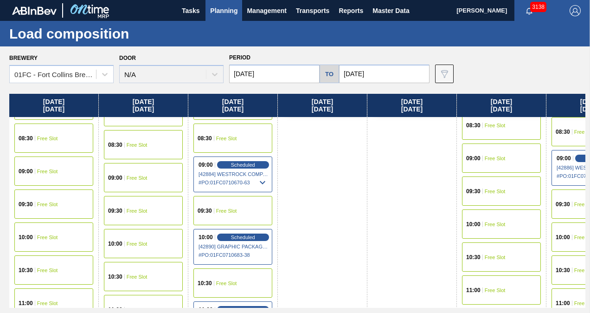
click at [54, 170] on span "Free Slot" at bounding box center [47, 171] width 21 height 6
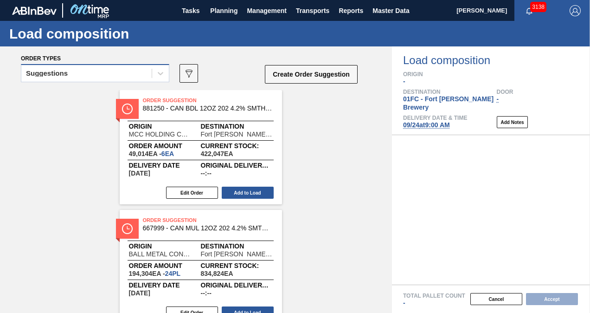
click at [118, 69] on div "Suggestions" at bounding box center [86, 73] width 130 height 13
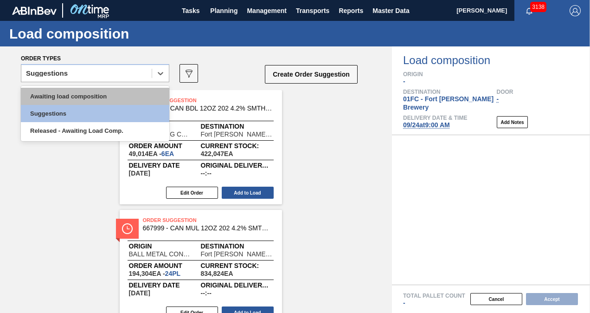
click at [77, 94] on div "Awaiting load composition" at bounding box center [95, 96] width 148 height 17
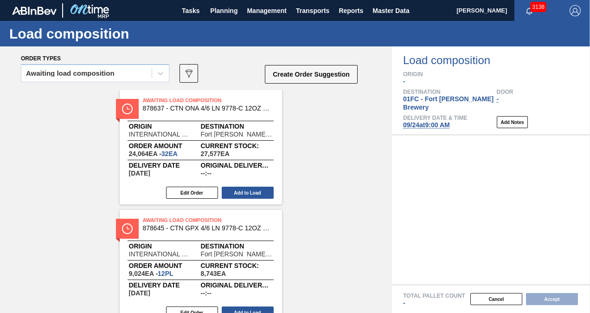
scroll to position [288, 0]
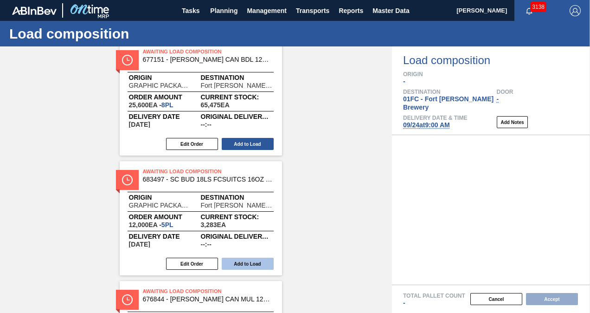
click at [256, 261] on button "Add to Load" at bounding box center [248, 263] width 52 height 12
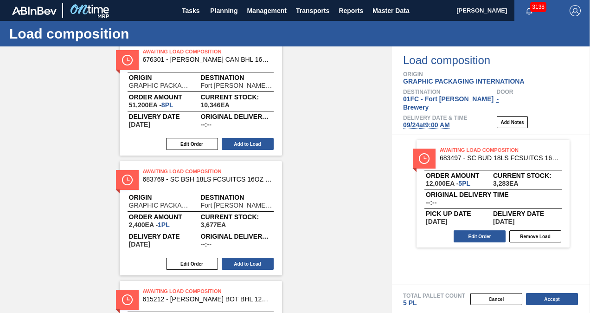
click at [263, 266] on button "Add to Load" at bounding box center [248, 263] width 52 height 12
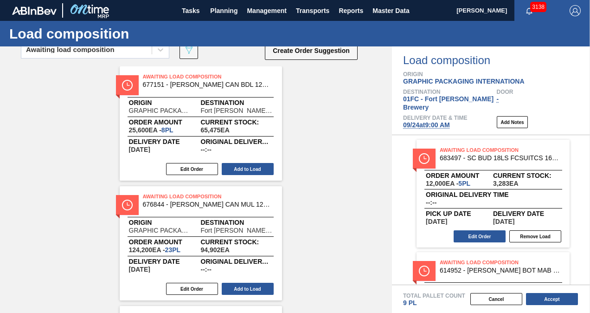
scroll to position [0, 0]
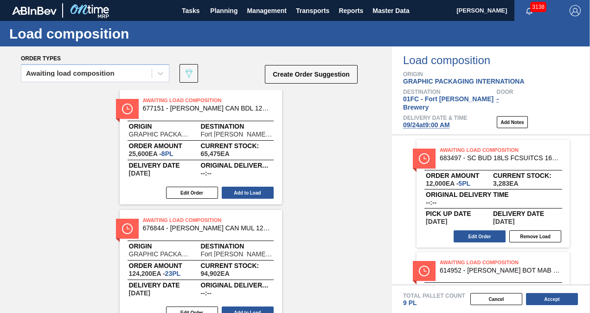
click at [316, 78] on button "Create Order Suggestion" at bounding box center [311, 74] width 93 height 19
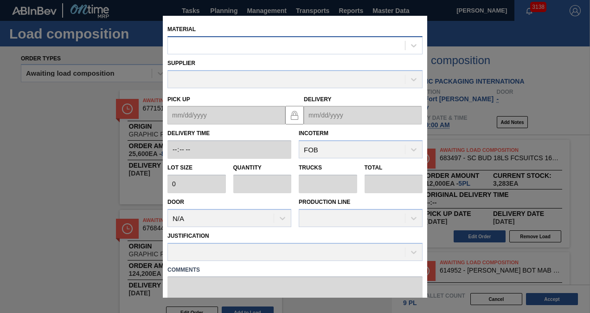
click at [290, 45] on div at bounding box center [286, 44] width 237 height 13
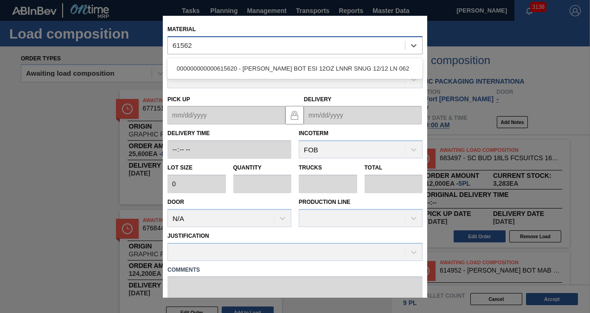
type input "615620"
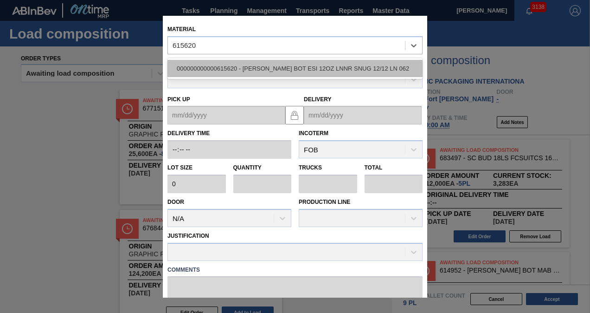
click at [287, 63] on div "000000000000615620 - [PERSON_NAME] BOT ESI 12OZ LNNR SNUG 12/12 LN 062" at bounding box center [294, 68] width 255 height 17
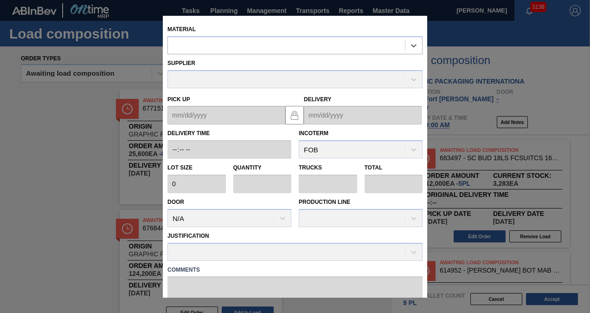
type input "4,480"
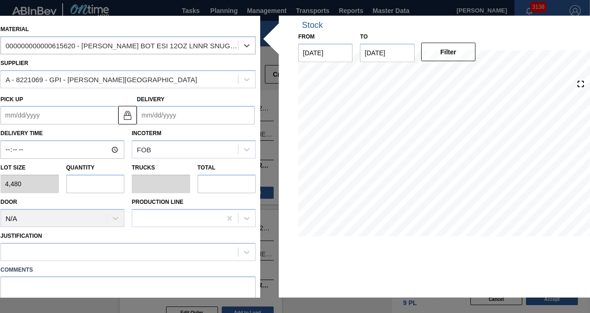
click at [113, 188] on input "text" at bounding box center [95, 183] width 58 height 19
type input "2"
type input "0.077"
type input "8,960"
type input "2"
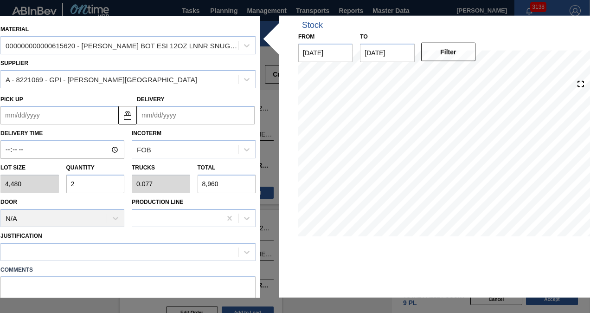
click at [161, 114] on input "Delivery" at bounding box center [196, 115] width 118 height 19
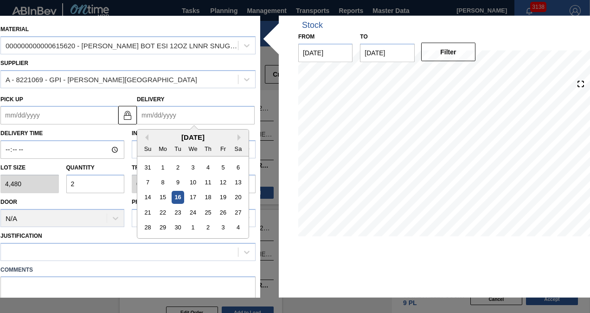
click at [150, 138] on div "[DATE]" at bounding box center [192, 137] width 111 height 8
click at [189, 210] on div "24" at bounding box center [192, 212] width 13 height 13
type up "[DATE]"
type input "[DATE]"
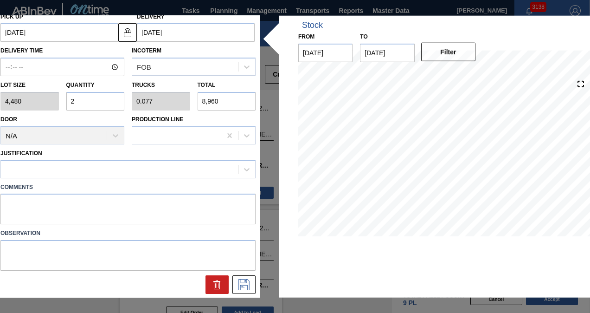
scroll to position [83, 0]
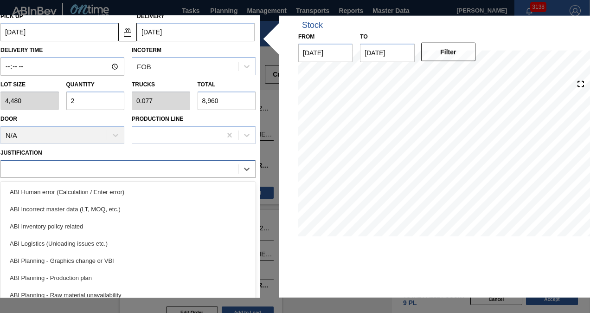
click at [104, 168] on div at bounding box center [119, 168] width 237 height 13
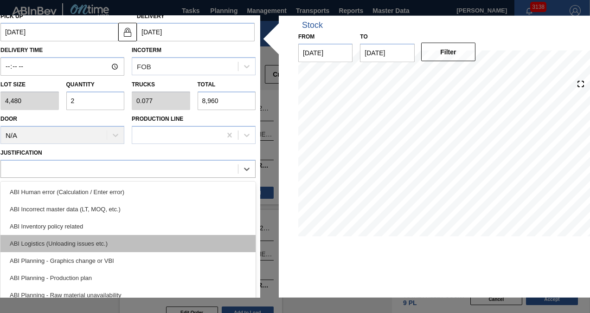
scroll to position [93, 0]
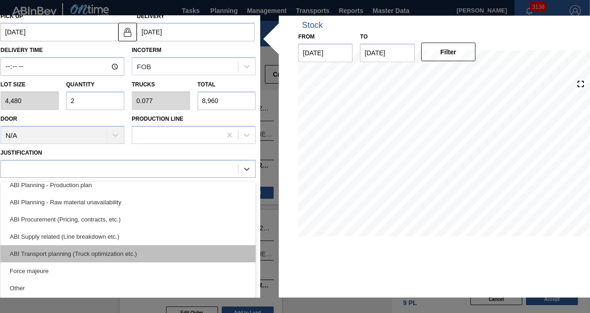
click at [99, 247] on div "ABI Transport planning (Truck optimization etc.)" at bounding box center [127, 252] width 255 height 17
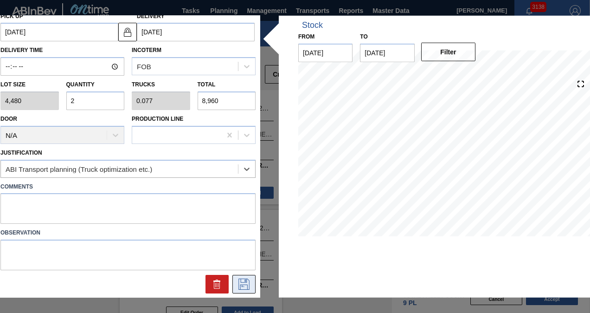
click at [246, 283] on icon at bounding box center [244, 283] width 15 height 11
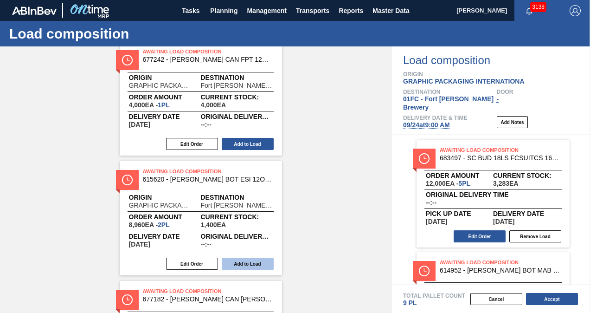
click at [261, 260] on button "Add to Load" at bounding box center [248, 263] width 52 height 12
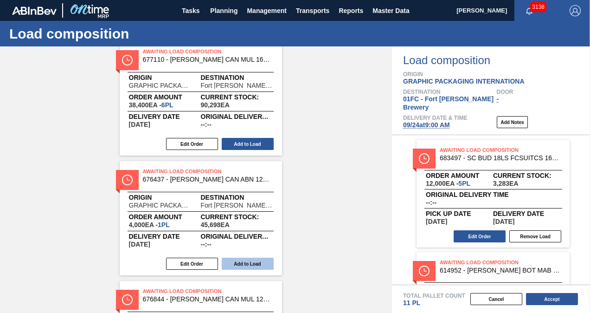
click at [247, 263] on button "Add to Load" at bounding box center [248, 263] width 52 height 12
click at [246, 260] on button "Add to Load" at bounding box center [248, 263] width 52 height 12
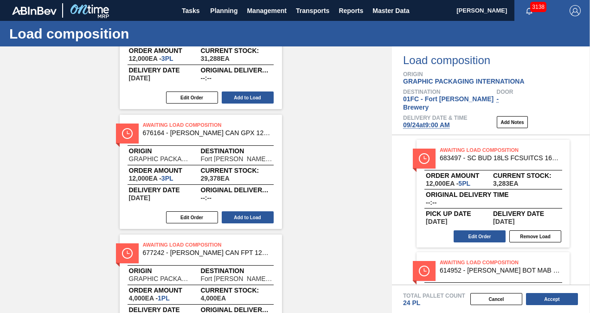
scroll to position [1504, 0]
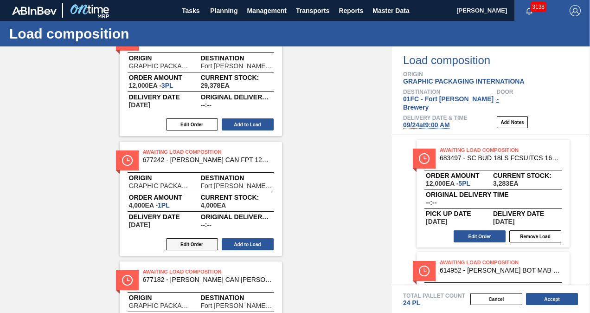
click at [203, 245] on button "Edit Order" at bounding box center [192, 244] width 52 height 12
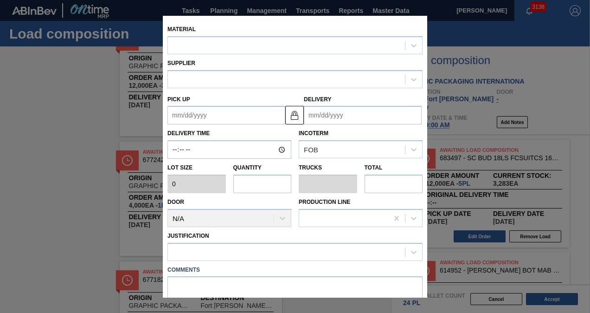
type input "4,000"
type input "1"
type input "0.038"
type input "4,000"
type up "[DATE]"
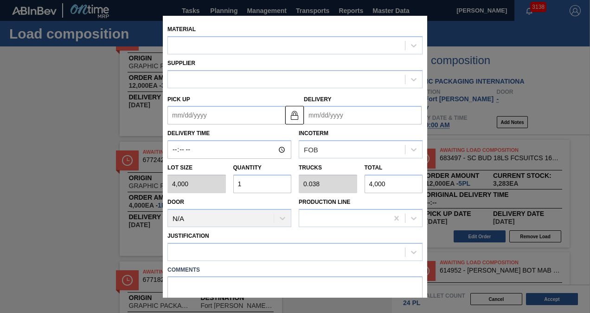
type input "[DATE]"
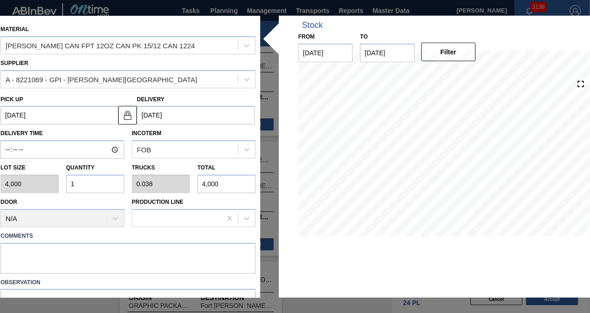
click at [87, 186] on input "1" at bounding box center [95, 183] width 58 height 19
type input "0"
type input "2"
type input "0.077"
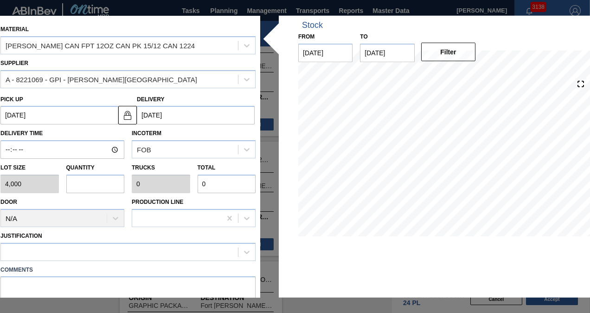
type input "8,000"
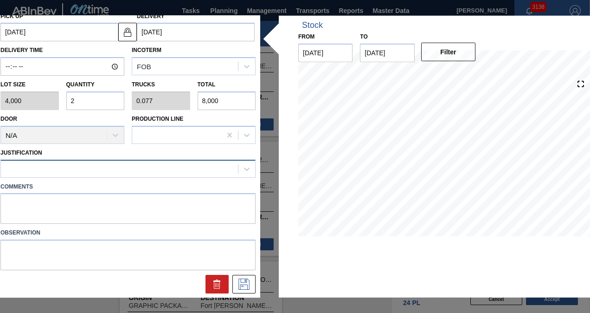
type input "2"
click at [83, 168] on div at bounding box center [119, 168] width 237 height 13
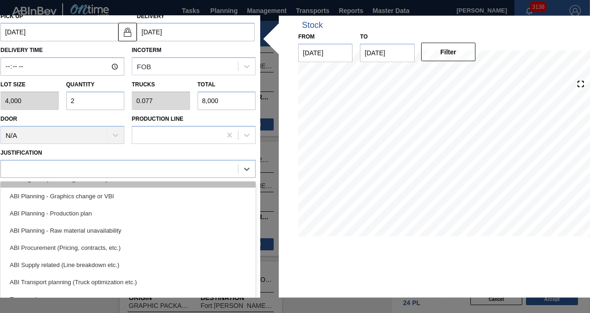
scroll to position [93, 0]
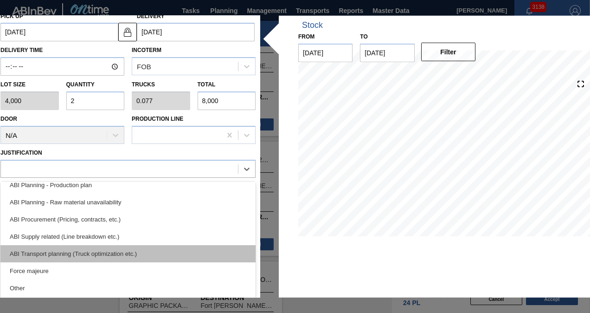
click at [96, 249] on div "ABI Transport planning (Truck optimization etc.)" at bounding box center [127, 252] width 255 height 17
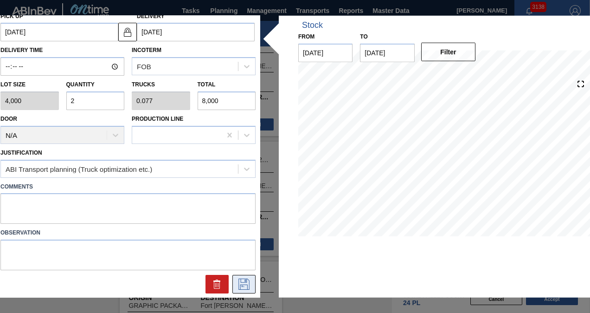
click at [244, 276] on button at bounding box center [243, 284] width 23 height 19
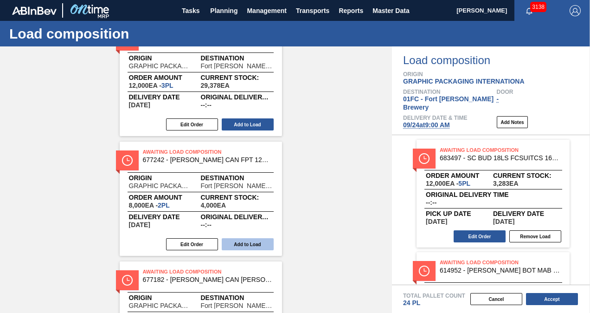
click at [259, 244] on button "Add to Load" at bounding box center [248, 244] width 52 height 12
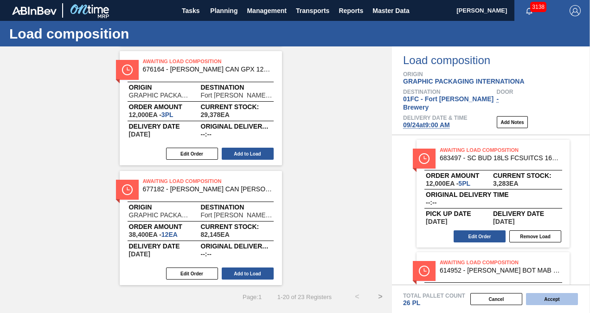
click at [559, 301] on button "Accept" at bounding box center [552, 299] width 52 height 12
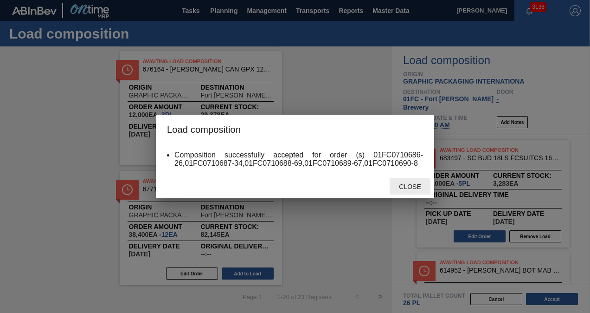
click at [403, 185] on span "Close" at bounding box center [409, 186] width 37 height 7
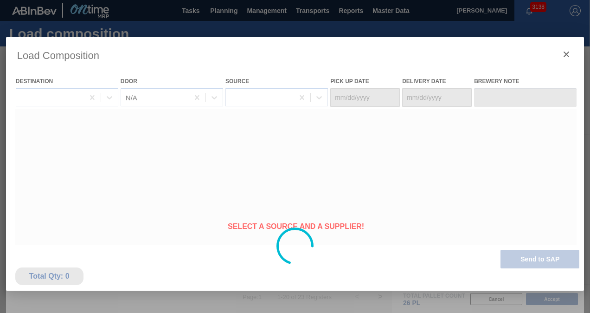
type Date "[DATE]"
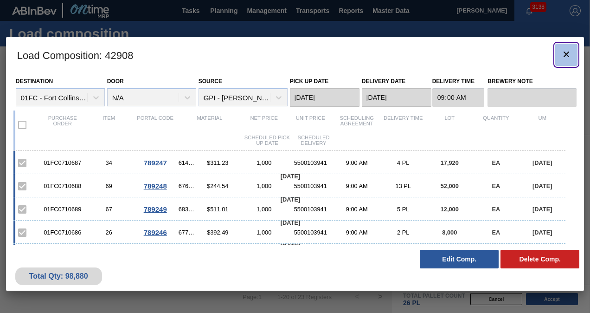
click at [567, 54] on icon "botão de ícone" at bounding box center [566, 54] width 6 height 6
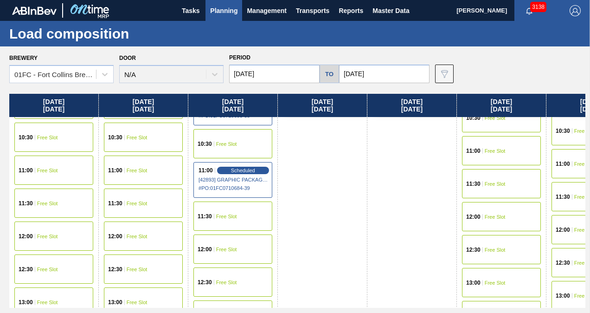
scroll to position [505, 0]
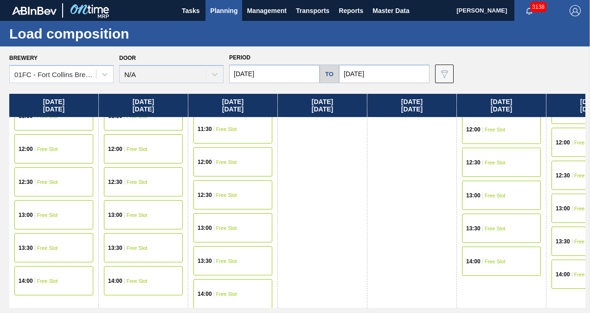
click at [223, 166] on div "12:00 Free Slot" at bounding box center [232, 161] width 79 height 29
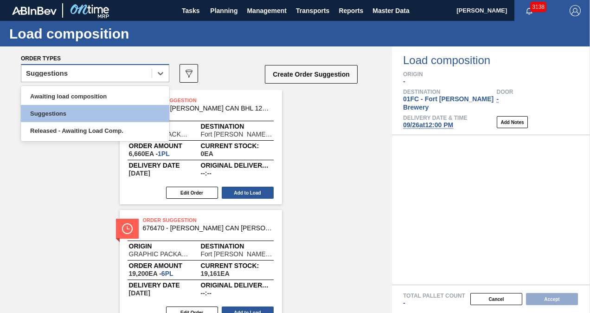
click at [93, 69] on div "Suggestions" at bounding box center [86, 73] width 130 height 13
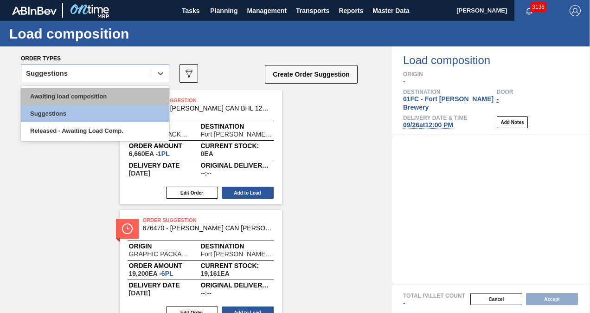
click at [72, 101] on div "Awaiting load composition" at bounding box center [95, 96] width 148 height 17
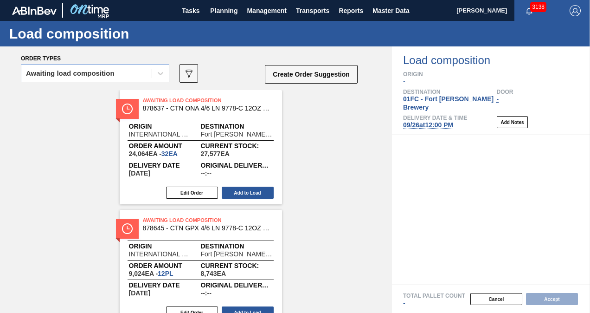
scroll to position [1843, 0]
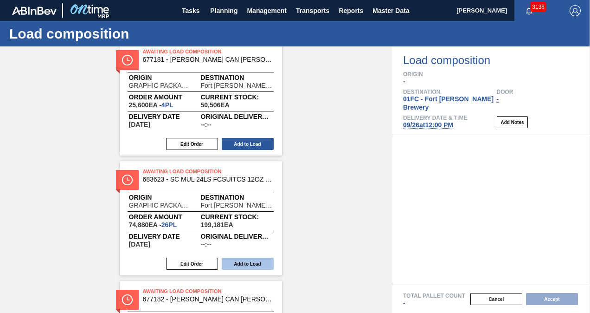
click at [257, 265] on button "Add to Load" at bounding box center [248, 263] width 52 height 12
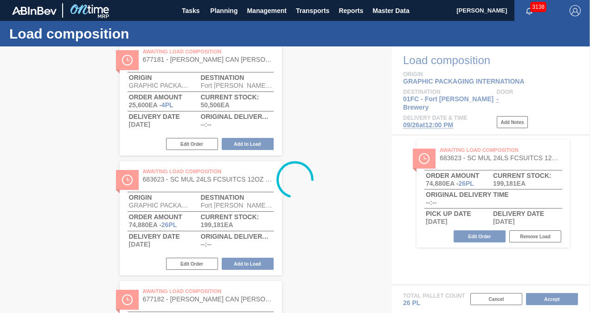
scroll to position [1714, 0]
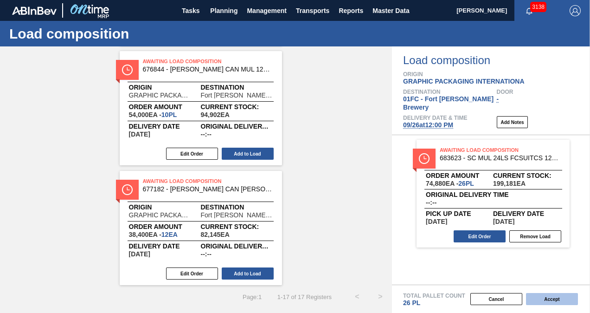
click at [544, 299] on button "Accept" at bounding box center [552, 299] width 52 height 12
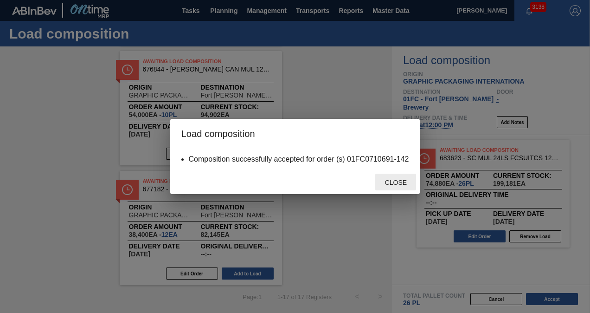
click at [397, 180] on span "Close" at bounding box center [395, 182] width 37 height 7
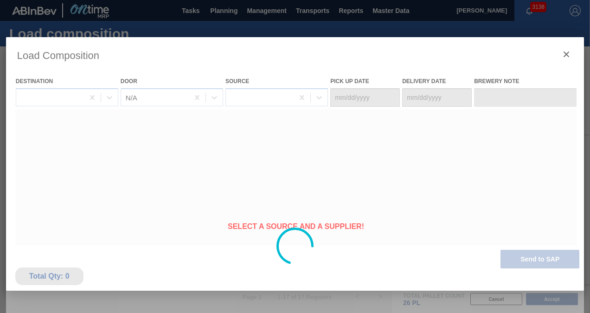
type Date "[DATE]"
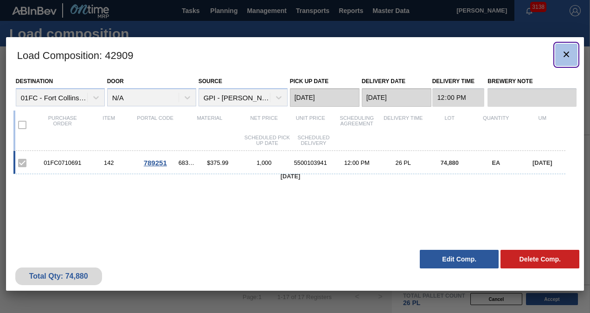
click at [562, 54] on icon "botão de ícone" at bounding box center [566, 54] width 11 height 11
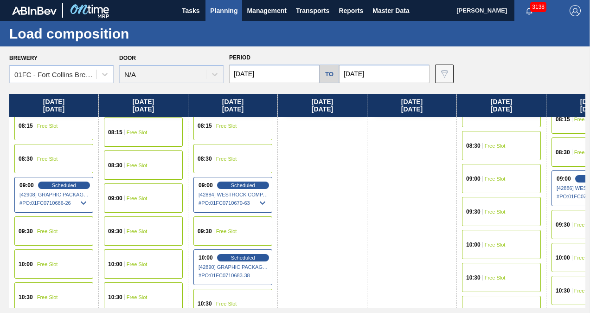
scroll to position [278, 0]
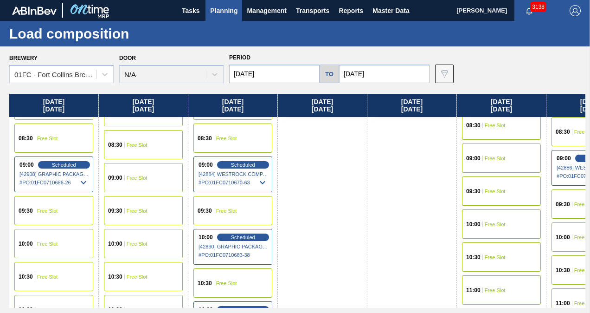
click at [146, 175] on span "Free Slot" at bounding box center [137, 178] width 21 height 6
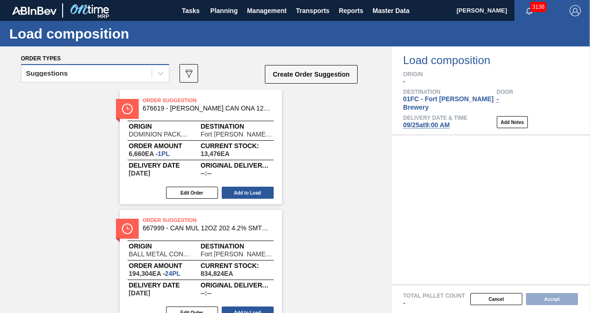
click at [119, 70] on div "Suggestions" at bounding box center [86, 73] width 130 height 13
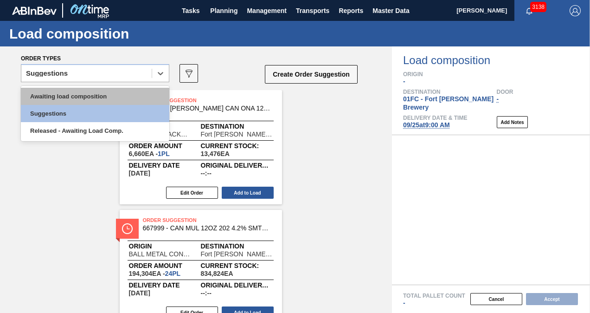
click at [92, 93] on div "Awaiting load composition" at bounding box center [95, 96] width 148 height 17
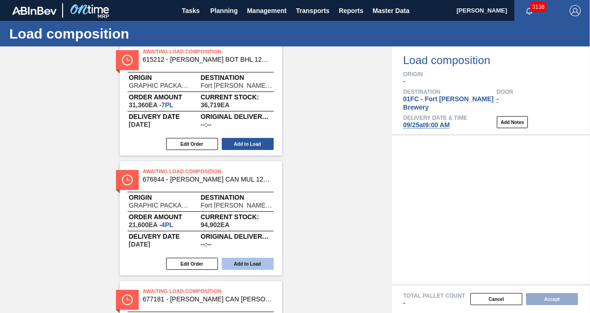
scroll to position [1843, 0]
click at [247, 262] on button "Add to Load" at bounding box center [248, 263] width 52 height 12
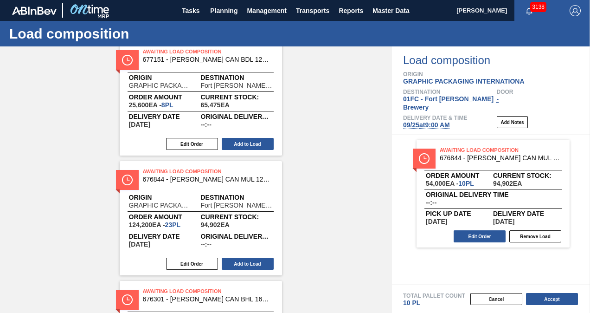
scroll to position [1126, 0]
click at [242, 261] on button "Add to Load" at bounding box center [248, 263] width 52 height 12
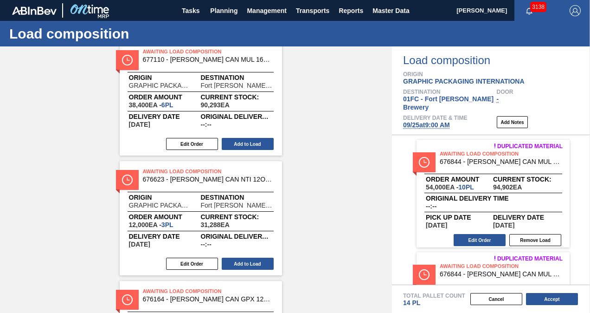
click at [231, 142] on button "Add to Load" at bounding box center [248, 144] width 52 height 12
click at [239, 261] on button "Add to Load" at bounding box center [248, 263] width 52 height 12
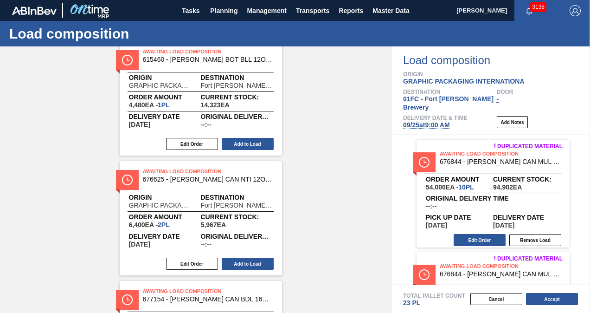
scroll to position [1006, 0]
click at [263, 265] on button "Add to Load" at bounding box center [248, 263] width 52 height 12
click at [547, 294] on button "Accept" at bounding box center [552, 299] width 52 height 12
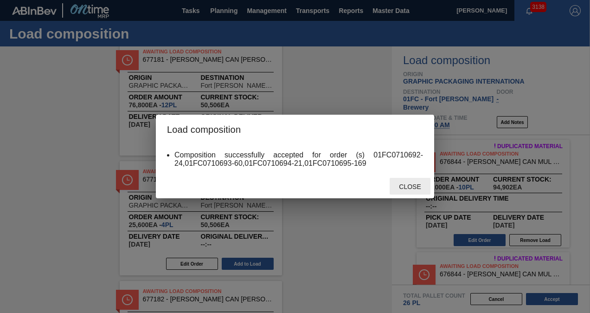
click at [406, 183] on span "Close" at bounding box center [409, 186] width 37 height 7
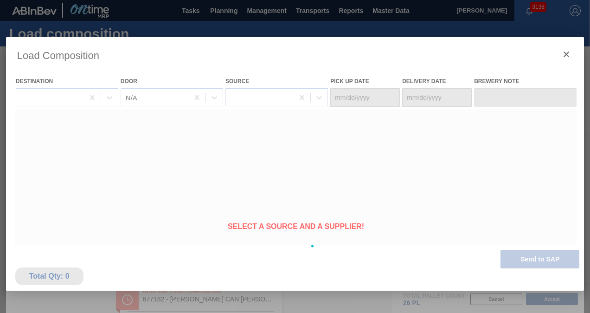
type Date "[DATE]"
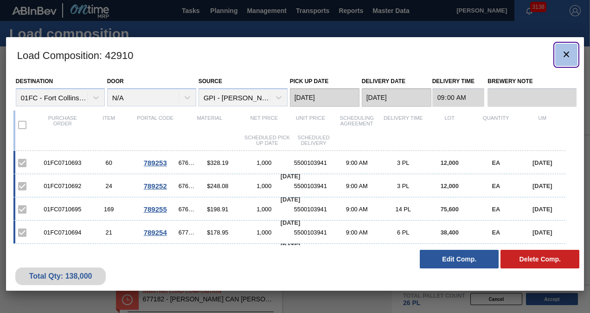
click at [570, 50] on icon "botão de ícone" at bounding box center [566, 54] width 11 height 11
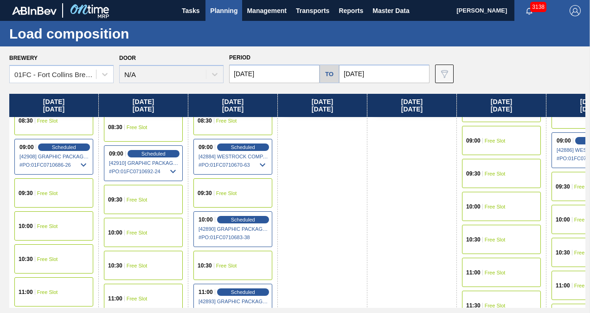
scroll to position [325, 0]
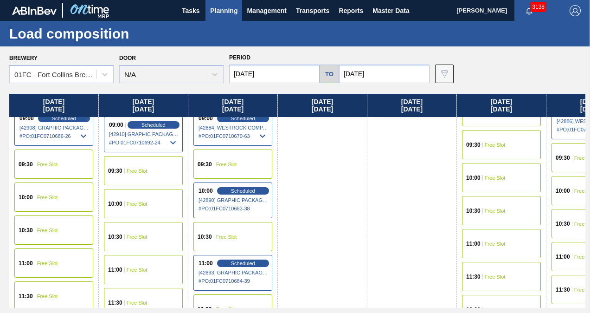
click at [151, 202] on div "10:00 Free Slot" at bounding box center [143, 203] width 79 height 29
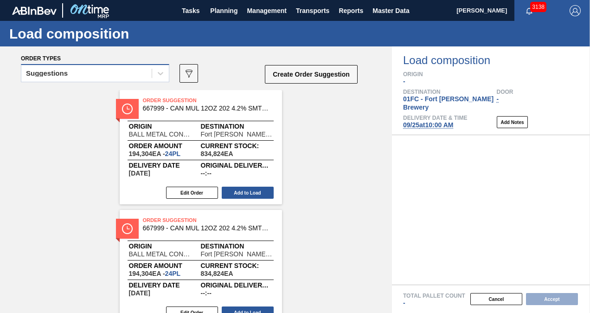
click at [107, 72] on div "Suggestions" at bounding box center [86, 73] width 130 height 13
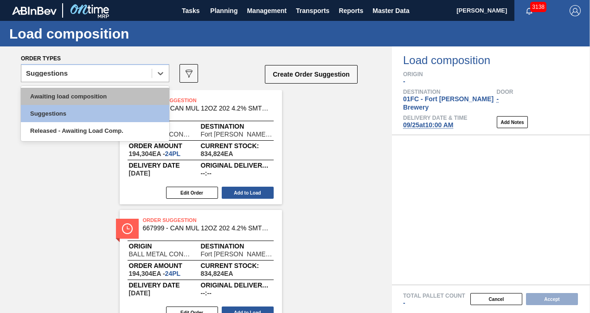
click at [69, 94] on div "Awaiting load composition" at bounding box center [95, 96] width 148 height 17
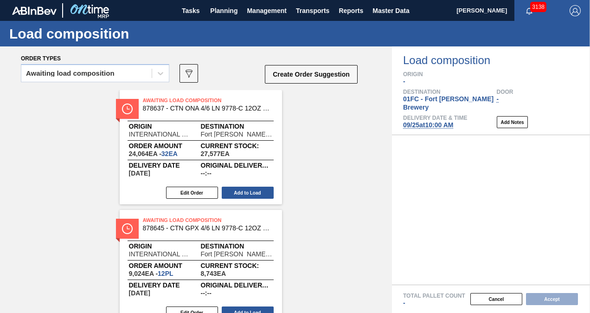
scroll to position [168, 0]
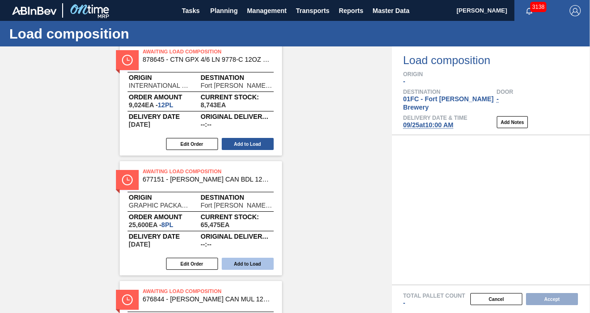
click at [249, 263] on button "Add to Load" at bounding box center [248, 263] width 52 height 12
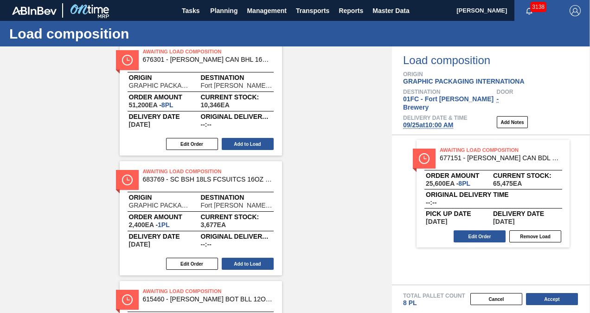
click at [247, 254] on div "Awaiting Load Composition 677154 - [PERSON_NAME] CAN BDL 16OZ CAN PK 8/16 CAN 0…" at bounding box center [201, 218] width 162 height 114
click at [247, 262] on button "Add to Load" at bounding box center [248, 263] width 52 height 12
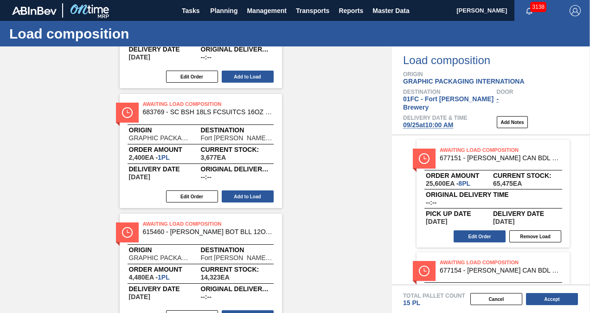
scroll to position [203, 0]
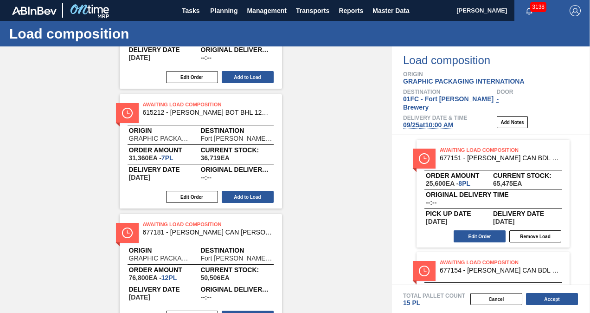
scroll to position [556, 0]
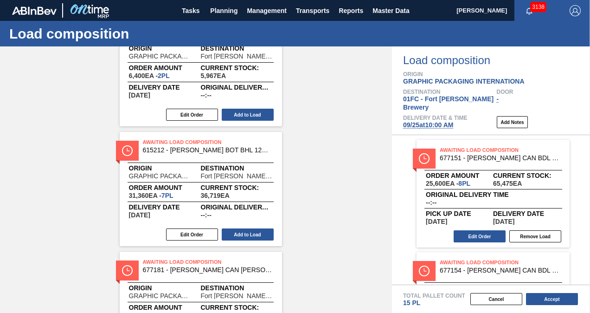
click at [371, 132] on div "Awaiting Load Composition 676844 - [PERSON_NAME] CAN MUL 12OZ BARCODE CAN PK 12…" at bounding box center [196, 68] width 392 height 1071
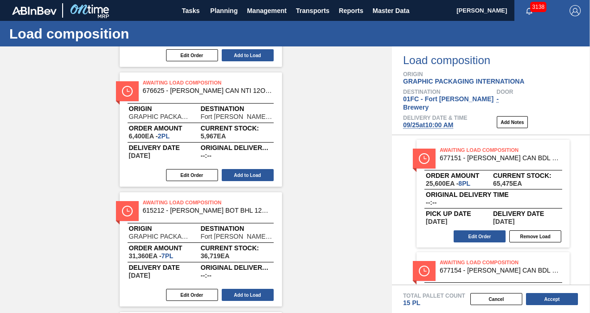
scroll to position [464, 0]
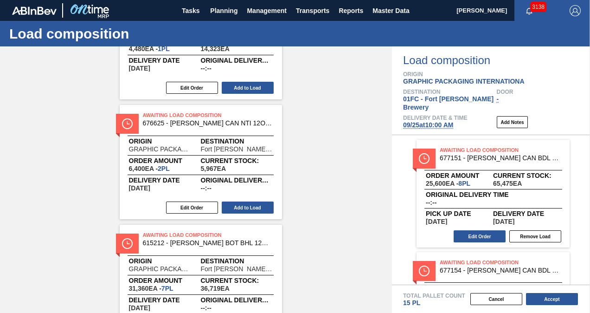
click at [310, 123] on div "Awaiting Load Composition 676844 - [PERSON_NAME] CAN MUL 12OZ BARCODE CAN PK 12…" at bounding box center [196, 161] width 392 height 1071
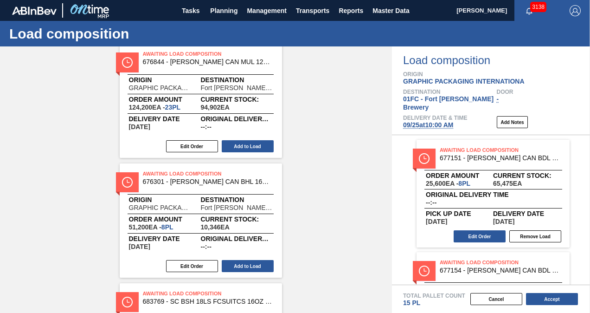
scroll to position [0, 0]
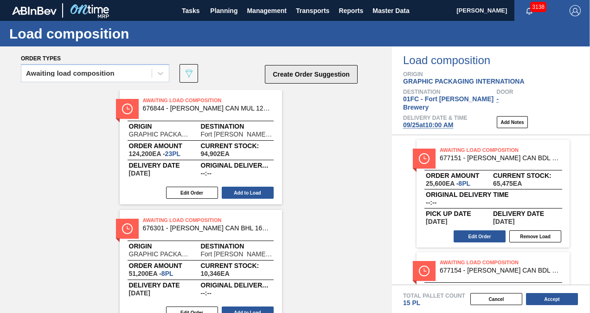
click at [326, 77] on button "Create Order Suggestion" at bounding box center [311, 74] width 93 height 19
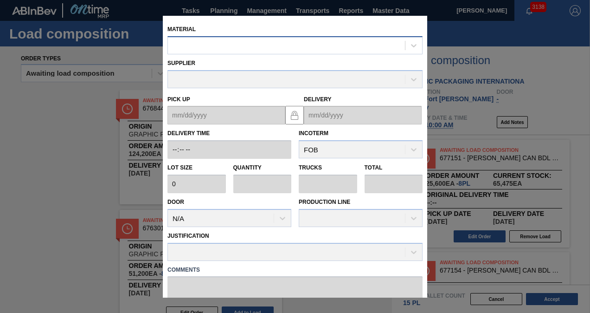
click at [299, 52] on div at bounding box center [294, 45] width 255 height 18
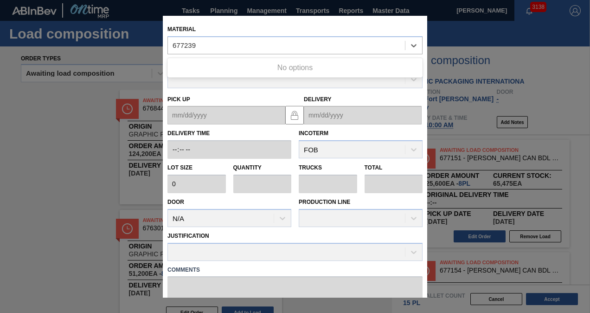
type input "677239"
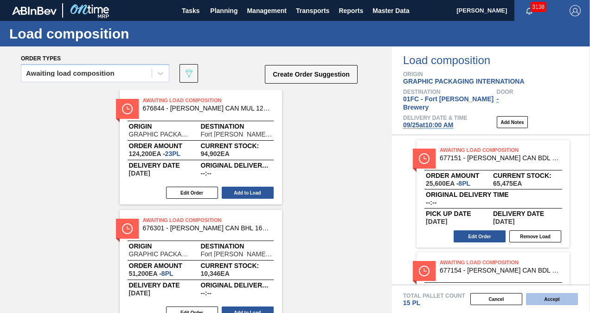
click at [536, 300] on button "Accept" at bounding box center [552, 299] width 52 height 12
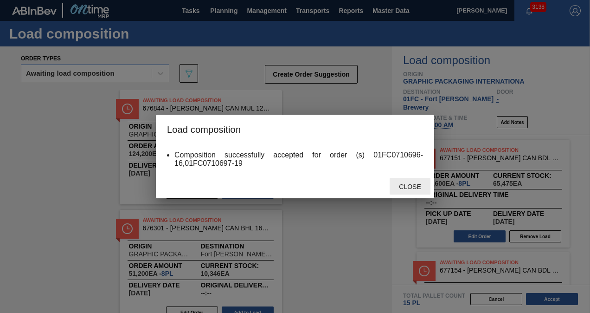
click at [403, 189] on span "Close" at bounding box center [409, 186] width 37 height 7
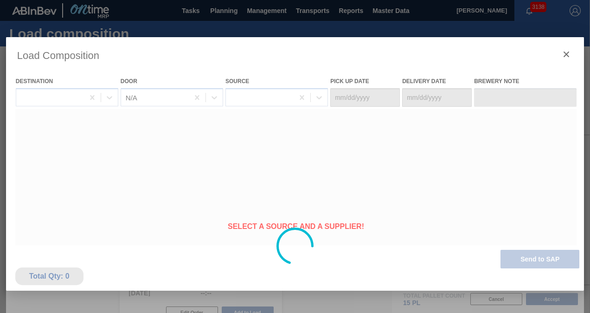
type Date "[DATE]"
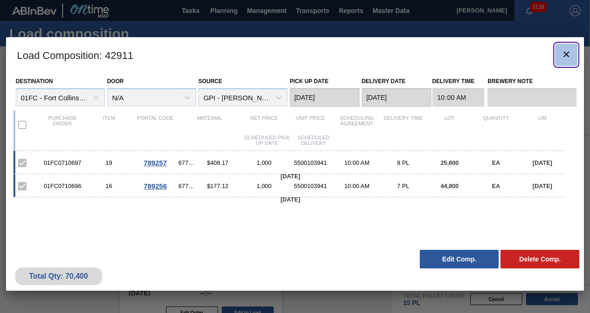
click at [559, 51] on button "botão de ícone" at bounding box center [566, 55] width 22 height 22
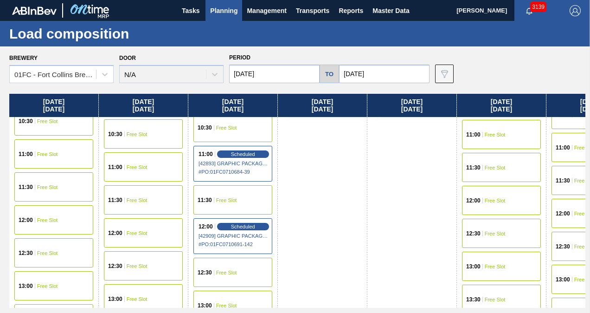
scroll to position [371, 0]
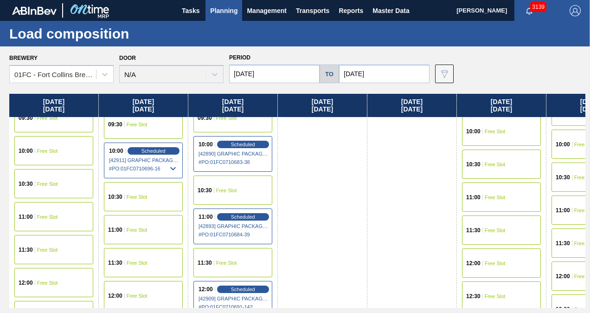
click at [140, 230] on div "11:00 Free Slot" at bounding box center [143, 229] width 79 height 29
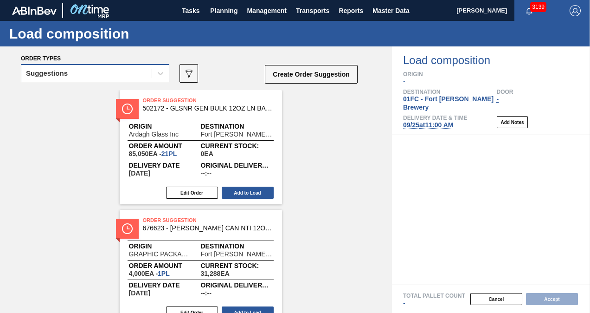
click at [105, 70] on div "Suggestions" at bounding box center [86, 73] width 130 height 13
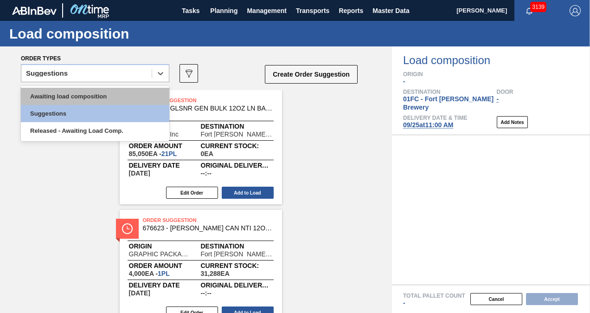
click at [71, 92] on div "Awaiting load composition" at bounding box center [95, 96] width 148 height 17
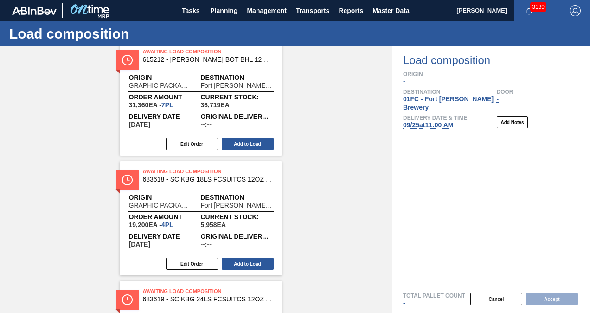
scroll to position [1843, 0]
click at [237, 262] on button "Add to Load" at bounding box center [248, 263] width 52 height 12
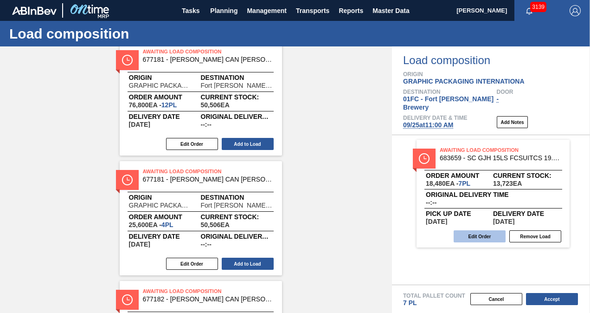
click at [477, 230] on button "Edit Order" at bounding box center [480, 236] width 52 height 12
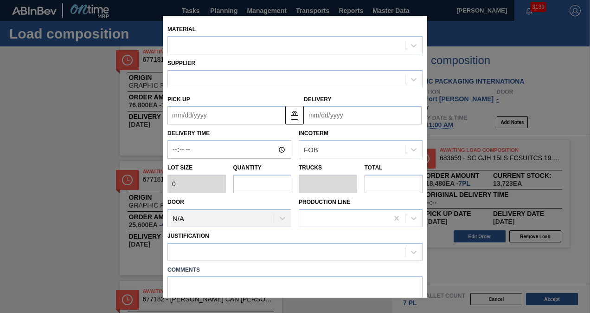
type input "2,640"
type input "7"
type input "0.269"
type input "18,480"
type up "[DATE]"
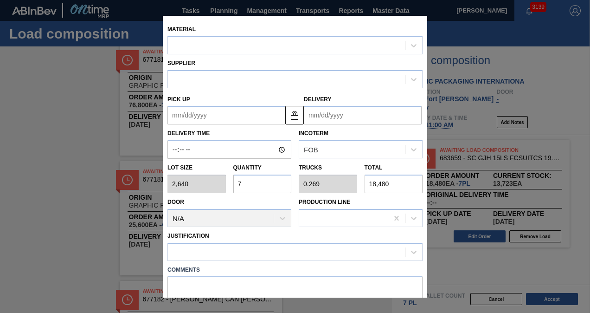
type input "[DATE]"
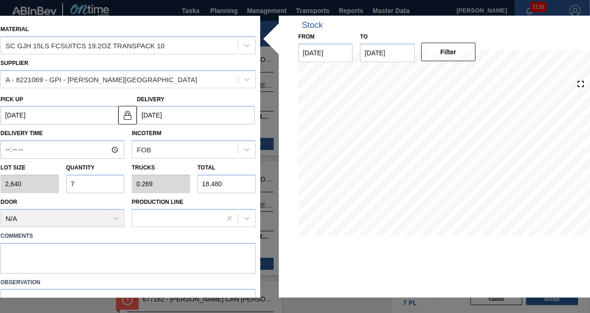
click at [91, 182] on input "7" at bounding box center [95, 183] width 58 height 19
type input "0"
type input "8"
type input "0.308"
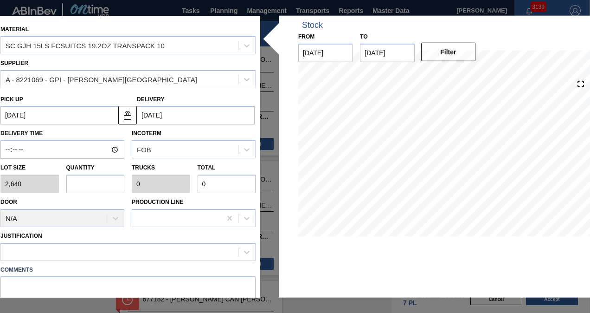
type input "21,120"
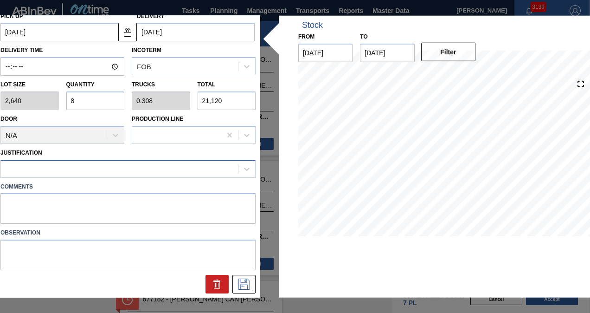
type input "8"
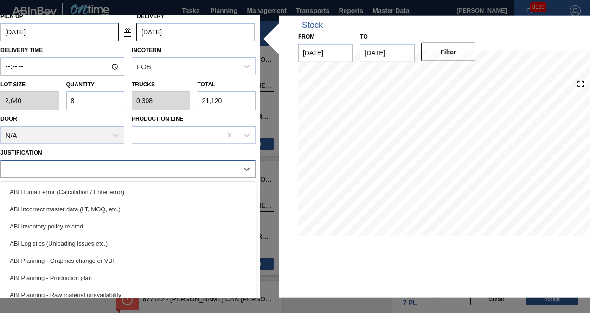
click at [67, 166] on div at bounding box center [119, 168] width 237 height 13
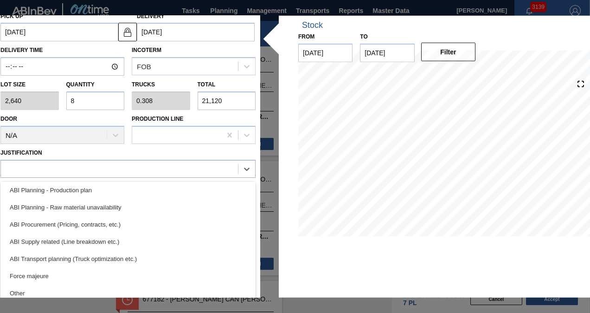
scroll to position [93, 0]
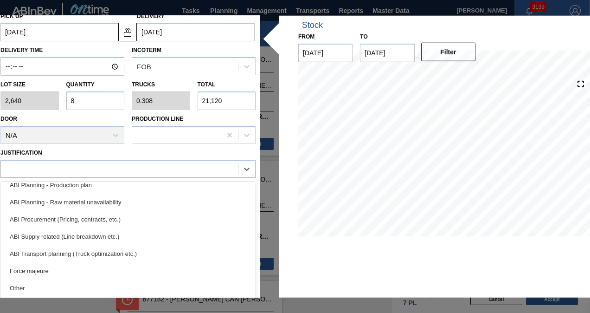
drag, startPoint x: 95, startPoint y: 248, endPoint x: 248, endPoint y: 289, distance: 159.0
click at [95, 249] on div "ABI Transport planning (Truck optimization etc.)" at bounding box center [127, 252] width 255 height 17
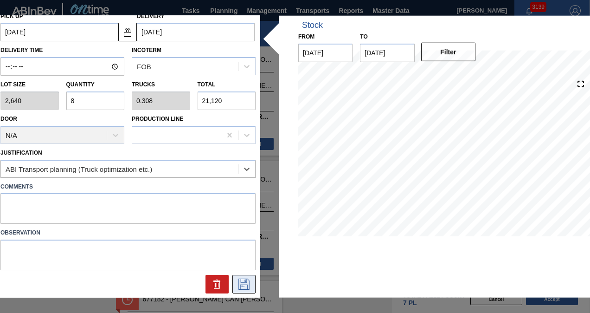
click at [246, 282] on icon at bounding box center [244, 283] width 15 height 11
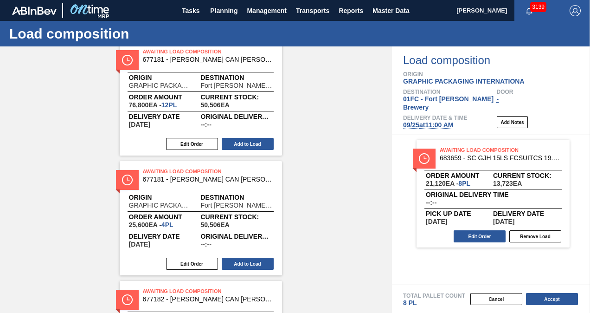
click at [236, 262] on button "Add to Load" at bounding box center [248, 263] width 52 height 12
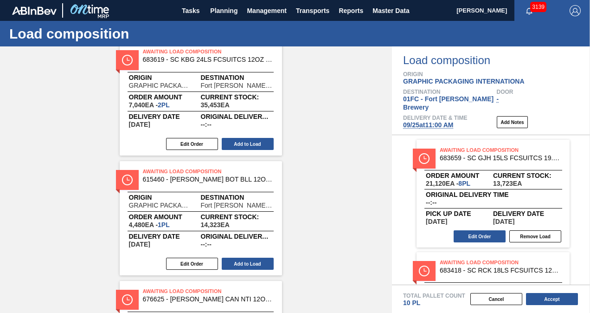
click at [255, 260] on button "Add to Load" at bounding box center [248, 263] width 52 height 12
click at [545, 298] on button "Accept" at bounding box center [552, 299] width 52 height 12
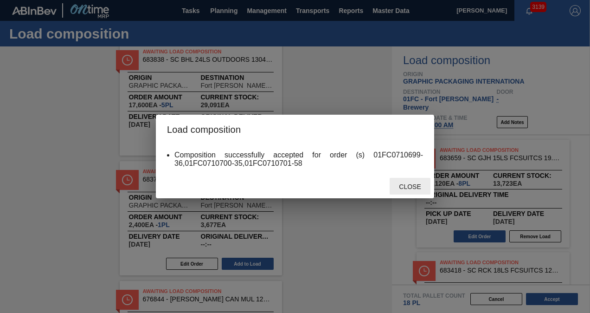
click at [405, 180] on div "Close" at bounding box center [410, 186] width 41 height 17
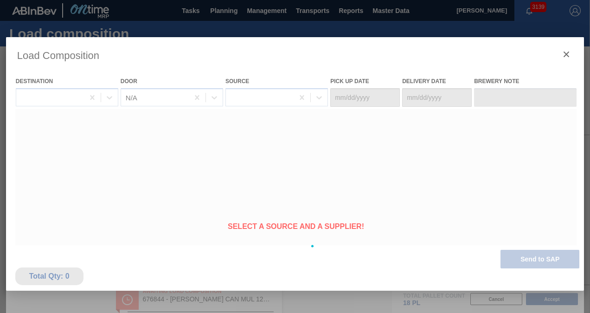
type Date "[DATE]"
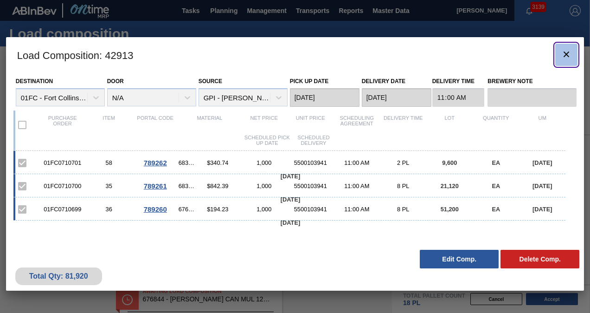
click at [565, 52] on icon "botão de ícone" at bounding box center [566, 54] width 6 height 6
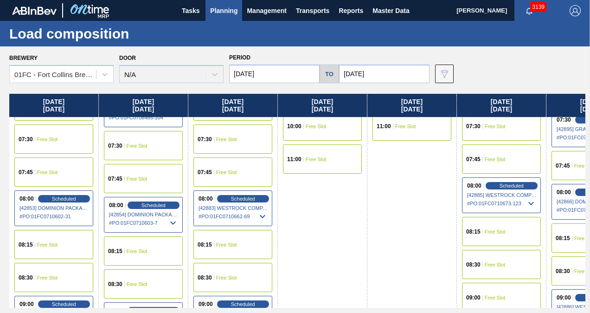
scroll to position [93, 0]
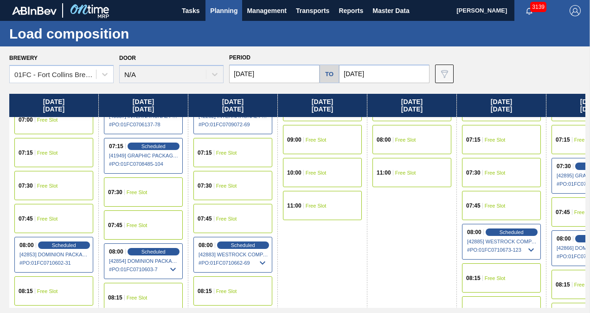
click at [232, 183] on span "Free Slot" at bounding box center [226, 186] width 21 height 6
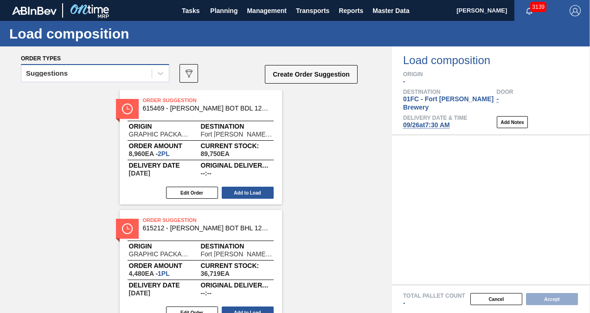
click at [57, 72] on div "Suggestions" at bounding box center [47, 73] width 42 height 6
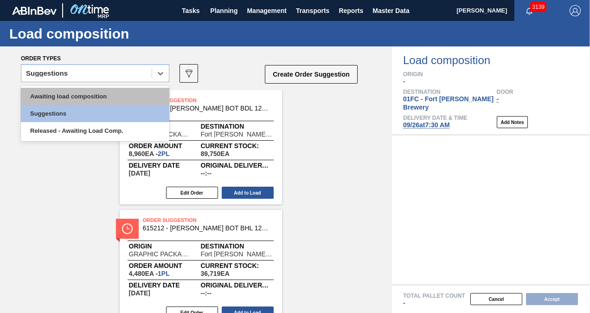
click at [67, 96] on div "Awaiting load composition" at bounding box center [95, 96] width 148 height 17
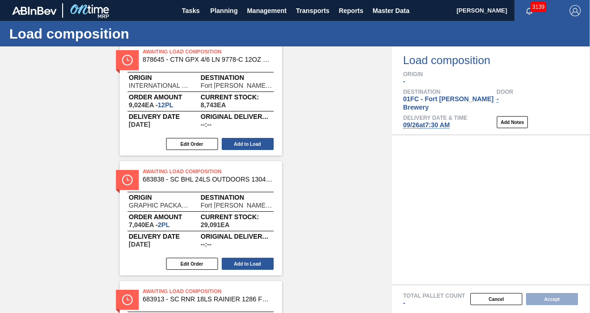
scroll to position [886, 0]
click at [236, 259] on button "Add to Load" at bounding box center [248, 263] width 52 height 12
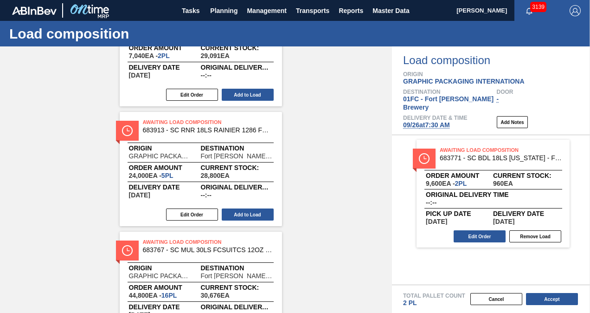
scroll to position [0, 0]
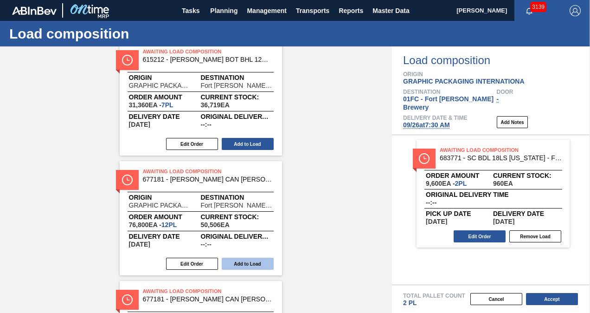
click at [244, 261] on button "Add to Load" at bounding box center [248, 263] width 52 height 12
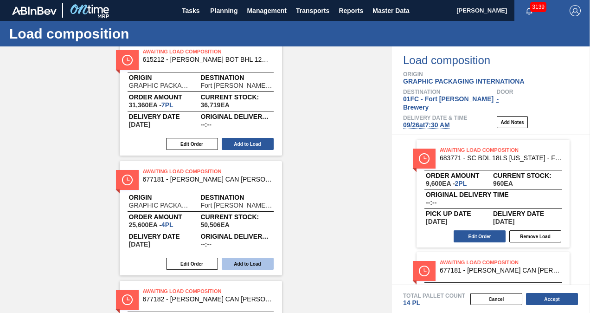
click at [253, 265] on button "Add to Load" at bounding box center [248, 263] width 52 height 12
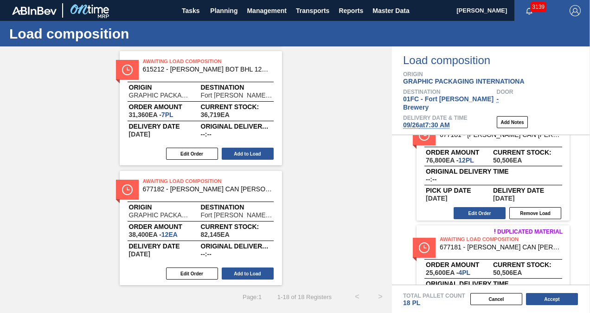
scroll to position [184, 0]
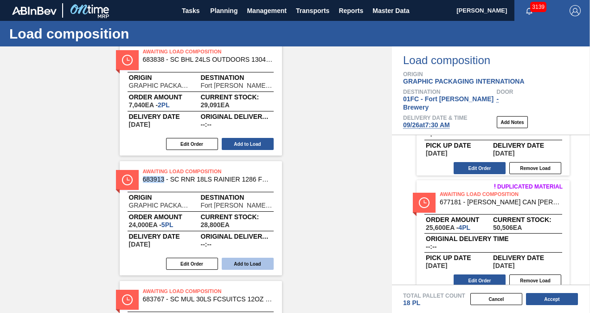
click at [243, 266] on button "Add to Load" at bounding box center [248, 263] width 52 height 12
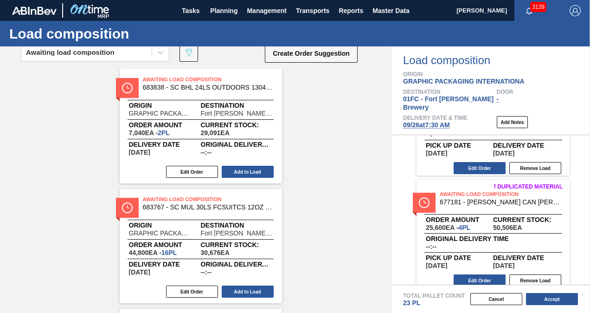
scroll to position [0, 0]
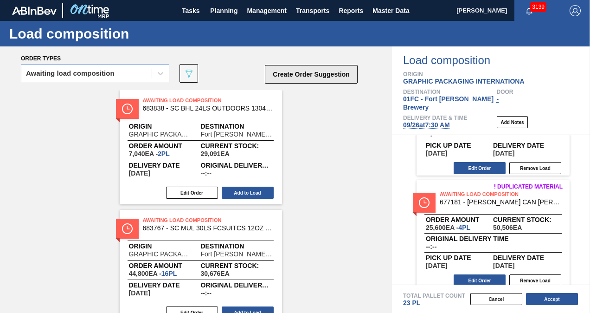
click at [329, 74] on button "Create Order Suggestion" at bounding box center [311, 74] width 93 height 19
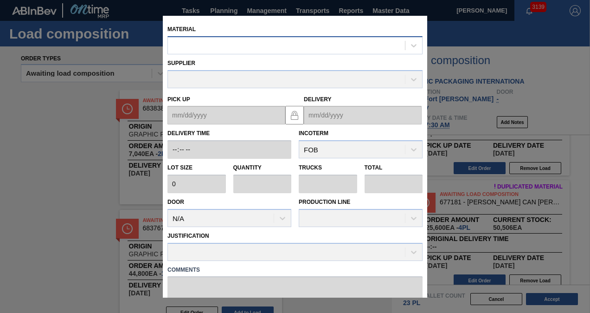
click at [247, 50] on div at bounding box center [286, 44] width 237 height 13
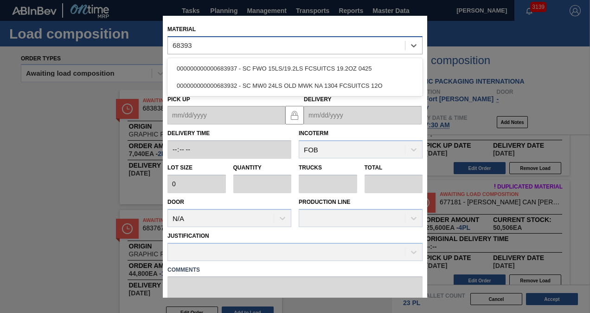
type input "683932"
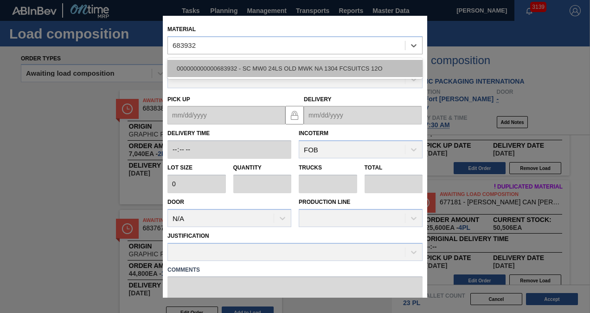
click at [251, 73] on div "000000000000683932 - SC MW0 24LS OLD MWK NA 1304 FCSUITCS 12O" at bounding box center [294, 68] width 255 height 17
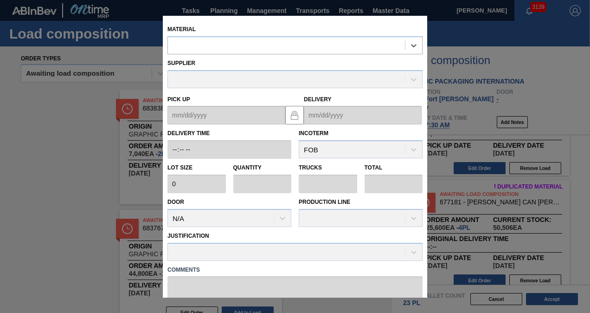
type input "3,520"
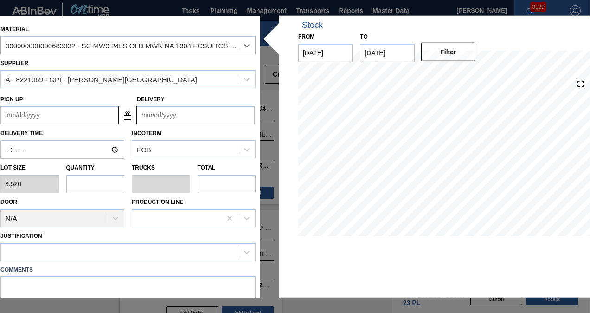
click at [173, 115] on input "Delivery" at bounding box center [196, 115] width 118 height 19
click at [185, 94] on div "Delivery" at bounding box center [196, 108] width 118 height 32
click at [173, 115] on input "Delivery" at bounding box center [196, 115] width 118 height 19
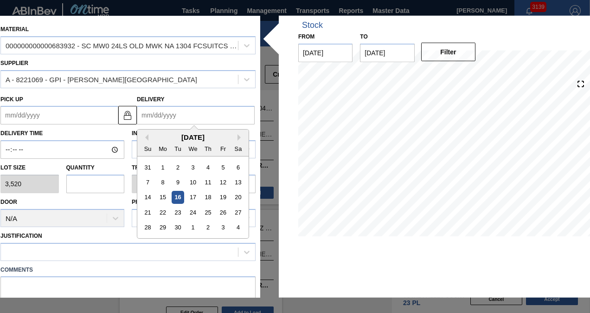
drag, startPoint x: 151, startPoint y: 135, endPoint x: 153, endPoint y: 144, distance: 8.6
click at [151, 135] on div "[DATE]" at bounding box center [192, 137] width 111 height 8
click at [217, 208] on div "26" at bounding box center [223, 212] width 13 height 13
type up "[DATE]"
type input "[DATE]"
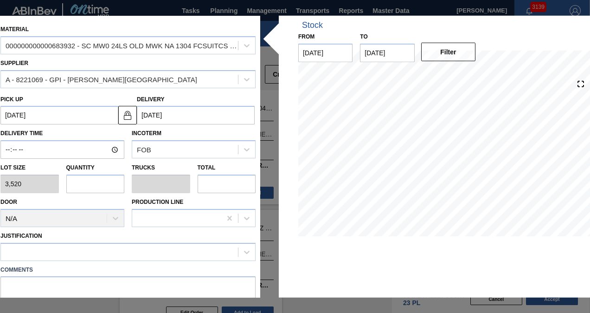
click at [90, 179] on input "text" at bounding box center [95, 183] width 58 height 19
type input "1"
type input "0.038"
type input "3,520"
type input "1"
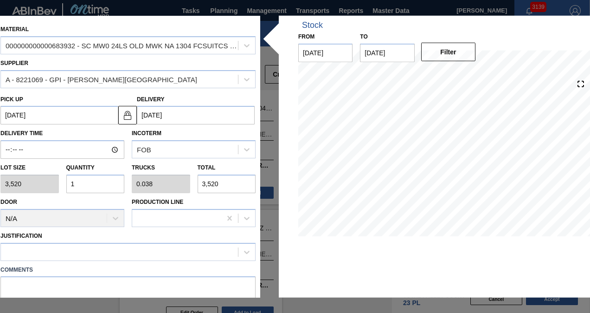
scroll to position [83, 0]
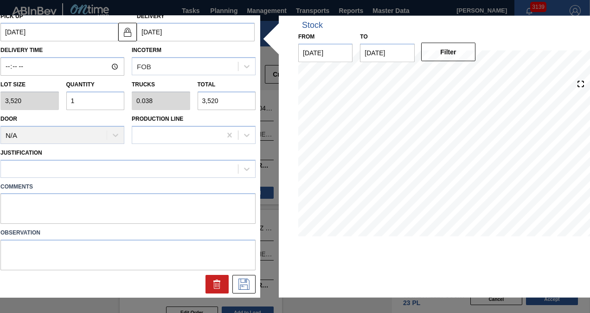
click at [88, 176] on div at bounding box center [127, 168] width 255 height 18
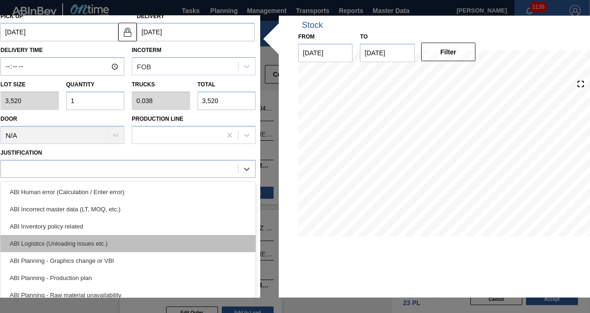
scroll to position [139, 0]
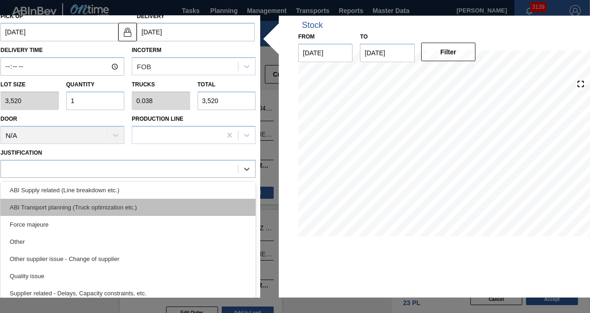
click at [89, 207] on div "ABI Transport planning (Truck optimization etc.)" at bounding box center [127, 206] width 255 height 17
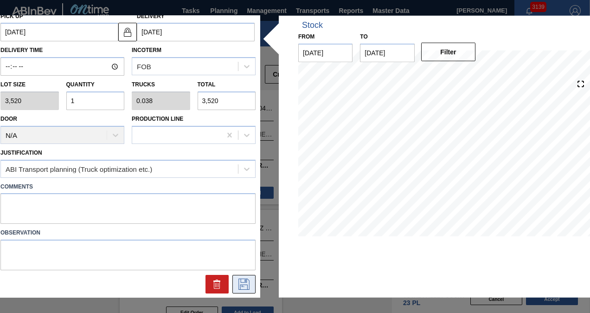
click at [234, 278] on button at bounding box center [243, 284] width 23 height 19
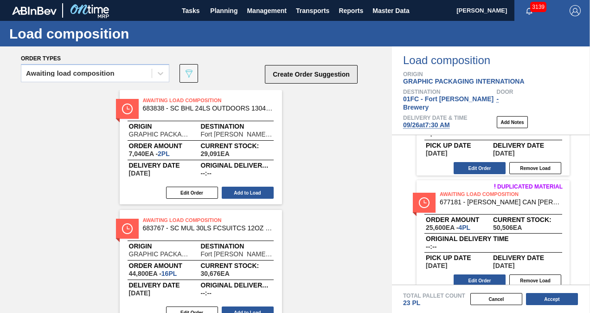
click at [288, 75] on button "Create Order Suggestion" at bounding box center [311, 74] width 93 height 19
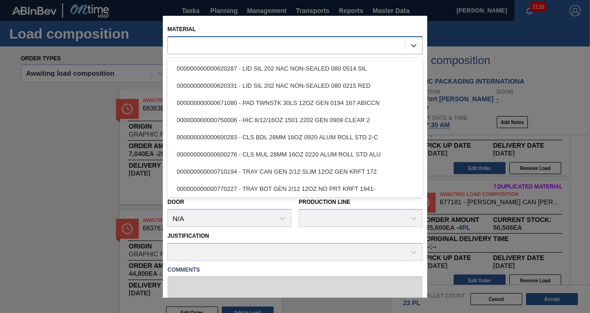
click at [234, 43] on div at bounding box center [286, 44] width 237 height 13
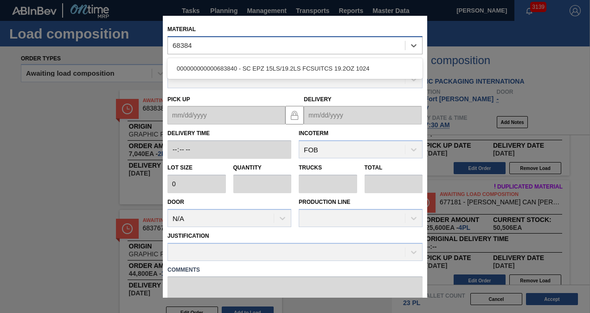
type input "683840"
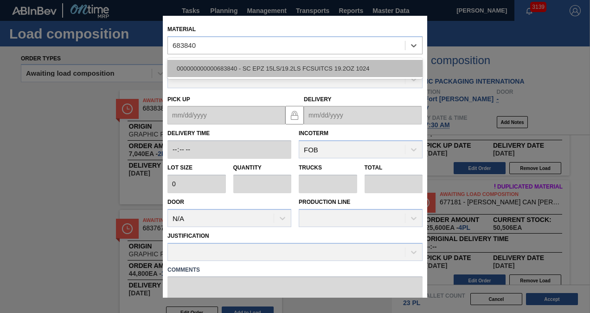
click at [236, 60] on div "000000000000683840 - SC EPZ 15LS/19.2LS FCSUITCS 19.2OZ 1024" at bounding box center [294, 68] width 255 height 17
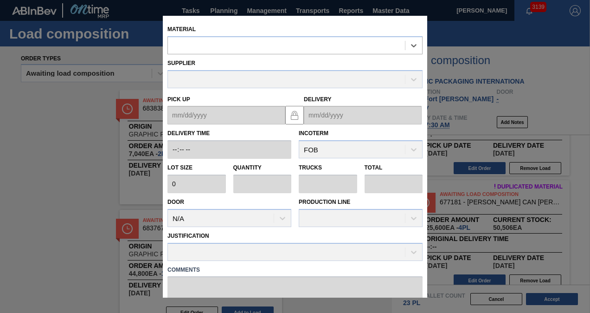
type input "2,640"
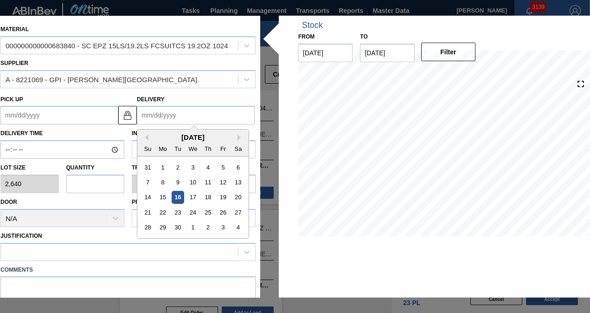
click at [183, 112] on input "Delivery" at bounding box center [196, 115] width 118 height 19
type input "9"
type up "[DATE]"
type input "9/"
type up "[DATE]"
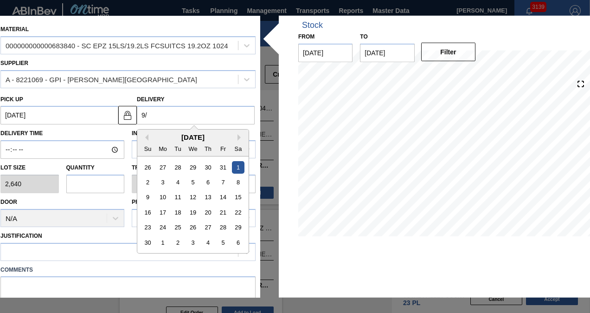
type input "9/2"
type up "[DATE]"
type input "9/26"
type up "[DATE]"
click at [219, 208] on div "26" at bounding box center [223, 212] width 13 height 13
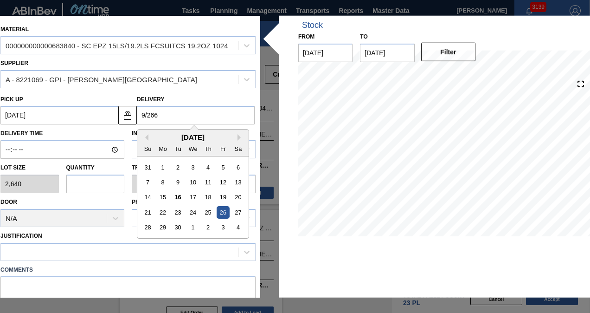
type input "[DATE]"
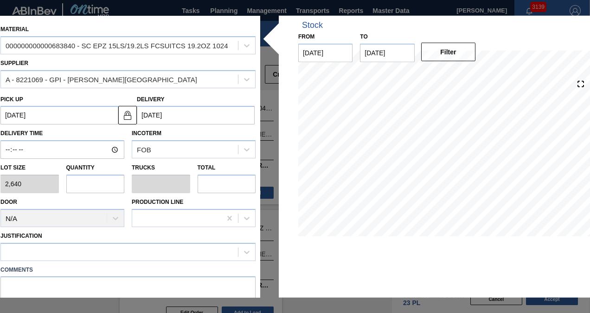
click at [104, 186] on input "text" at bounding box center [95, 183] width 58 height 19
type input "1"
type input "0.038"
type input "2,640"
type input "1"
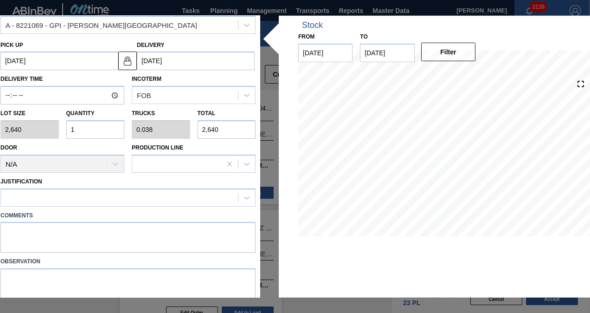
scroll to position [83, 0]
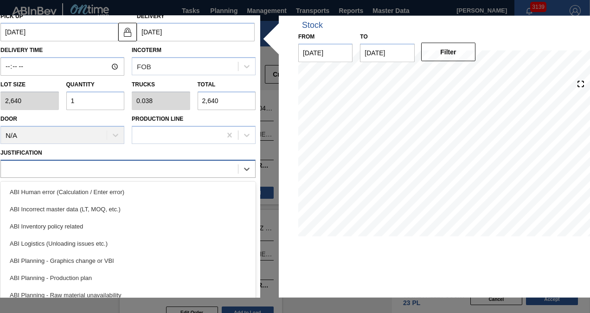
click at [102, 173] on div at bounding box center [119, 168] width 237 height 13
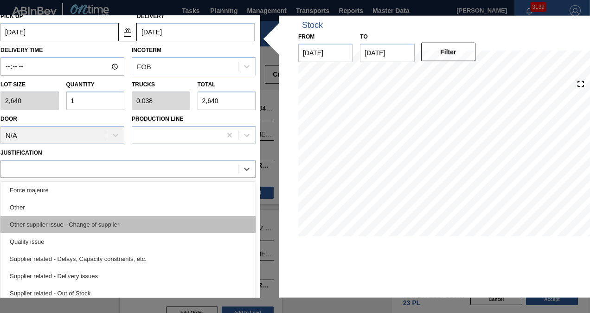
scroll to position [81, 0]
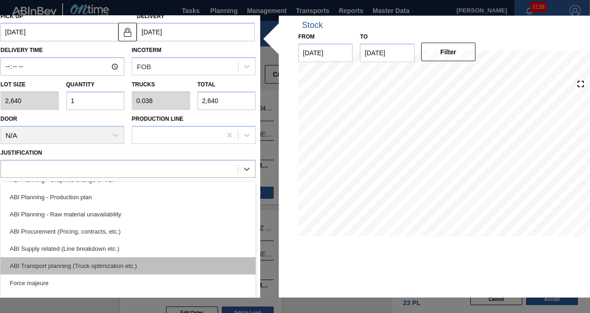
click at [104, 265] on div "ABI Transport planning (Truck optimization etc.)" at bounding box center [127, 264] width 255 height 17
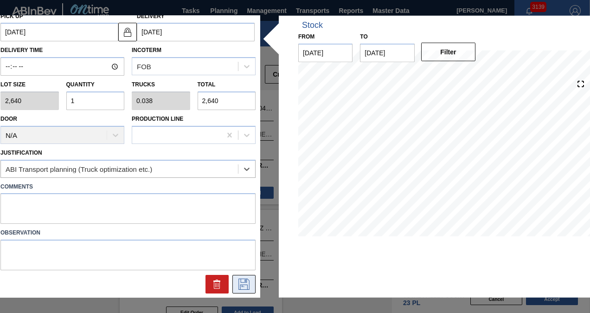
click at [242, 283] on icon at bounding box center [243, 283] width 11 height 11
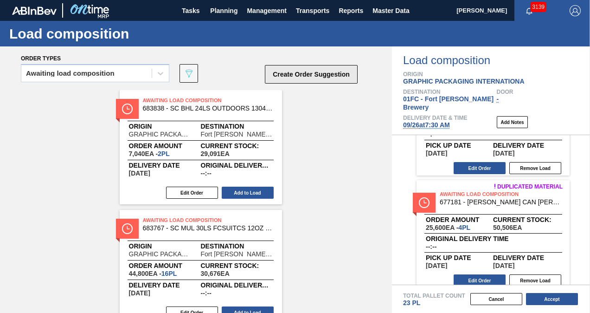
click at [311, 72] on button "Create Order Suggestion" at bounding box center [311, 74] width 93 height 19
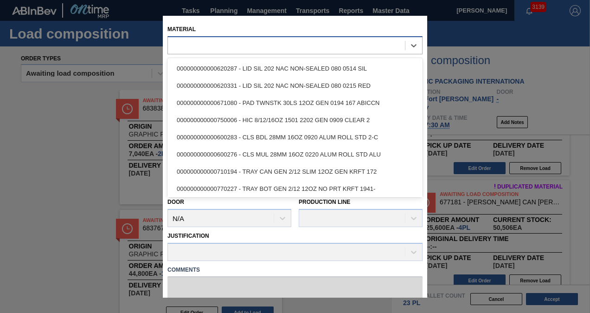
click at [218, 40] on div at bounding box center [286, 44] width 237 height 13
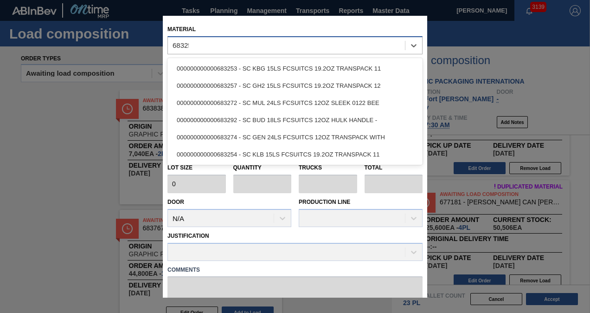
type input "683257"
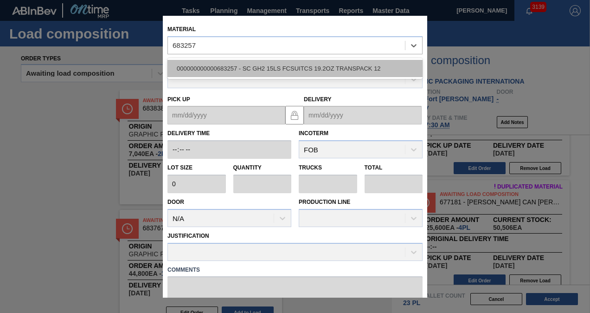
click at [231, 65] on div "000000000000683257 - SC GH2 15LS FCSUITCS 19.2OZ TRANSPACK 12" at bounding box center [294, 68] width 255 height 17
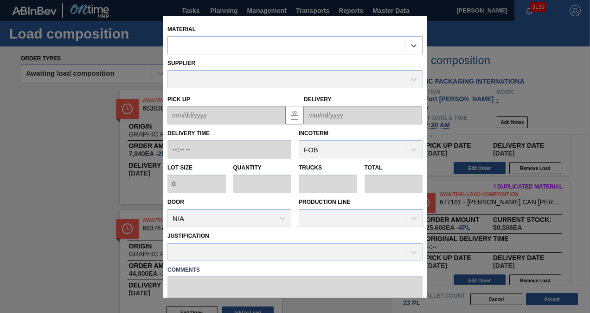
type input "2,640"
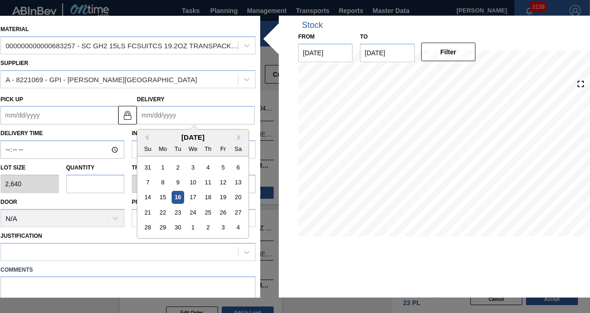
click at [181, 118] on input "Delivery" at bounding box center [196, 115] width 118 height 19
type input "9"
type up "[DATE]"
type input "9/"
type up "[DATE]"
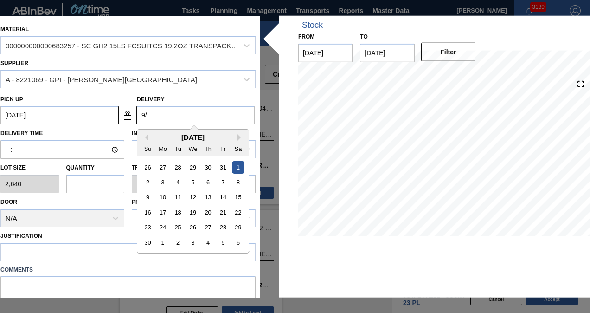
type input "9/2"
type up "[DATE]"
type input "9/26"
type up "[DATE]"
click at [225, 214] on div "26" at bounding box center [223, 212] width 13 height 13
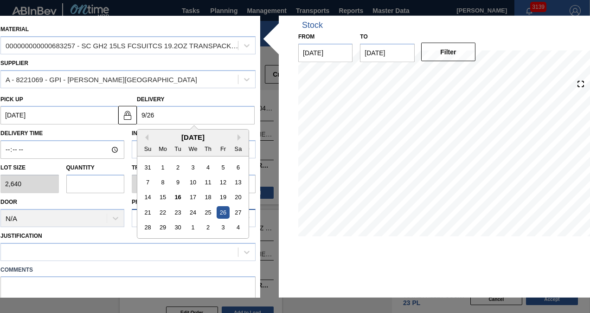
type input "[DATE]"
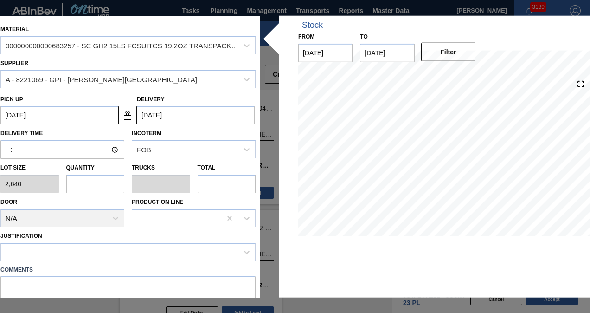
click at [80, 184] on input "text" at bounding box center [95, 183] width 58 height 19
type input "1"
type input "0.038"
type input "2,640"
type input "1"
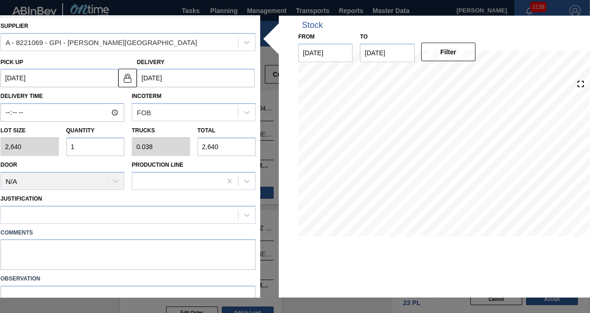
scroll to position [83, 0]
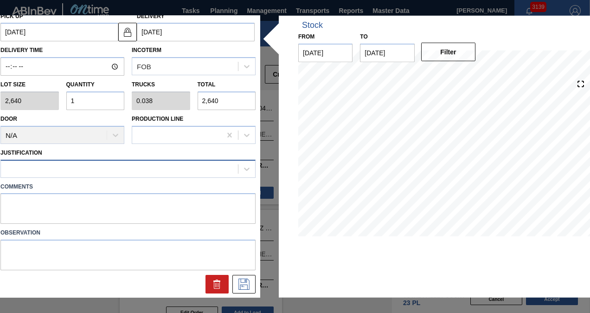
click at [74, 169] on div at bounding box center [119, 168] width 237 height 13
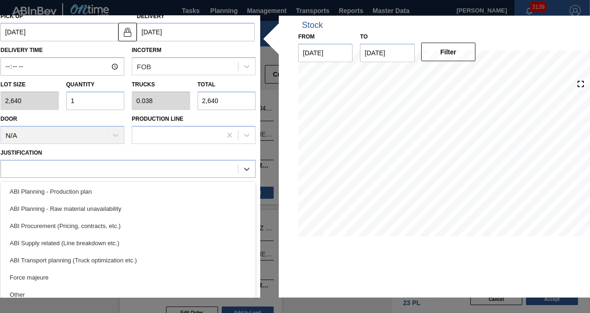
scroll to position [93, 0]
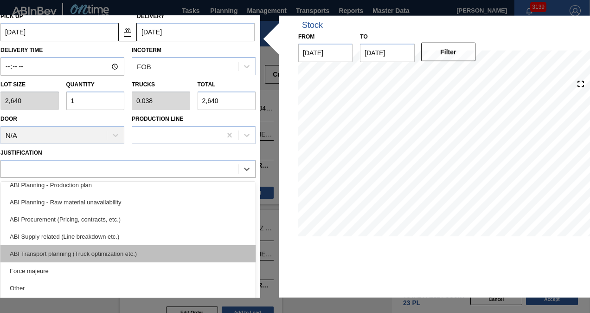
click at [95, 249] on div "ABI Transport planning (Truck optimization etc.)" at bounding box center [127, 252] width 255 height 17
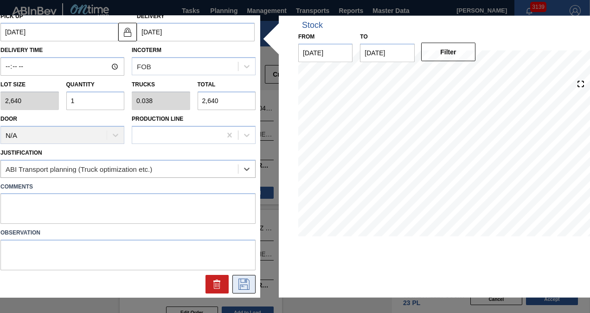
click at [237, 279] on icon at bounding box center [244, 283] width 15 height 11
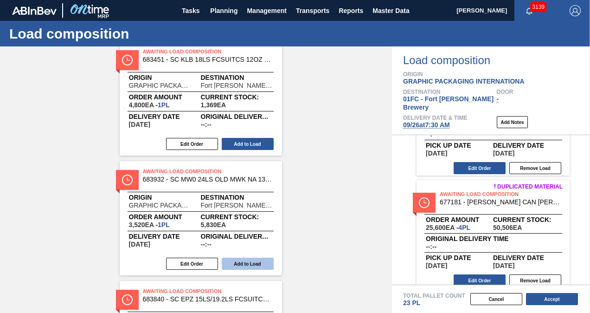
click at [258, 263] on button "Add to Load" at bounding box center [248, 263] width 52 height 12
click at [240, 261] on button "Add to Load" at bounding box center [248, 263] width 52 height 12
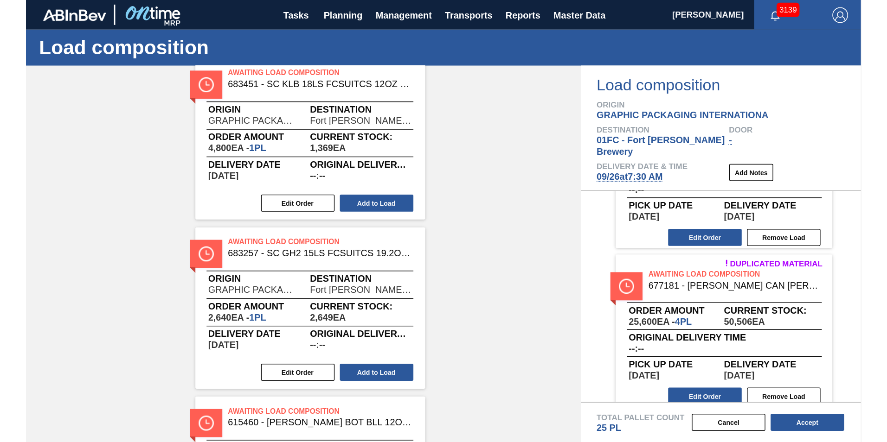
scroll to position [505, 0]
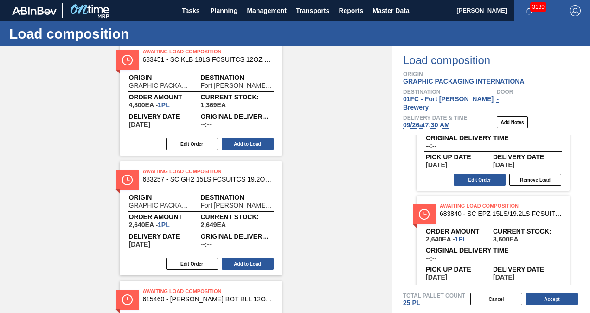
click at [260, 259] on button "Add to Load" at bounding box center [248, 263] width 52 height 12
click at [550, 300] on button "Accept" at bounding box center [552, 299] width 52 height 12
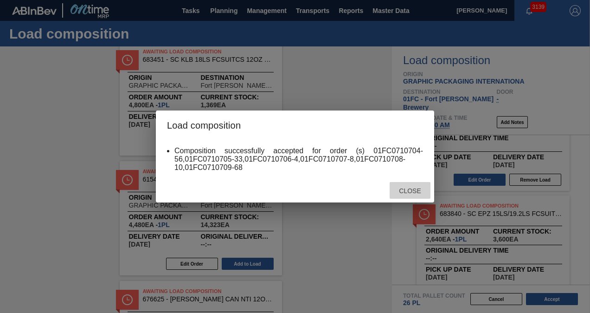
click at [402, 191] on span "Close" at bounding box center [409, 190] width 37 height 7
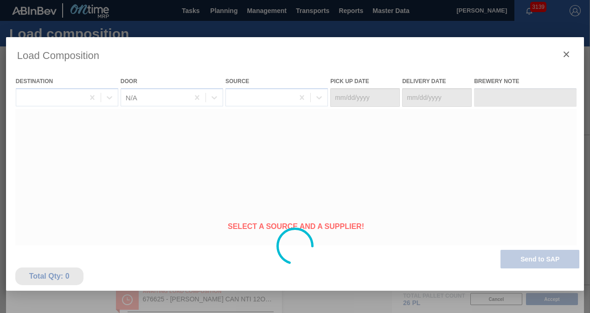
type Date "[DATE]"
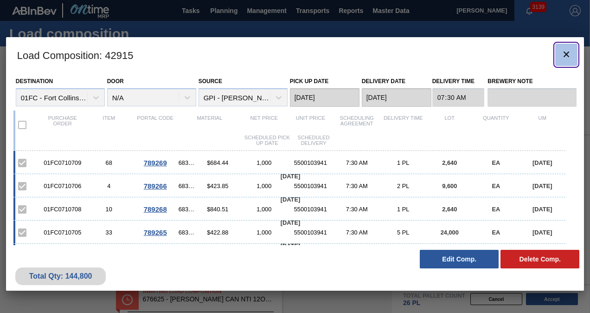
click at [563, 57] on icon "botão de ícone" at bounding box center [566, 54] width 11 height 11
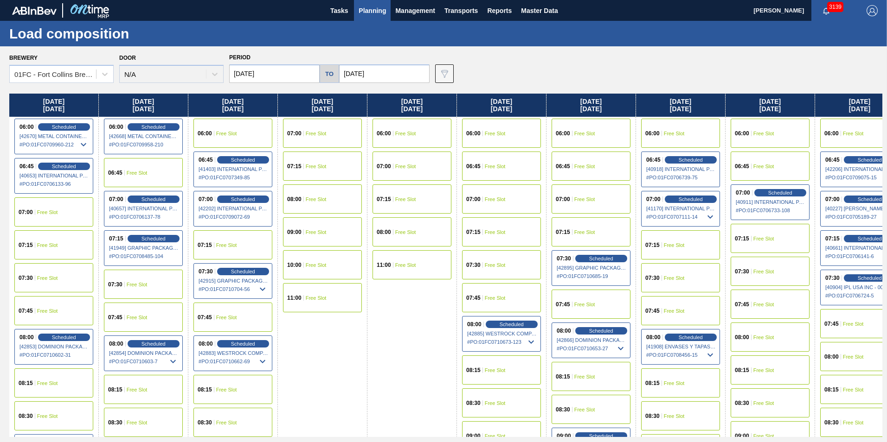
scroll to position [185, 0]
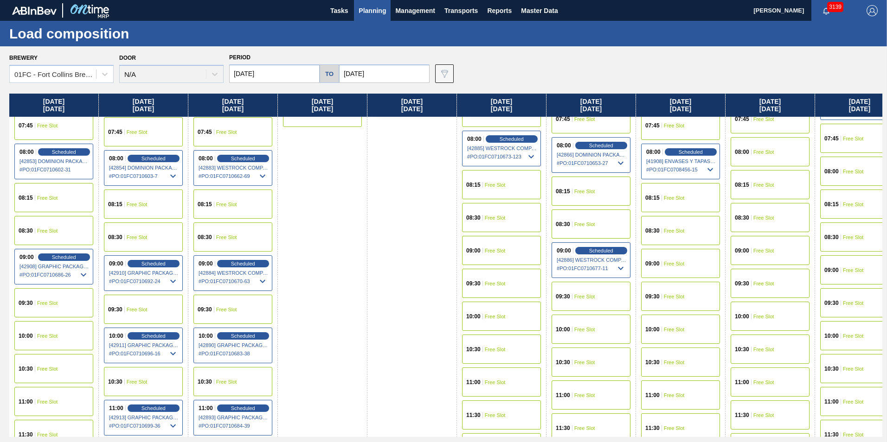
click at [493, 248] on span "Free Slot" at bounding box center [495, 251] width 21 height 6
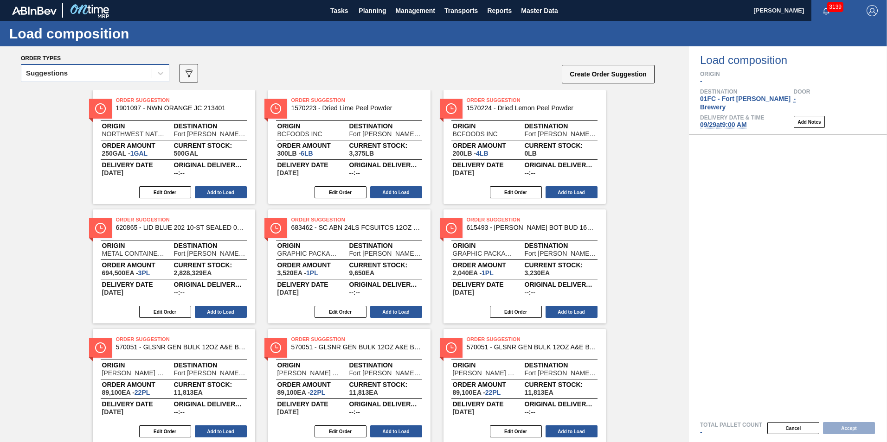
click at [126, 71] on div "Suggestions" at bounding box center [86, 73] width 130 height 13
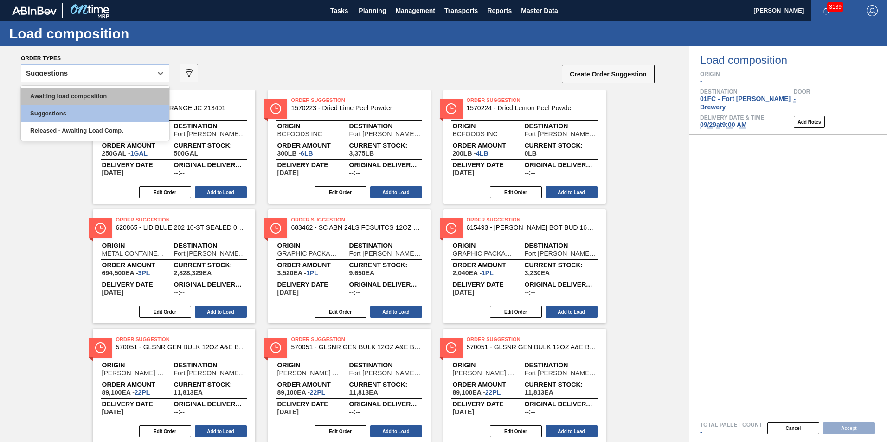
click at [96, 95] on div "Awaiting load composition" at bounding box center [95, 96] width 148 height 17
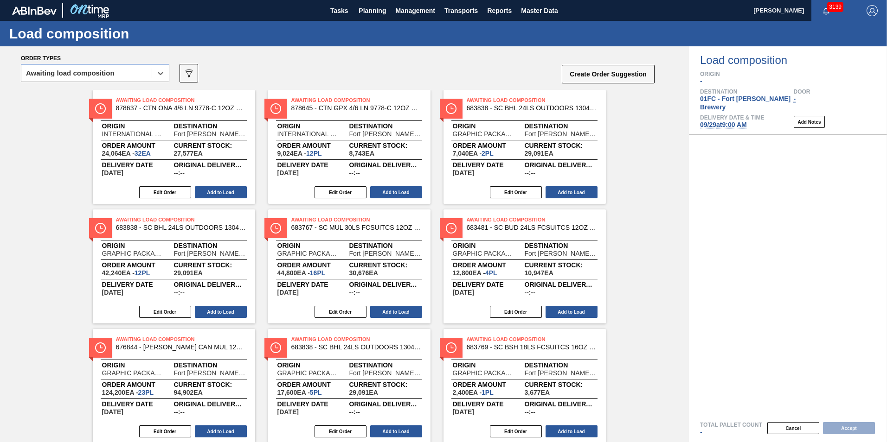
click at [59, 153] on div "Awaiting Load Composition 878637 - CTN ONA 4/6 LN 9778-C 12OZ KRFT 0724 NUN Ori…" at bounding box center [344, 446] width 689 height 712
click at [221, 312] on button "Add to Load" at bounding box center [221, 432] width 52 height 12
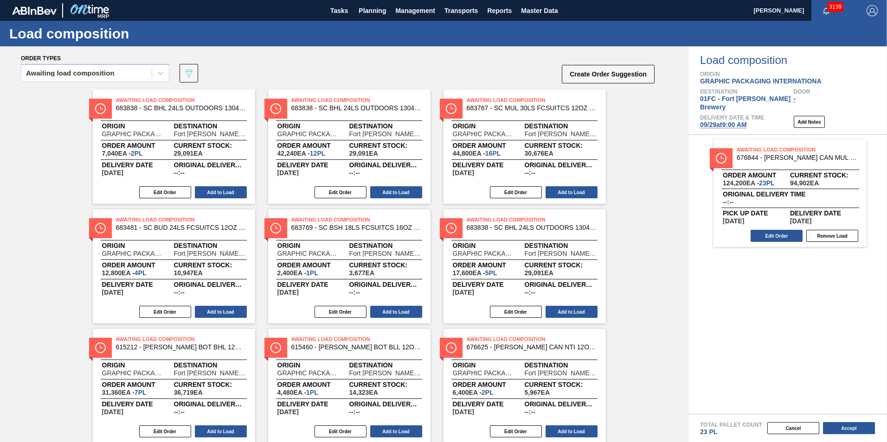
click at [75, 219] on div "Awaiting Load Composition 683838 - SC BHL 24LS OUTDOORS 1304 FCSUITCS 12OZ Orig…" at bounding box center [344, 386] width 689 height 593
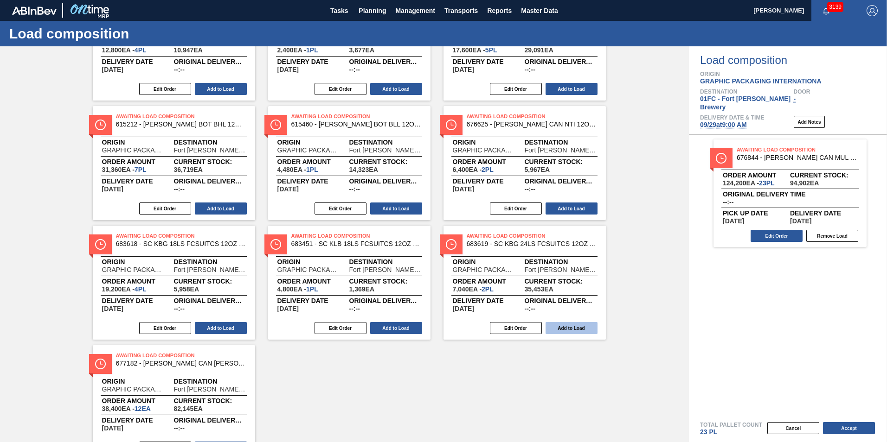
click at [550, 312] on button "Add to Load" at bounding box center [571, 328] width 52 height 12
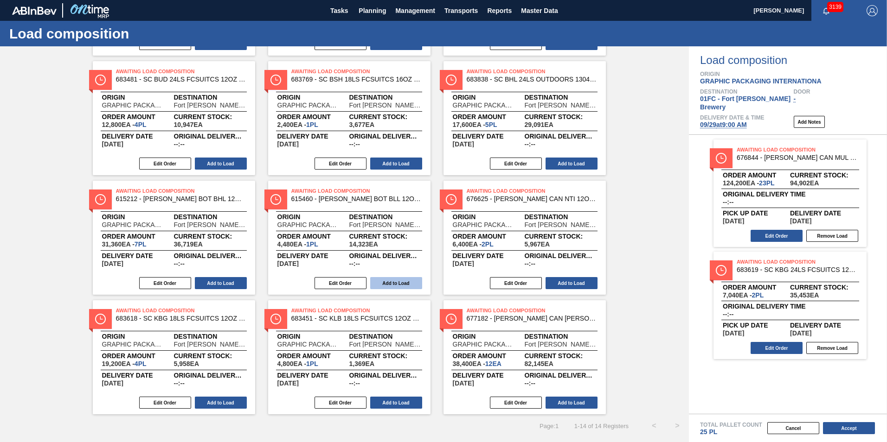
click at [405, 281] on button "Add to Load" at bounding box center [396, 283] width 52 height 12
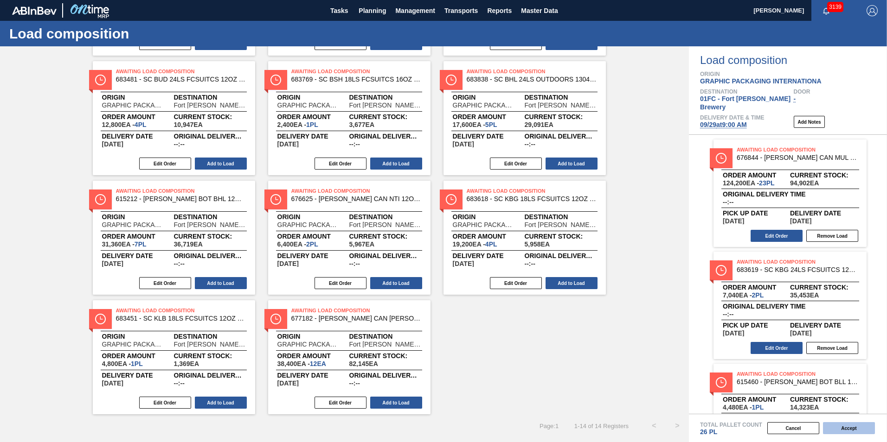
click at [589, 312] on button "Accept" at bounding box center [849, 428] width 52 height 12
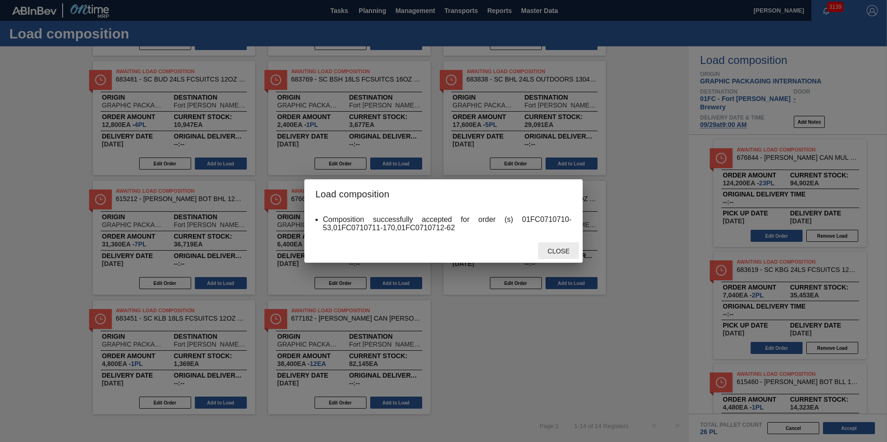
click at [562, 243] on div "Close" at bounding box center [558, 251] width 41 height 17
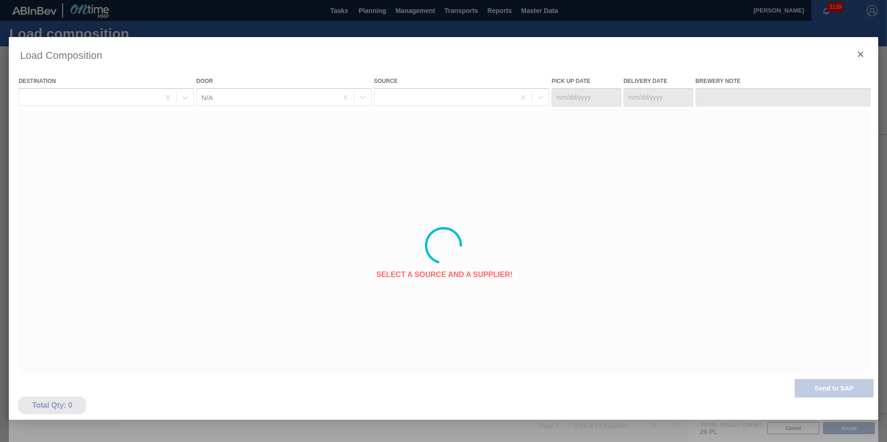
type Date "[DATE]"
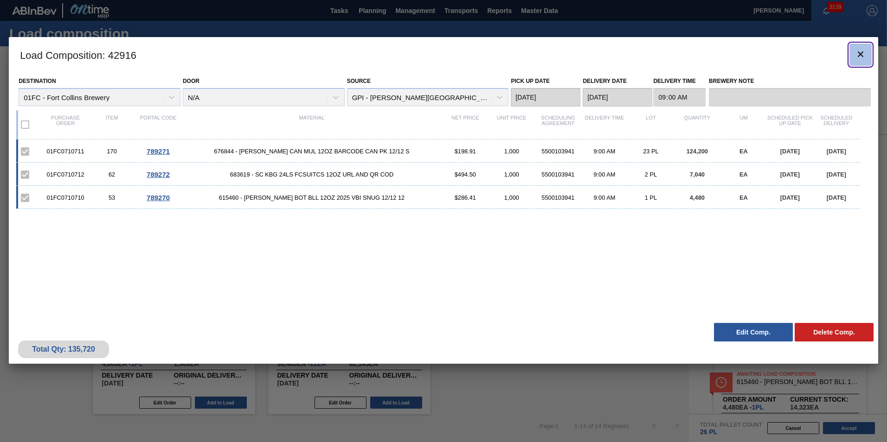
click at [589, 57] on icon "botão de ícone" at bounding box center [860, 54] width 11 height 11
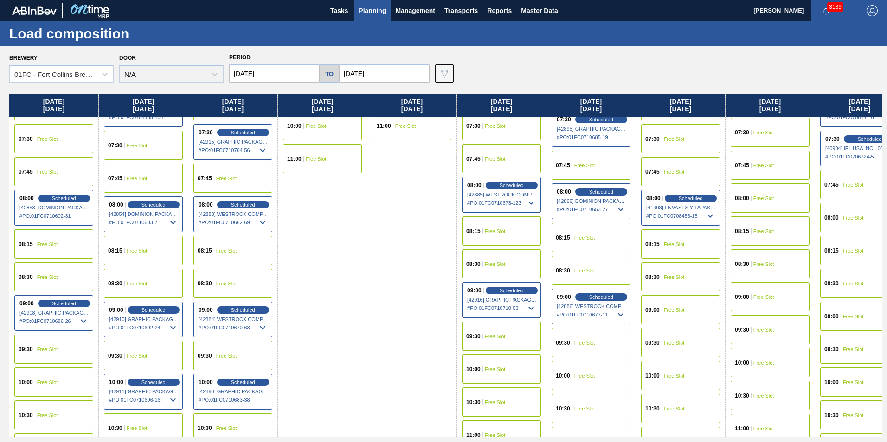
scroll to position [185, 0]
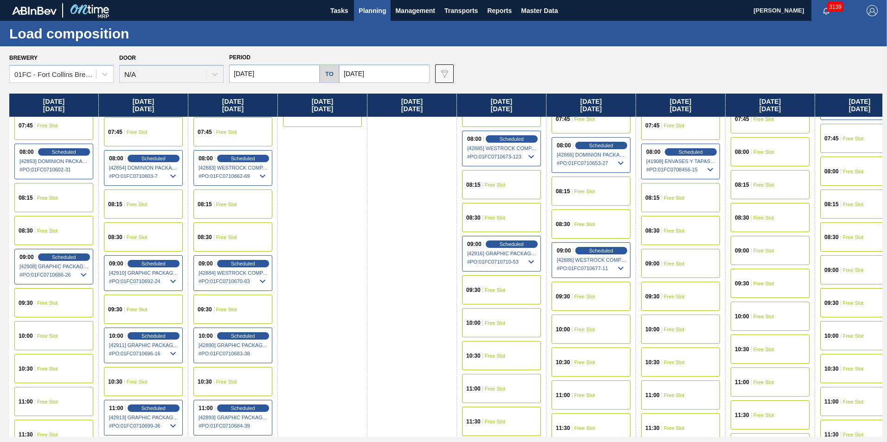
click at [512, 312] on div "10:00 Free Slot" at bounding box center [501, 322] width 79 height 29
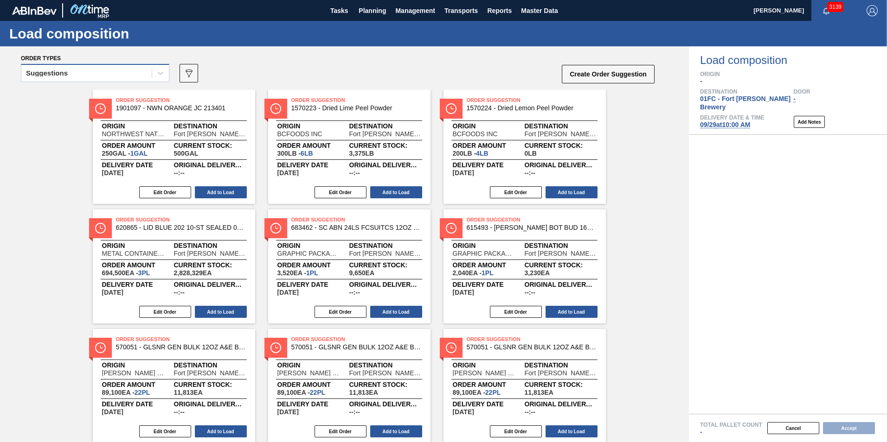
click at [96, 76] on div "Suggestions" at bounding box center [86, 73] width 130 height 13
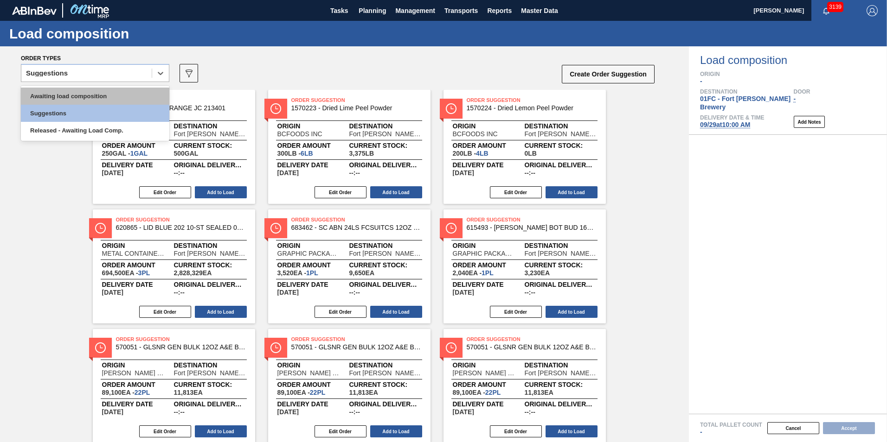
click at [83, 93] on div "Awaiting load composition" at bounding box center [95, 96] width 148 height 17
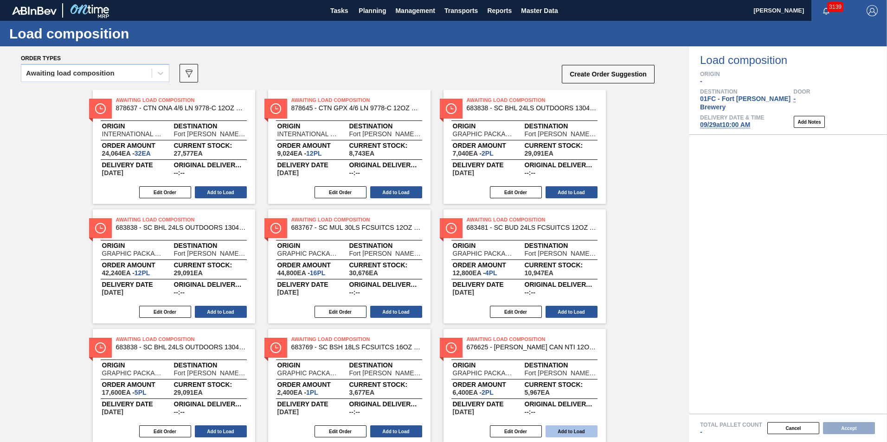
click at [585, 312] on button "Add to Load" at bounding box center [571, 432] width 52 height 12
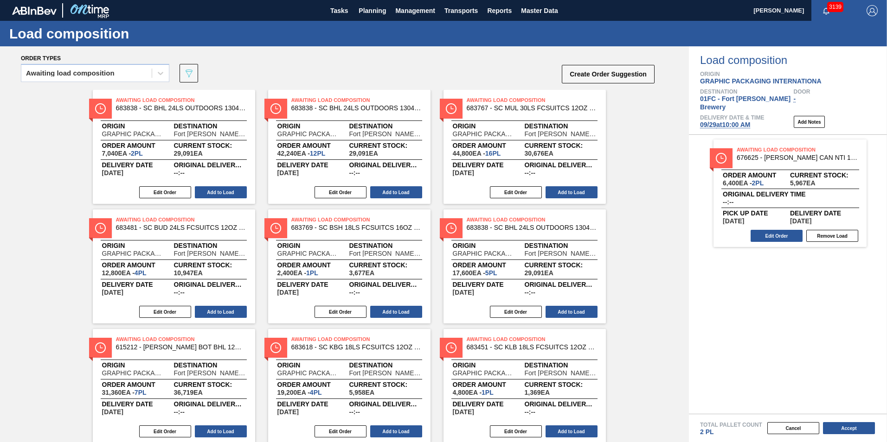
scroll to position [148, 0]
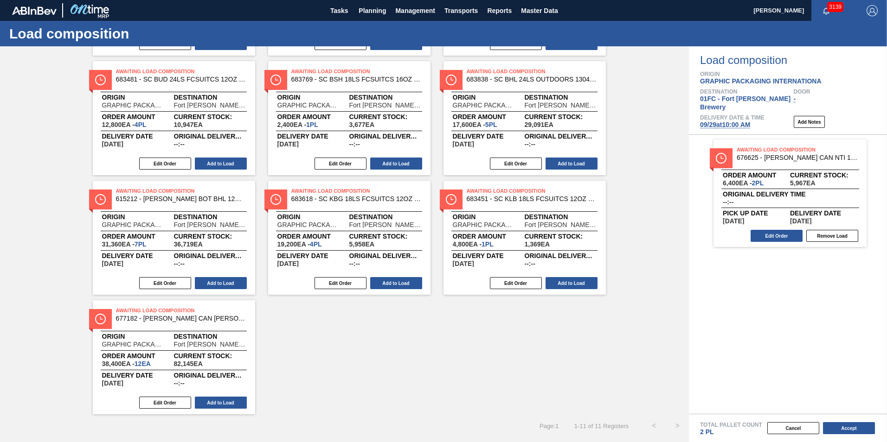
click at [589, 312] on div "Awaiting Load Composition 683838 - SC BHL 24LS OUTDOORS 1304 FCSUITCS 12OZ Orig…" at bounding box center [344, 178] width 689 height 473
click at [204, 157] on div "Edit Order Add to Load" at bounding box center [170, 164] width 155 height 14
click at [205, 160] on button "Add to Load" at bounding box center [221, 164] width 52 height 12
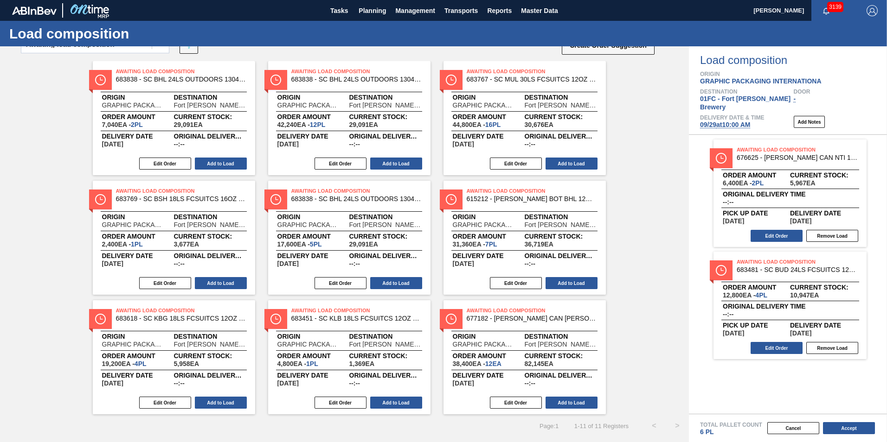
click at [589, 312] on div "Awaiting Load Composition 683838 - SC BHL 24LS OUTDOORS 1304 FCSUITCS 12OZ Orig…" at bounding box center [344, 237] width 689 height 353
click at [218, 312] on button "Add to Load" at bounding box center [221, 403] width 52 height 12
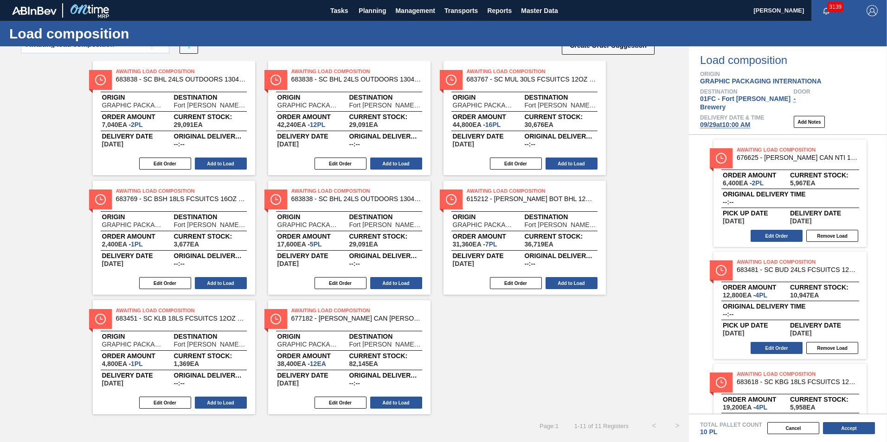
click at [589, 312] on div "Awaiting Load Composition 683838 - SC BHL 24LS OUTDOORS 1304 FCSUITCS 12OZ Orig…" at bounding box center [344, 237] width 689 height 353
click at [188, 312] on button "Edit Order" at bounding box center [165, 403] width 52 height 12
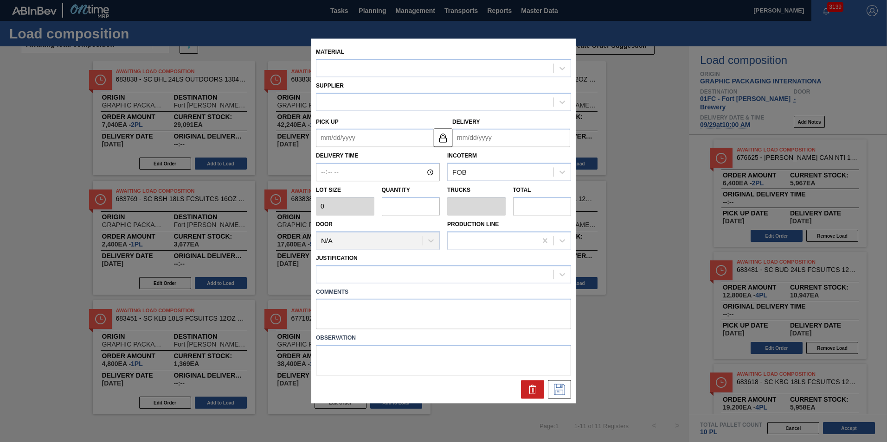
type input "4,800"
type input "1"
type input "0.038"
type input "4,800"
type up "[DATE]"
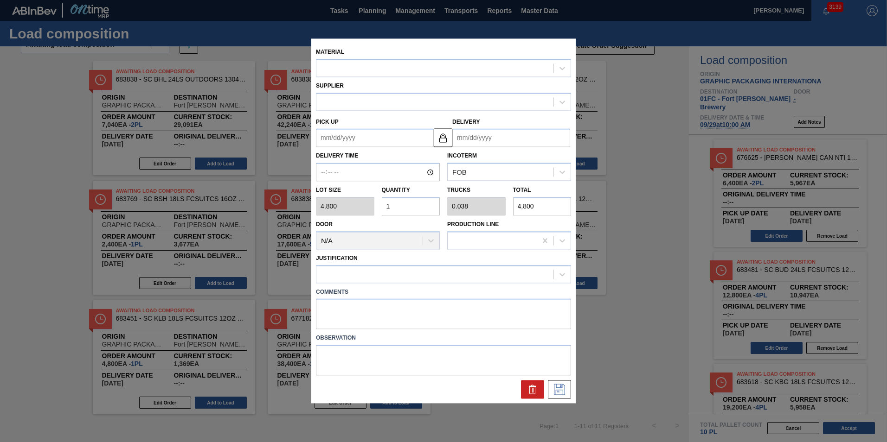
type input "[DATE]"
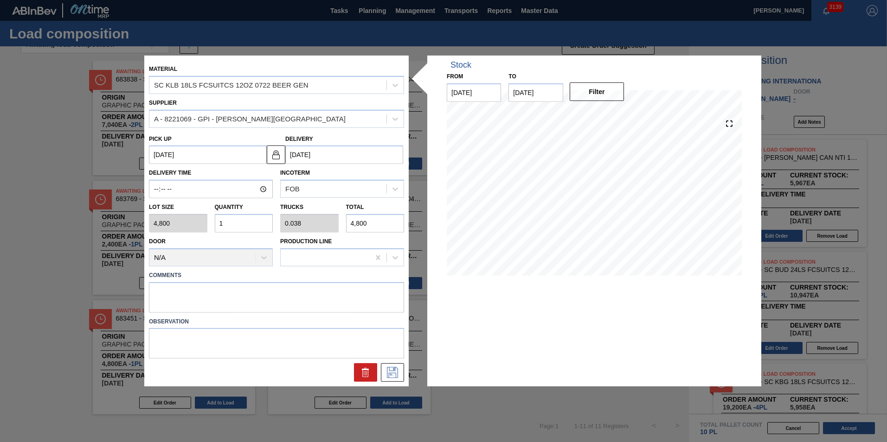
click at [230, 224] on input "1" at bounding box center [244, 223] width 58 height 19
type input "0"
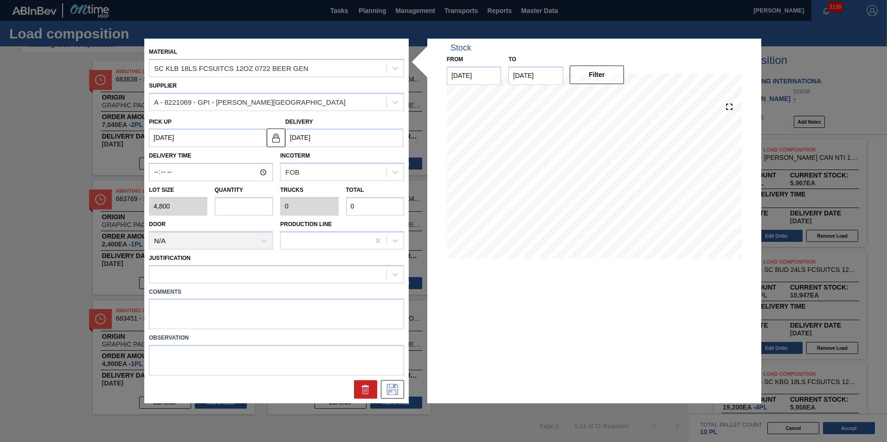
type input "2"
type input "0.077"
type input "9,600"
type input "2"
drag, startPoint x: 199, startPoint y: 272, endPoint x: 199, endPoint y: 280, distance: 7.4
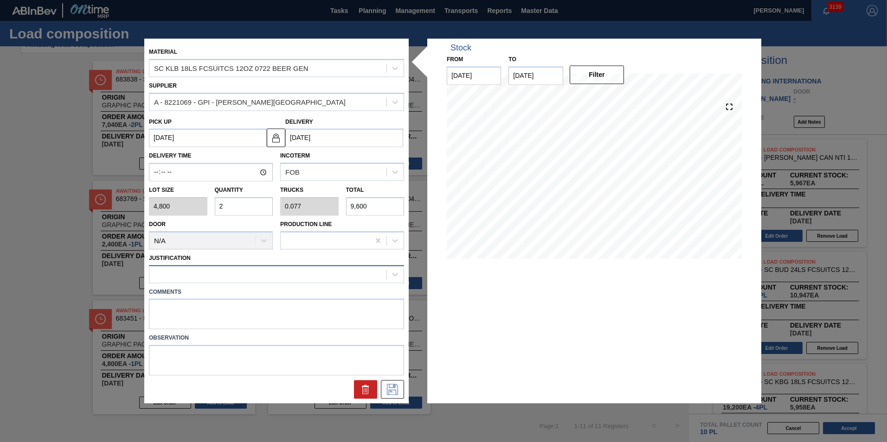
click at [199, 272] on div at bounding box center [267, 274] width 237 height 13
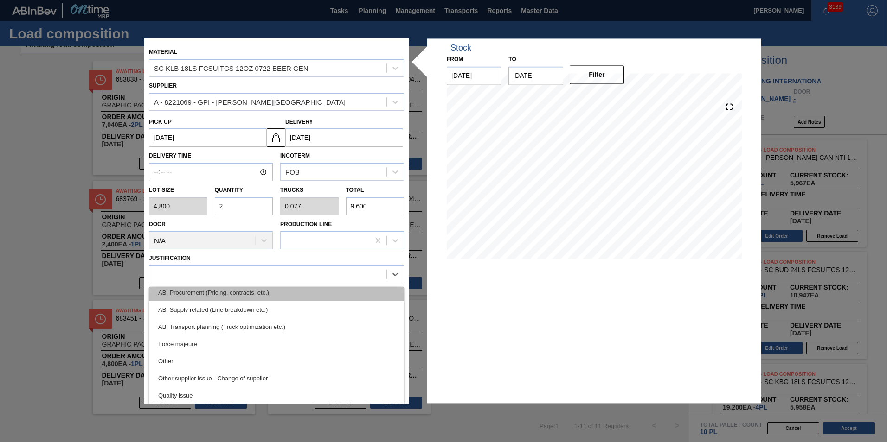
scroll to position [81, 0]
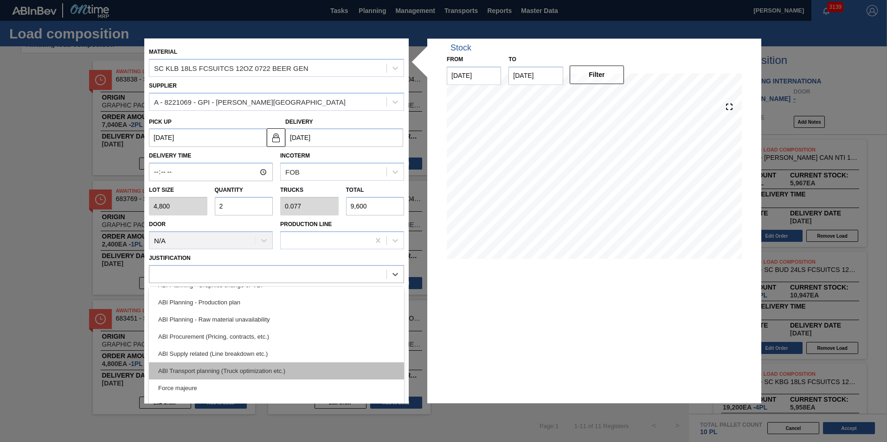
click at [236, 312] on div "ABI Transport planning (Truck optimization etc.)" at bounding box center [276, 371] width 255 height 17
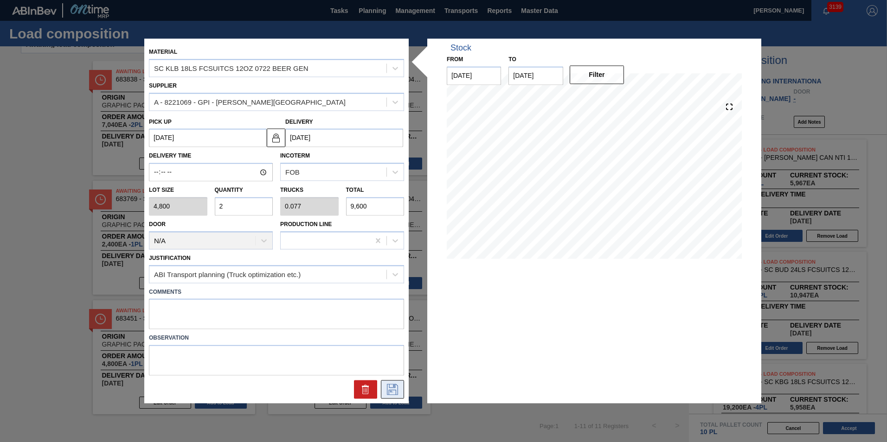
click at [388, 312] on button at bounding box center [392, 390] width 23 height 19
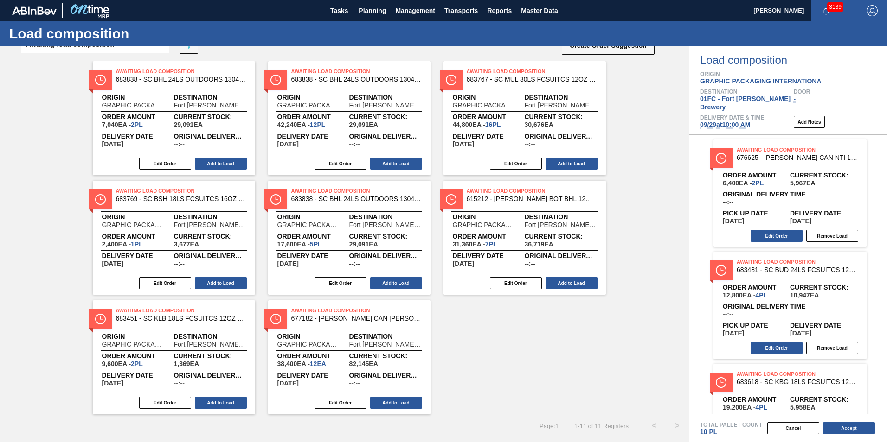
click at [562, 312] on div "Awaiting Load Composition 683838 - SC BHL 24LS OUTDOORS 1304 FCSUITCS 12OZ Orig…" at bounding box center [344, 237] width 689 height 353
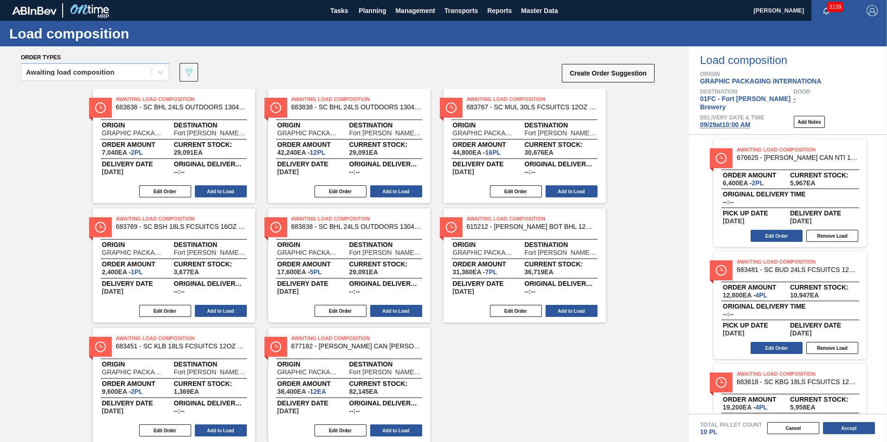
scroll to position [0, 0]
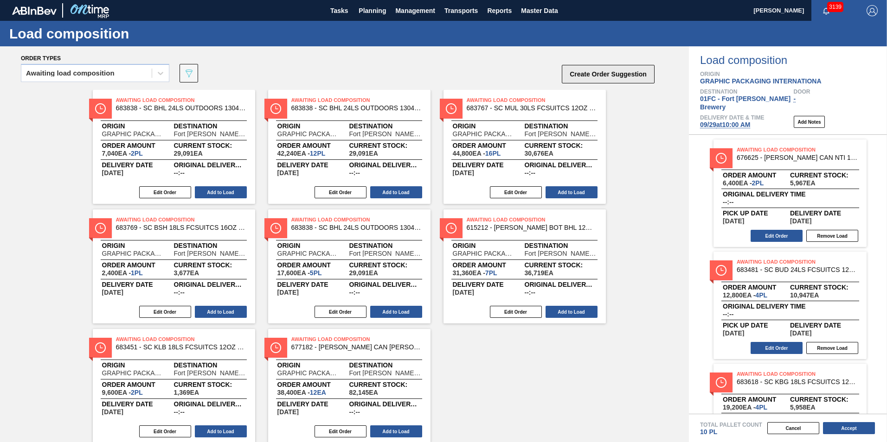
click at [589, 70] on button "Create Order Suggestion" at bounding box center [608, 74] width 93 height 19
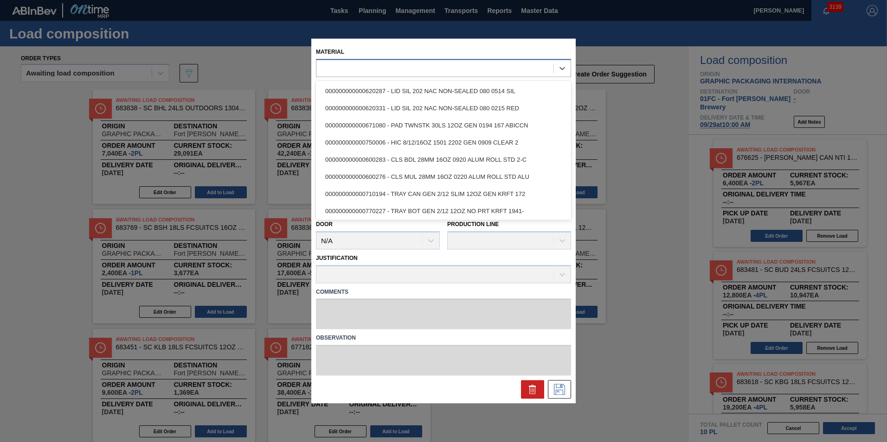
click at [377, 71] on div at bounding box center [434, 68] width 237 height 13
paste input "677099"
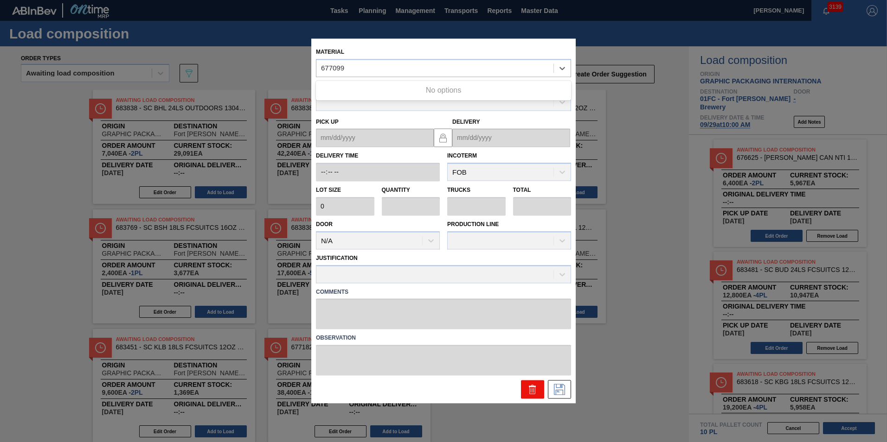
type input "677099"
click at [534, 312] on icon at bounding box center [532, 389] width 11 height 11
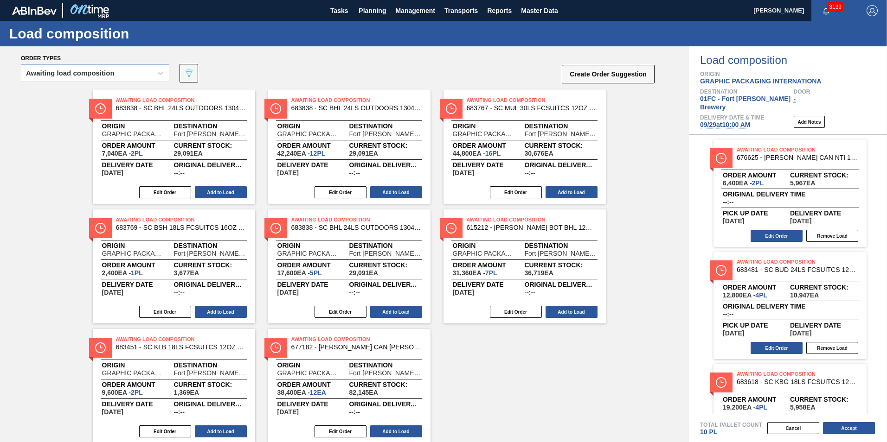
click at [589, 312] on div "Awaiting Load Composition 683838 - SC BHL 24LS OUTDOORS 1304 FCSUITCS 12OZ Orig…" at bounding box center [344, 266] width 689 height 353
click at [585, 312] on div "Awaiting Load Composition 683838 - SC BHL 24LS OUTDOORS 1304 FCSUITCS 12OZ Orig…" at bounding box center [344, 266] width 689 height 353
click at [577, 77] on button "Create Order Suggestion" at bounding box center [608, 74] width 93 height 19
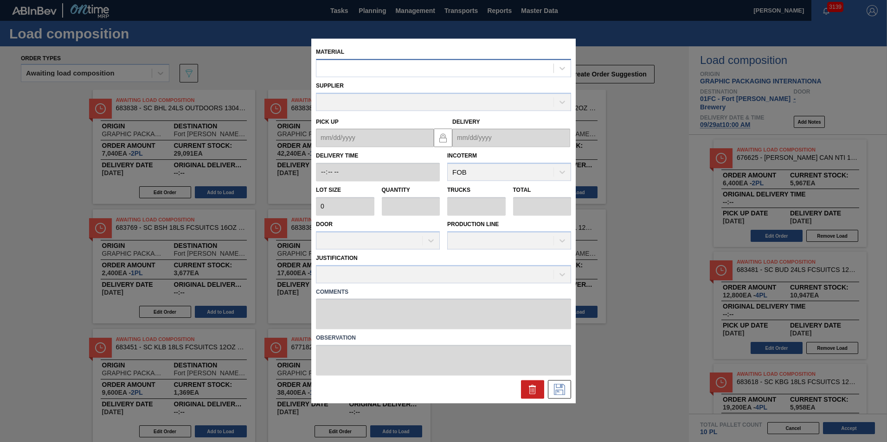
click at [434, 74] on div at bounding box center [434, 68] width 237 height 13
type input "677151"
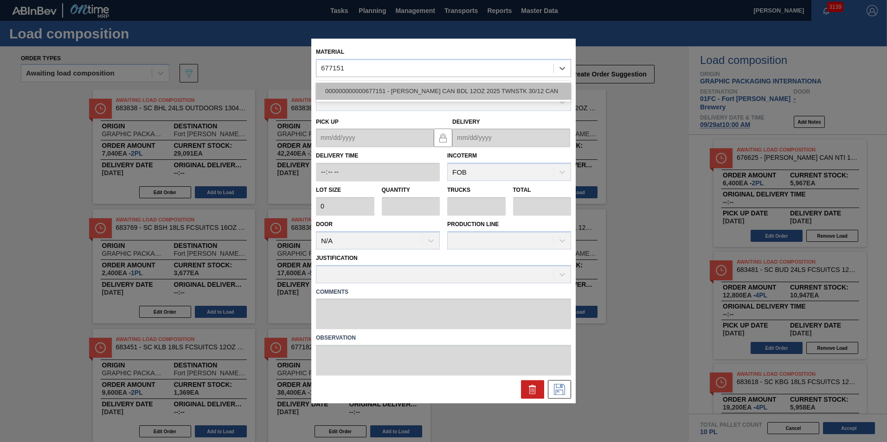
click at [431, 89] on div "000000000000677151 - [PERSON_NAME] CAN BDL 12OZ 2025 TWNSTK 30/12 CAN" at bounding box center [443, 91] width 255 height 17
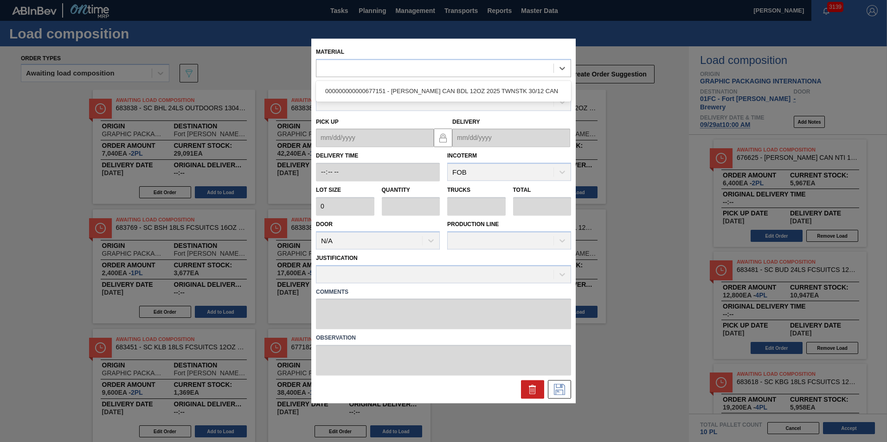
type input "3,200"
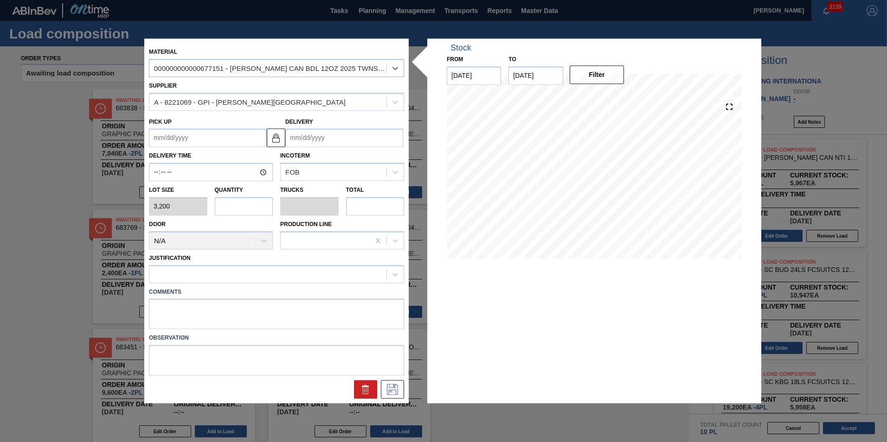
click at [225, 205] on input "text" at bounding box center [244, 206] width 58 height 19
type input "8"
type input "0.308"
type input "25,600"
type input "8"
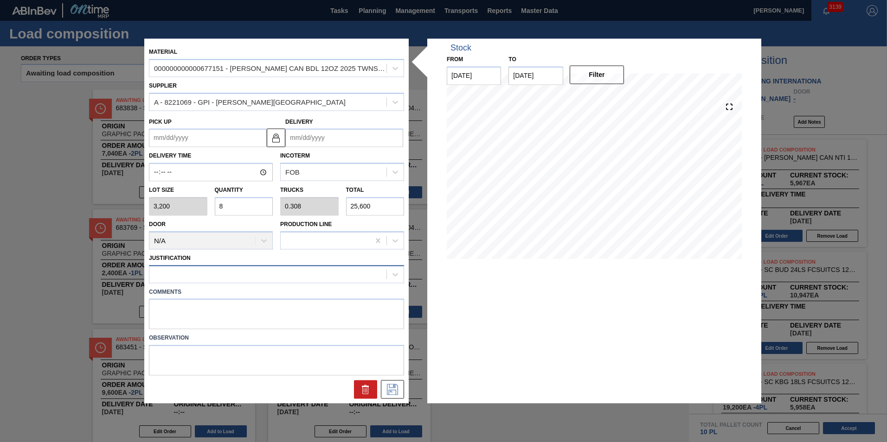
click at [229, 269] on div at bounding box center [267, 274] width 237 height 13
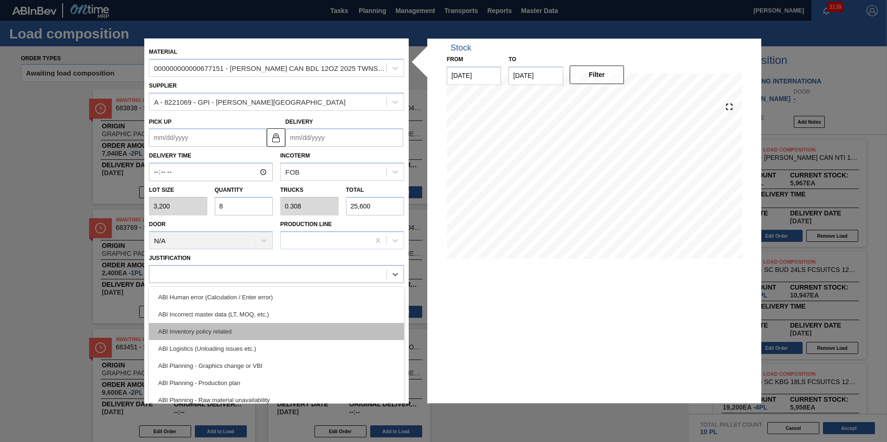
scroll to position [139, 0]
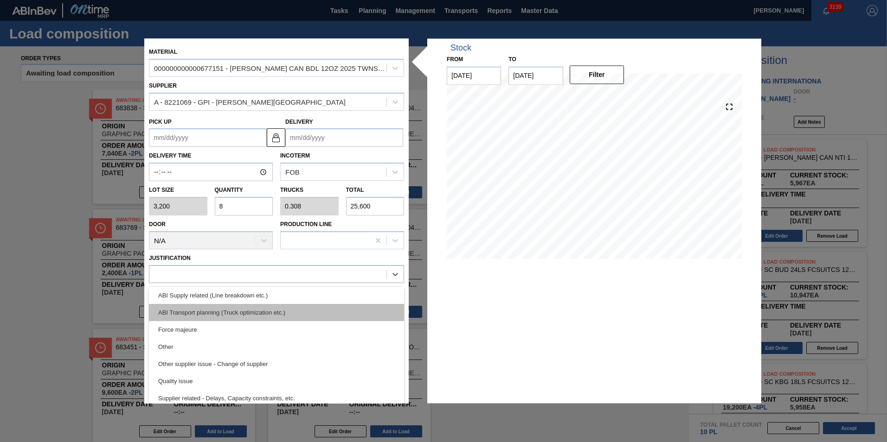
click at [244, 312] on div "ABI Transport planning (Truck optimization etc.)" at bounding box center [276, 312] width 255 height 17
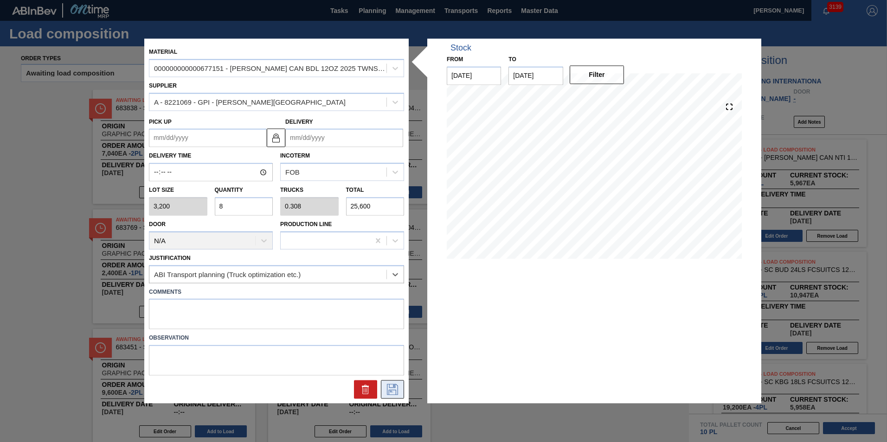
click at [385, 312] on icon at bounding box center [392, 389] width 15 height 11
click at [325, 144] on input "Delivery" at bounding box center [344, 138] width 118 height 19
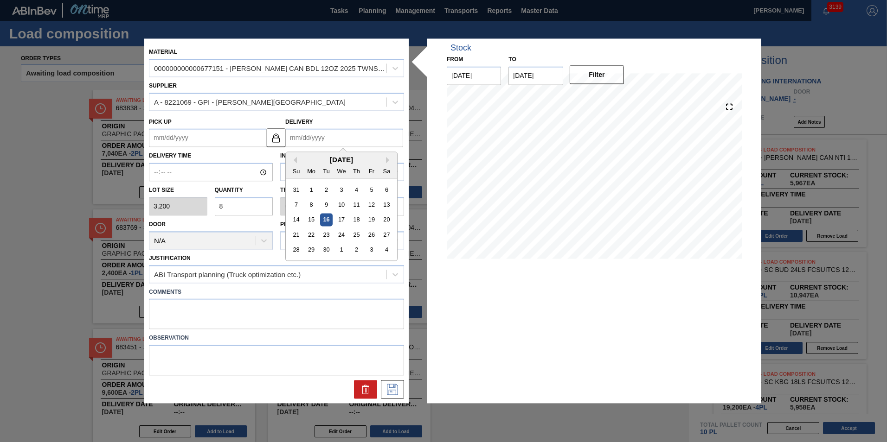
click at [300, 161] on div "[DATE]" at bounding box center [341, 160] width 111 height 8
click at [314, 251] on div "29" at bounding box center [311, 250] width 13 height 13
type up "[DATE]"
type input "[DATE]"
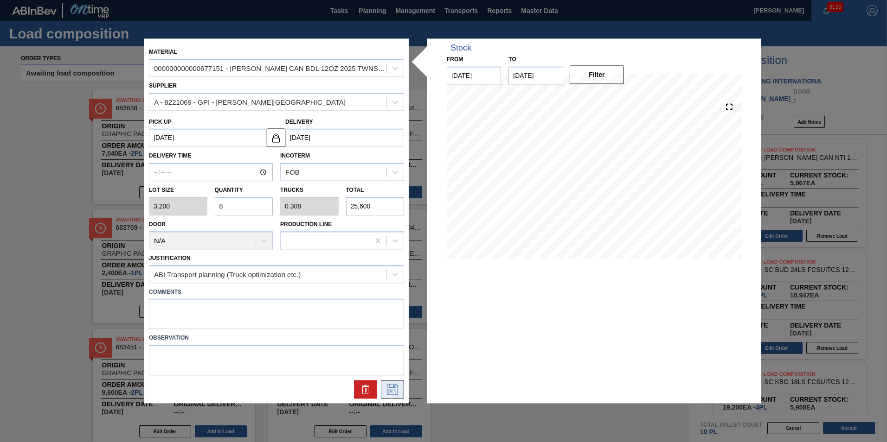
click at [389, 312] on icon at bounding box center [392, 389] width 15 height 11
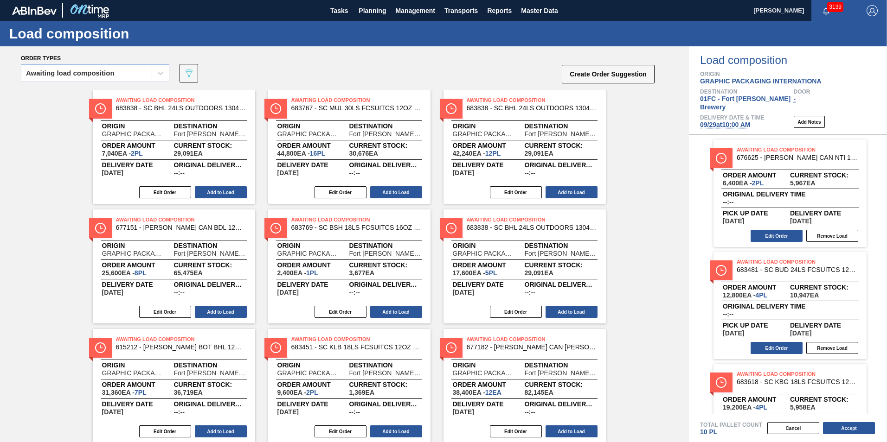
click at [589, 268] on div "Awaiting Load Composition 683838 - SC BHL 24LS OUTDOORS 1304 FCSUITCS 12OZ Orig…" at bounding box center [344, 266] width 689 height 353
click at [212, 312] on button "Add to Load" at bounding box center [221, 312] width 52 height 12
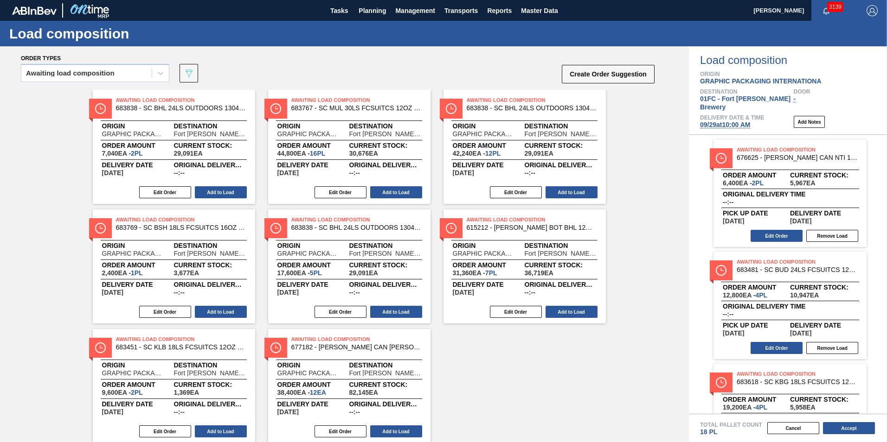
scroll to position [29, 0]
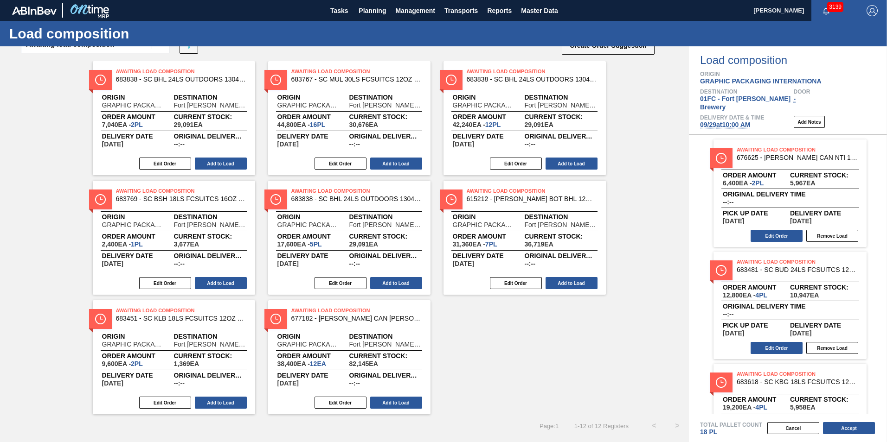
click at [589, 93] on div "Awaiting Load Composition 683838 - SC BHL 24LS OUTDOORS 1304 FCSUITCS 12OZ Orig…" at bounding box center [344, 237] width 689 height 353
click at [589, 312] on button "Accept" at bounding box center [849, 428] width 52 height 12
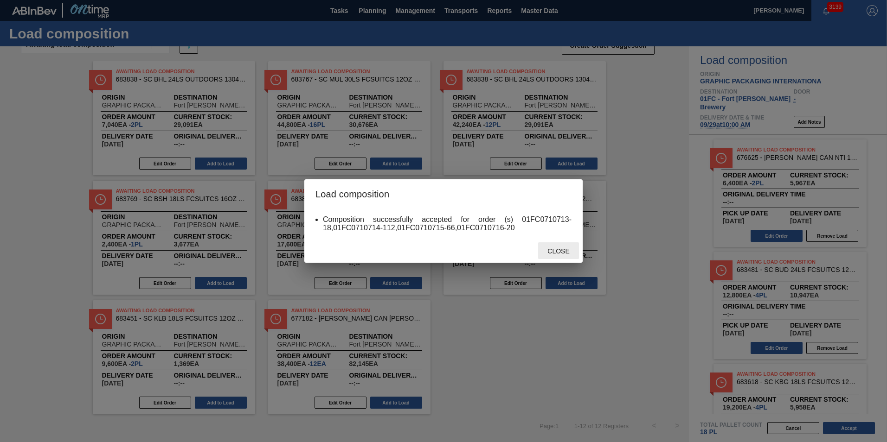
click at [563, 254] on span "Close" at bounding box center [558, 251] width 37 height 7
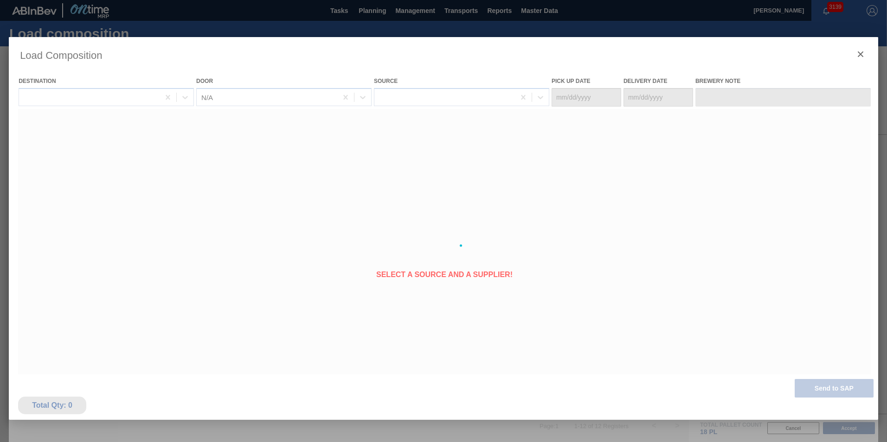
type Date "[DATE]"
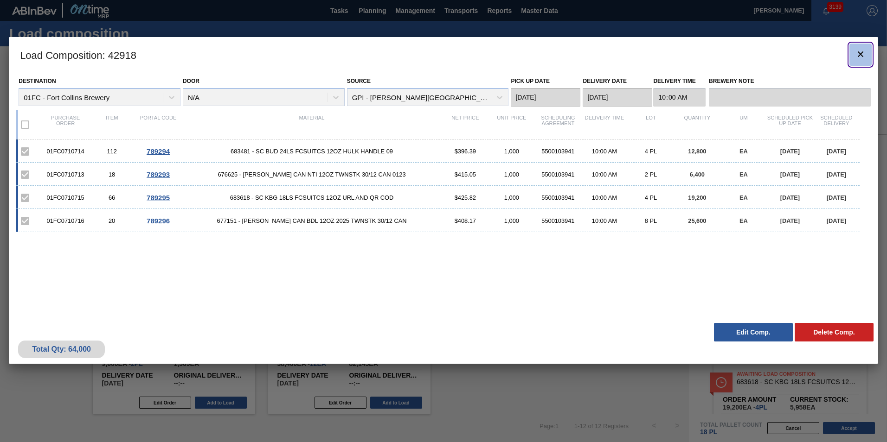
click at [589, 52] on icon "botão de ícone" at bounding box center [860, 54] width 11 height 11
